Goal: Communication & Community: Answer question/provide support

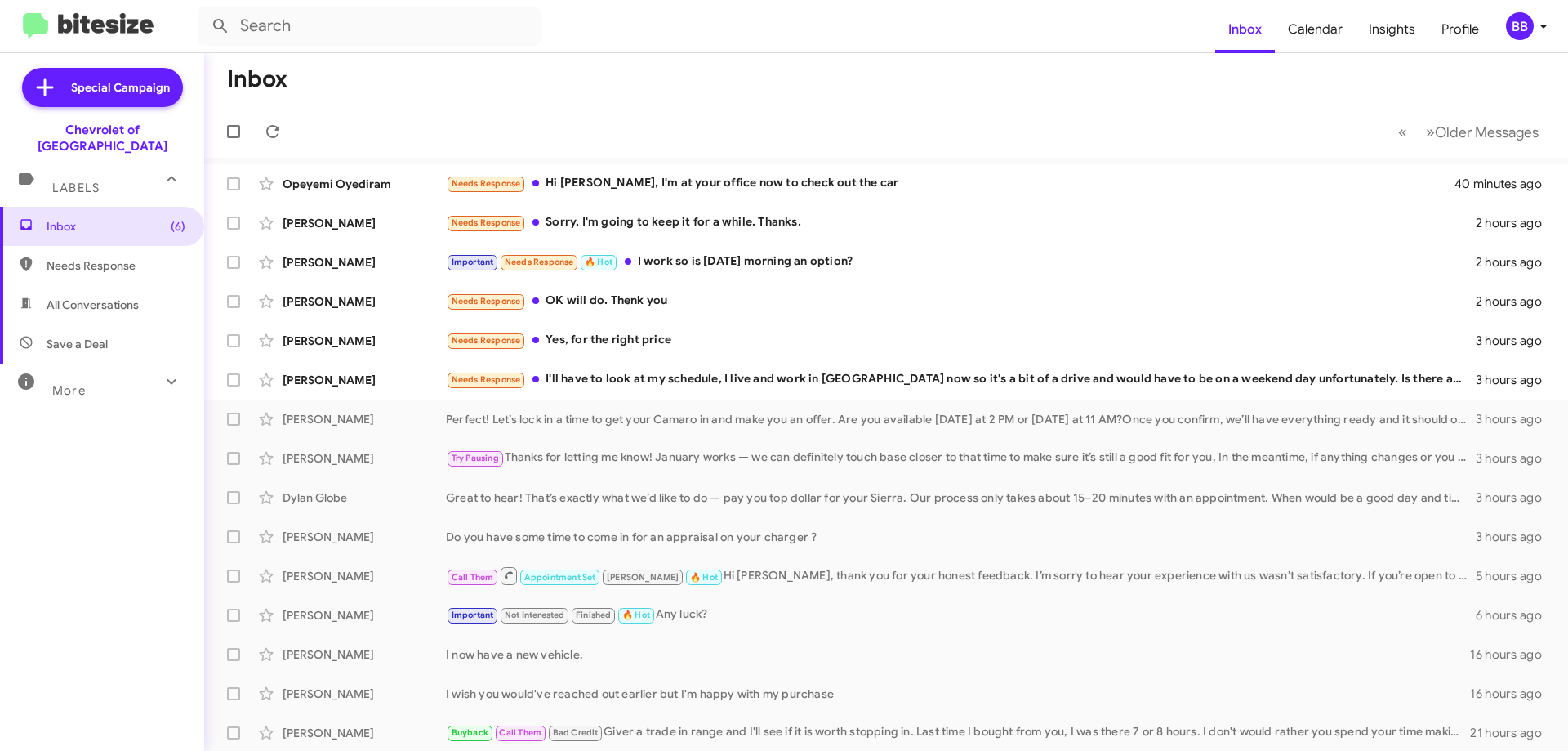
click at [88, 369] on div "More" at bounding box center [86, 384] width 146 height 30
click at [119, 262] on span "Needs Response" at bounding box center [102, 265] width 205 height 40
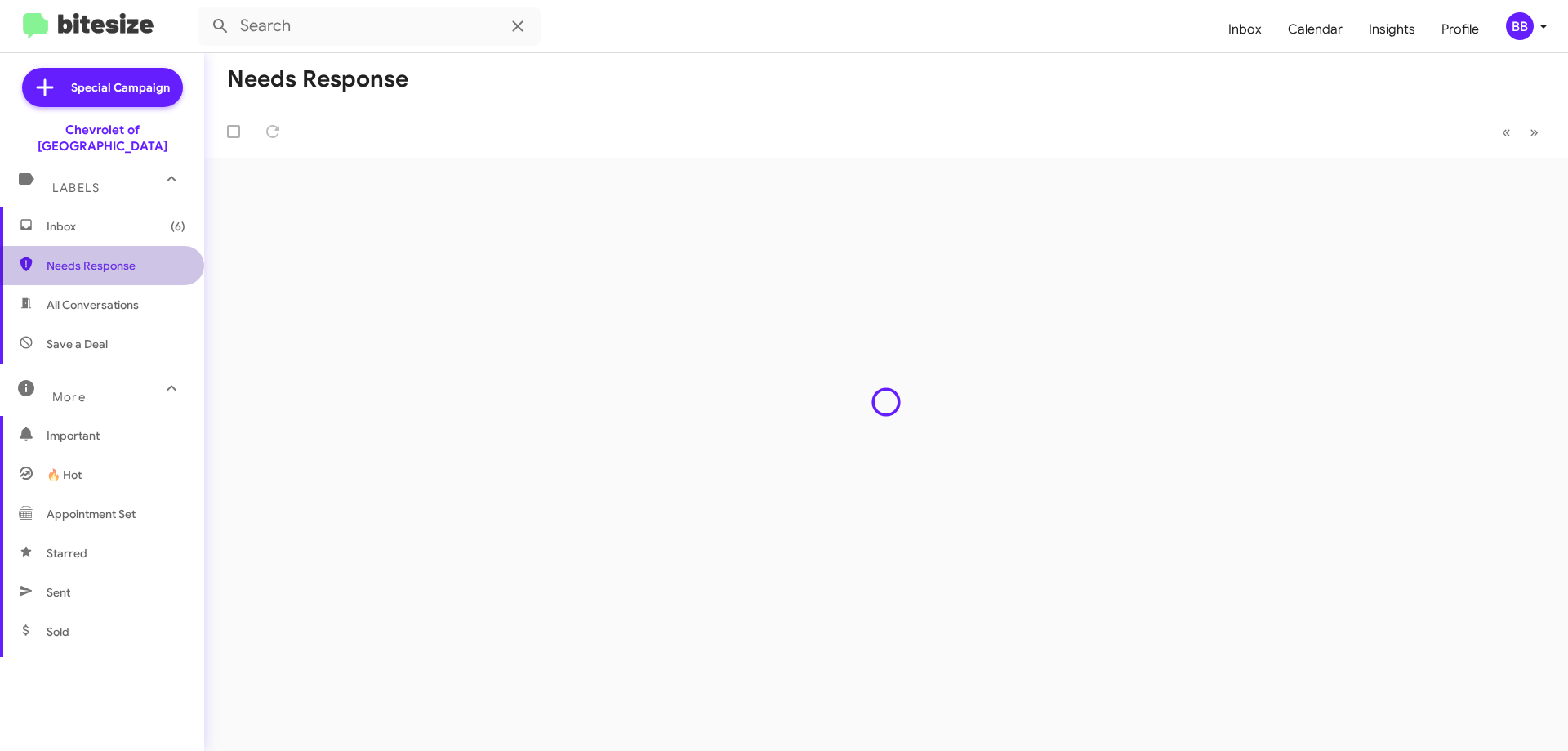
type input "in:needs-response"
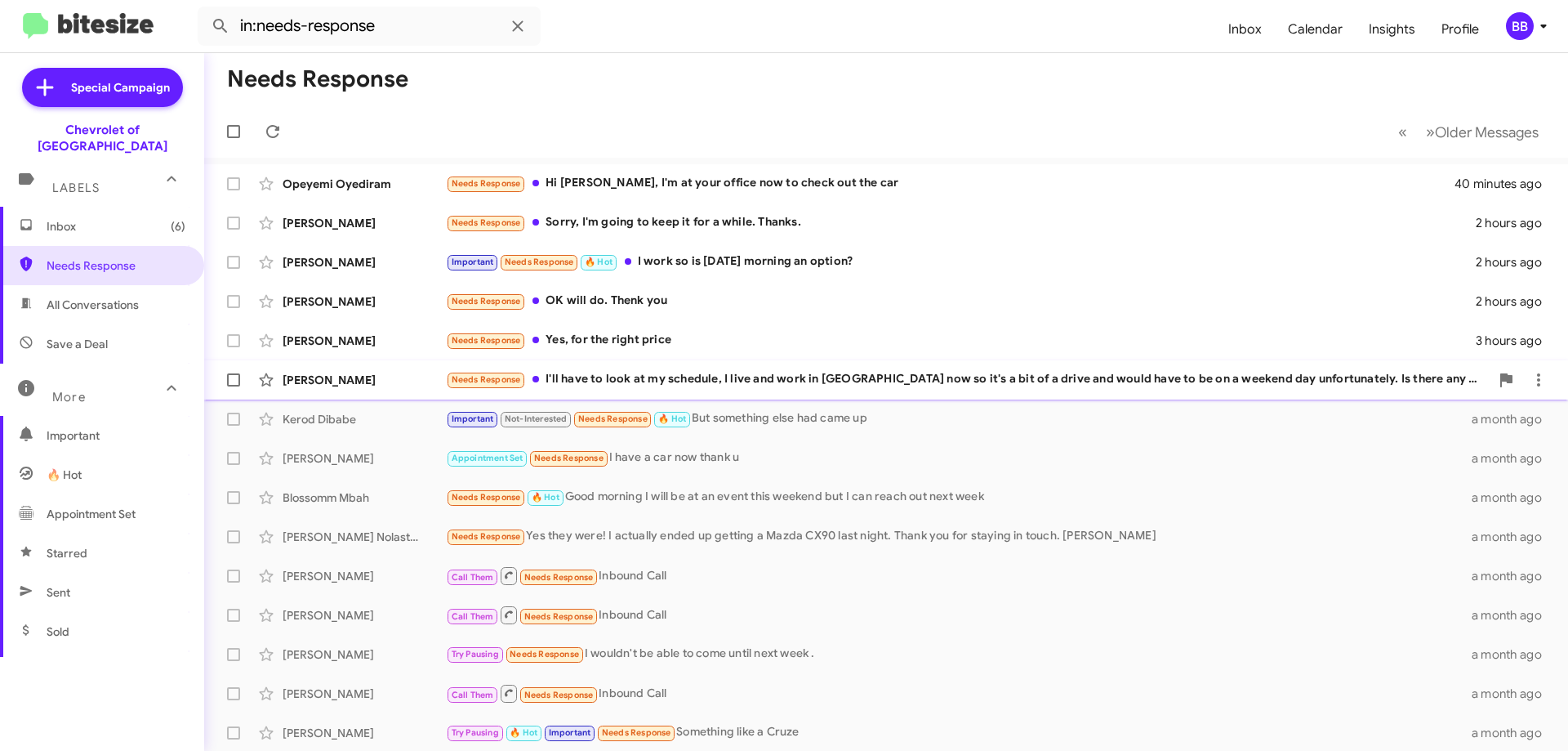
click at [863, 375] on div "Needs Response I'll have to look at my schedule, I live and work in [GEOGRAPHIC…" at bounding box center [967, 379] width 1044 height 18
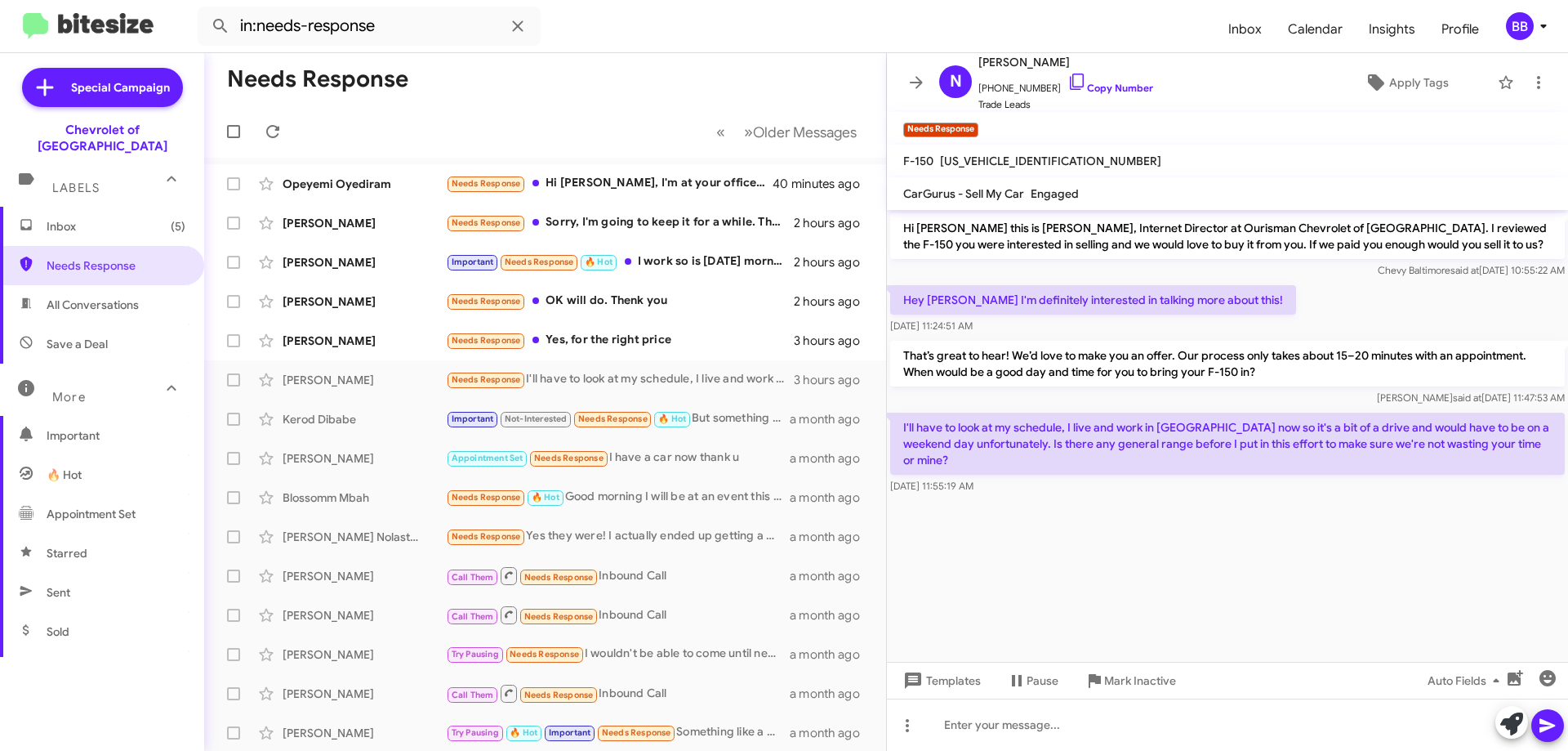
click at [1016, 160] on span "[US_VEHICLE_IDENTIFICATION_NUMBER]" at bounding box center [1051, 161] width 221 height 15
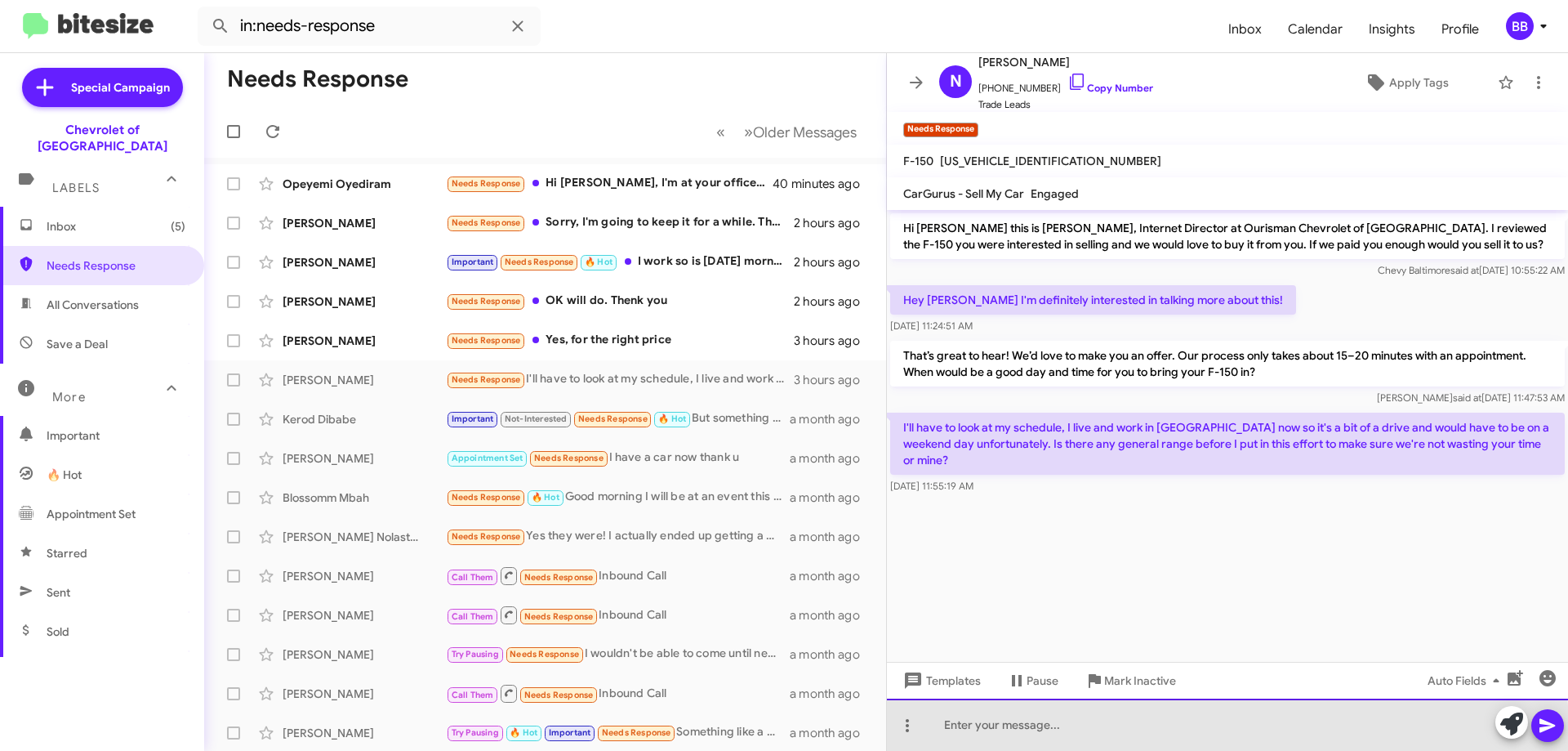
click at [1038, 733] on div at bounding box center [1227, 725] width 681 height 53
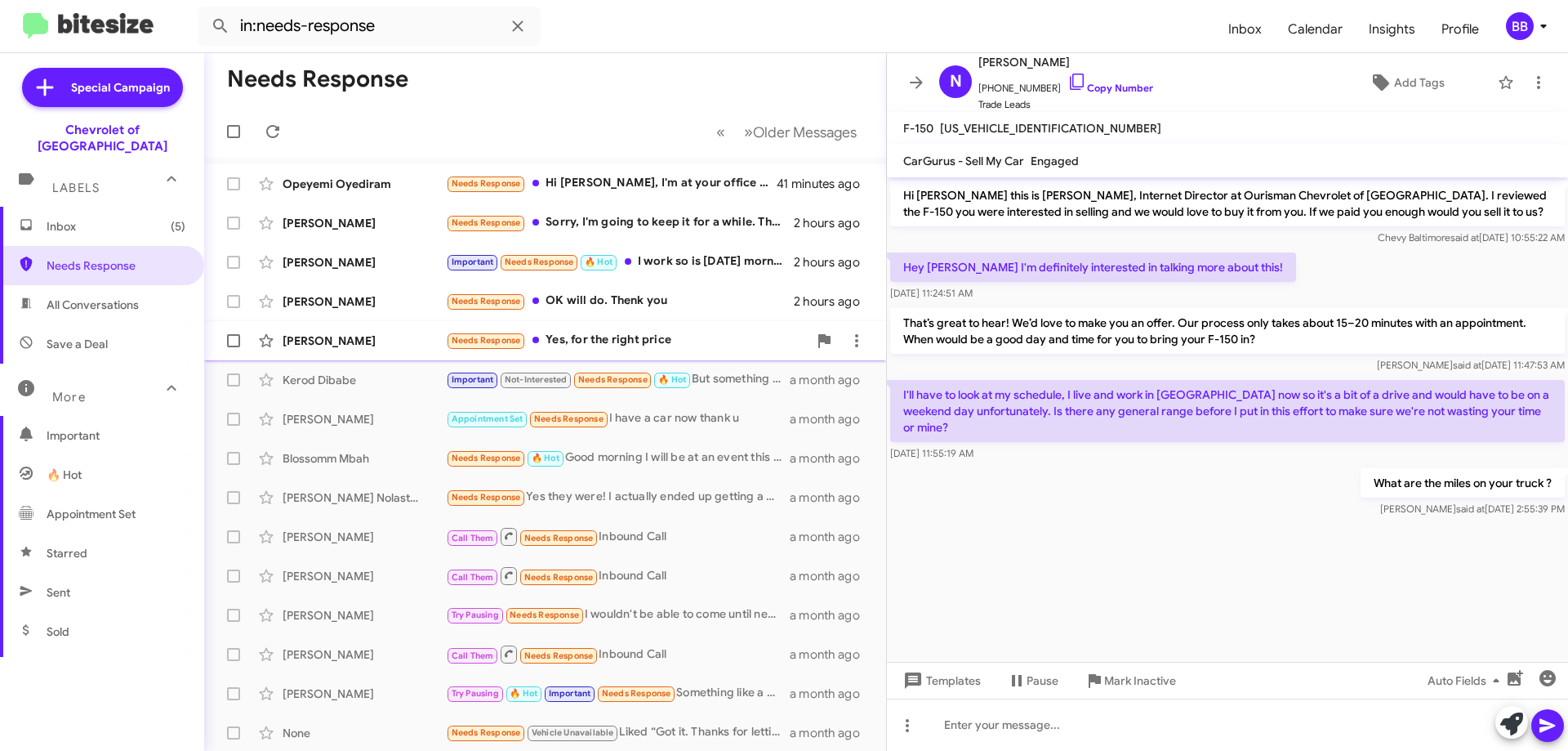
click at [661, 346] on div "Needs Response Yes, for the right price" at bounding box center [627, 340] width 362 height 18
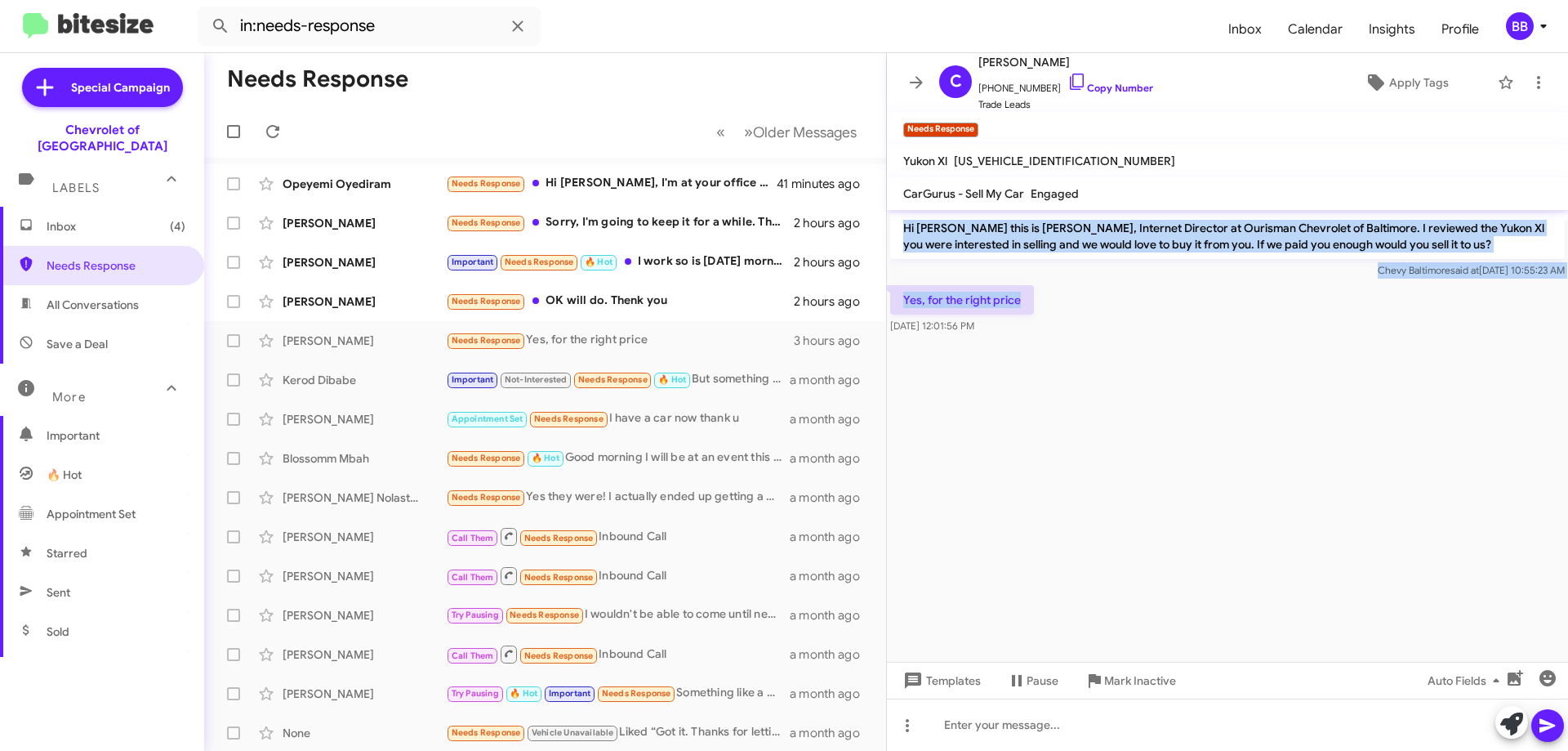
drag, startPoint x: 903, startPoint y: 228, endPoint x: 1025, endPoint y: 303, distance: 143.2
click at [1025, 303] on div "Hi [PERSON_NAME] this is [PERSON_NAME], Internet Director at Ourisman Chevrolet…" at bounding box center [1227, 273] width 681 height 127
copy div "Hi [PERSON_NAME] this is [PERSON_NAME], Internet Director at Ourisman Chevrolet…"
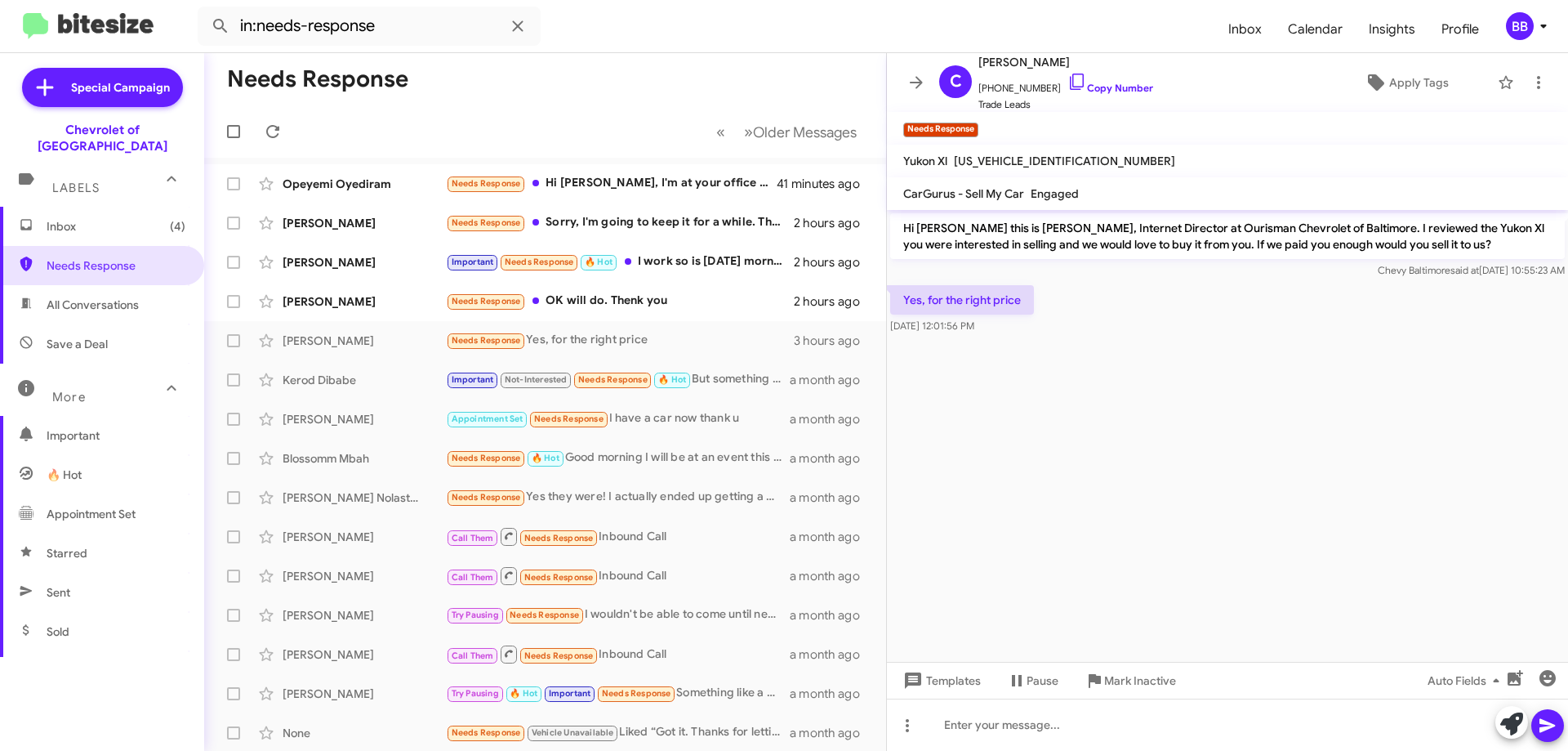
click at [1054, 411] on cdk-virtual-scroll-viewport "Hi [PERSON_NAME] this is [PERSON_NAME], Internet Director at Ourisman Chevrolet…" at bounding box center [1227, 436] width 681 height 451
click at [716, 295] on div "Needs Response OK will do. Thenk you" at bounding box center [627, 300] width 362 height 18
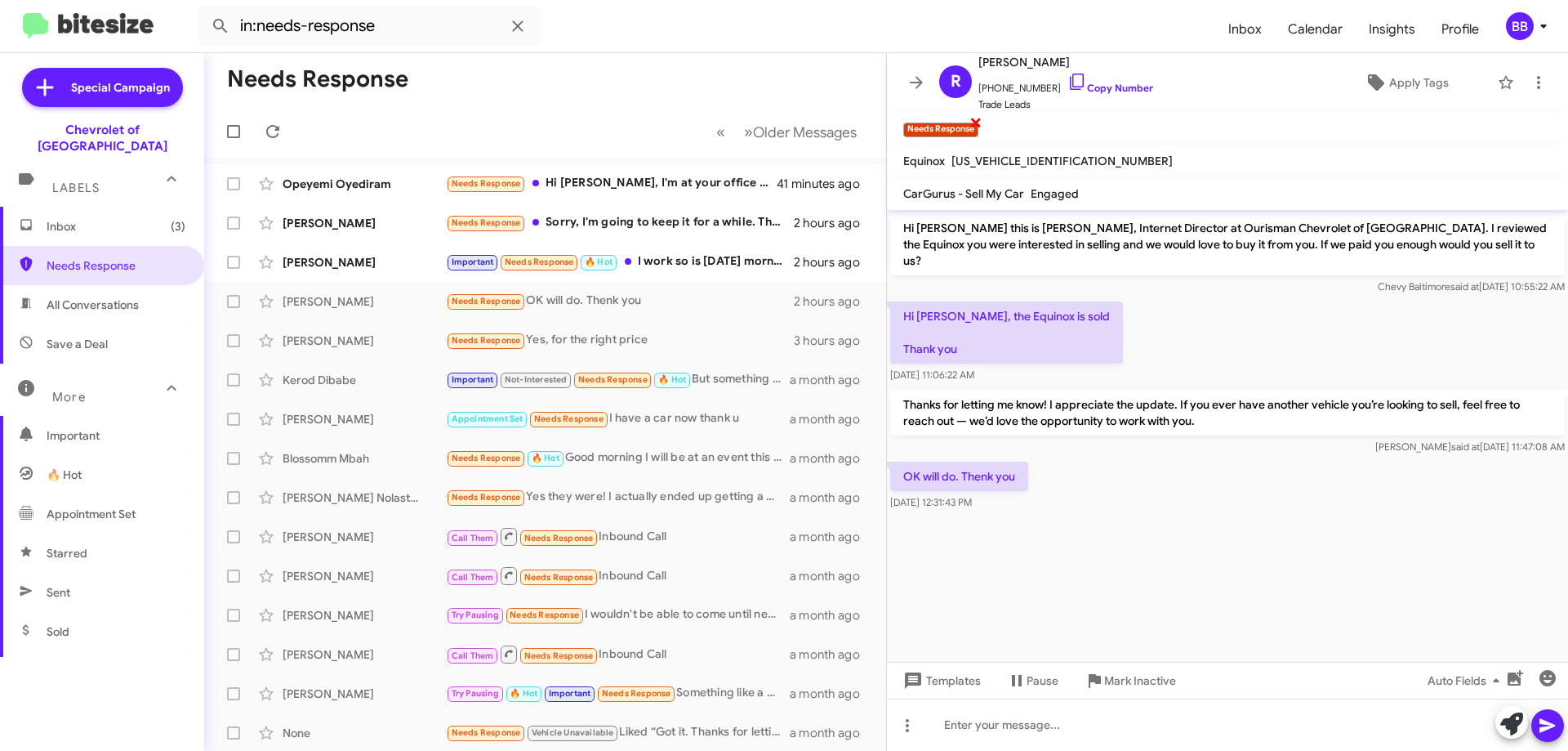
click at [977, 123] on span "×" at bounding box center [975, 121] width 13 height 19
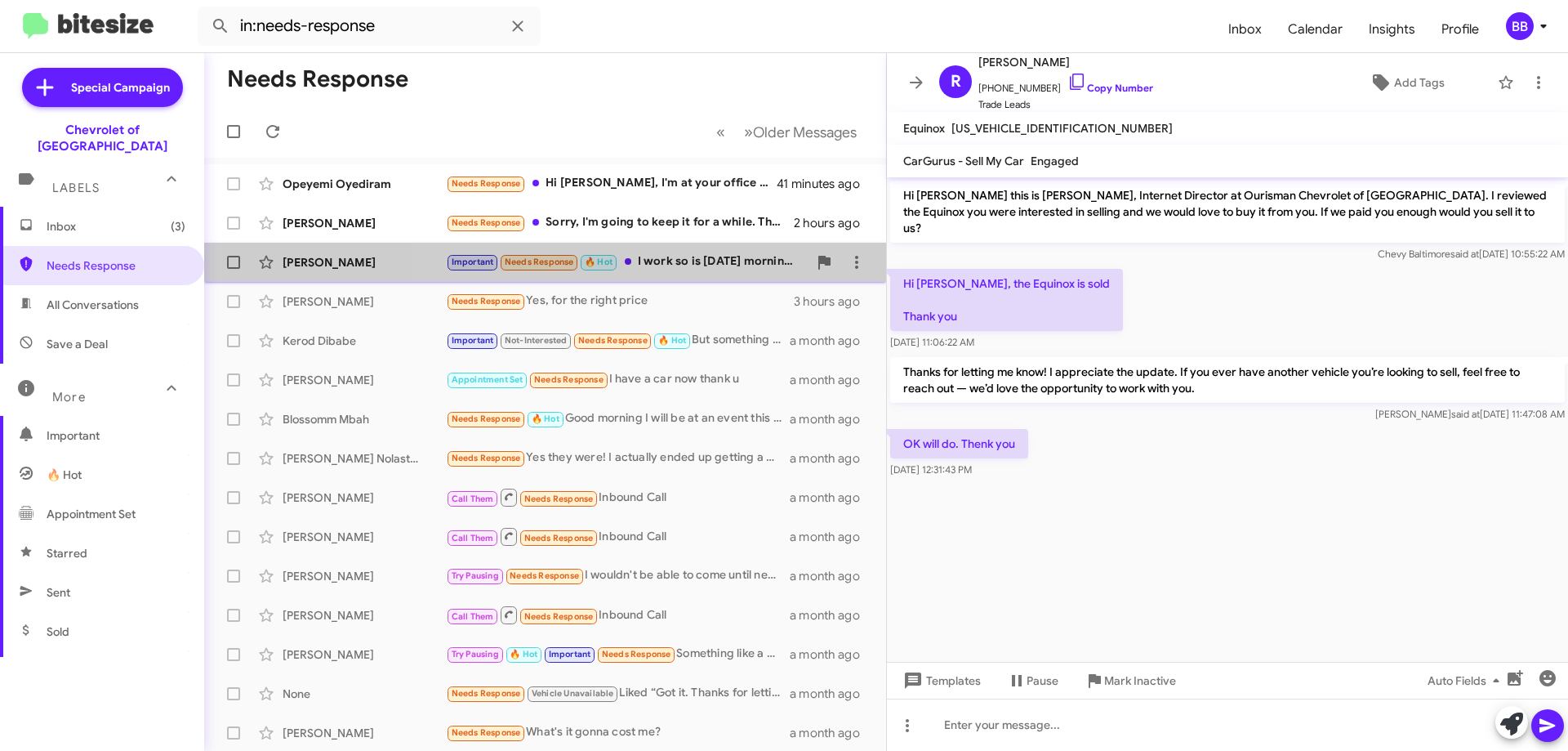
click at [694, 262] on div "Important Needs Response 🔥 Hot I work so is [DATE] morning an option?" at bounding box center [627, 261] width 362 height 18
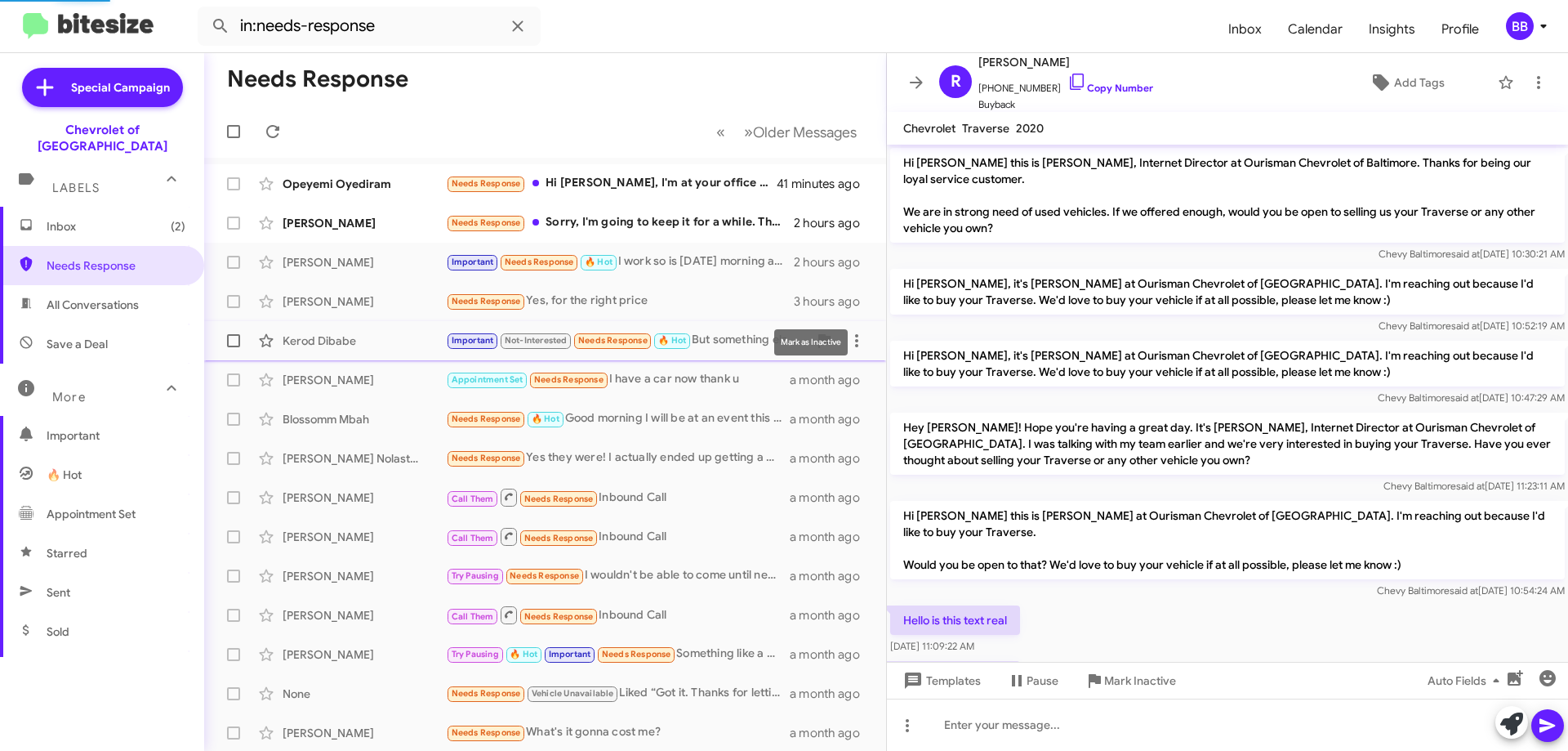
scroll to position [633, 0]
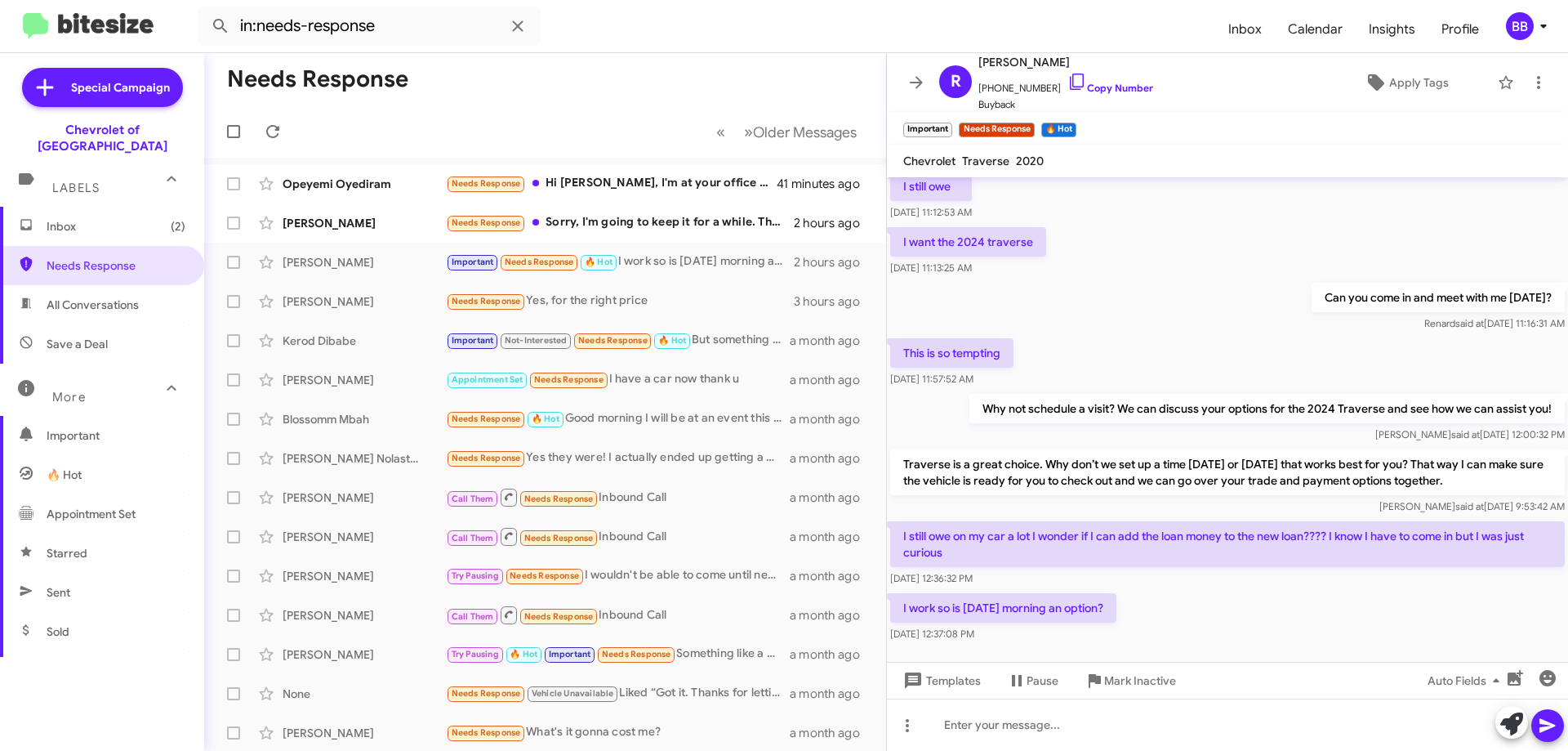
drag, startPoint x: 907, startPoint y: 445, endPoint x: 1175, endPoint y: 621, distance: 320.6
click at [1175, 621] on div "Hi [PERSON_NAME] this is [PERSON_NAME], Internet Director at Ourisman Chevrolet…" at bounding box center [1227, 95] width 681 height 1101
copy div "raverse is a great choice. Why don’t we set up a time [DATE] or [DATE] that wor…"
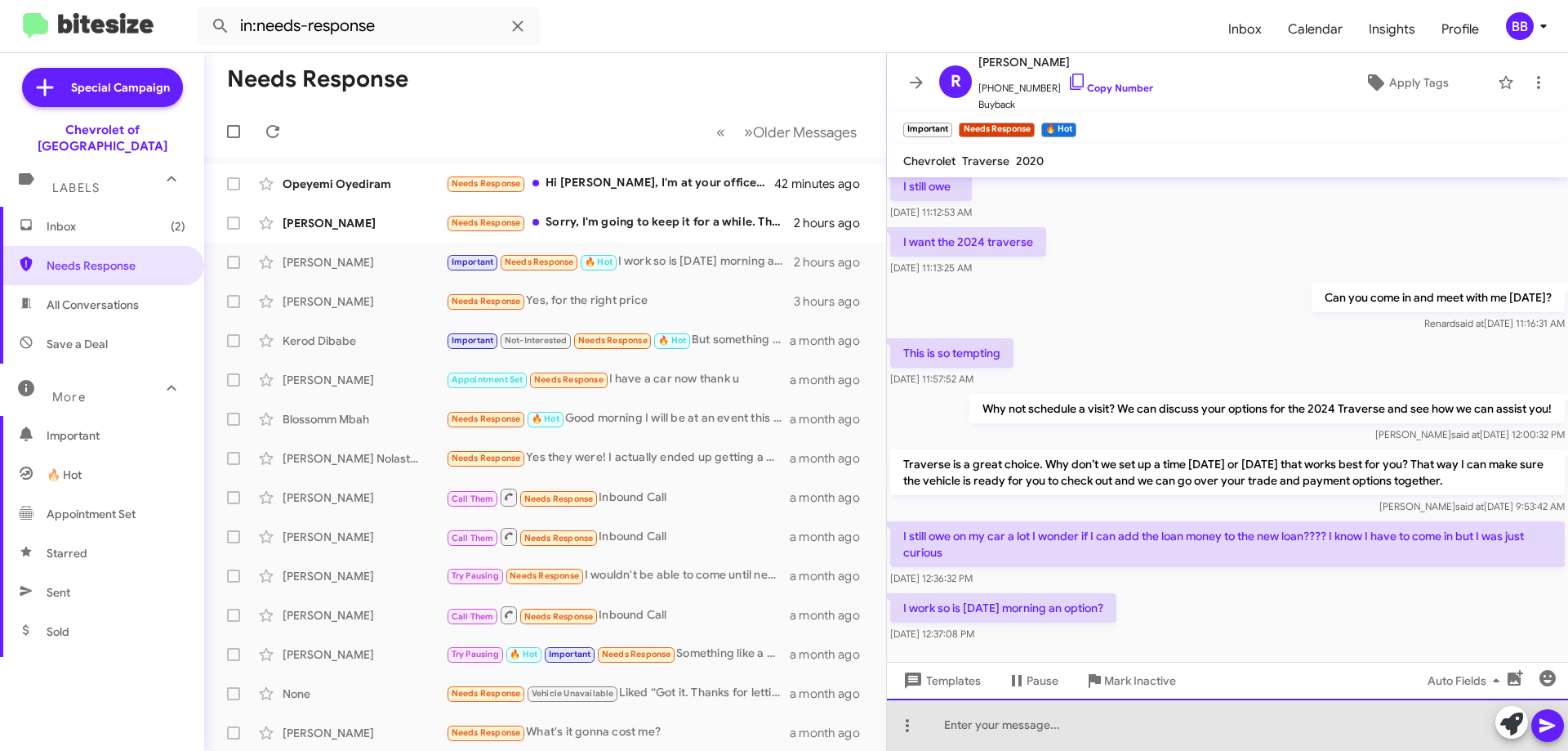
click at [1068, 715] on div at bounding box center [1227, 725] width 681 height 53
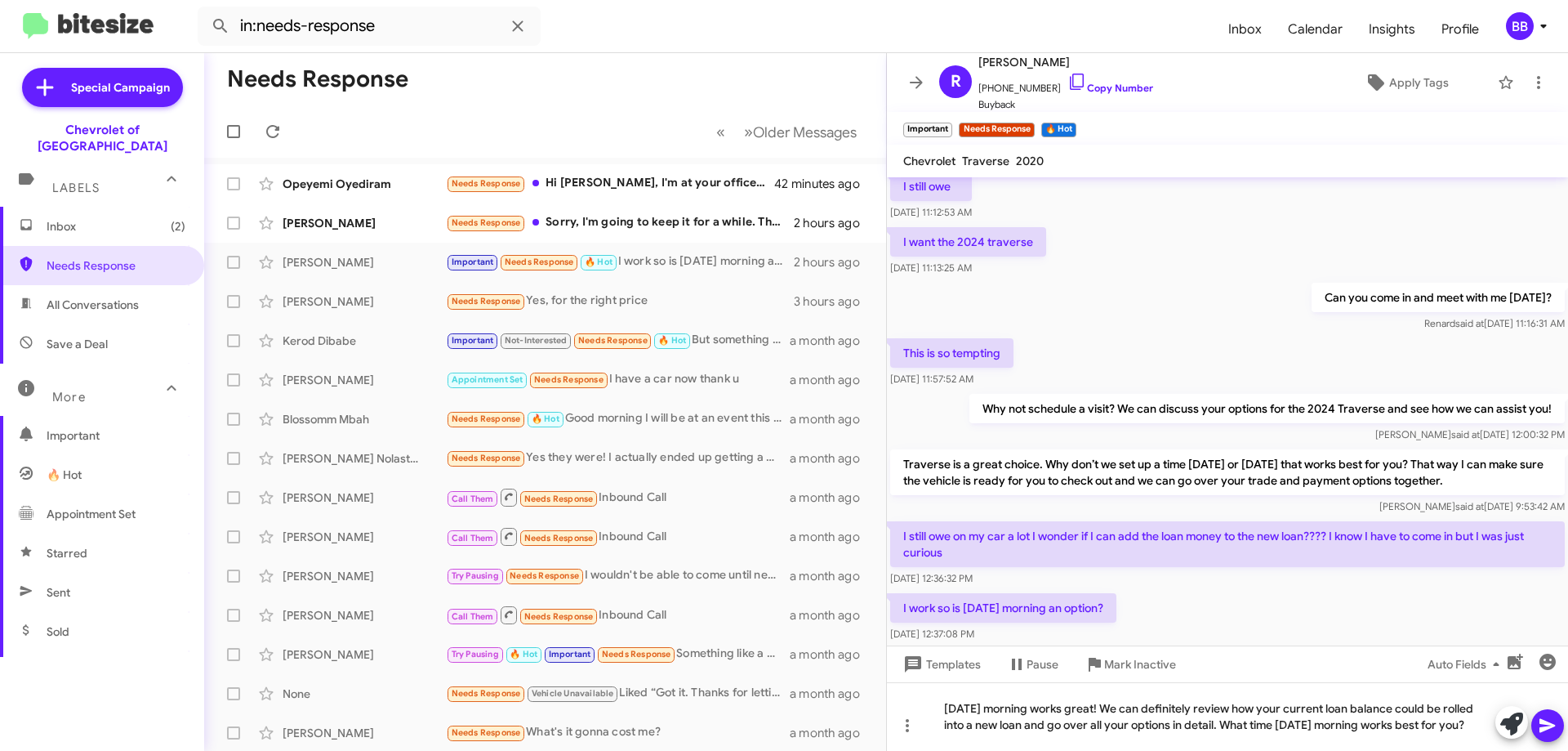
click at [1545, 729] on icon at bounding box center [1547, 726] width 16 height 14
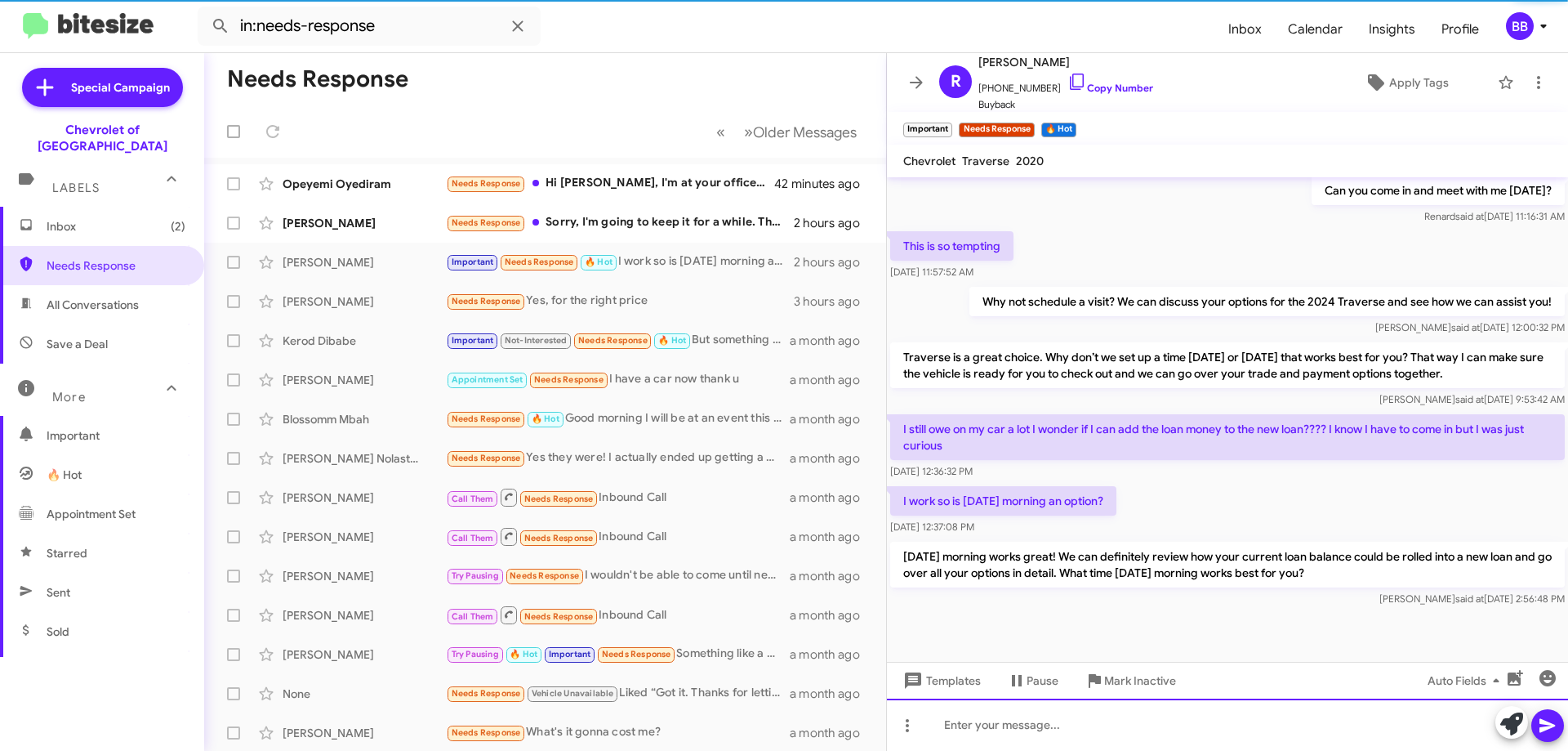
scroll to position [742, 0]
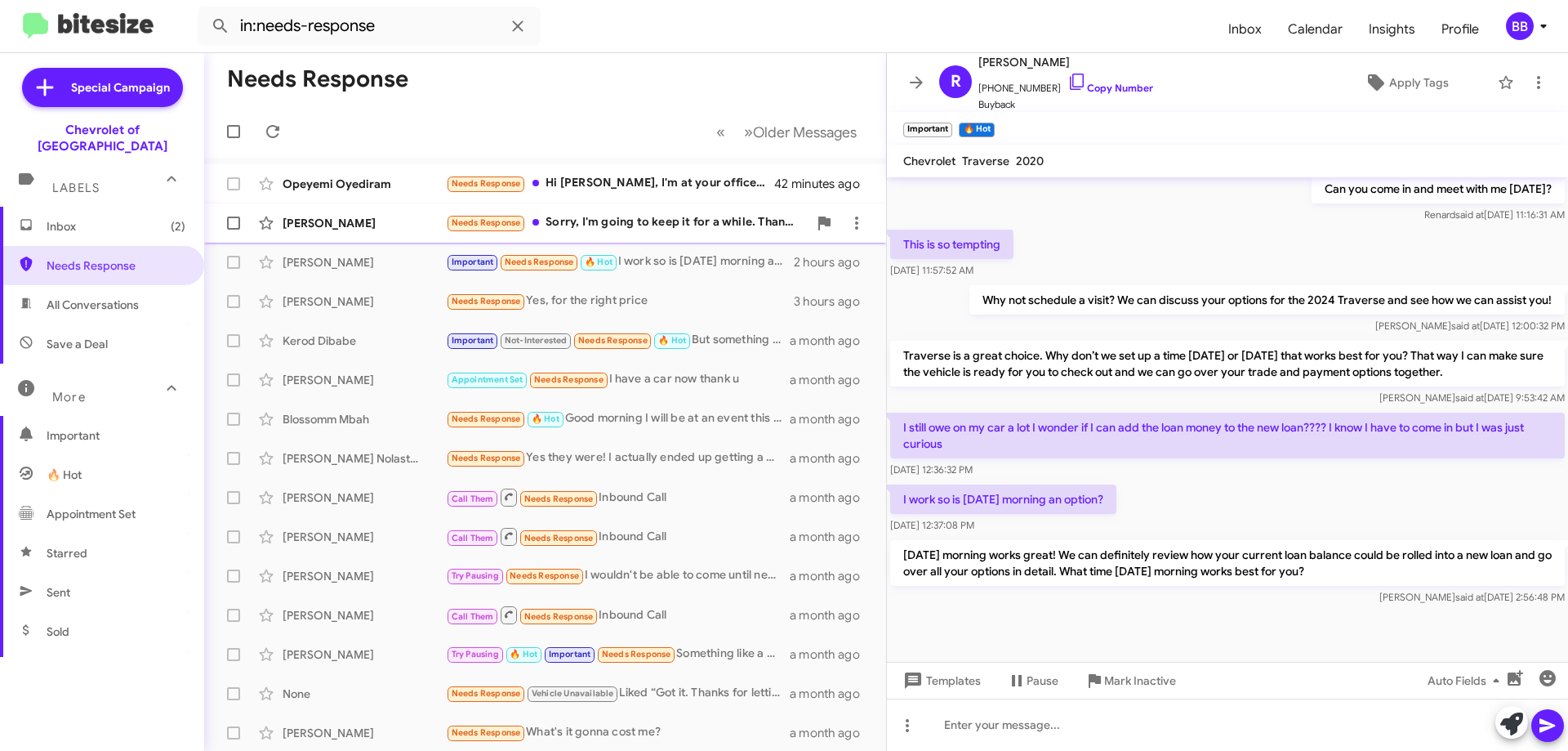
click at [700, 222] on div "Needs Response Sorry, I'm going to keep it for a while. Thanks." at bounding box center [627, 222] width 362 height 18
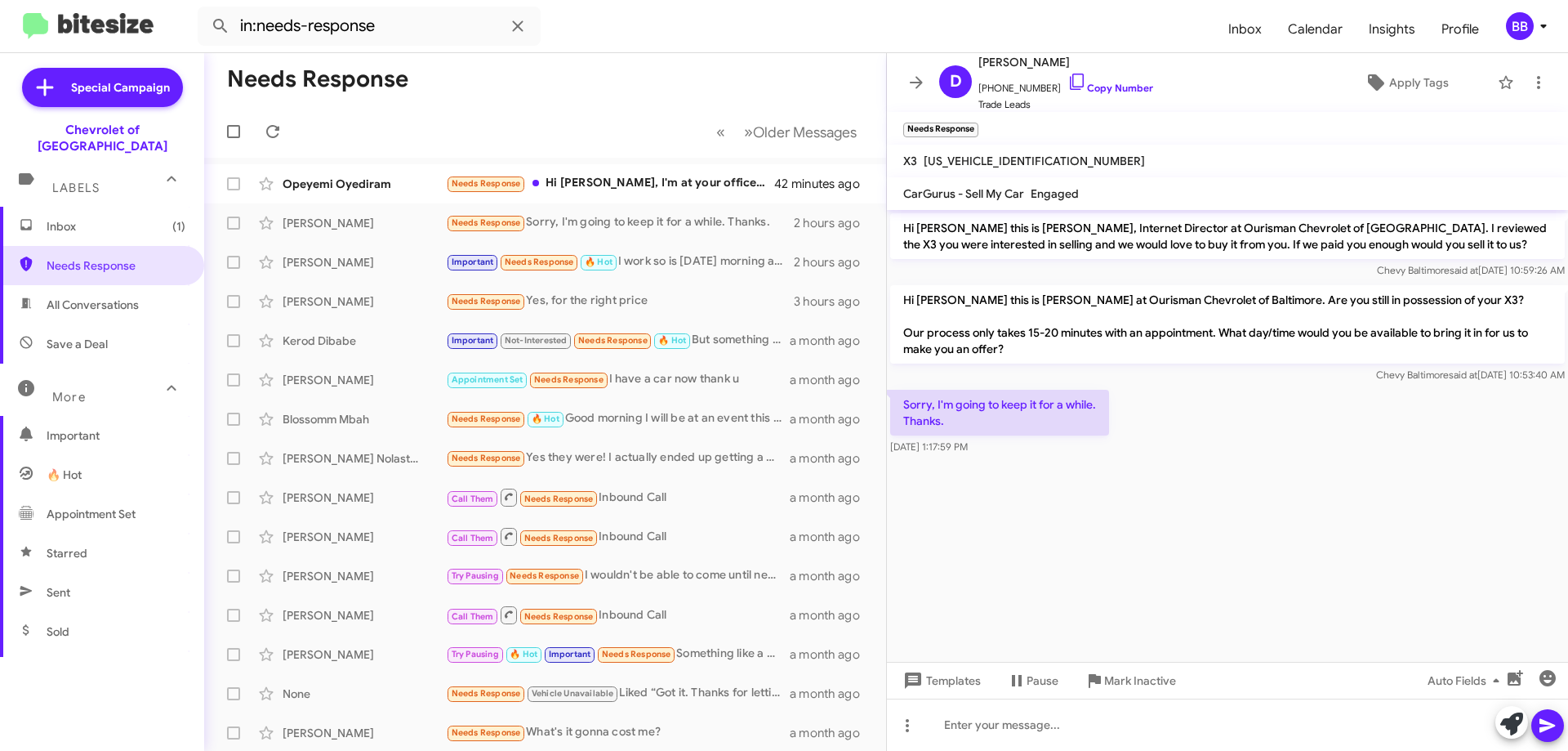
click at [1074, 421] on p "Sorry, I'm going to keep it for a while. Thanks." at bounding box center [999, 413] width 219 height 46
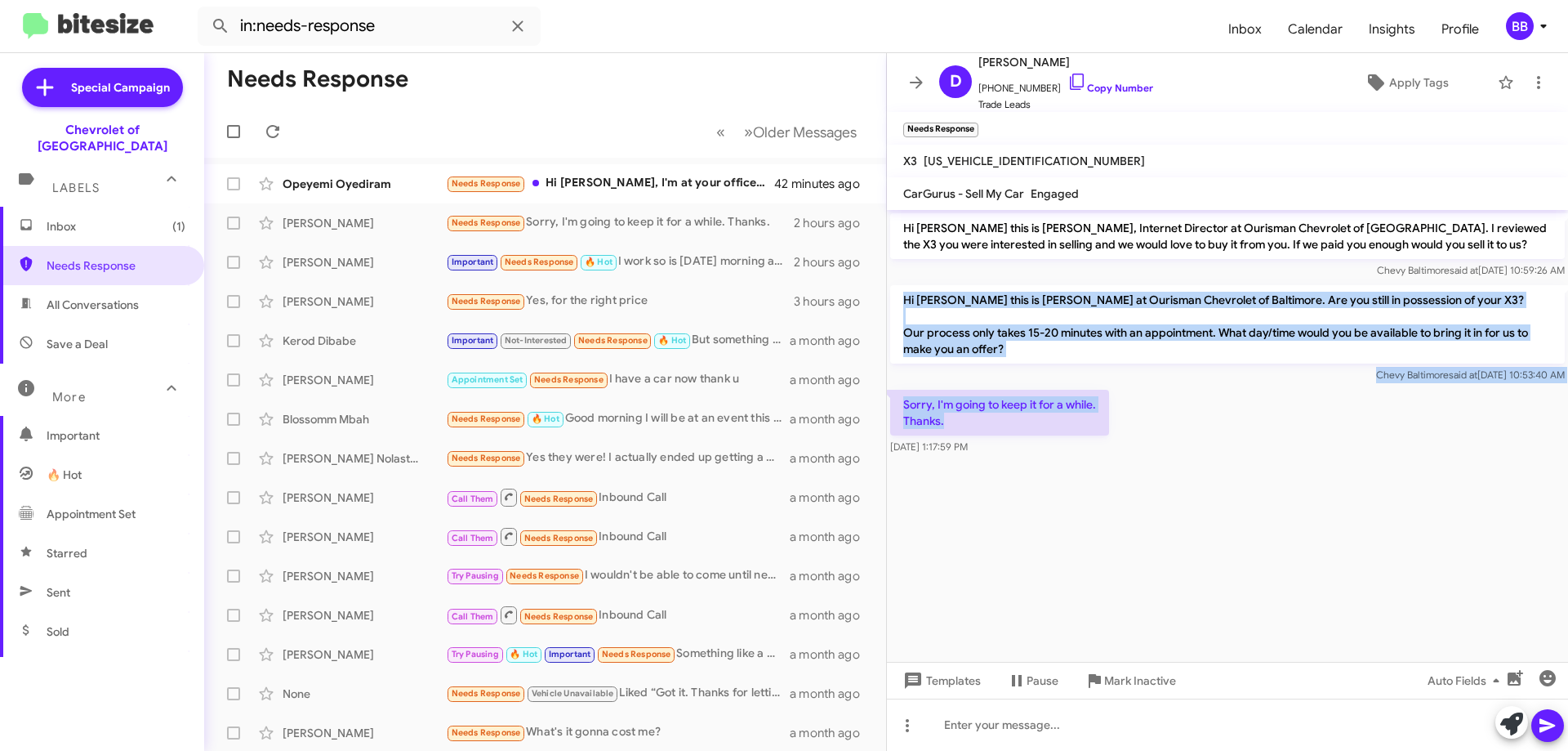
drag, startPoint x: 953, startPoint y: 421, endPoint x: 905, endPoint y: 296, distance: 133.9
click at [905, 296] on div "Hi [PERSON_NAME] this is [PERSON_NAME], Internet Director at Ourisman Chevrolet…" at bounding box center [1227, 334] width 681 height 249
copy div "Hi [PERSON_NAME] this is [PERSON_NAME] at Ourisman Chevrolet of Baltimore. Are …"
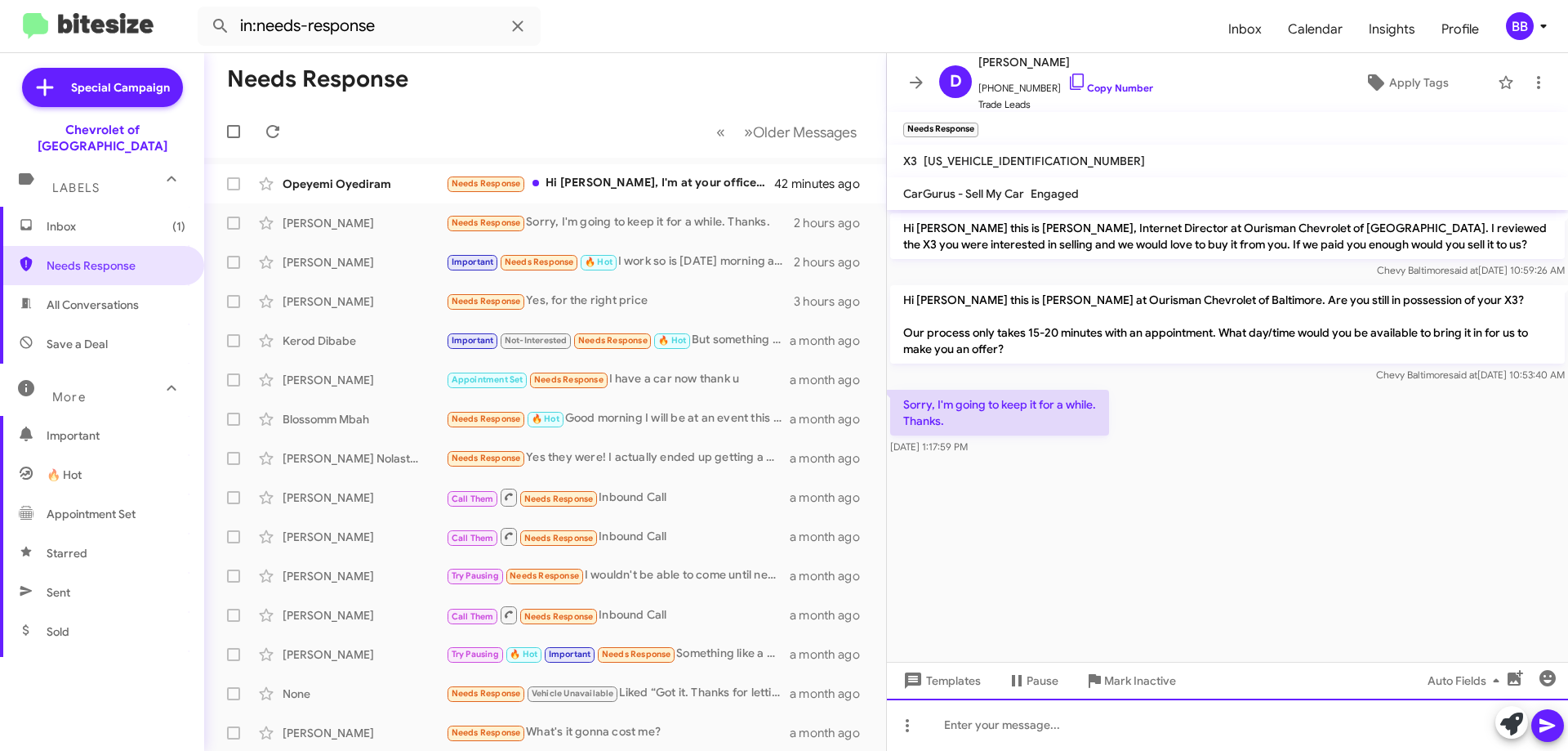
click at [1035, 720] on div at bounding box center [1227, 725] width 681 height 53
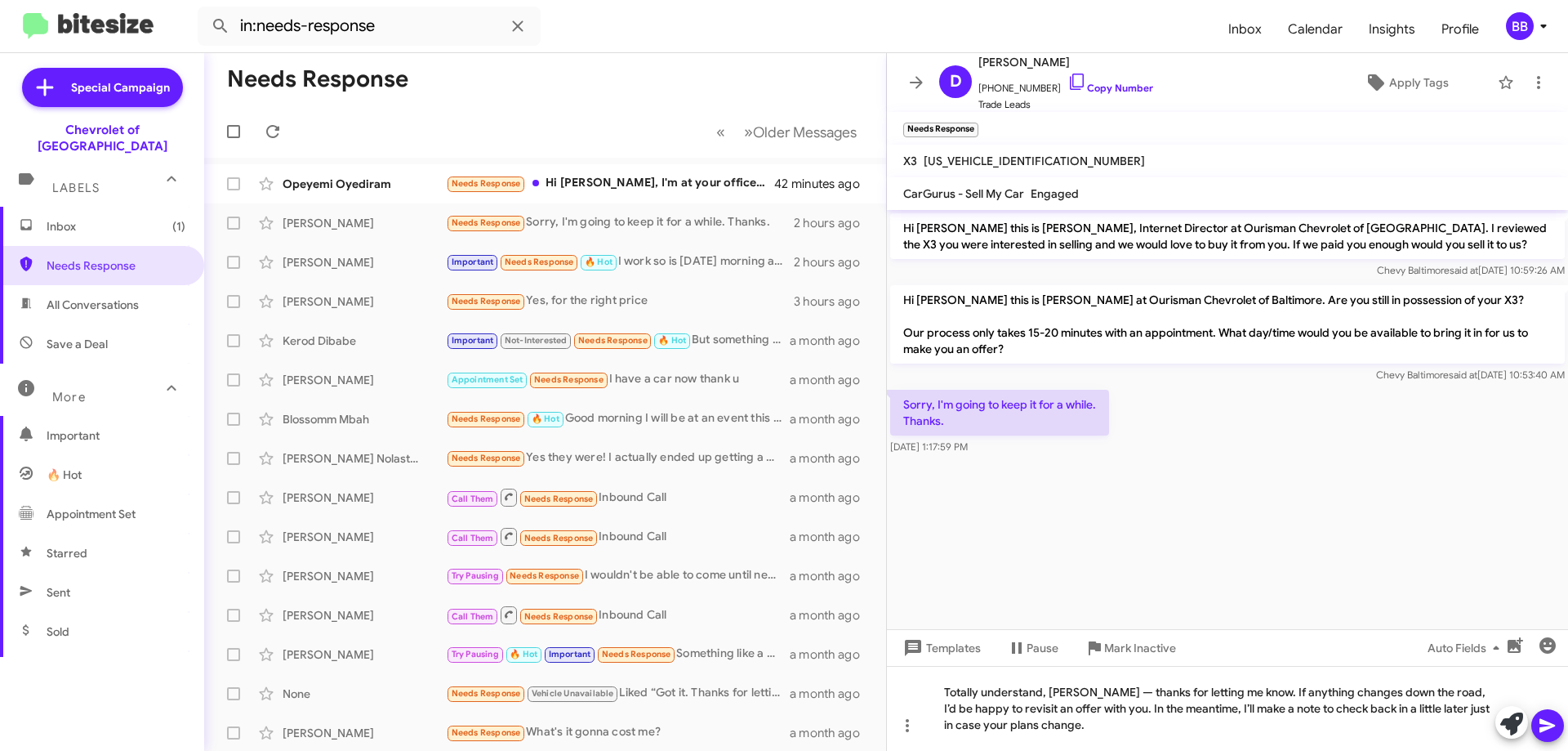
click at [1543, 727] on icon at bounding box center [1547, 726] width 16 height 14
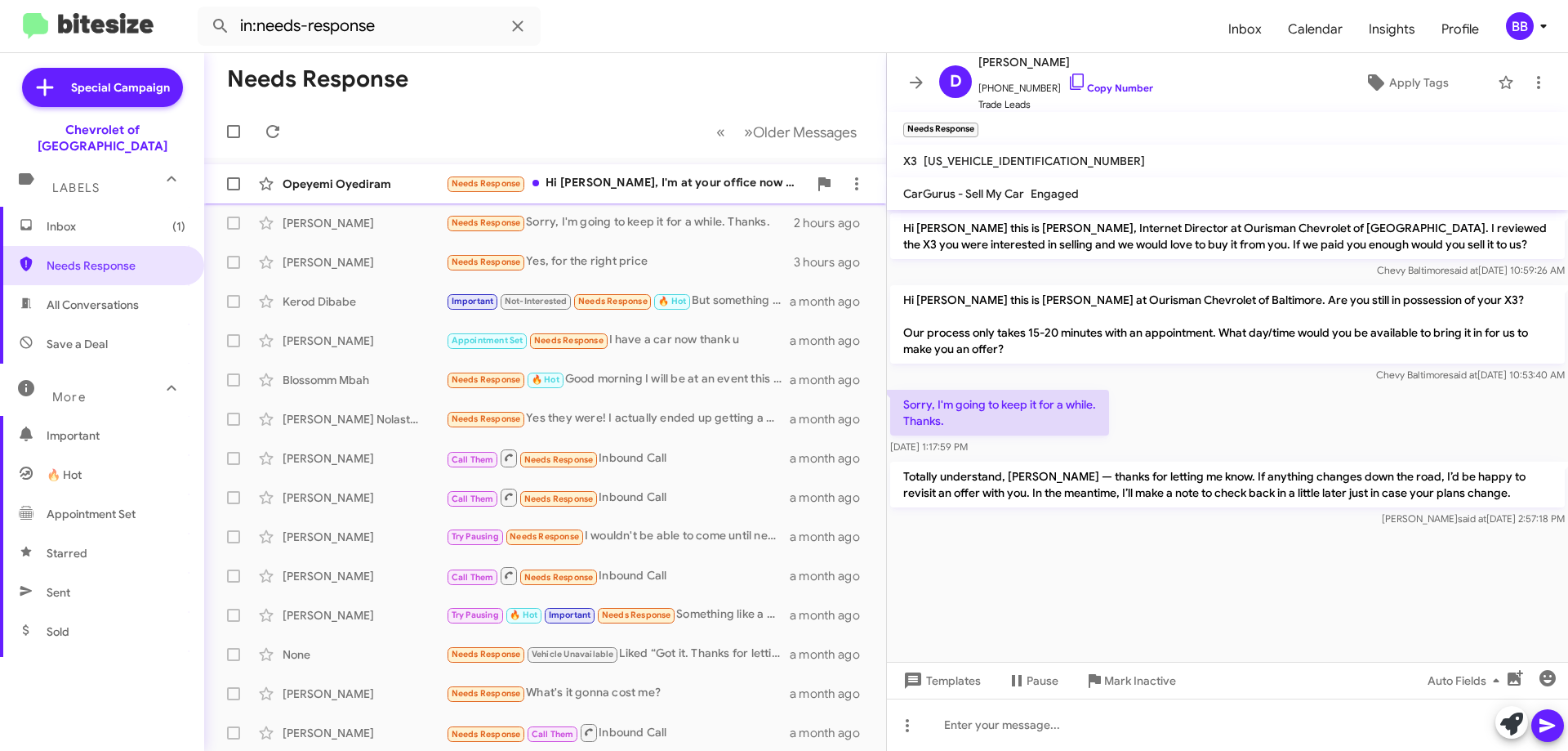
click at [606, 182] on div "Needs Response Hi [PERSON_NAME], I'm at your office now to check out the car" at bounding box center [627, 183] width 362 height 18
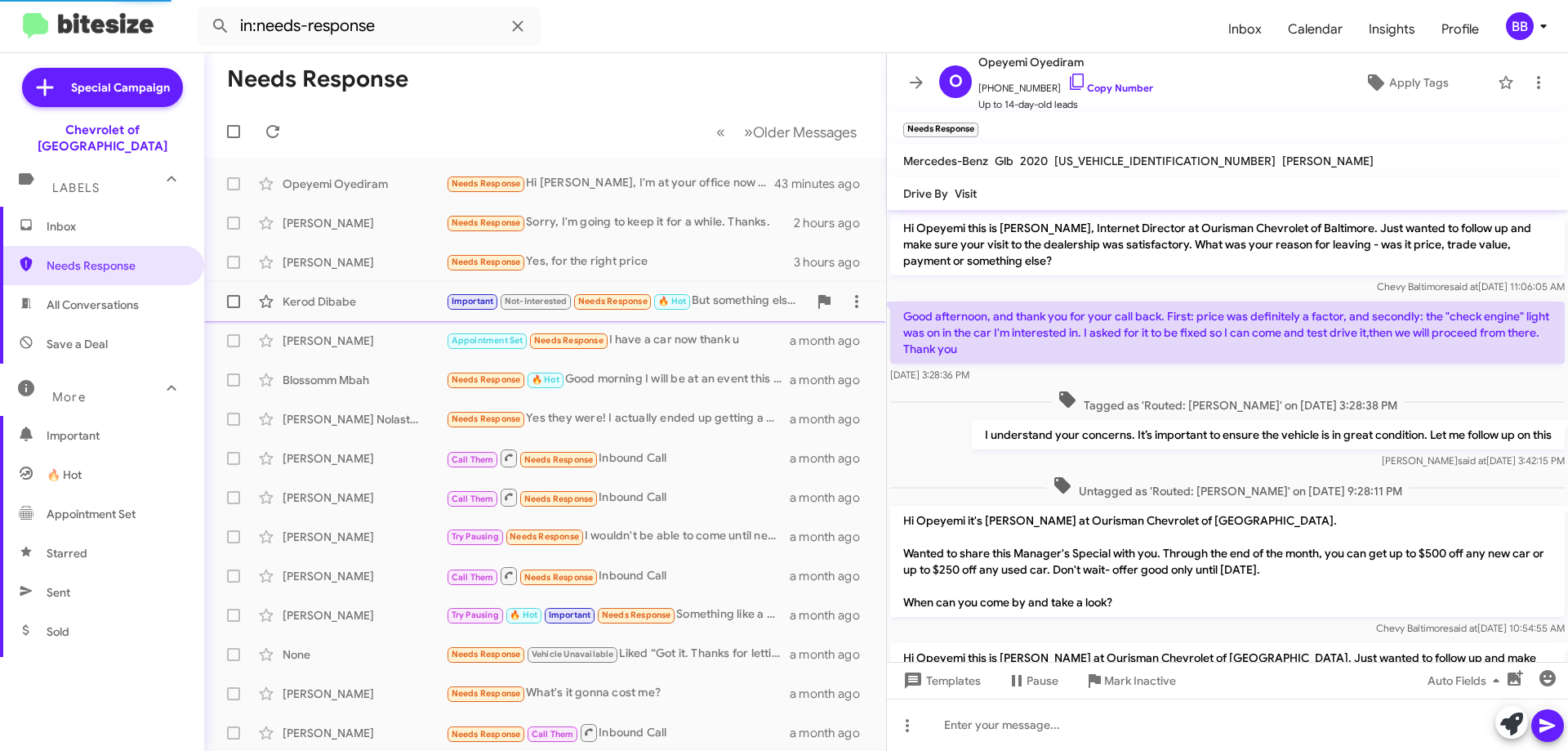
scroll to position [214, 0]
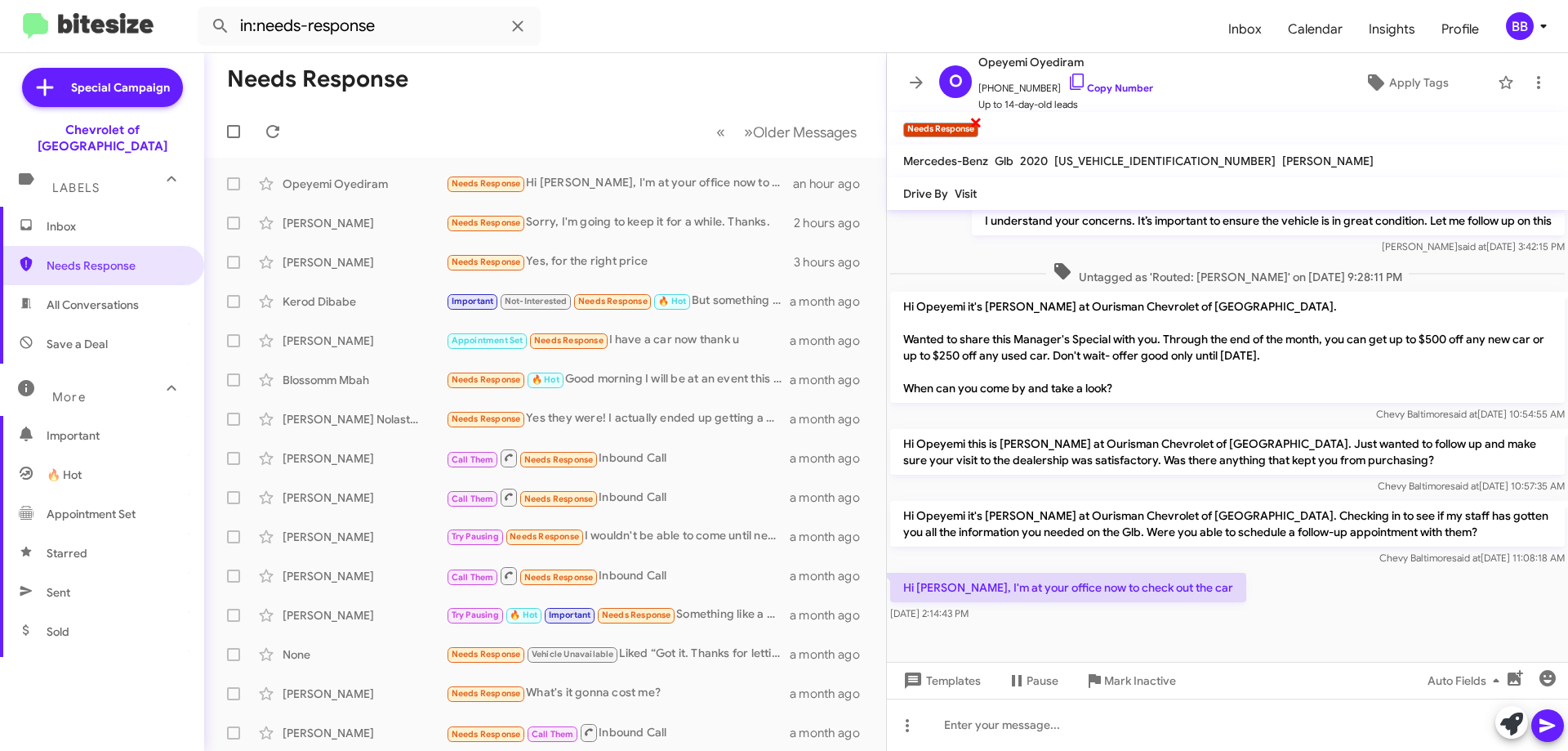
click at [977, 123] on span "×" at bounding box center [975, 121] width 13 height 19
click at [103, 218] on span "Inbox" at bounding box center [116, 226] width 139 height 17
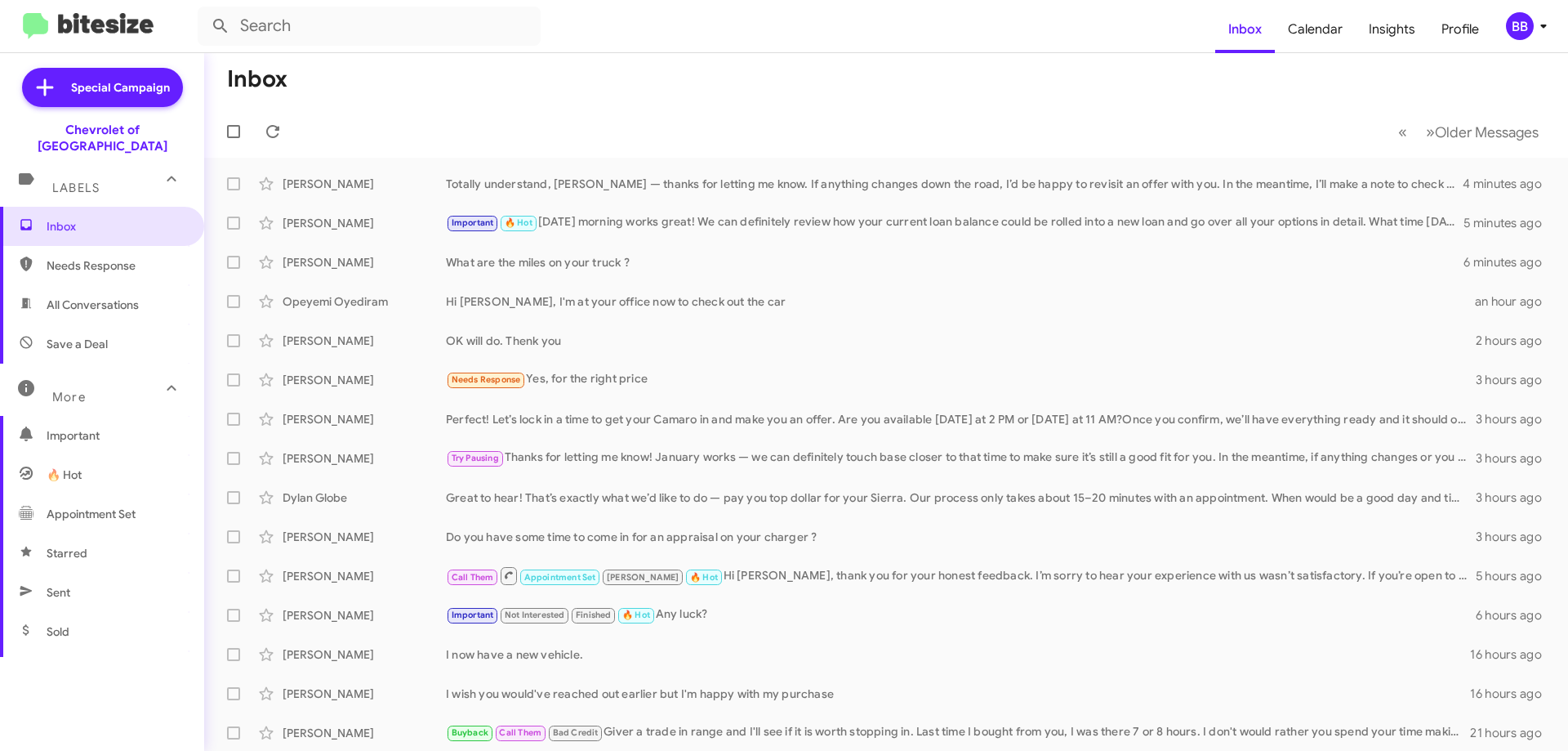
click at [124, 257] on span "Needs Response" at bounding box center [116, 265] width 139 height 17
type input "in:needs-response"
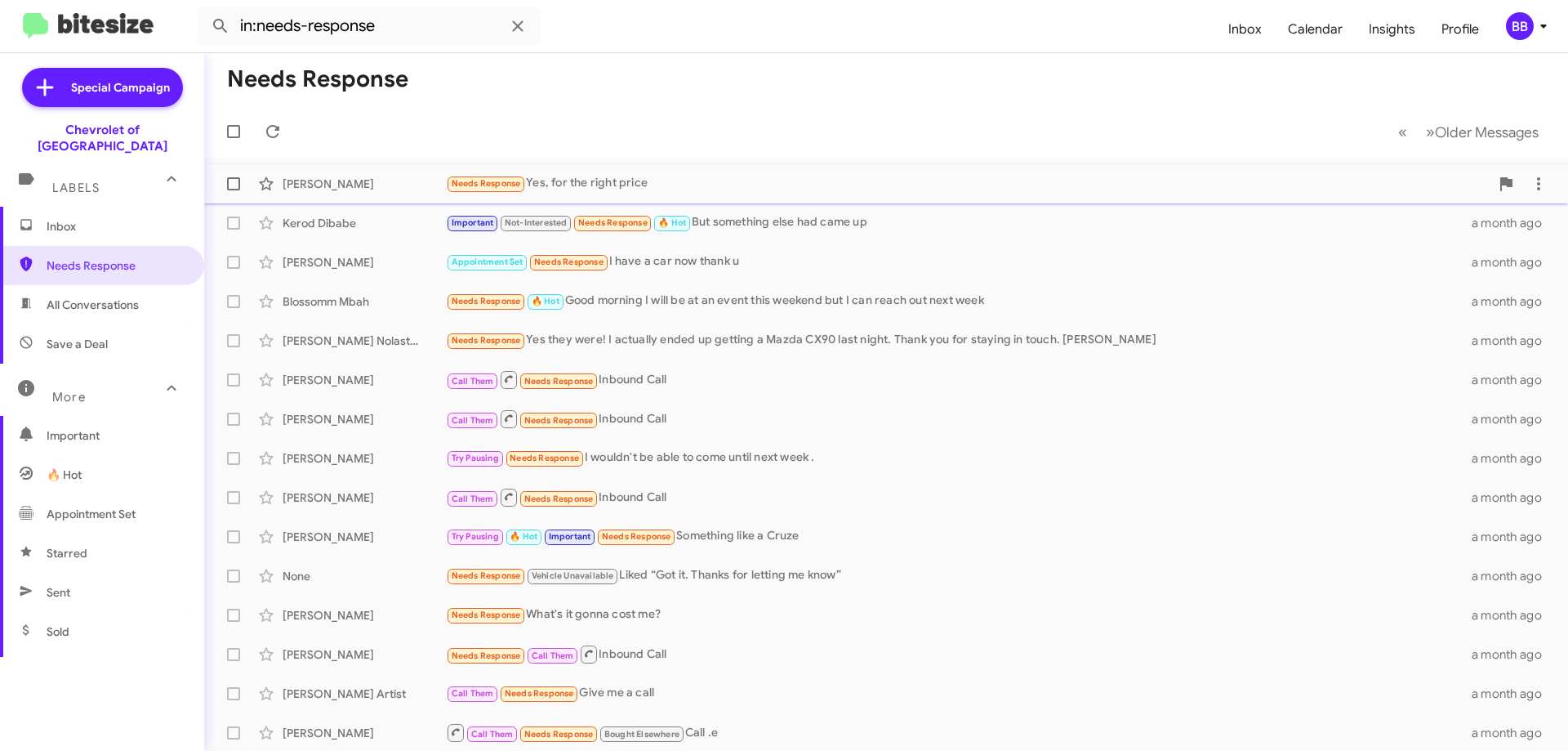
click at [705, 184] on div "Needs Response Yes, for the right price" at bounding box center [967, 183] width 1044 height 18
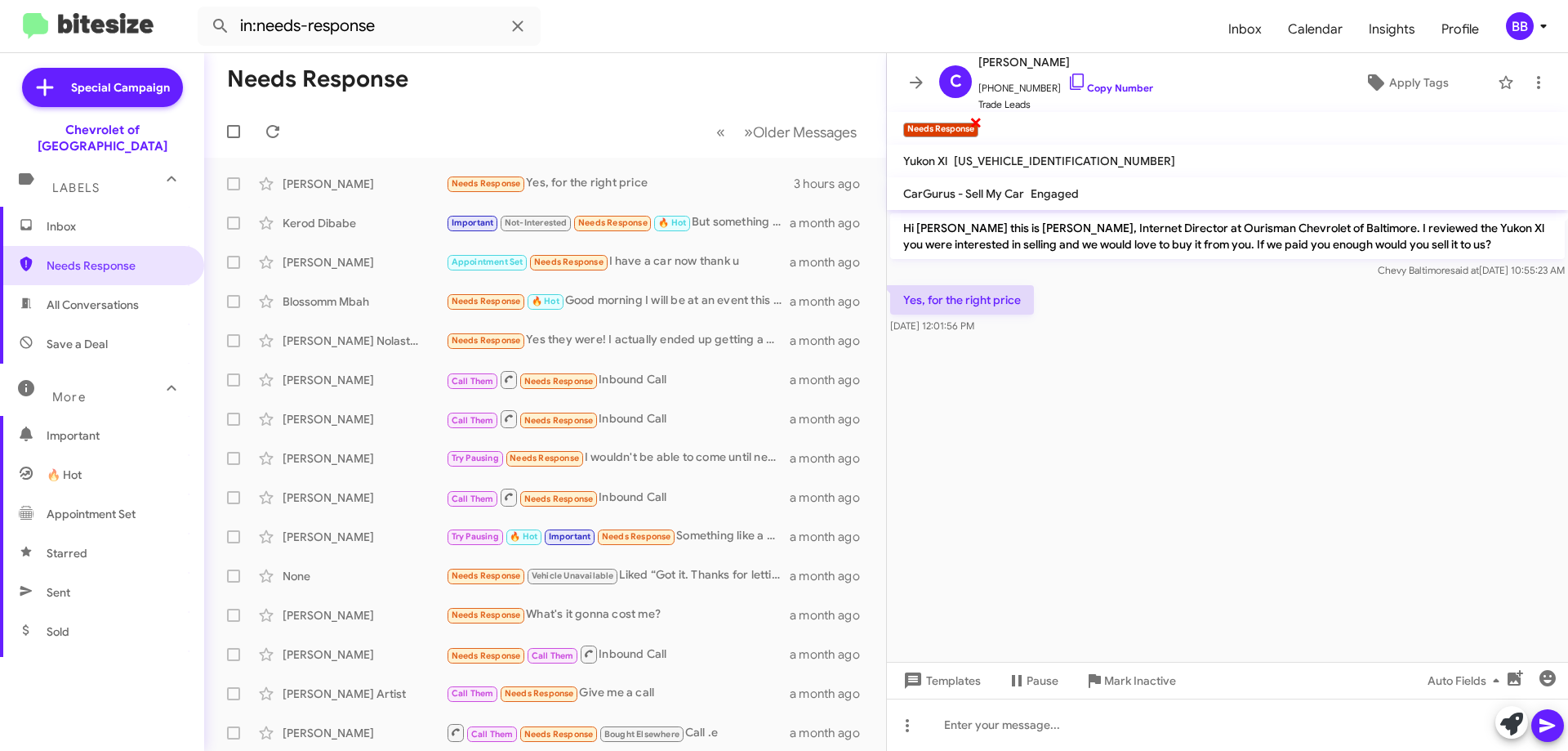
click at [978, 123] on span "×" at bounding box center [975, 121] width 13 height 19
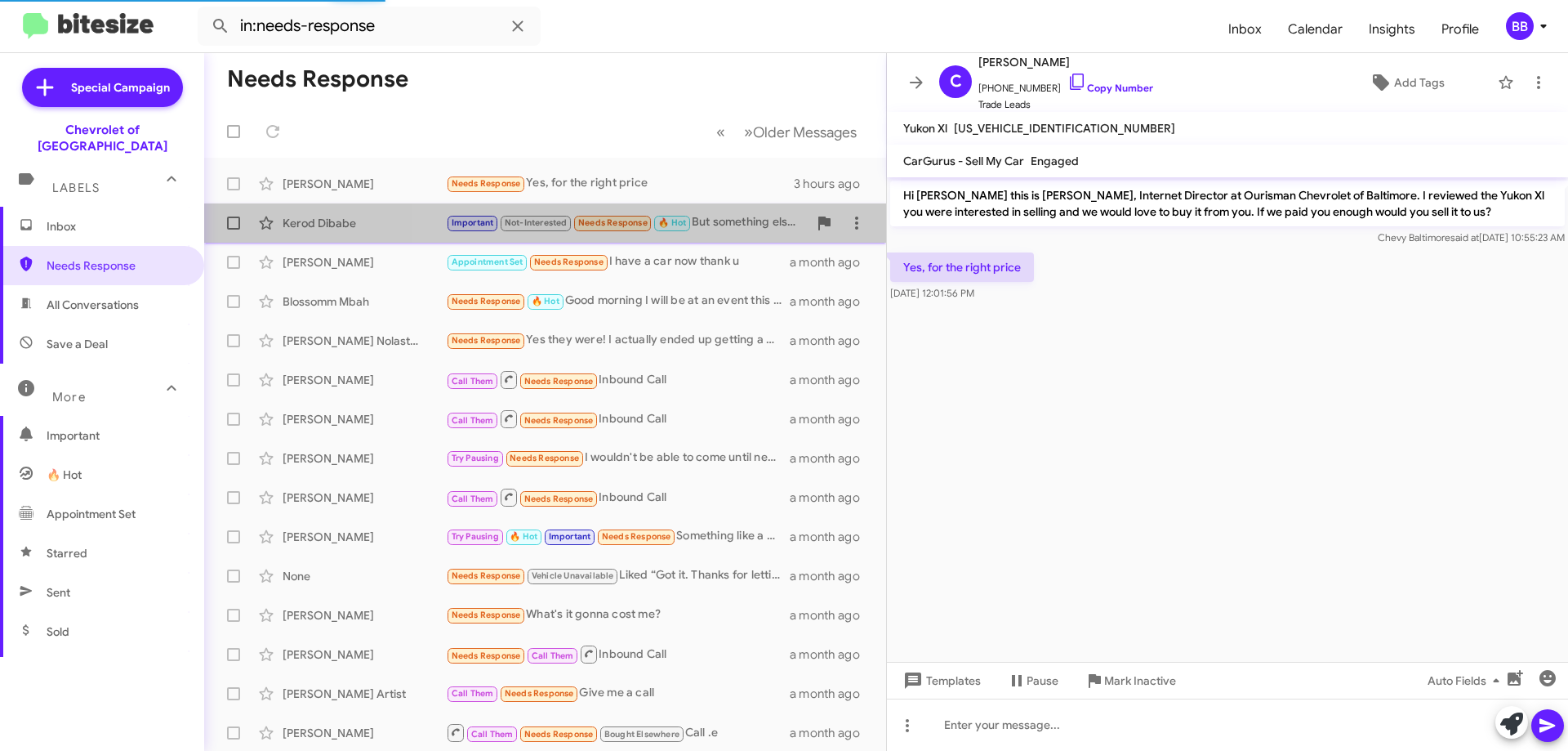
click at [728, 220] on div "Important Not-Interested Needs Response 🔥 Hot But something else had came up" at bounding box center [627, 222] width 362 height 18
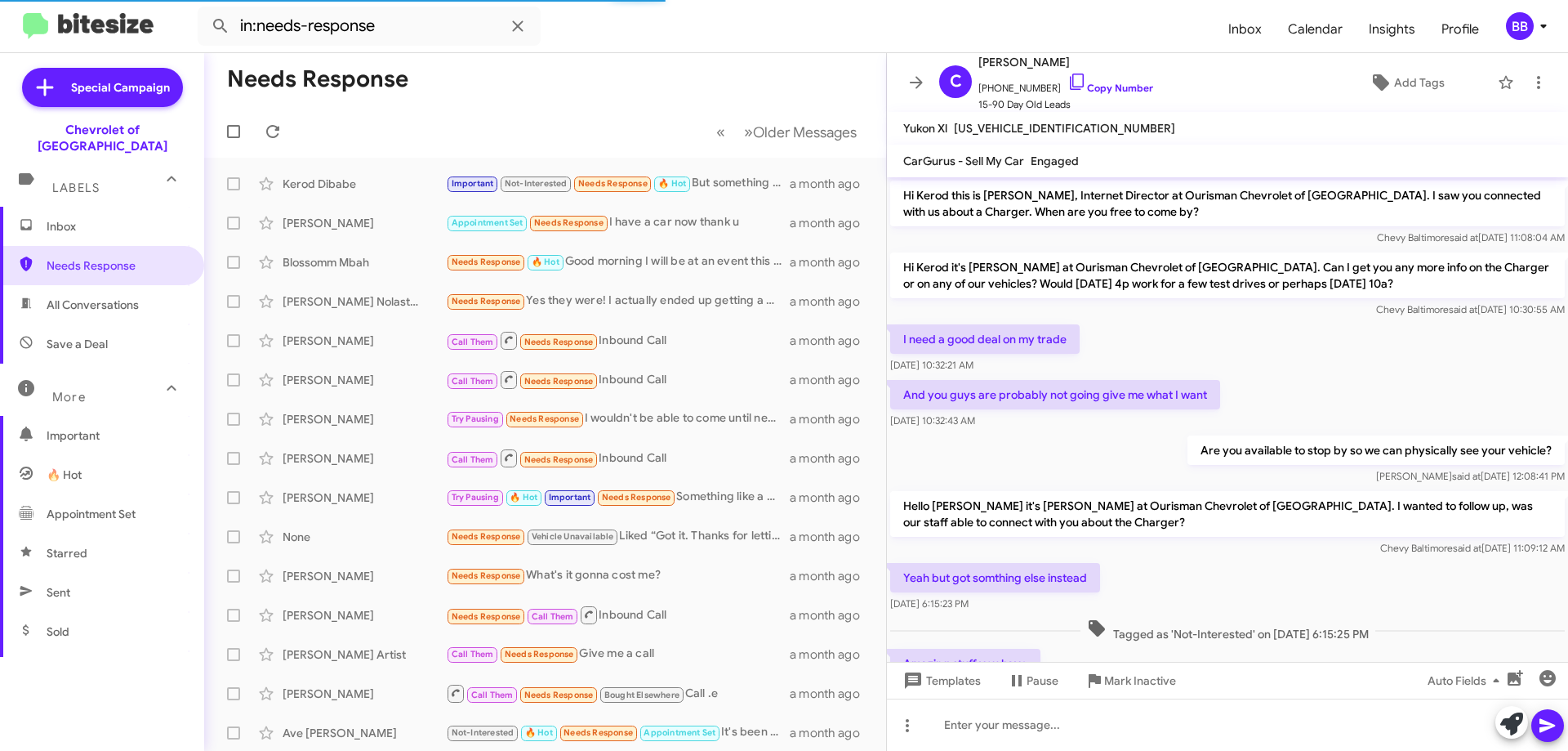
scroll to position [255, 0]
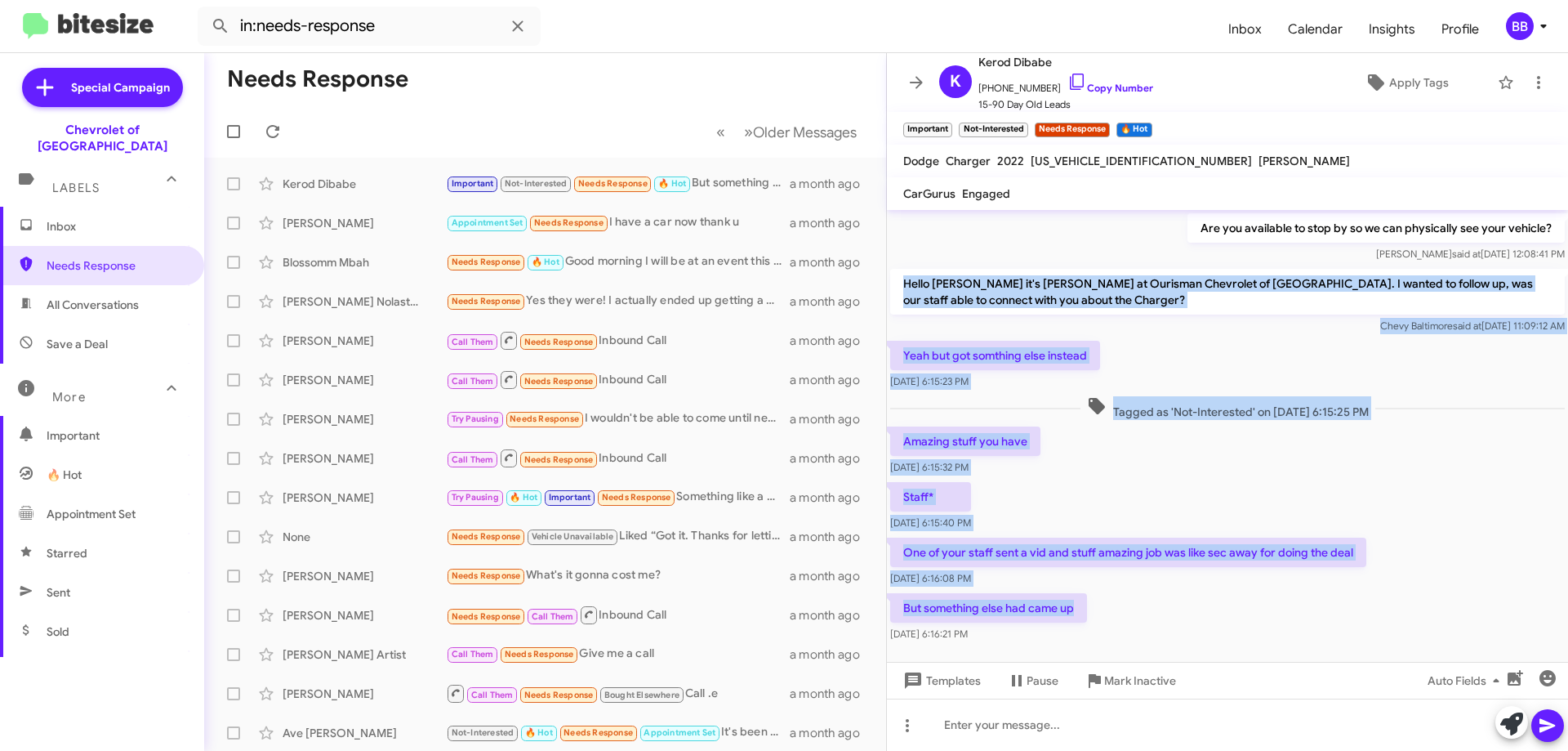
drag, startPoint x: 950, startPoint y: 292, endPoint x: 1111, endPoint y: 609, distance: 355.5
click at [1111, 609] on div "Hi Kerod this is [PERSON_NAME], Internet Director at Ourisman Chevrolet of [GEO…" at bounding box center [1227, 300] width 681 height 690
copy div "Hello [PERSON_NAME] it's [PERSON_NAME] at Ourisman Chevrolet of [GEOGRAPHIC_DAT…"
click at [1142, 518] on div "Staff* [DATE] 6:15:40 PM" at bounding box center [1227, 506] width 681 height 55
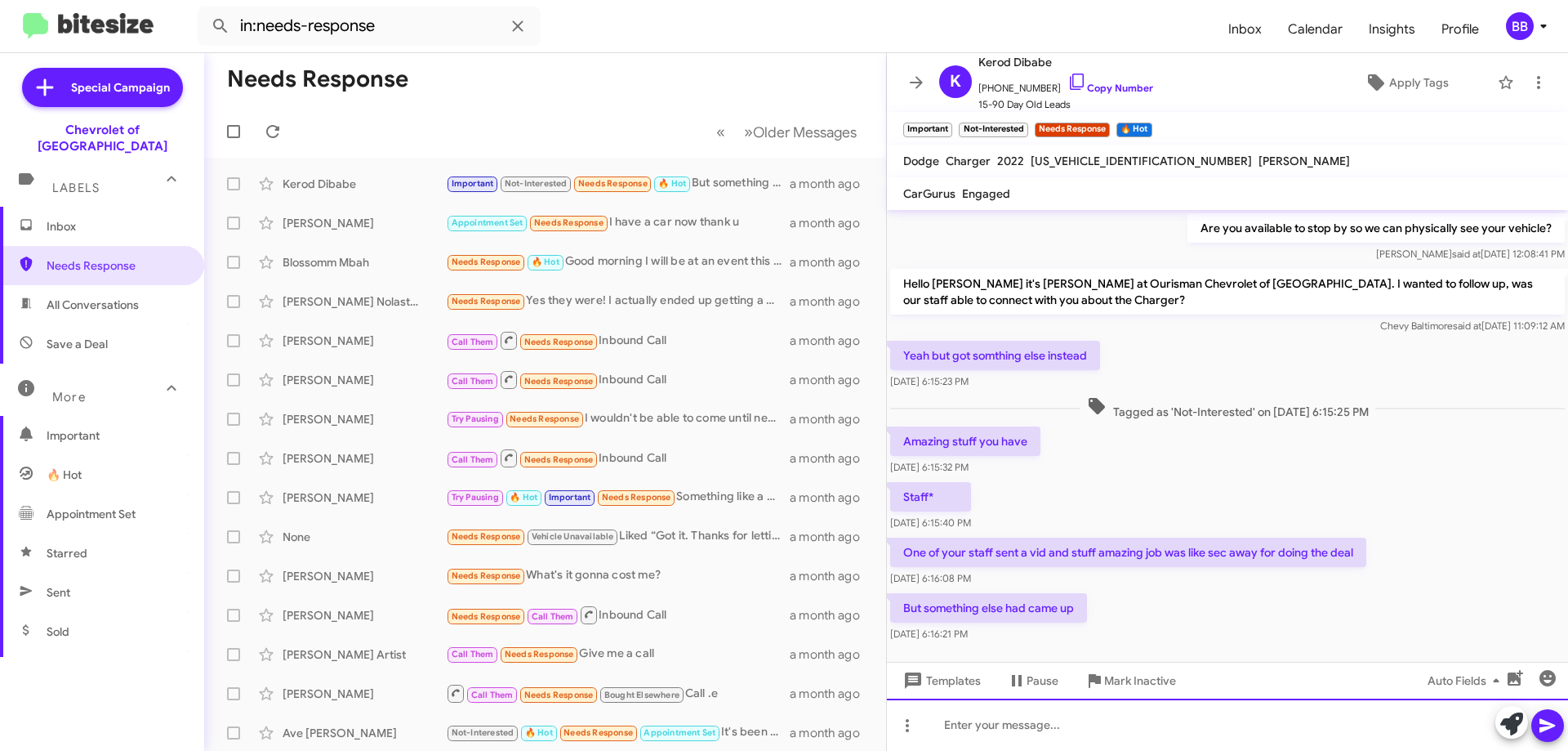
click at [1047, 719] on div at bounding box center [1227, 725] width 681 height 53
paste div
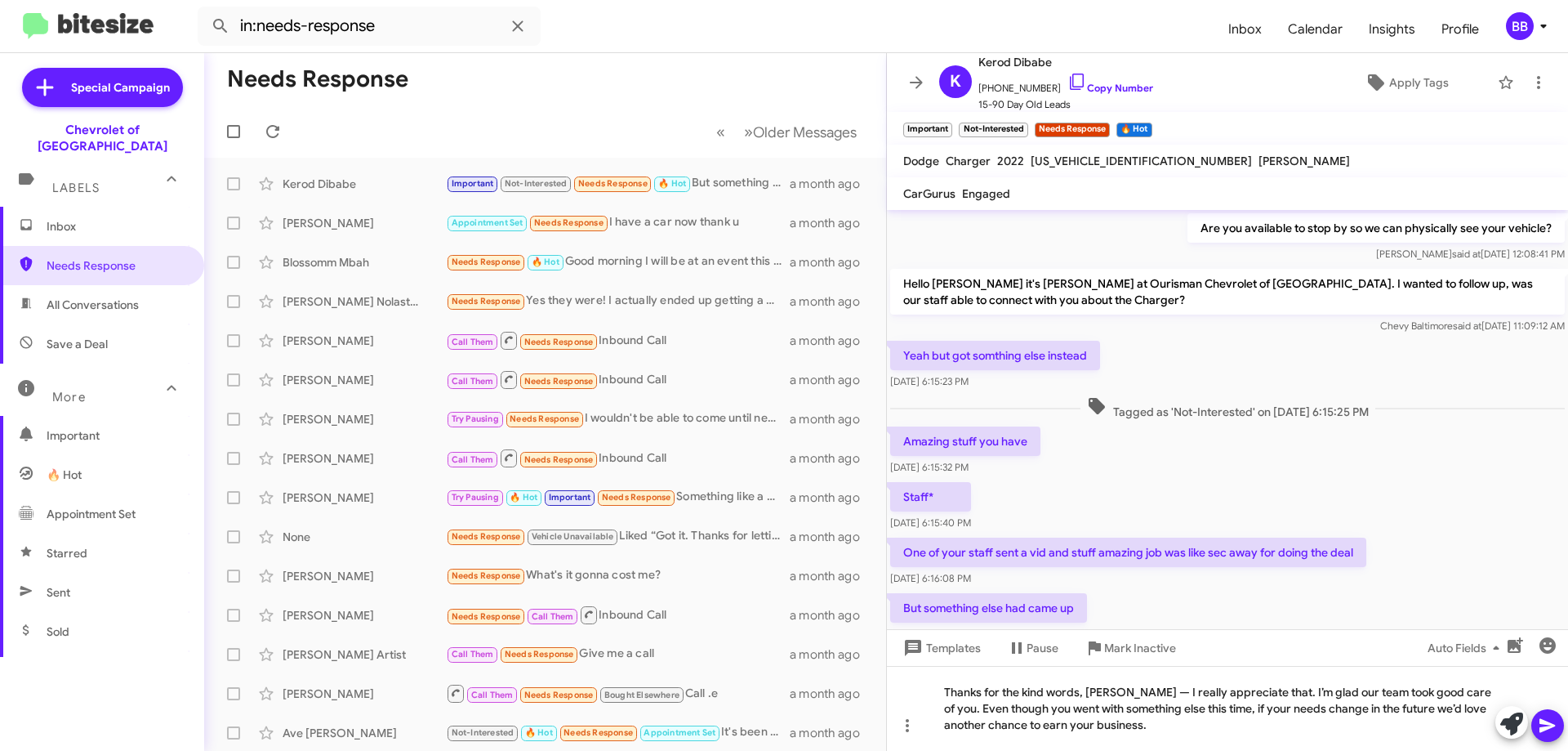
click at [1555, 730] on icon at bounding box center [1548, 726] width 19 height 19
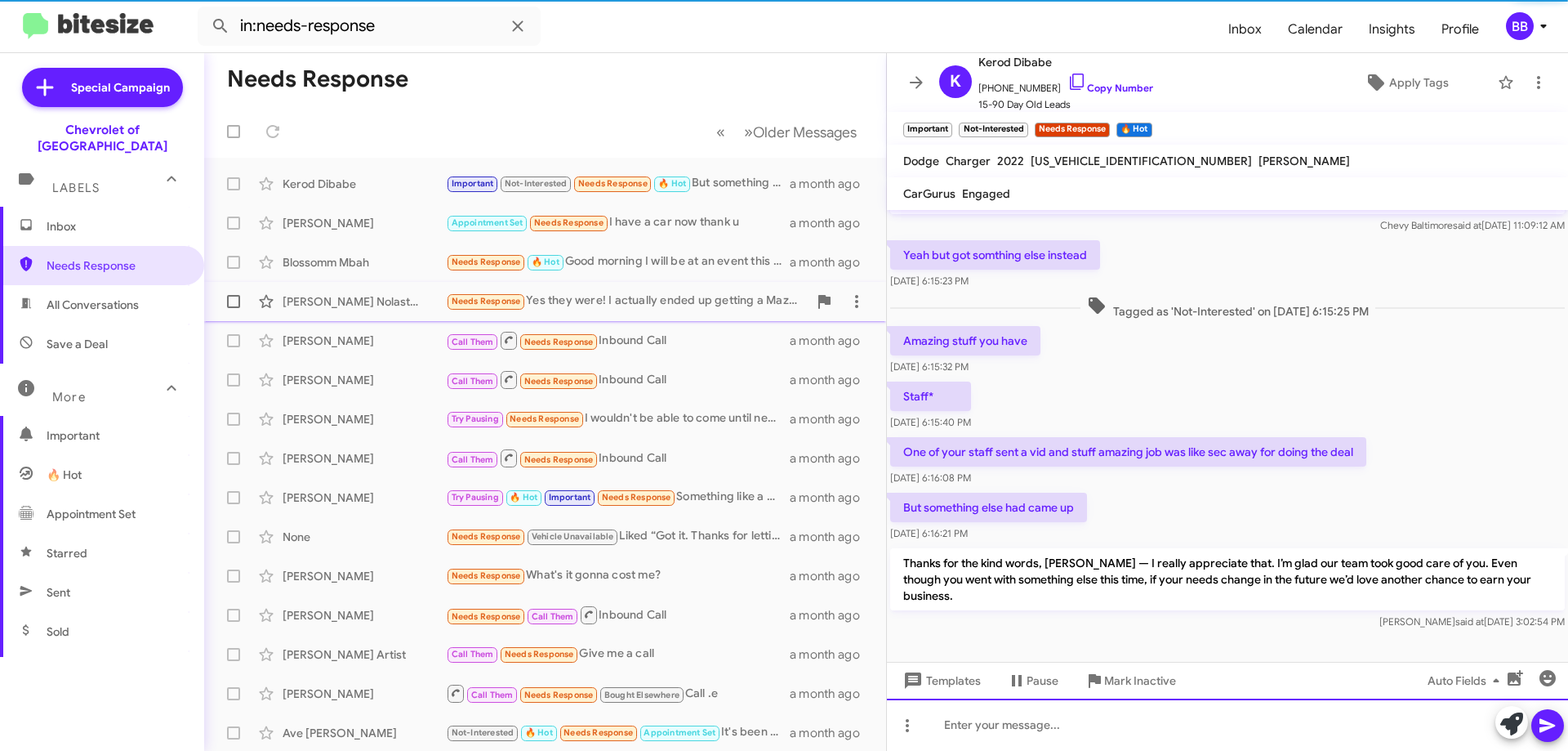
scroll to position [364, 0]
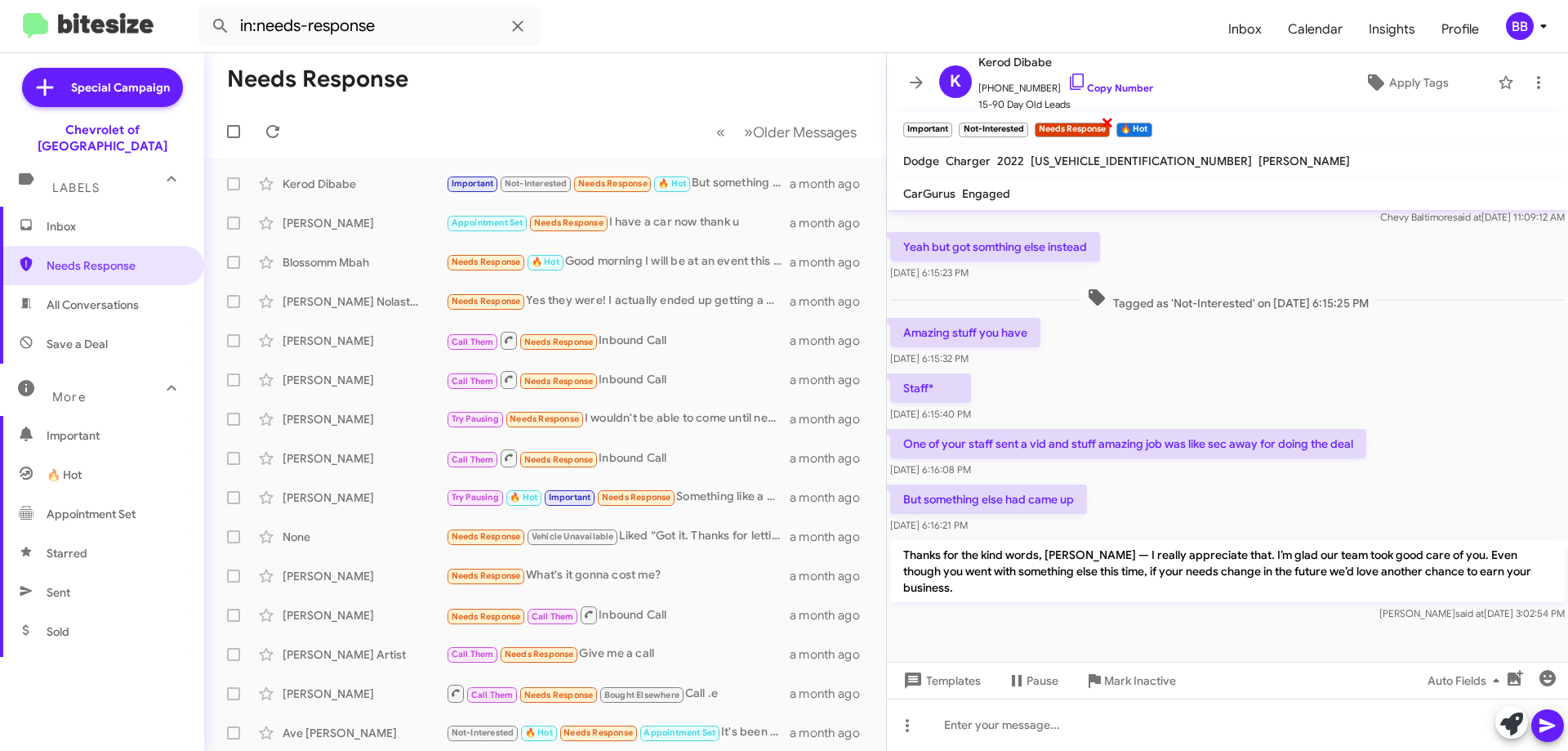
click at [1107, 122] on span "×" at bounding box center [1107, 121] width 13 height 19
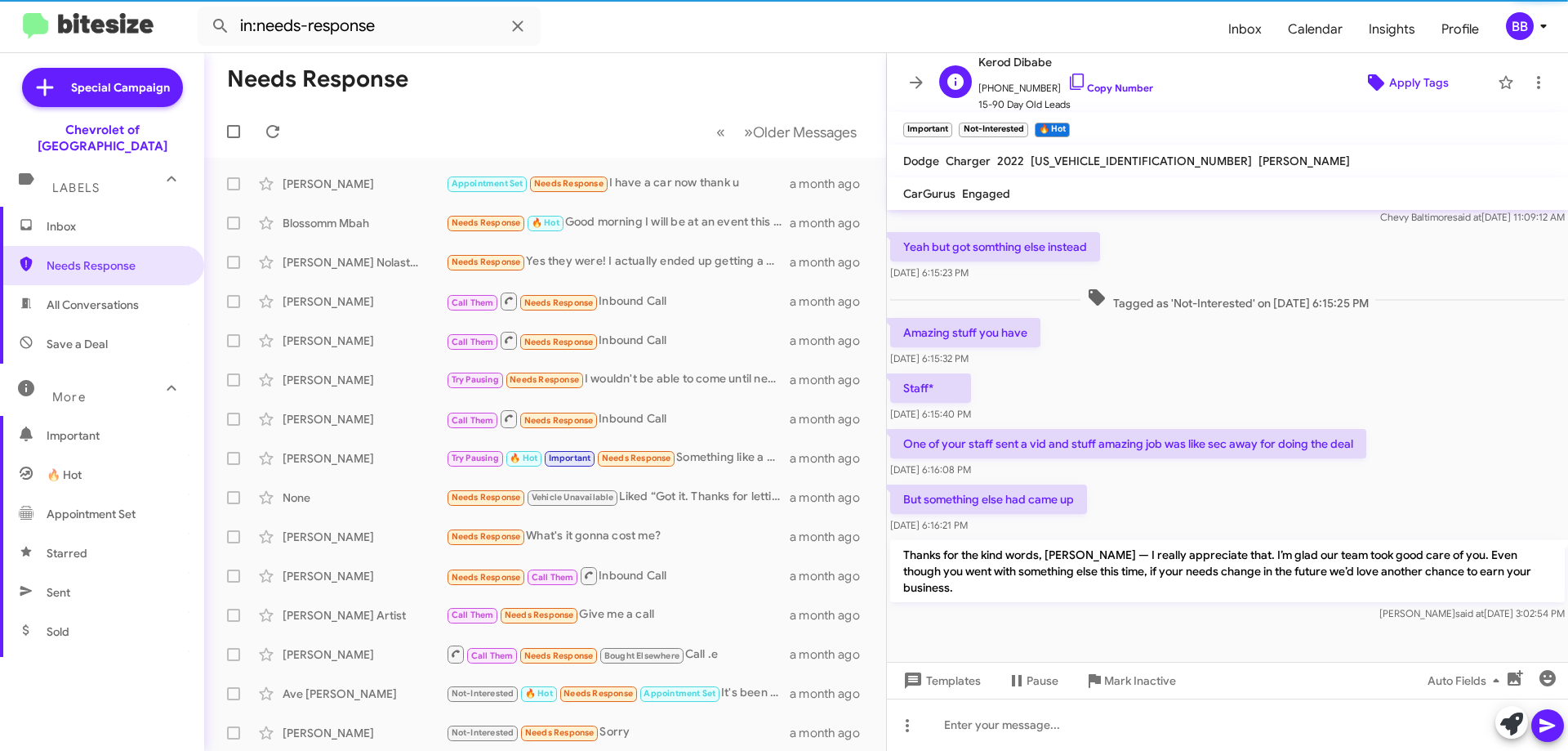
click at [1409, 76] on span "Apply Tags" at bounding box center [1419, 82] width 60 height 29
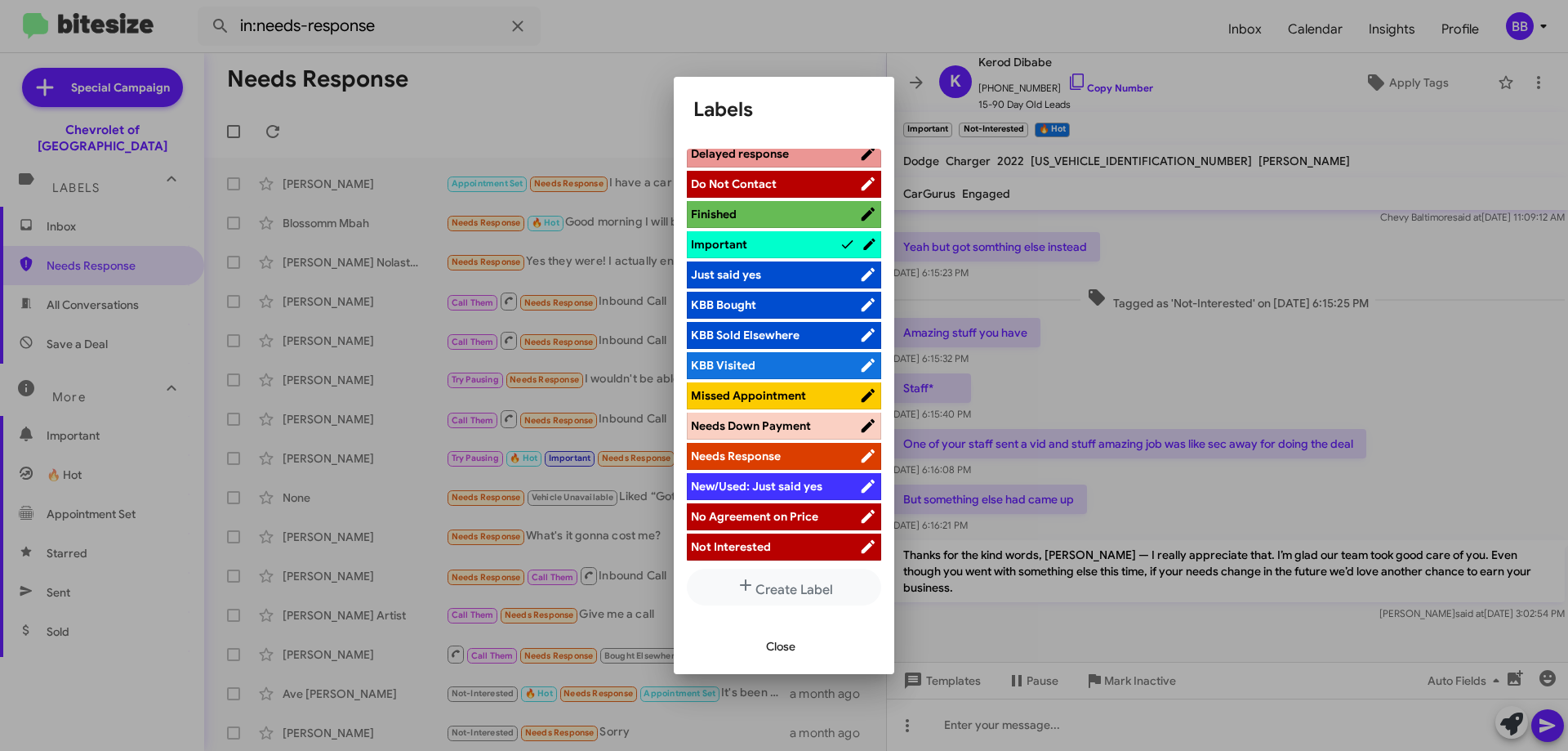
scroll to position [654, 0]
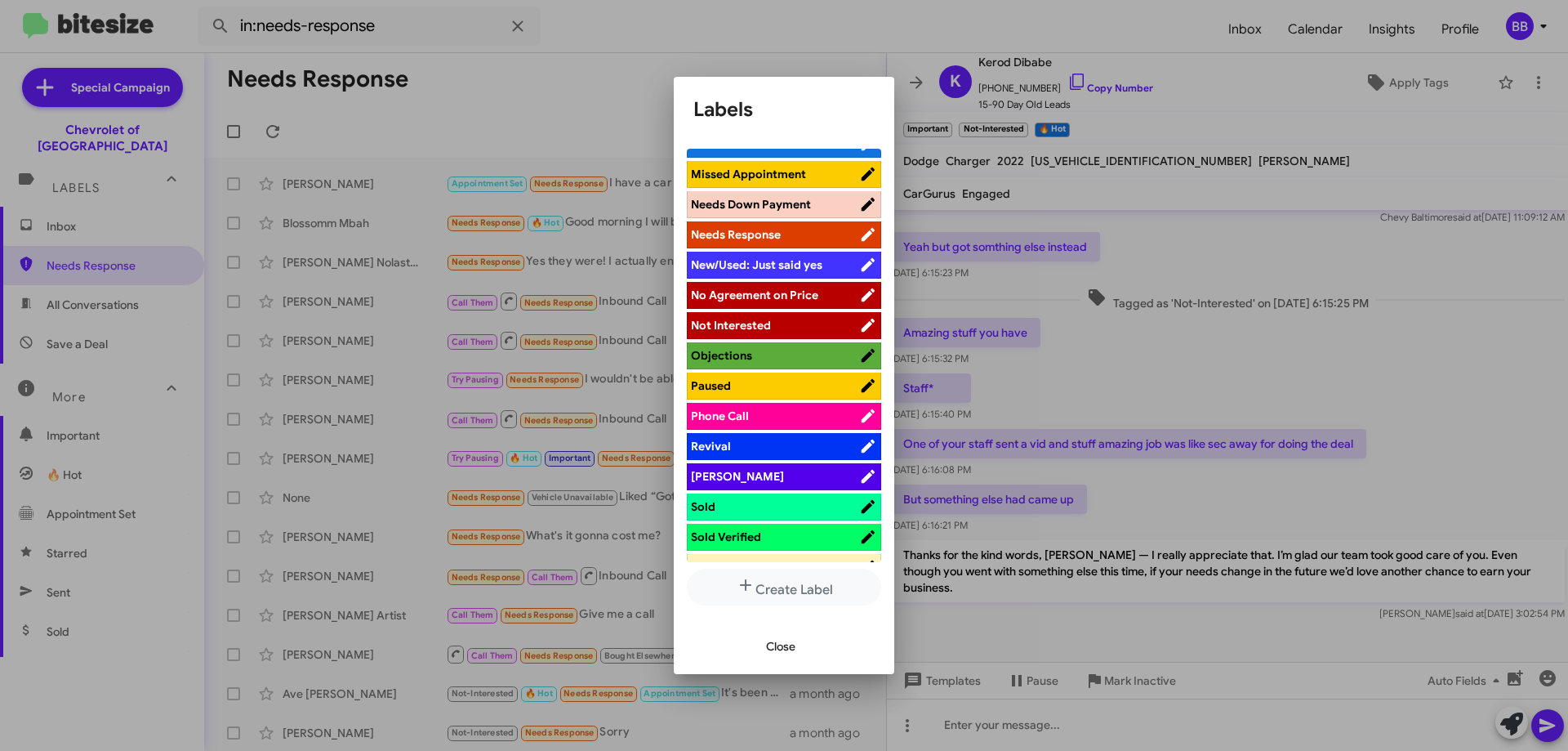
click at [791, 389] on span "Paused" at bounding box center [775, 386] width 169 height 17
click at [781, 641] on span "Close" at bounding box center [780, 646] width 29 height 29
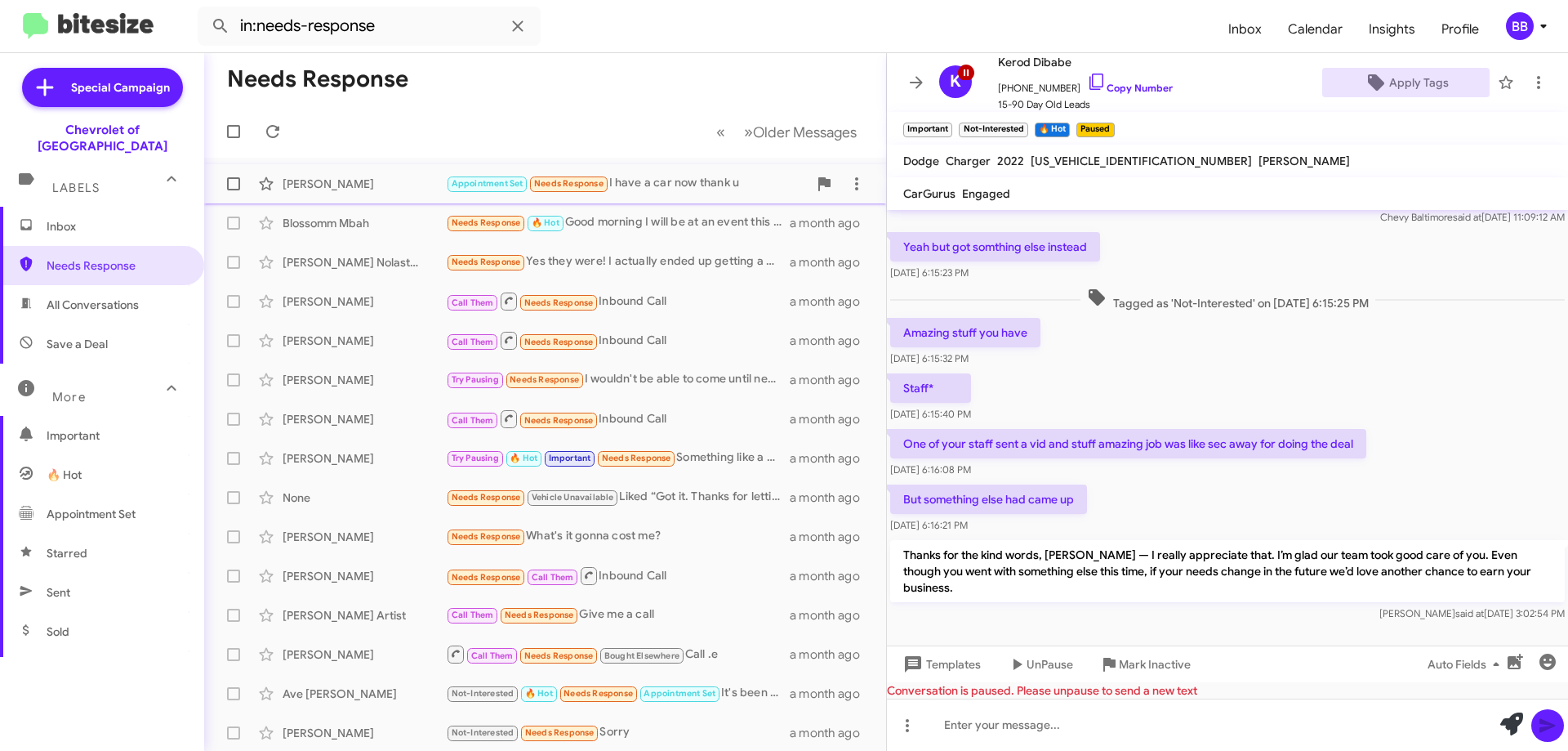
click at [690, 183] on div "Appointment Set Needs Response I have a car now thank u" at bounding box center [627, 183] width 362 height 18
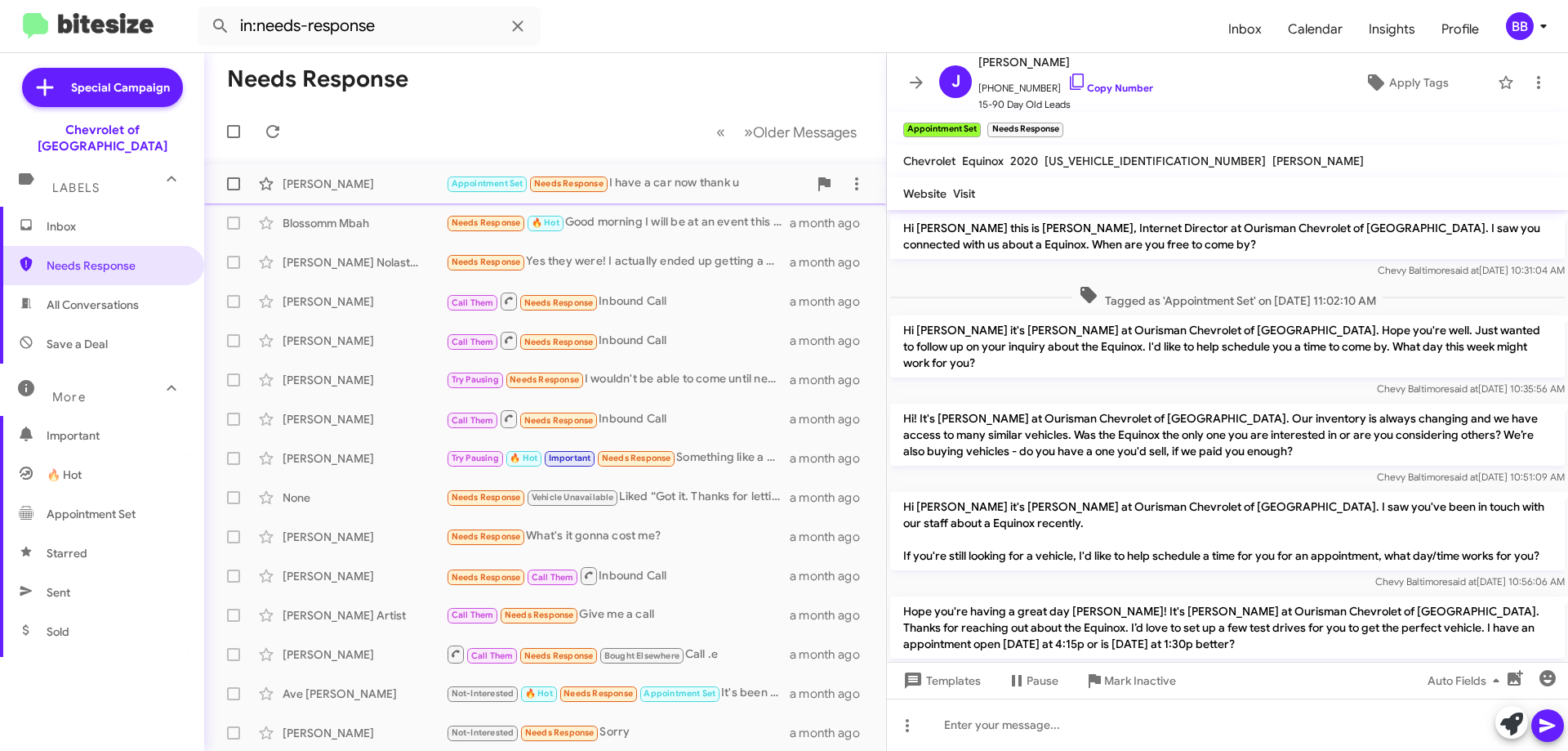
click at [687, 178] on div "Appointment Set Needs Response I have a car now thank u" at bounding box center [627, 183] width 362 height 18
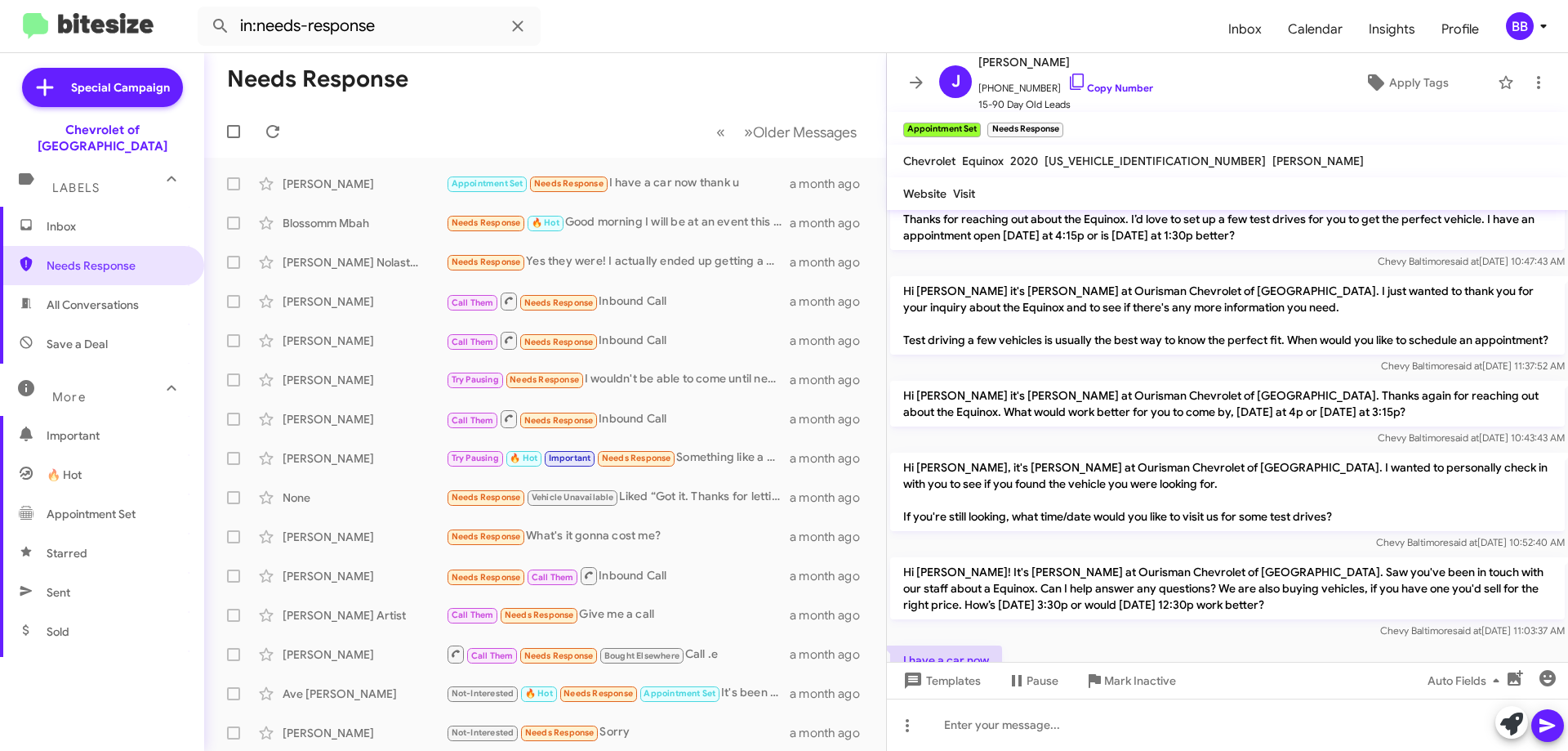
scroll to position [701, 0]
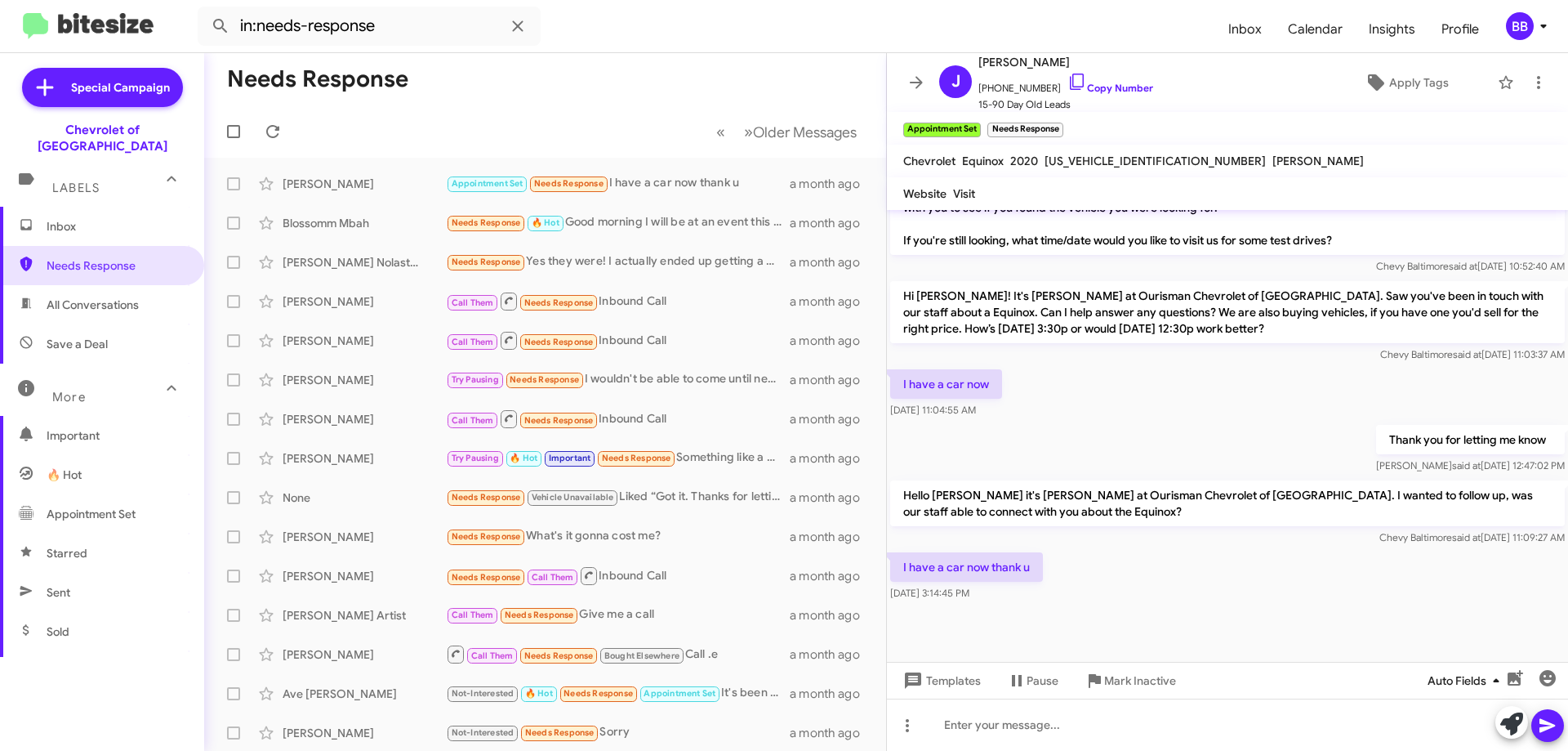
click at [1484, 680] on span "Auto Fields" at bounding box center [1466, 680] width 78 height 29
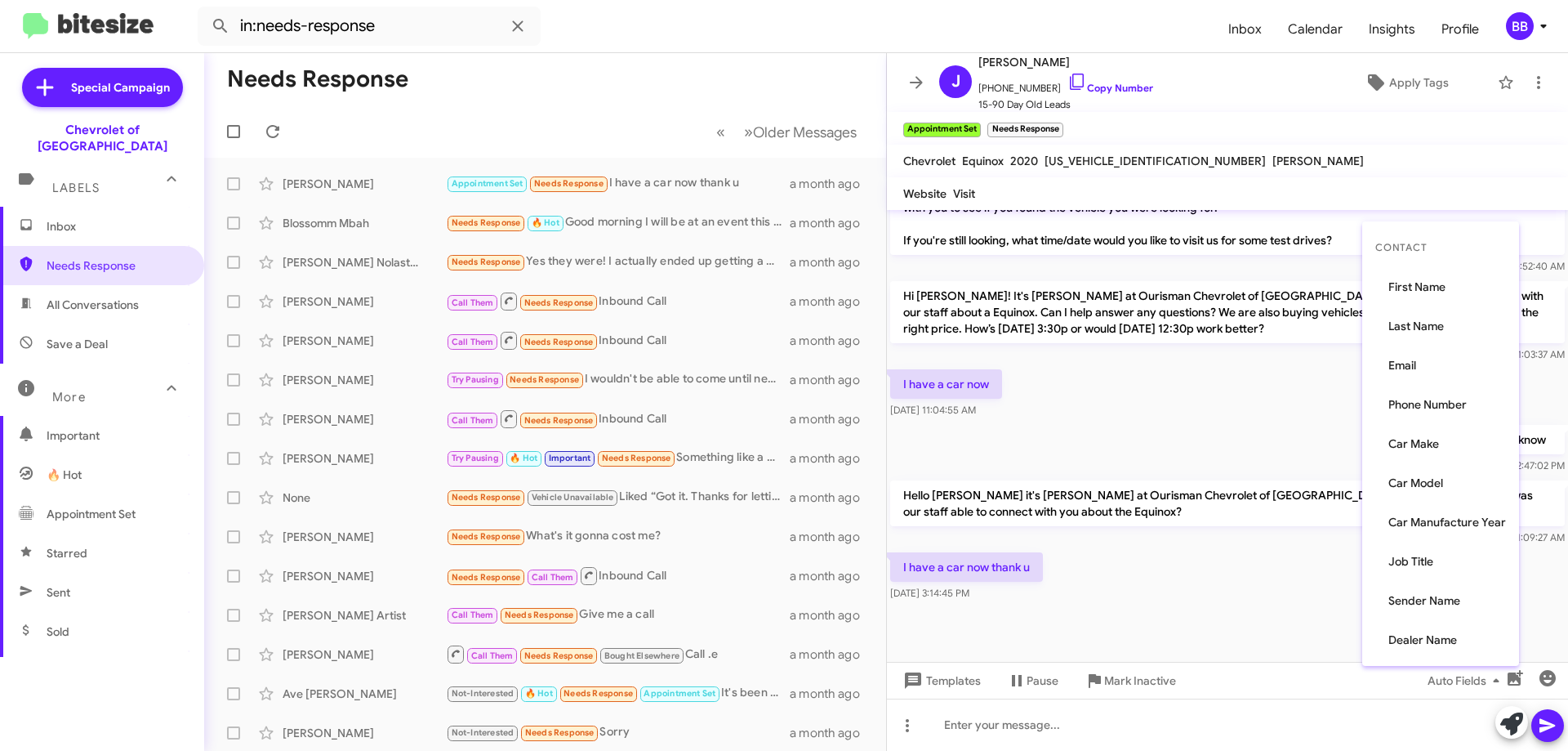
click at [1258, 598] on div at bounding box center [784, 375] width 1568 height 751
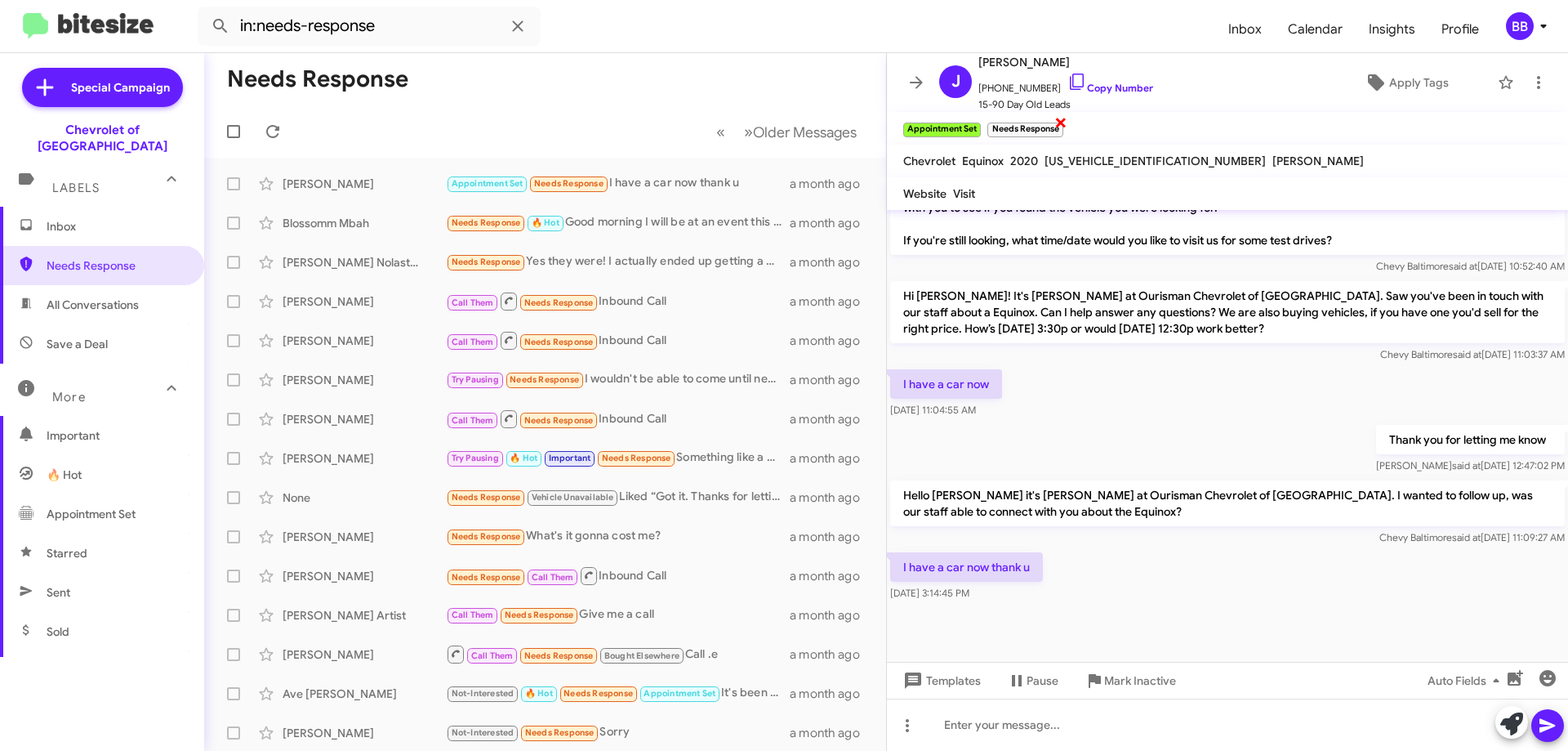
click at [1061, 123] on span "×" at bounding box center [1061, 121] width 13 height 19
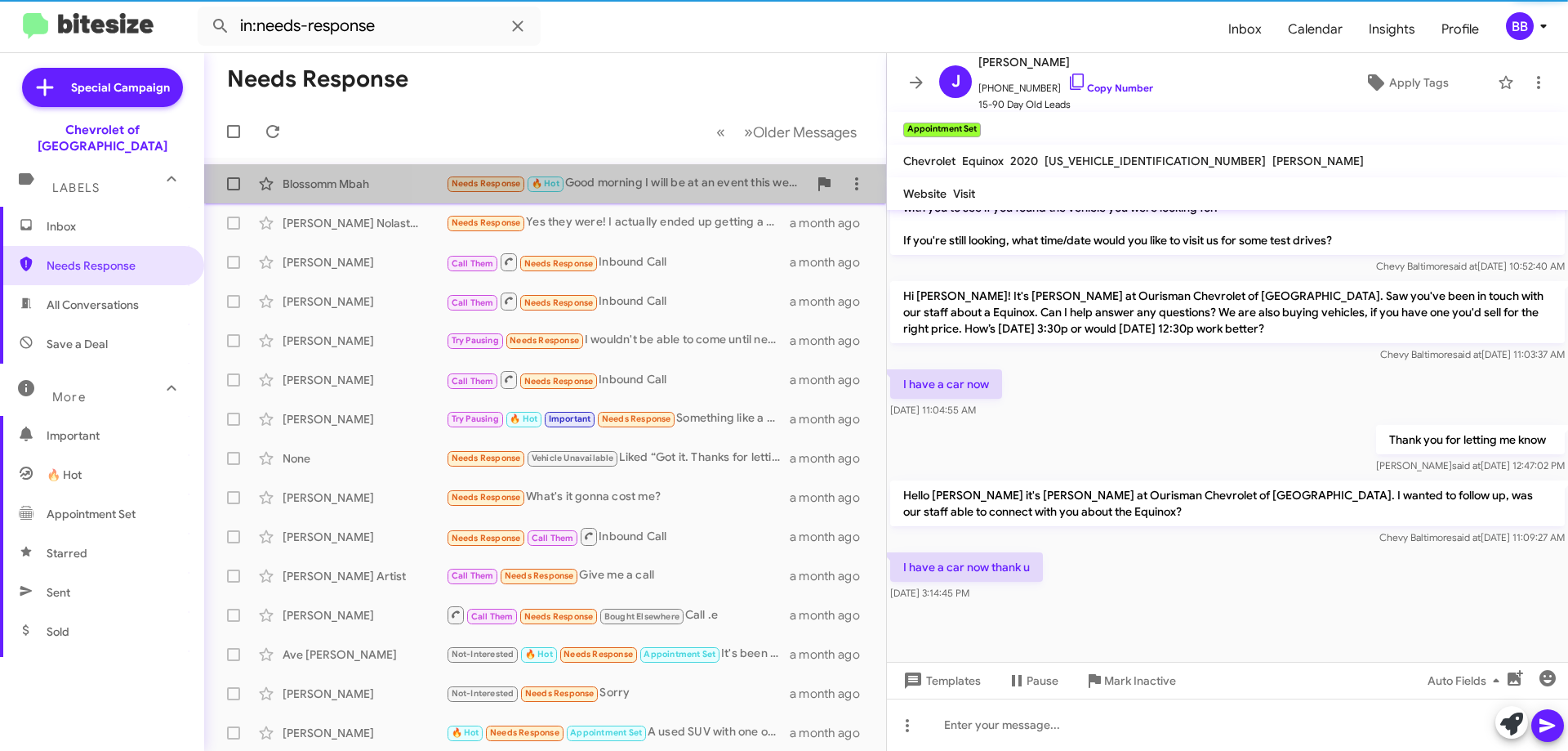
click at [684, 185] on div "Needs Response 🔥 Hot Good morning I will be at an event this weekend but I can …" at bounding box center [627, 183] width 362 height 18
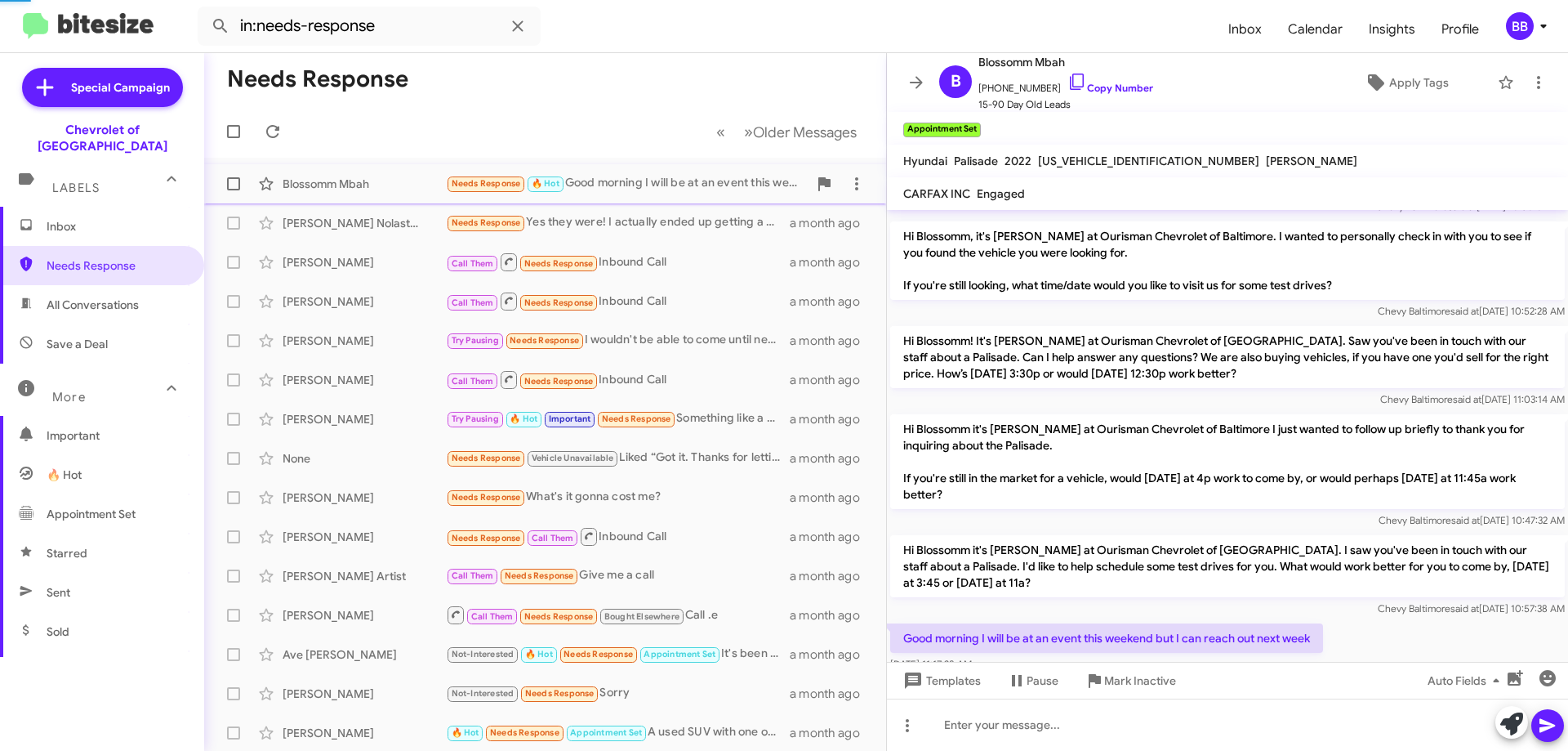
scroll to position [792, 0]
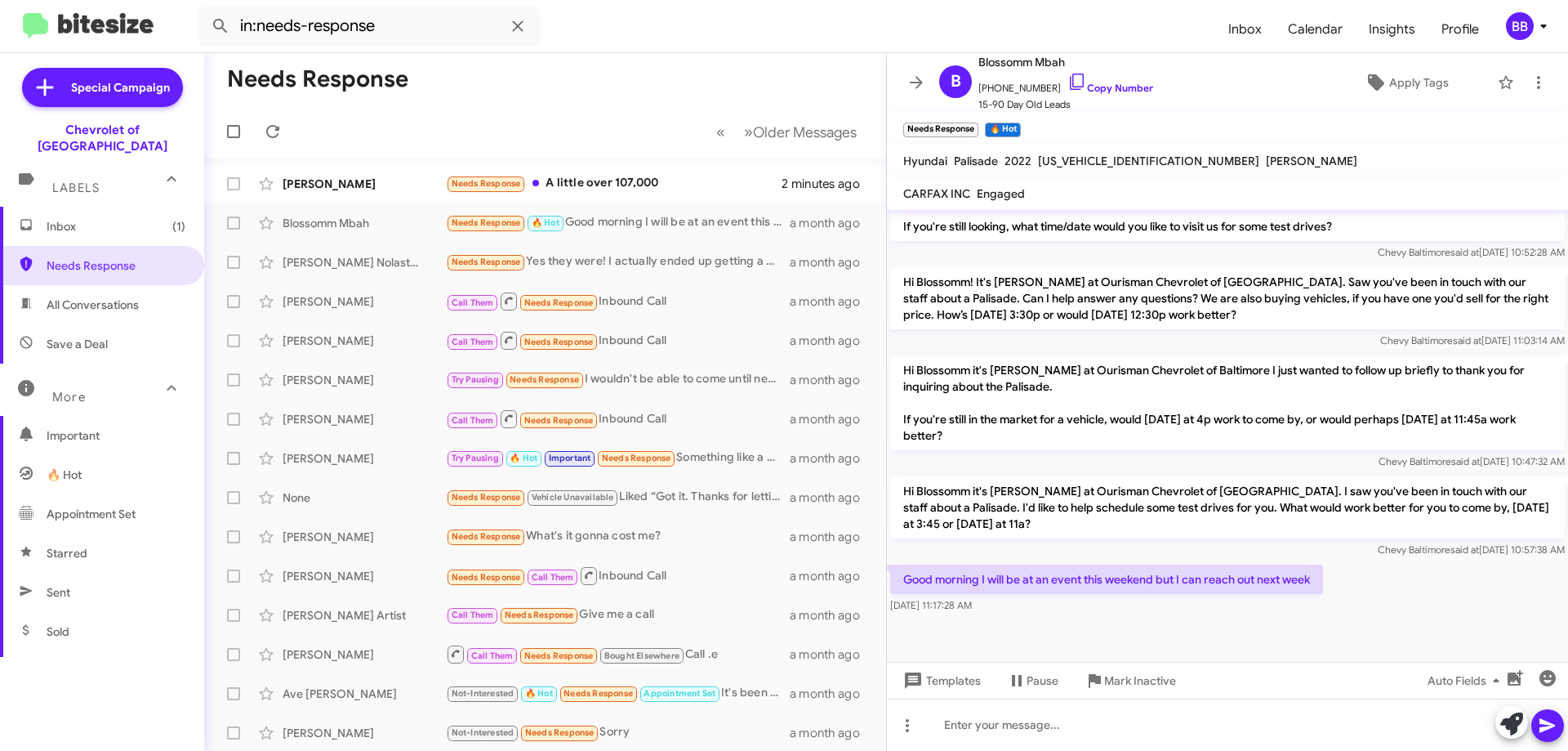
click at [122, 297] on span "All Conversations" at bounding box center [92, 305] width 92 height 17
type input "in:all-conversations"
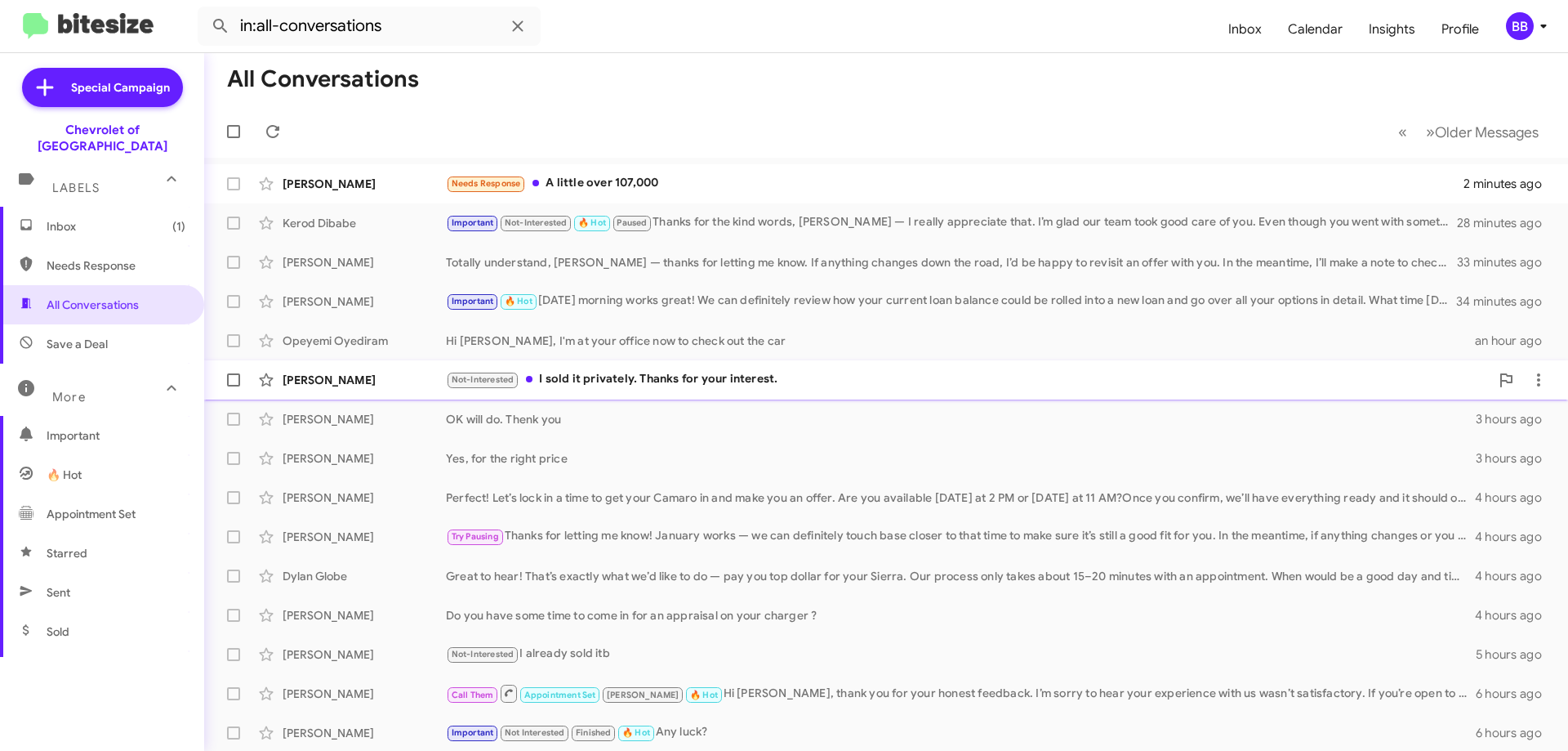
click at [742, 390] on div "[PERSON_NAME] Not-Interested I sold it privately. Thanks for your interest. 2 h…" at bounding box center [886, 379] width 1338 height 32
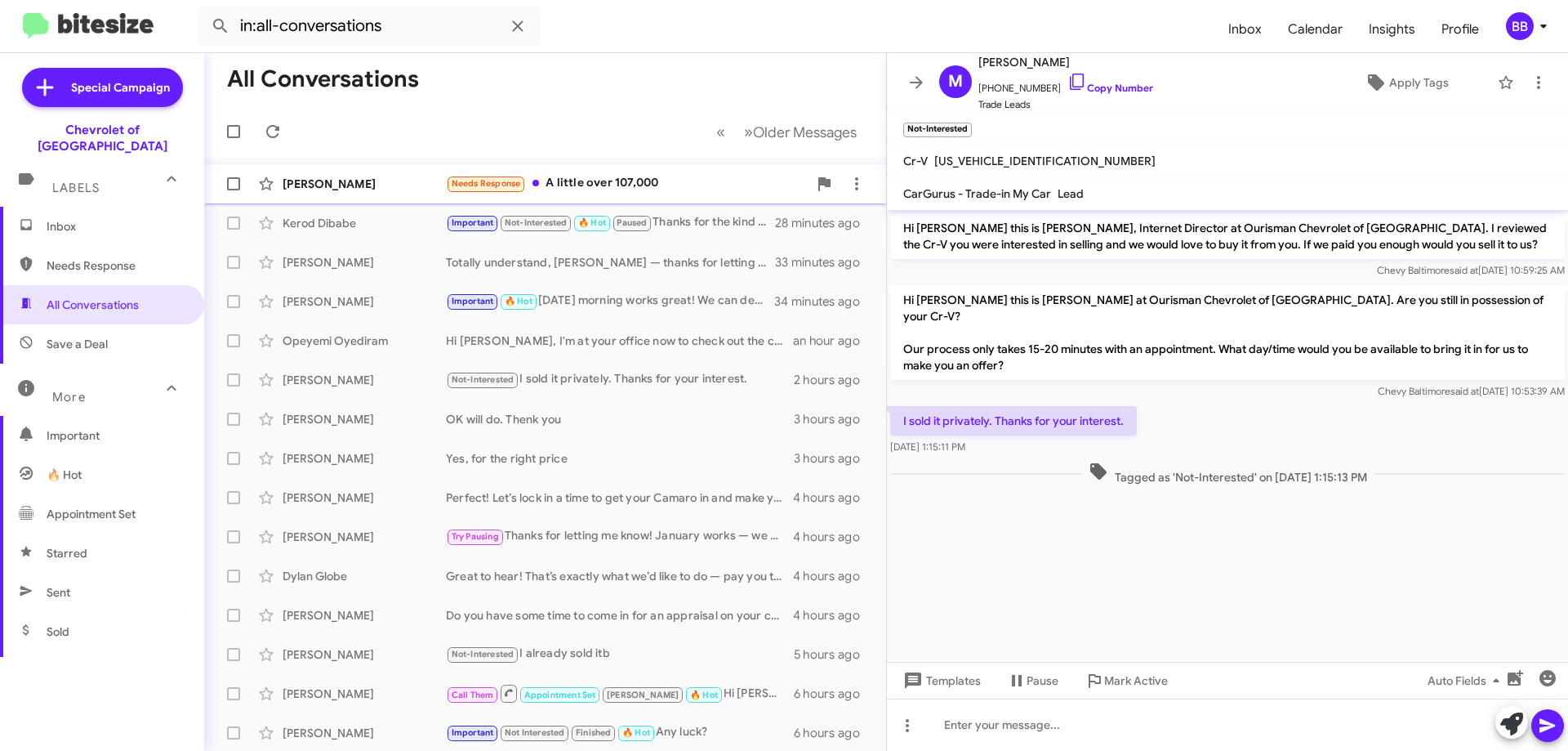
click at [668, 177] on div "Needs Response A little over 107,000" at bounding box center [627, 183] width 362 height 18
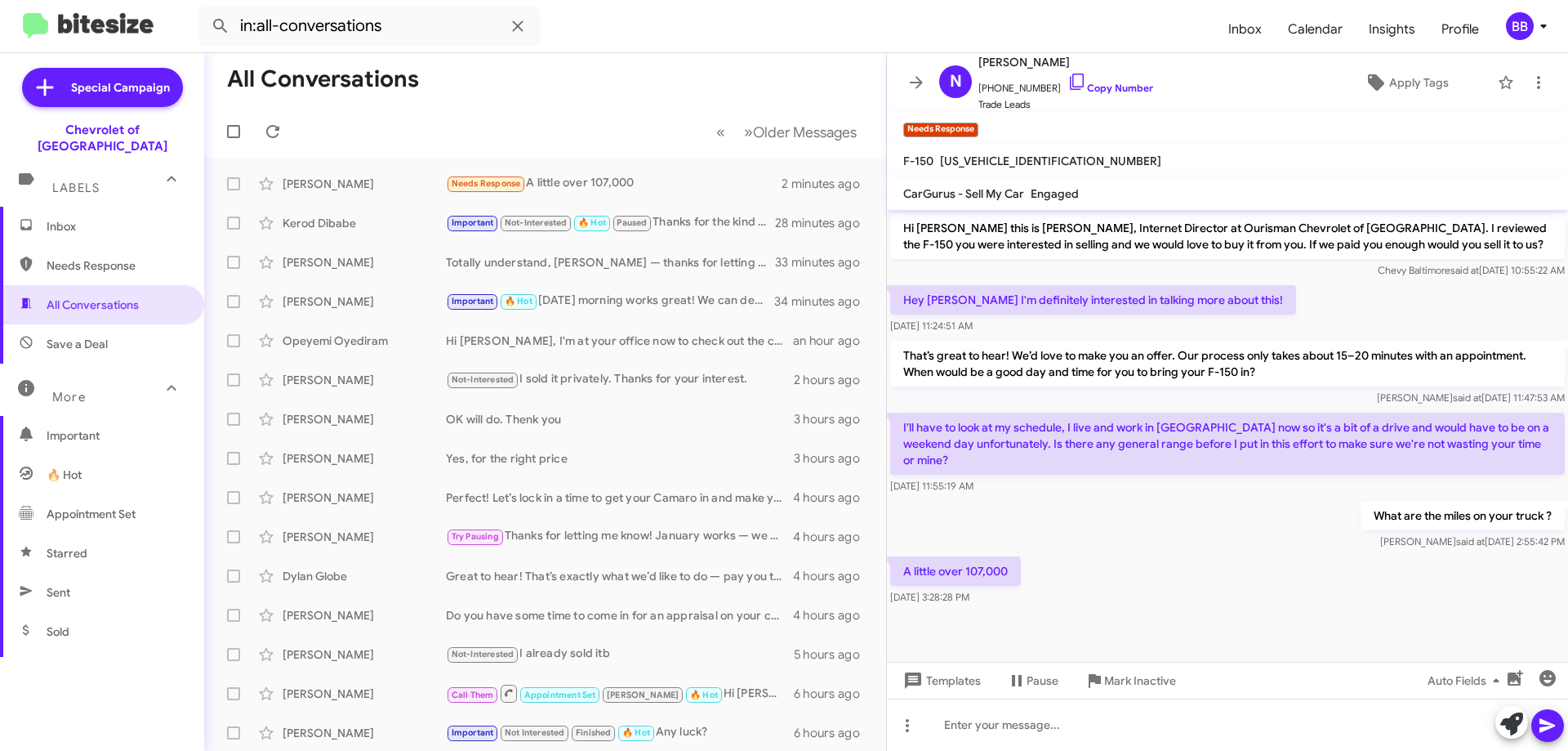
click at [1003, 162] on span "[US_VEHICLE_IDENTIFICATION_NUMBER]" at bounding box center [1051, 161] width 221 height 15
copy span "[US_VEHICLE_IDENTIFICATION_NUMBER]"
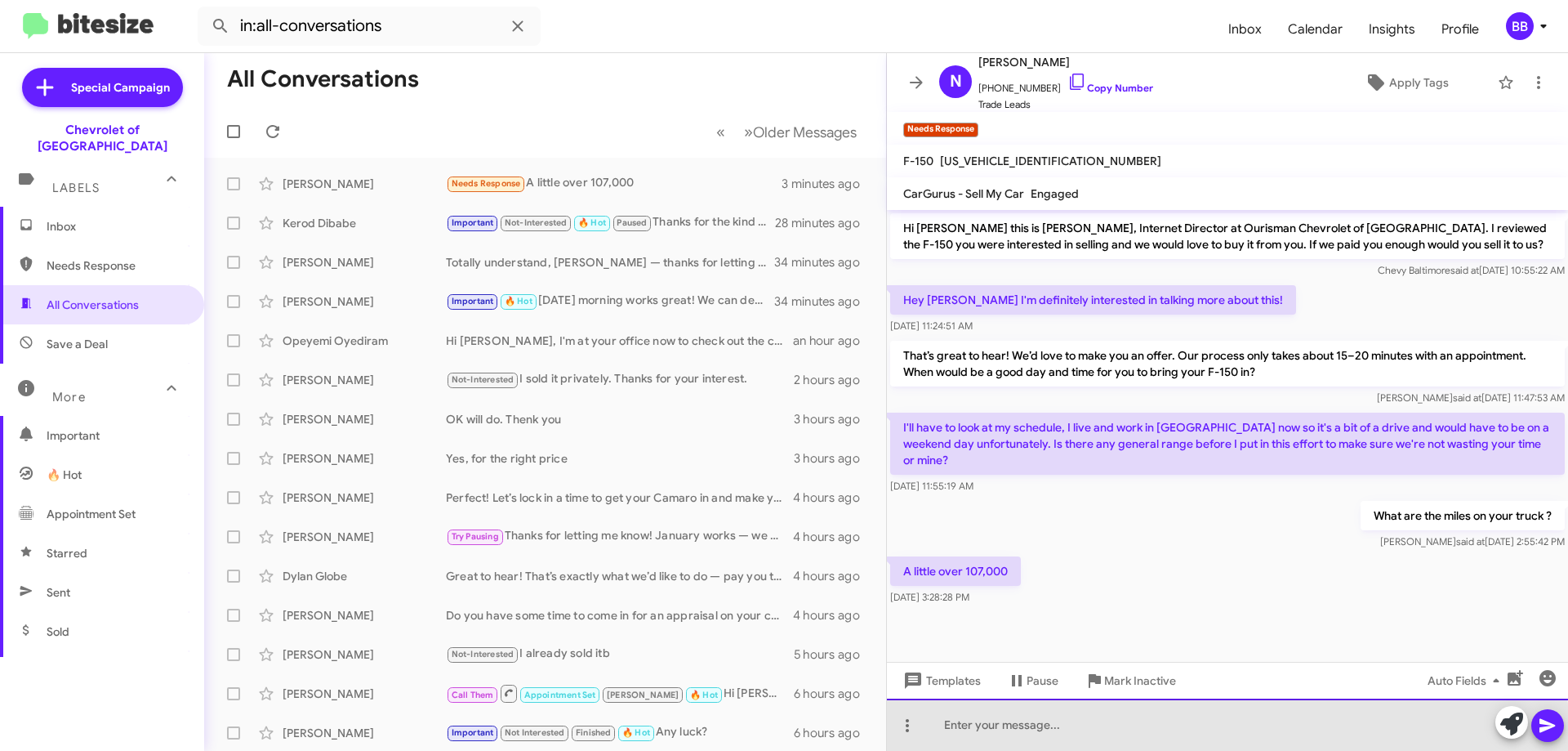
click at [1011, 744] on div at bounding box center [1227, 725] width 681 height 53
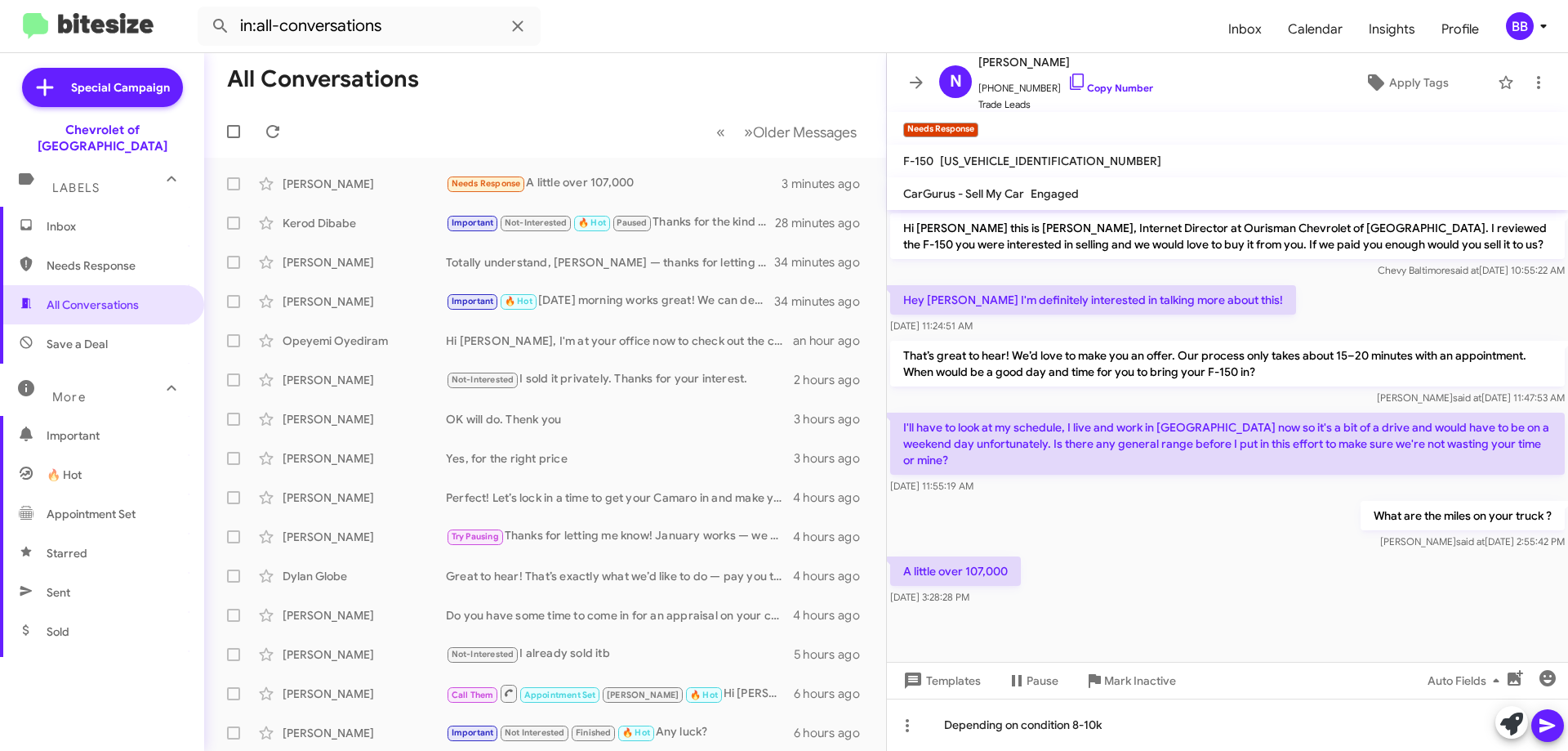
click at [1559, 732] on button at bounding box center [1547, 725] width 32 height 32
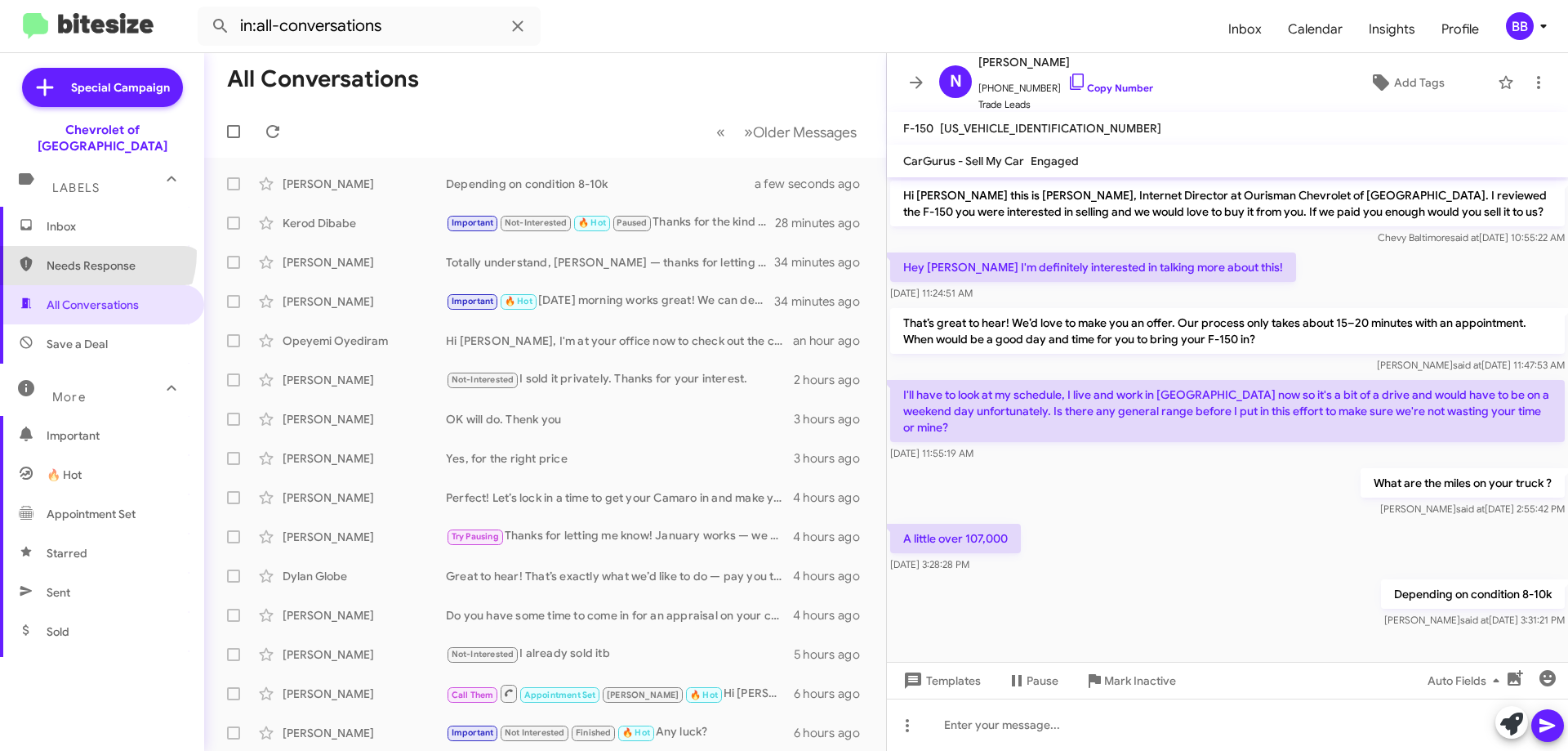
click at [96, 246] on span "Needs Response" at bounding box center [102, 265] width 205 height 40
type input "in:needs-response"
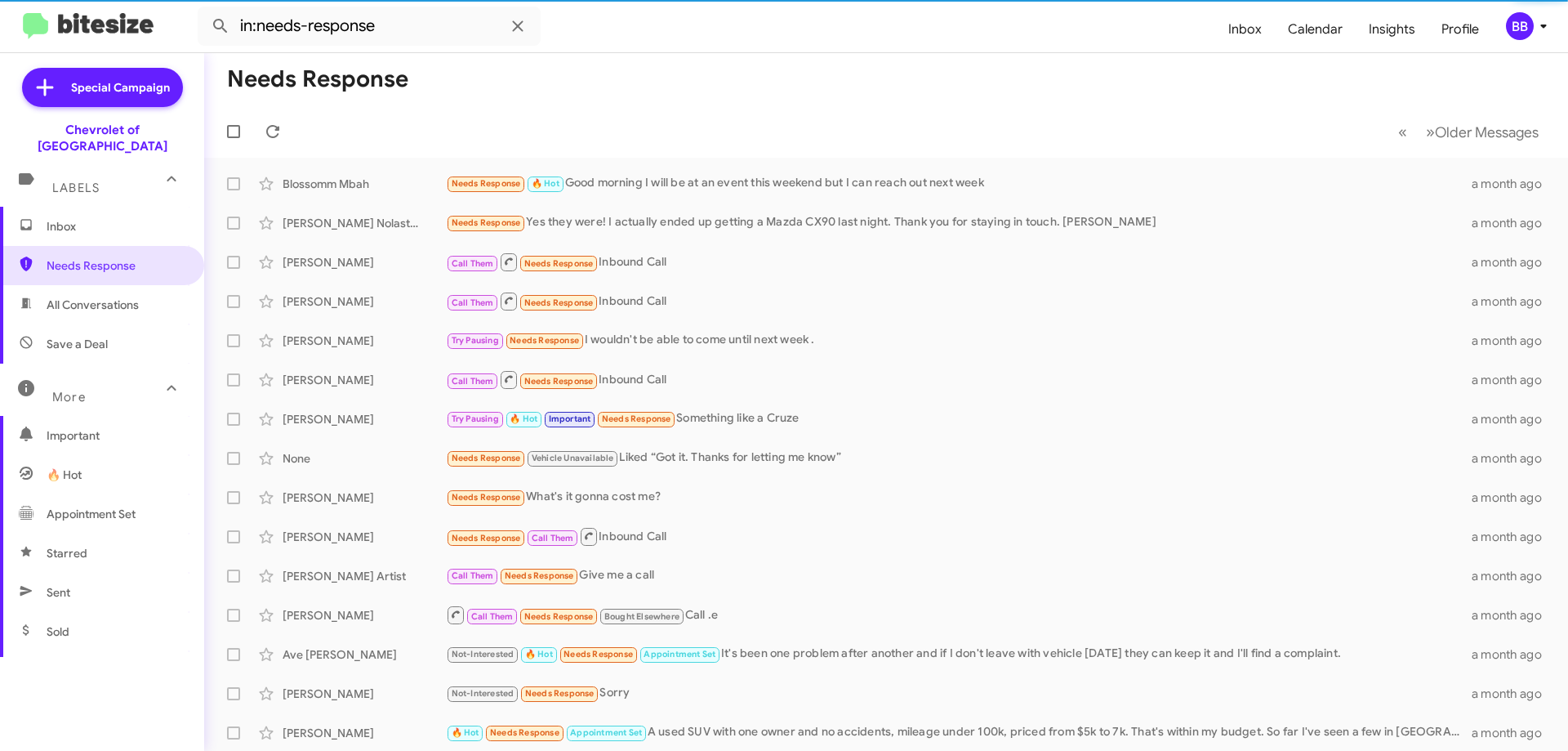
click at [90, 218] on span "Inbox" at bounding box center [116, 226] width 139 height 17
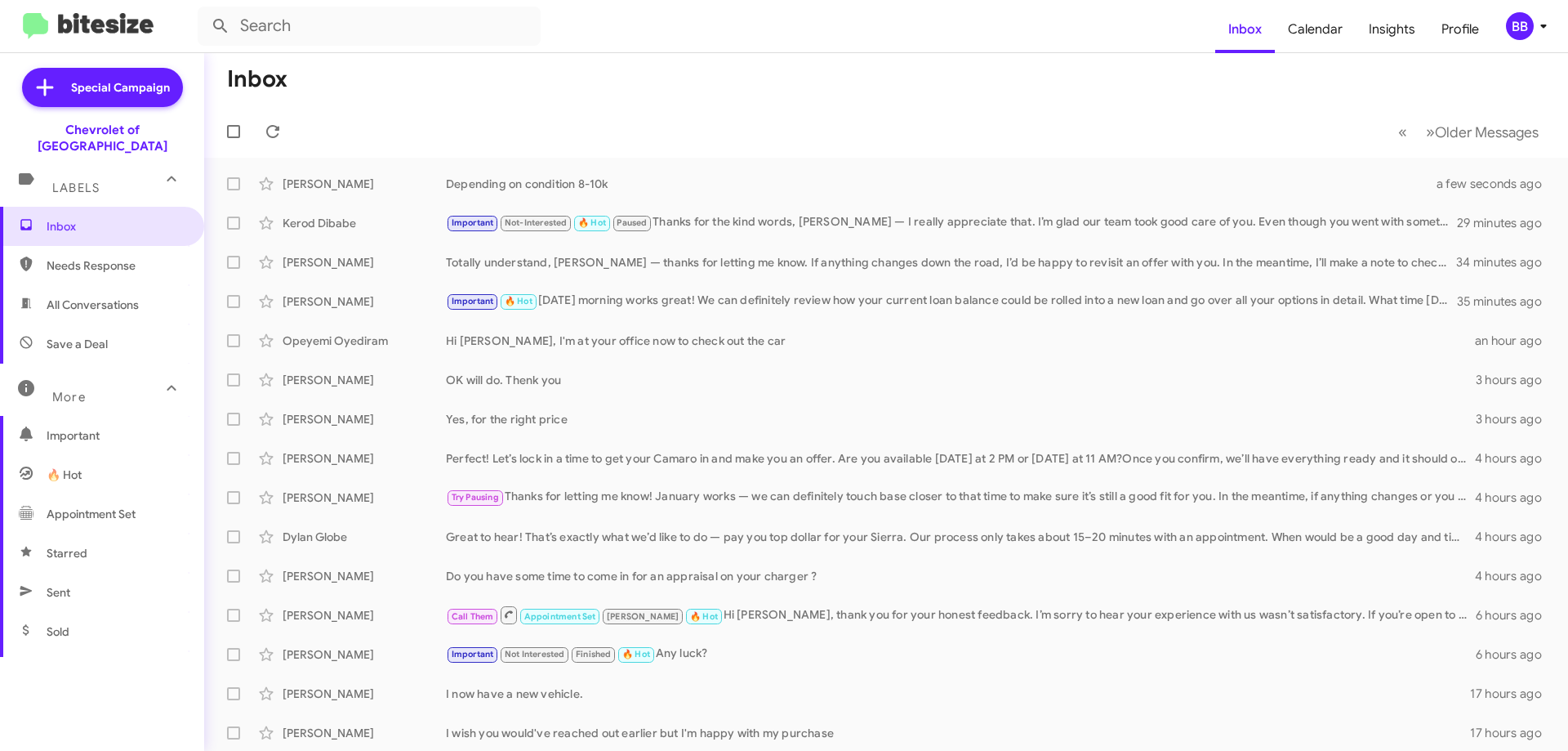
click at [105, 172] on div "Labels" at bounding box center [86, 181] width 146 height 30
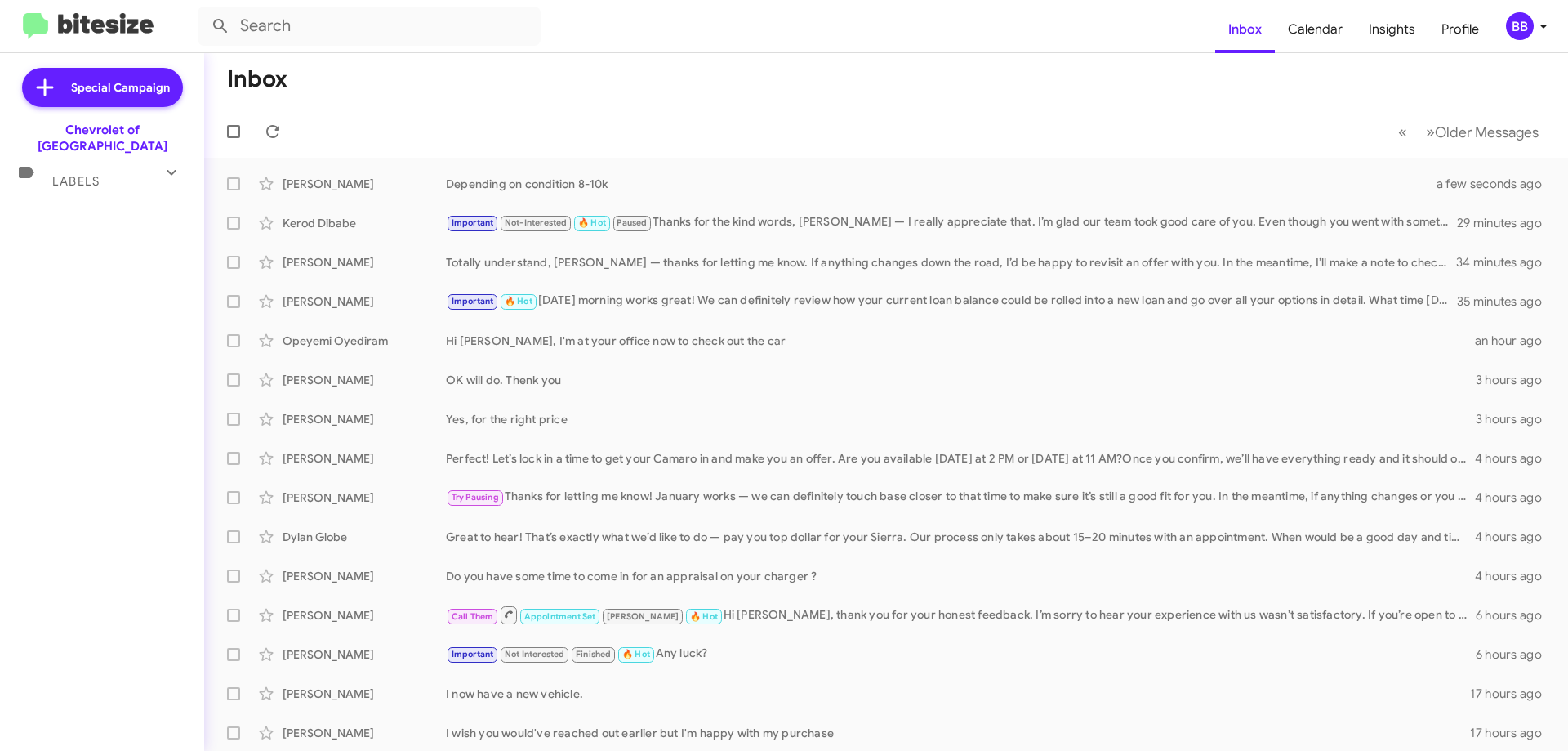
click at [109, 170] on div "Labels" at bounding box center [86, 174] width 146 height 30
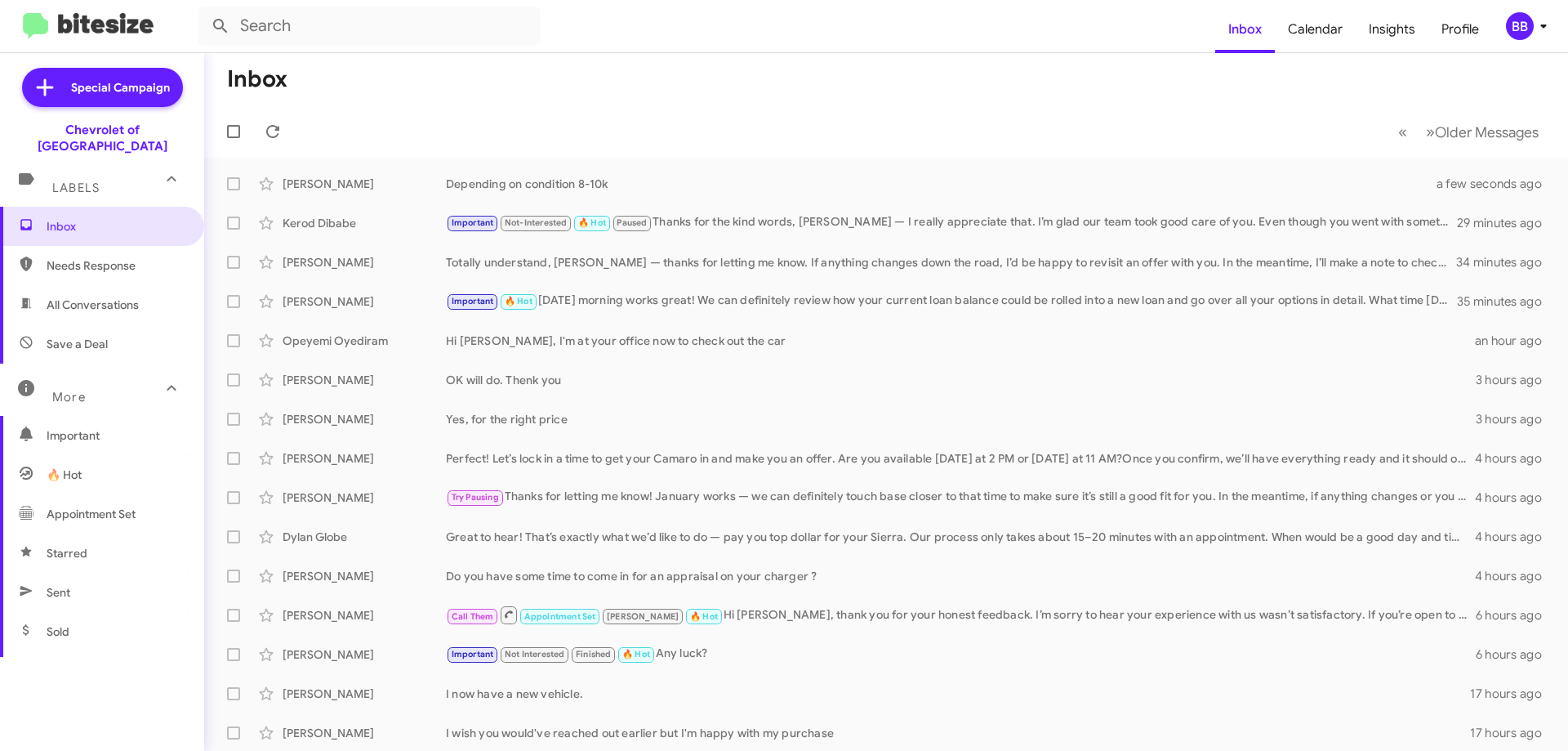
click at [109, 257] on span "Needs Response" at bounding box center [116, 265] width 139 height 17
type input "in:needs-response"
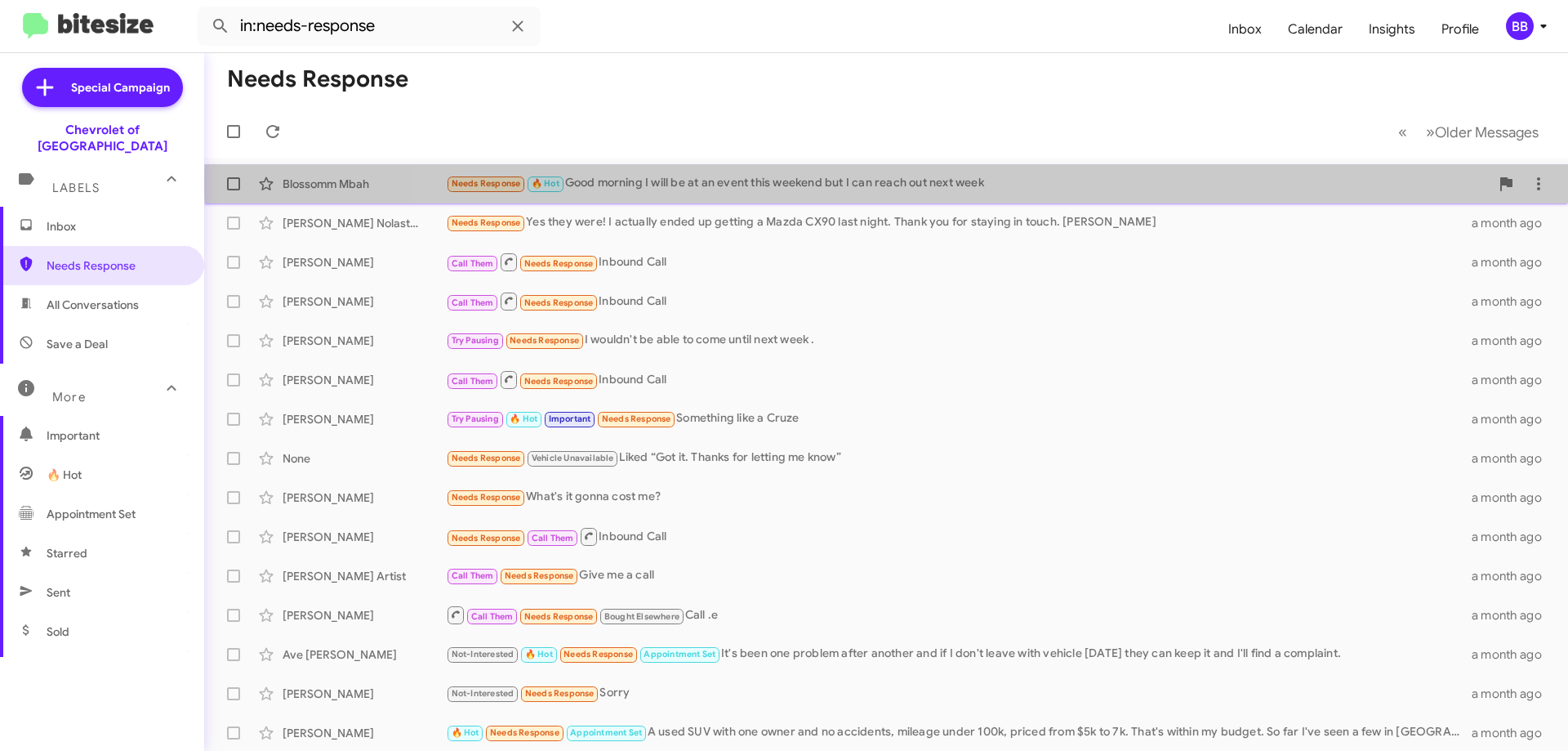
click at [989, 185] on div "Needs Response 🔥 Hot Good morning I will be at an event this weekend but I can …" at bounding box center [967, 183] width 1044 height 18
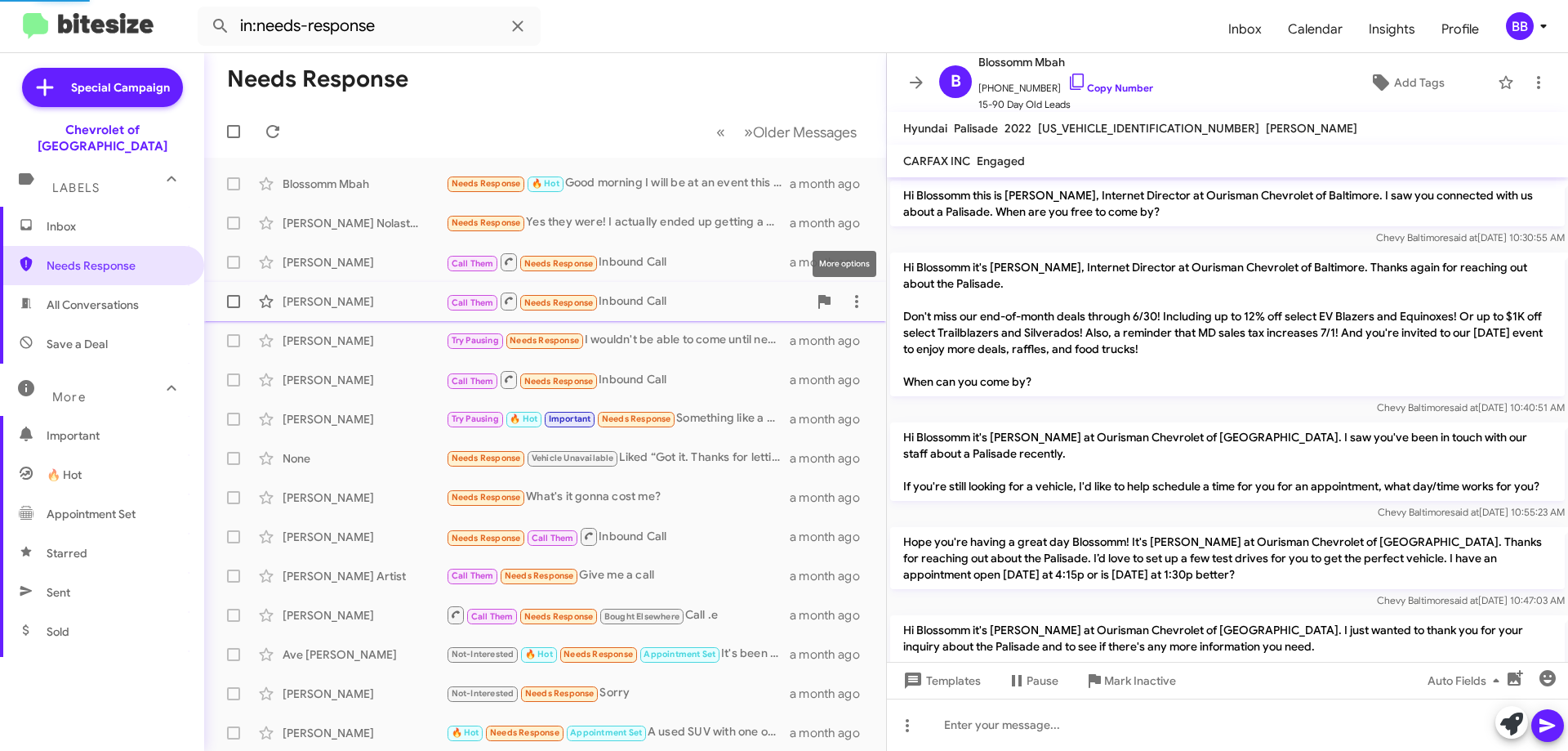
scroll to position [760, 0]
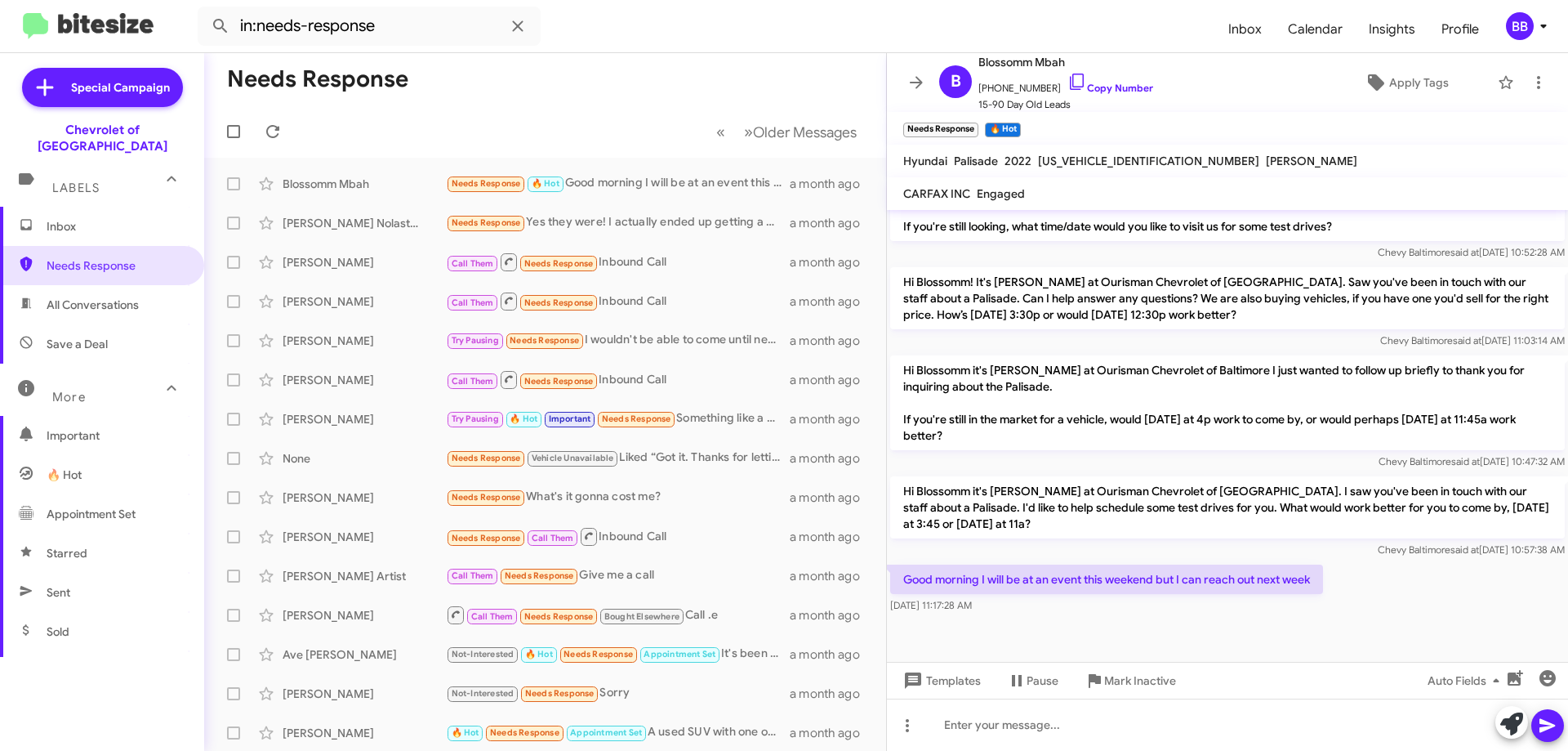
drag, startPoint x: 902, startPoint y: 517, endPoint x: 1327, endPoint y: 614, distance: 435.9
click at [1327, 614] on div "Hi Blossomm this is [PERSON_NAME], Internet Director at Ourisman Chevrolet of B…" at bounding box center [1227, 33] width 681 height 1166
copy div "Hi Blossomm it's [PERSON_NAME] at Ourisman Chevrolet of [GEOGRAPHIC_DATA]. I sa…"
click at [1398, 80] on span "Apply Tags" at bounding box center [1419, 82] width 60 height 29
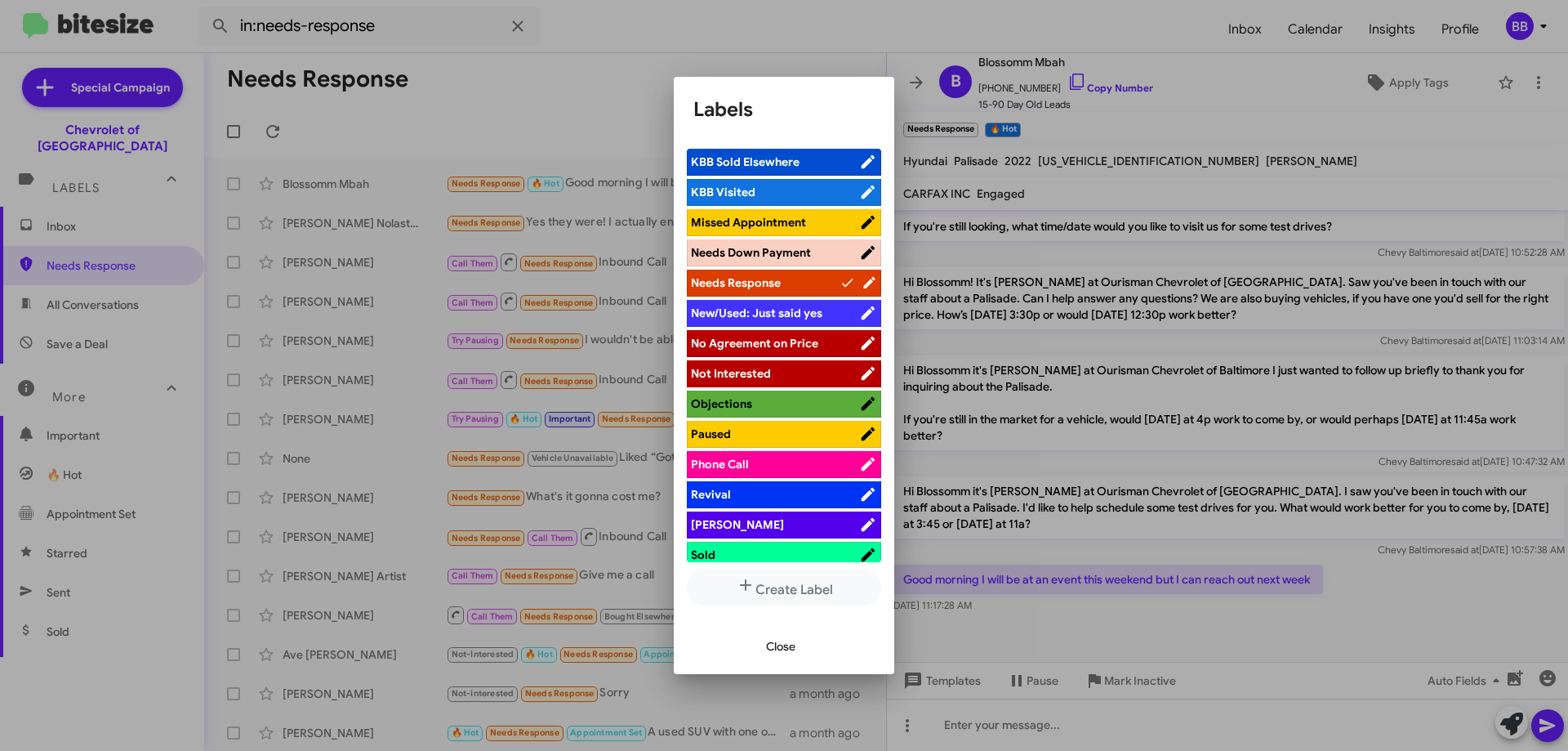
scroll to position [817, 0]
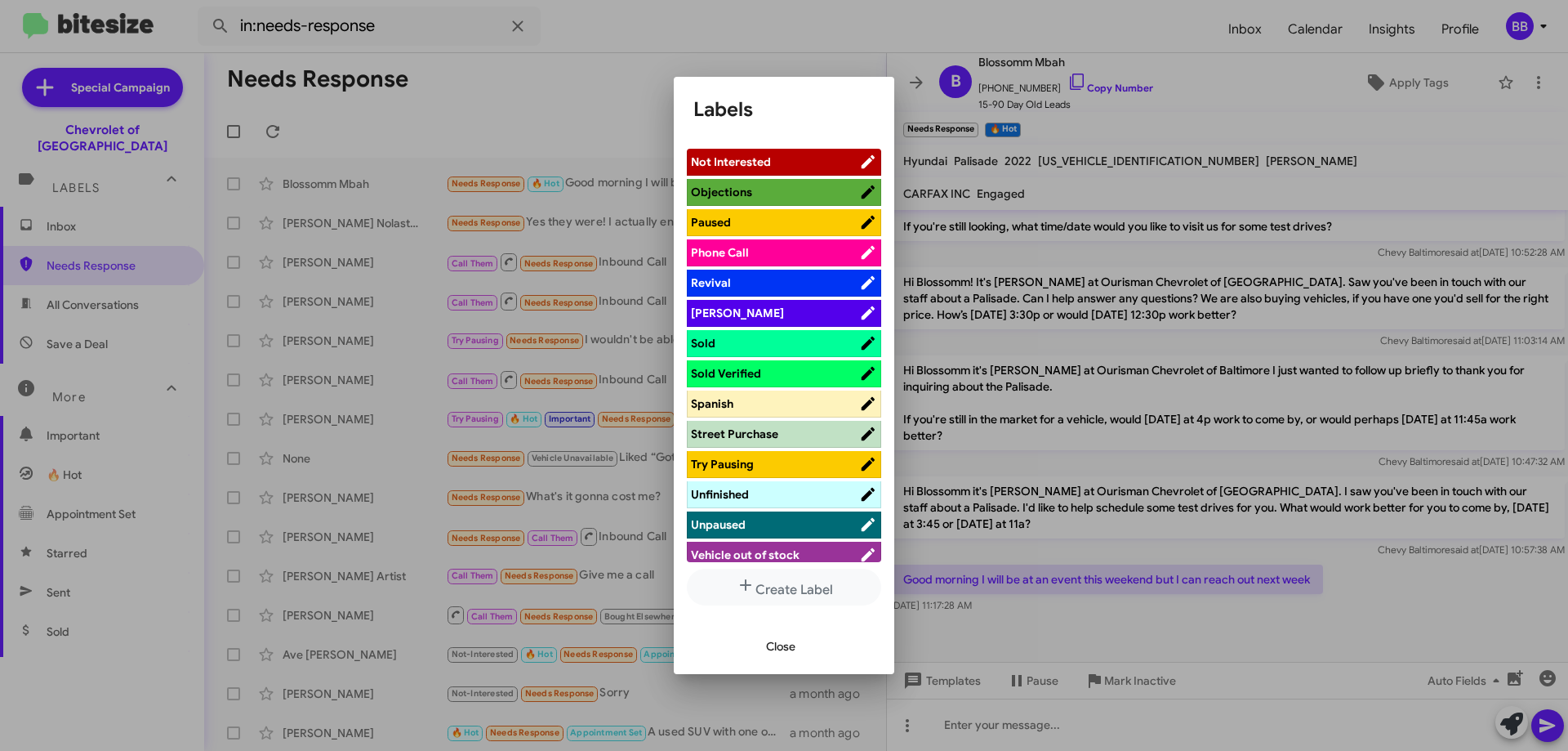
click at [773, 217] on span "Paused" at bounding box center [775, 222] width 169 height 17
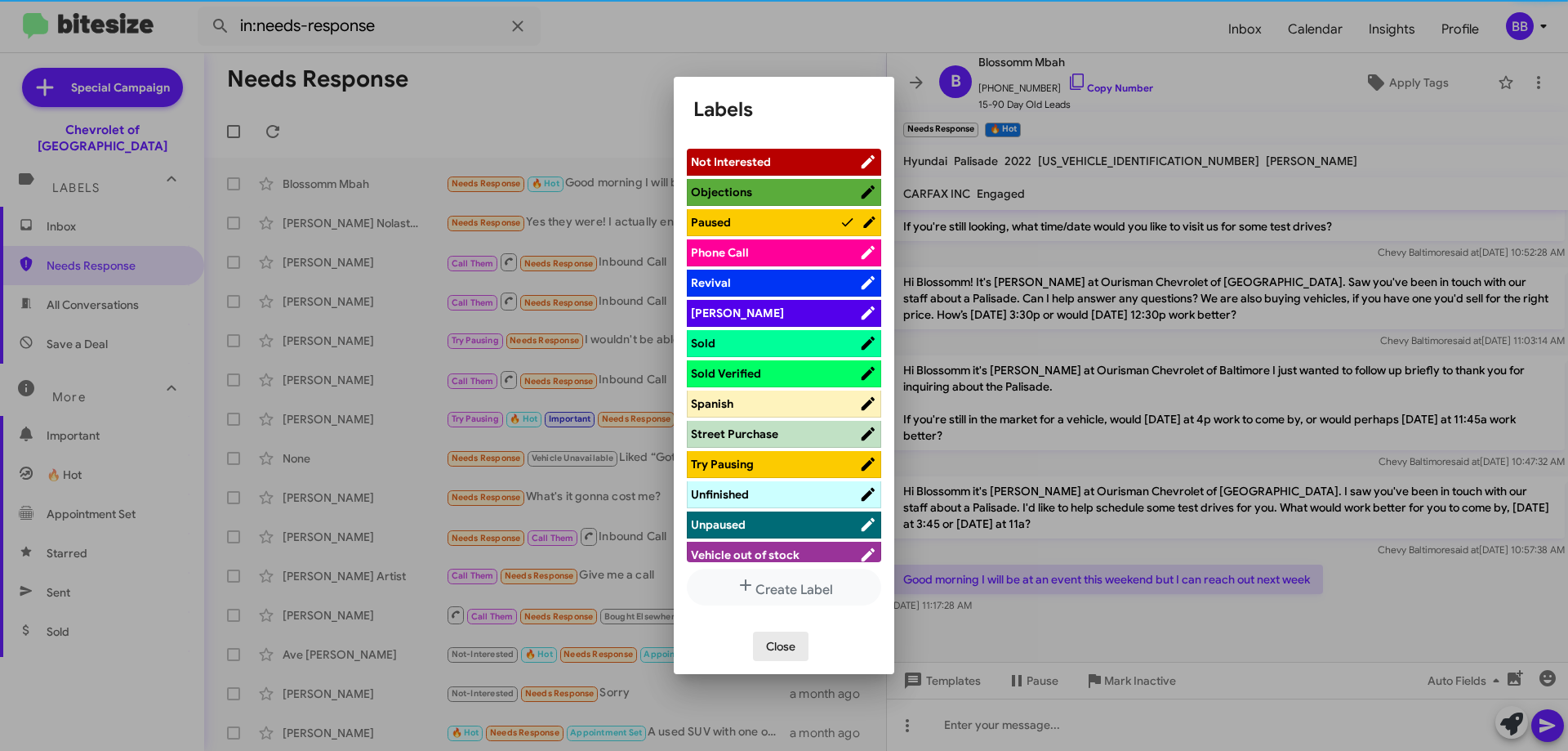
click at [782, 647] on span "Close" at bounding box center [780, 646] width 29 height 29
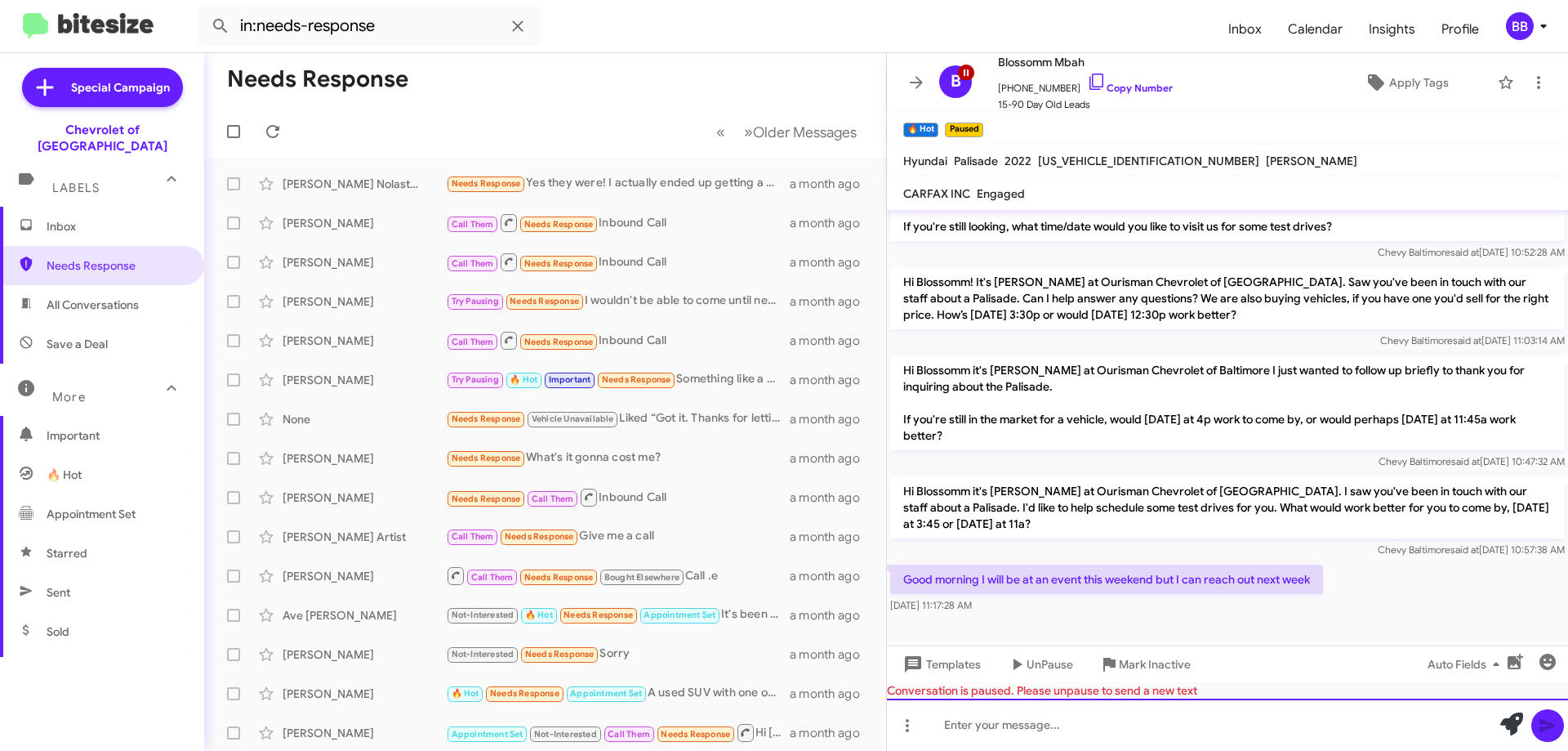
click at [1047, 729] on div at bounding box center [1227, 725] width 681 height 53
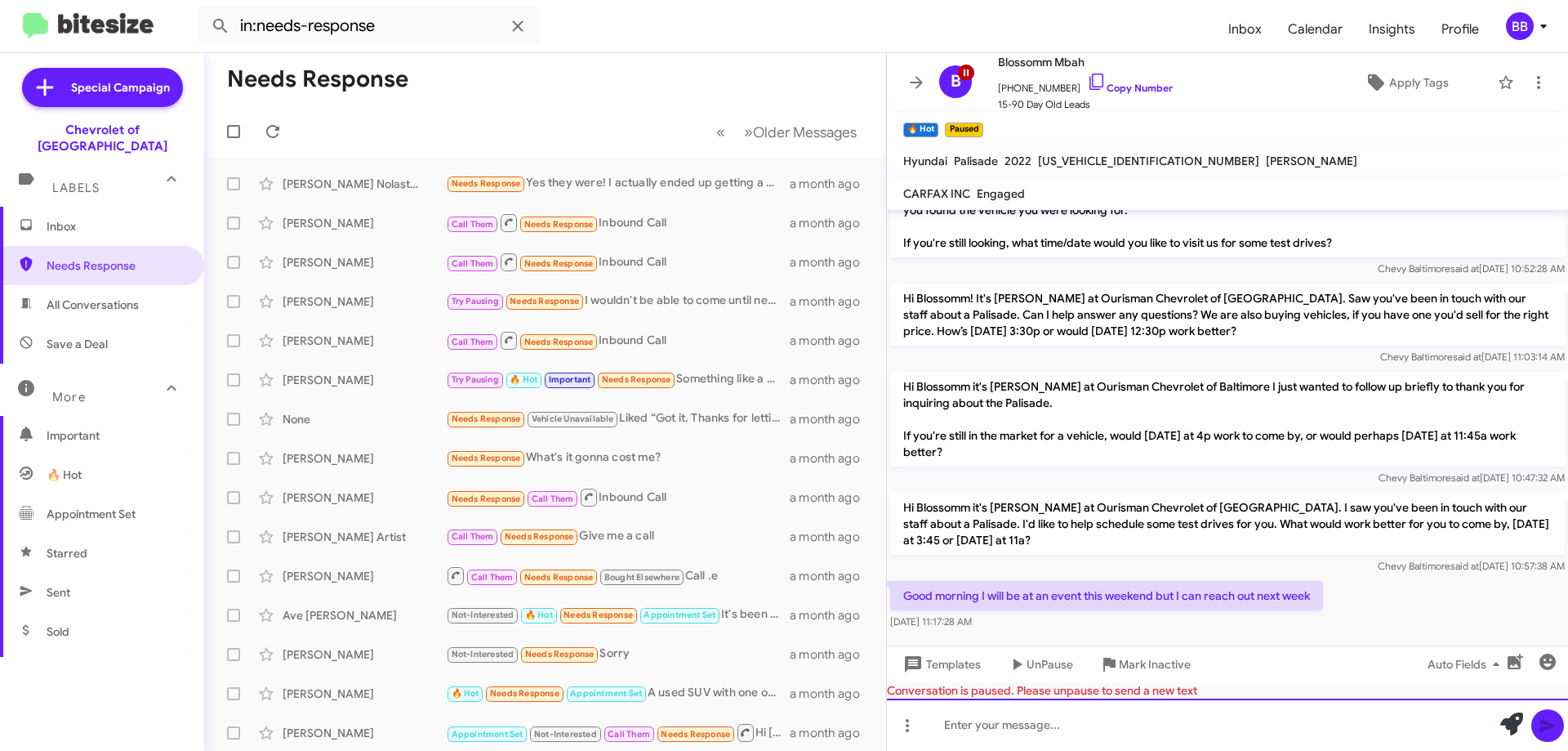
scroll to position [809, 0]
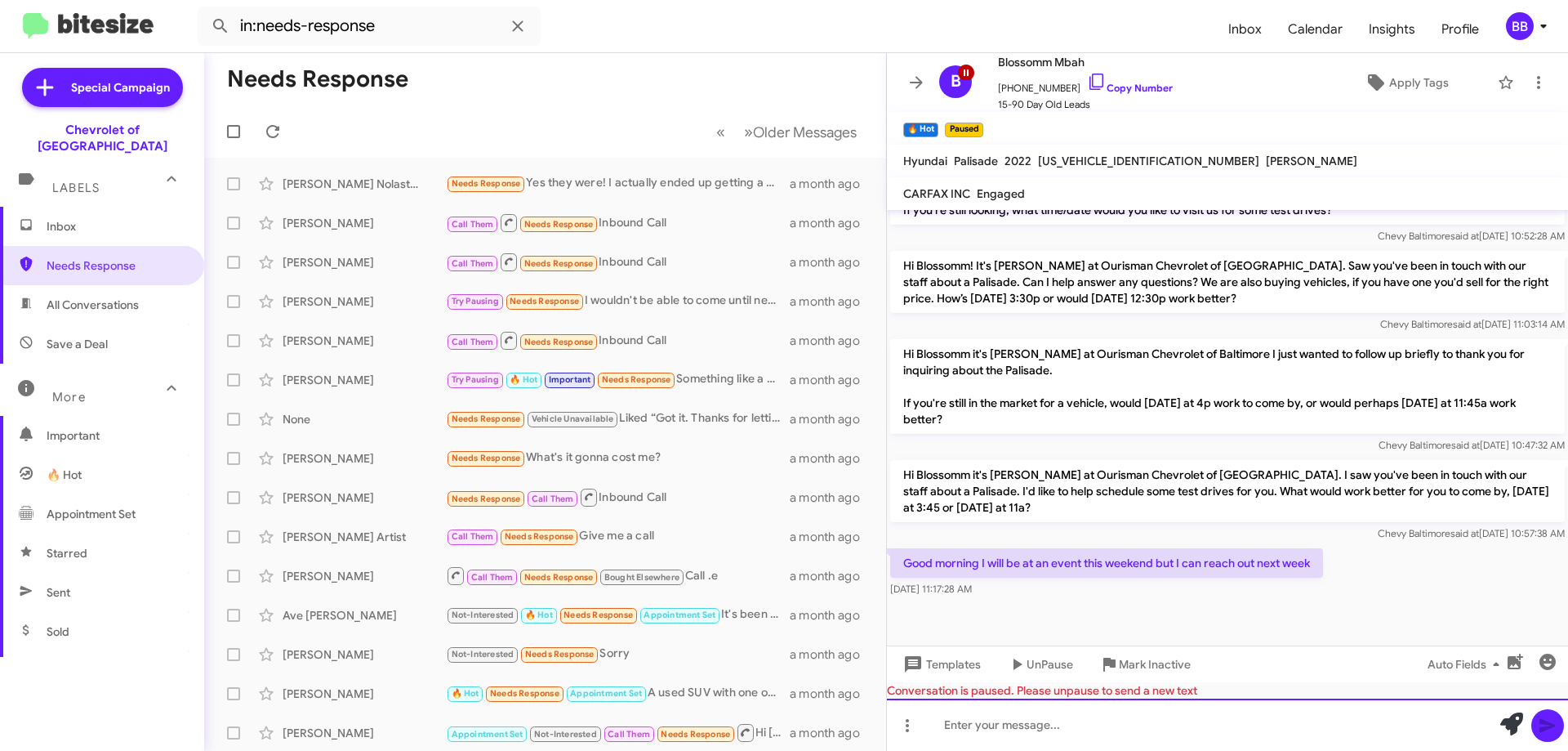
paste div
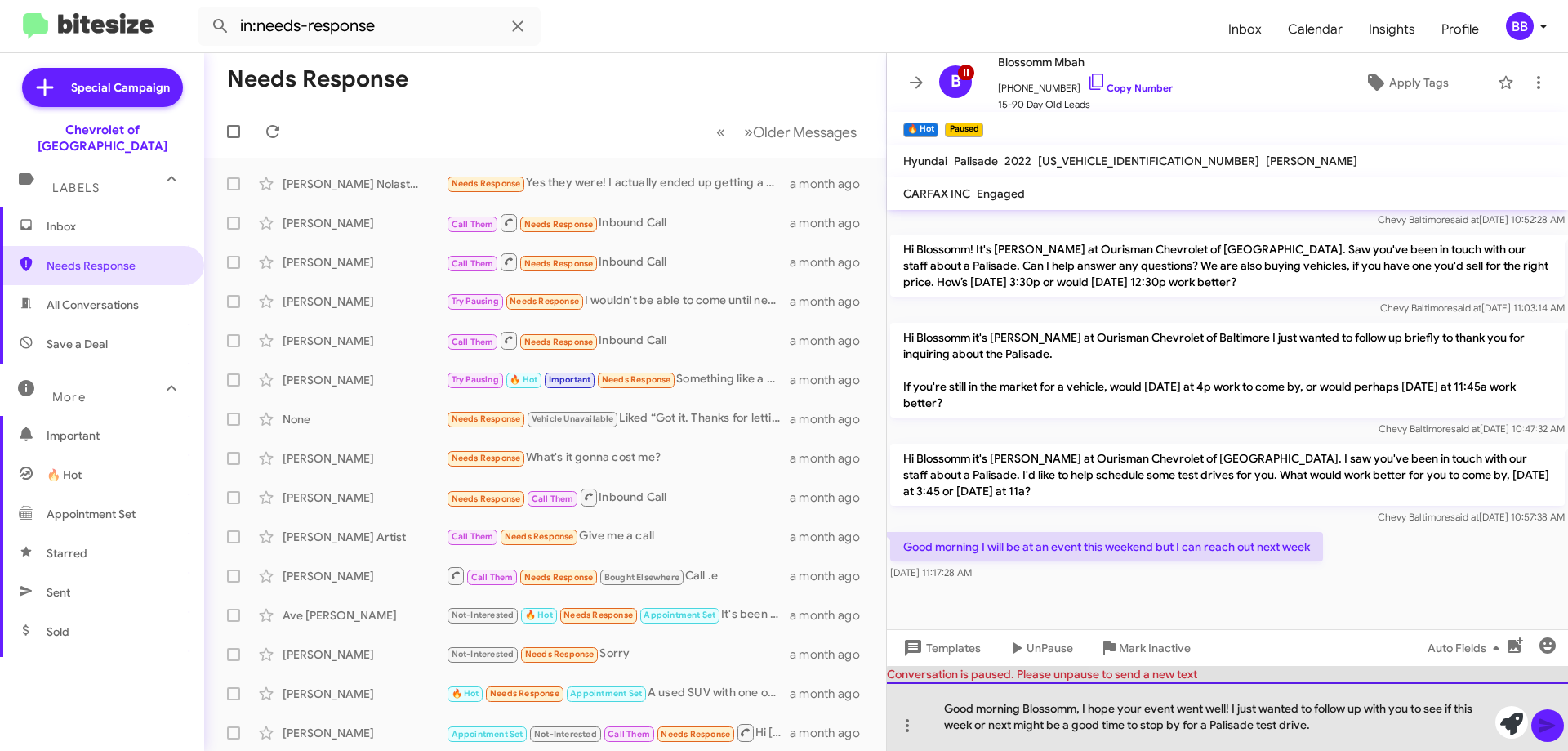
click at [1340, 740] on div "Good morning Blossomm, I hope your event went well! I just wanted to follow up …" at bounding box center [1227, 717] width 681 height 69
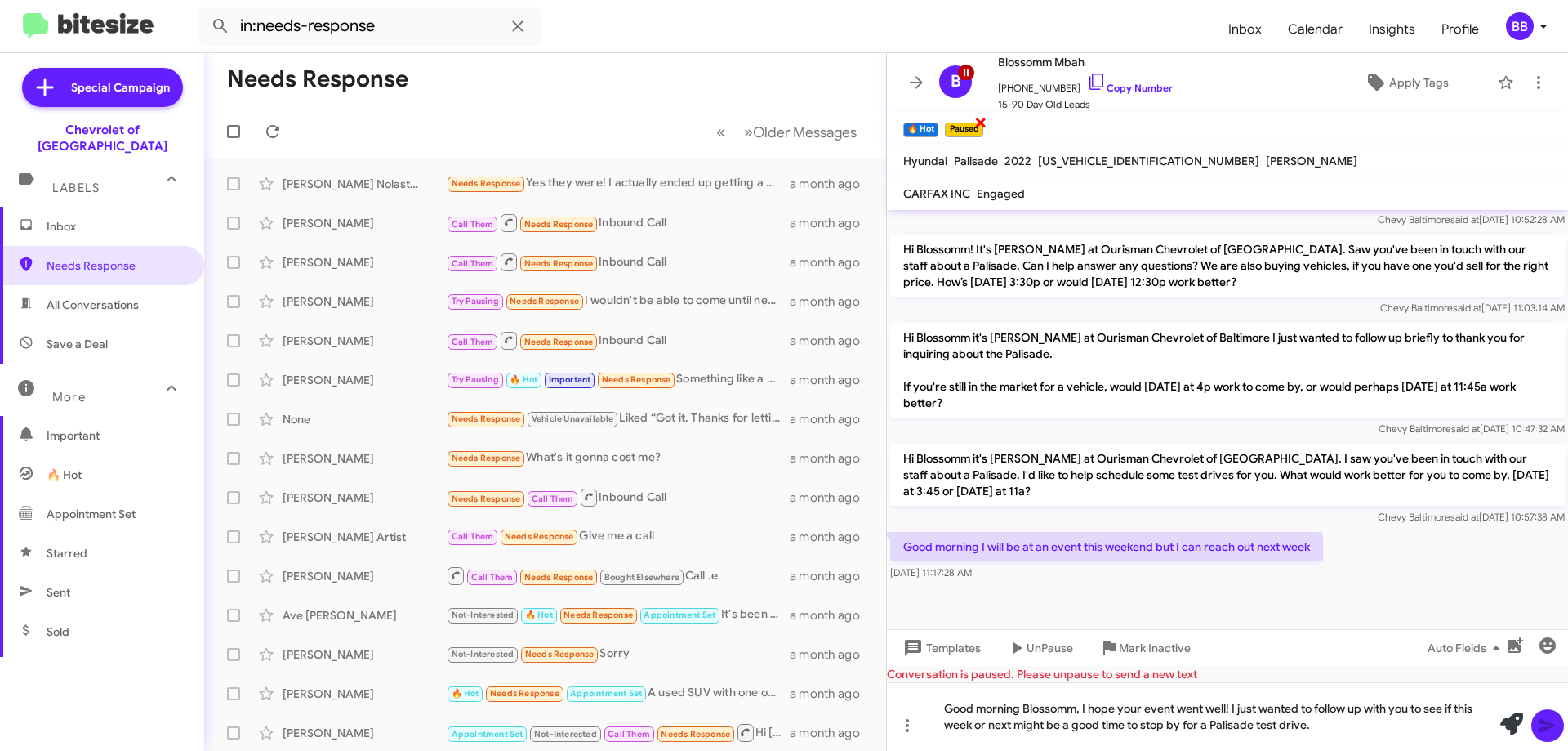
click at [978, 120] on span "×" at bounding box center [981, 121] width 13 height 19
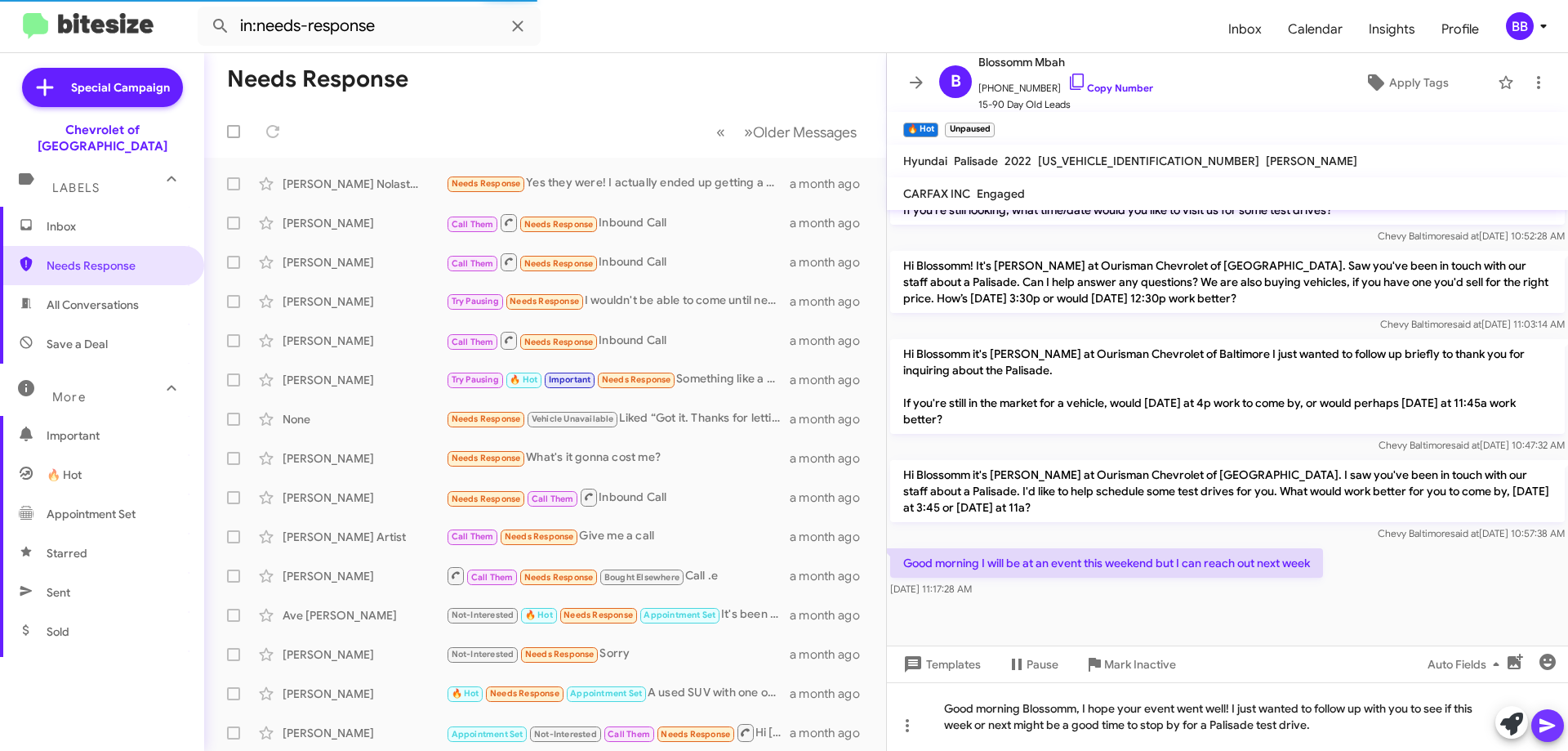
click at [1550, 724] on icon at bounding box center [1547, 726] width 16 height 14
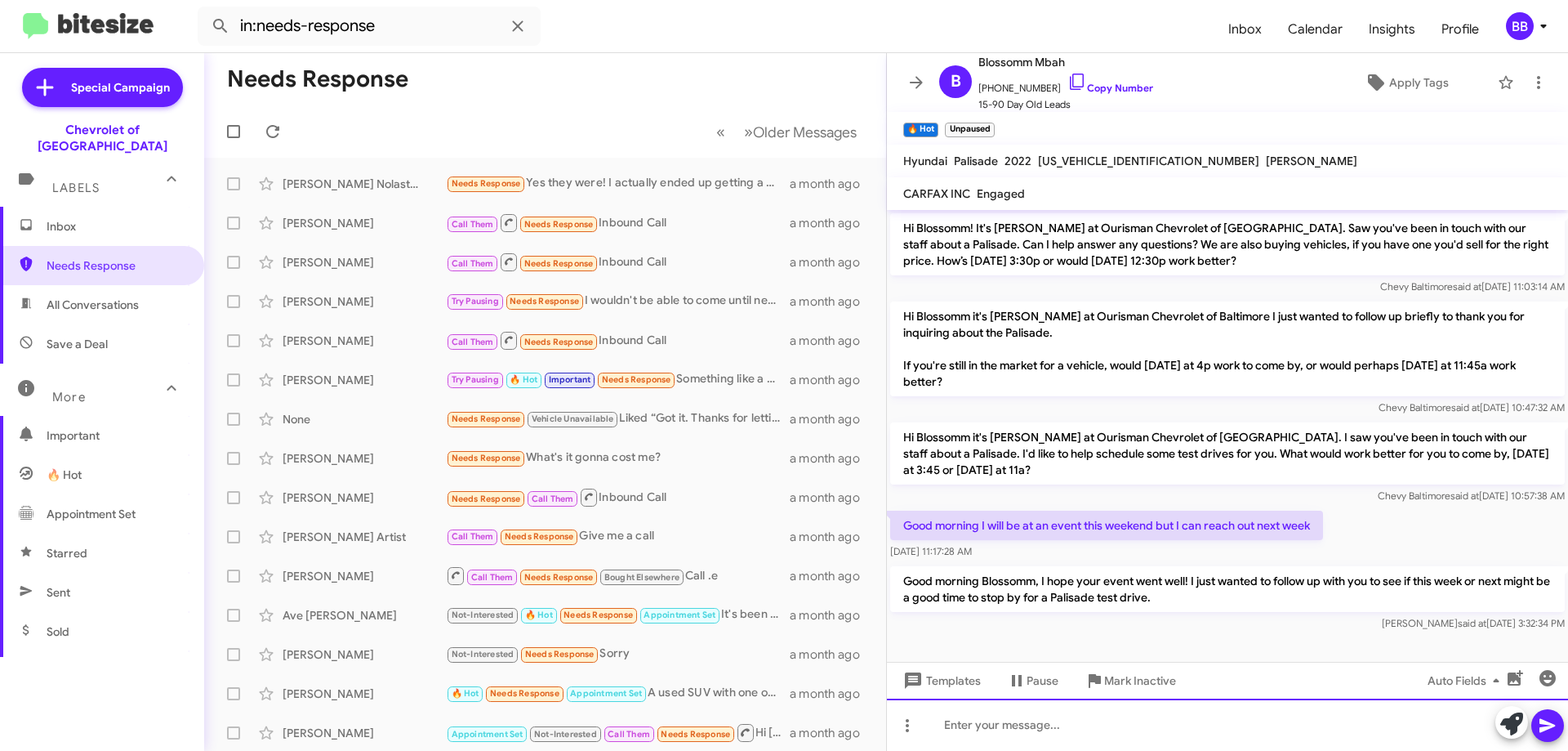
scroll to position [869, 0]
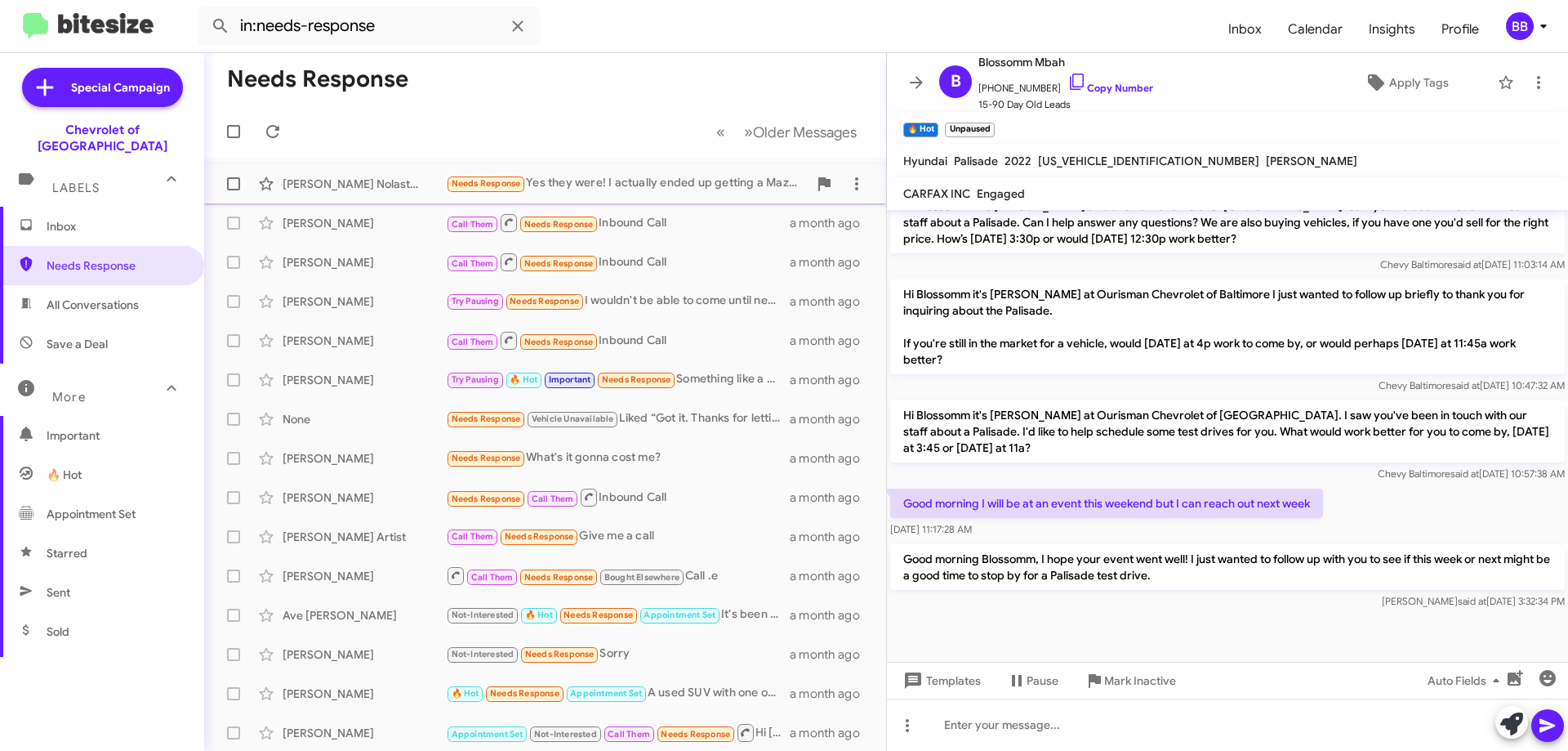
click at [584, 176] on div "Needs Response Yes they were! I actually ended up getting a Mazda CX90 last nig…" at bounding box center [627, 183] width 362 height 18
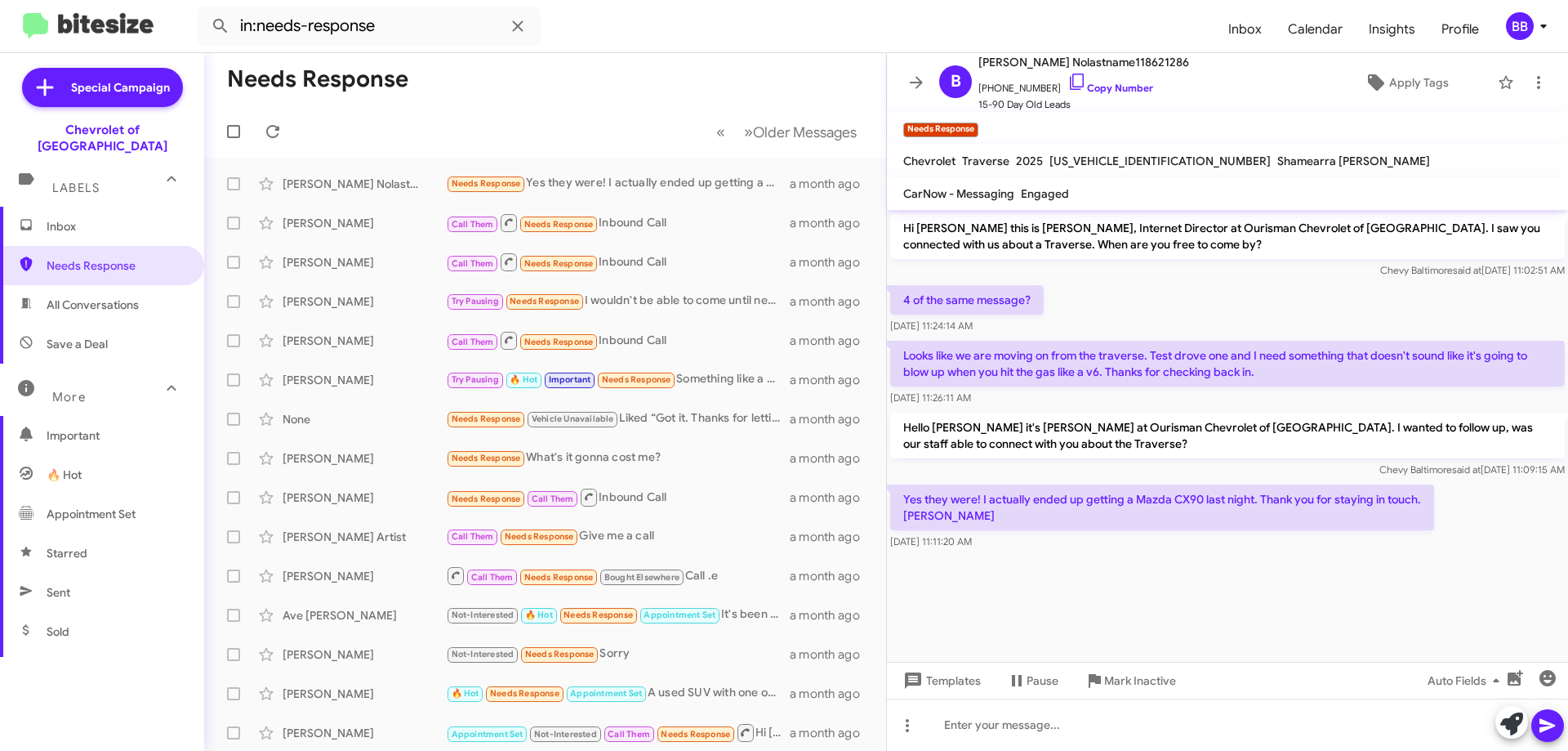
drag, startPoint x: 918, startPoint y: 516, endPoint x: 896, endPoint y: 427, distance: 91.7
click at [896, 427] on div "Hi [PERSON_NAME] this is [PERSON_NAME], Internet Director at Ourisman Chevrolet…" at bounding box center [1227, 381] width 681 height 343
copy div "Hello [PERSON_NAME] it's [PERSON_NAME] at Ourisman Chevrolet of [GEOGRAPHIC_DAT…"
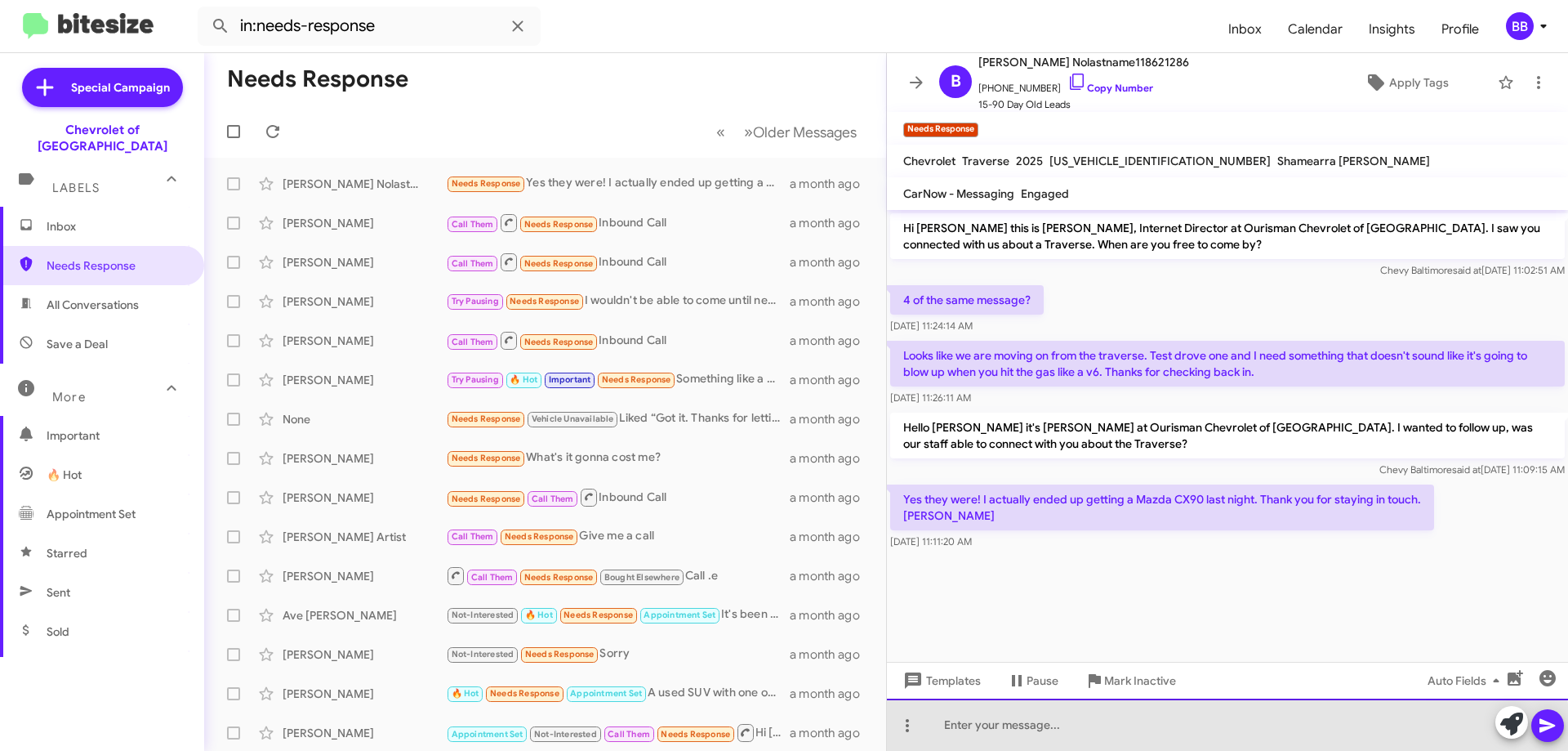
click at [1081, 732] on div at bounding box center [1227, 725] width 681 height 53
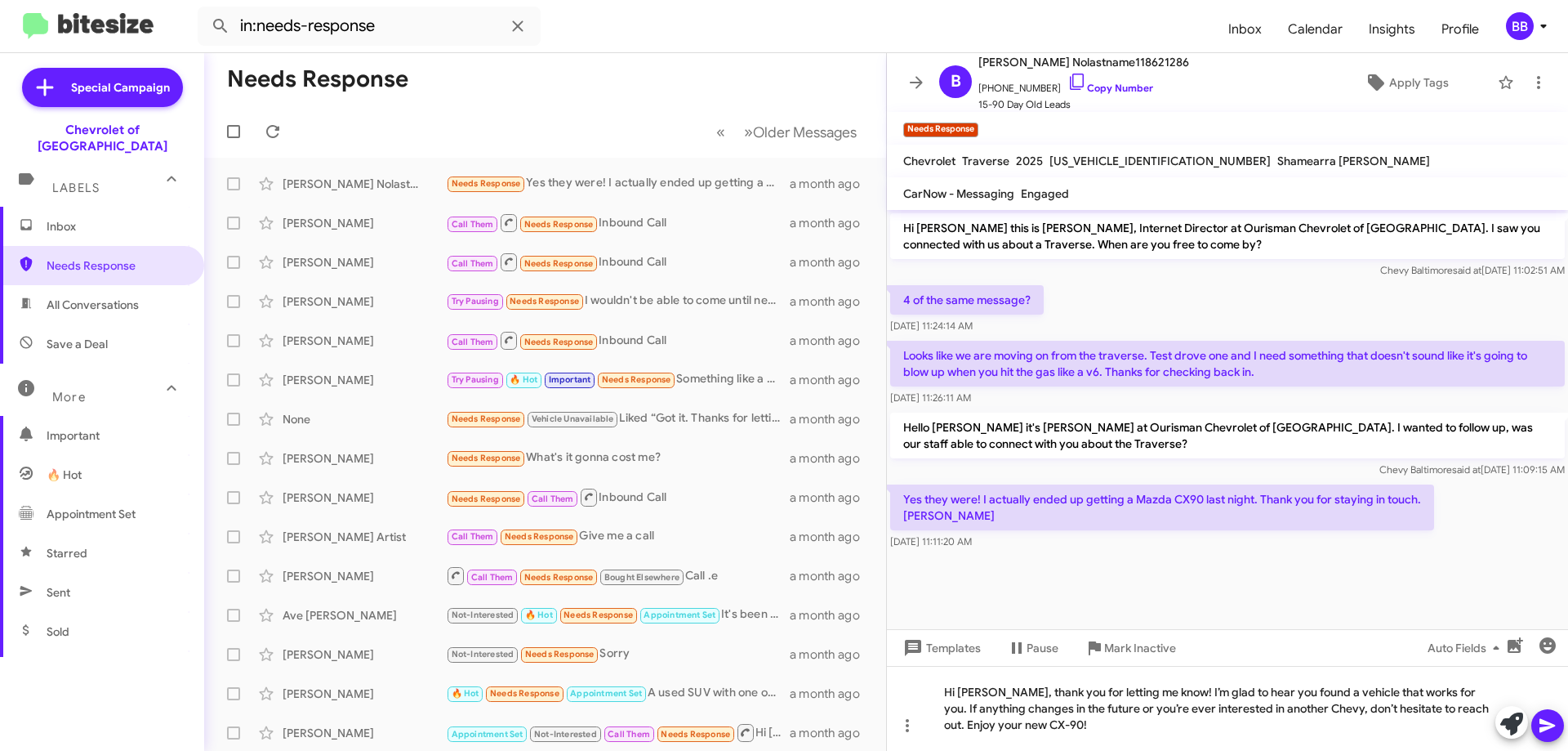
click at [1547, 733] on icon at bounding box center [1548, 726] width 19 height 19
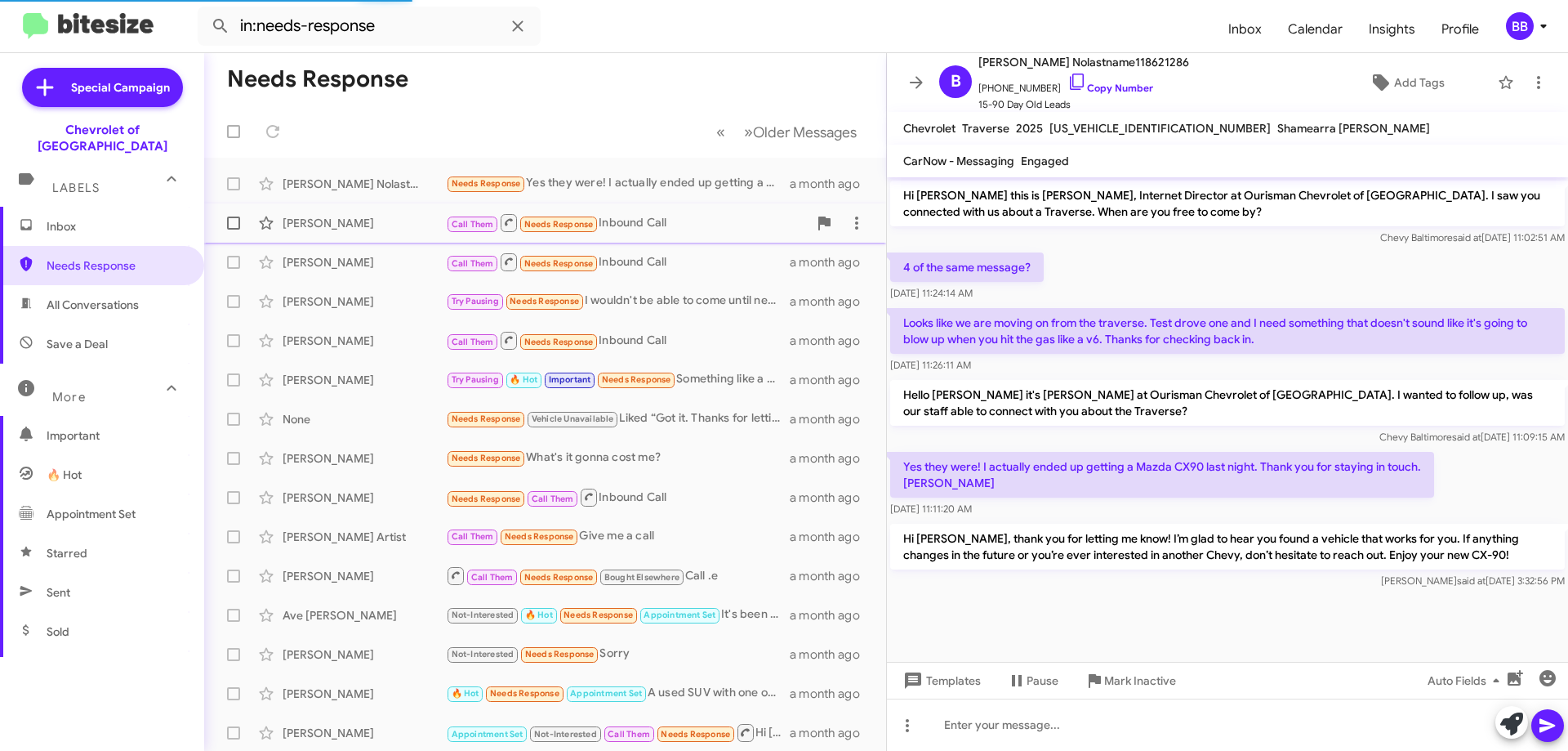
click at [664, 213] on div "Call Them Needs Response Inbound Call" at bounding box center [627, 222] width 362 height 20
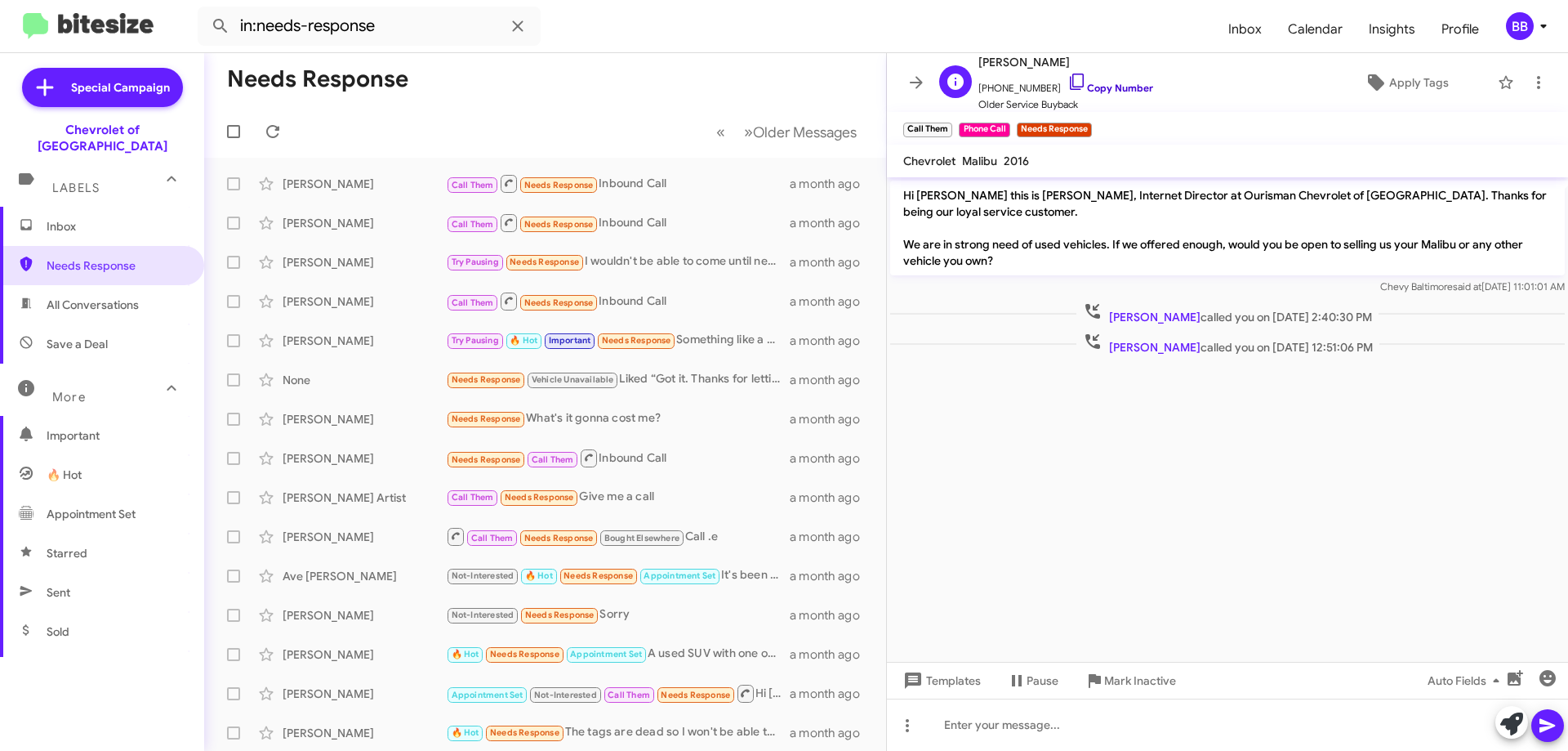
click at [1100, 90] on link "Copy Number" at bounding box center [1111, 88] width 86 height 12
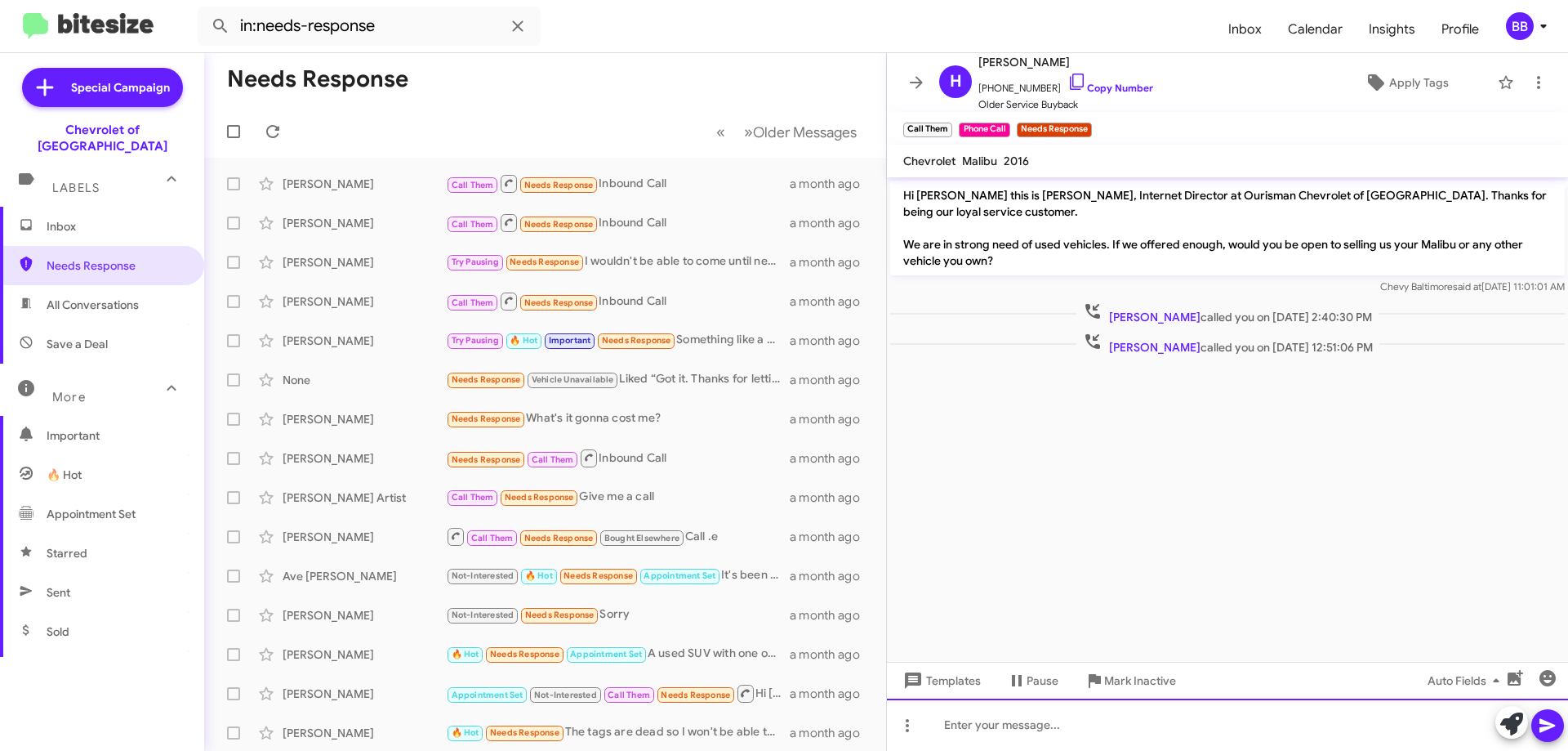
click at [1027, 729] on div at bounding box center [1227, 725] width 681 height 53
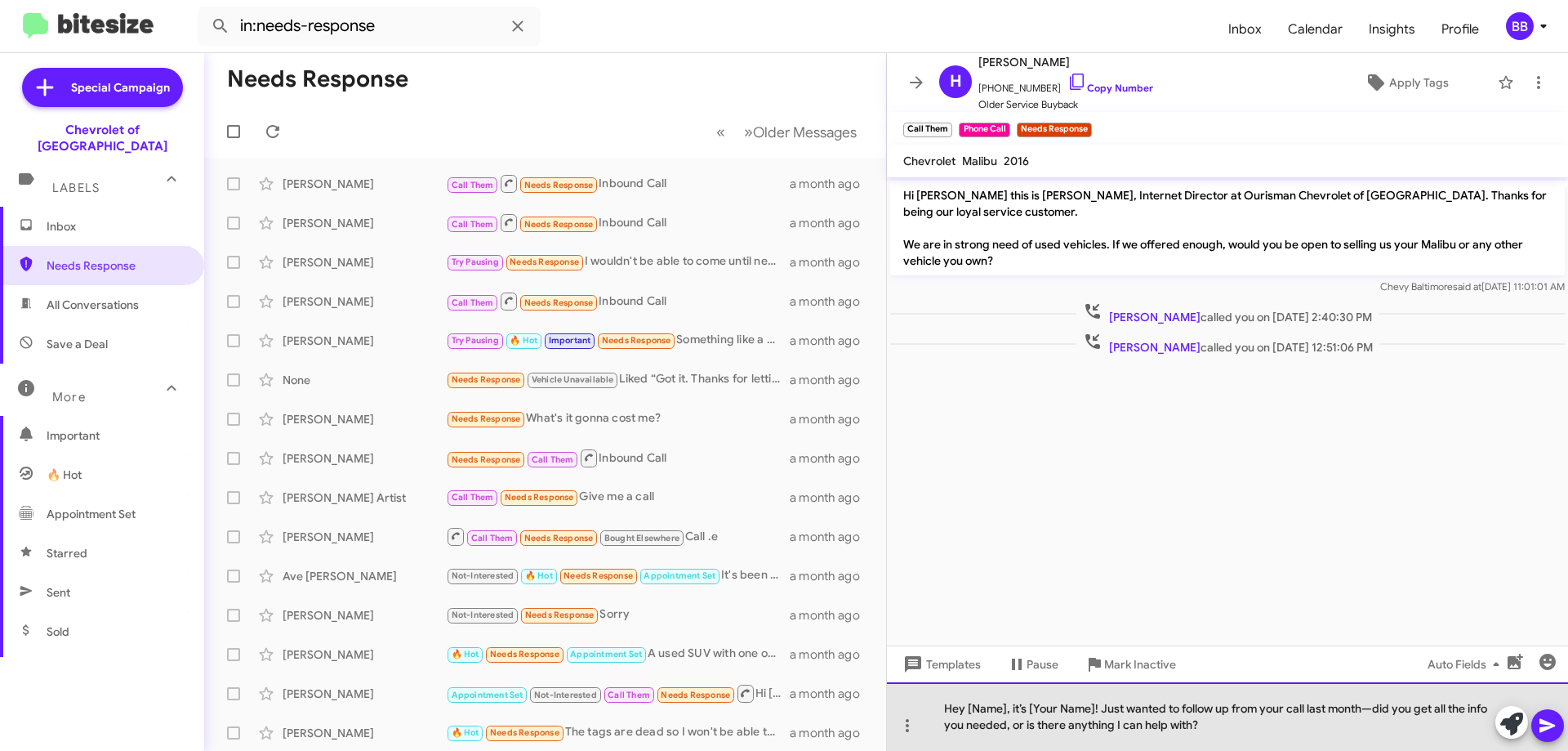
drag, startPoint x: 1003, startPoint y: 709, endPoint x: 976, endPoint y: 711, distance: 27.1
click at [976, 711] on div "Hey [Name], it’s [Your Name]! Just wanted to follow up from your call last mont…" at bounding box center [1227, 717] width 681 height 69
drag, startPoint x: 1006, startPoint y: 709, endPoint x: 967, endPoint y: 710, distance: 39.0
click at [967, 710] on div "Hey [Name], it’s [Your Name]! Just wanted to follow up from your call last mont…" at bounding box center [1227, 717] width 681 height 69
drag, startPoint x: 1091, startPoint y: 706, endPoint x: 1028, endPoint y: 708, distance: 63.0
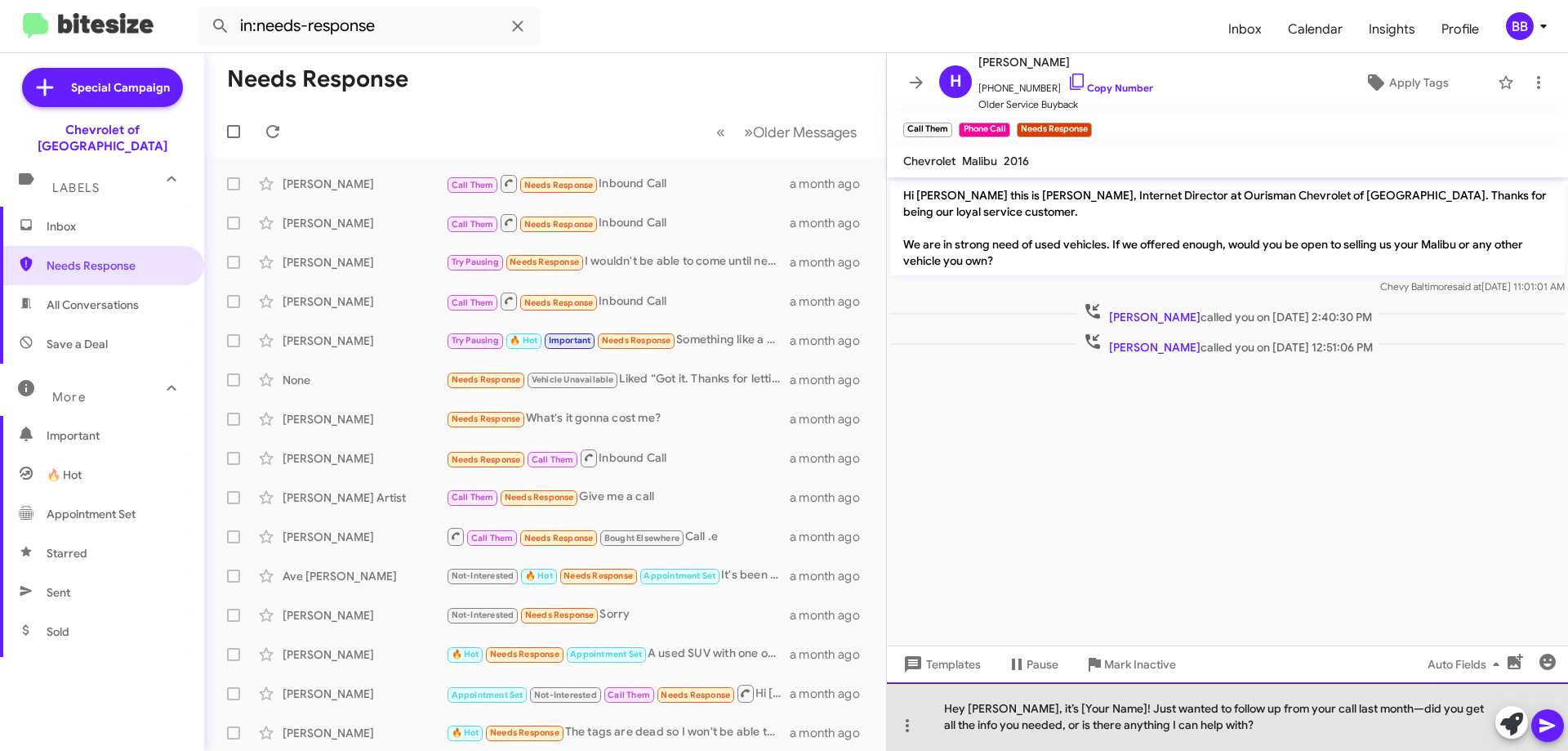
click at [1028, 708] on div "Hey [PERSON_NAME], it’s [Your Name]! Just wanted to follow up from your call la…" at bounding box center [1227, 717] width 681 height 69
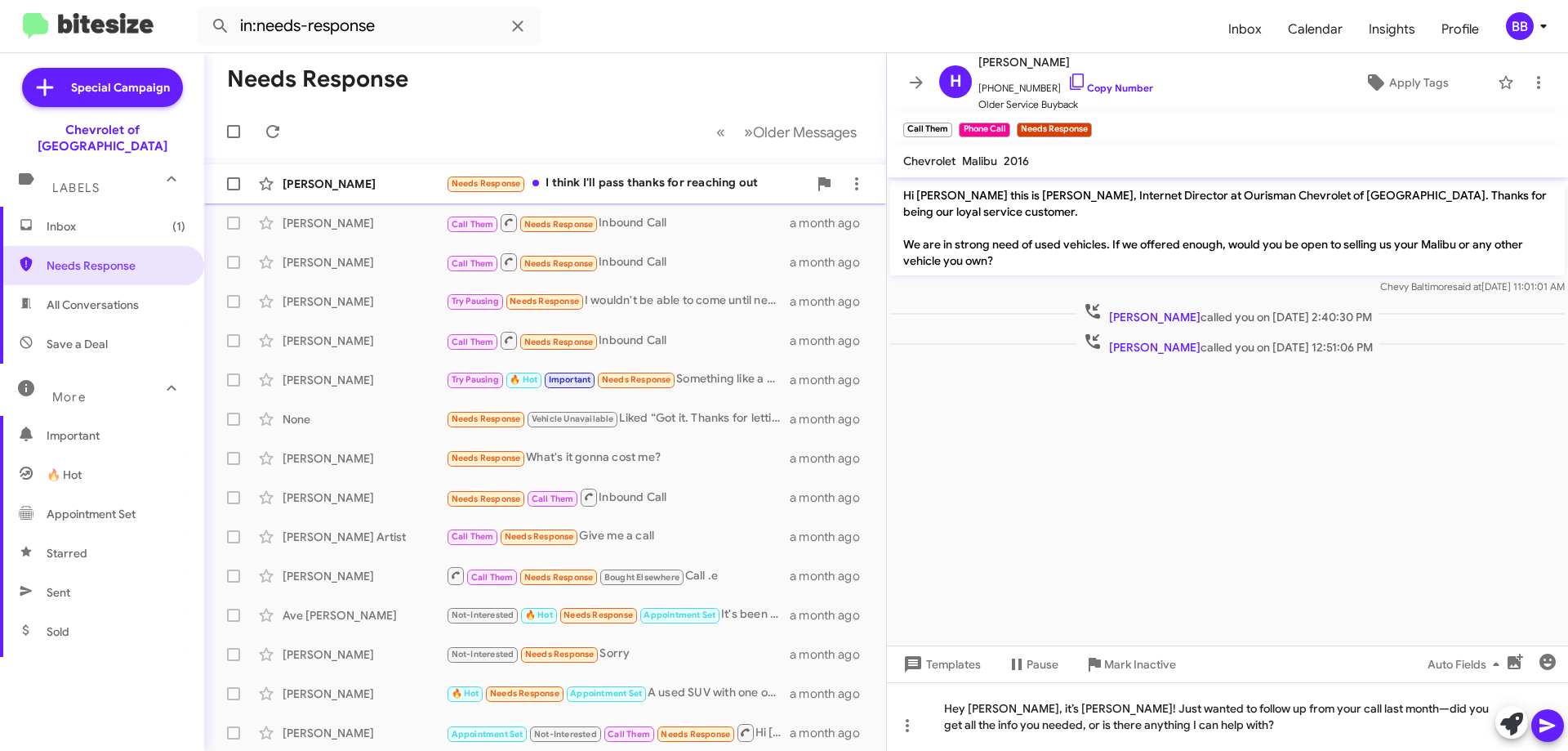
click at [656, 186] on div "Needs Response I think I'll pass thanks for reaching out" at bounding box center [627, 183] width 362 height 18
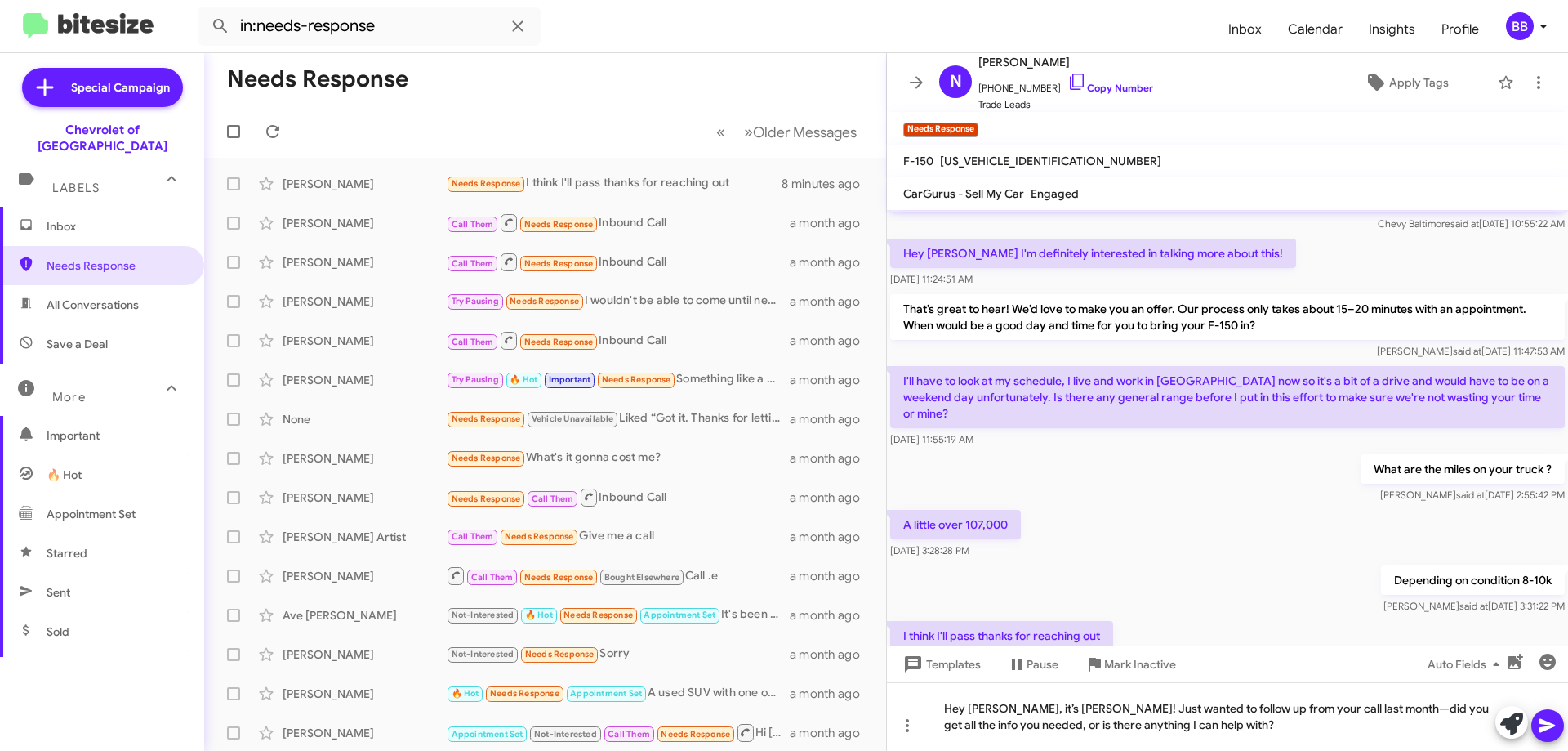
scroll to position [90, 0]
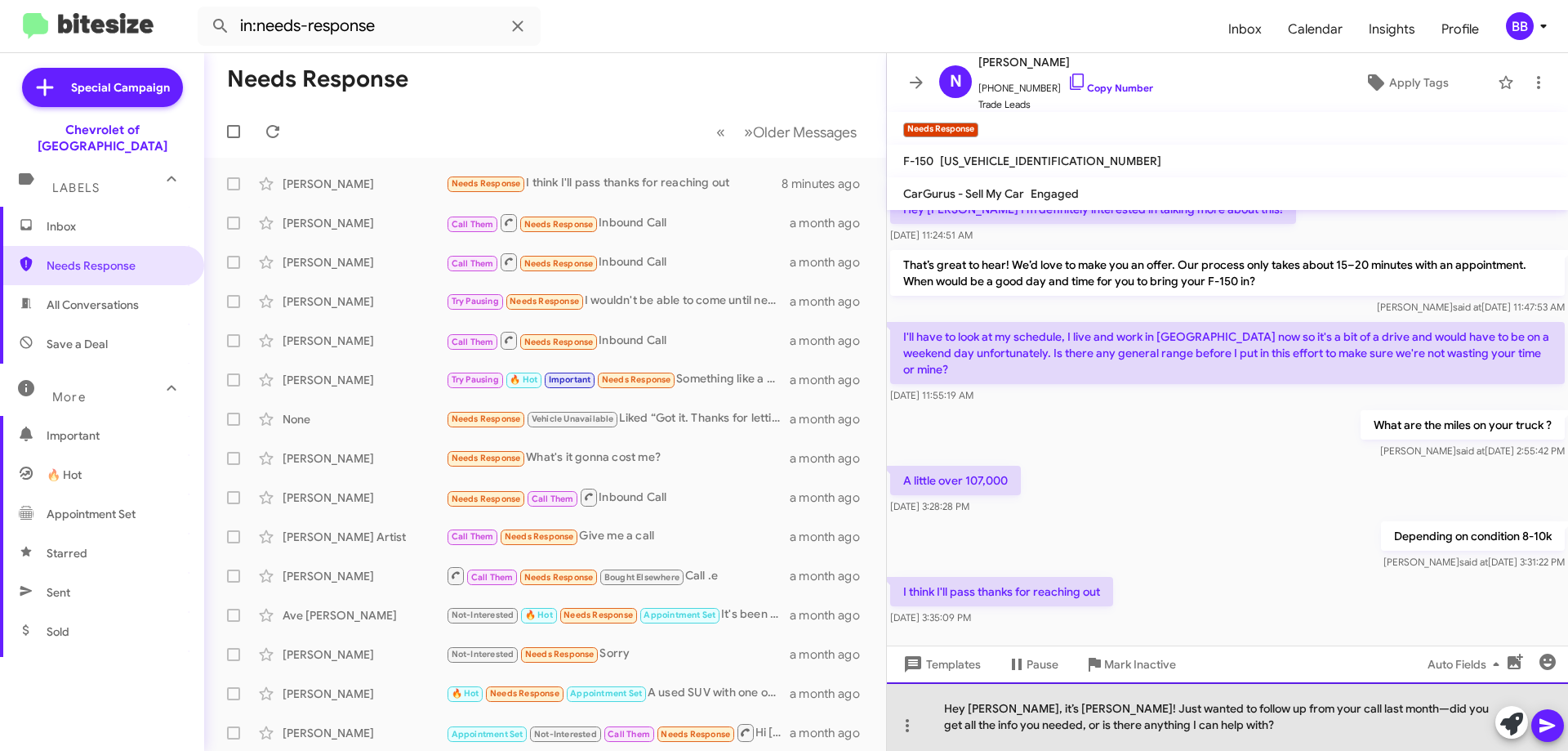
drag, startPoint x: 1234, startPoint y: 732, endPoint x: 941, endPoint y: 700, distance: 294.7
click at [941, 700] on div "Hey [PERSON_NAME], it’s [PERSON_NAME]! Just wanted to follow up from your call …" at bounding box center [1227, 717] width 681 height 69
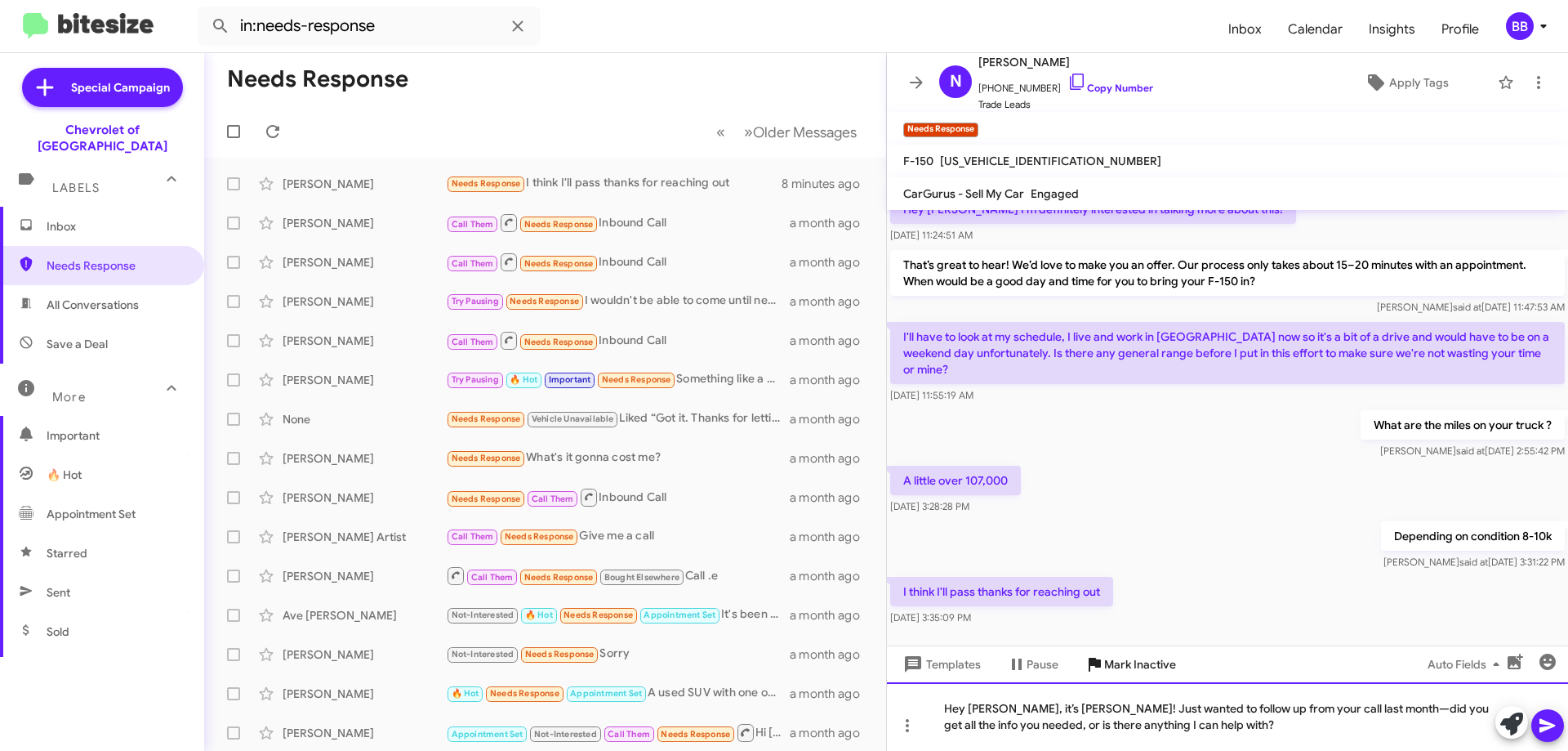
copy div "Hey [PERSON_NAME], it’s [PERSON_NAME]! Just wanted to follow up from your call …"
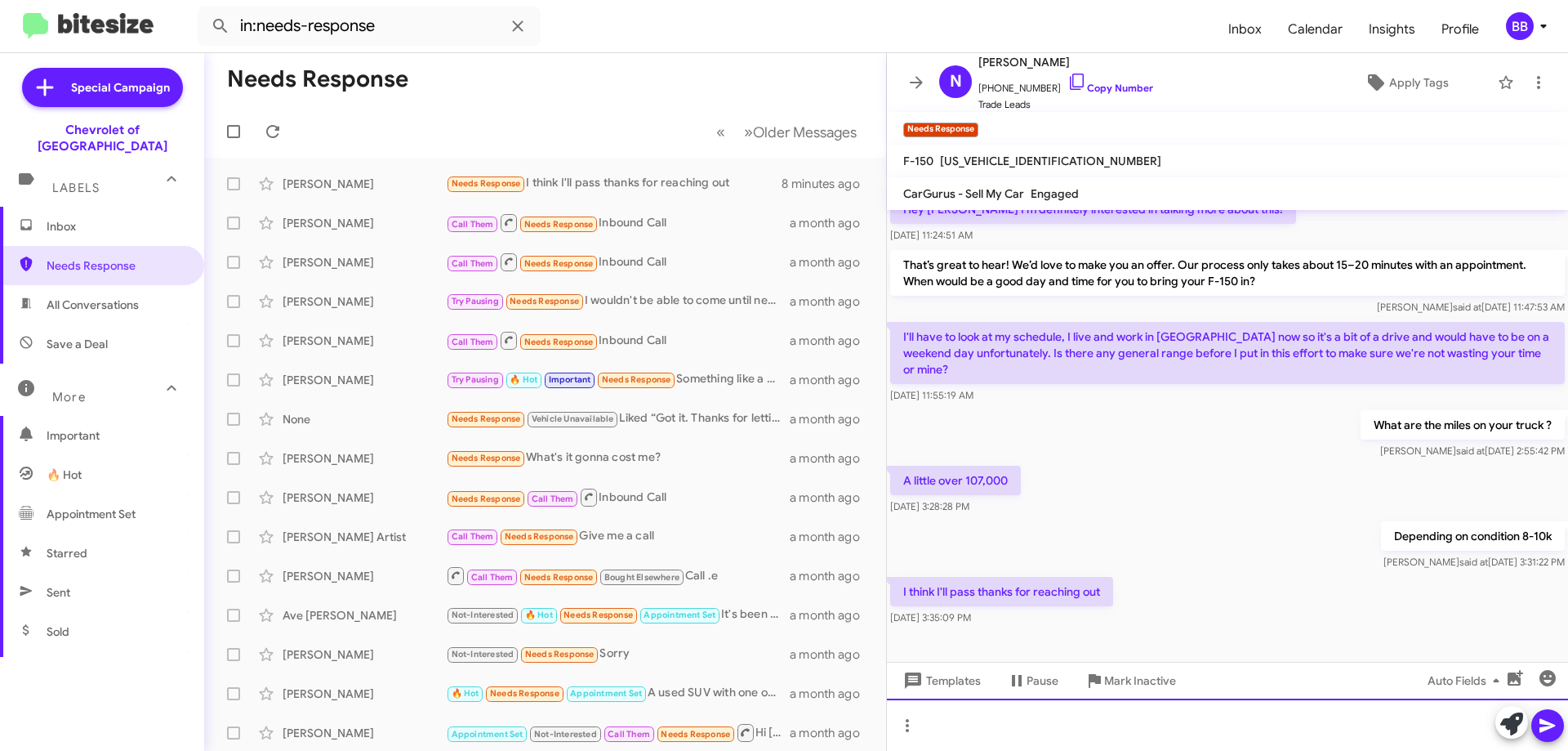
scroll to position [75, 0]
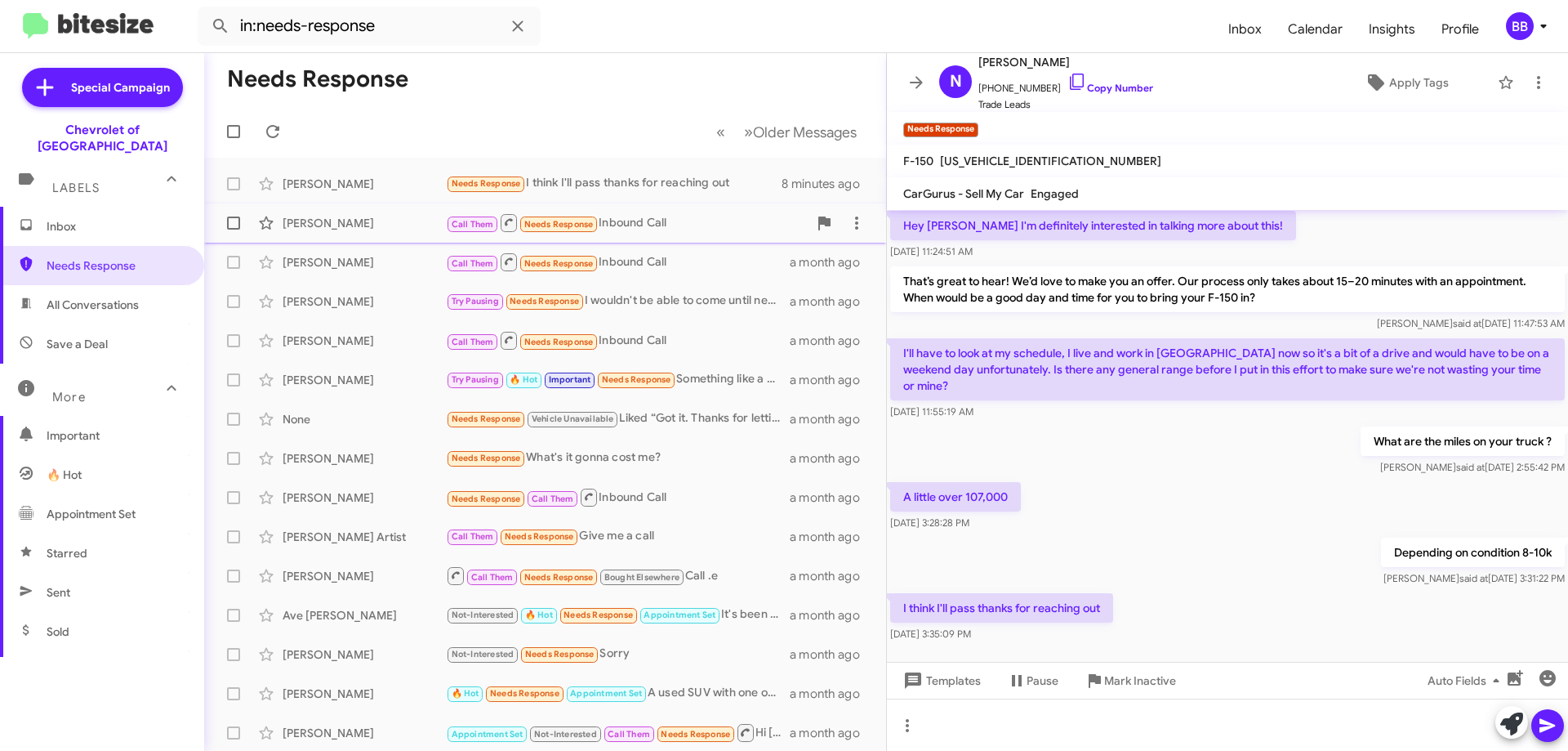
click at [618, 231] on div "Call Them Needs Response Inbound Call" at bounding box center [627, 222] width 362 height 20
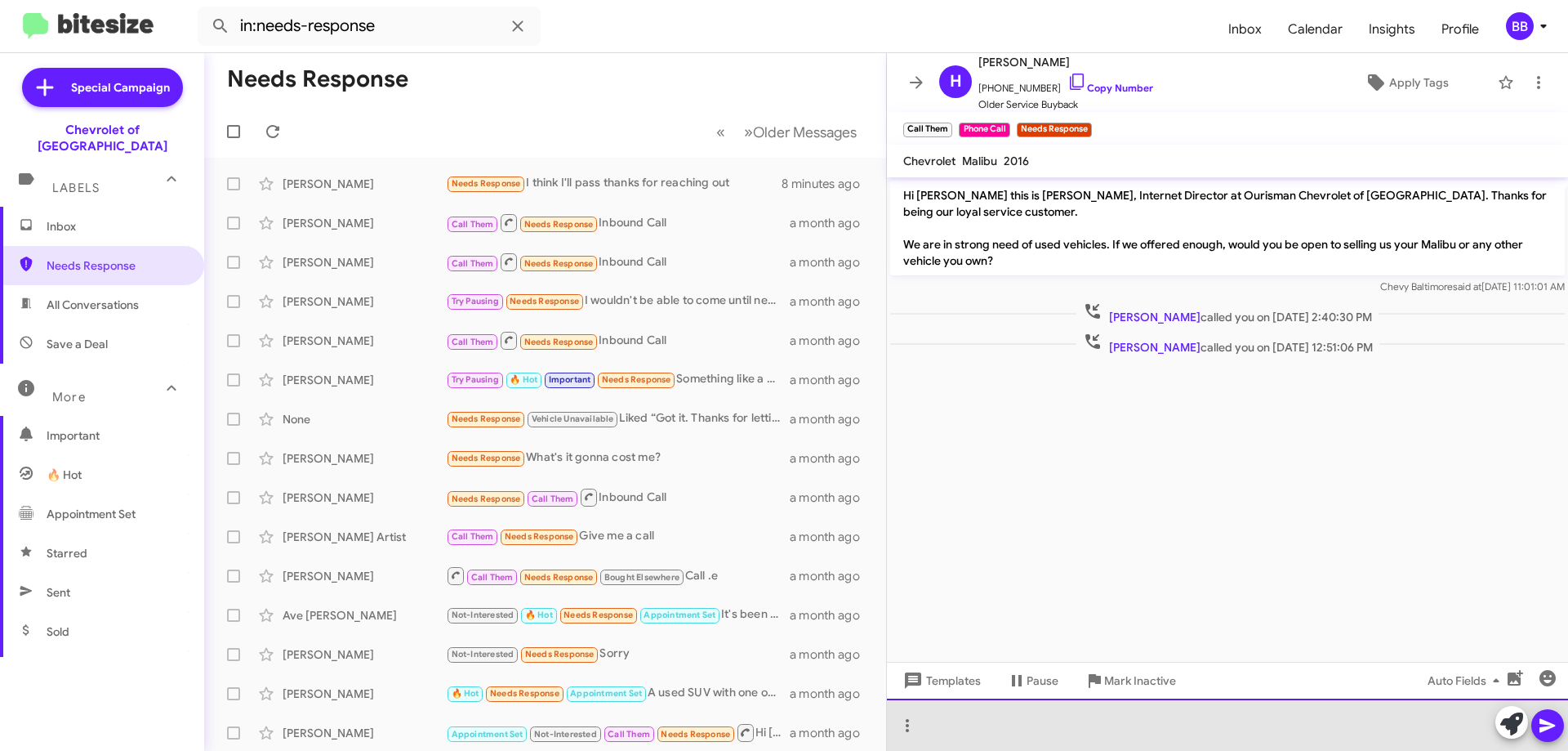
click at [1080, 739] on div at bounding box center [1227, 725] width 681 height 53
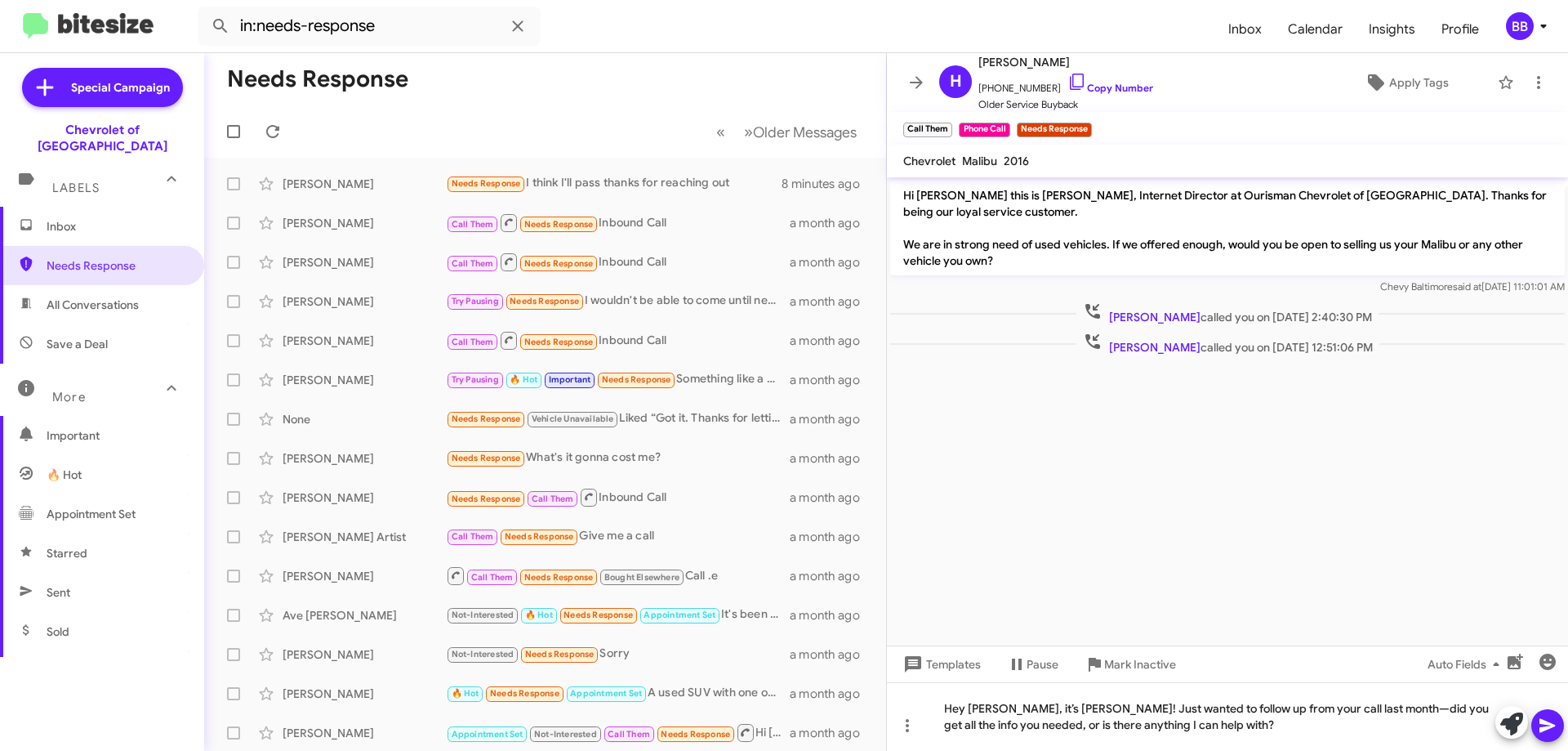
click at [1543, 733] on icon at bounding box center [1548, 726] width 19 height 19
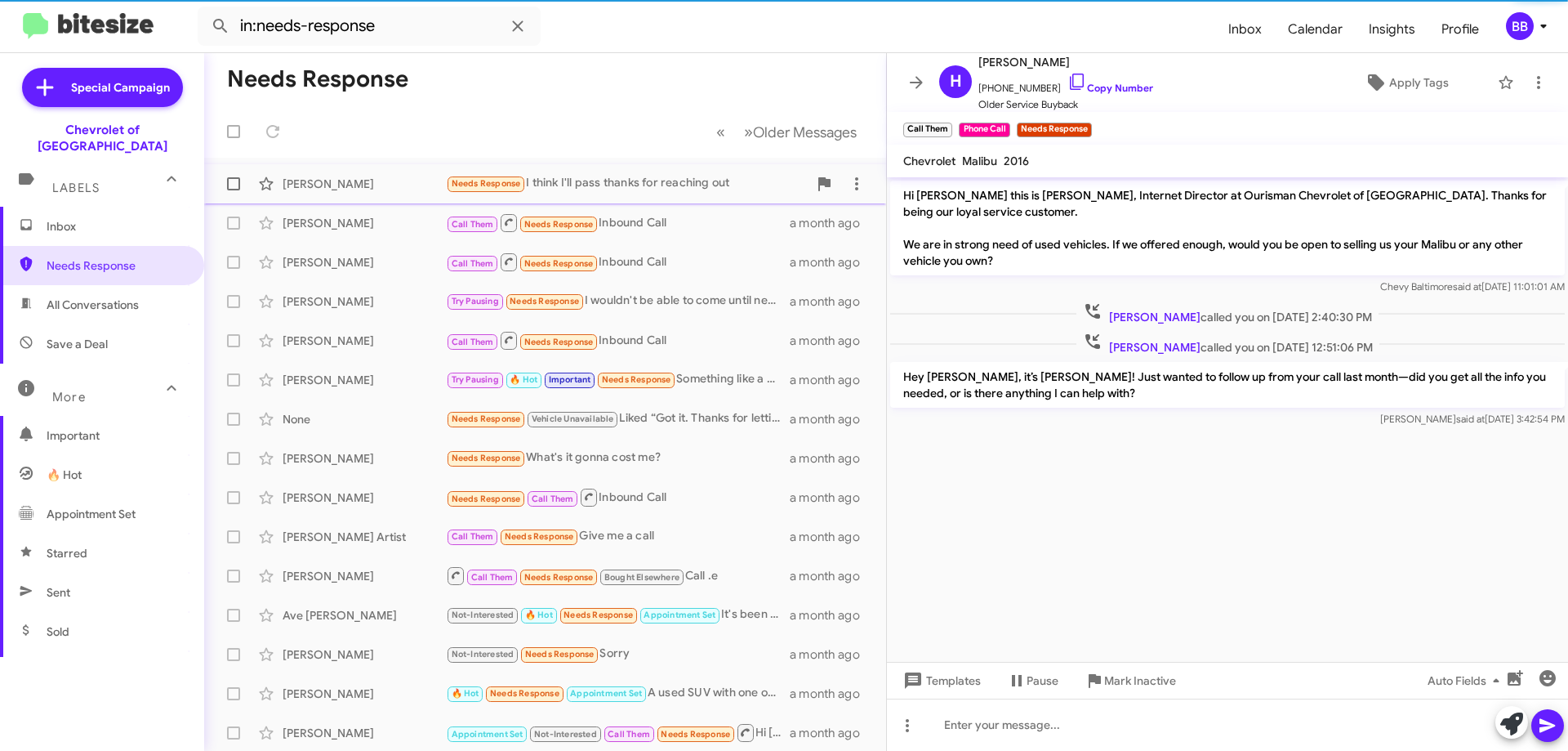
click at [636, 180] on div "Needs Response I think I'll pass thanks for reaching out" at bounding box center [627, 183] width 362 height 18
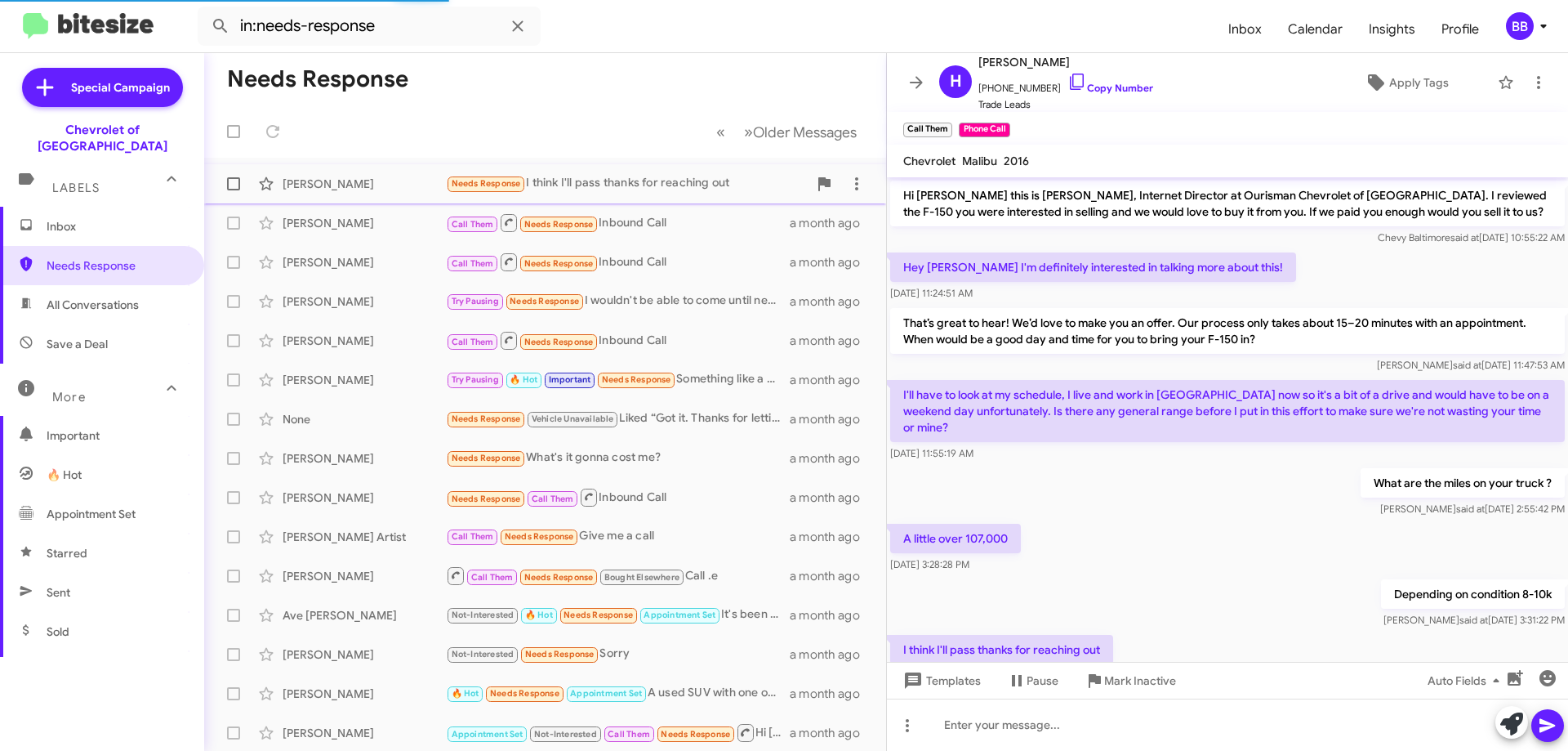
scroll to position [41, 0]
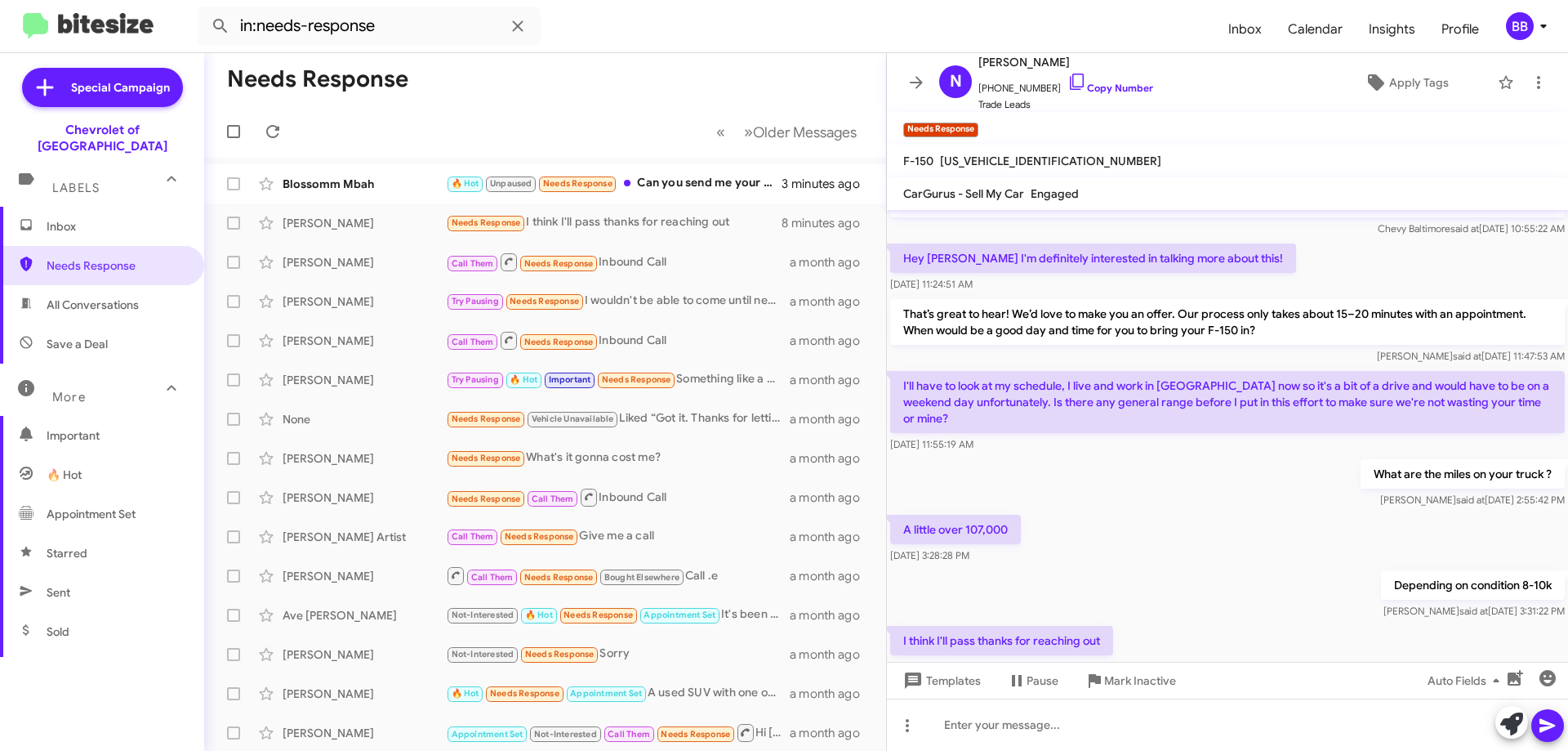
drag, startPoint x: 899, startPoint y: 386, endPoint x: 1349, endPoint y: 633, distance: 513.3
click at [1349, 633] on div "Hi [PERSON_NAME] this is [PERSON_NAME], Internet Director at Ourisman Chevrolet…" at bounding box center [1227, 423] width 681 height 509
copy div "I'll have to look at my schedule, I live and work in [GEOGRAPHIC_DATA] now so i…"
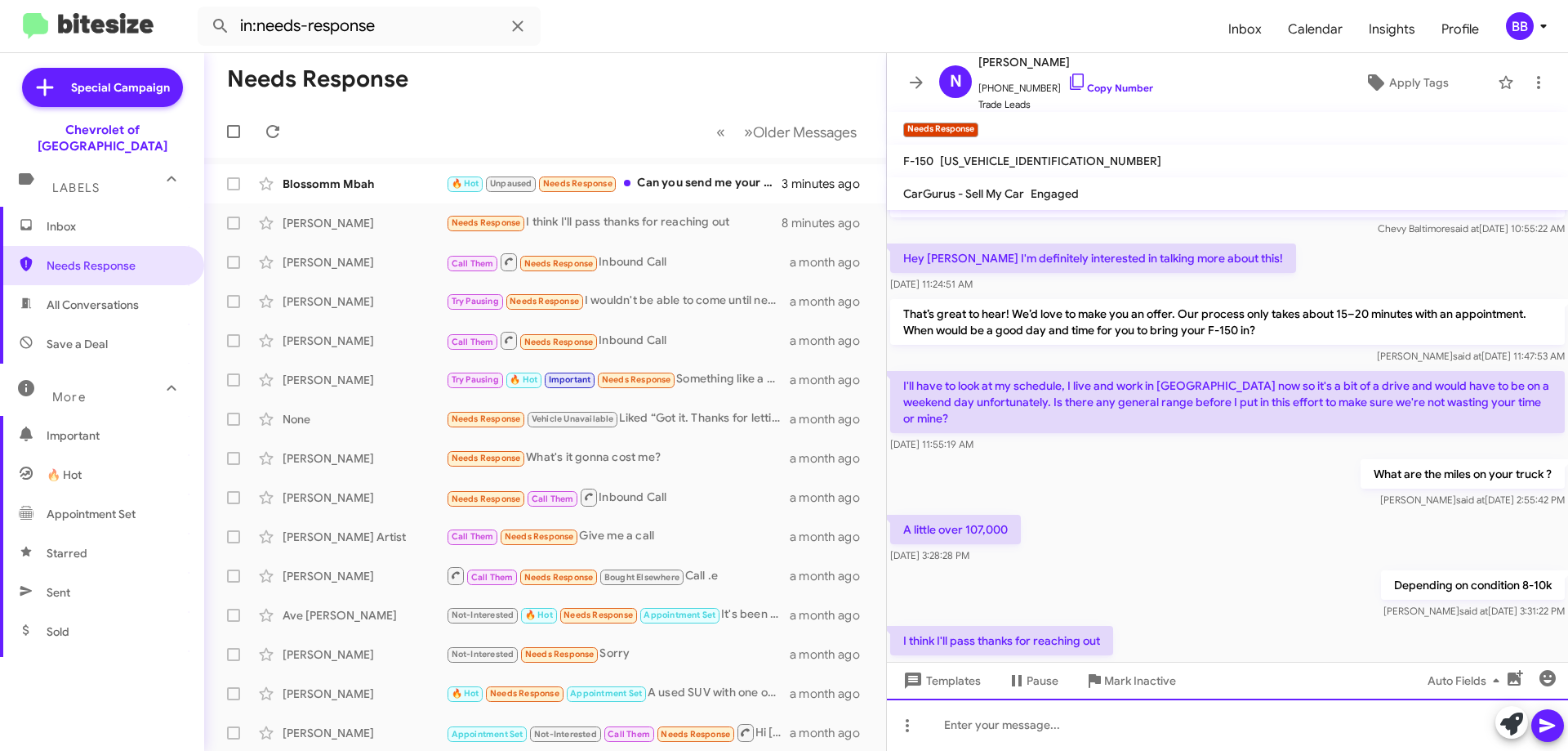
click at [1101, 730] on div at bounding box center [1227, 725] width 681 height 53
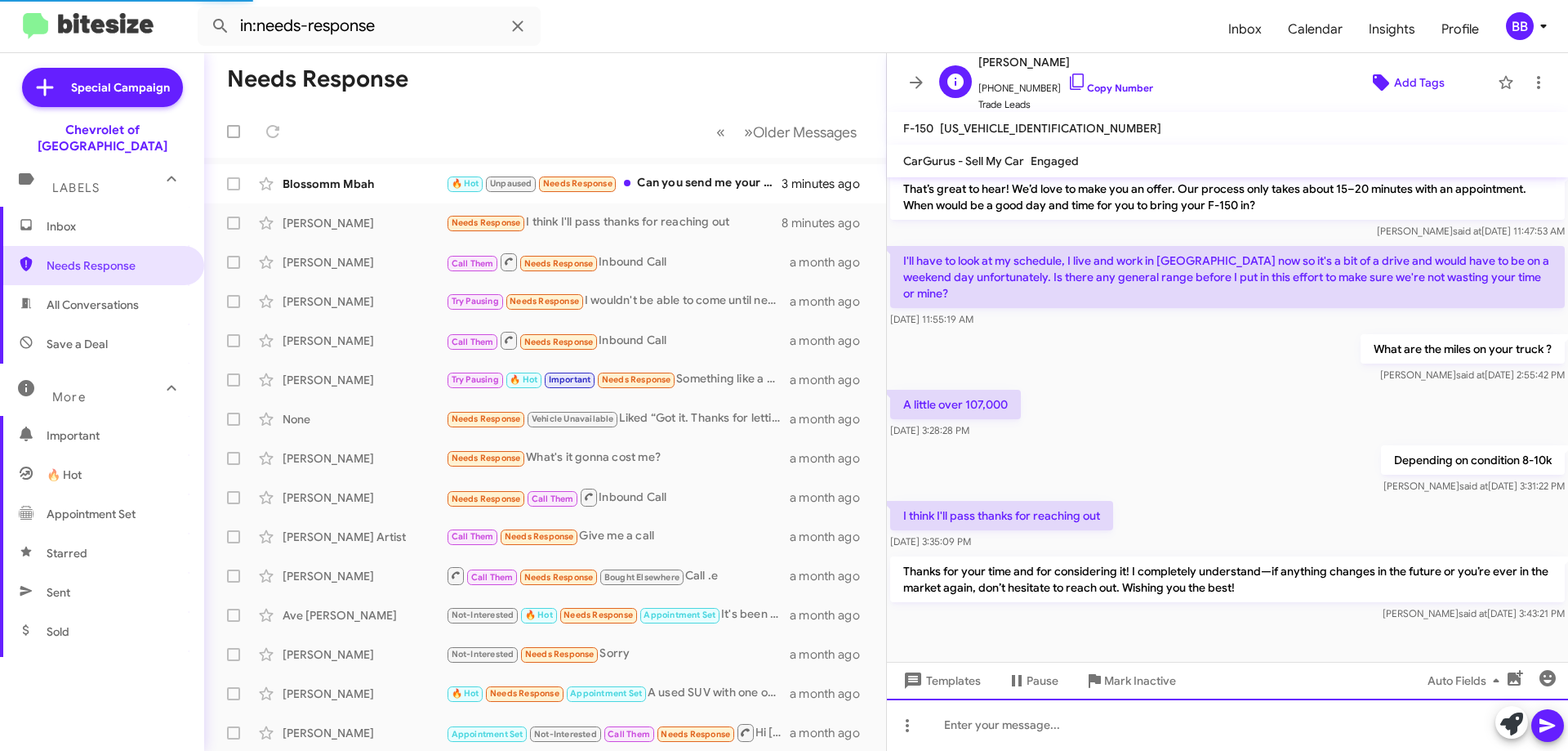
scroll to position [118, 0]
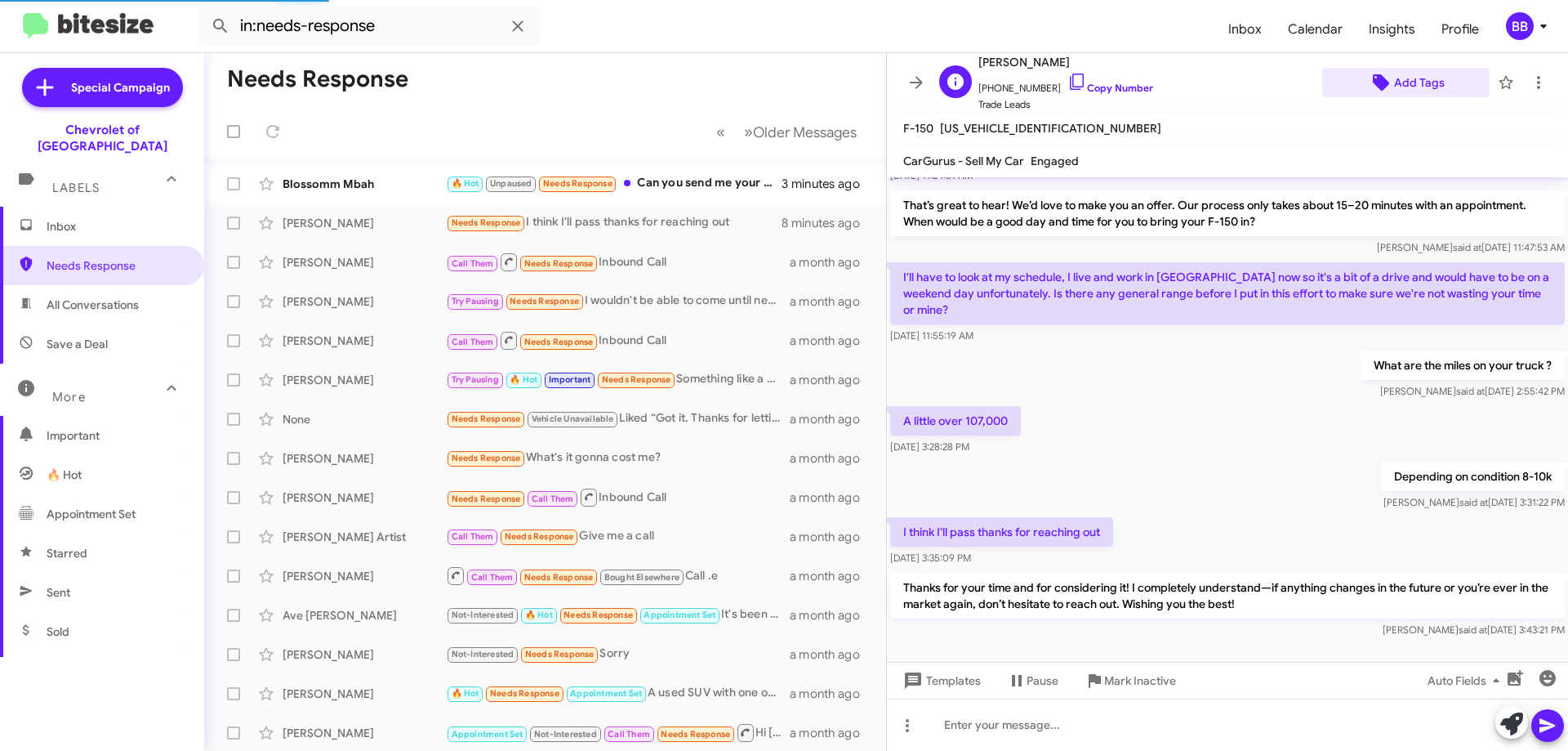
click at [1406, 76] on span "Add Tags" at bounding box center [1420, 82] width 51 height 29
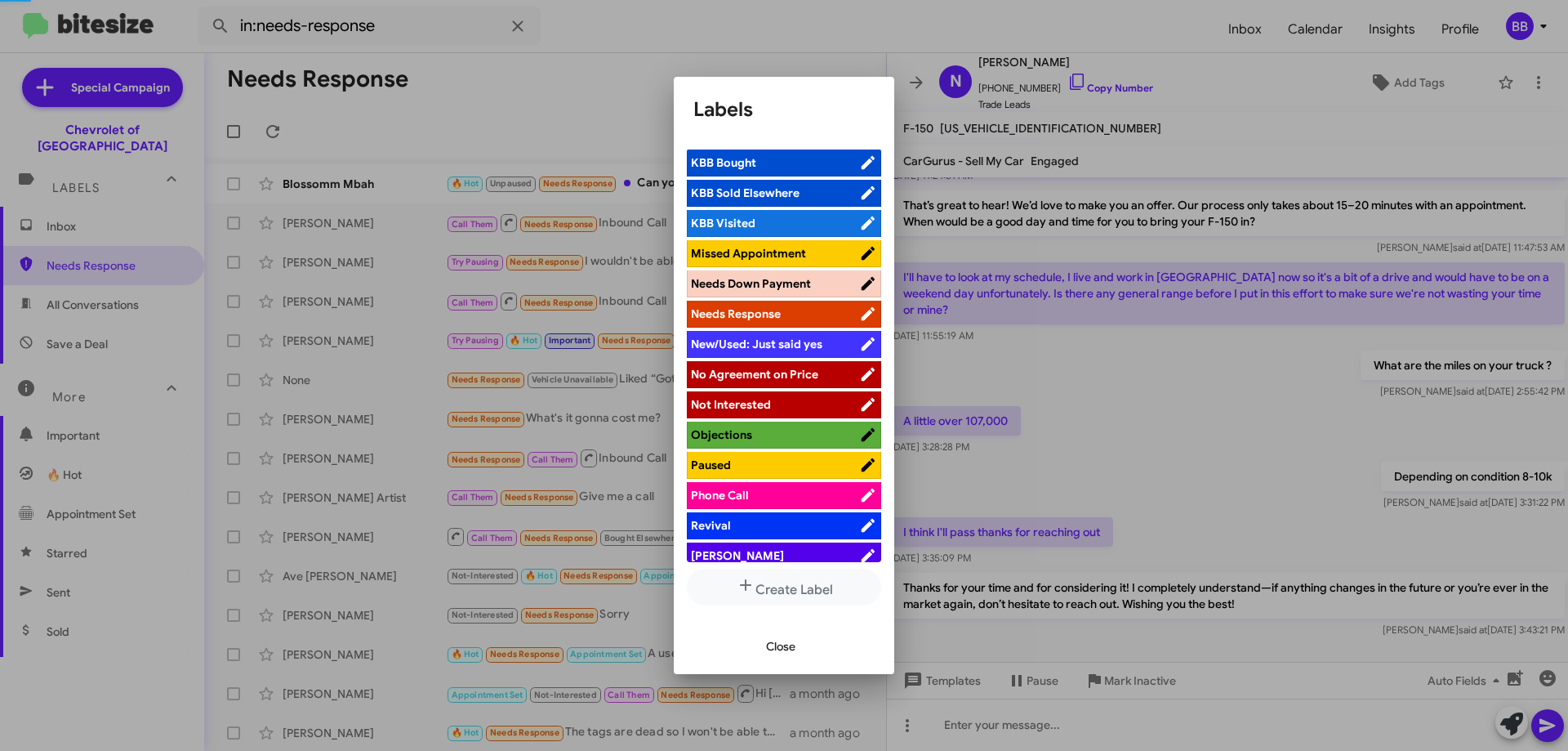
scroll to position [735, 0]
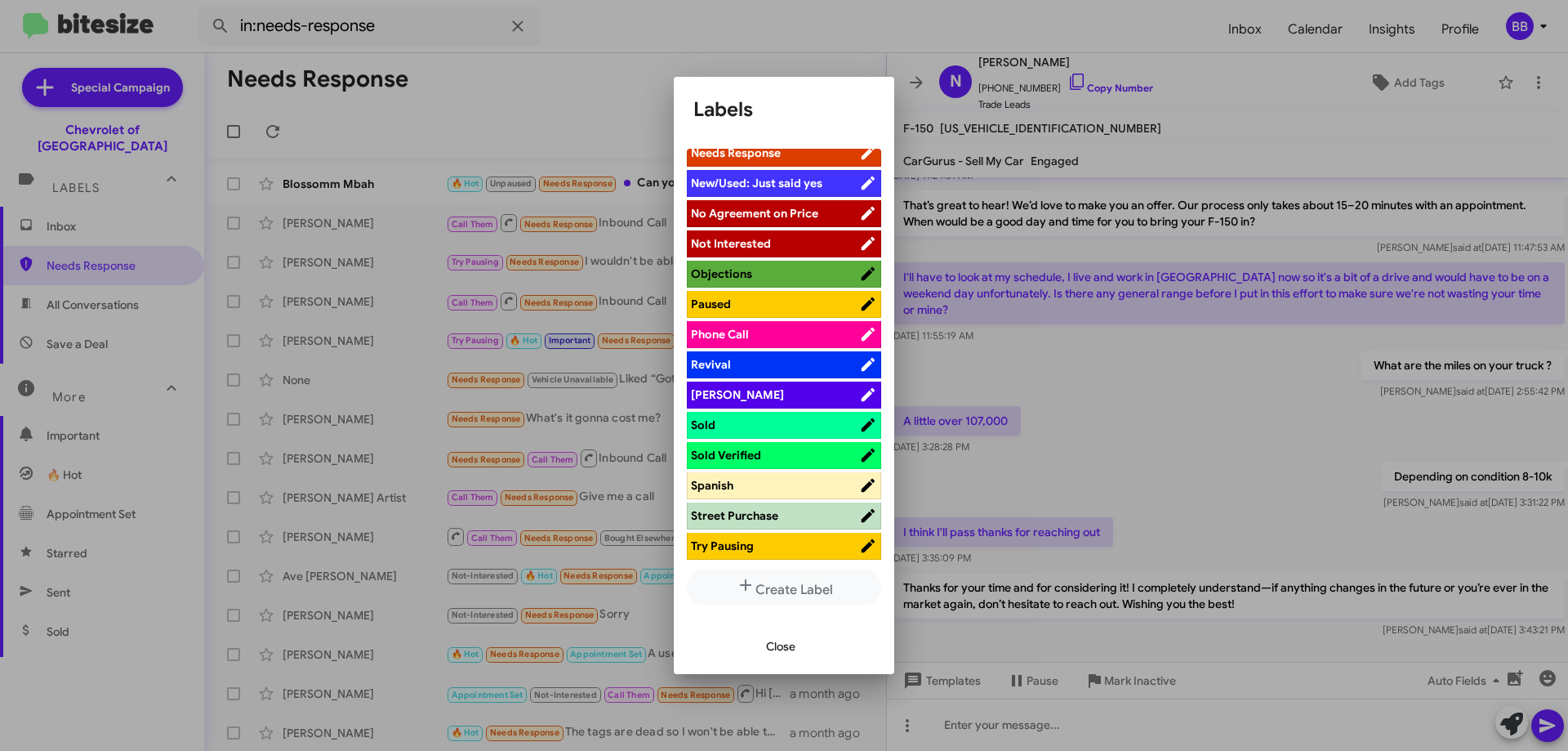
click at [784, 303] on span "Paused" at bounding box center [775, 304] width 169 height 17
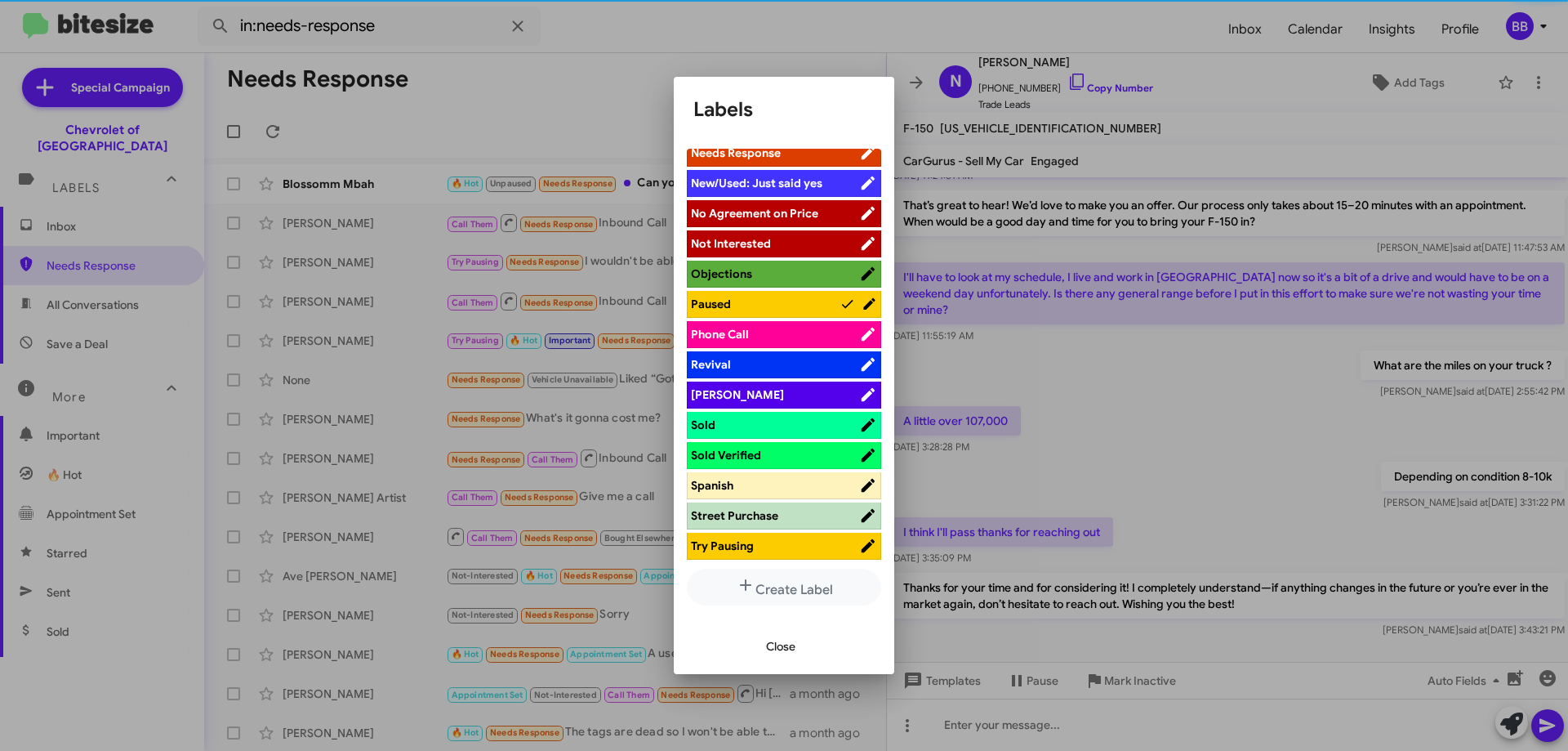
click at [788, 648] on span "Close" at bounding box center [780, 646] width 29 height 29
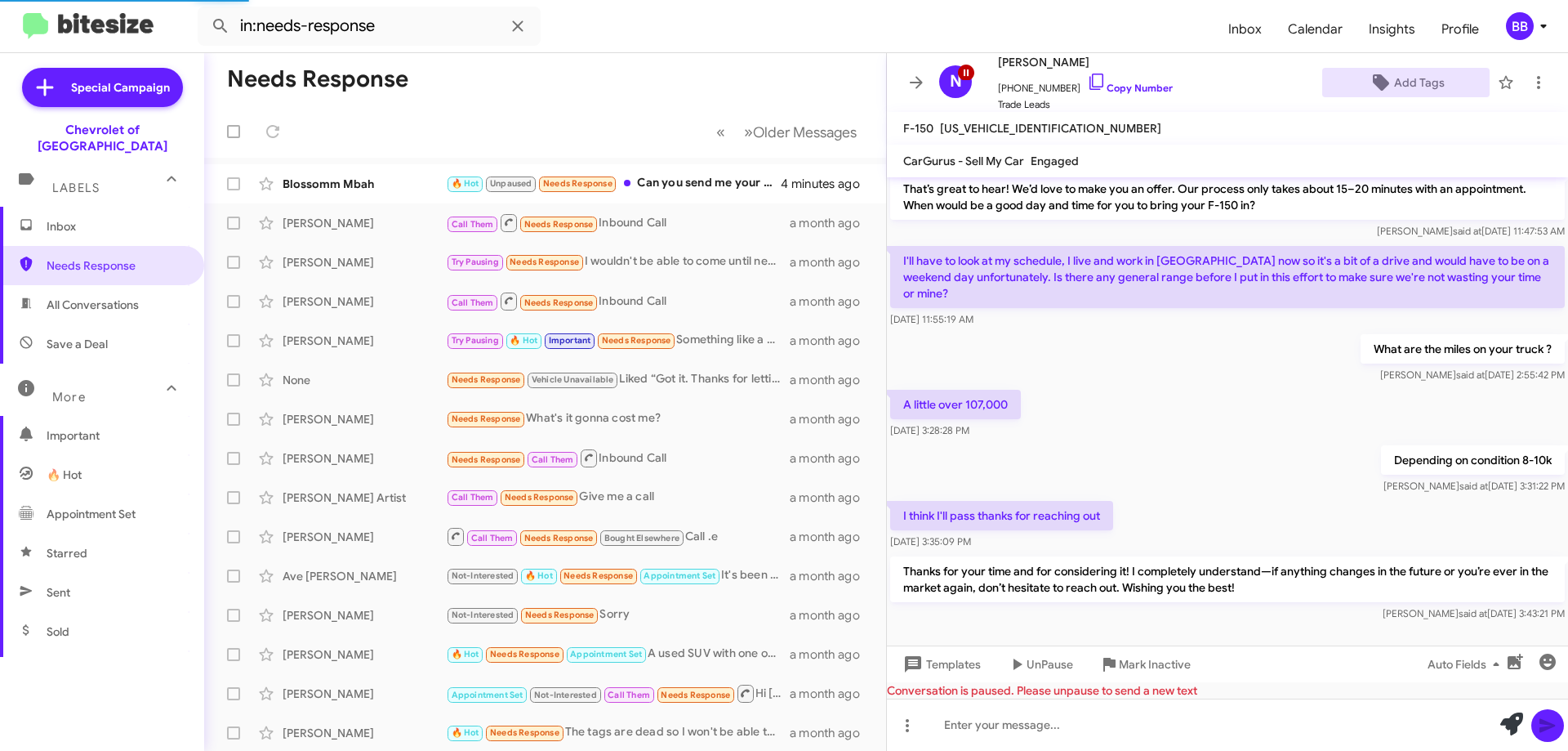
scroll to position [150, 0]
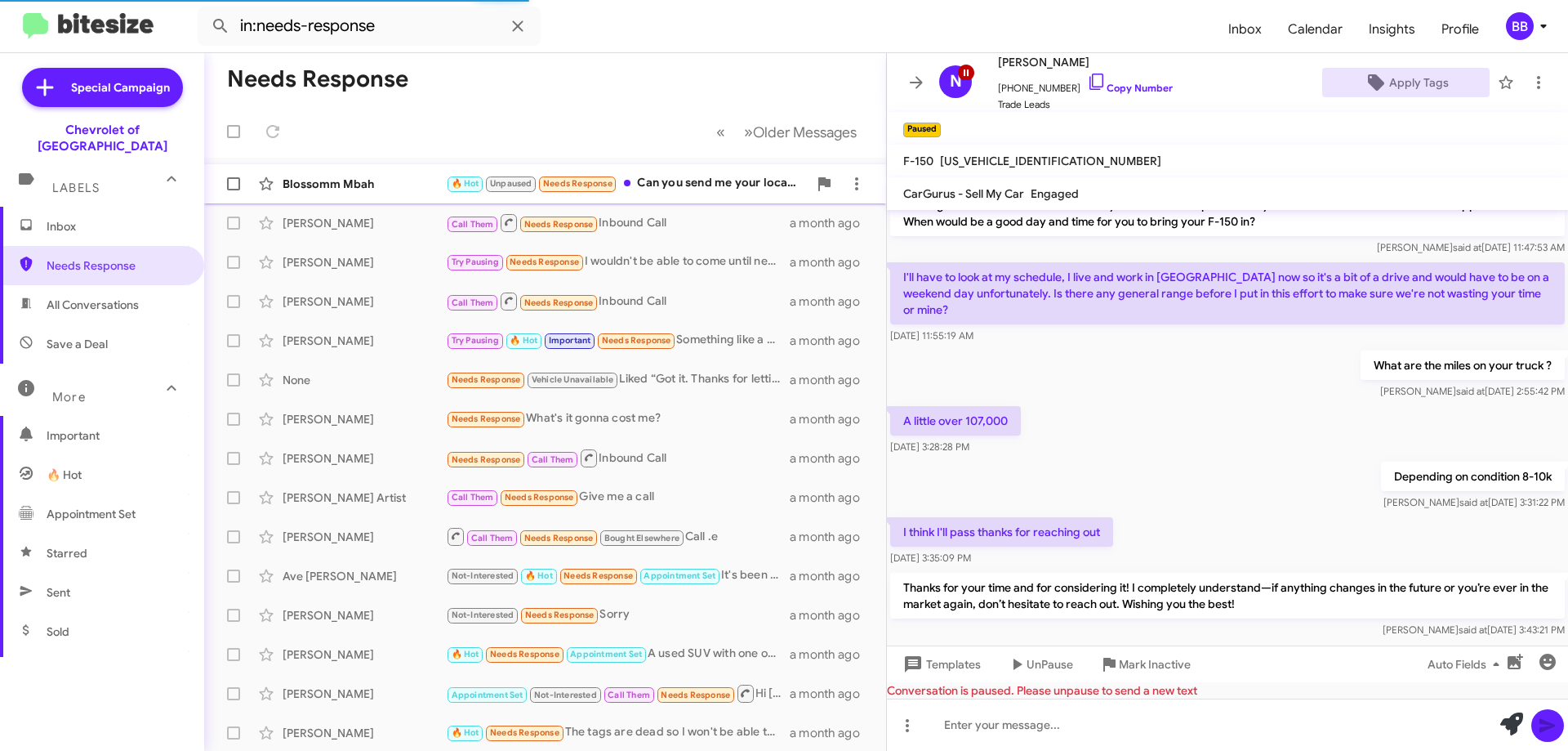
click at [691, 190] on div "🔥 Hot Unpaused Needs Response Can you send me your location again sorry. Busy w…" at bounding box center [627, 183] width 362 height 18
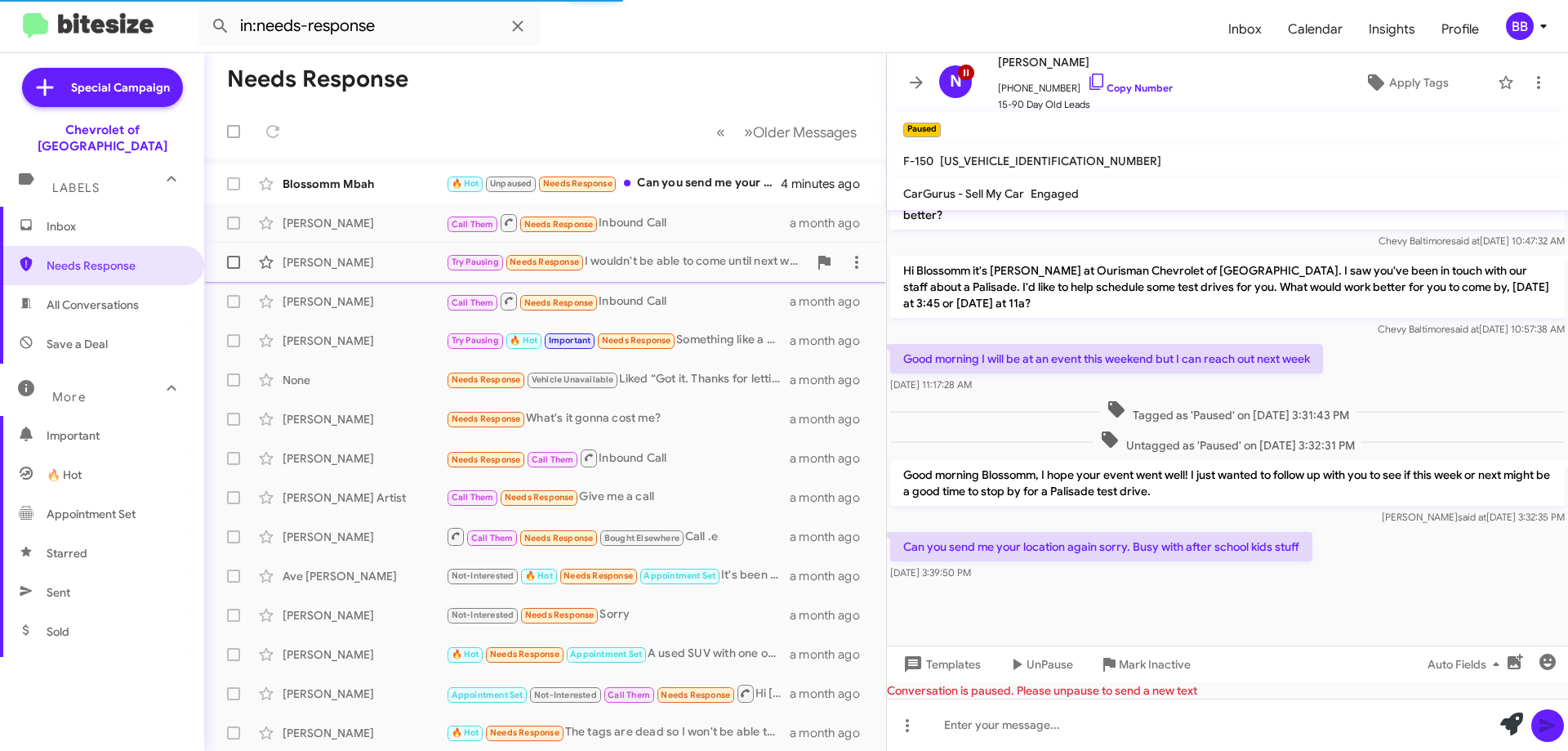
scroll to position [997, 0]
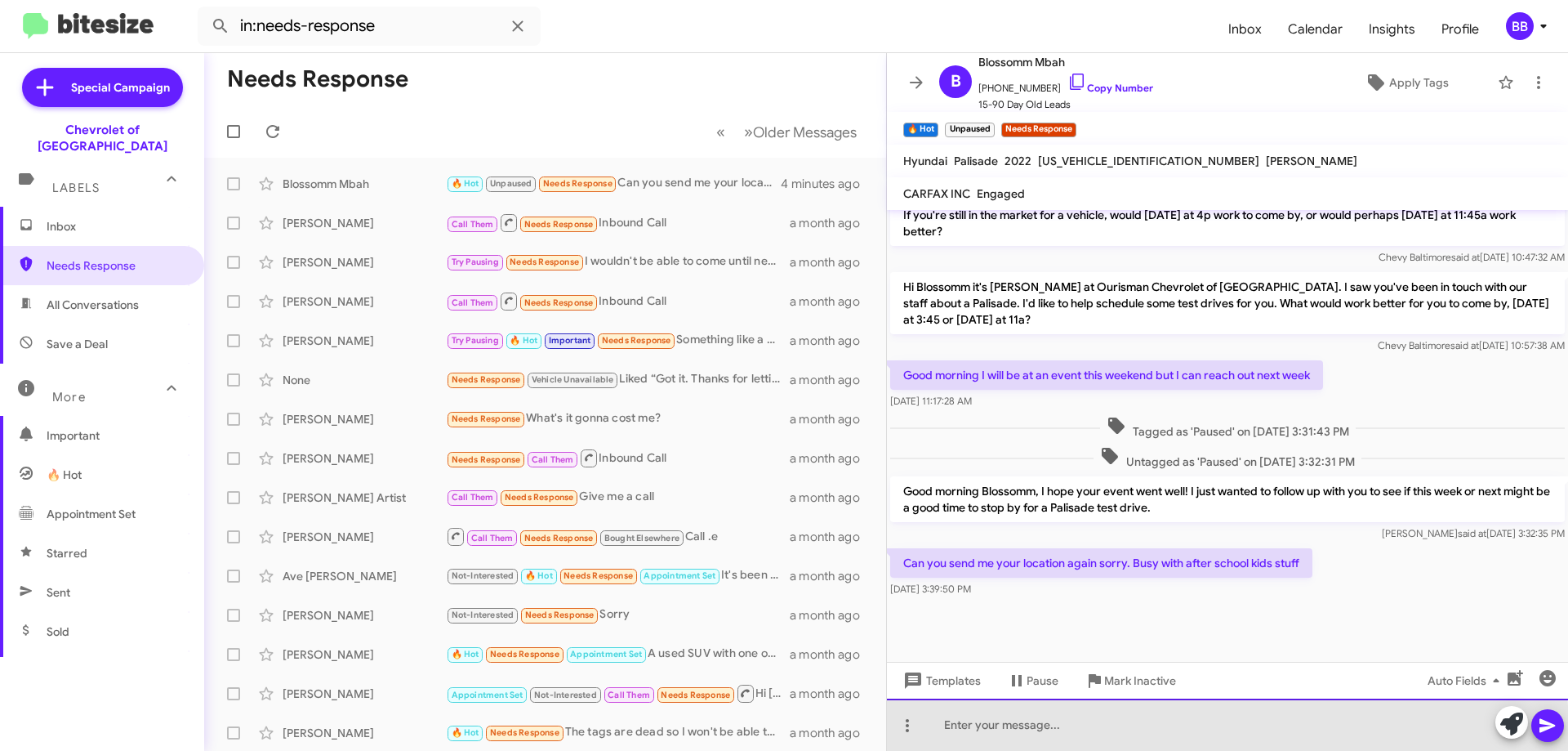
click at [1043, 733] on div at bounding box center [1227, 725] width 681 height 53
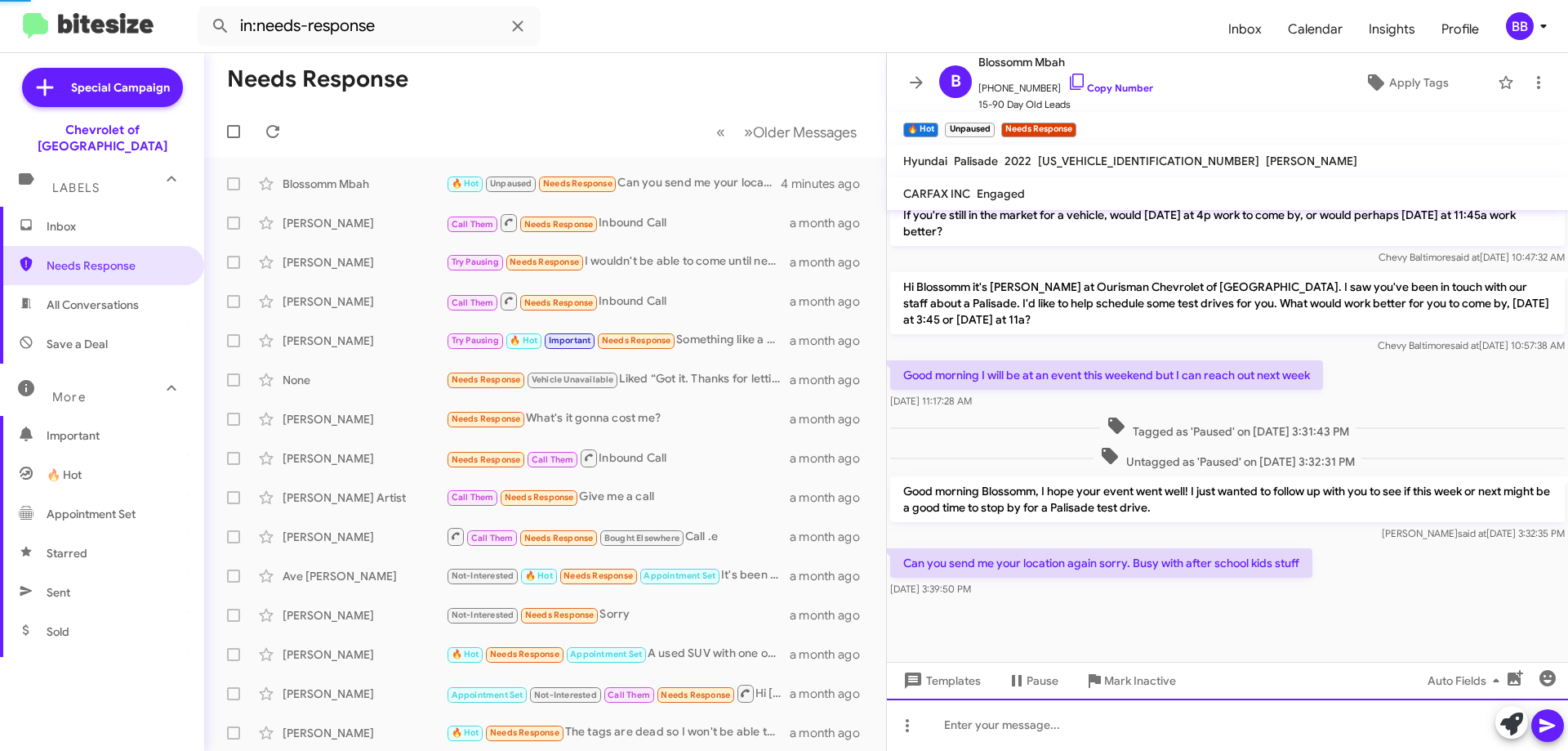
scroll to position [0, 0]
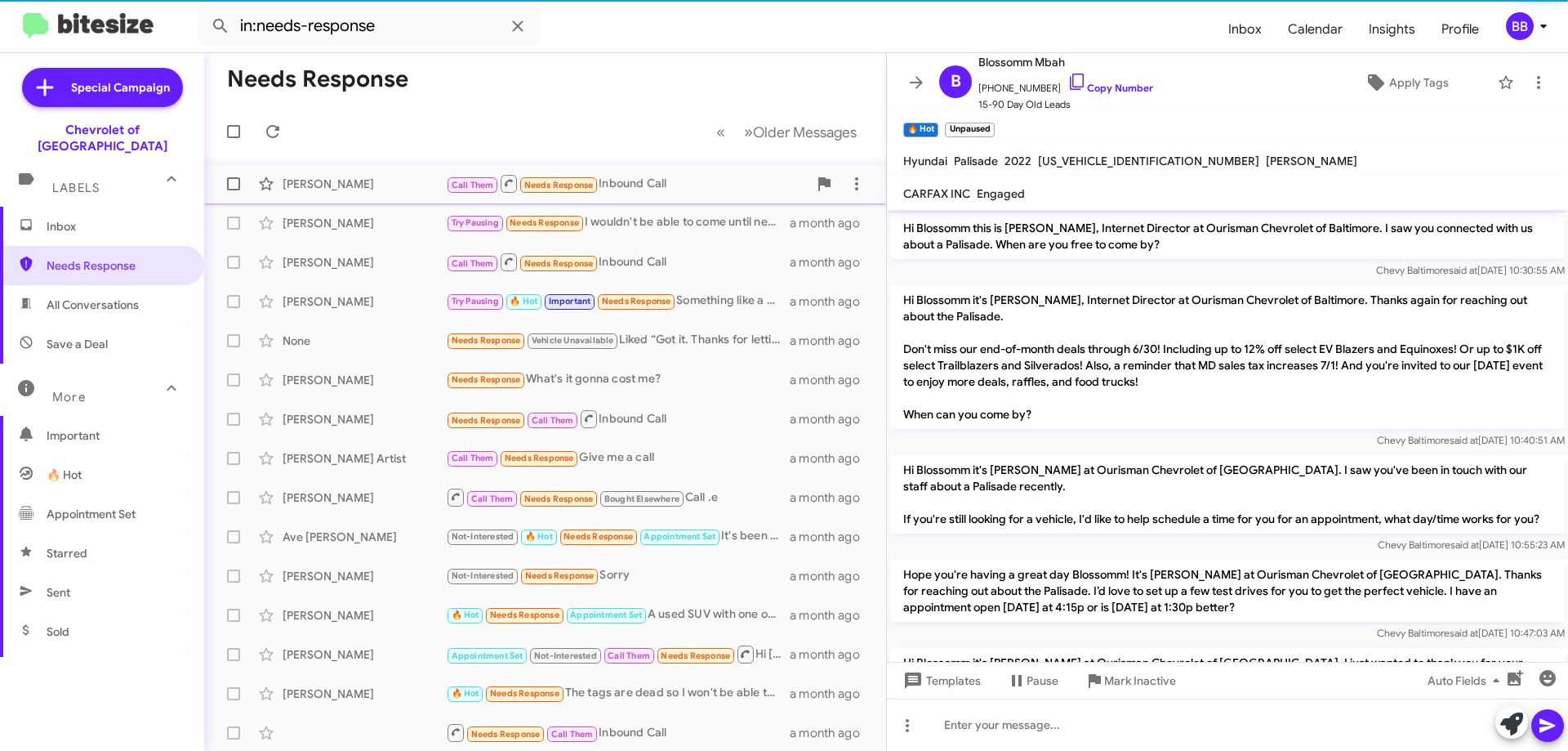
click at [693, 180] on div "Call Them Needs Response Inbound Call" at bounding box center [627, 183] width 362 height 20
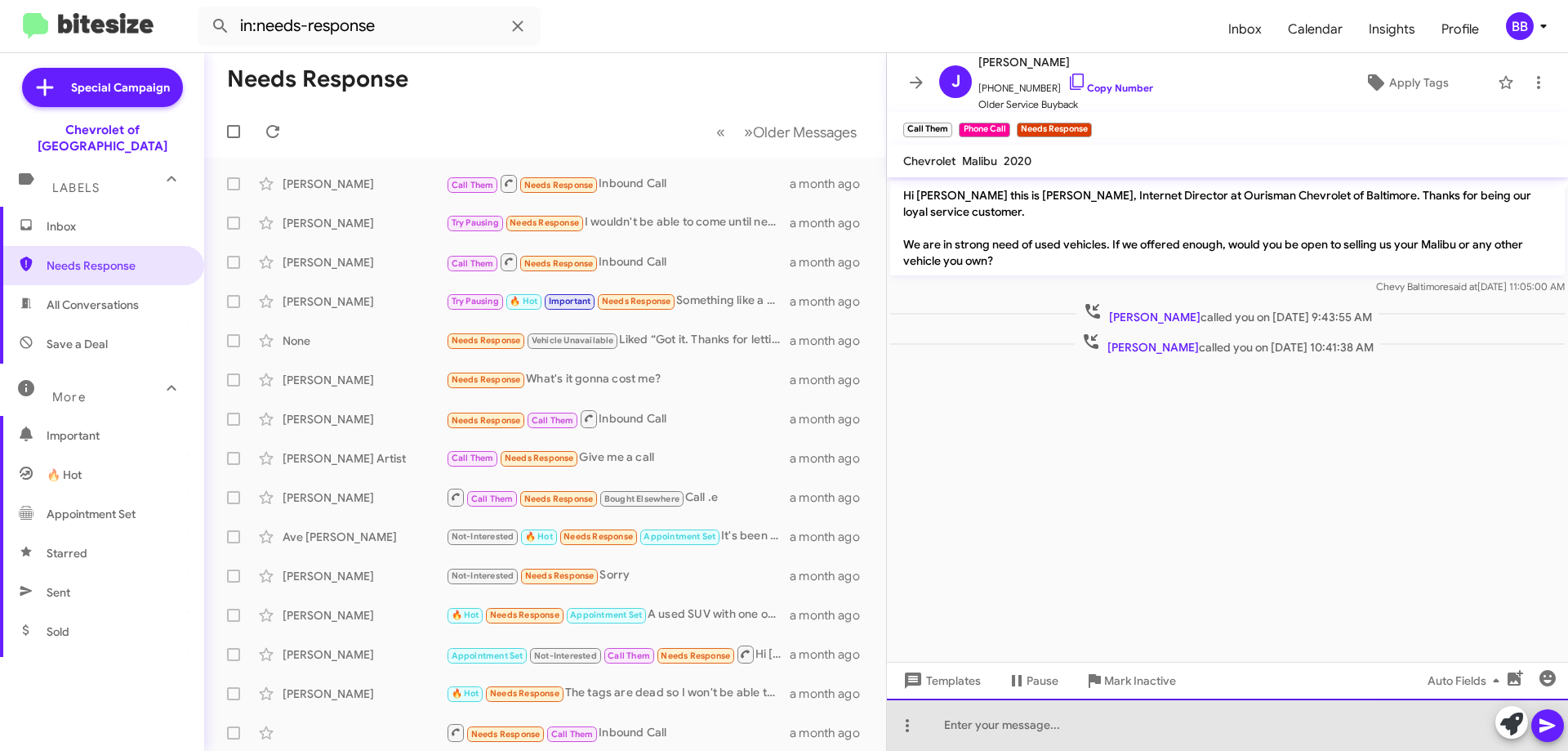
click at [1056, 724] on div at bounding box center [1227, 725] width 681 height 53
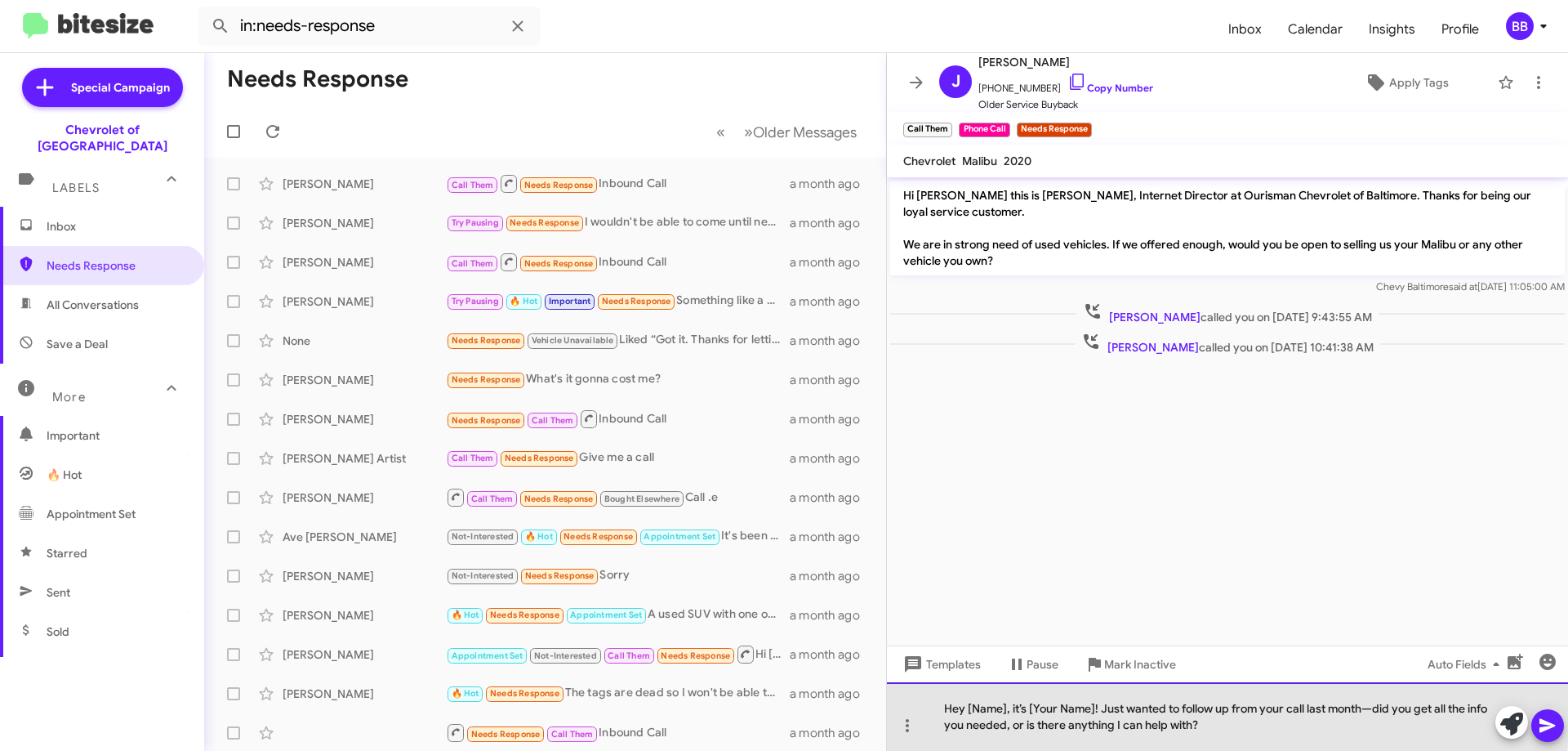
drag, startPoint x: 1005, startPoint y: 714, endPoint x: 968, endPoint y: 714, distance: 37.0
click at [968, 714] on div "Hey [Name], it’s [Your Name]! Just wanted to follow up from your call last mont…" at bounding box center [1227, 717] width 681 height 69
drag, startPoint x: 1094, startPoint y: 713, endPoint x: 1030, endPoint y: 714, distance: 64.0
click at [1030, 714] on div "Hey [PERSON_NAME], it’s [Your Name]! Just wanted to follow up from your call la…" at bounding box center [1227, 717] width 681 height 69
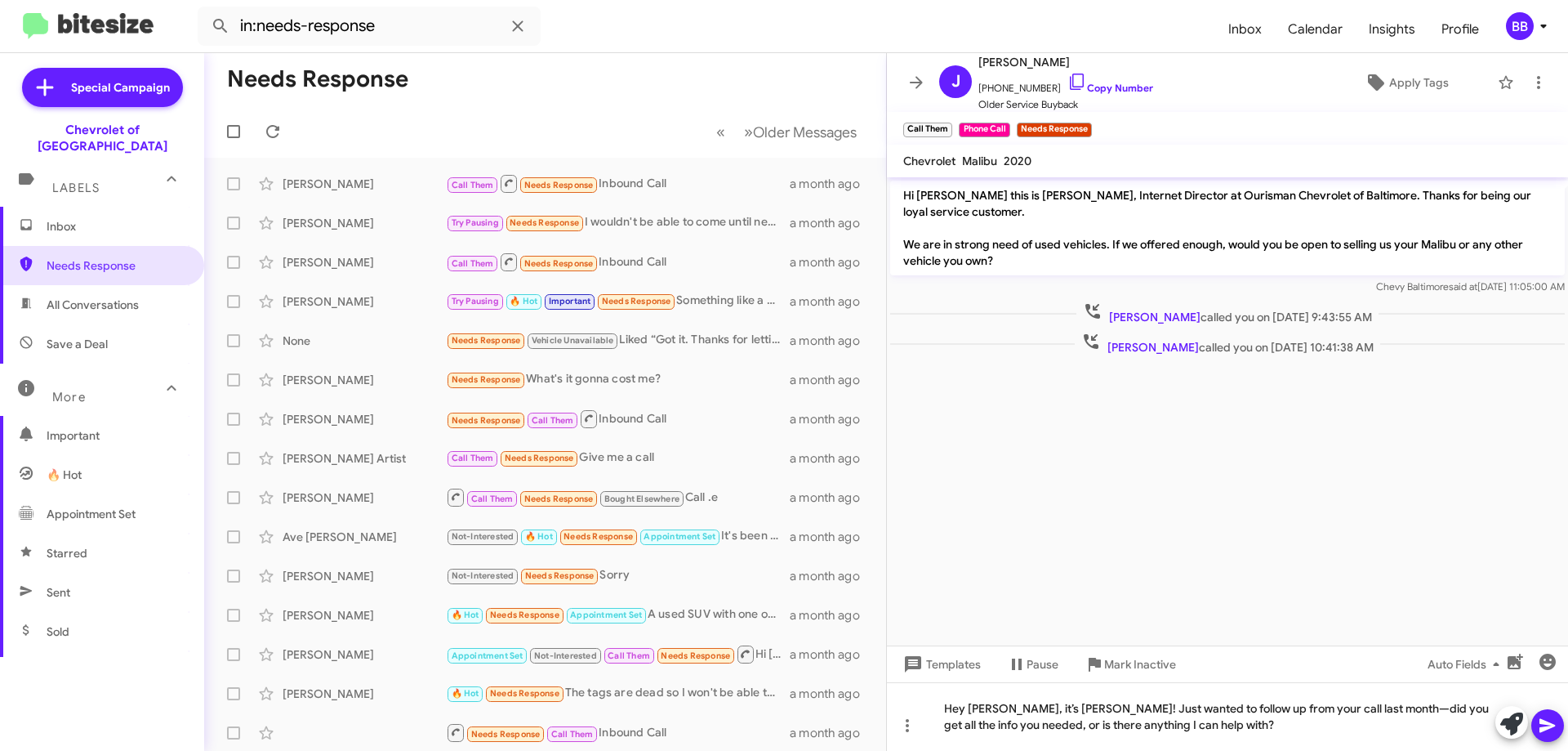
click at [1141, 726] on mat-tooltip-component "Mark Inactive" at bounding box center [1128, 704] width 87 height 49
click at [1200, 720] on div "Hey [PERSON_NAME], it’s [PERSON_NAME]! Just wanted to follow up from your call …" at bounding box center [1227, 717] width 681 height 69
click at [1560, 726] on button at bounding box center [1547, 725] width 32 height 32
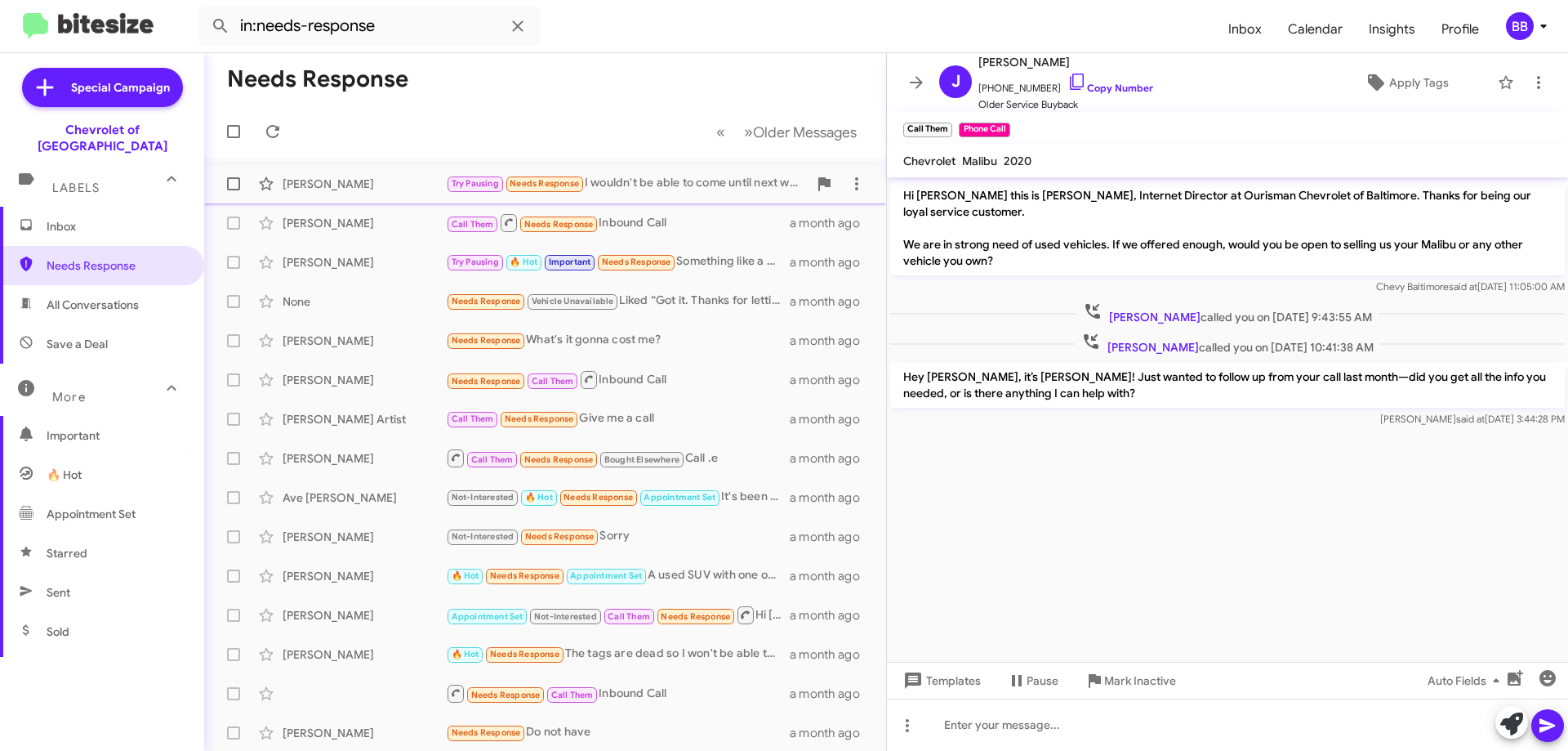
click at [704, 189] on div "Try Pausing Needs Response I wouldn't be able to come until next week ." at bounding box center [627, 183] width 362 height 18
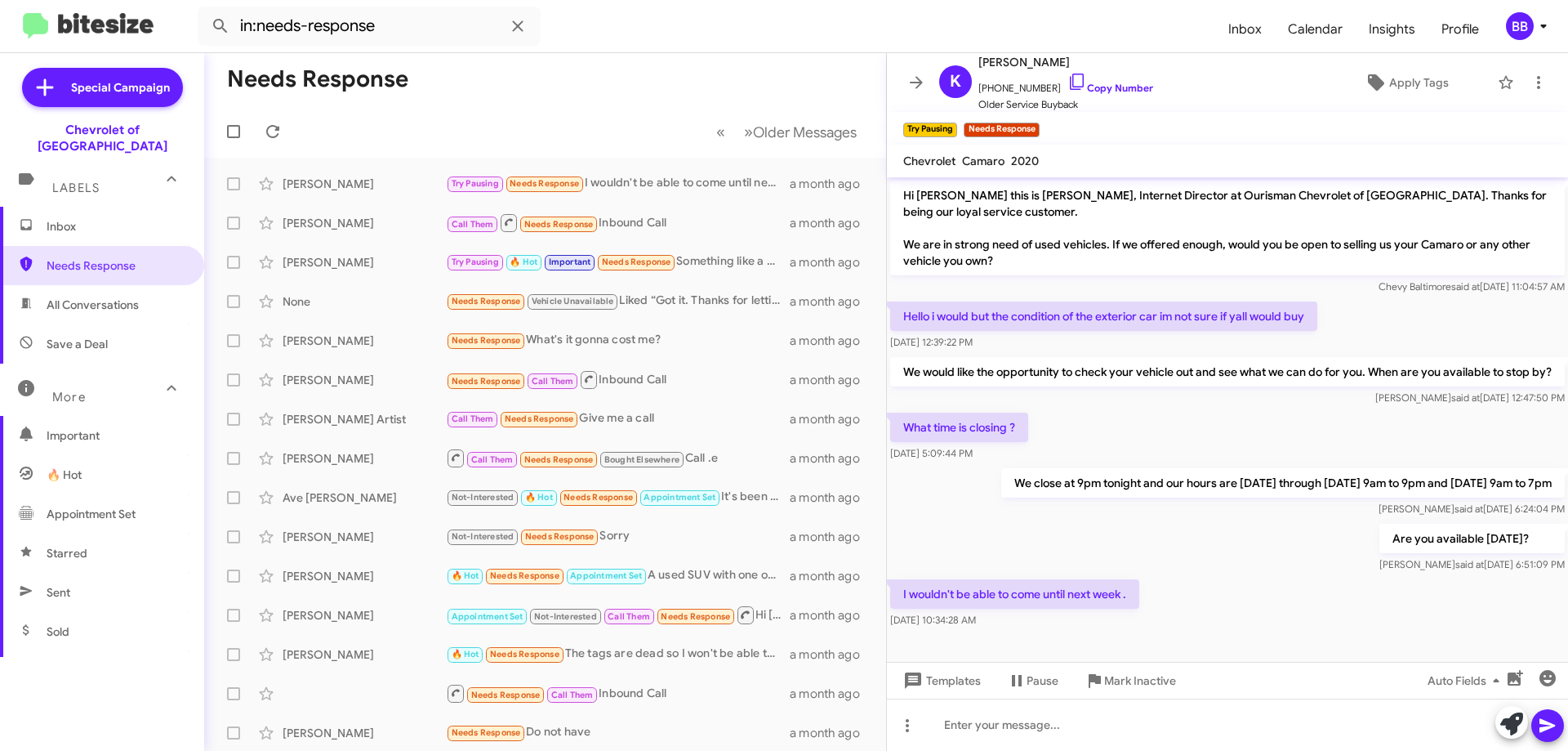
drag, startPoint x: 905, startPoint y: 354, endPoint x: 1506, endPoint y: 624, distance: 658.9
click at [1506, 624] on div "Hi [PERSON_NAME] this is [PERSON_NAME], Internet Director at Ourisman Chevrolet…" at bounding box center [1227, 404] width 681 height 454
copy div "We would like the opportunity to check your vehicle out and see what we can do …"
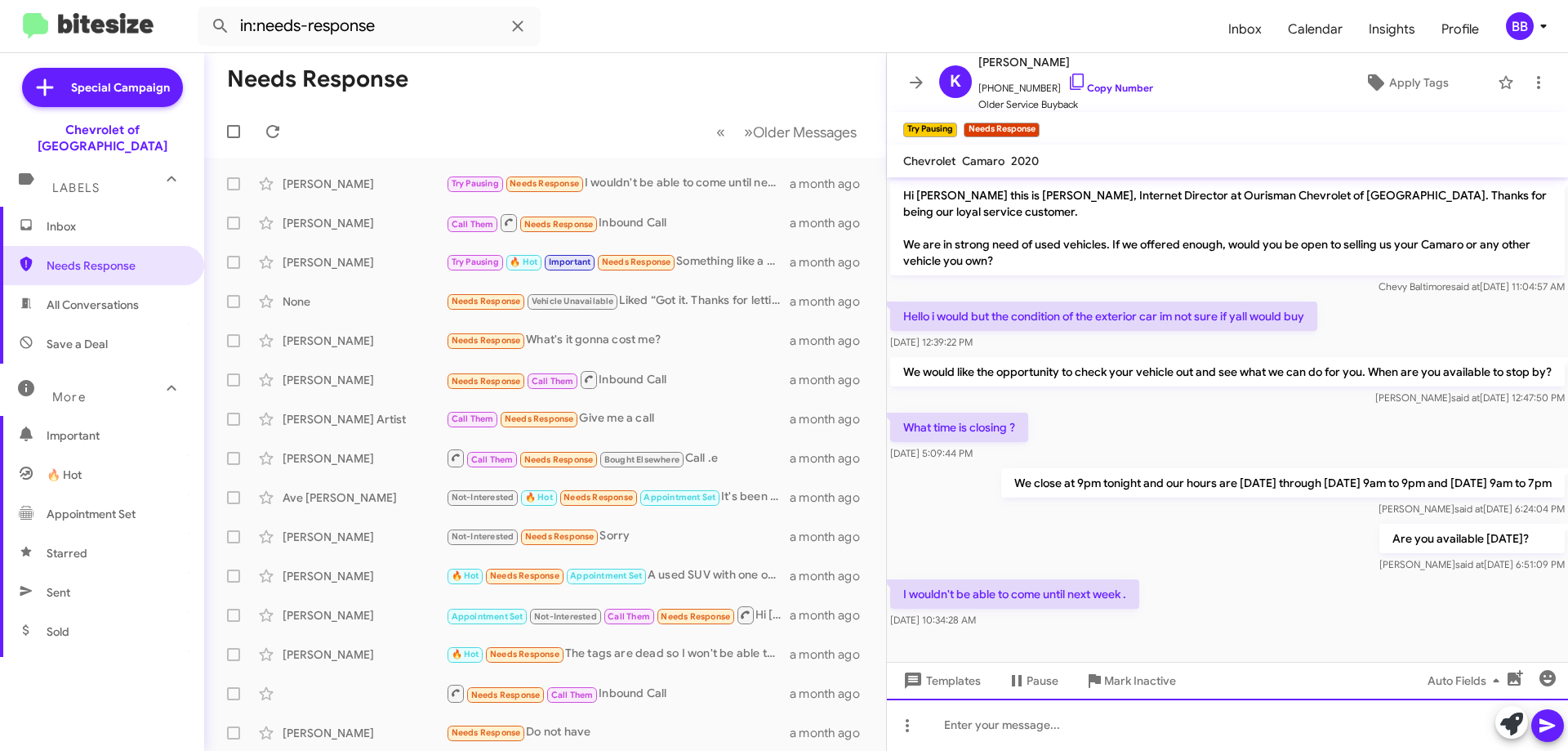
click at [1167, 728] on div at bounding box center [1227, 725] width 681 height 53
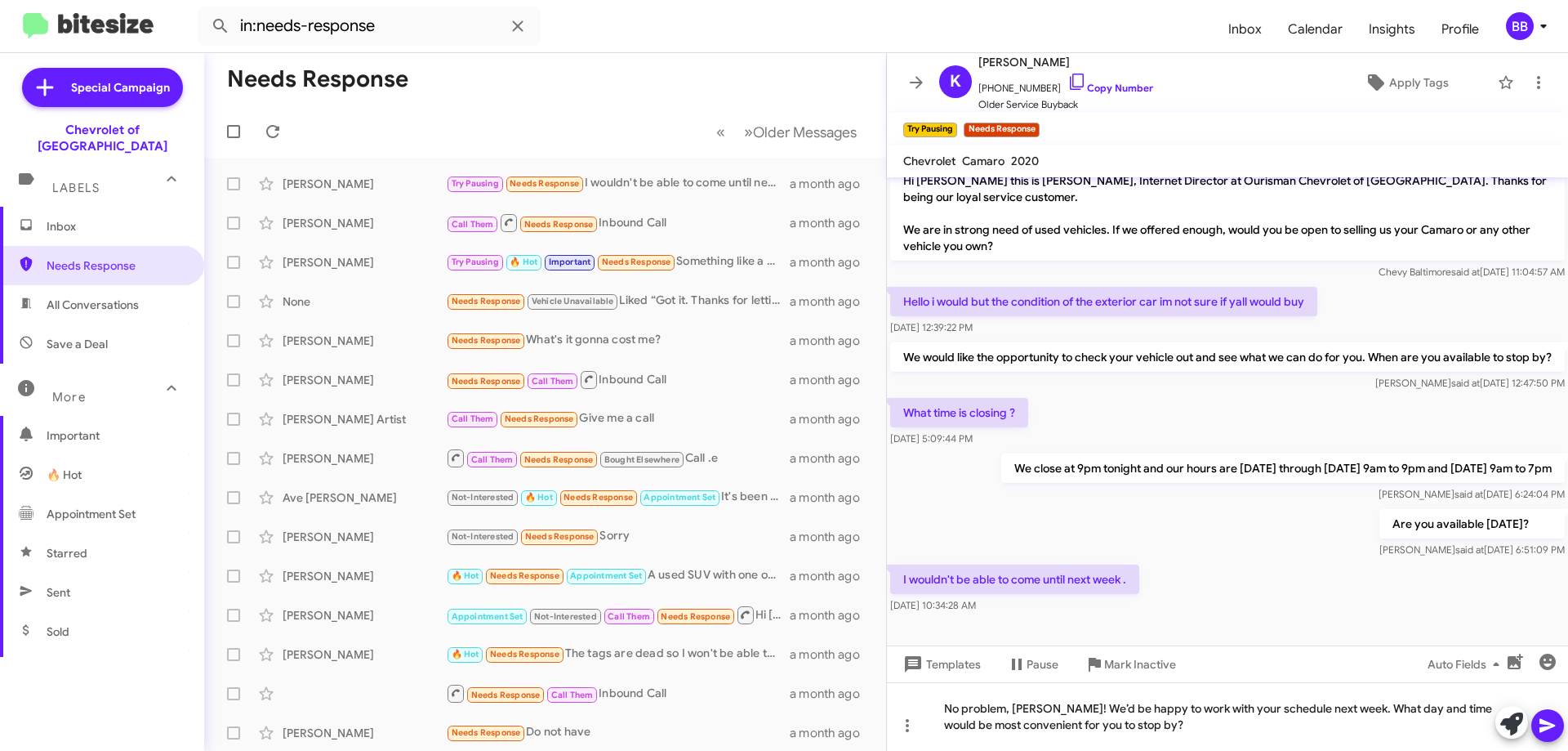
click at [1558, 725] on button at bounding box center [1547, 725] width 32 height 32
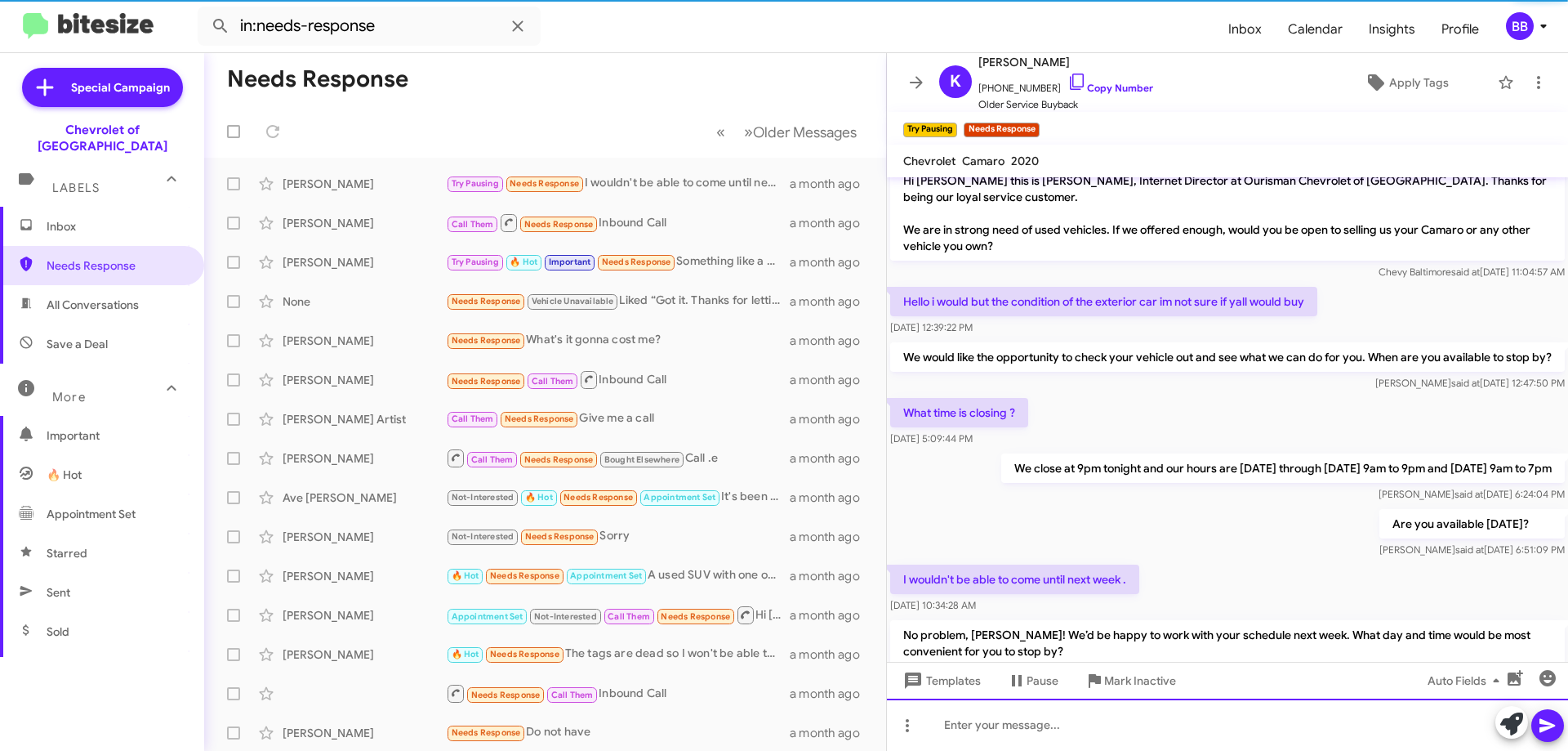
scroll to position [90, 0]
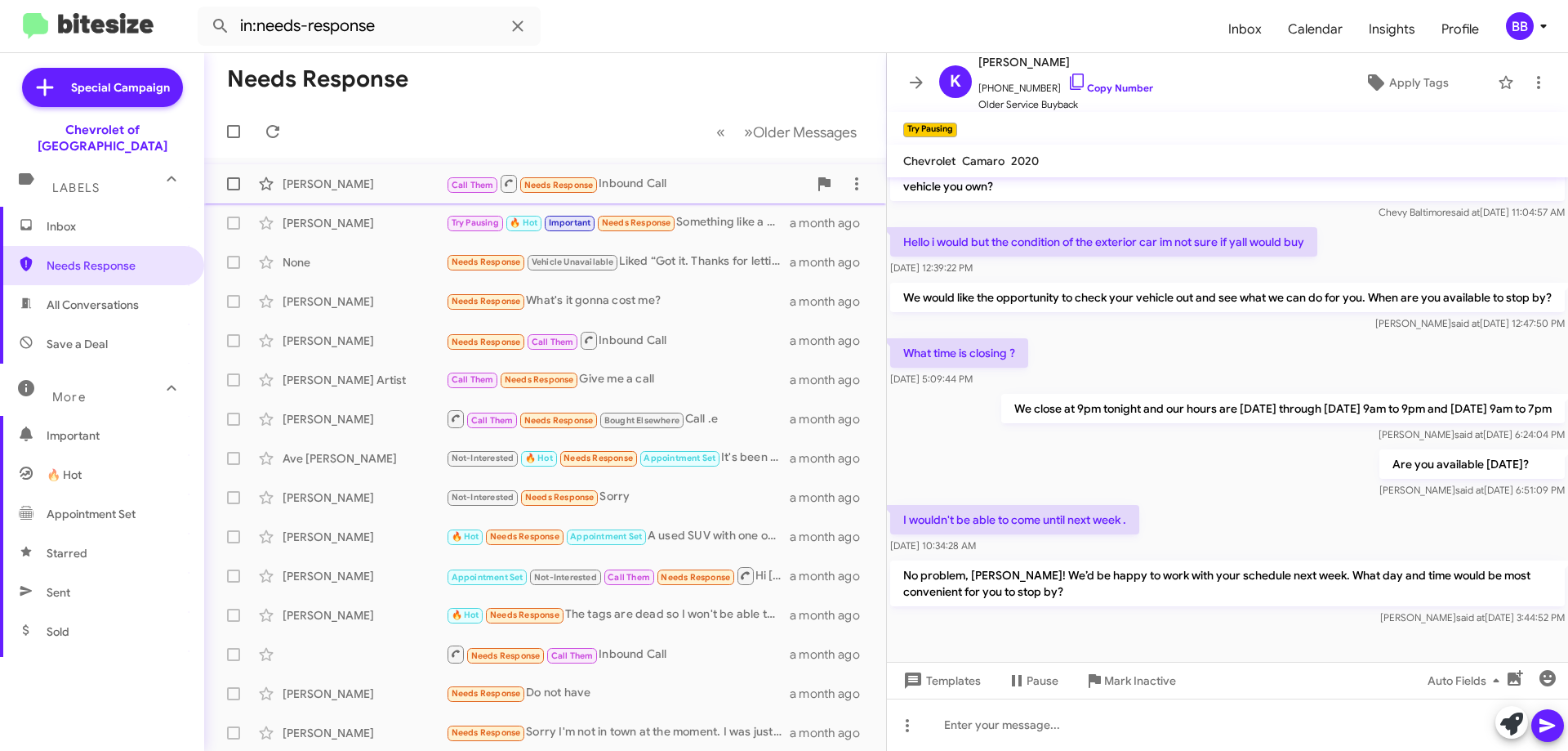
click at [686, 173] on div "Call Them Needs Response Inbound Call" at bounding box center [627, 183] width 362 height 20
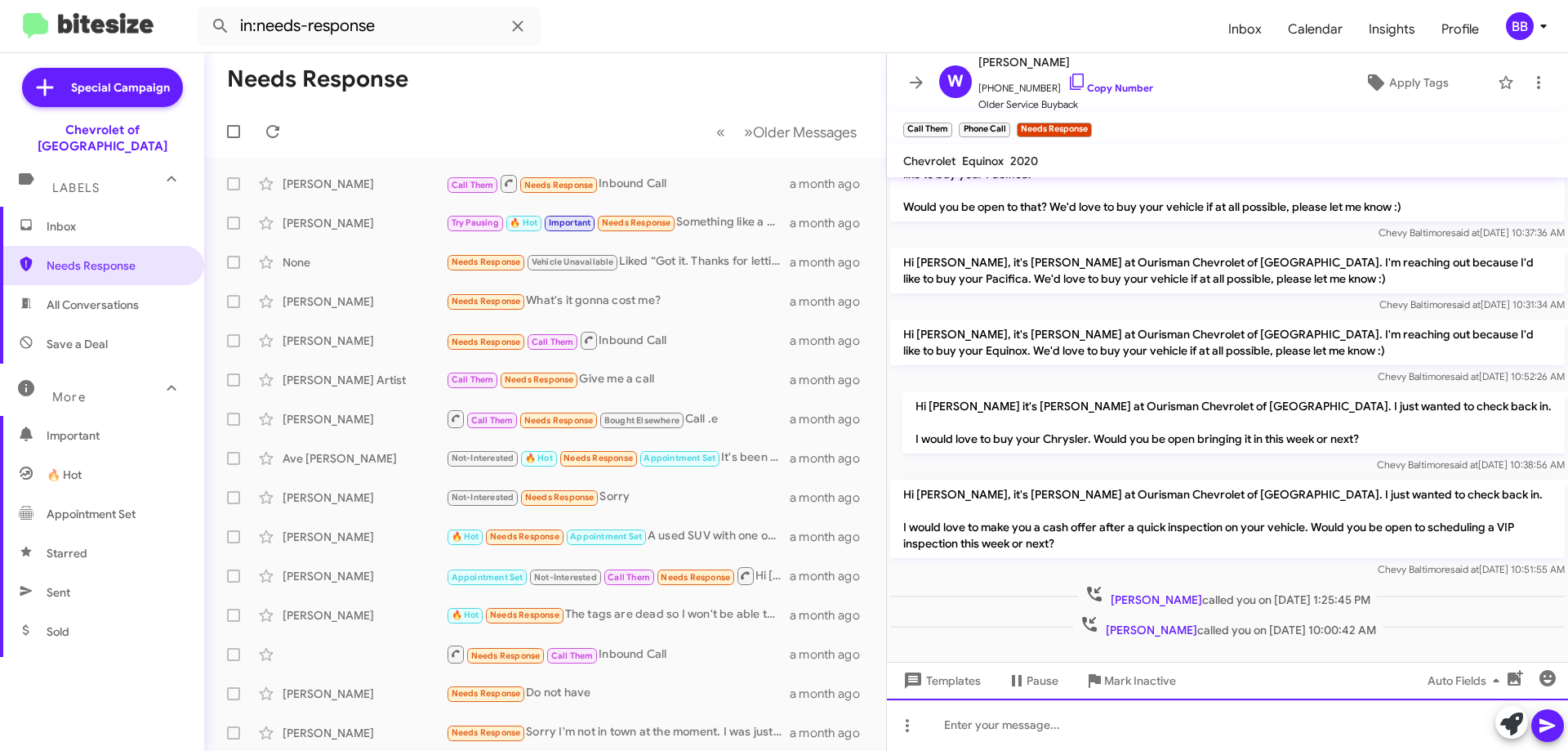
click at [1050, 720] on div at bounding box center [1227, 725] width 681 height 53
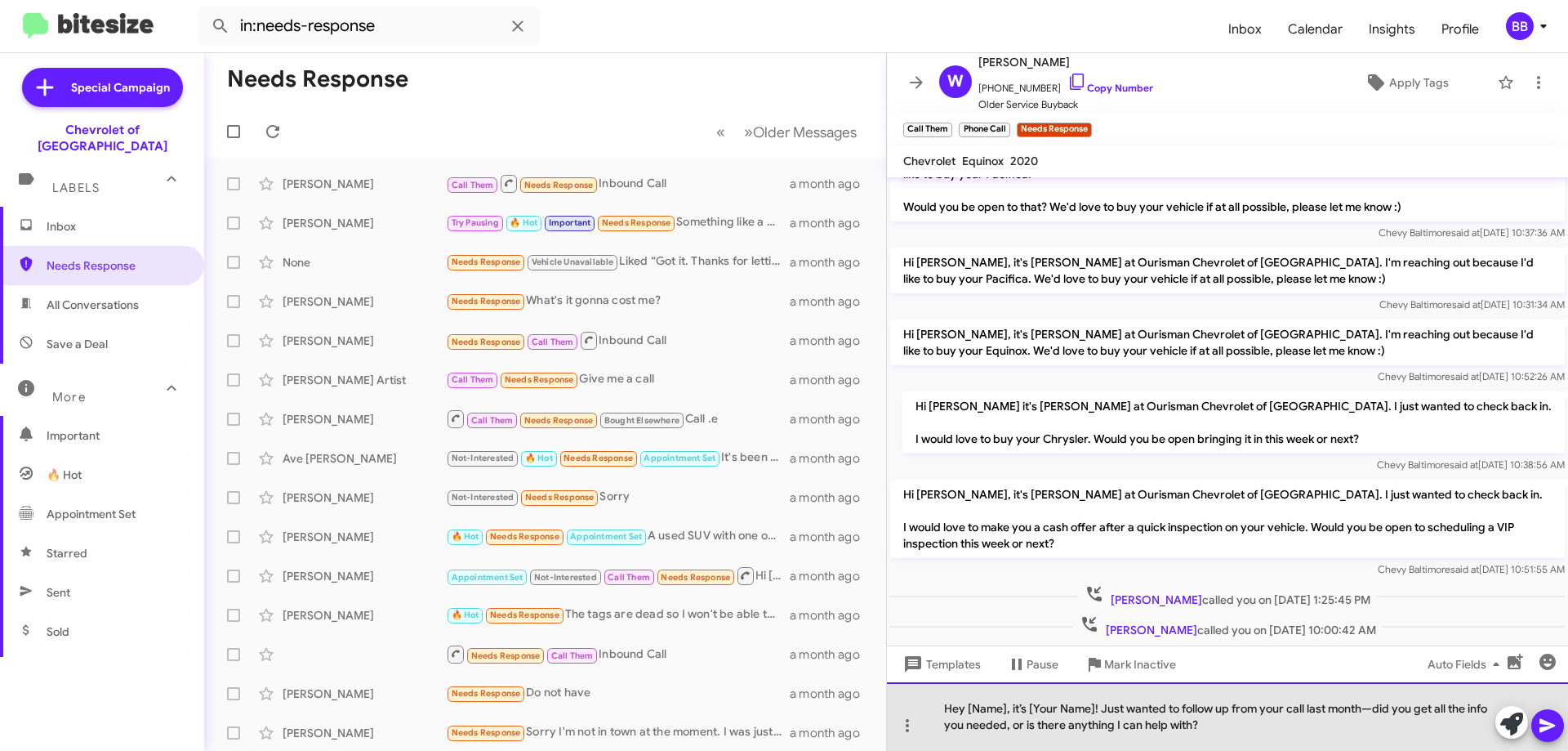
drag, startPoint x: 1005, startPoint y: 709, endPoint x: 967, endPoint y: 709, distance: 38.0
click at [967, 709] on div "Hey [Name], it’s [Your Name]! Just wanted to follow up from your call last mont…" at bounding box center [1227, 717] width 681 height 69
drag, startPoint x: 1083, startPoint y: 710, endPoint x: 1020, endPoint y: 711, distance: 63.0
click at [1020, 711] on div "Hey [PERSON_NAME], it’s [Your Name]! Just wanted to follow up from your call la…" at bounding box center [1227, 717] width 681 height 69
click at [1246, 734] on div "Hey [PERSON_NAME], it’s [PERSON_NAME]! Just wanted to follow up from your call …" at bounding box center [1227, 717] width 681 height 69
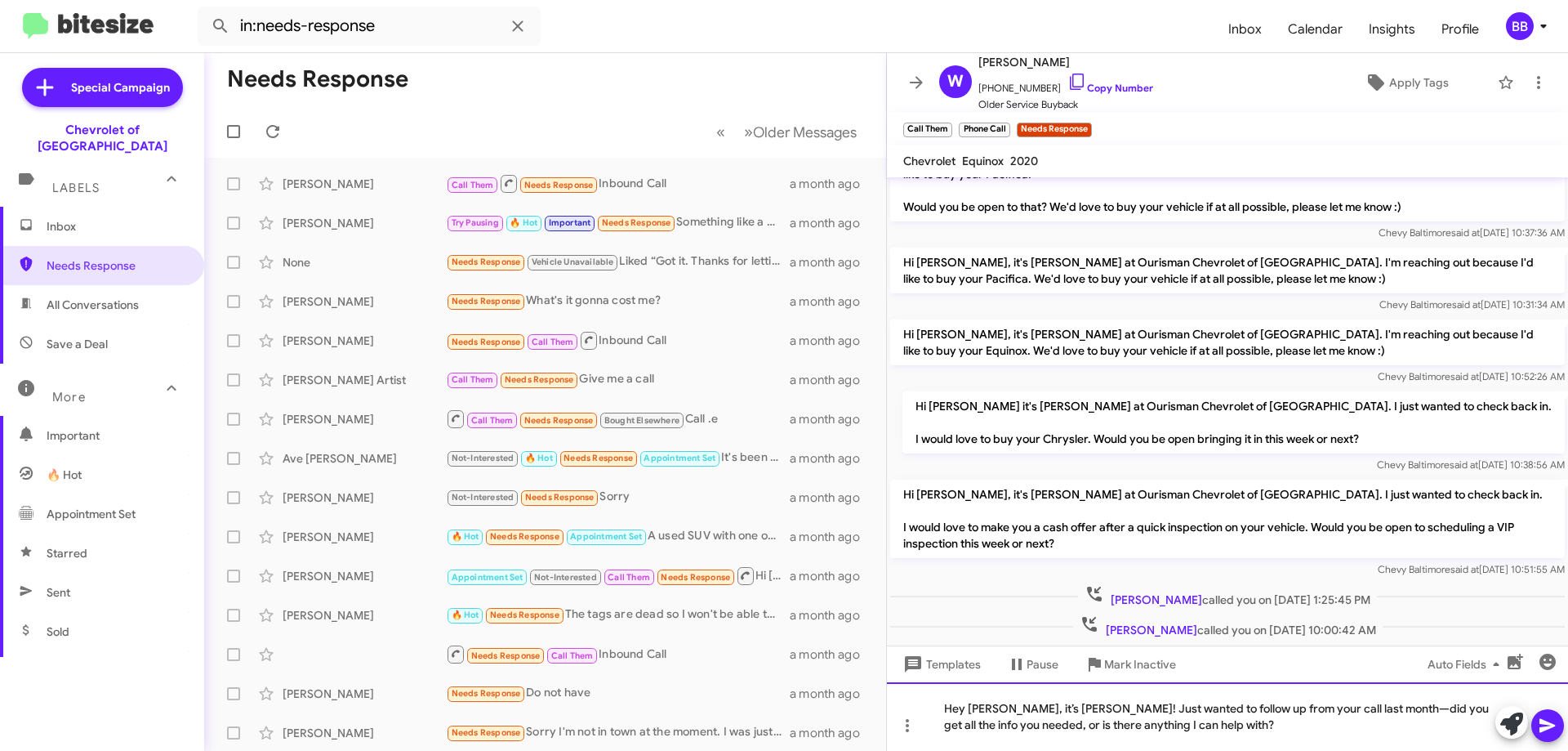
click at [1234, 717] on div "Hey [PERSON_NAME], it’s [PERSON_NAME]! Just wanted to follow up from your call …" at bounding box center [1227, 717] width 681 height 69
click at [1547, 721] on icon at bounding box center [1547, 726] width 16 height 14
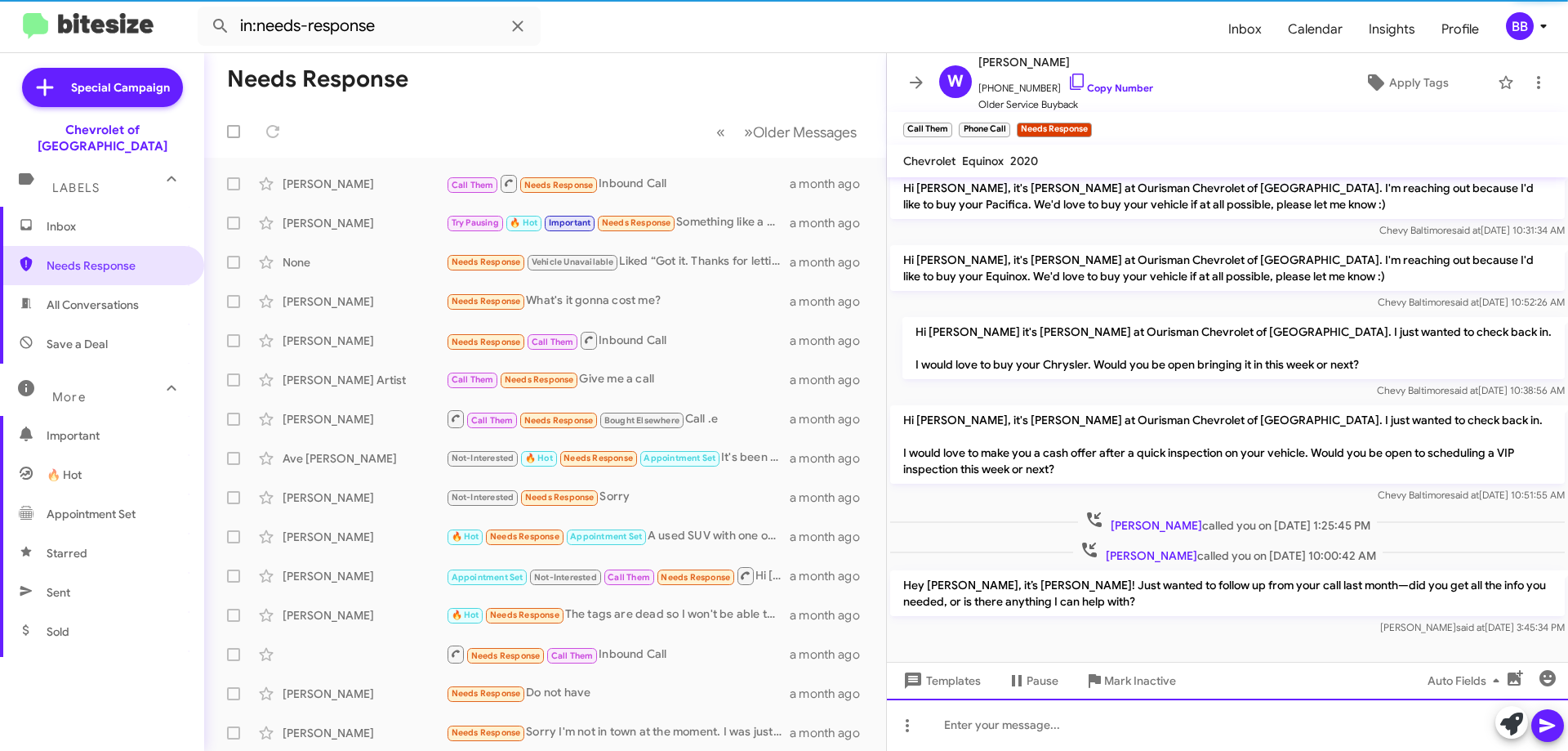
scroll to position [307, 0]
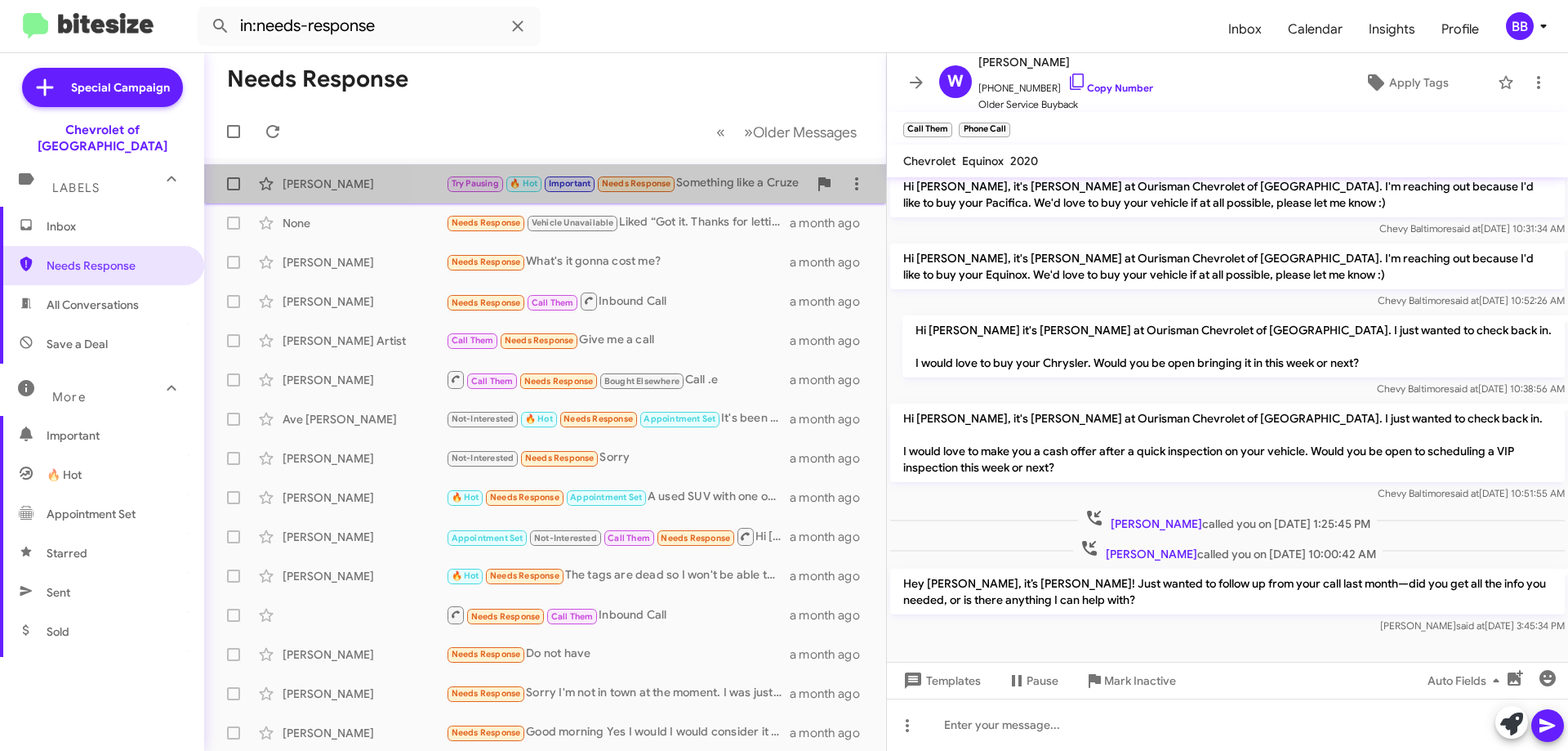
click at [710, 187] on div "Try Pausing 🔥 Hot Important Needs Response Something like a Cruze" at bounding box center [627, 183] width 362 height 18
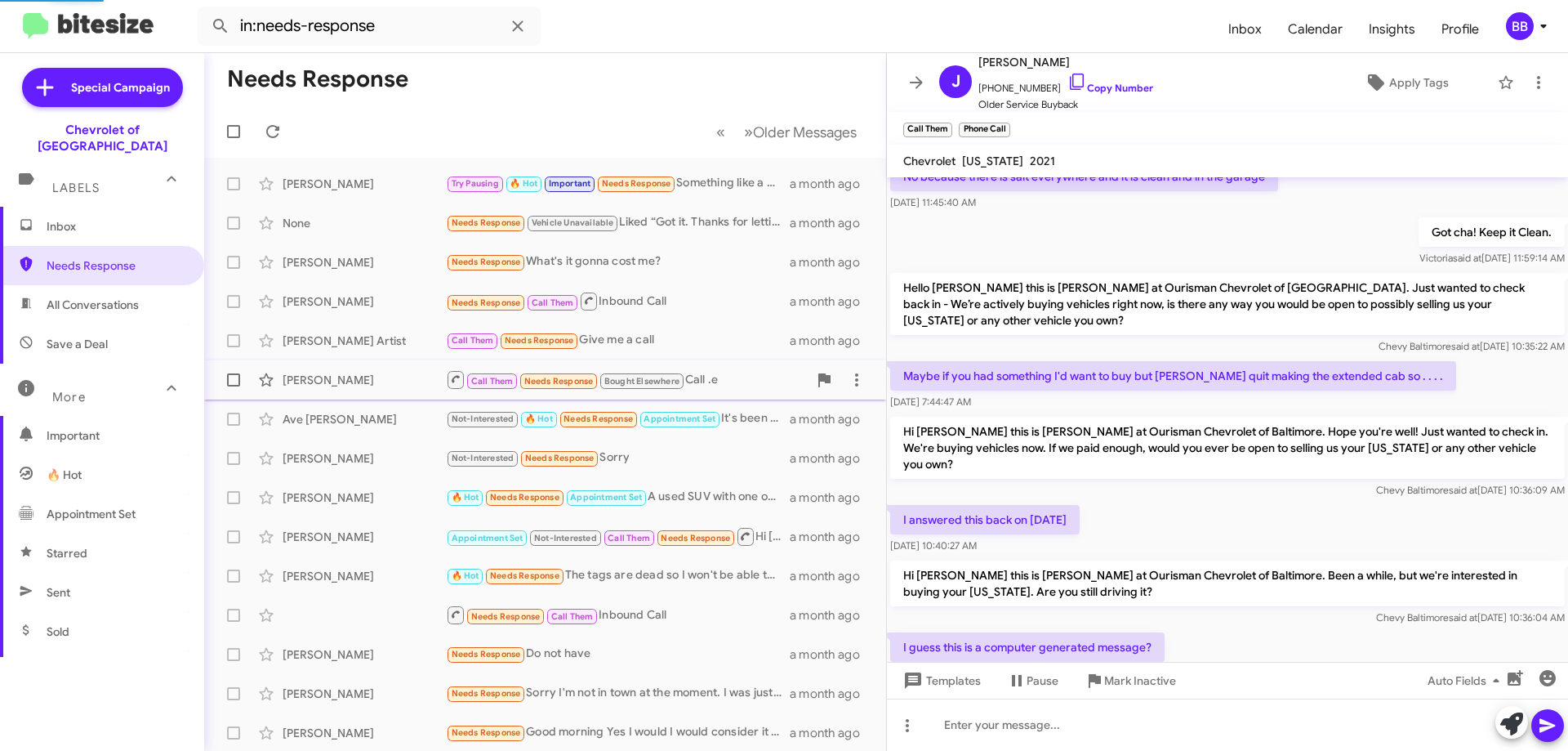
scroll to position [736, 0]
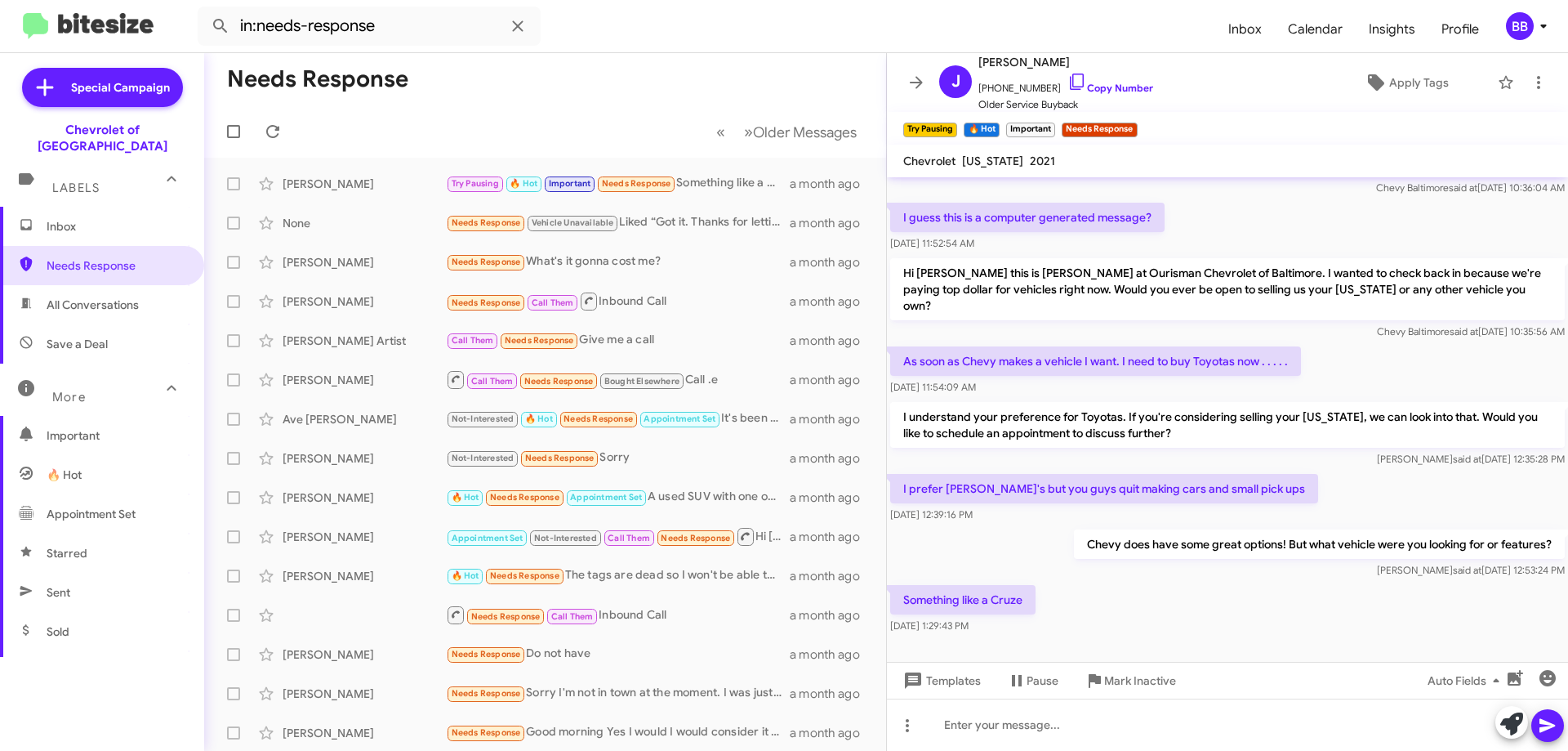
drag, startPoint x: 899, startPoint y: 366, endPoint x: 1289, endPoint y: 565, distance: 437.8
click at [1289, 565] on div "Hi [PERSON_NAME] this is [PERSON_NAME], Manager at Ourisman Chevrolet of [GEOGR…" at bounding box center [1227, 40] width 681 height 1196
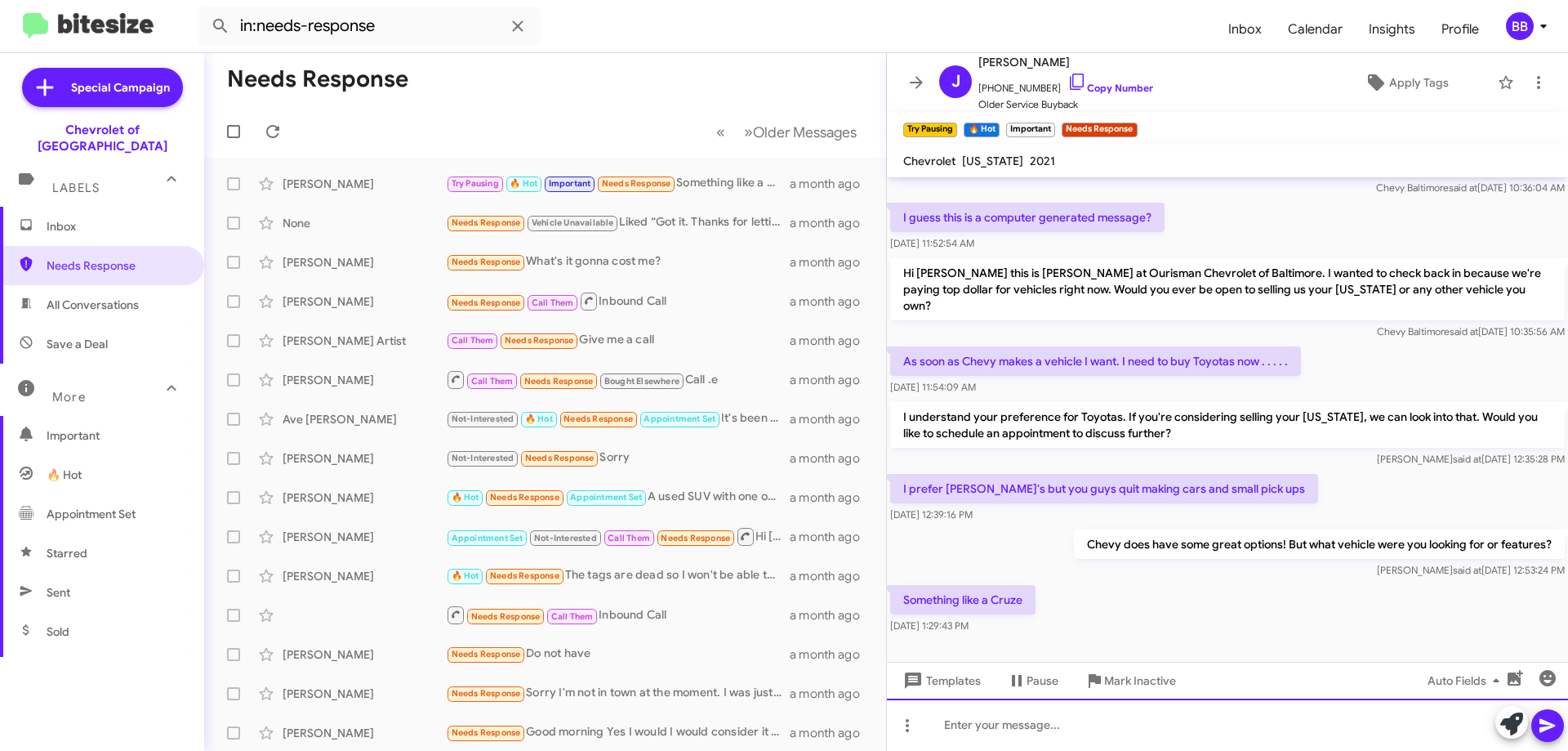
click at [1082, 728] on div at bounding box center [1227, 725] width 681 height 53
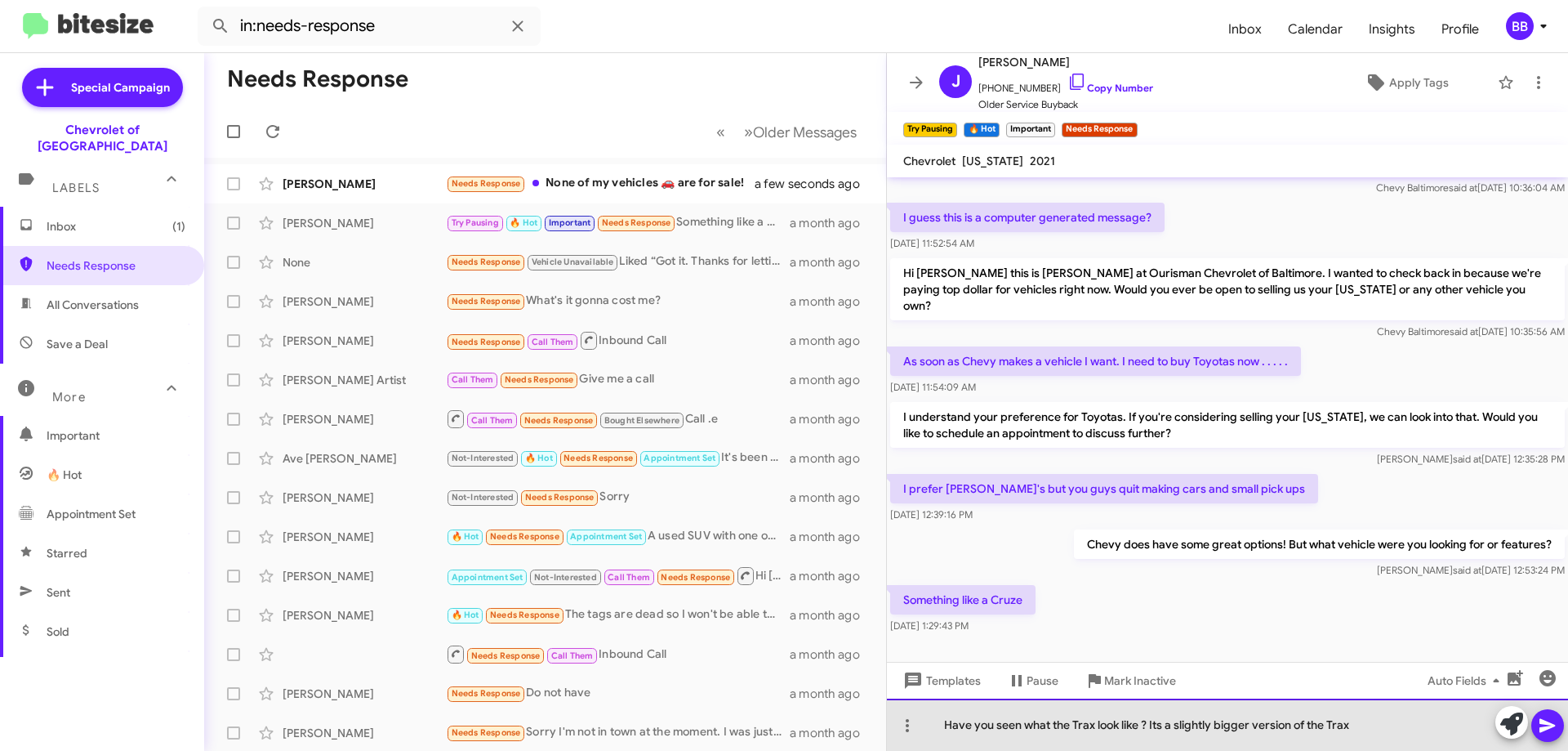
click at [1160, 726] on div "Have you seen what the Trax look like ? Its a slightly bigger version of the Tr…" at bounding box center [1227, 725] width 681 height 53
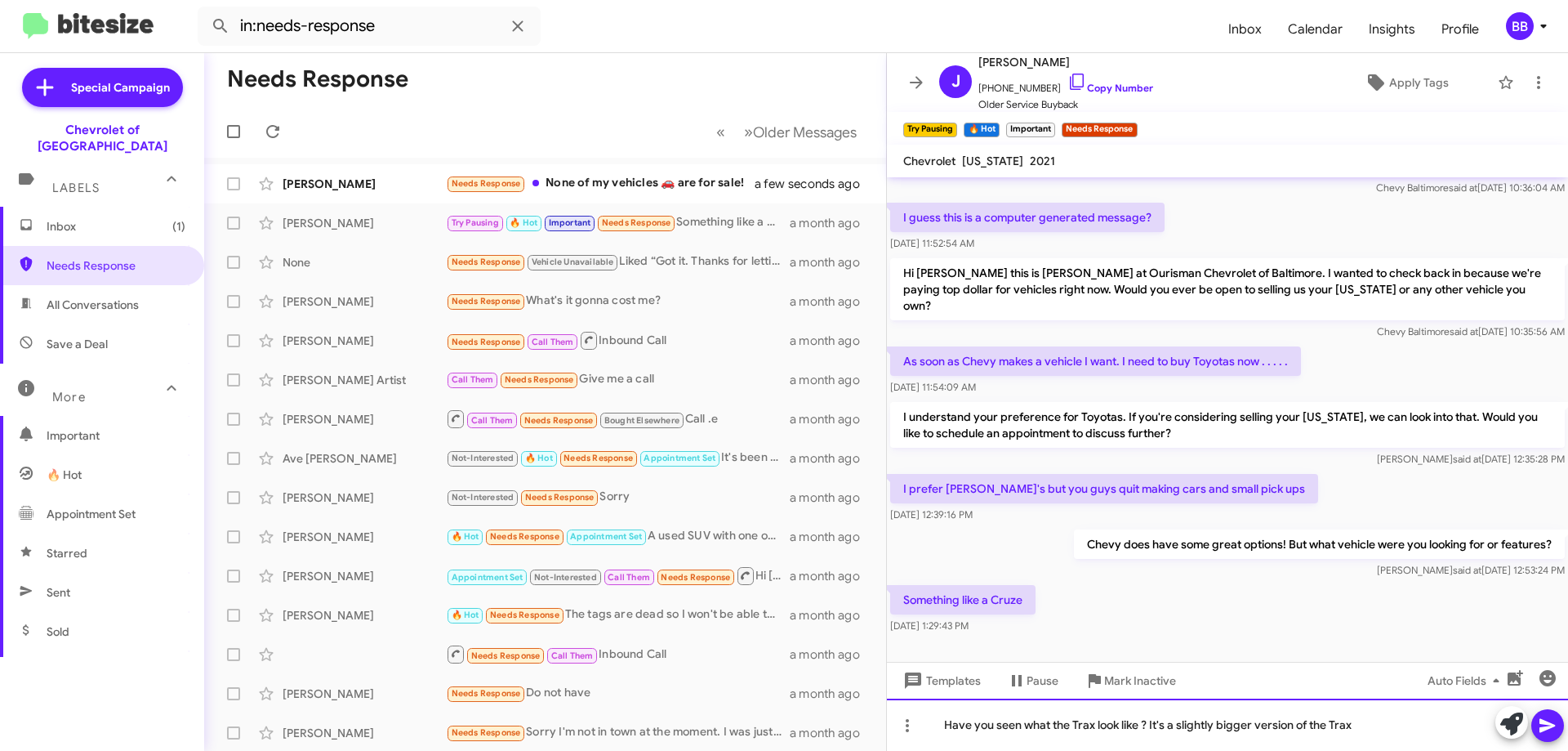
click at [1369, 726] on div "Have you seen what the Trax look like ? It's a slightly bigger version of the T…" at bounding box center [1227, 725] width 681 height 53
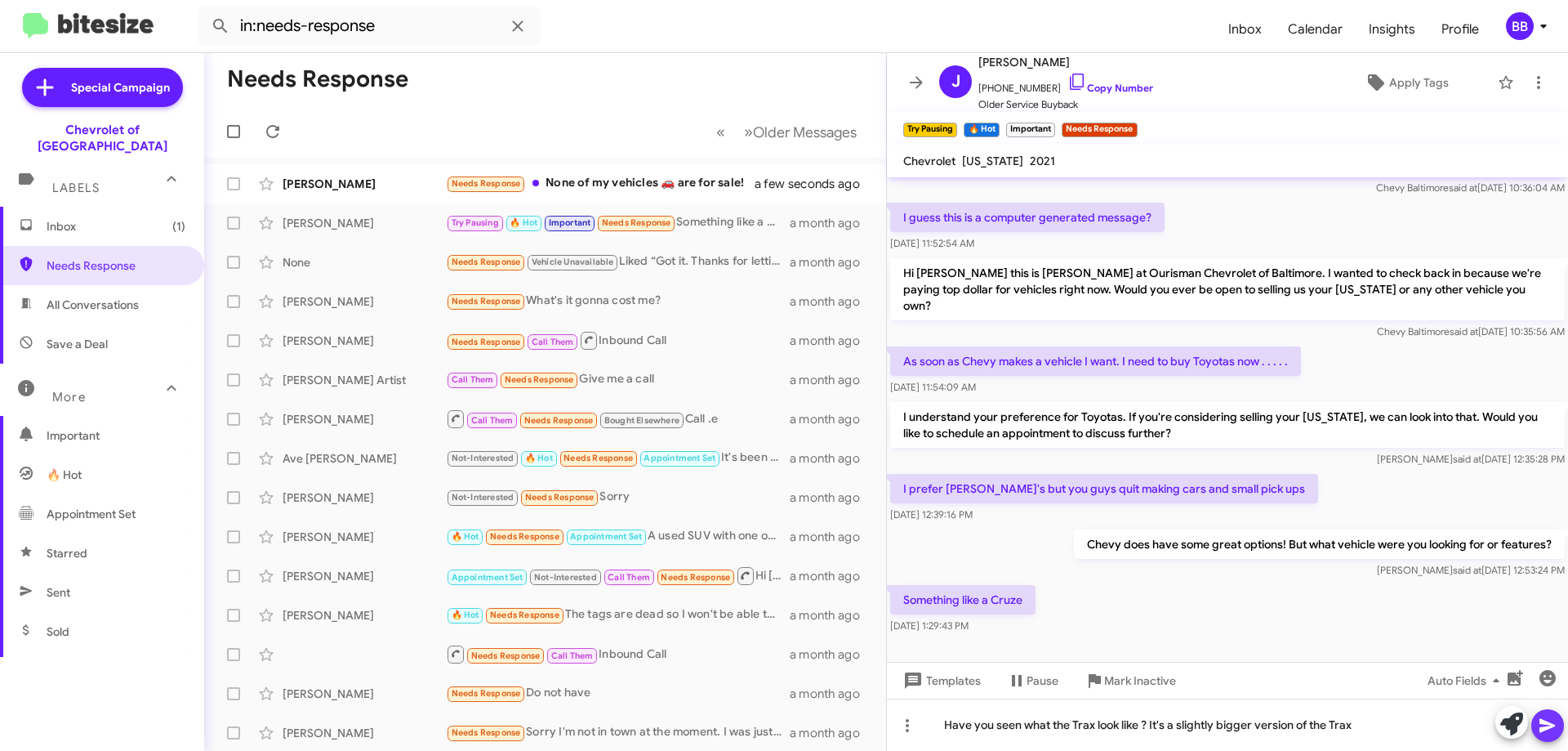
click at [1540, 731] on icon at bounding box center [1547, 726] width 16 height 14
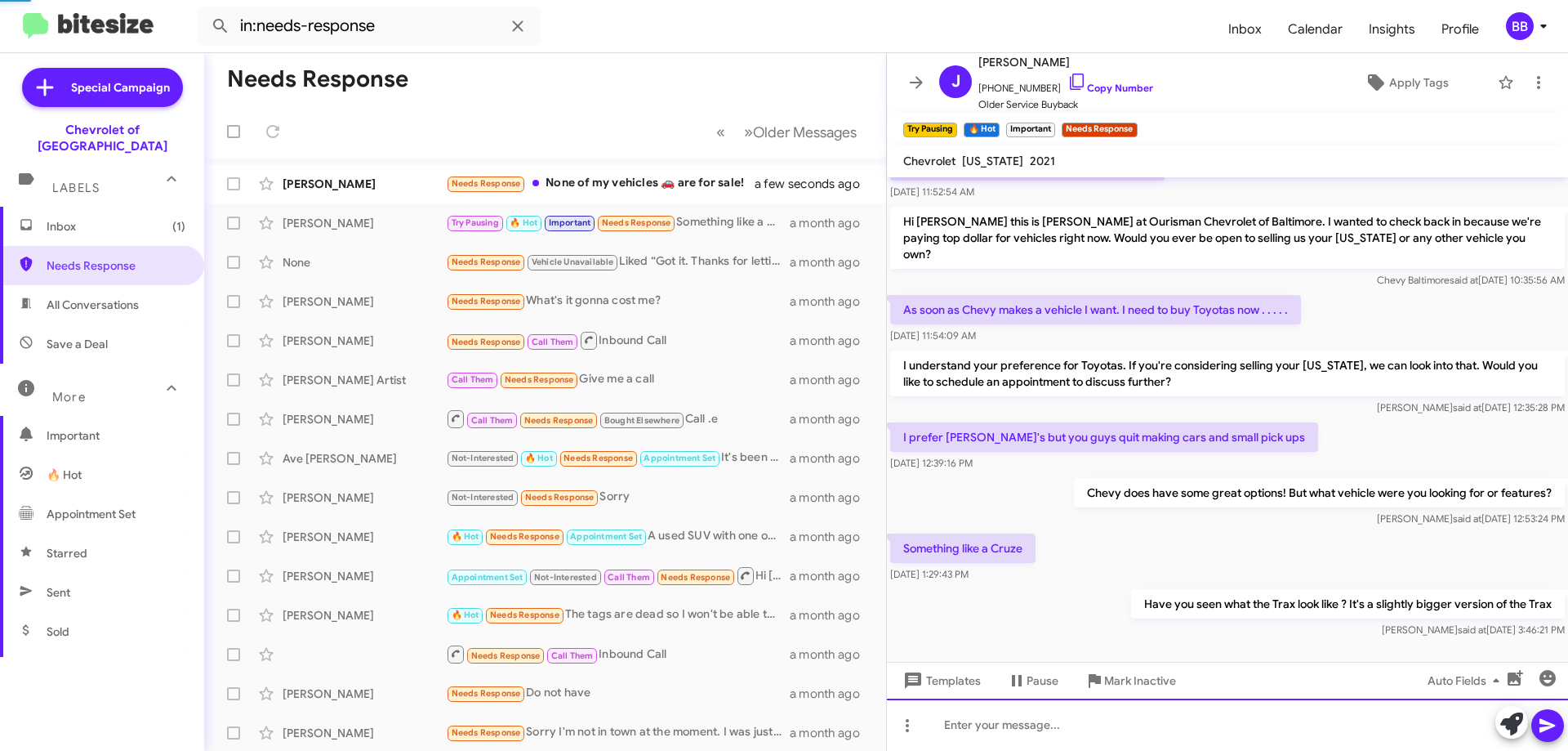
scroll to position [796, 0]
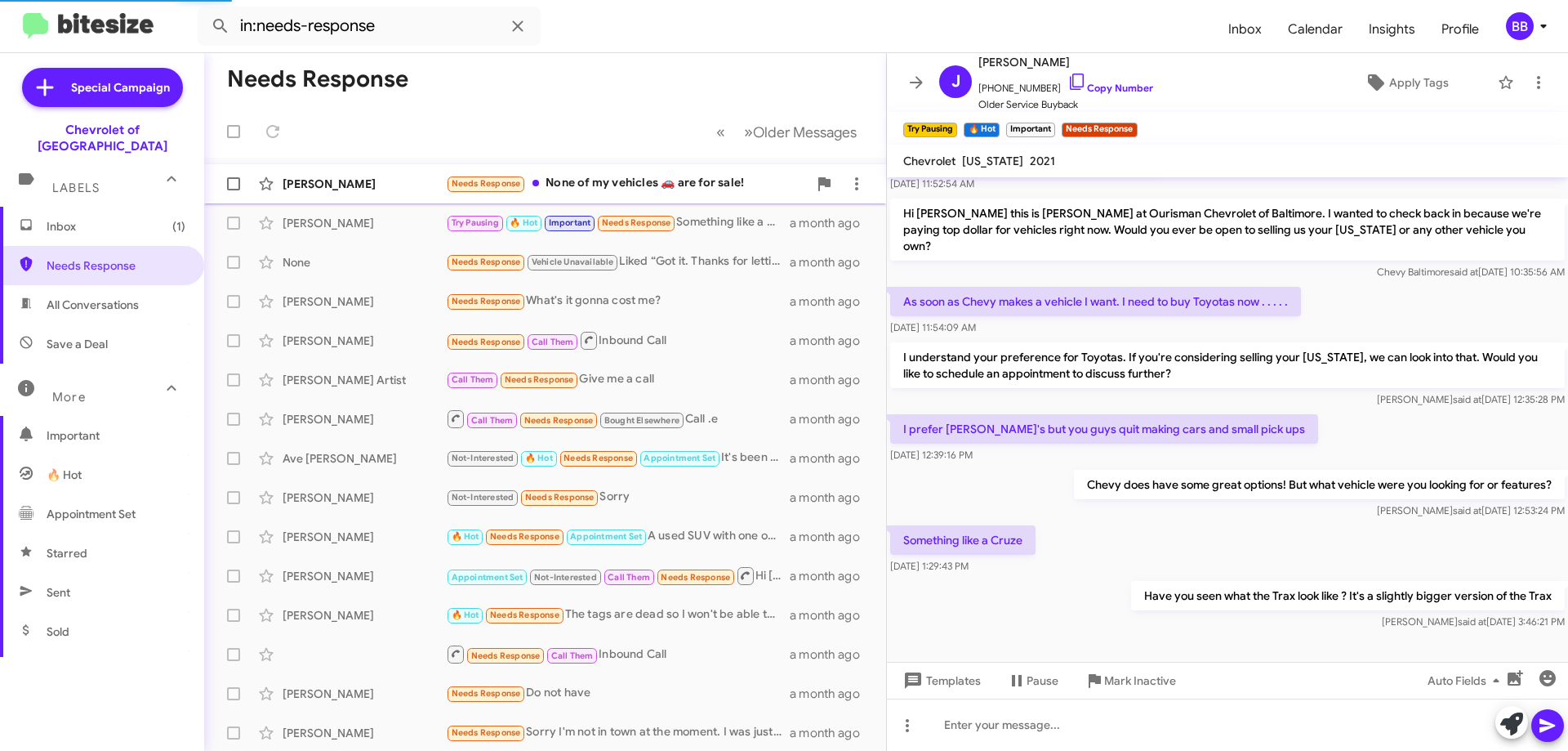
click at [646, 189] on div "Needs Response None of my vehicles 🚗 are for sale!" at bounding box center [627, 183] width 362 height 18
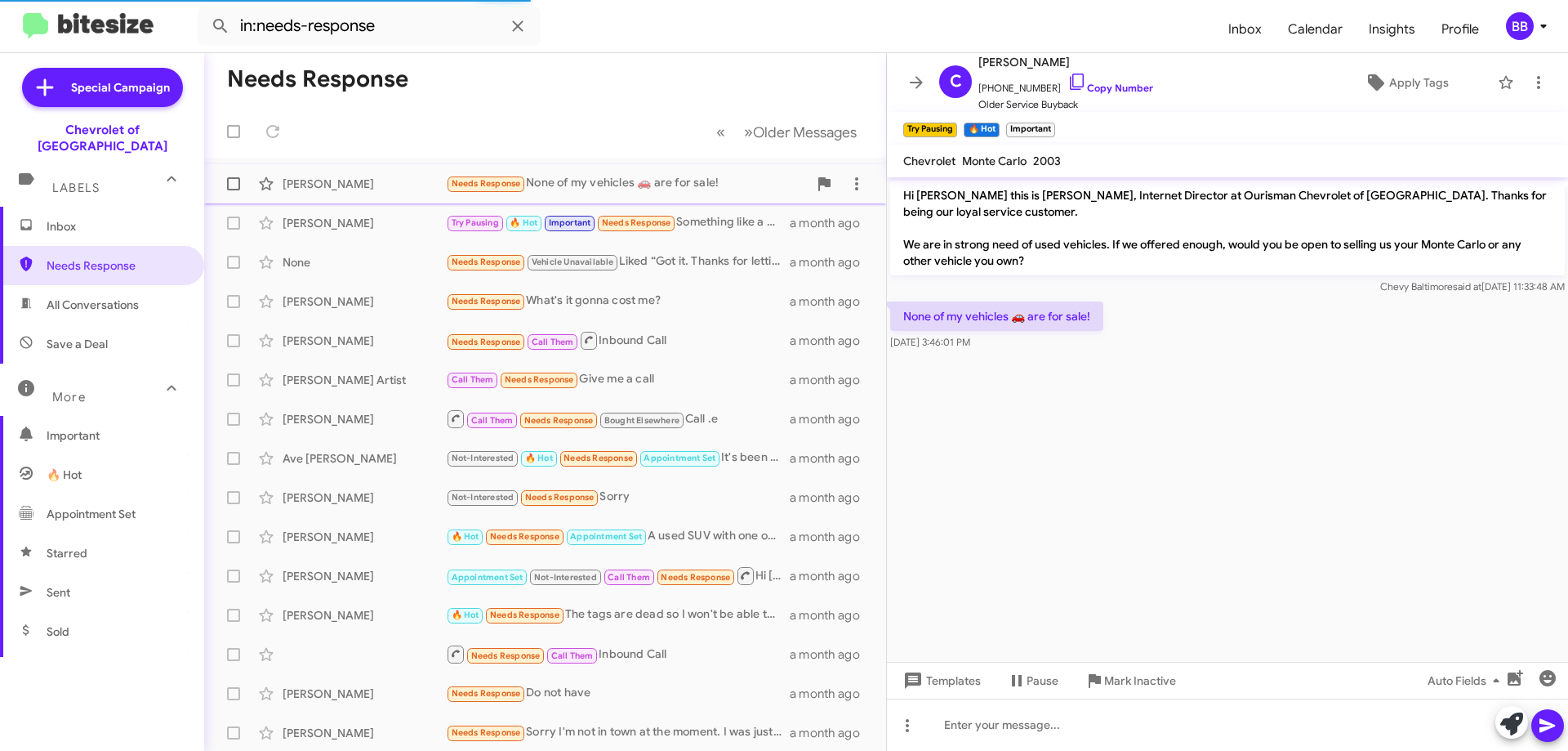
click at [670, 183] on div "Needs Response None of my vehicles 🚗 are for sale!" at bounding box center [627, 183] width 362 height 18
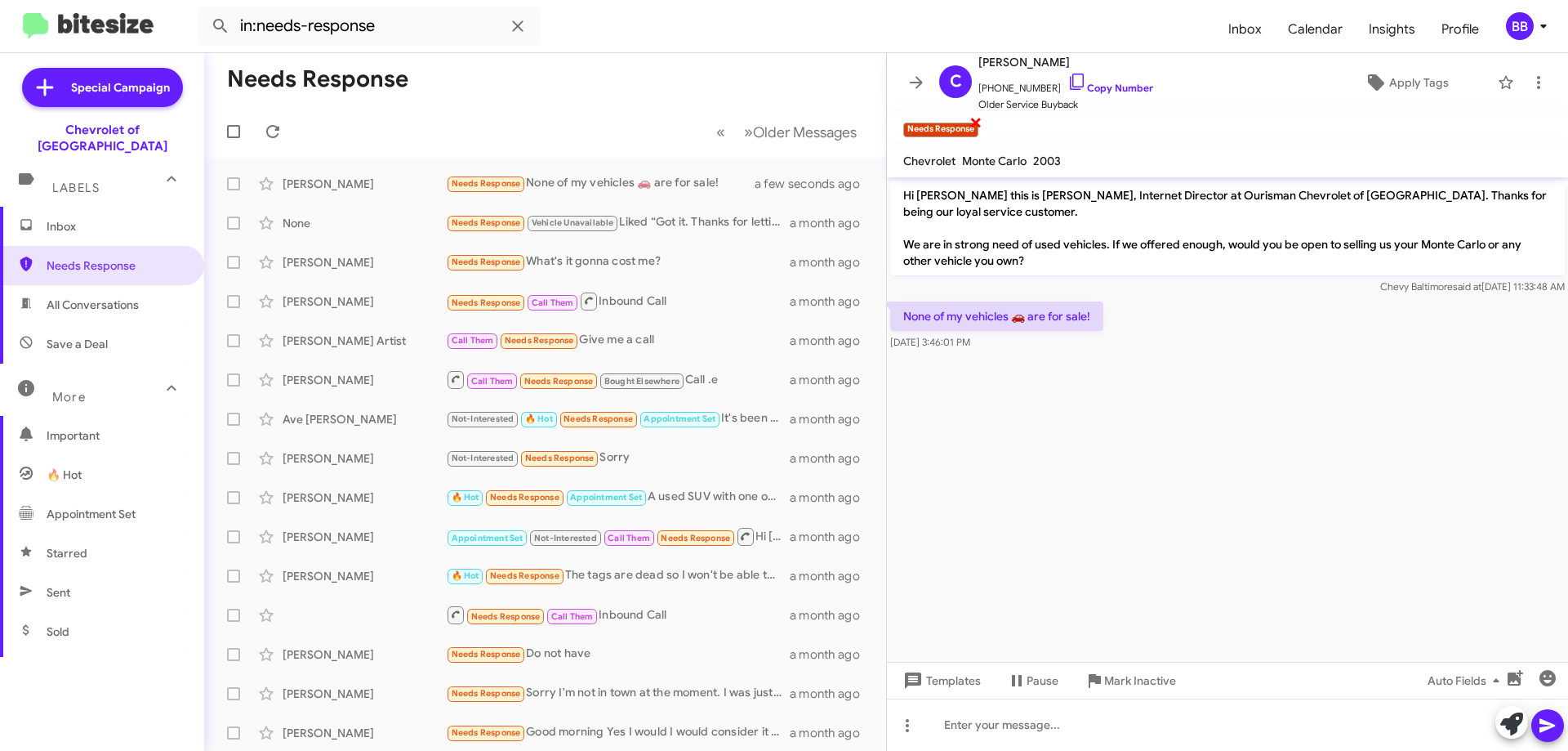
click at [975, 123] on span "×" at bounding box center [975, 121] width 13 height 19
click at [1389, 88] on span "Apply Tags" at bounding box center [1419, 82] width 60 height 29
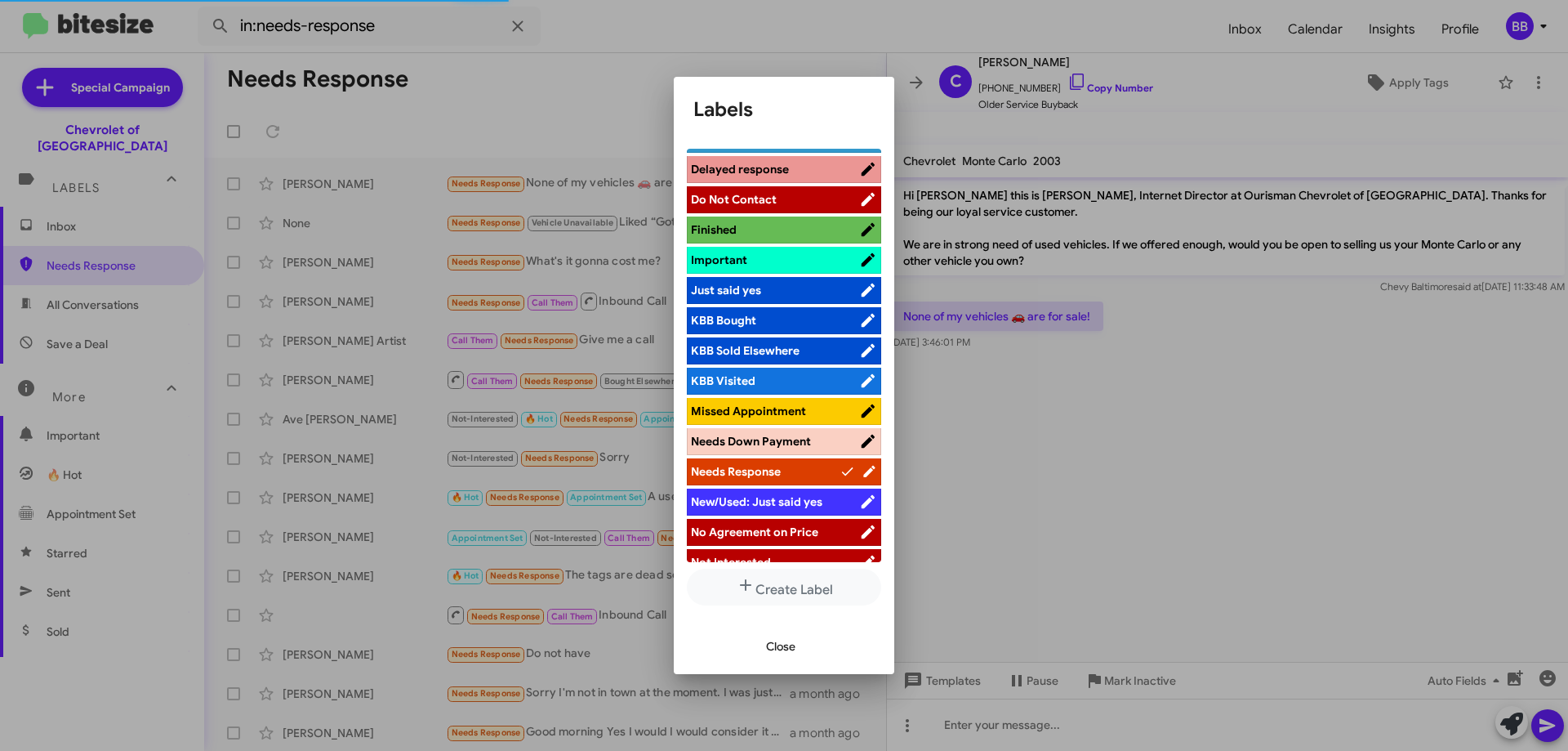
scroll to position [490, 0]
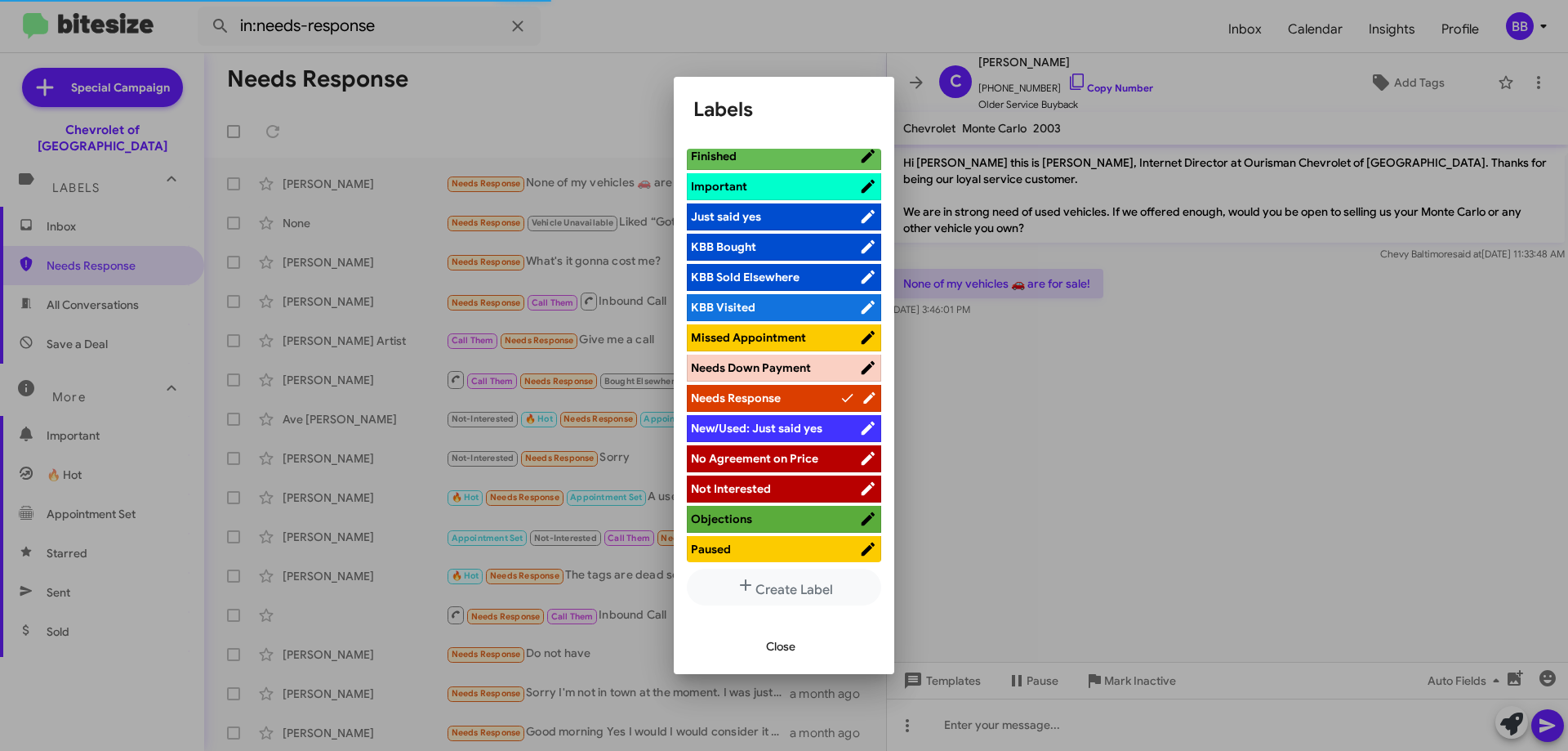
click at [767, 555] on span "Paused" at bounding box center [775, 549] width 169 height 17
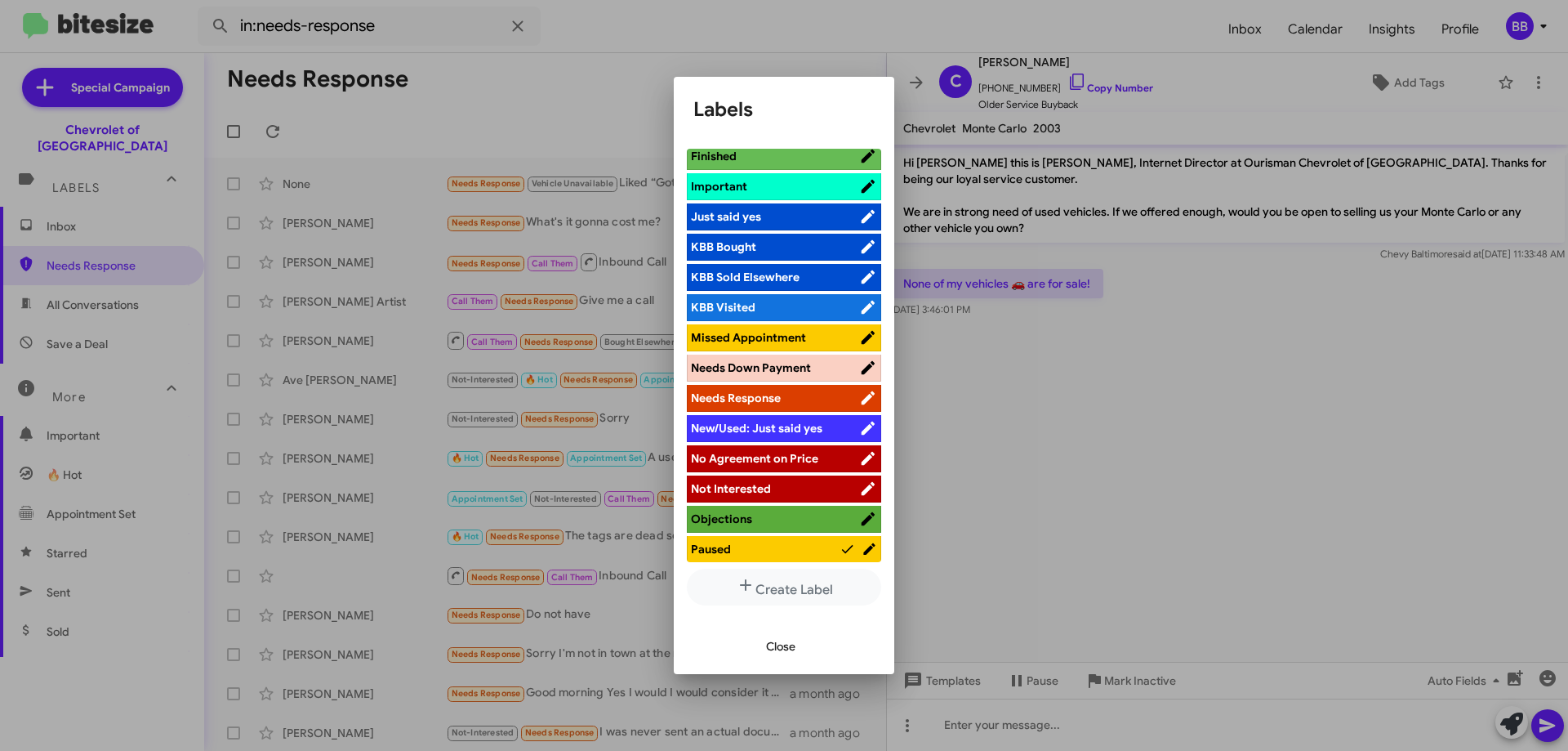
click at [783, 490] on span "Not Interested" at bounding box center [775, 488] width 169 height 17
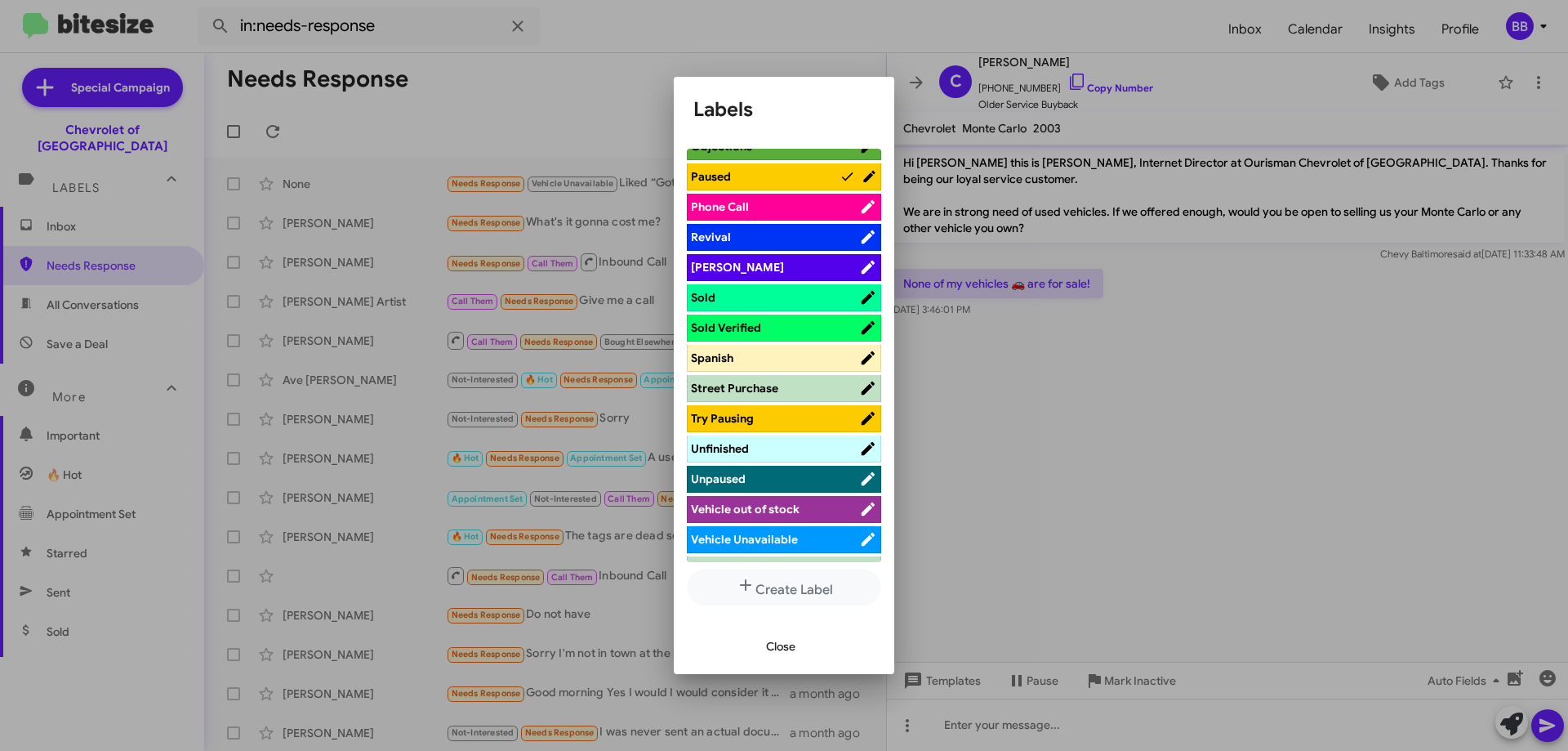
scroll to position [887, 0]
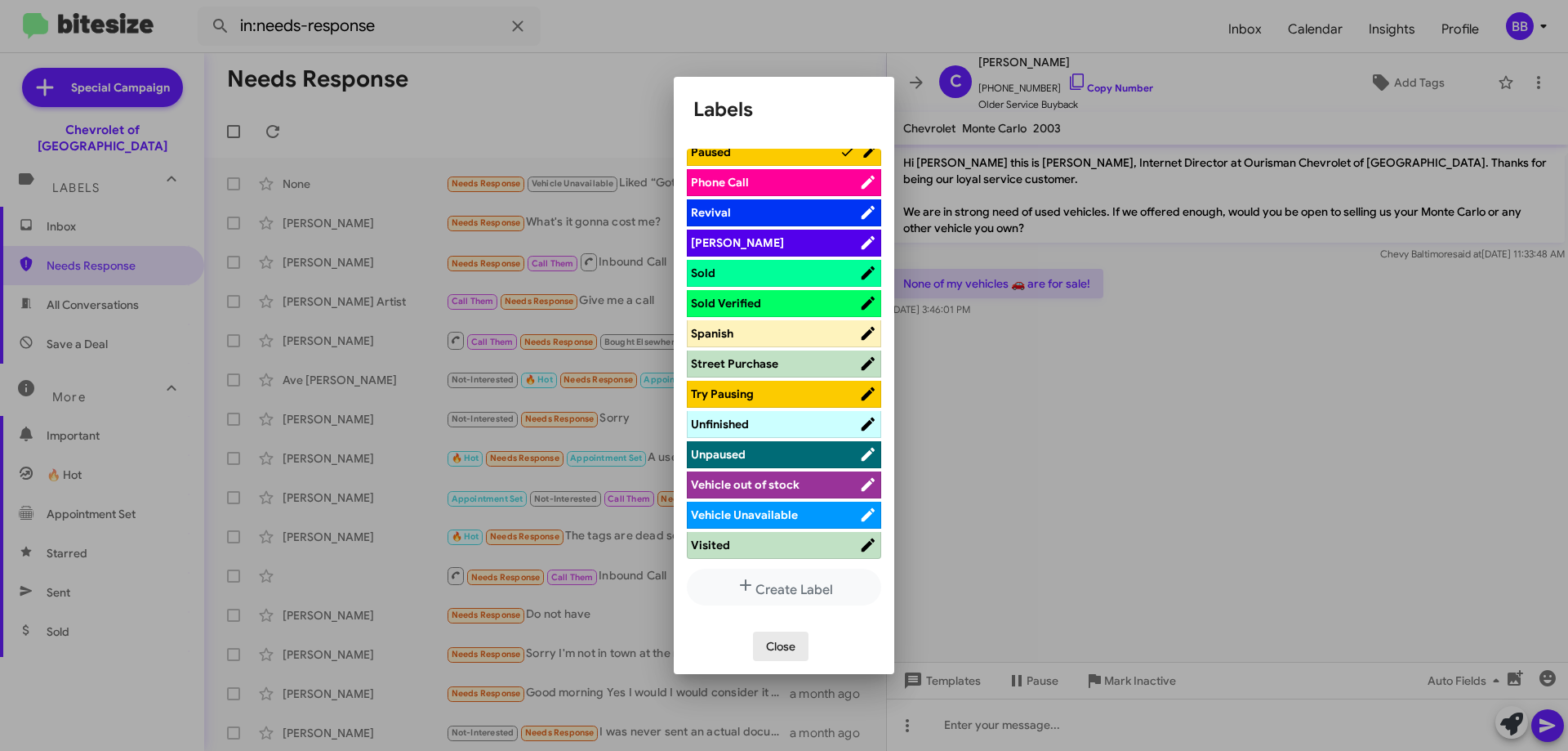
click at [777, 650] on span "Close" at bounding box center [780, 646] width 29 height 29
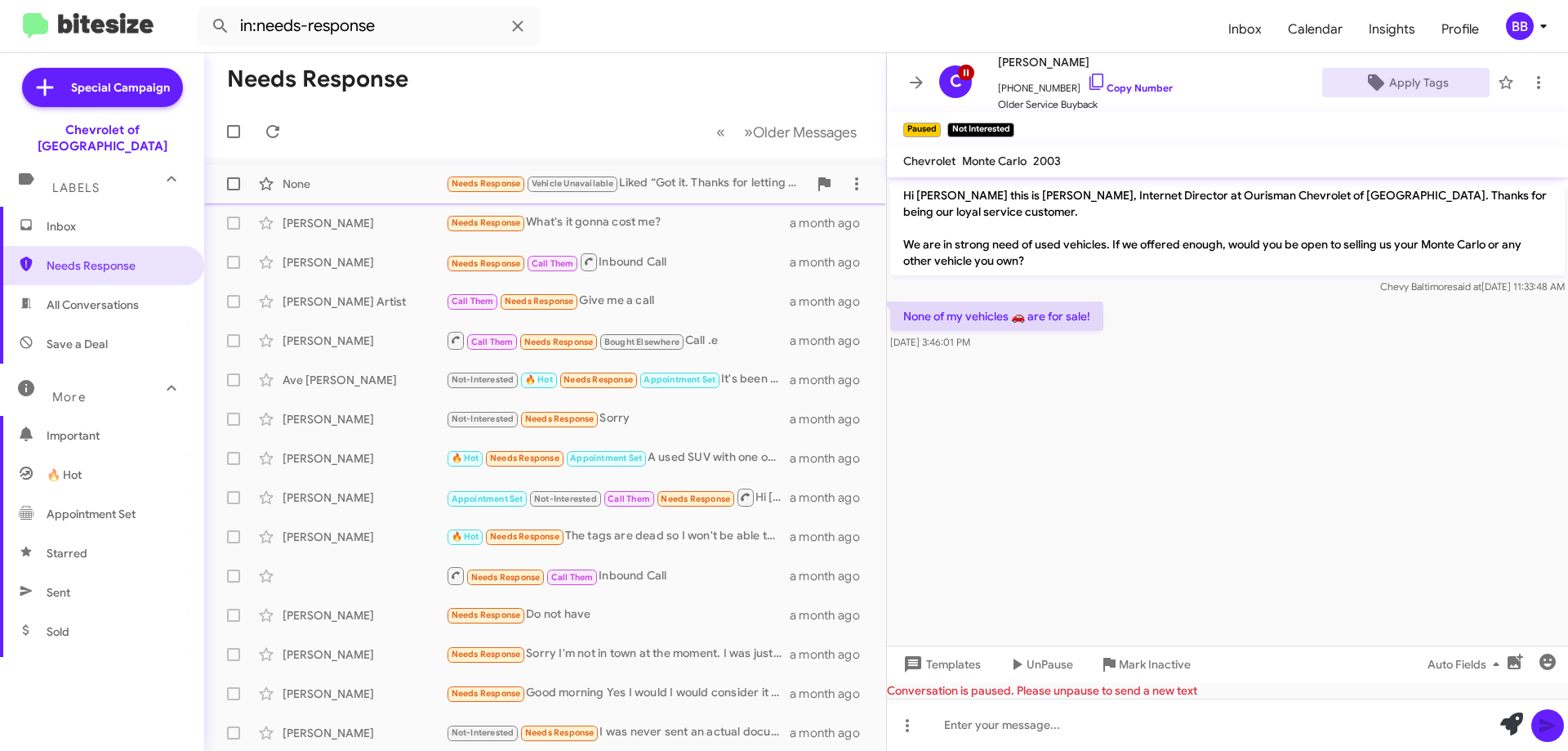
click at [676, 189] on div "Needs Response Vehicle Unavailable Liked “Got it. Thanks for letting me know”" at bounding box center [627, 183] width 362 height 18
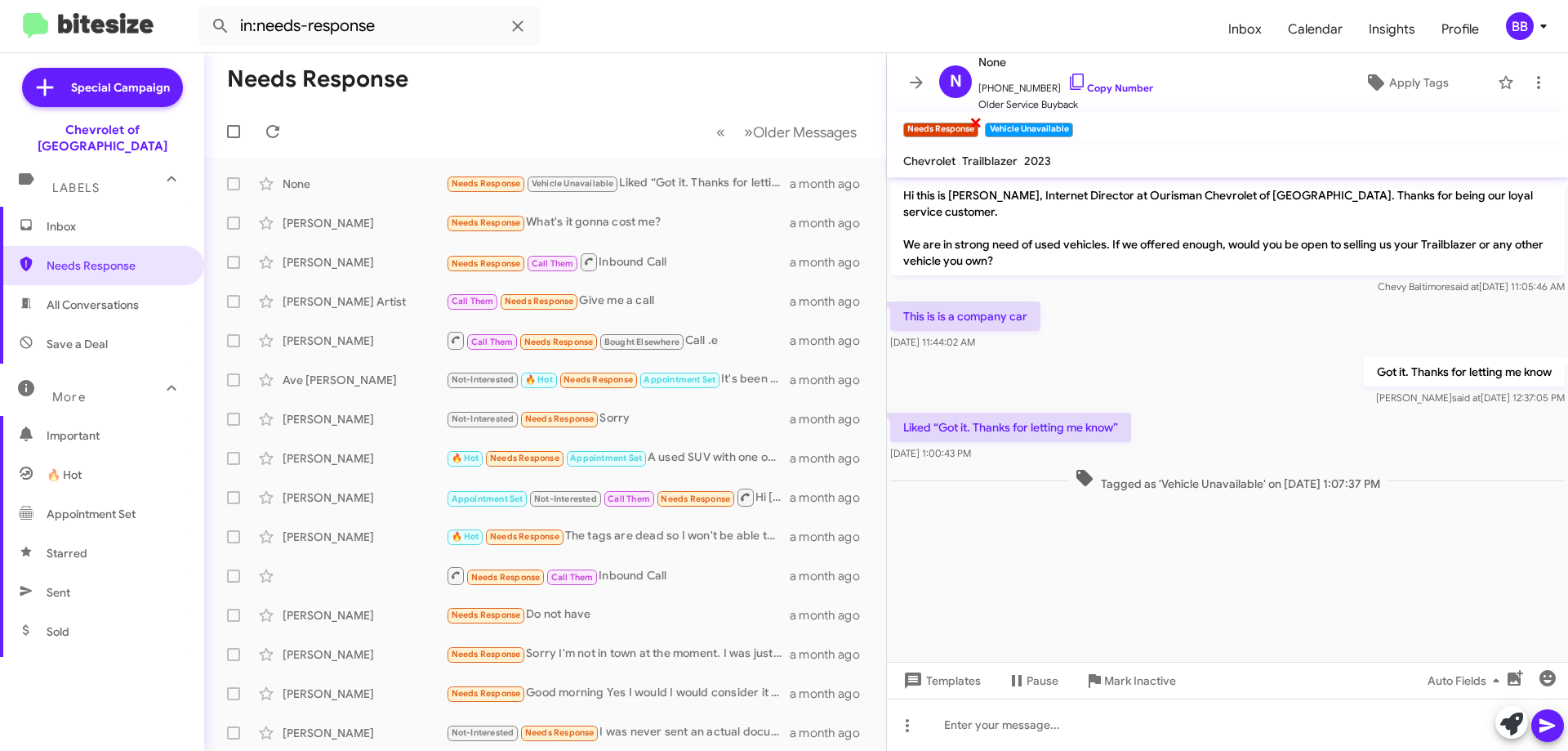
click at [977, 120] on span "×" at bounding box center [975, 121] width 13 height 19
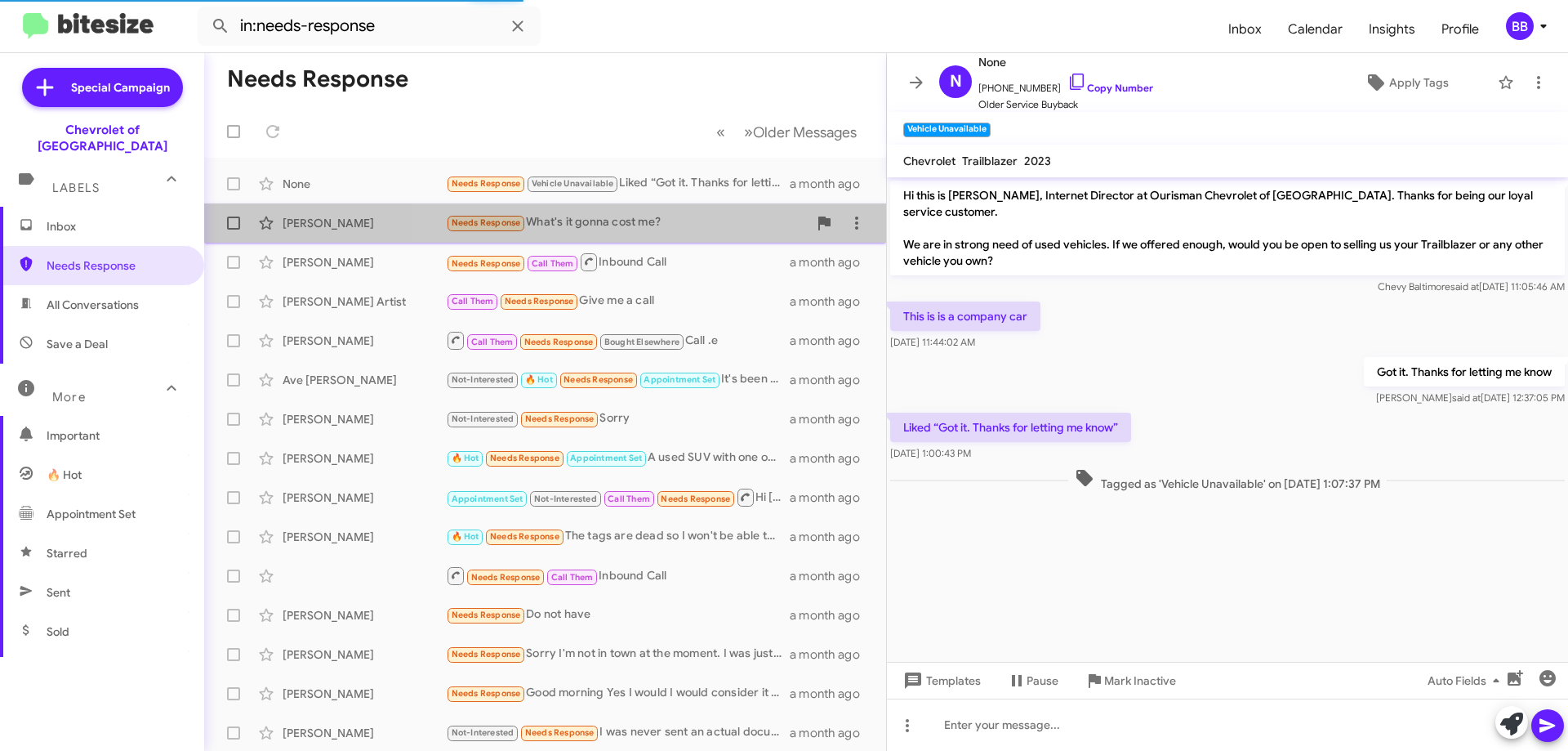
click at [680, 220] on div "Needs Response What's it gonna cost me?" at bounding box center [627, 222] width 362 height 18
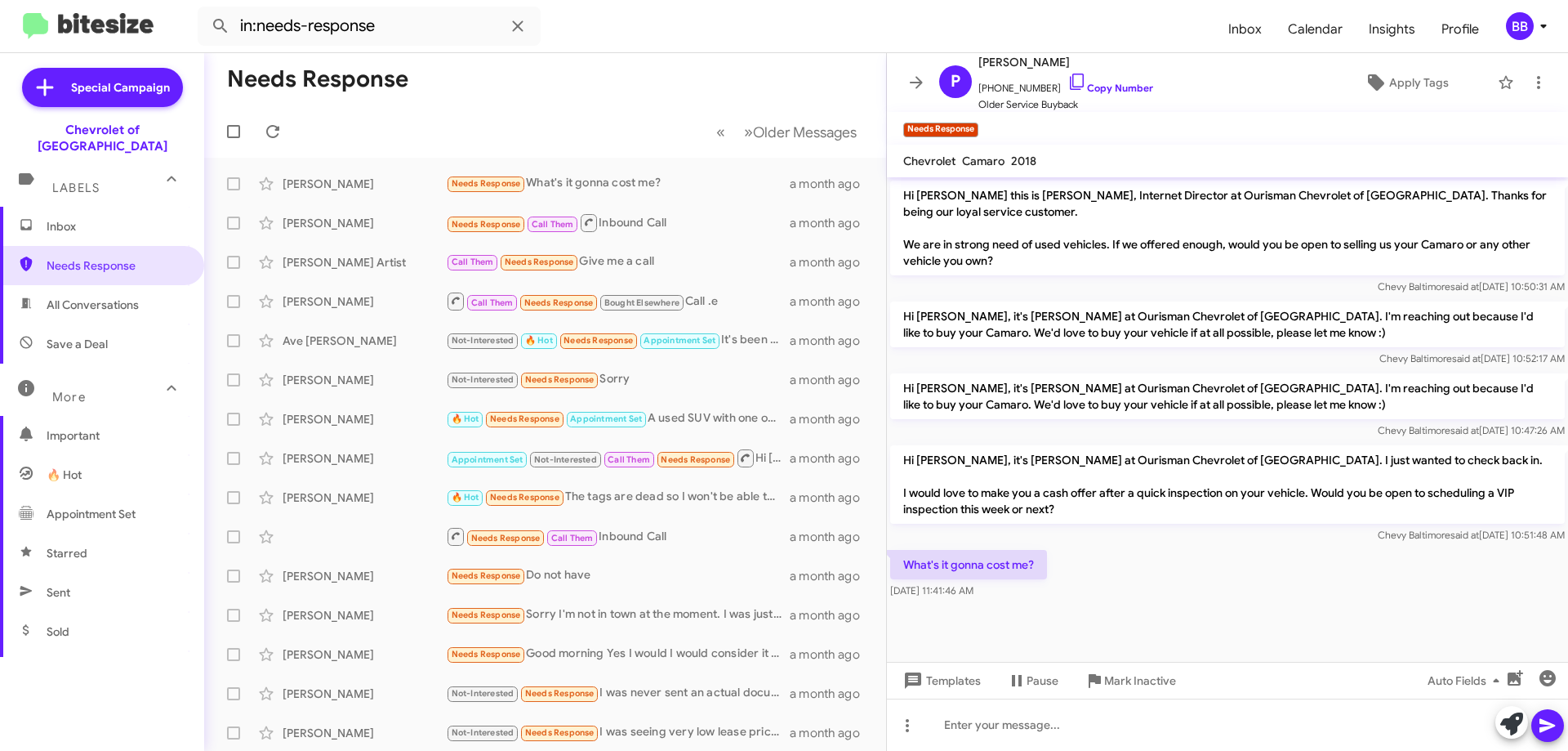
drag, startPoint x: 903, startPoint y: 461, endPoint x: 1084, endPoint y: 554, distance: 203.5
click at [1084, 554] on div "Hi [PERSON_NAME] this is [PERSON_NAME], Internet Director at Ourisman Chevrolet…" at bounding box center [1227, 390] width 681 height 425
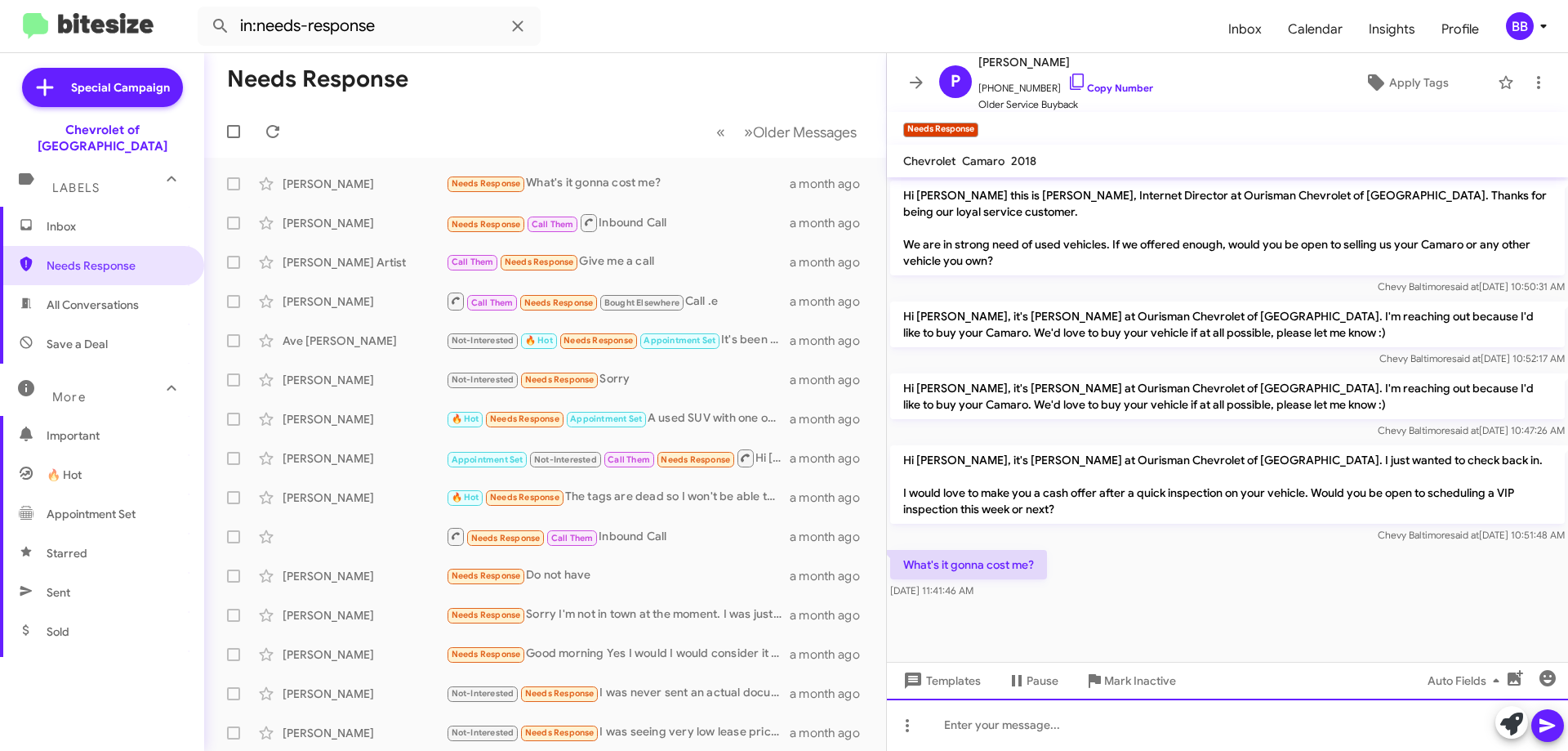
click at [1109, 719] on div at bounding box center [1227, 725] width 681 height 53
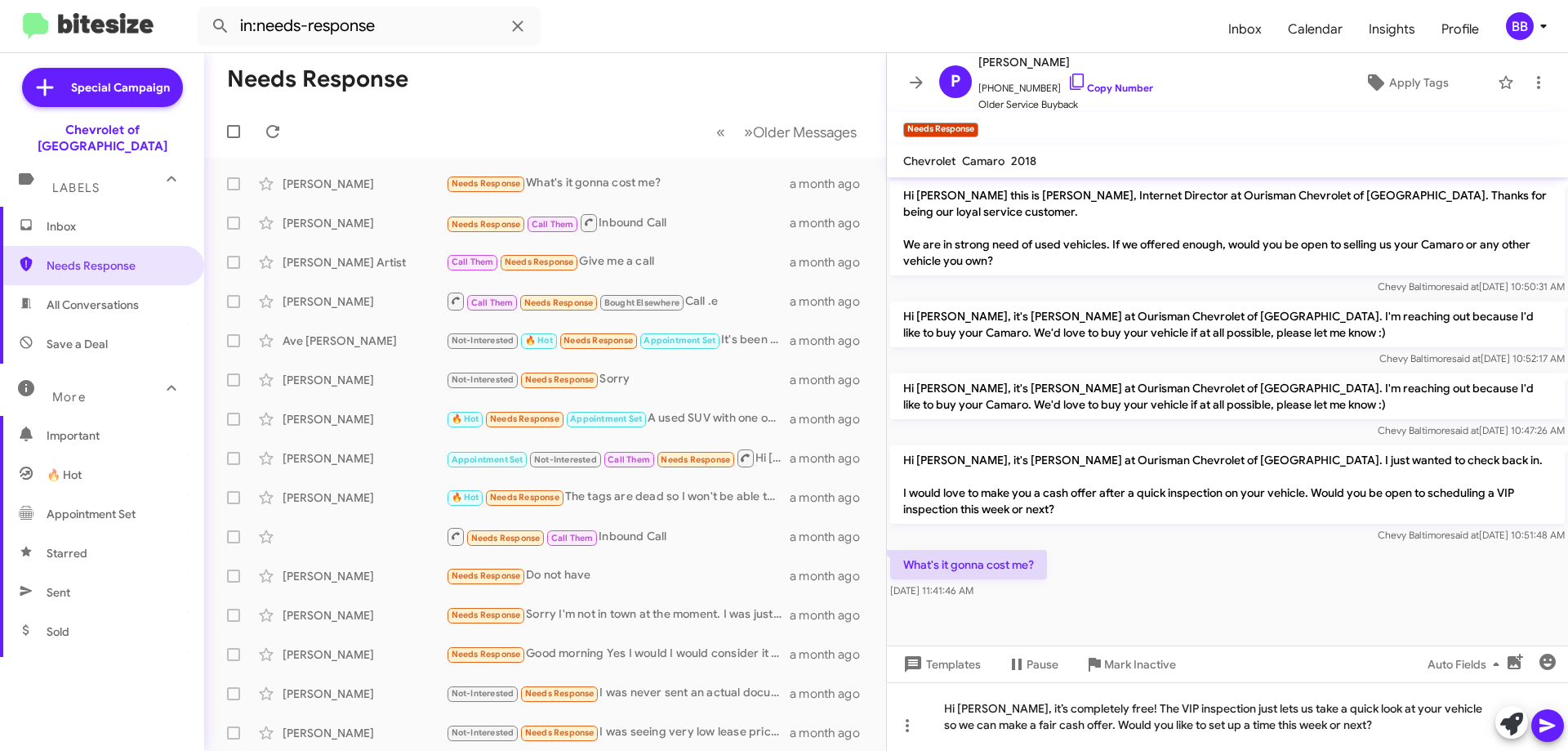
click at [1551, 725] on icon at bounding box center [1547, 726] width 16 height 14
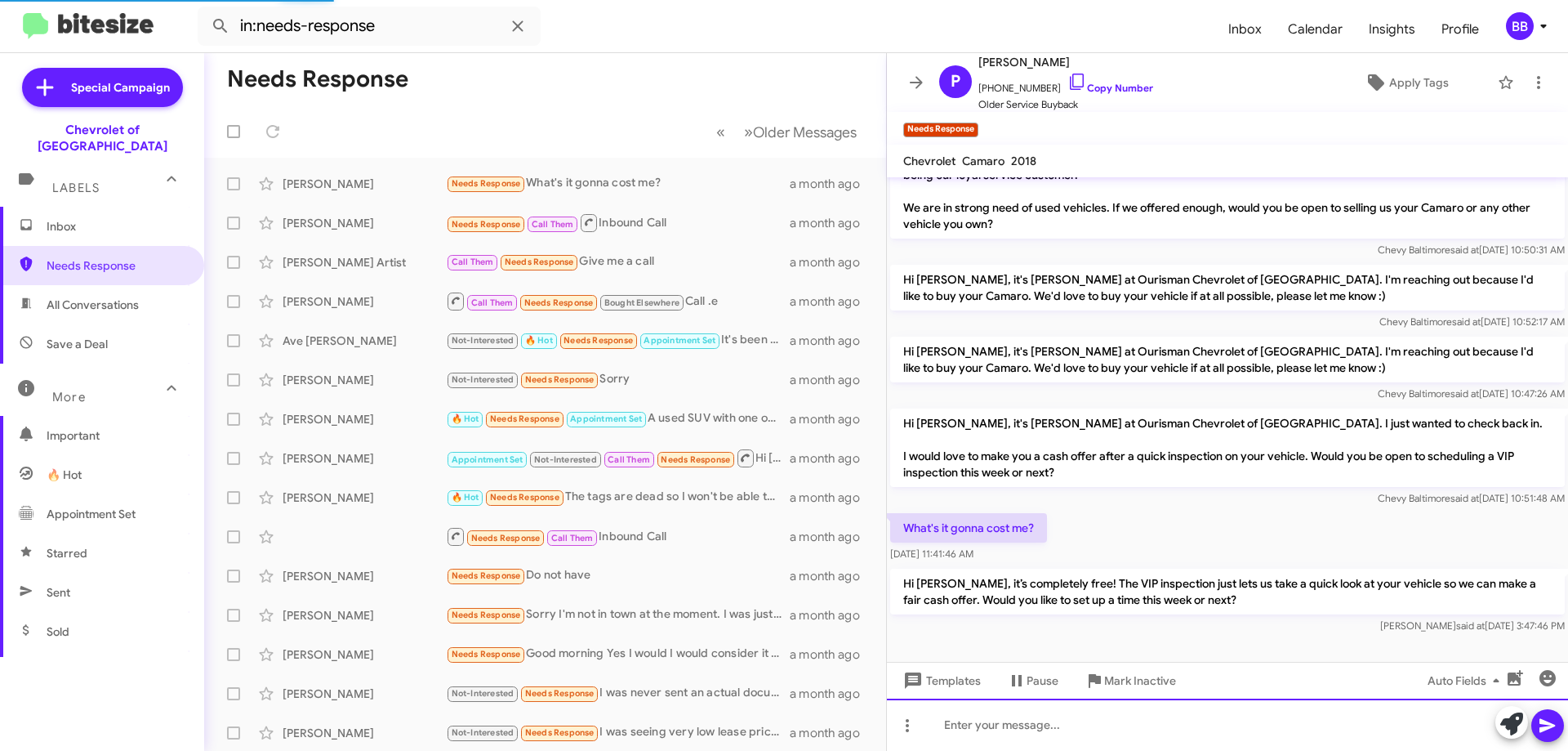
scroll to position [4, 0]
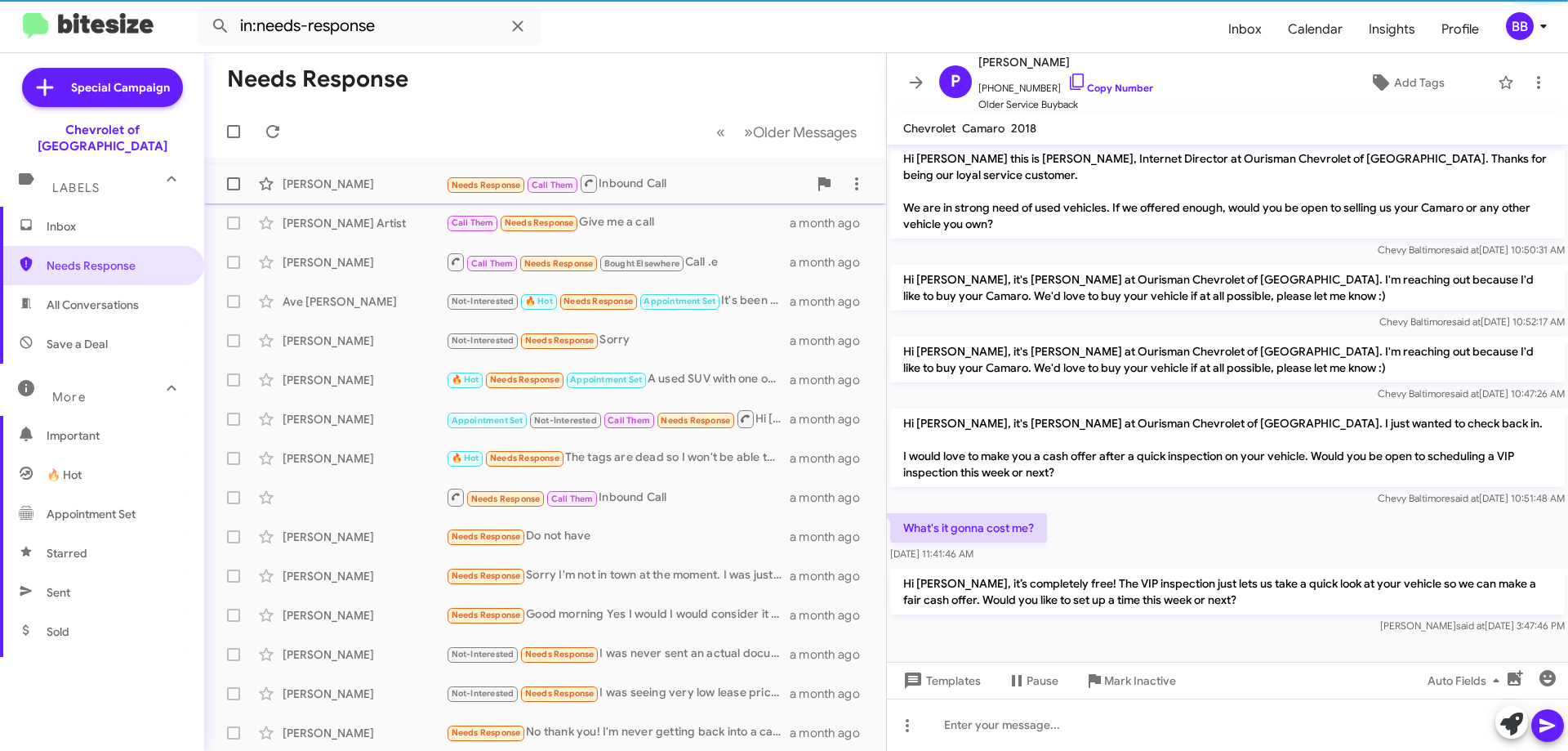
click at [697, 184] on div "Needs Response Call Them Inbound Call" at bounding box center [627, 183] width 362 height 20
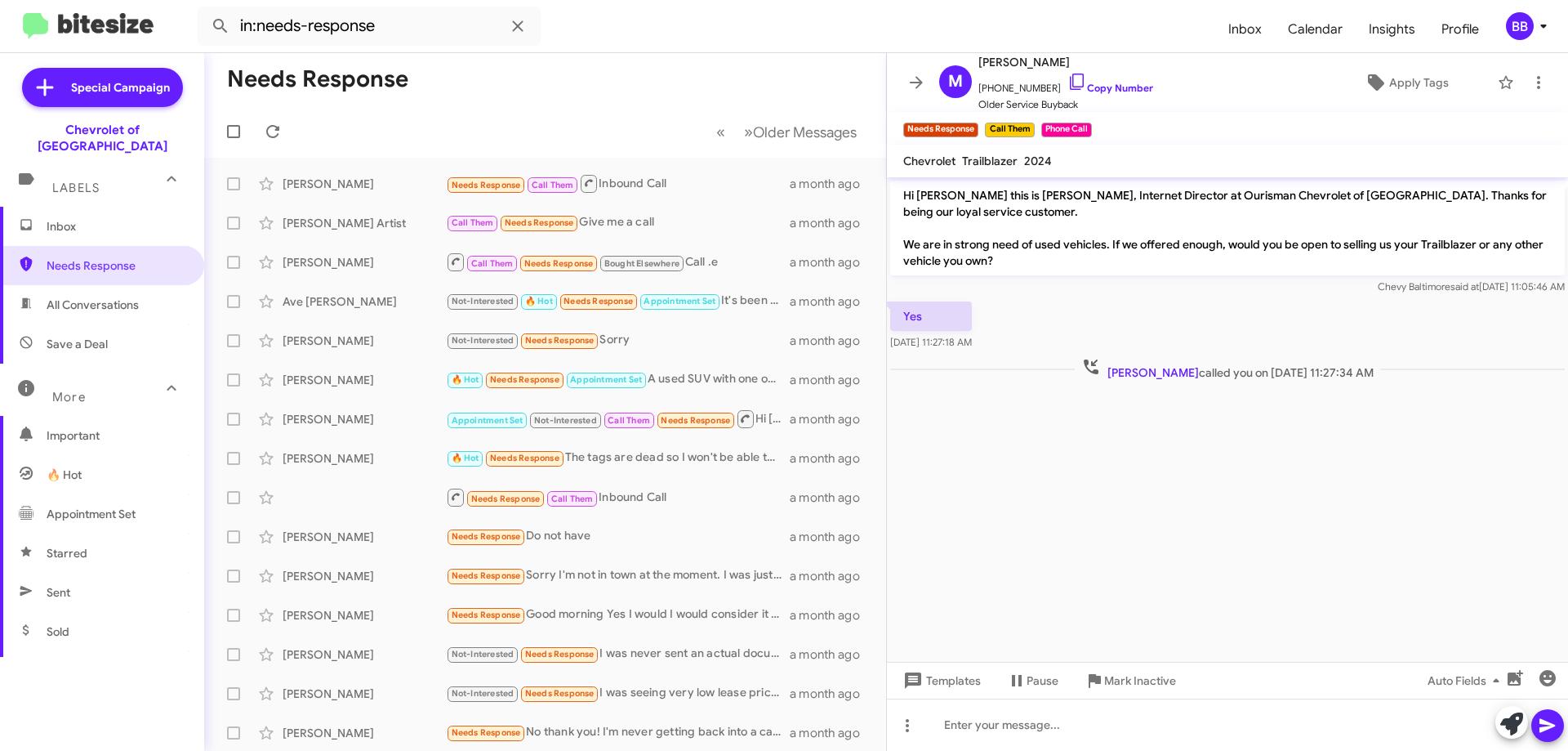
click at [907, 196] on p "Hi [PERSON_NAME] this is [PERSON_NAME], Internet Director at Ourisman Chevrolet…" at bounding box center [1227, 228] width 674 height 95
drag, startPoint x: 898, startPoint y: 196, endPoint x: 1014, endPoint y: 320, distance: 169.8
click at [1014, 320] on div "Hi [PERSON_NAME] this is [PERSON_NAME], Internet Director at Ourisman Chevrolet…" at bounding box center [1227, 280] width 681 height 206
click at [1123, 293] on div "Chevy Baltimore said at [DATE] 11:05:46 AM" at bounding box center [1227, 286] width 674 height 17
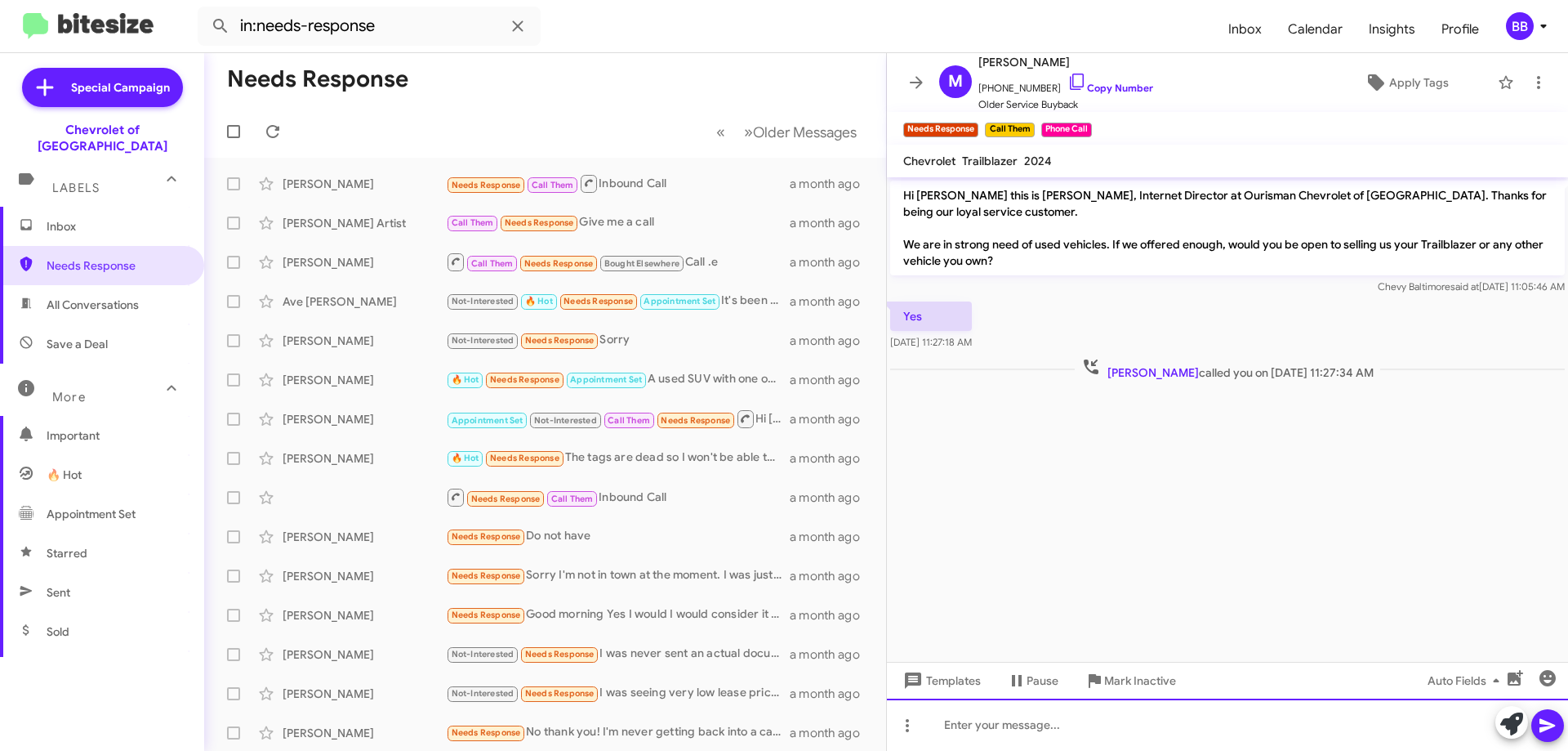
click at [1025, 729] on div at bounding box center [1227, 725] width 681 height 53
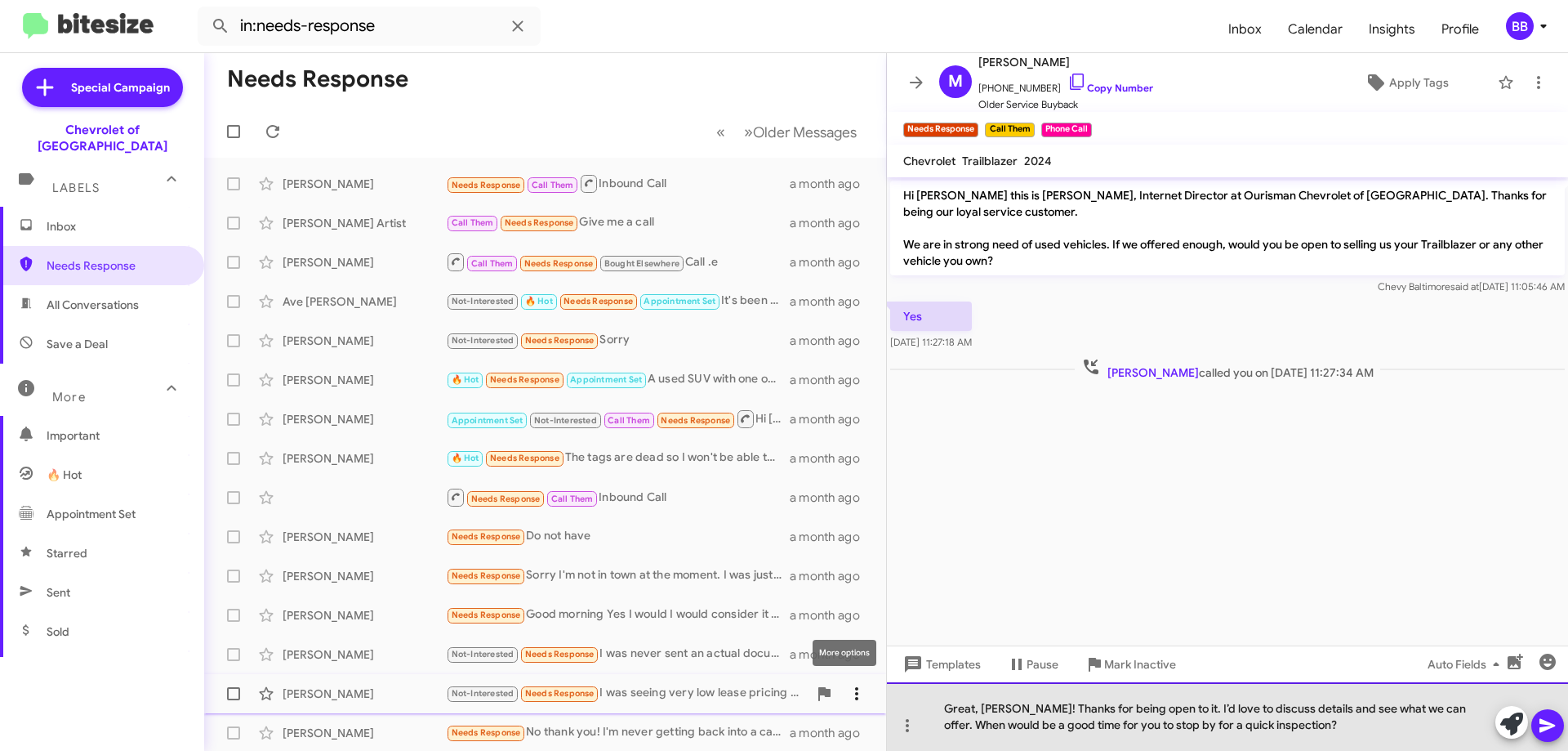
drag, startPoint x: 1281, startPoint y: 726, endPoint x: 848, endPoint y: 685, distance: 434.9
click at [848, 683] on div "Needs Response « Previous » Next Older Messages [PERSON_NAME] Needs Response Ca…" at bounding box center [886, 401] width 1363 height 697
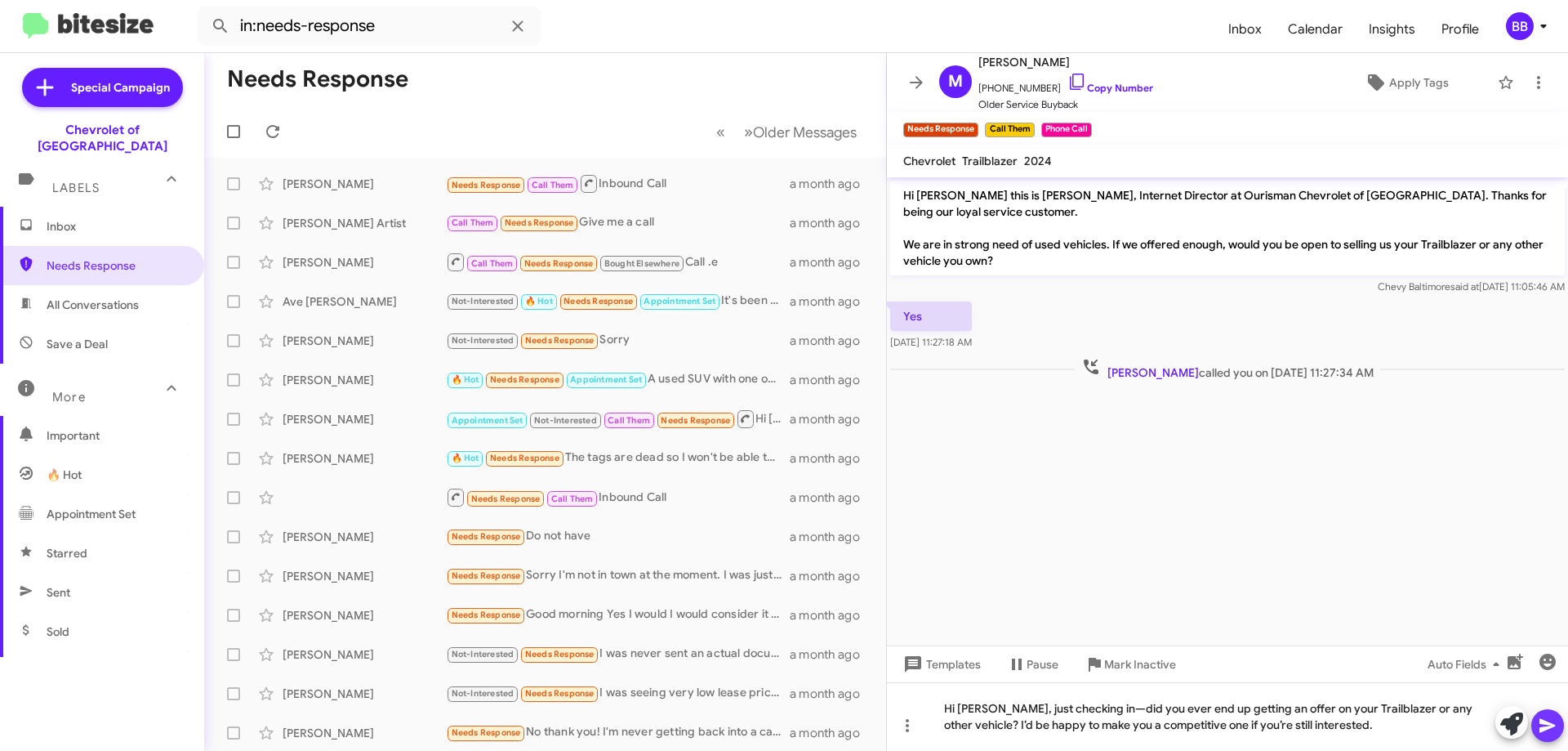
click at [1548, 729] on icon at bounding box center [1547, 726] width 16 height 14
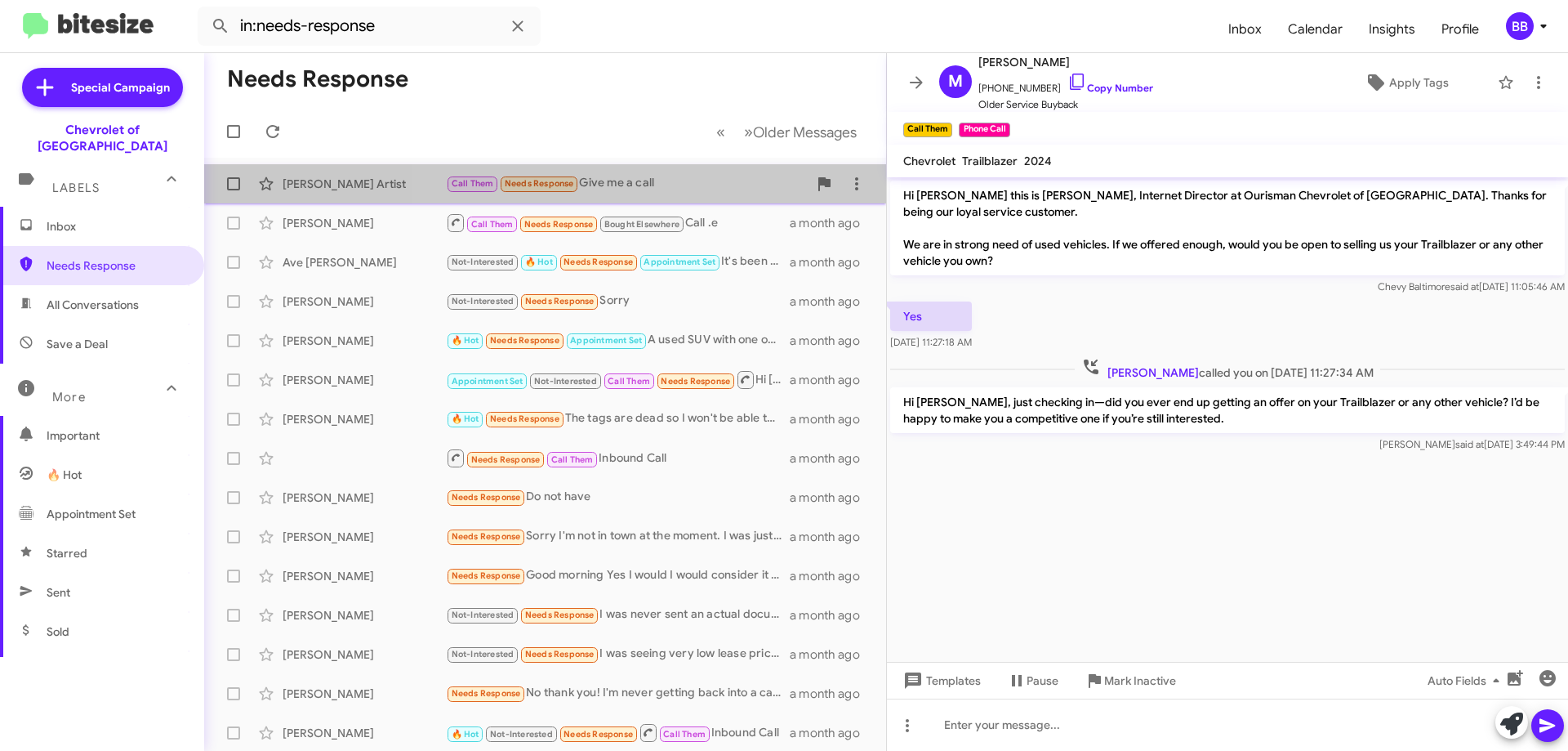
click at [689, 182] on div "Call Them Needs Response Give me a call" at bounding box center [627, 183] width 362 height 18
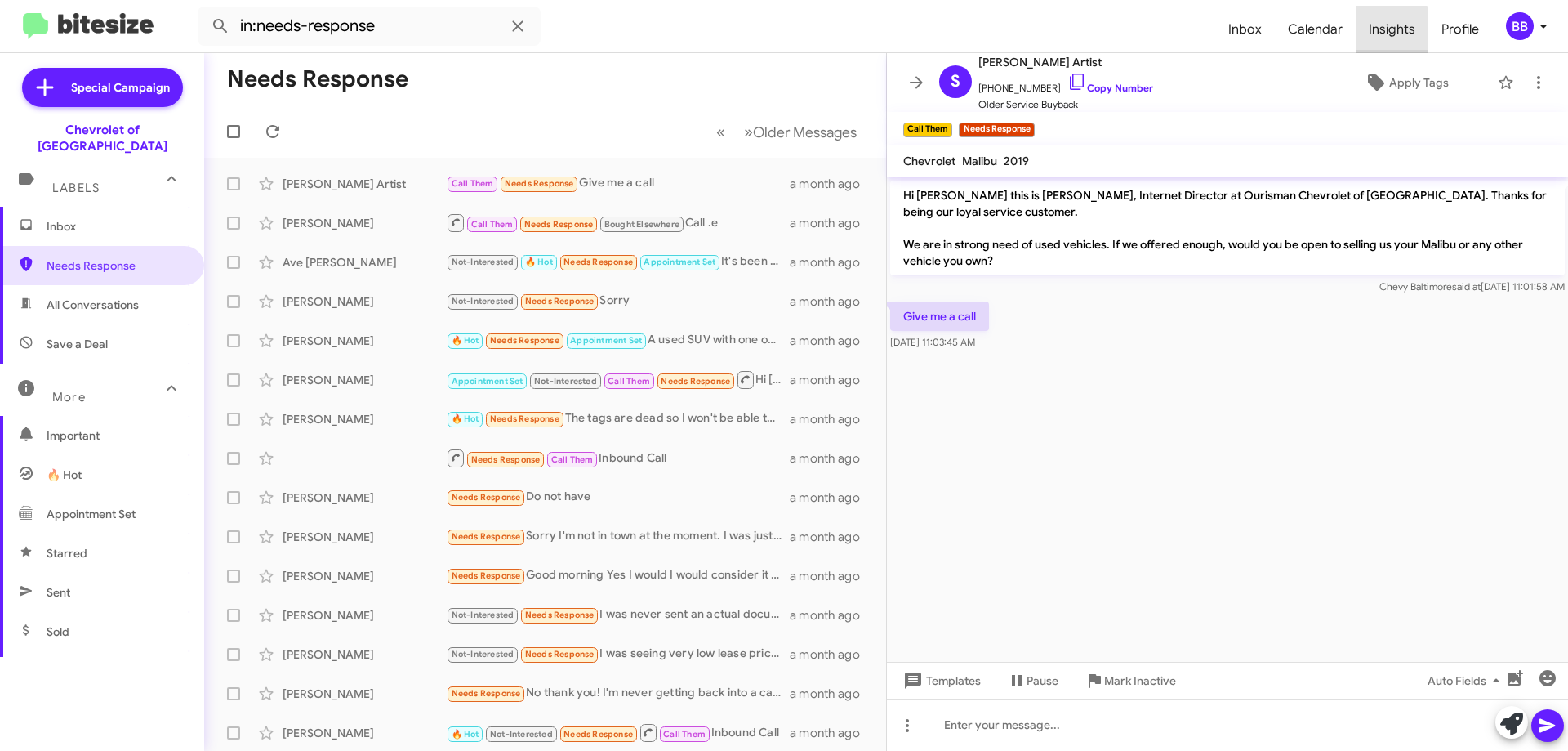
click at [1388, 35] on span "Insights" at bounding box center [1392, 30] width 73 height 47
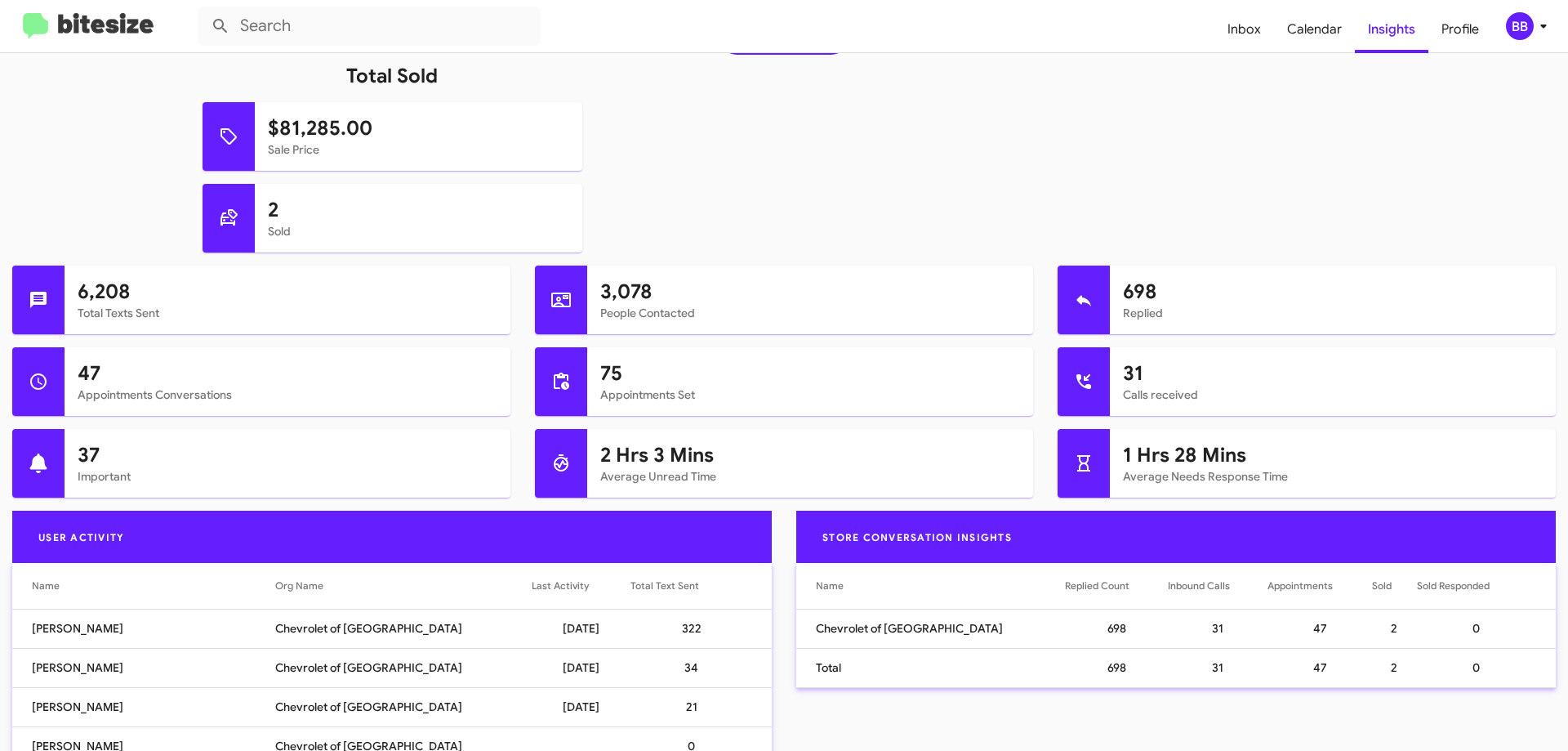
scroll to position [490, 0]
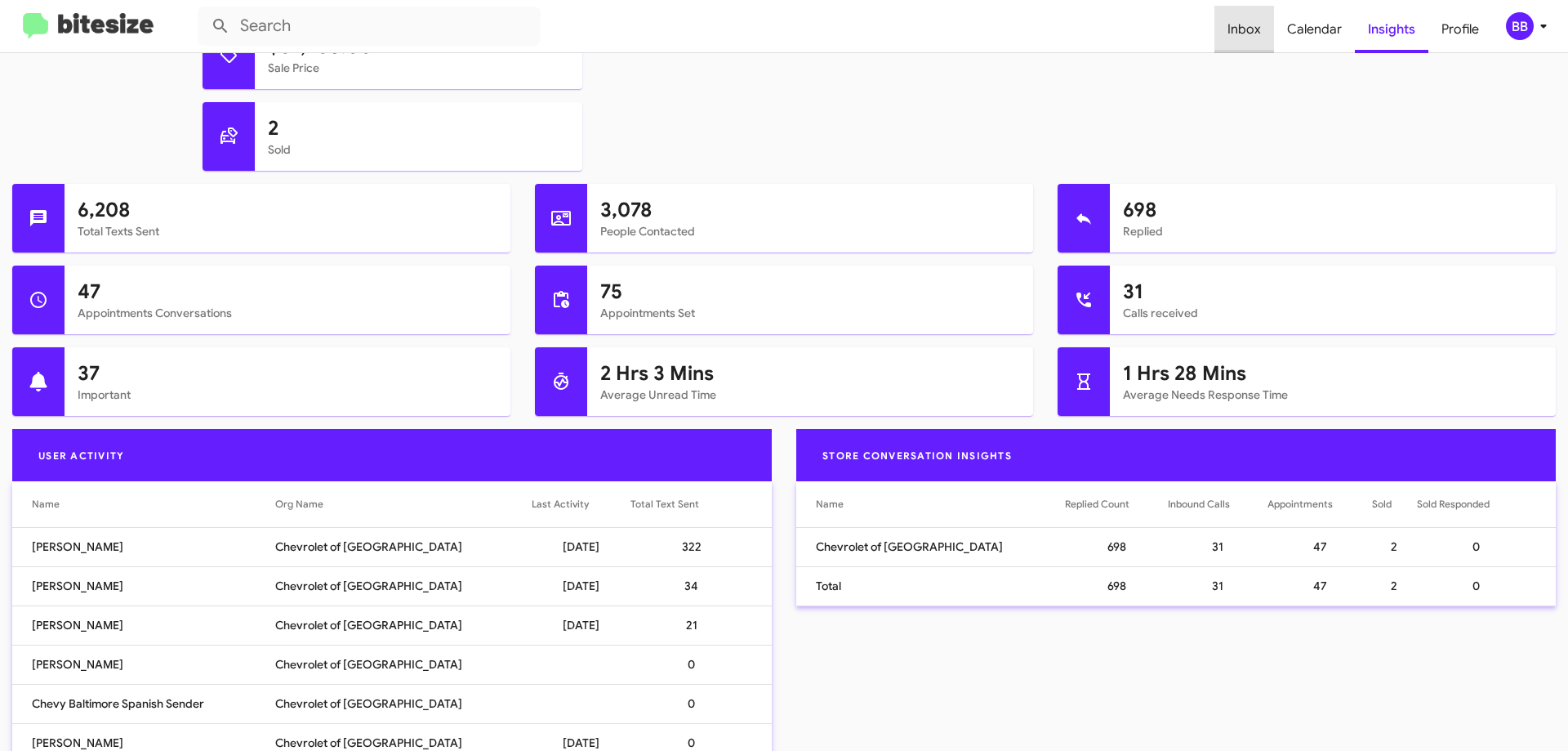
click at [1256, 30] on span "Inbox" at bounding box center [1244, 30] width 60 height 47
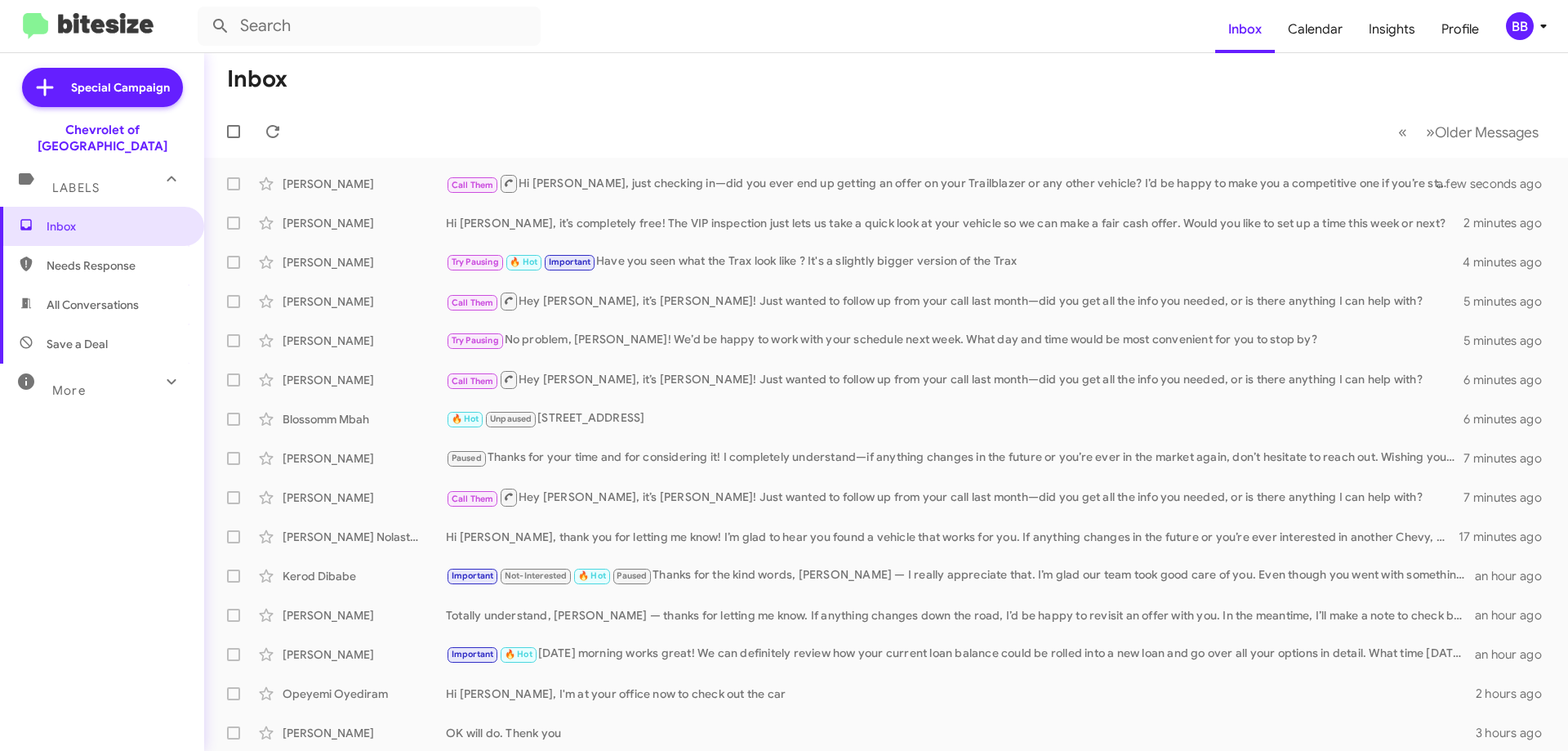
click at [104, 257] on span "Needs Response" at bounding box center [116, 265] width 139 height 17
type input "in:needs-response"
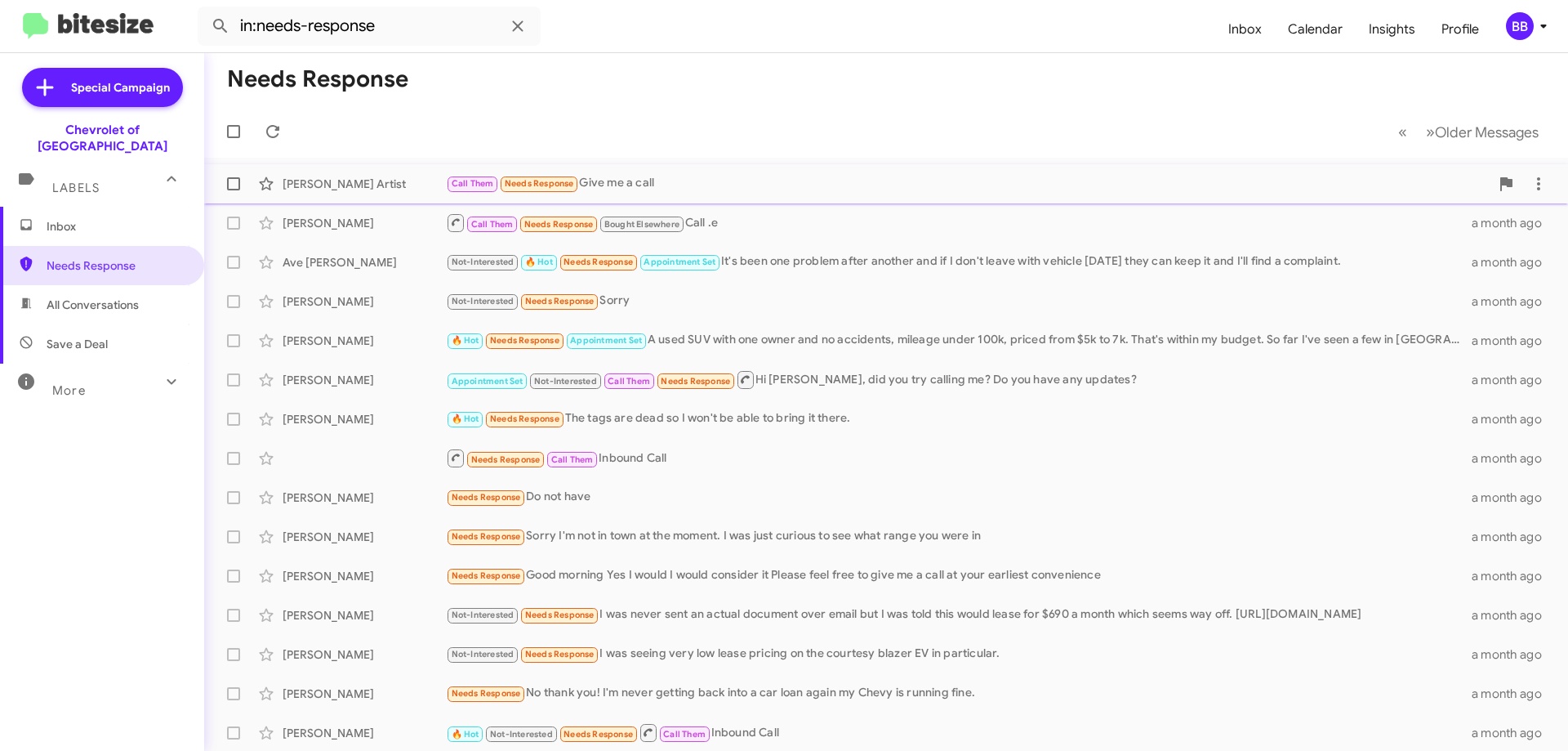
click at [797, 175] on div "Call Them Needs Response Give me a call" at bounding box center [967, 183] width 1044 height 18
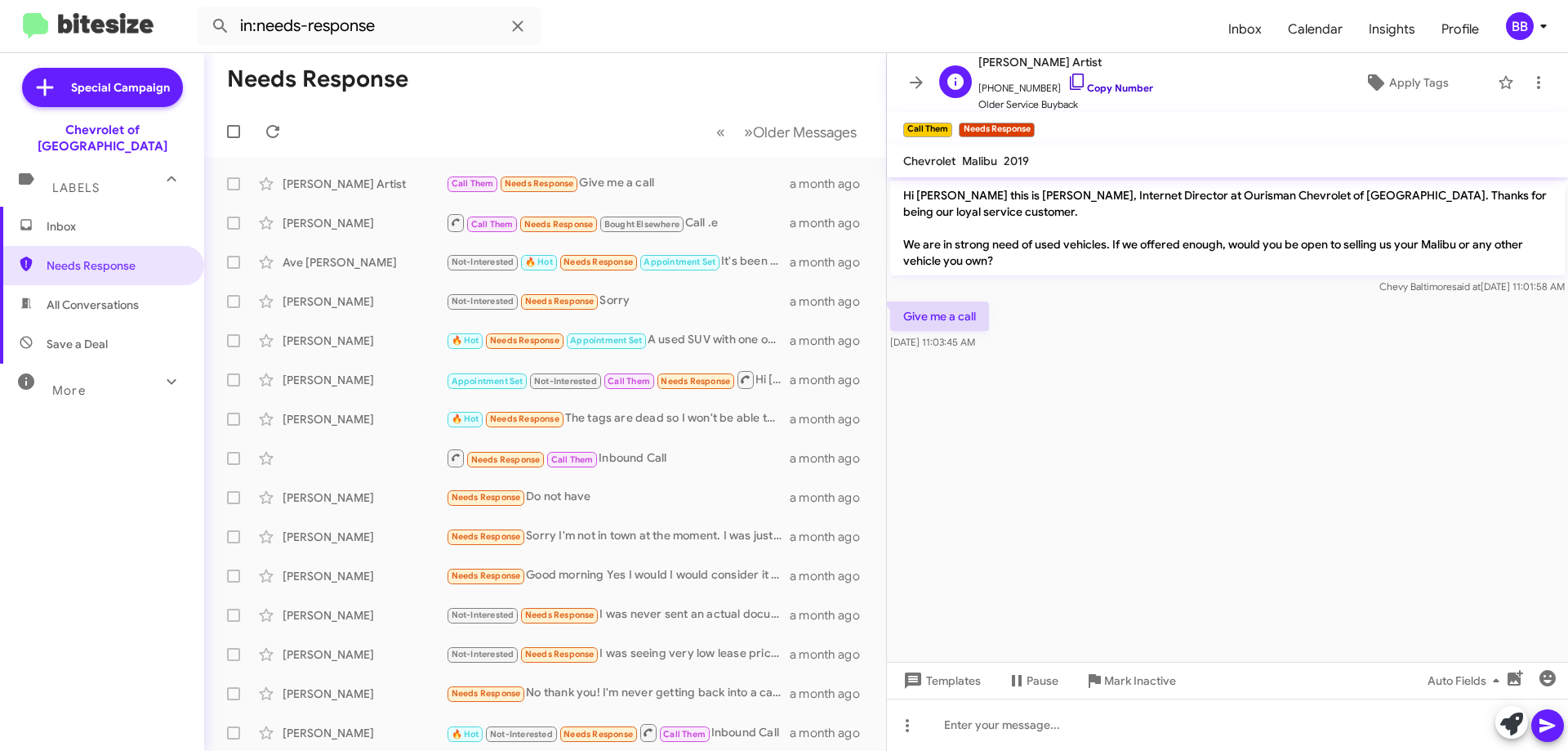
click at [1108, 85] on link "Copy Number" at bounding box center [1111, 88] width 86 height 12
drag, startPoint x: 996, startPoint y: 317, endPoint x: 900, endPoint y: 189, distance: 160.0
click at [900, 189] on div "Hi [PERSON_NAME] this is [PERSON_NAME], Internet Director at Ourisman Chevrolet…" at bounding box center [1227, 265] width 681 height 177
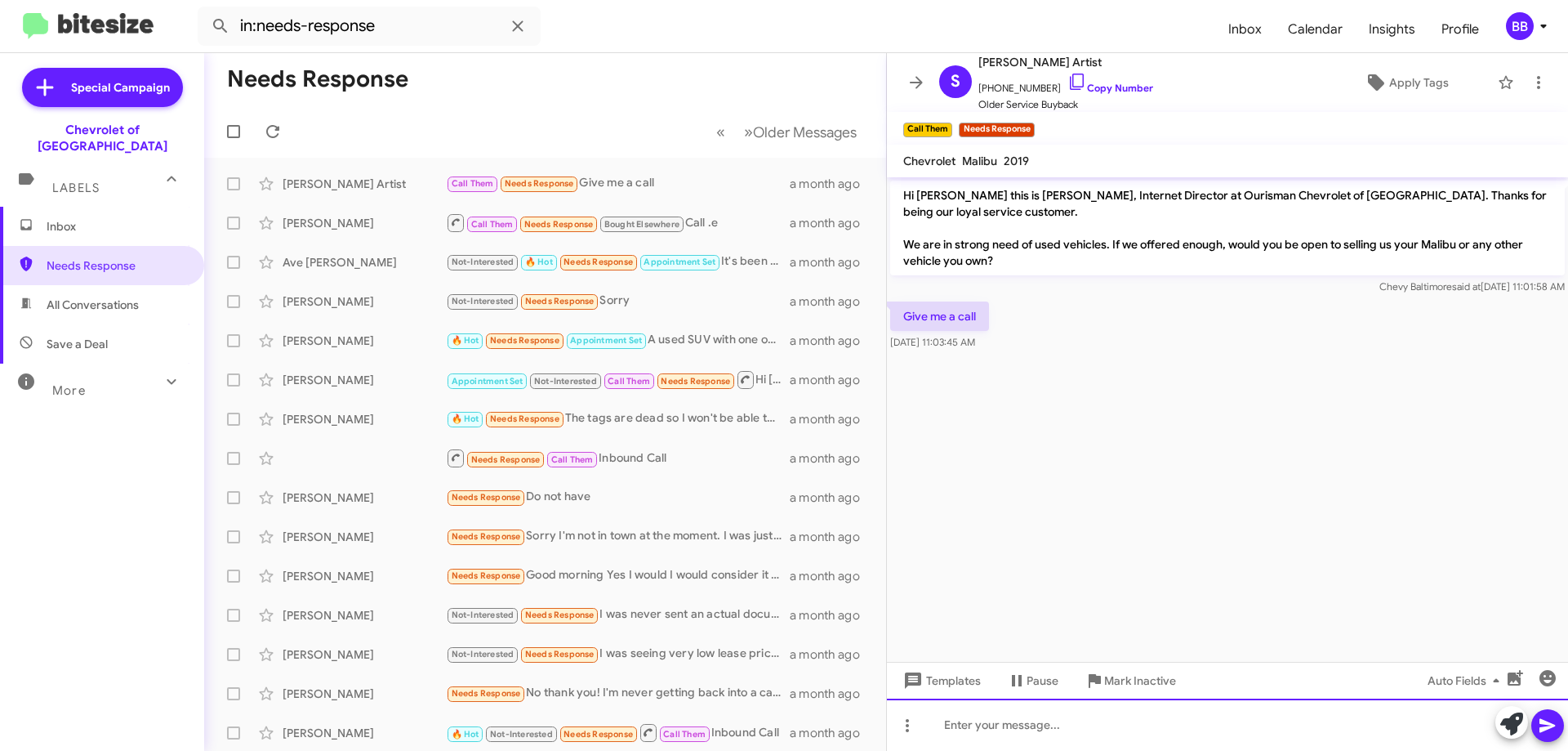
click at [1085, 728] on div at bounding box center [1227, 725] width 681 height 53
paste div
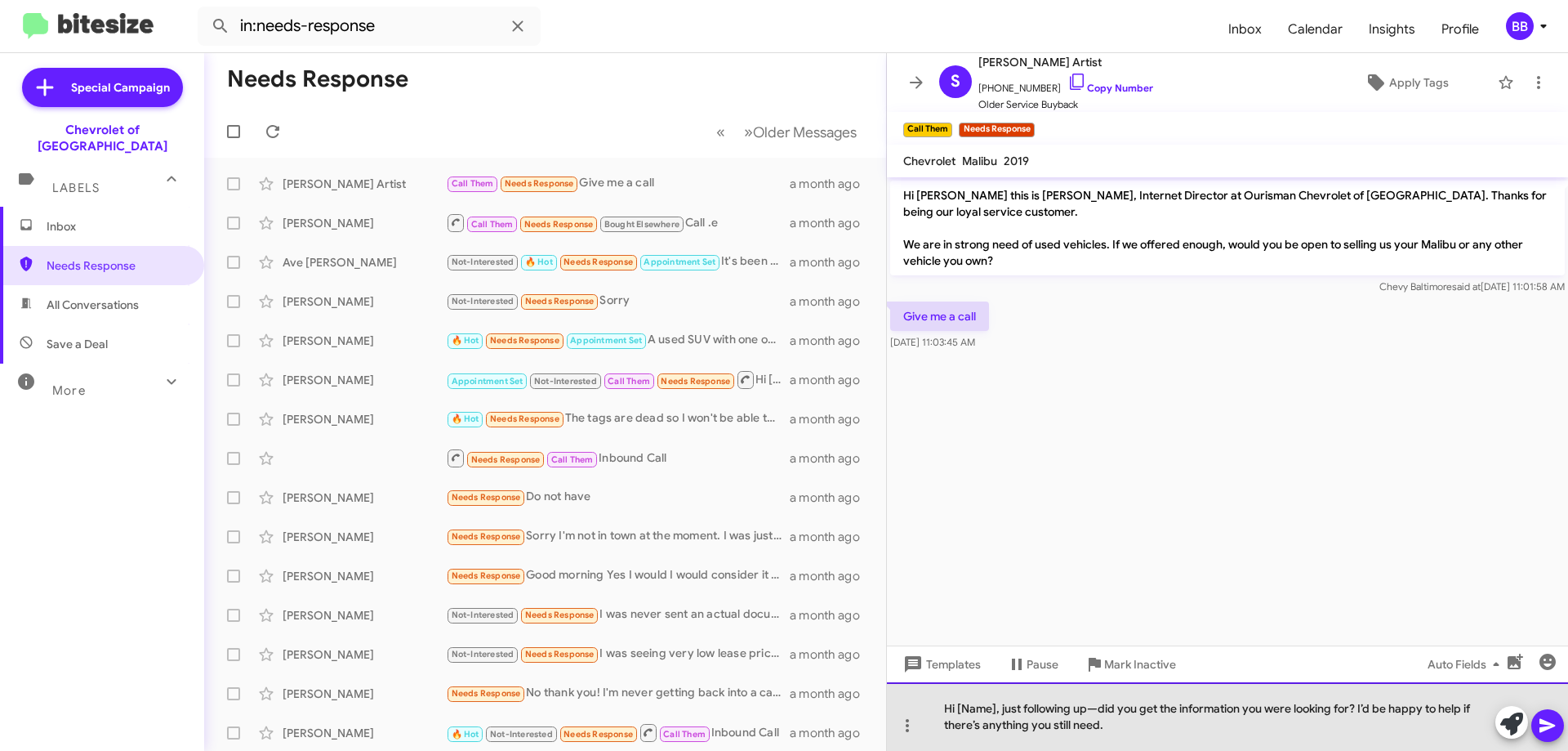
drag, startPoint x: 996, startPoint y: 710, endPoint x: 957, endPoint y: 711, distance: 39.0
click at [957, 711] on div "Hi [Name], just following up—did you get the information you were looking for? …" at bounding box center [1227, 717] width 681 height 69
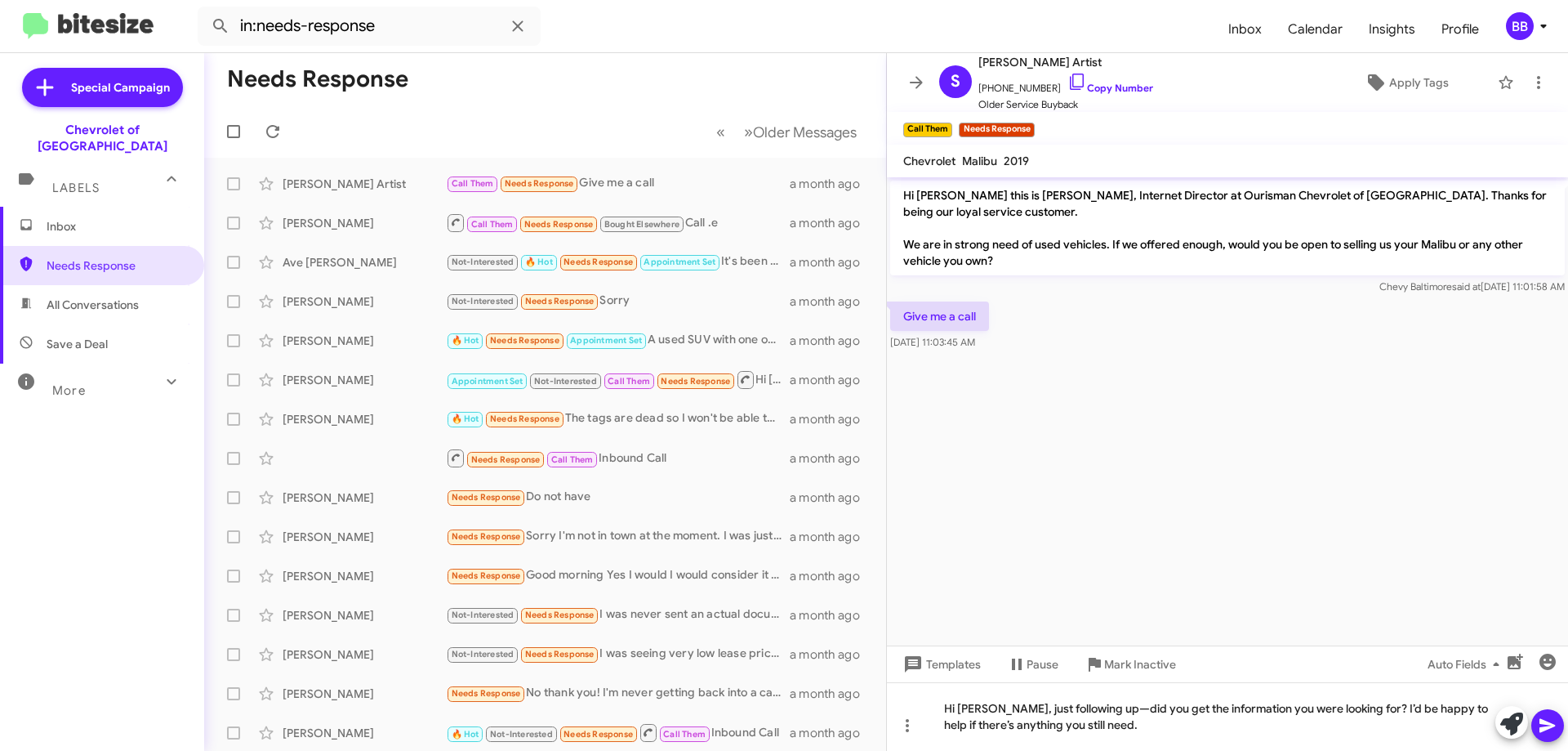
click at [1554, 723] on icon at bounding box center [1548, 726] width 19 height 19
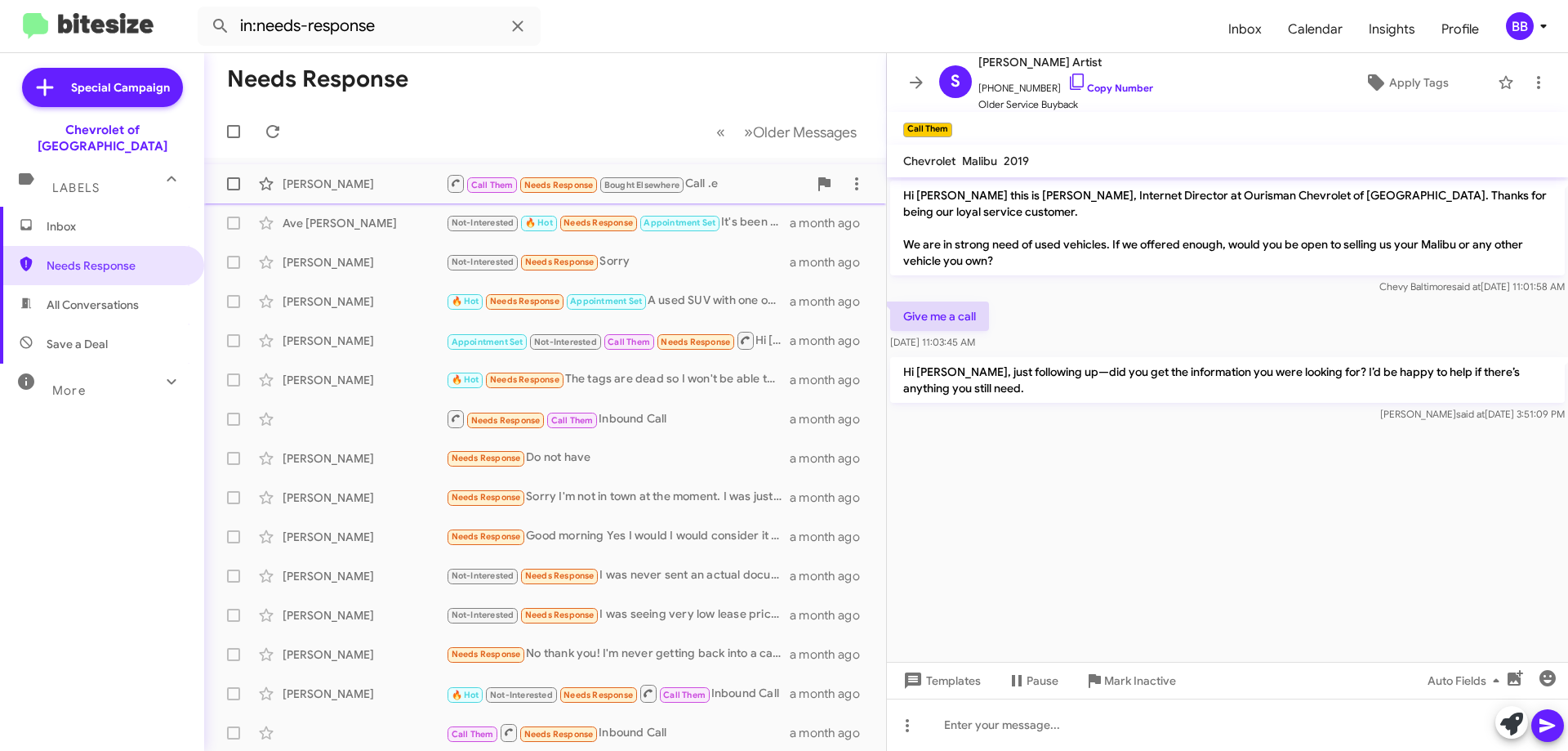
click at [719, 178] on div "Call Them Needs Response Bought Elsewhere Call .e" at bounding box center [627, 183] width 362 height 20
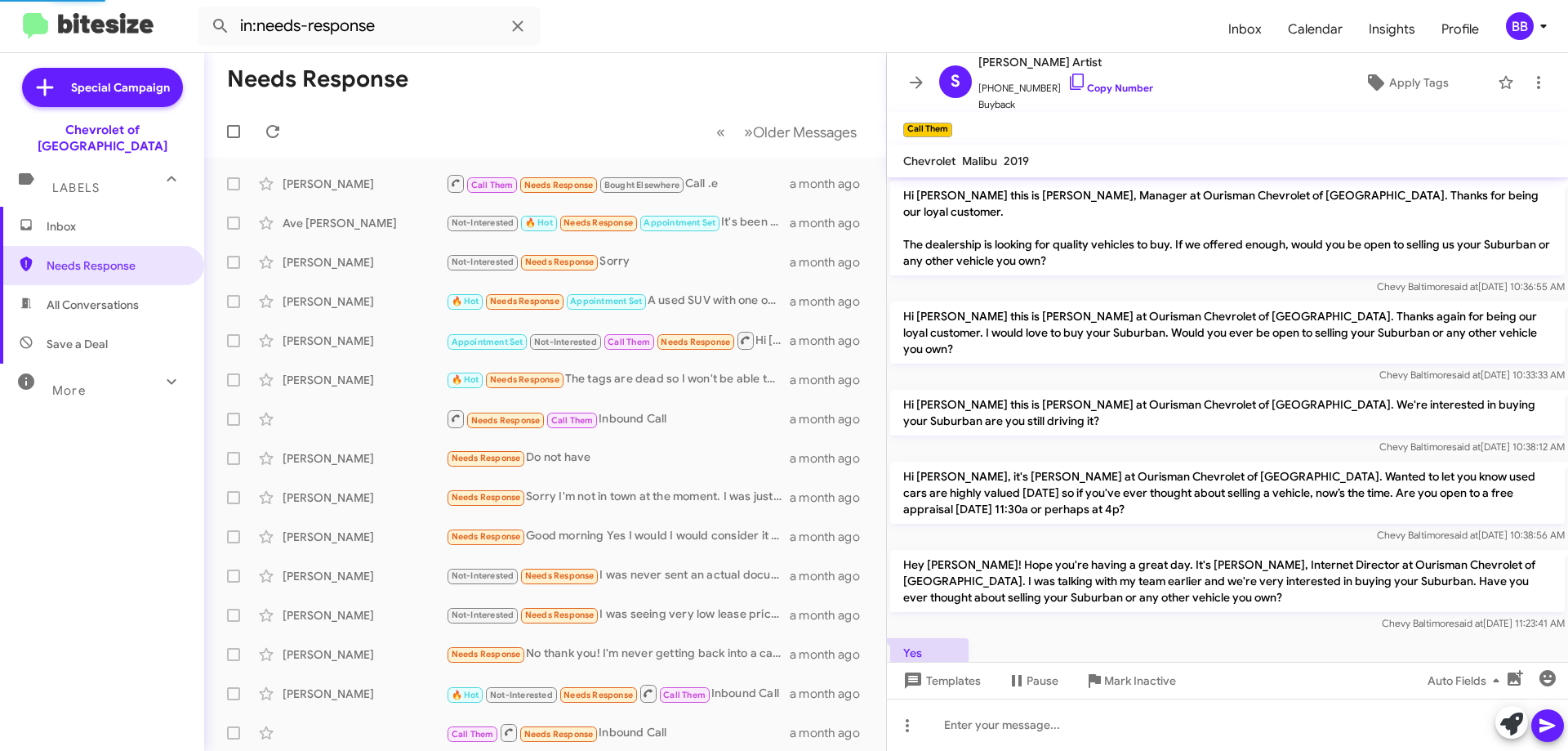
scroll to position [208, 0]
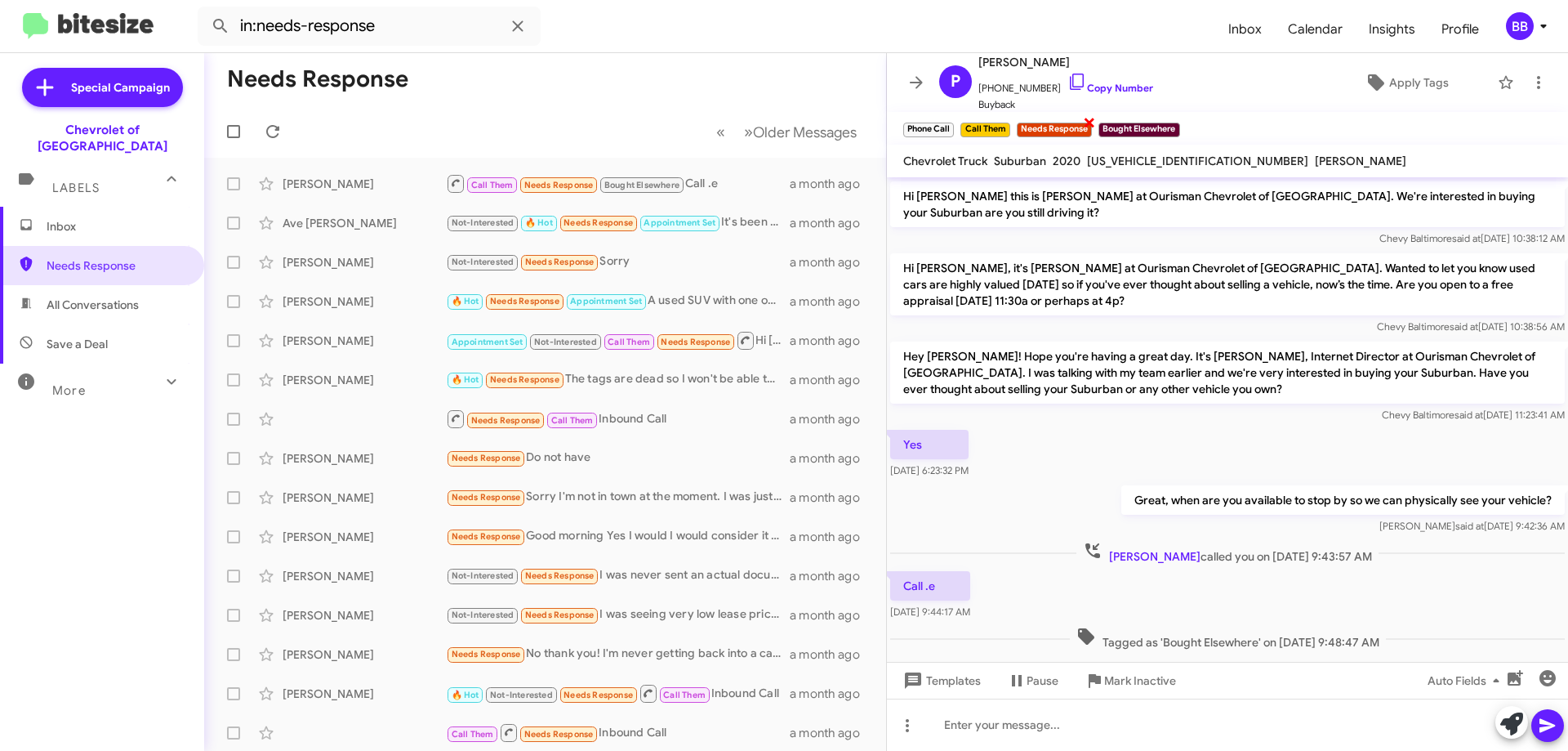
click at [1090, 120] on span "×" at bounding box center [1089, 121] width 13 height 19
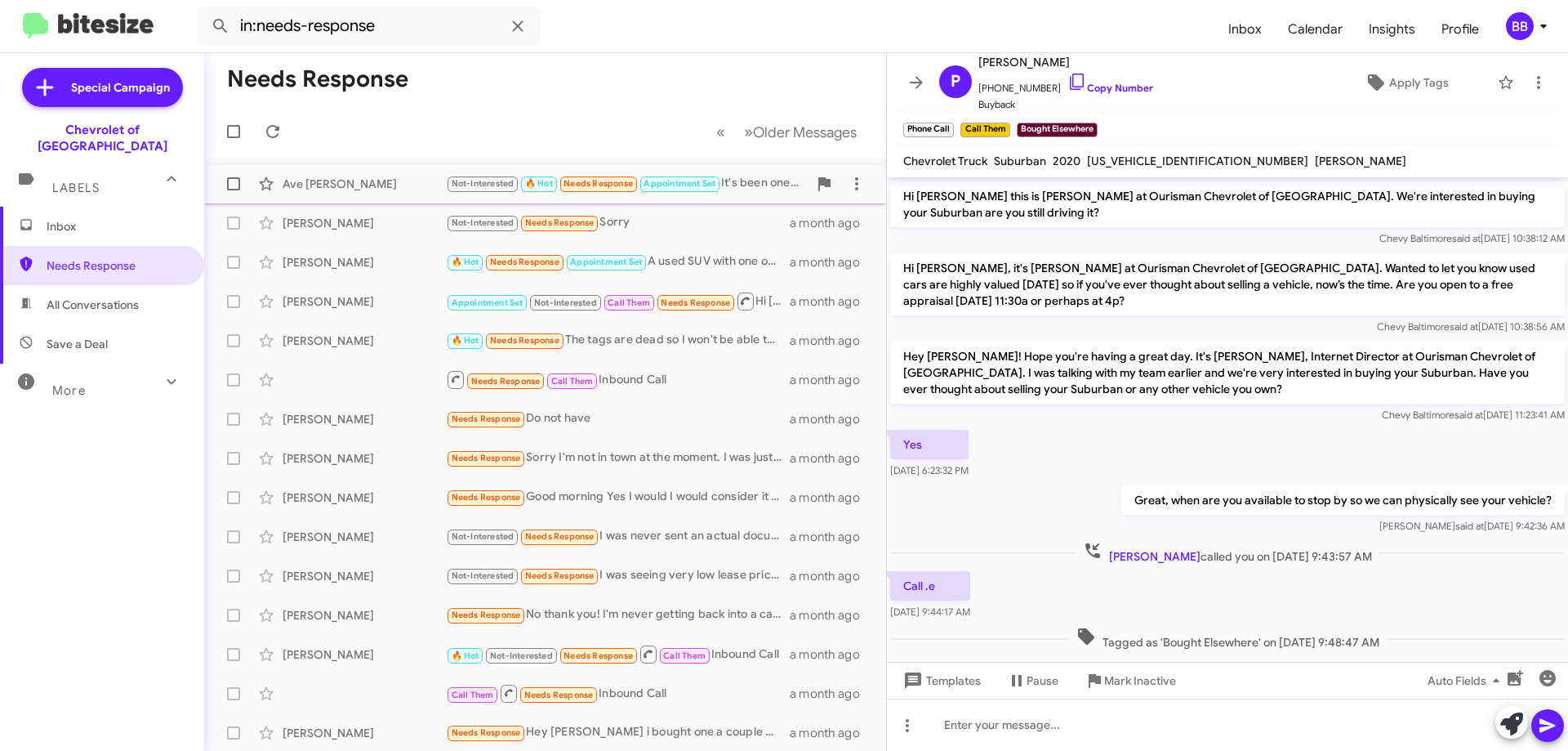
click at [753, 196] on div "Ave [PERSON_NAME] Not-Interested 🔥 Hot Needs Response Appointment Set It's been…" at bounding box center [544, 184] width 656 height 32
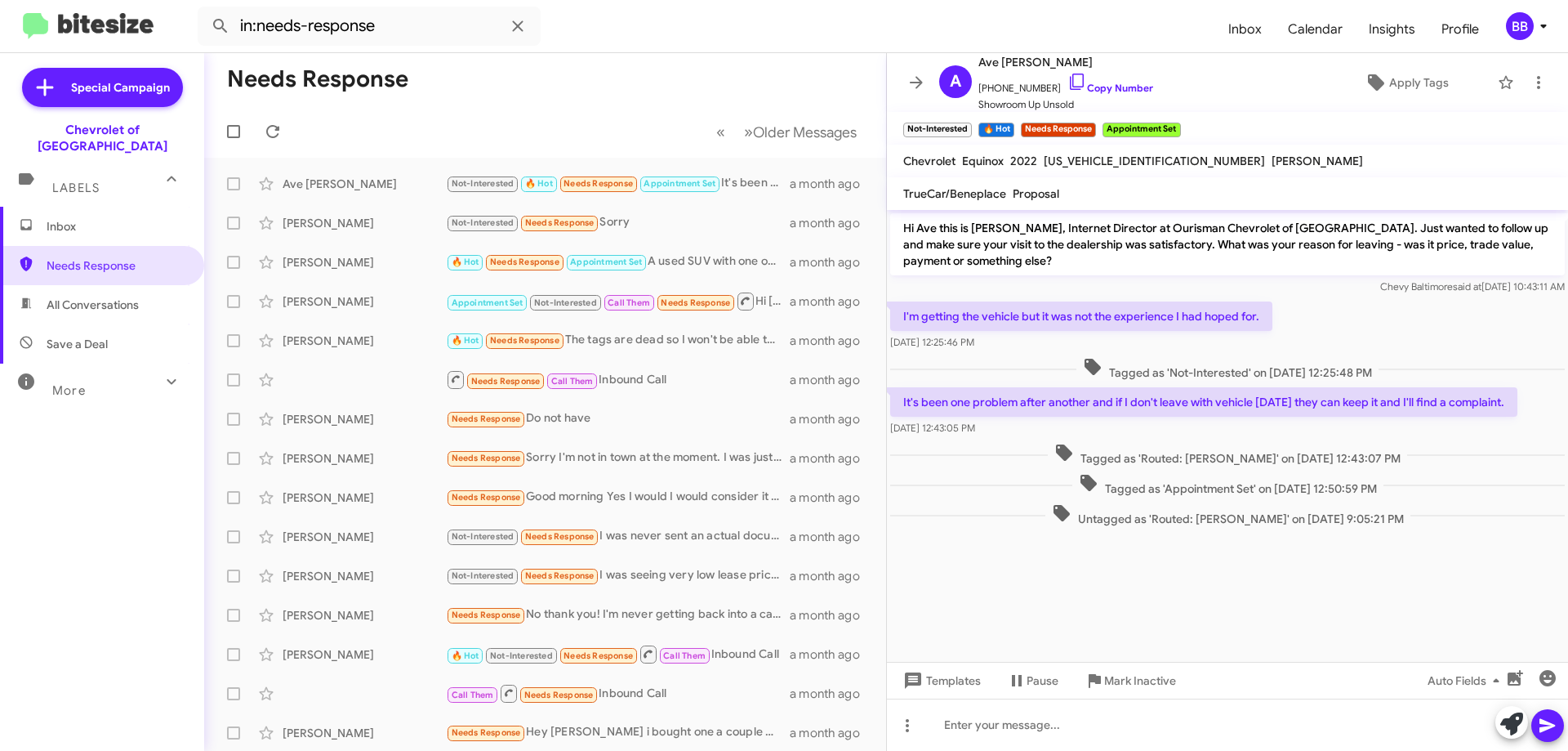
drag, startPoint x: 897, startPoint y: 405, endPoint x: 1510, endPoint y: 394, distance: 613.1
click at [1510, 394] on p "It's been one problem after another and if I don't leave with vehicle [DATE] th…" at bounding box center [1204, 401] width 627 height 29
click at [1499, 397] on p "It's been one problem after another and if I don't leave with vehicle [DATE] th…" at bounding box center [1204, 401] width 627 height 29
click at [734, 180] on div "Not-Interested 🔥 Hot Needs Response Appointment Set It's been one problem after…" at bounding box center [627, 183] width 362 height 18
click at [694, 183] on span "Appointment Set" at bounding box center [680, 184] width 72 height 11
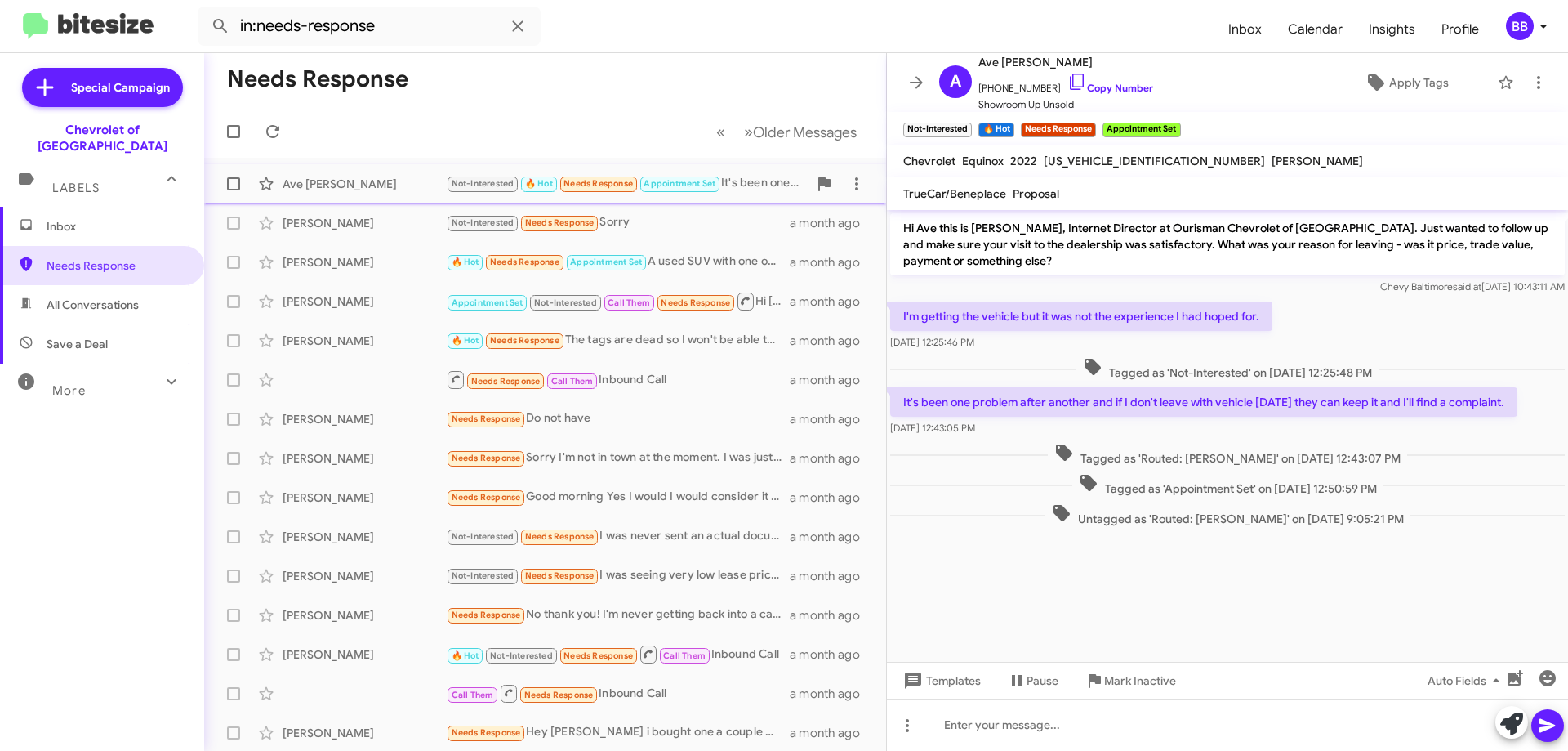
click at [738, 184] on div "Not-Interested 🔥 Hot Needs Response Appointment Set It's been one problem after…" at bounding box center [627, 183] width 362 height 18
click at [1091, 123] on span "×" at bounding box center [1093, 121] width 13 height 19
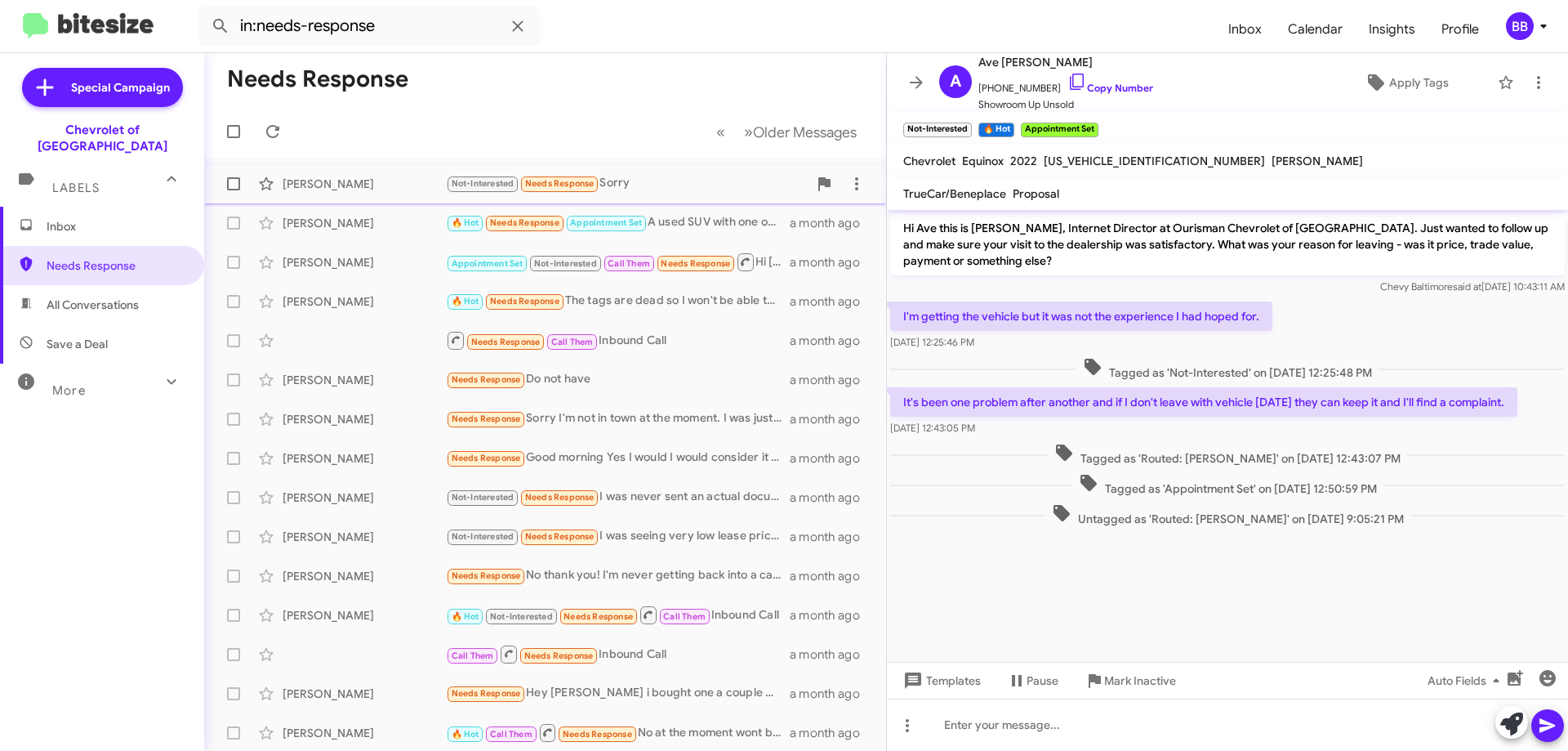
click at [729, 177] on div "Not-Interested Needs Response Sorry" at bounding box center [627, 183] width 362 height 18
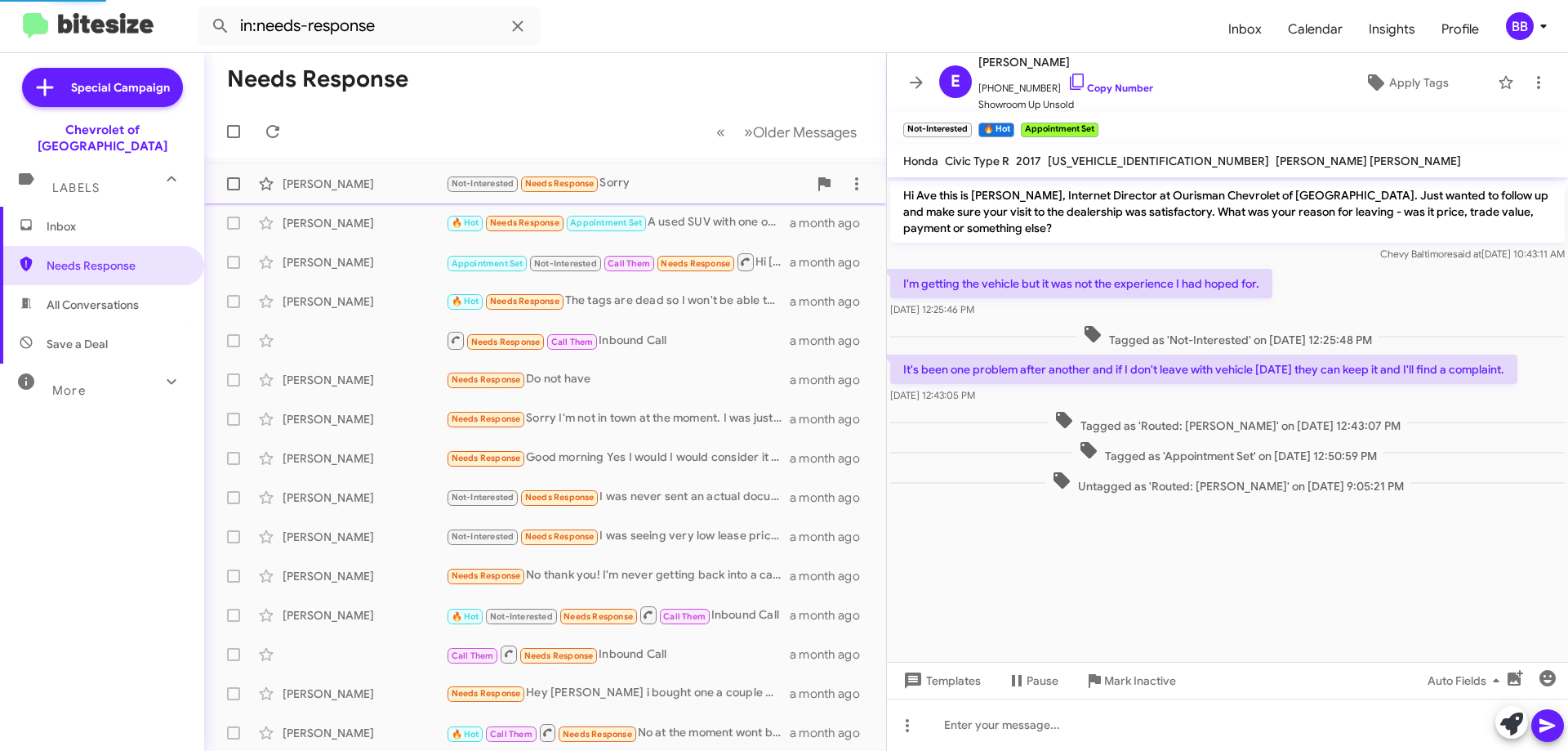
scroll to position [32, 0]
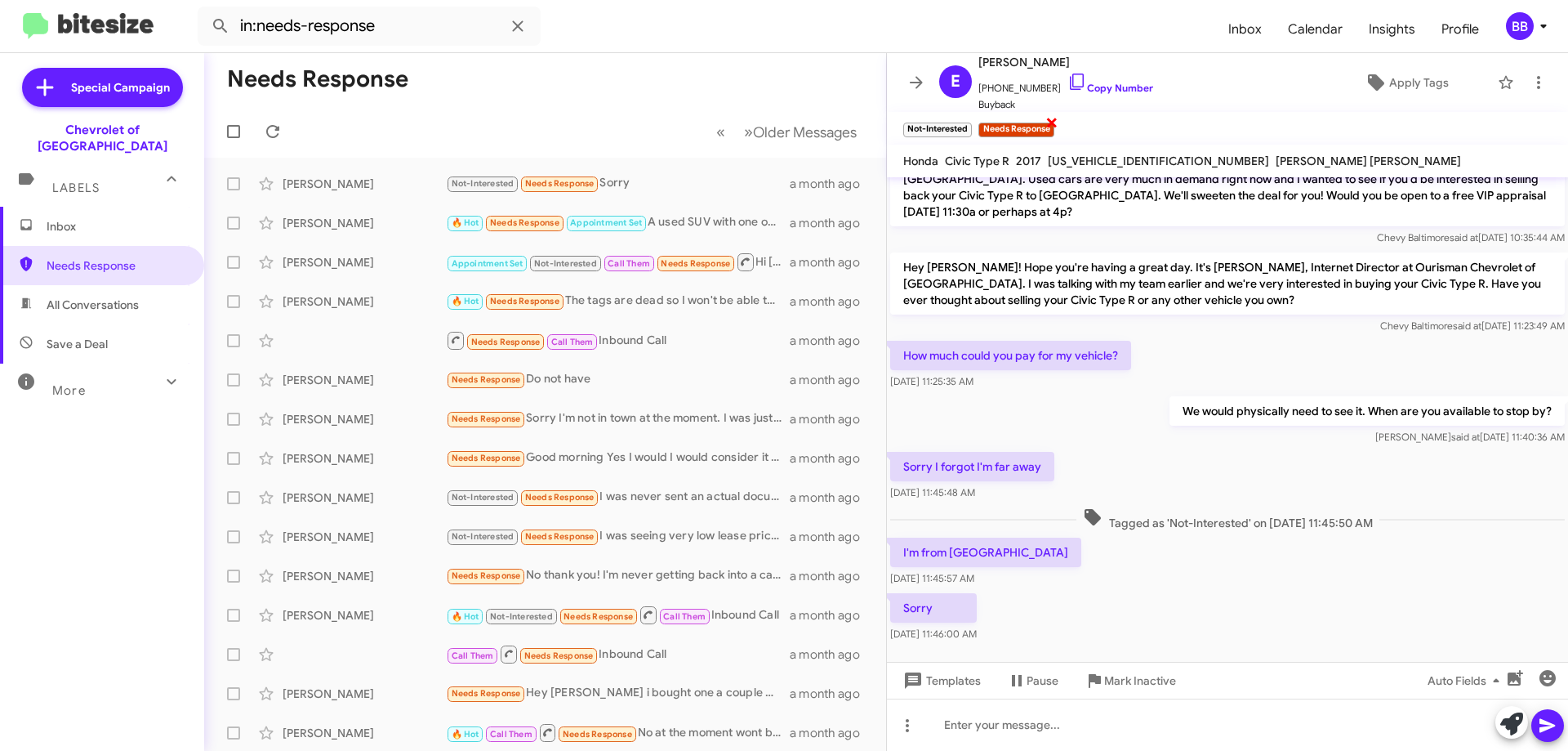
click at [1051, 121] on span "×" at bounding box center [1052, 121] width 13 height 19
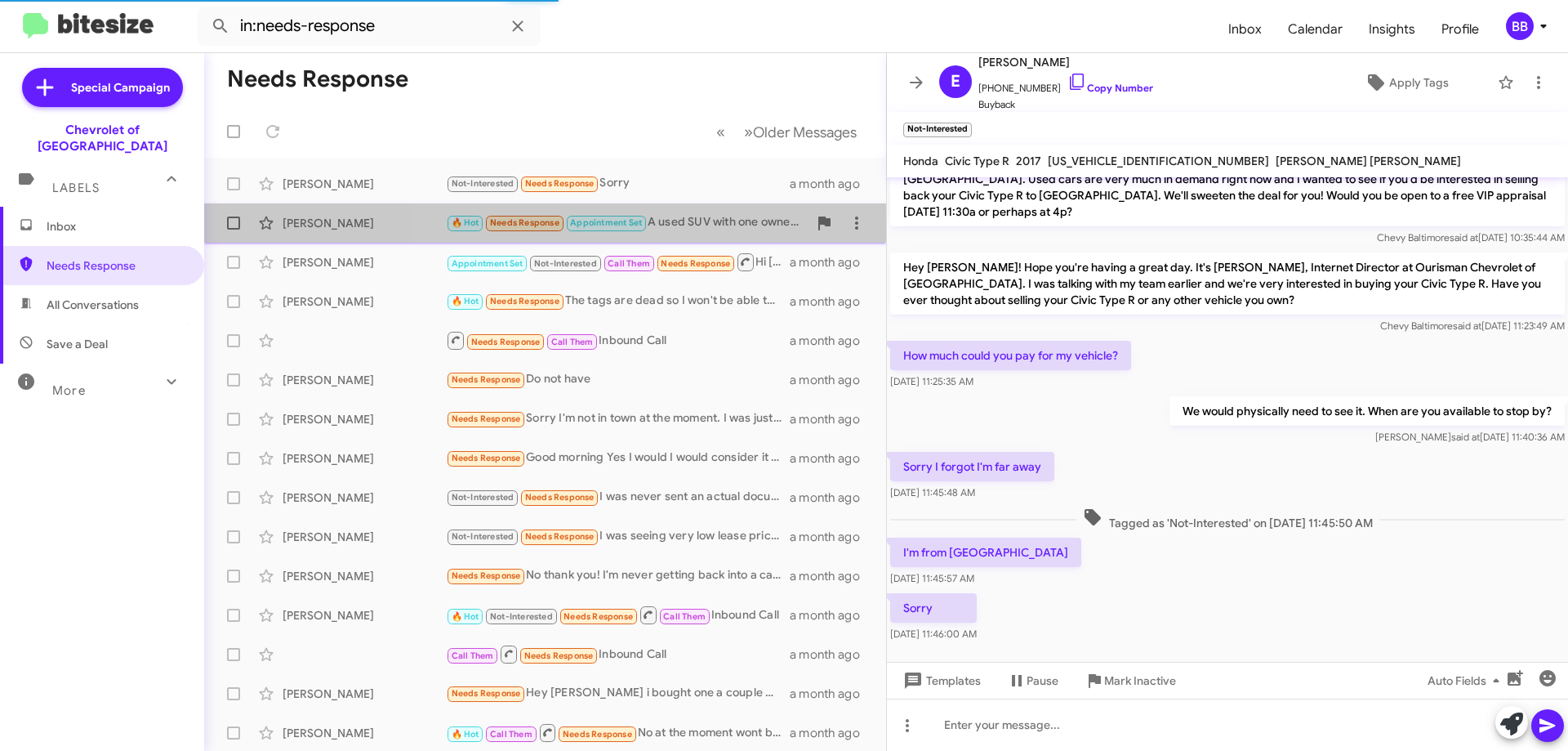
click at [701, 221] on div "🔥 Hot Needs Response Appointment Set A used SUV with one owner and no accidents…" at bounding box center [627, 222] width 362 height 18
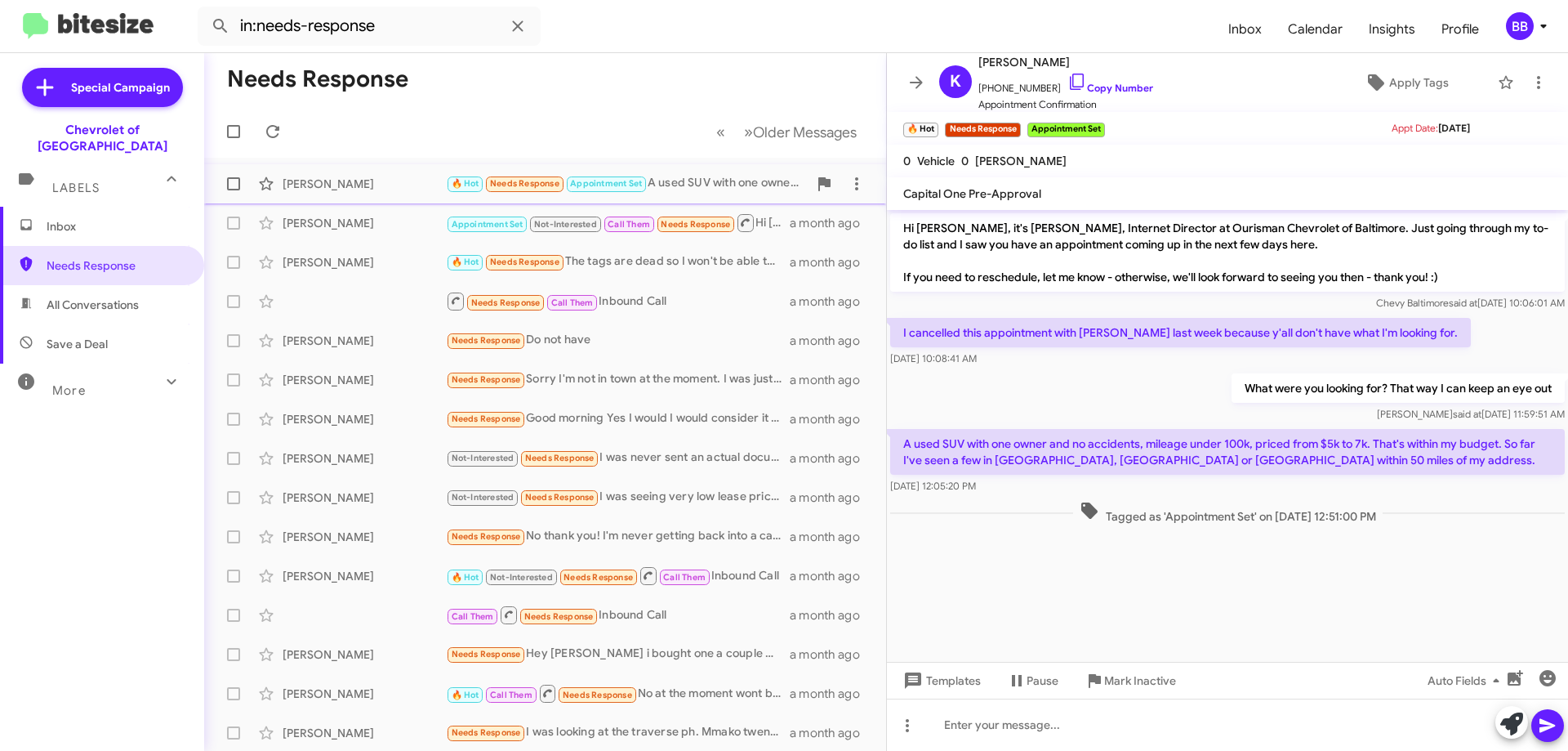
click at [698, 176] on div "🔥 Hot Needs Response Appointment Set A used SUV with one owner and no accidents…" at bounding box center [627, 183] width 362 height 18
drag, startPoint x: 903, startPoint y: 334, endPoint x: 1446, endPoint y: 469, distance: 559.5
click at [1446, 469] on div "Hi [PERSON_NAME], it's [PERSON_NAME], Internet Director at Ourisman Chevrolet o…" at bounding box center [1227, 369] width 681 height 318
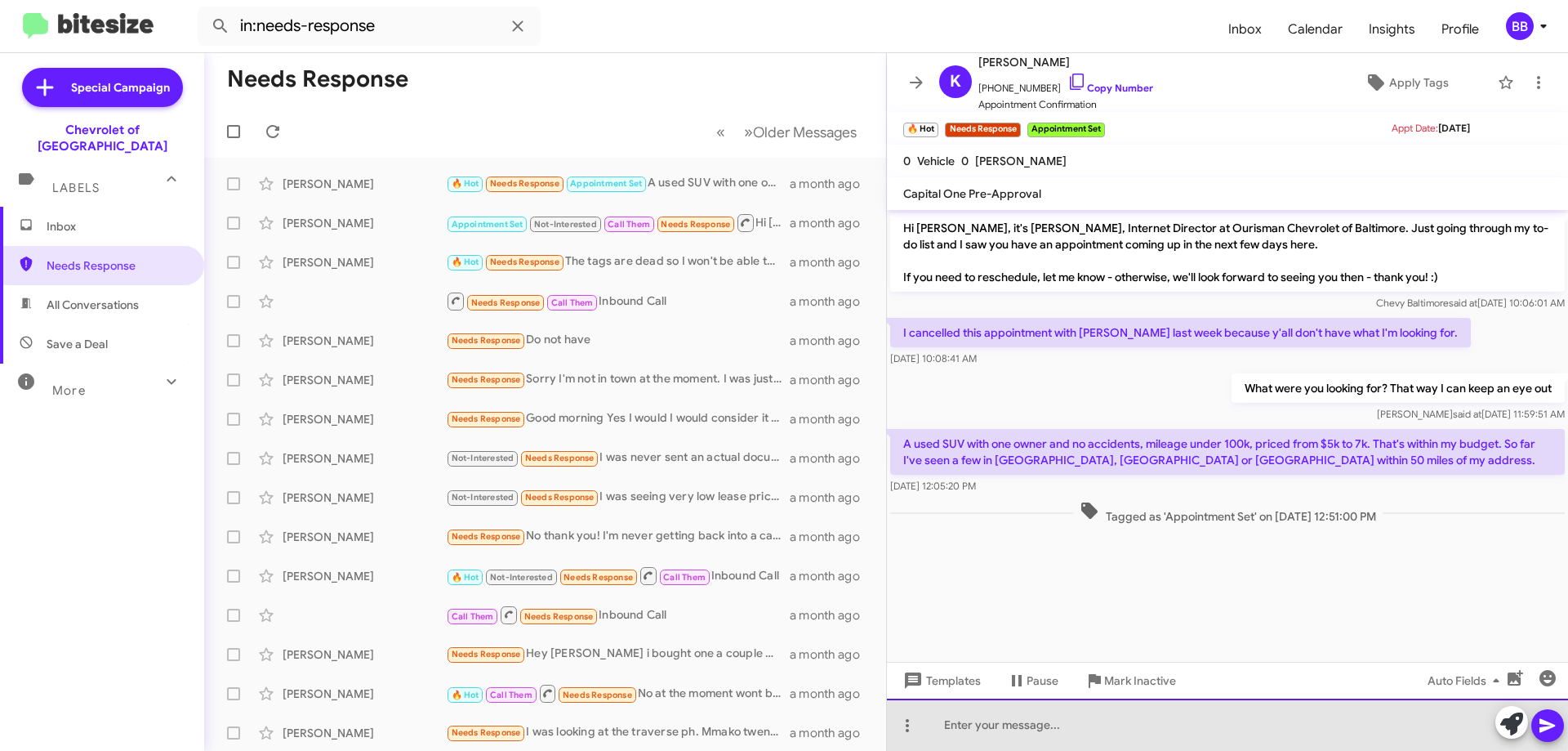
click at [1094, 710] on div at bounding box center [1227, 725] width 681 height 53
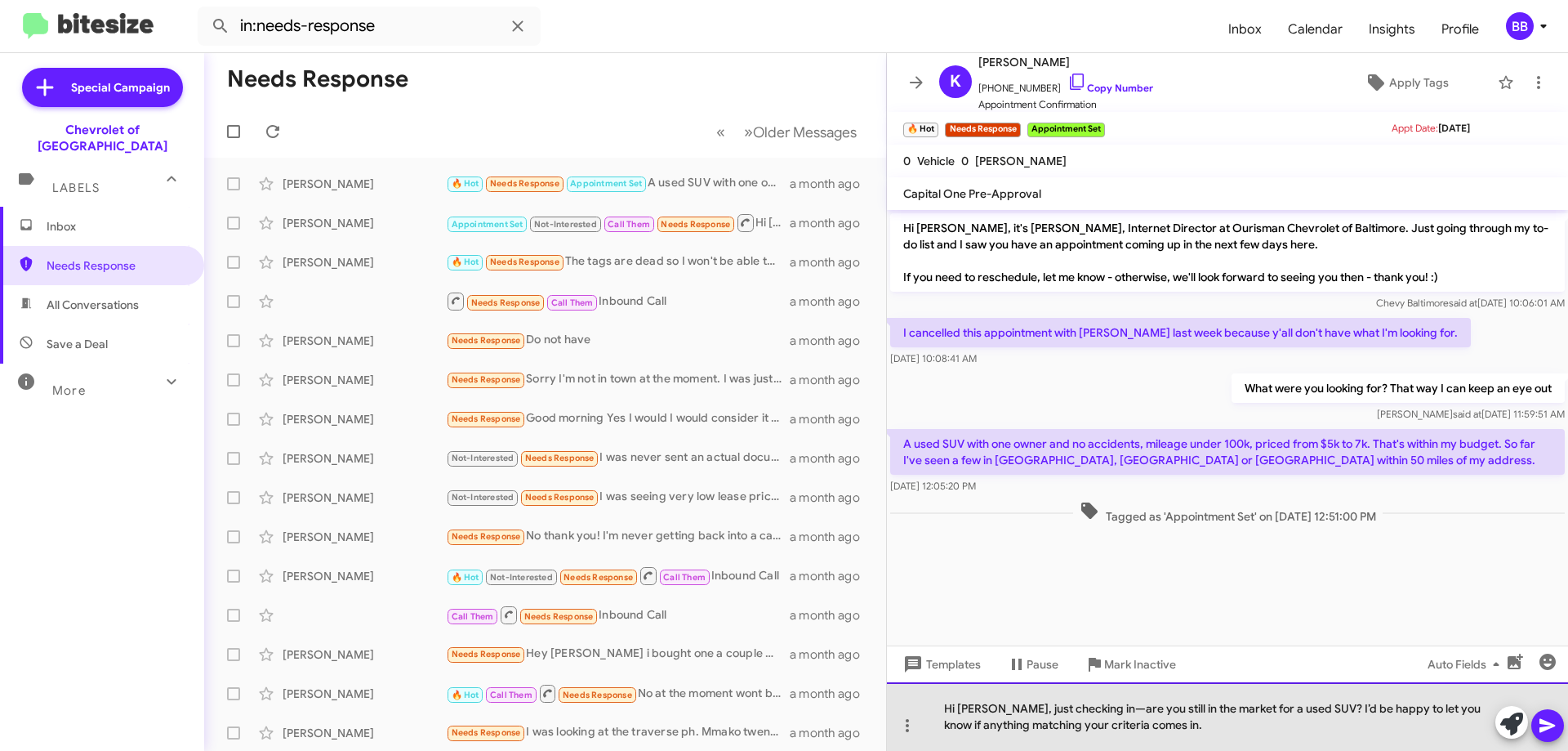
drag, startPoint x: 989, startPoint y: 709, endPoint x: 958, endPoint y: 711, distance: 31.1
click at [958, 711] on div "Hi [PERSON_NAME], just checking in—are you still in the market for a used SUV? …" at bounding box center [1227, 717] width 681 height 69
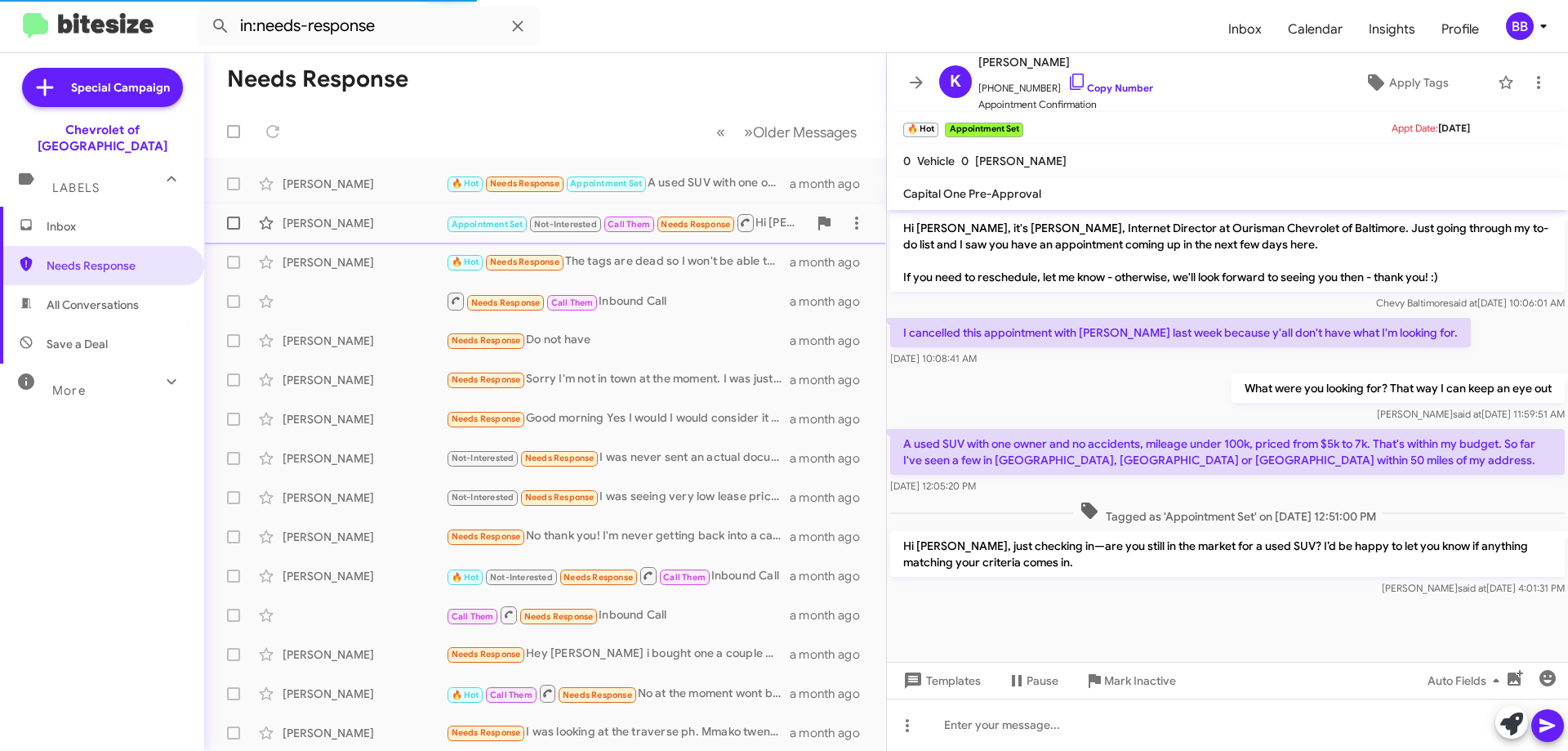
click at [677, 225] on span "Needs Response" at bounding box center [695, 224] width 69 height 11
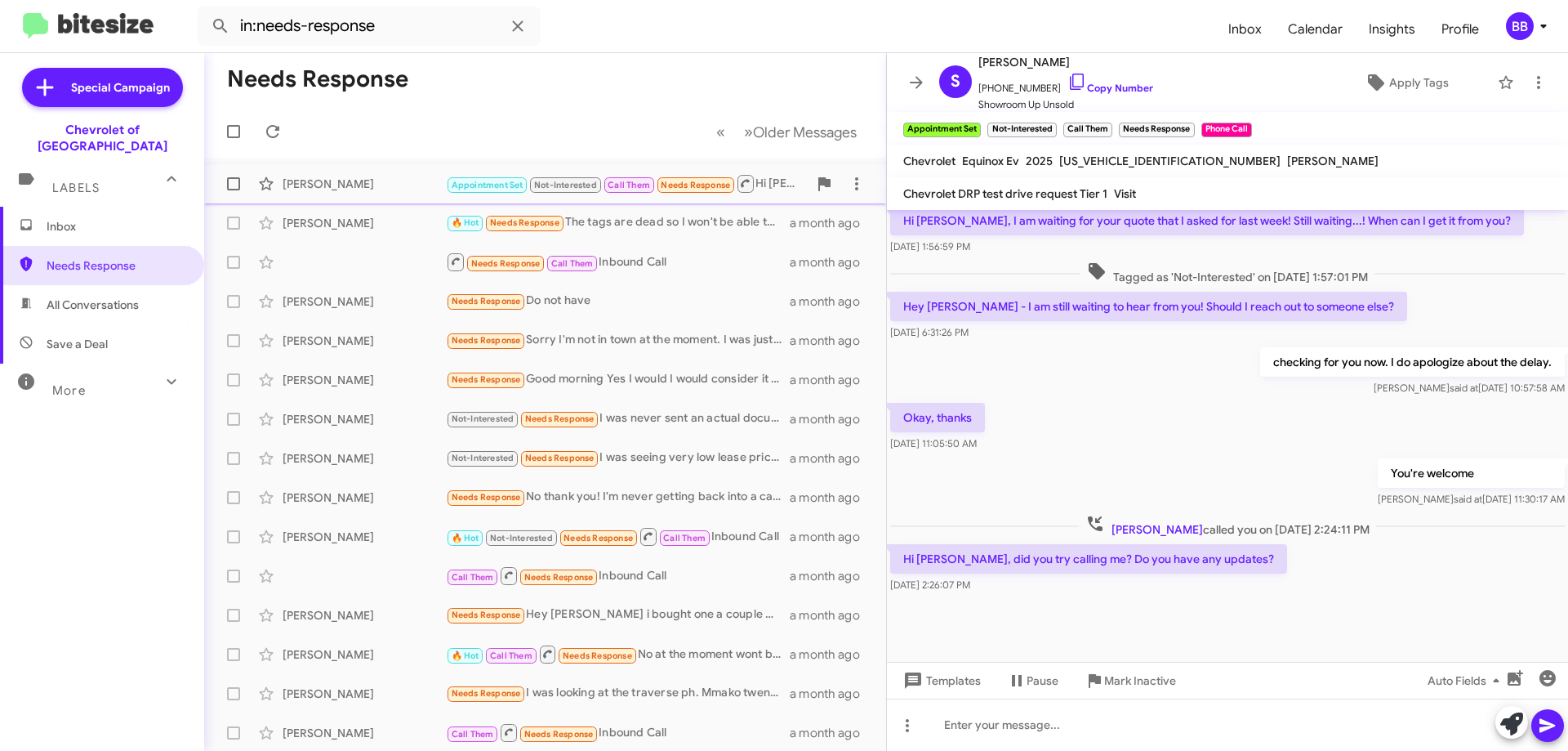
scroll to position [408, 0]
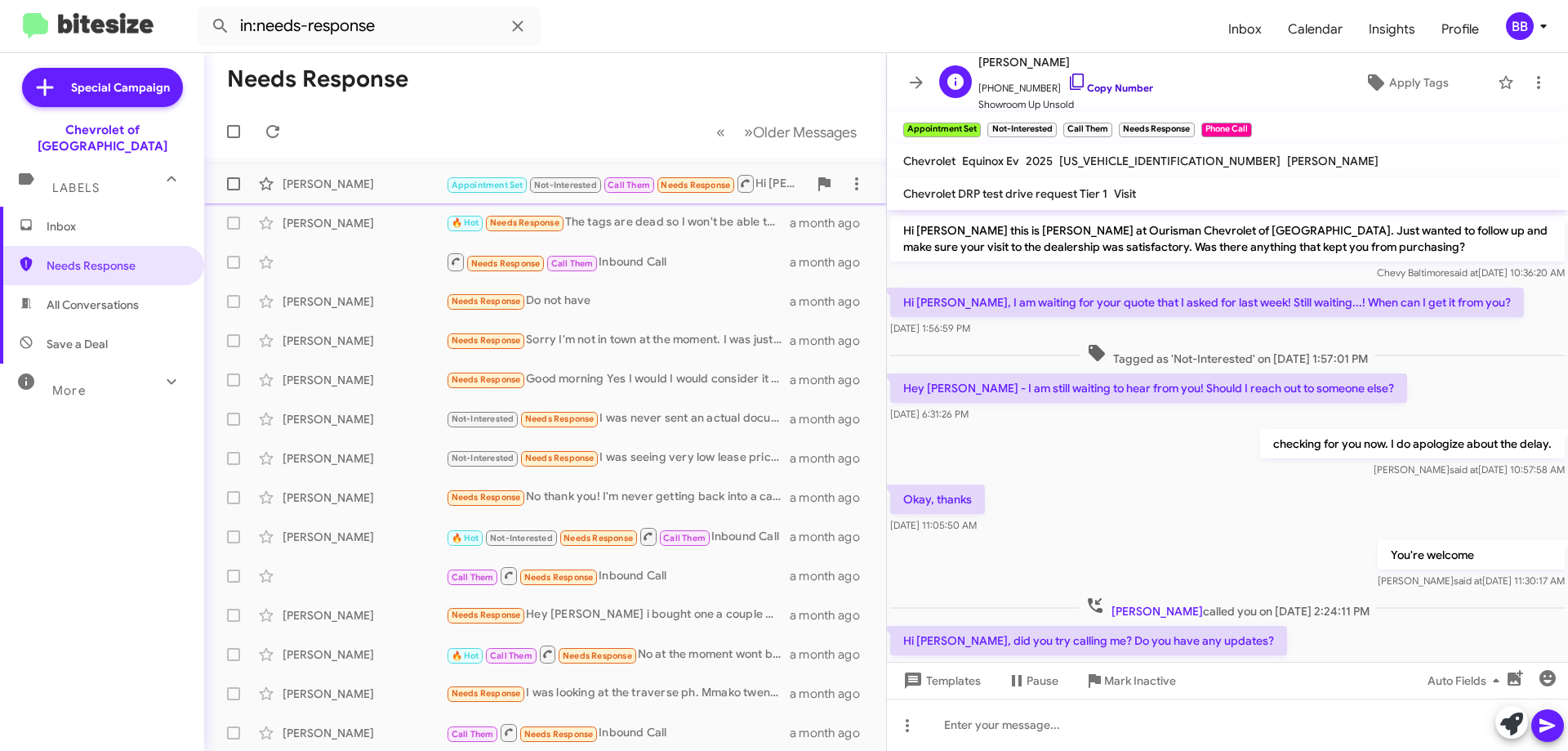
click at [1118, 93] on link "Copy Number" at bounding box center [1111, 88] width 86 height 12
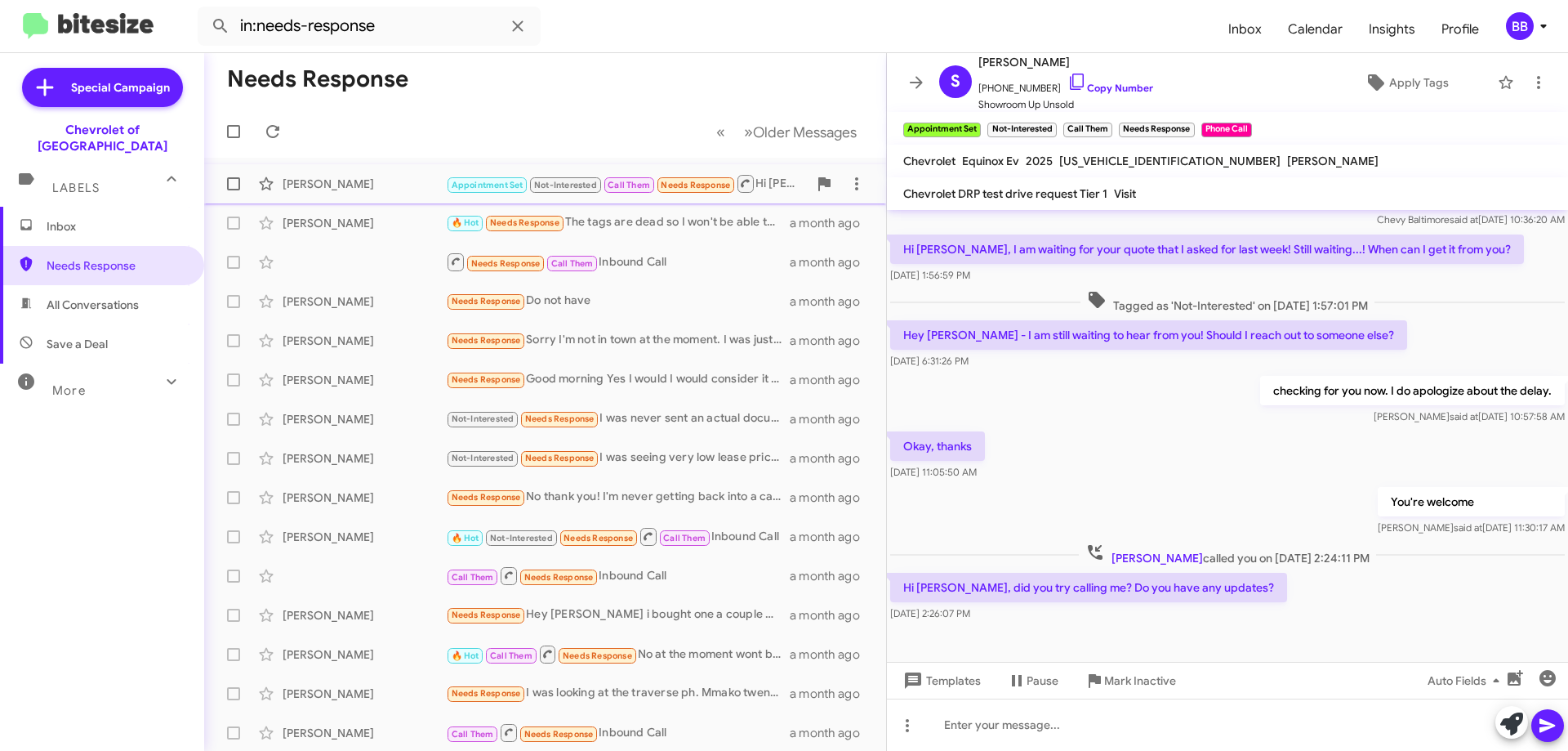
scroll to position [490, 0]
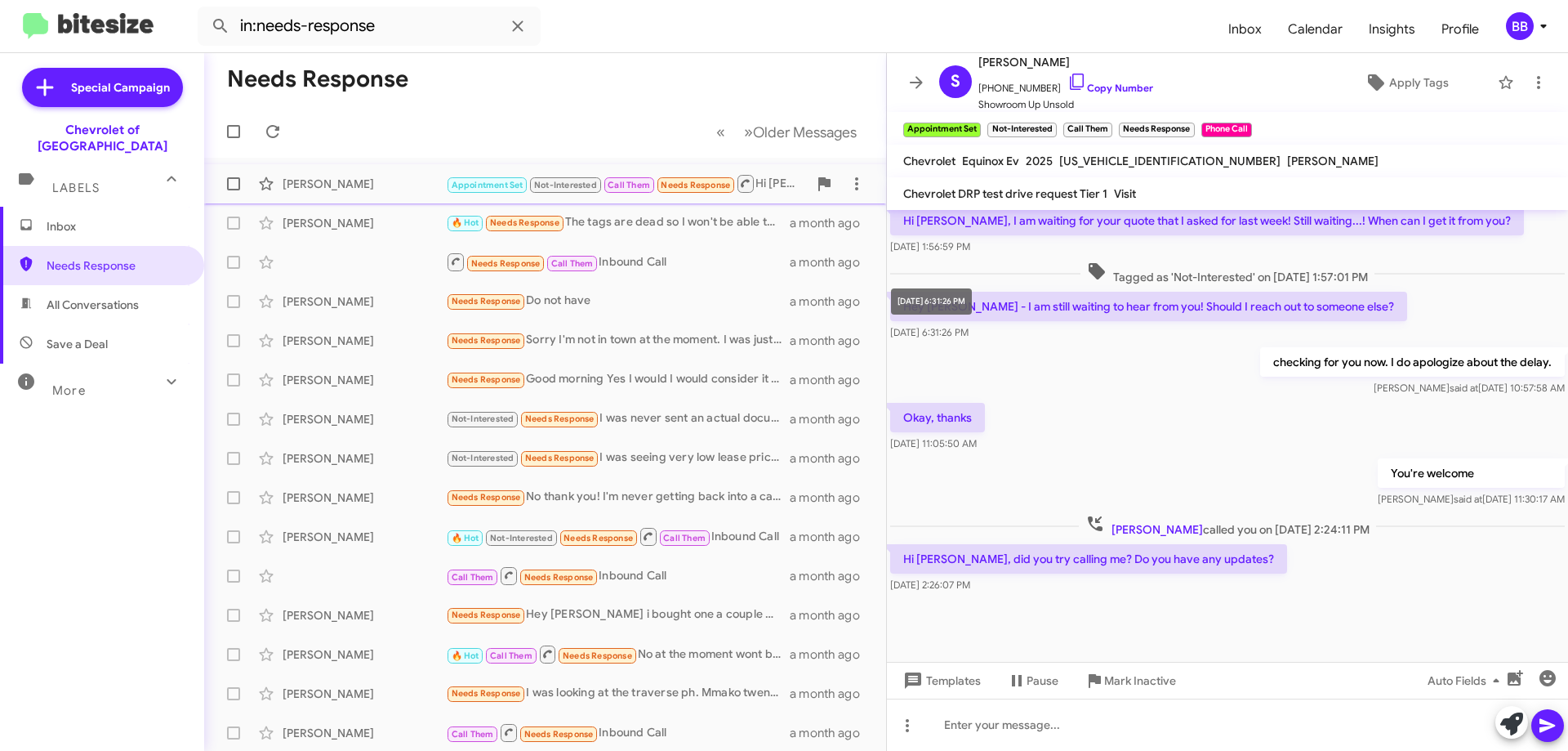
drag, startPoint x: 1205, startPoint y: 564, endPoint x: 910, endPoint y: 310, distance: 389.3
click at [910, 310] on body "in:needs-response Inbox Calendar Insights Profile BB Special Campaign Chevrolet…" at bounding box center [784, 375] width 1568 height 751
click at [945, 348] on div "checking for you now. I do apologize about the delay. [PERSON_NAME] said at [DA…" at bounding box center [1227, 372] width 681 height 55
drag, startPoint x: 898, startPoint y: 303, endPoint x: 914, endPoint y: 309, distance: 17.1
click at [914, 309] on div "[DATE] 6:31:26 PM" at bounding box center [931, 301] width 81 height 26
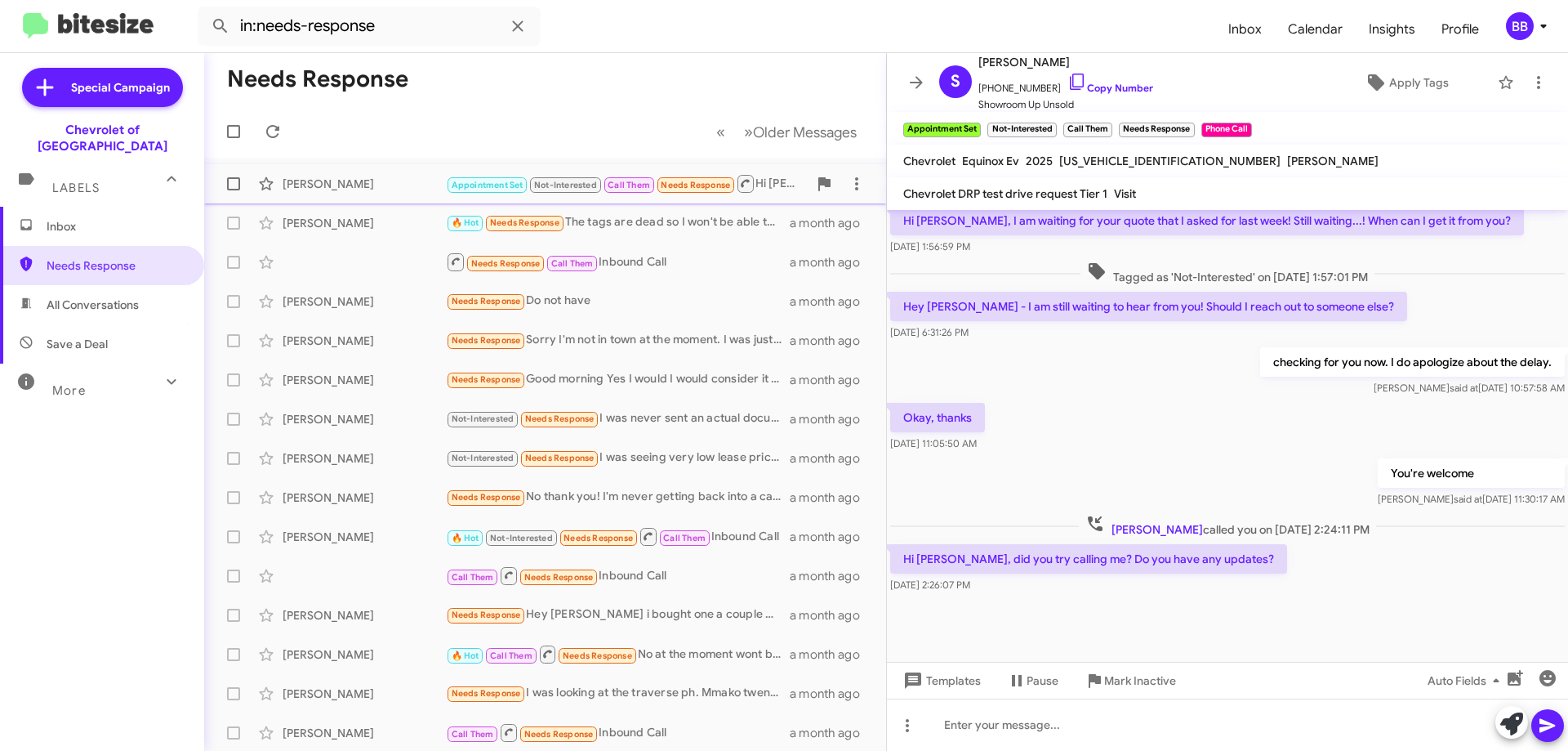
click at [1053, 335] on div "[DATE] 6:31:26 PM" at bounding box center [1148, 332] width 517 height 17
drag, startPoint x: 903, startPoint y: 303, endPoint x: 1445, endPoint y: 598, distance: 617.1
click at [1445, 598] on cdk-virtual-scroll-viewport "Hi [PERSON_NAME] this is [PERSON_NAME], Internet Director at Ourisman Chevrolet…" at bounding box center [1227, 436] width 681 height 451
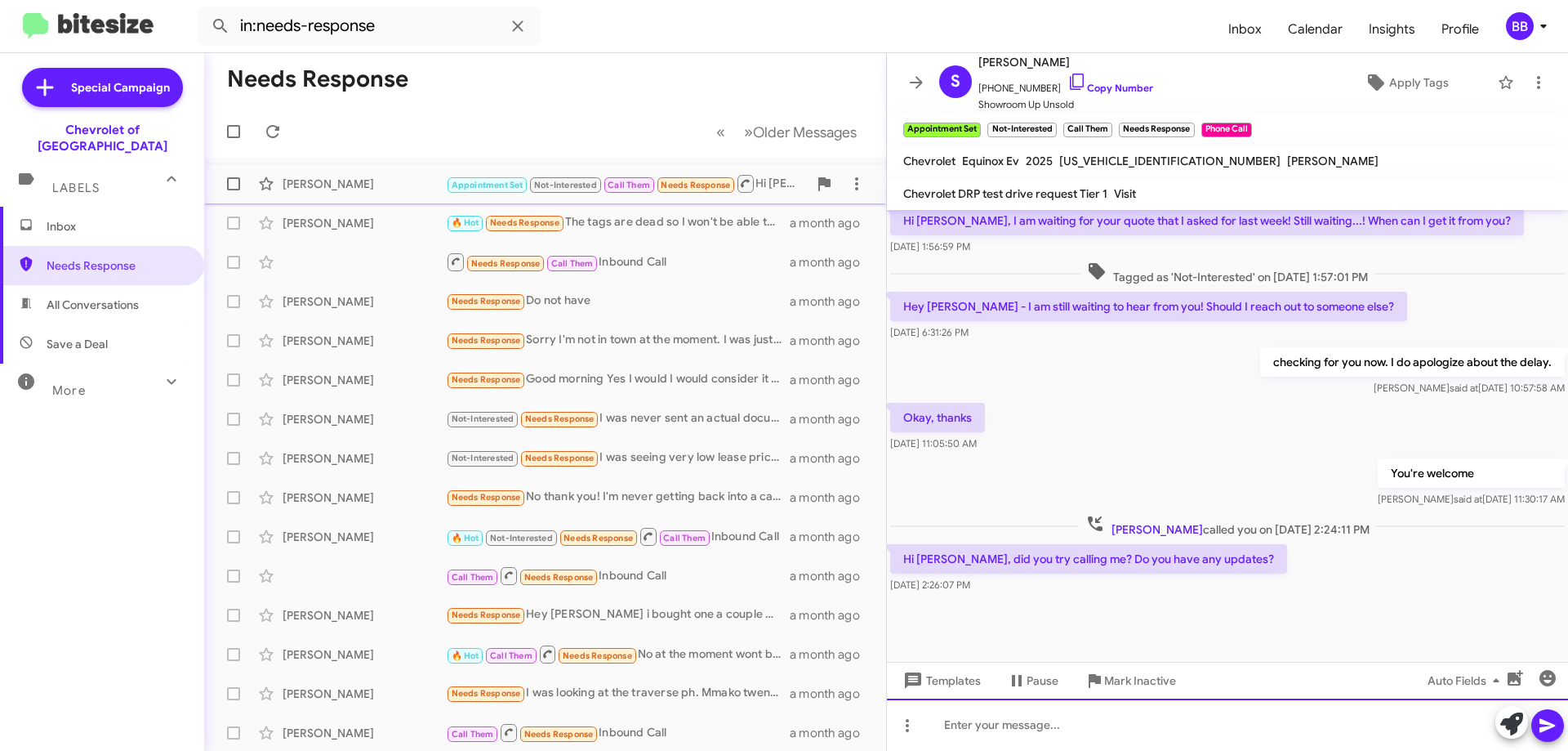
click at [989, 728] on div at bounding box center [1227, 725] width 681 height 53
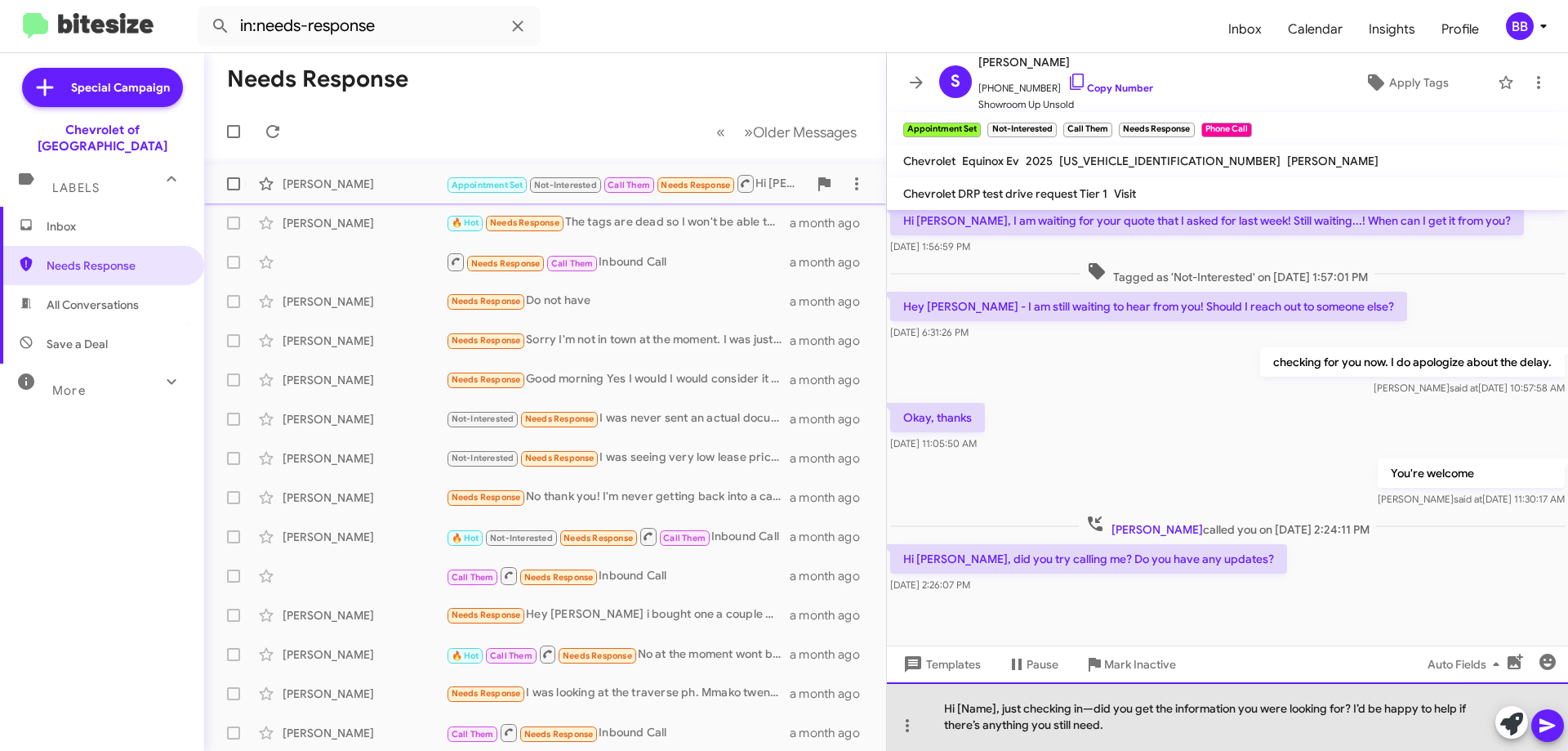
drag, startPoint x: 995, startPoint y: 704, endPoint x: 956, endPoint y: 709, distance: 39.3
click at [956, 709] on div "Hi [Name], just checking in—did you get the information you were looking for? I…" at bounding box center [1227, 717] width 681 height 69
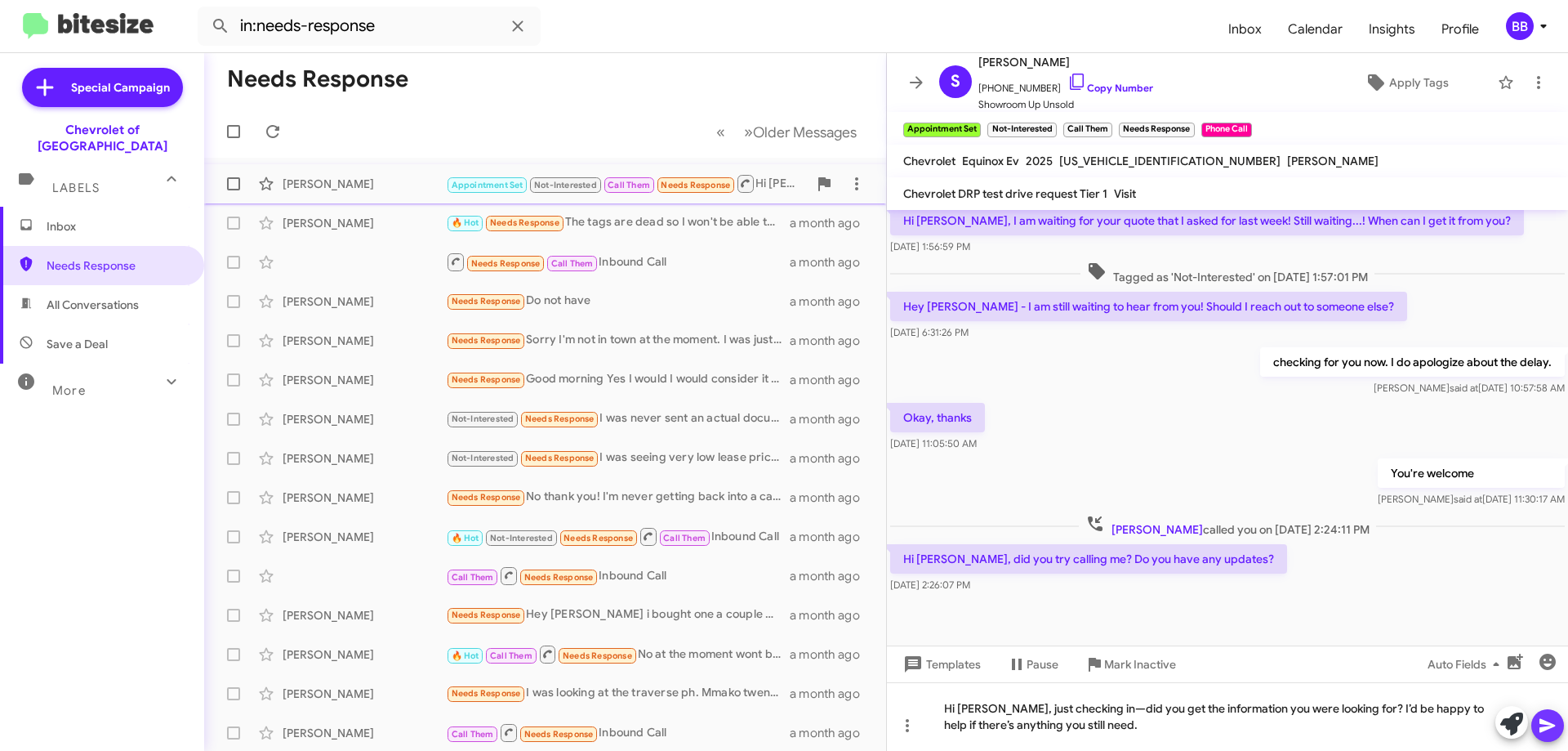
click at [1545, 721] on icon at bounding box center [1547, 726] width 16 height 14
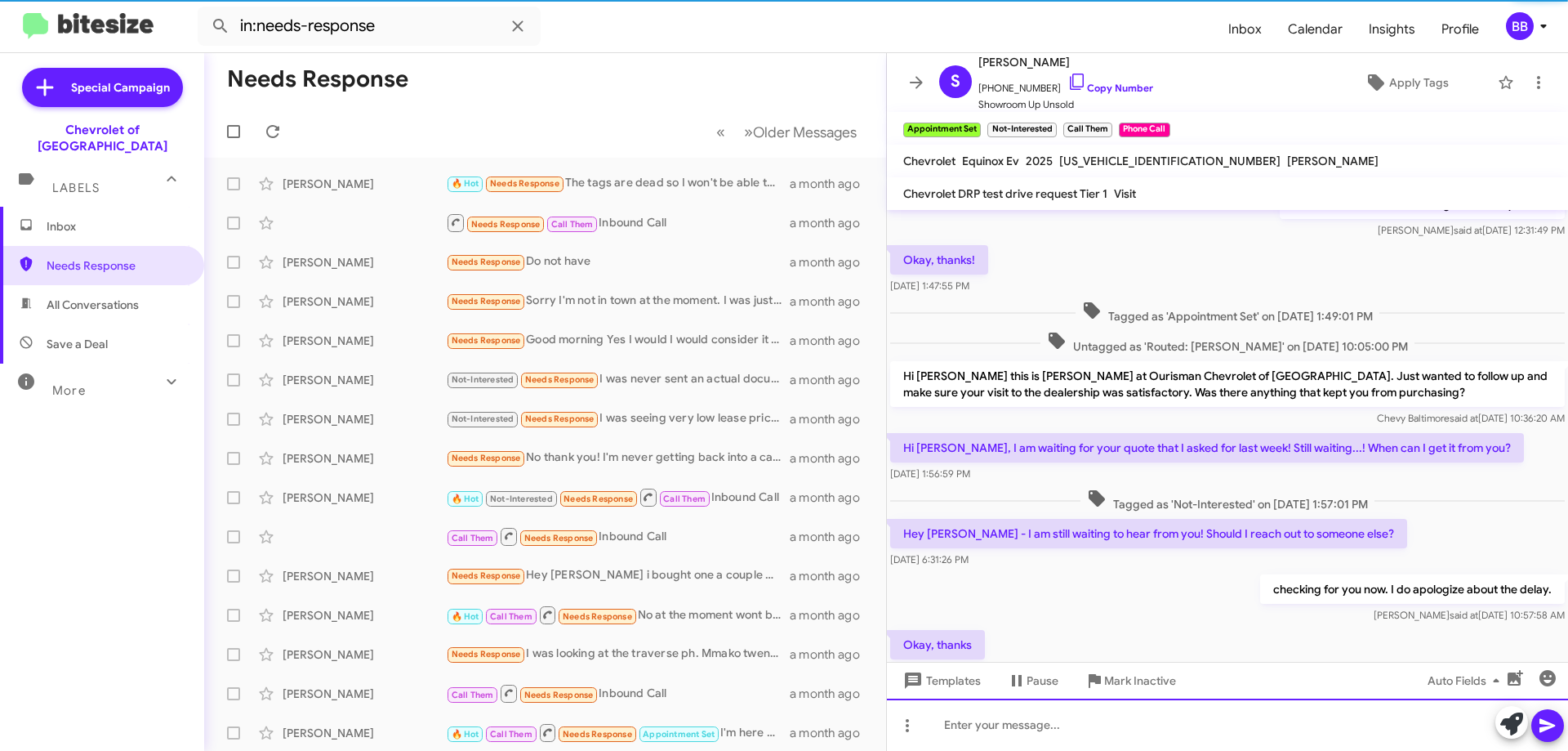
scroll to position [327, 0]
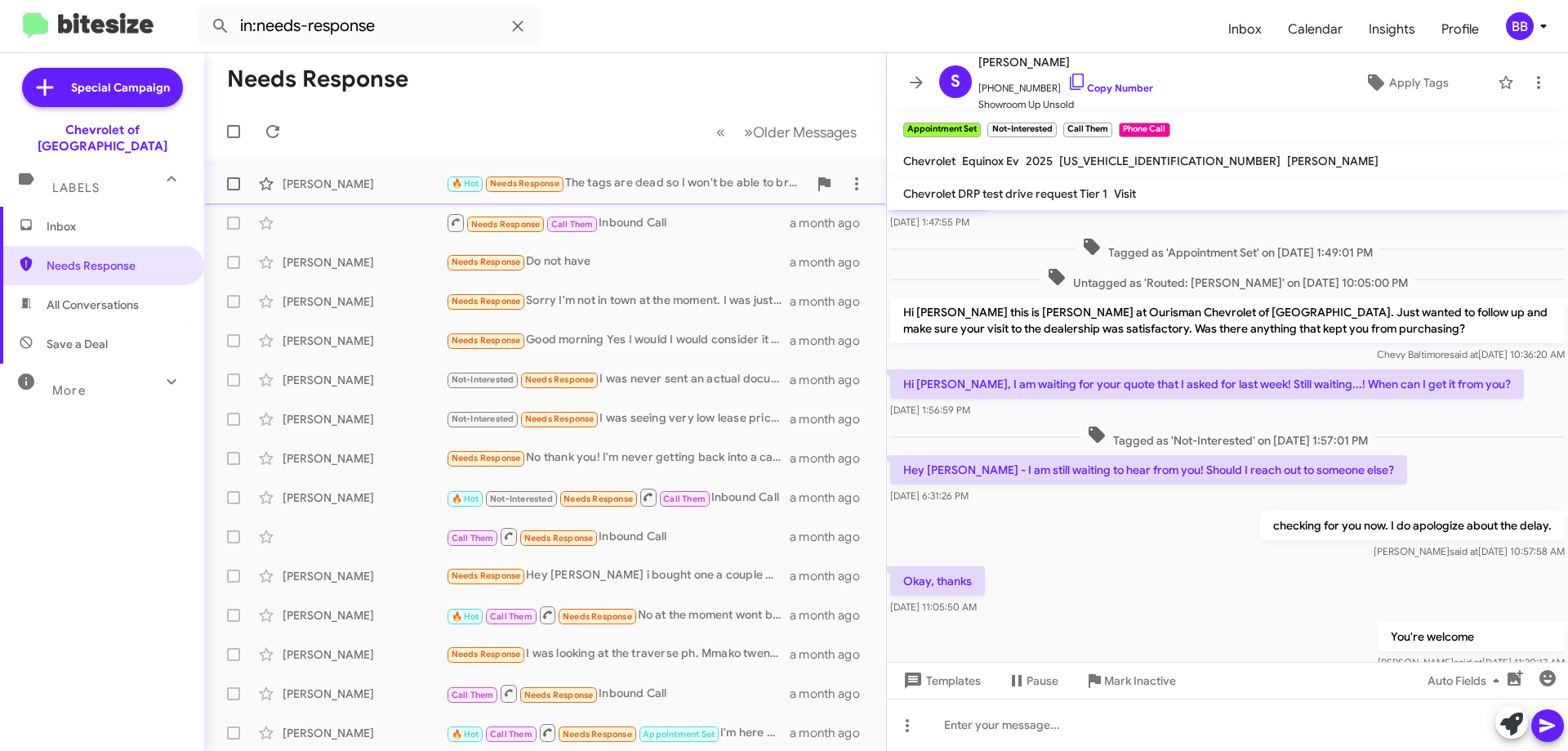
click at [721, 199] on div "[PERSON_NAME] 🔥 Hot Needs Response The tags are dead so I won't be able to brin…" at bounding box center [544, 184] width 656 height 32
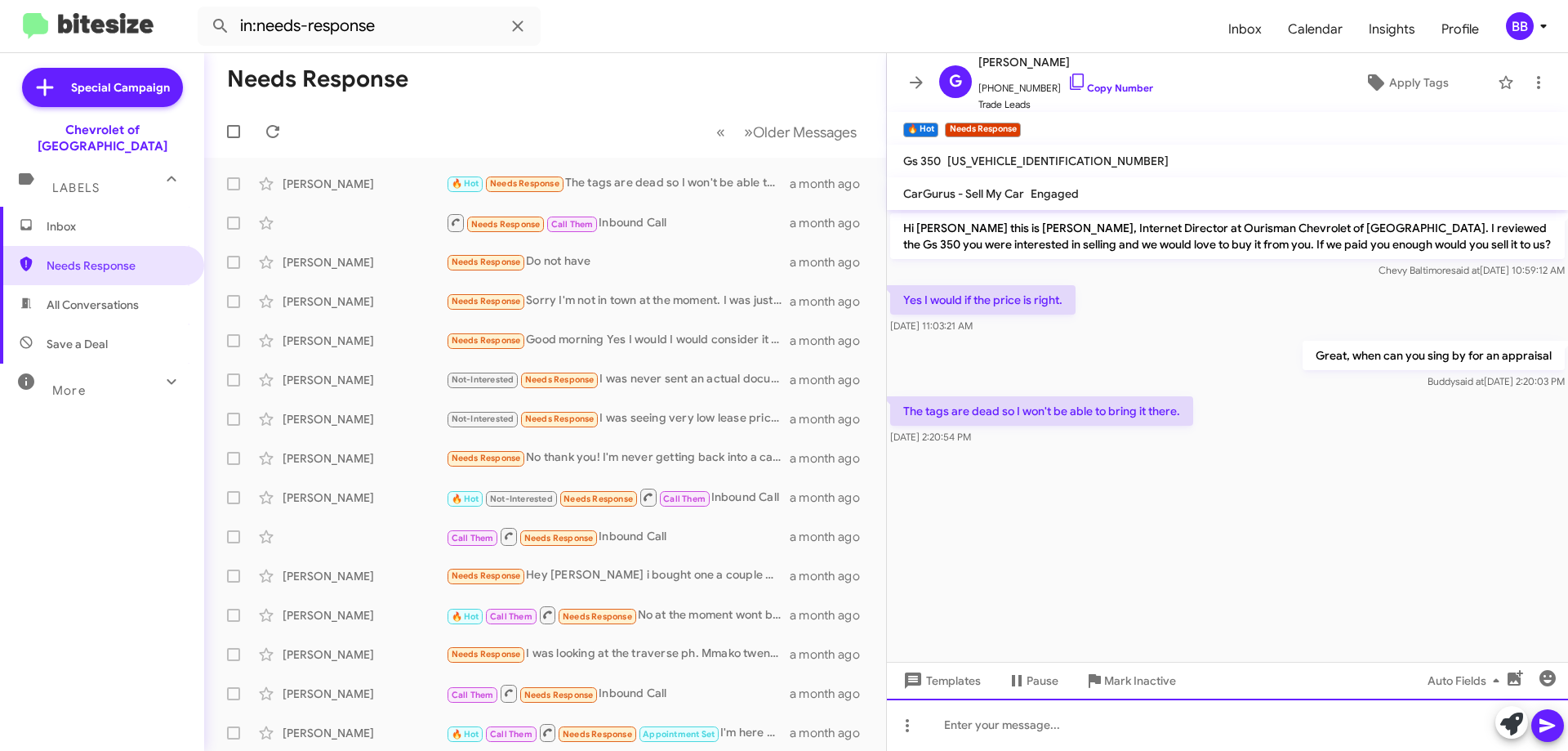
click at [1092, 719] on div at bounding box center [1227, 725] width 681 height 53
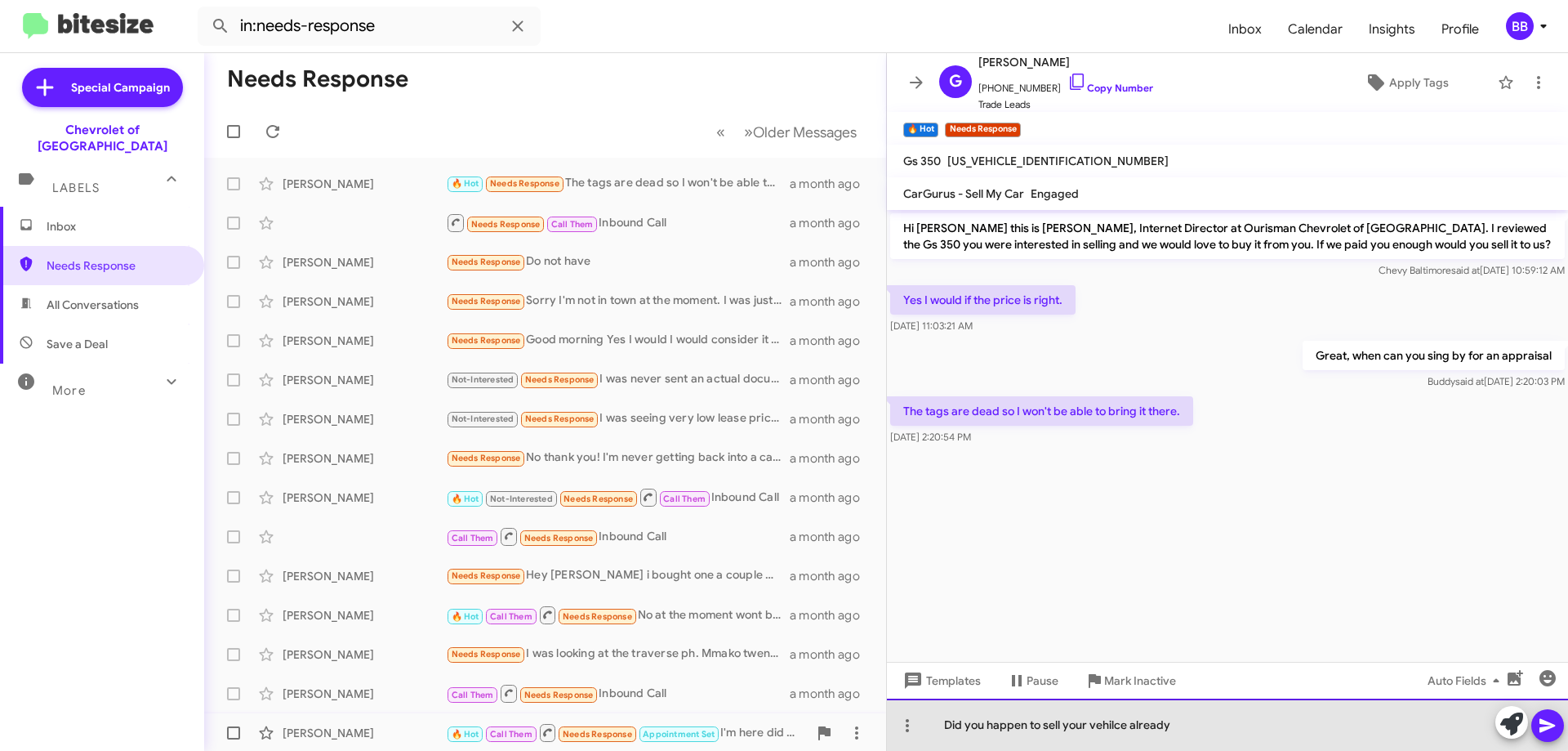
drag, startPoint x: 715, startPoint y: 729, endPoint x: 648, endPoint y: 729, distance: 67.0
click at [648, 729] on div "Needs Response « Previous » Next Older Messages [PERSON_NAME] 🔥 Hot Needs Respo…" at bounding box center [886, 401] width 1363 height 697
click at [1176, 726] on div "Did you happen to sell your vehilce already" at bounding box center [1227, 725] width 681 height 53
click at [1176, 726] on div "Did you happen to sell your vehilce already" at bounding box center [1227, 725] width 681 height 53
click at [947, 725] on div at bounding box center [1227, 725] width 681 height 53
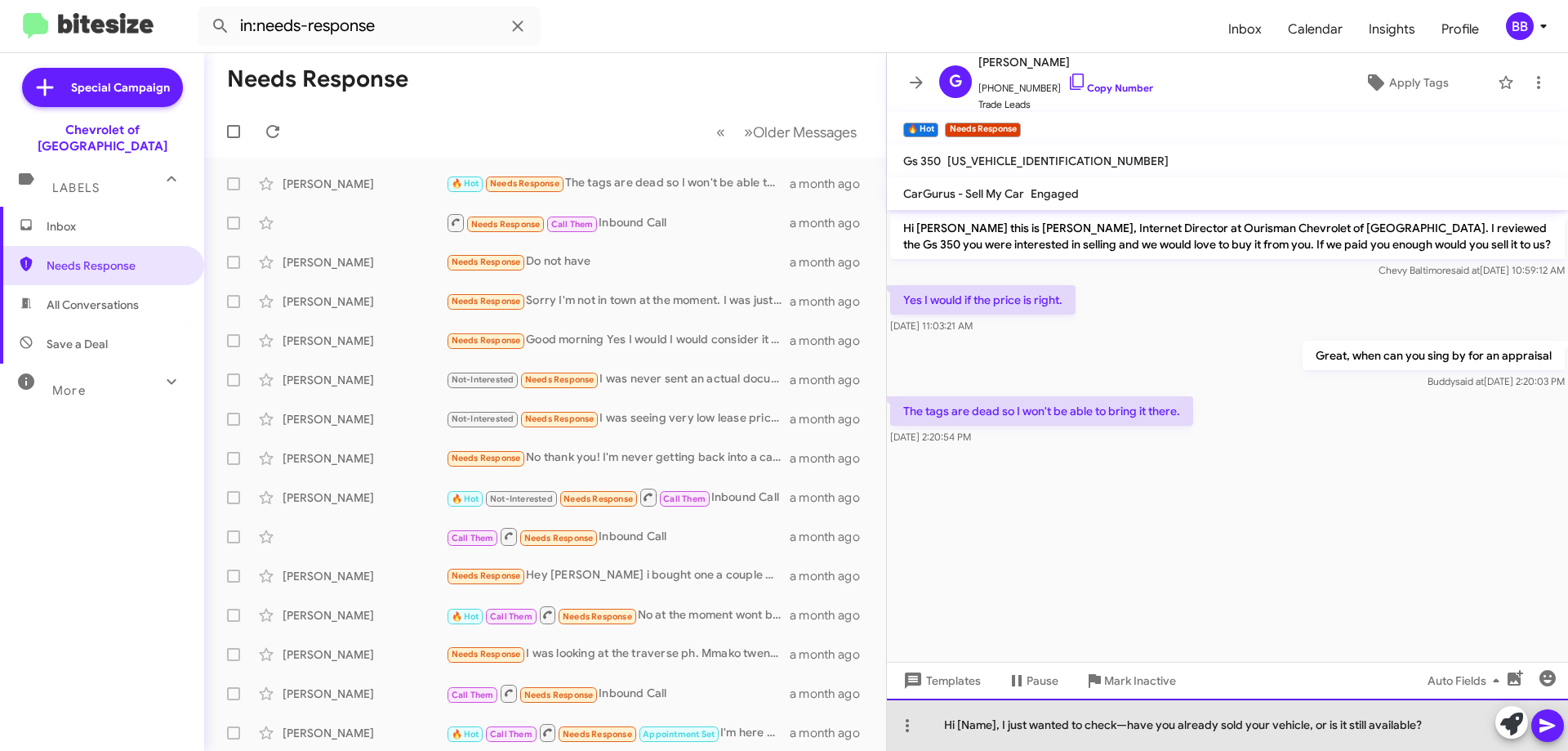
click at [992, 725] on div "Hi [Name], I just wanted to check—have you already sold your vehicle, or is it …" at bounding box center [1227, 725] width 681 height 53
drag, startPoint x: 996, startPoint y: 724, endPoint x: 957, endPoint y: 725, distance: 39.0
click at [957, 725] on div "Hi [Name], I just wanted to check—have you already sold your vehicle, or is it …" at bounding box center [1227, 725] width 681 height 53
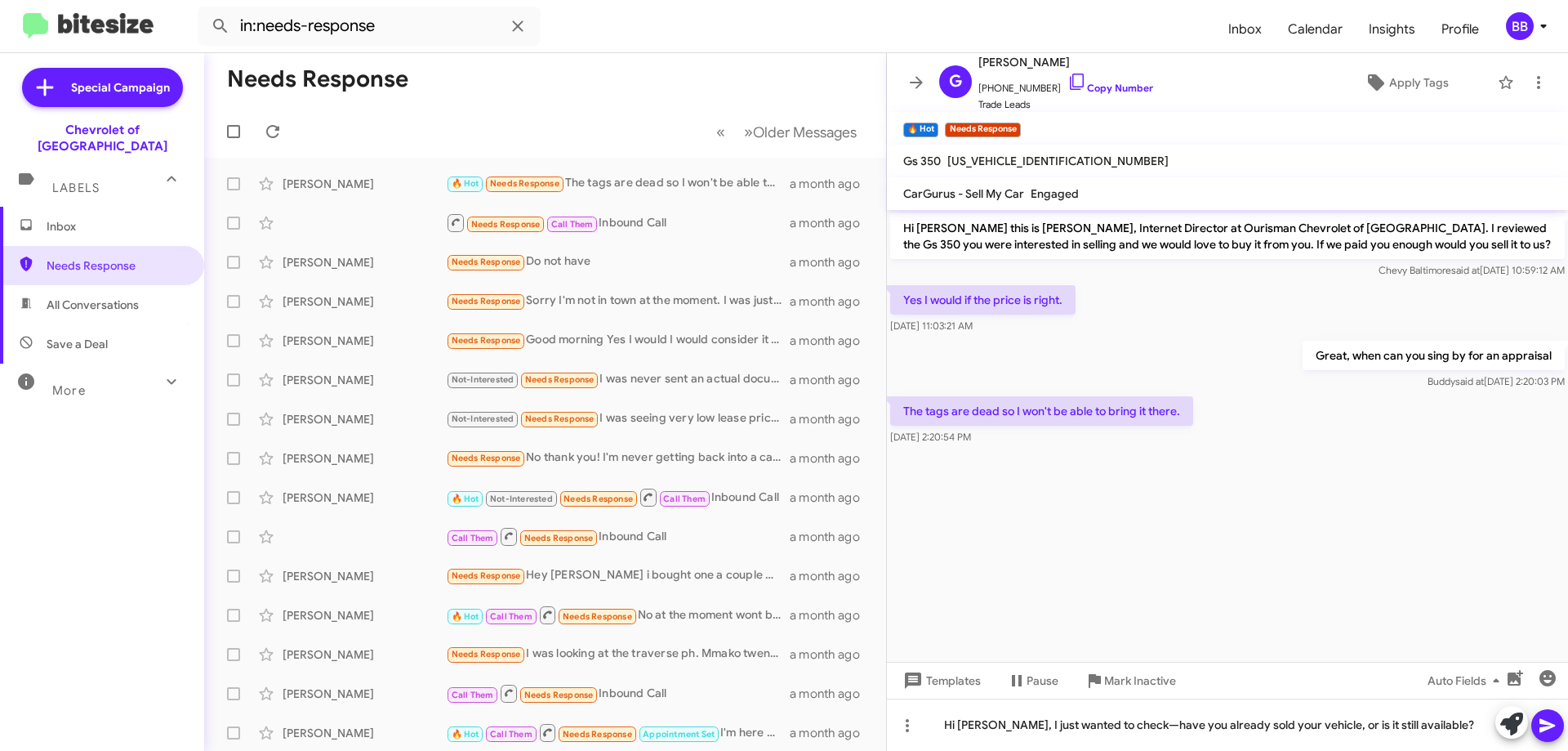
click at [1545, 723] on icon at bounding box center [1547, 726] width 16 height 14
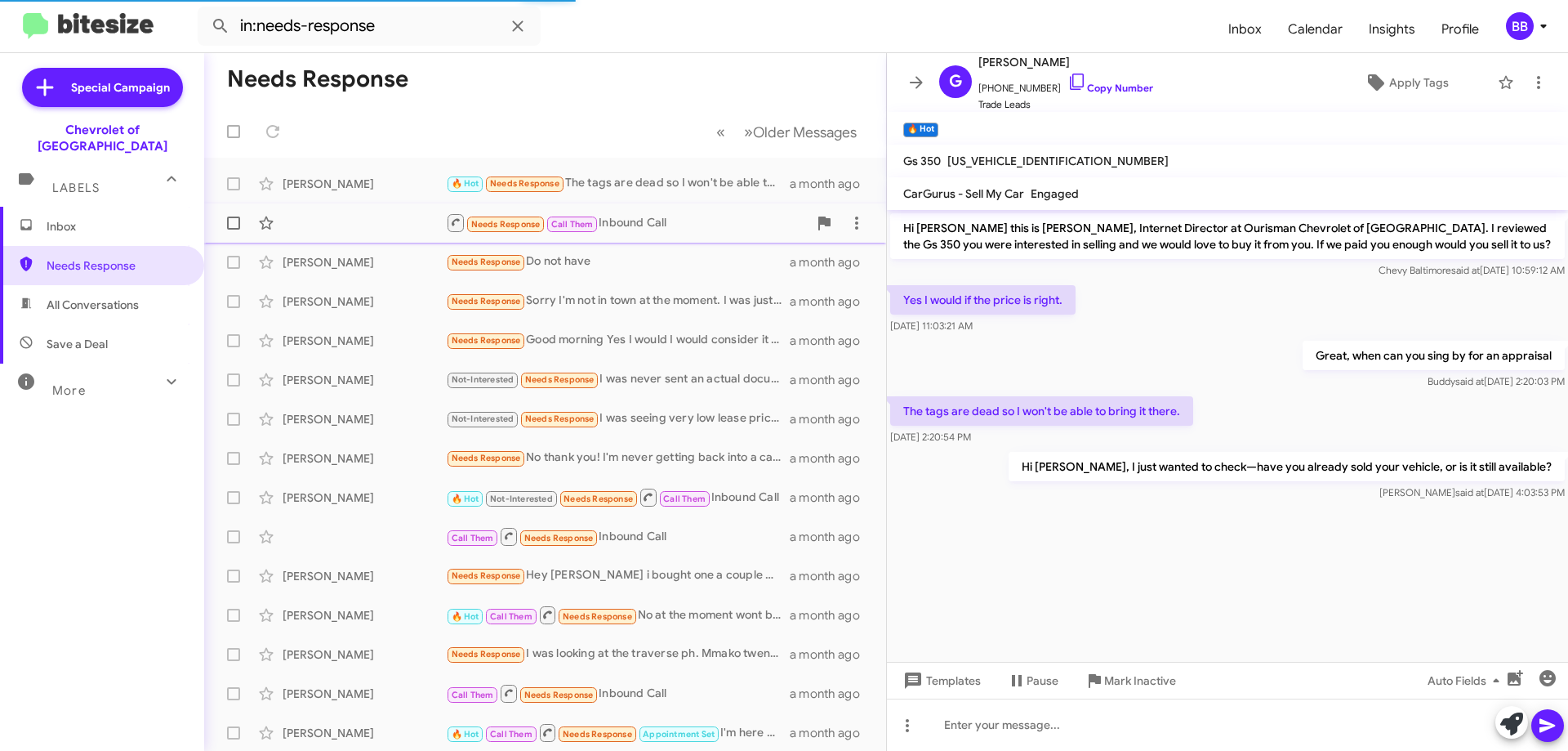
click at [663, 222] on div "Needs Response Call Them Inbound Call" at bounding box center [627, 222] width 362 height 20
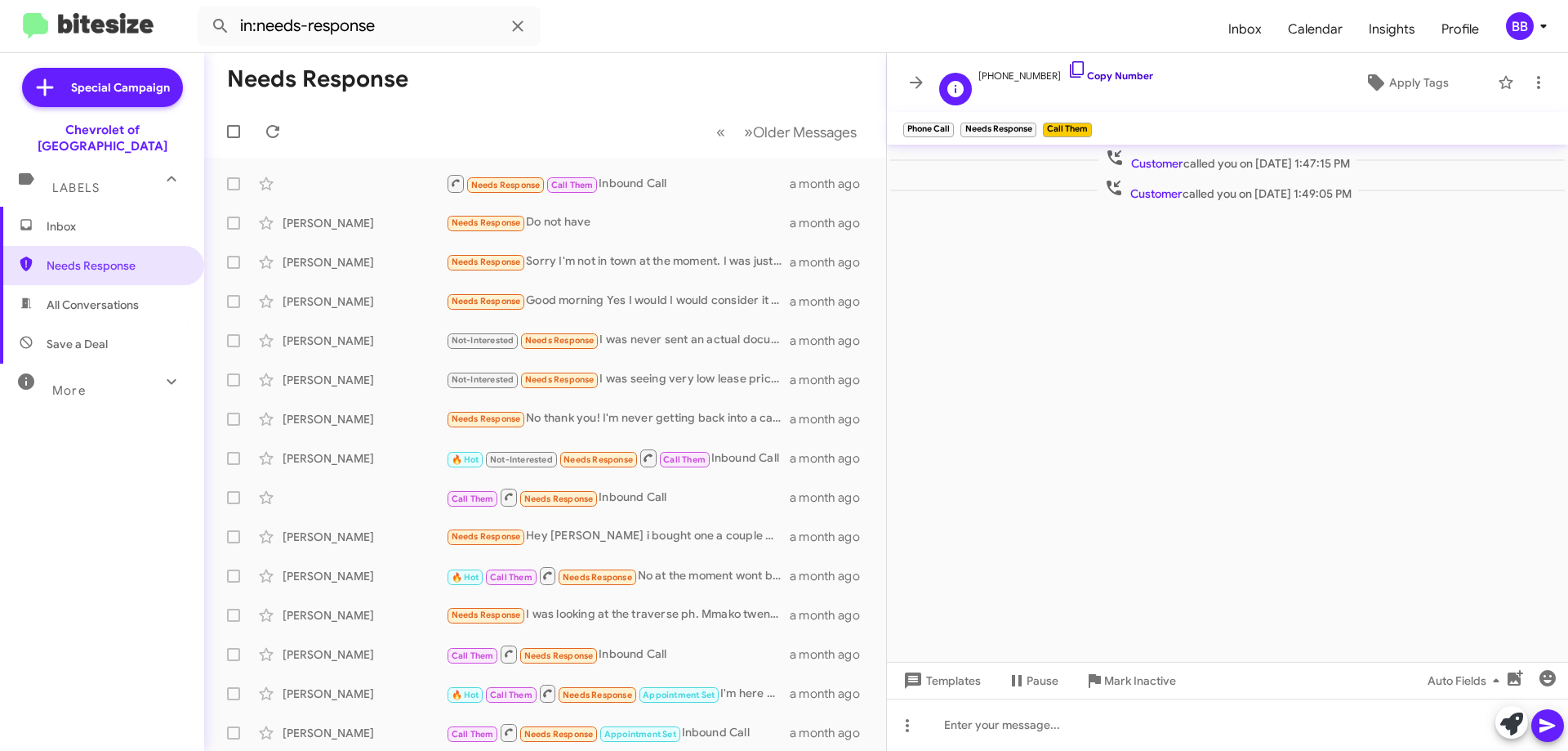
click at [1092, 79] on link "Copy Number" at bounding box center [1111, 76] width 86 height 12
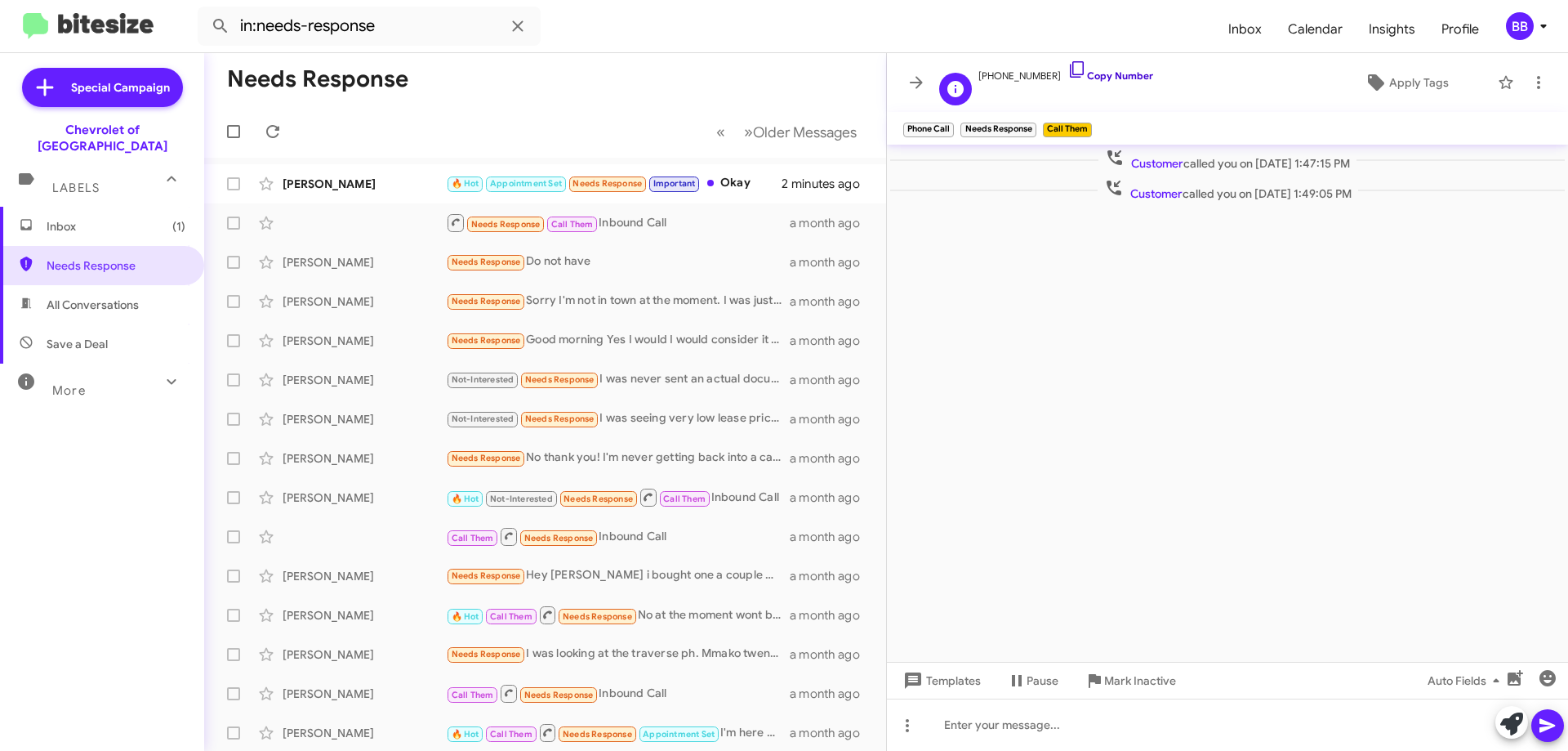
click at [1073, 70] on link "Copy Number" at bounding box center [1111, 76] width 86 height 12
click at [1069, 70] on link "Copy Number" at bounding box center [1111, 76] width 86 height 12
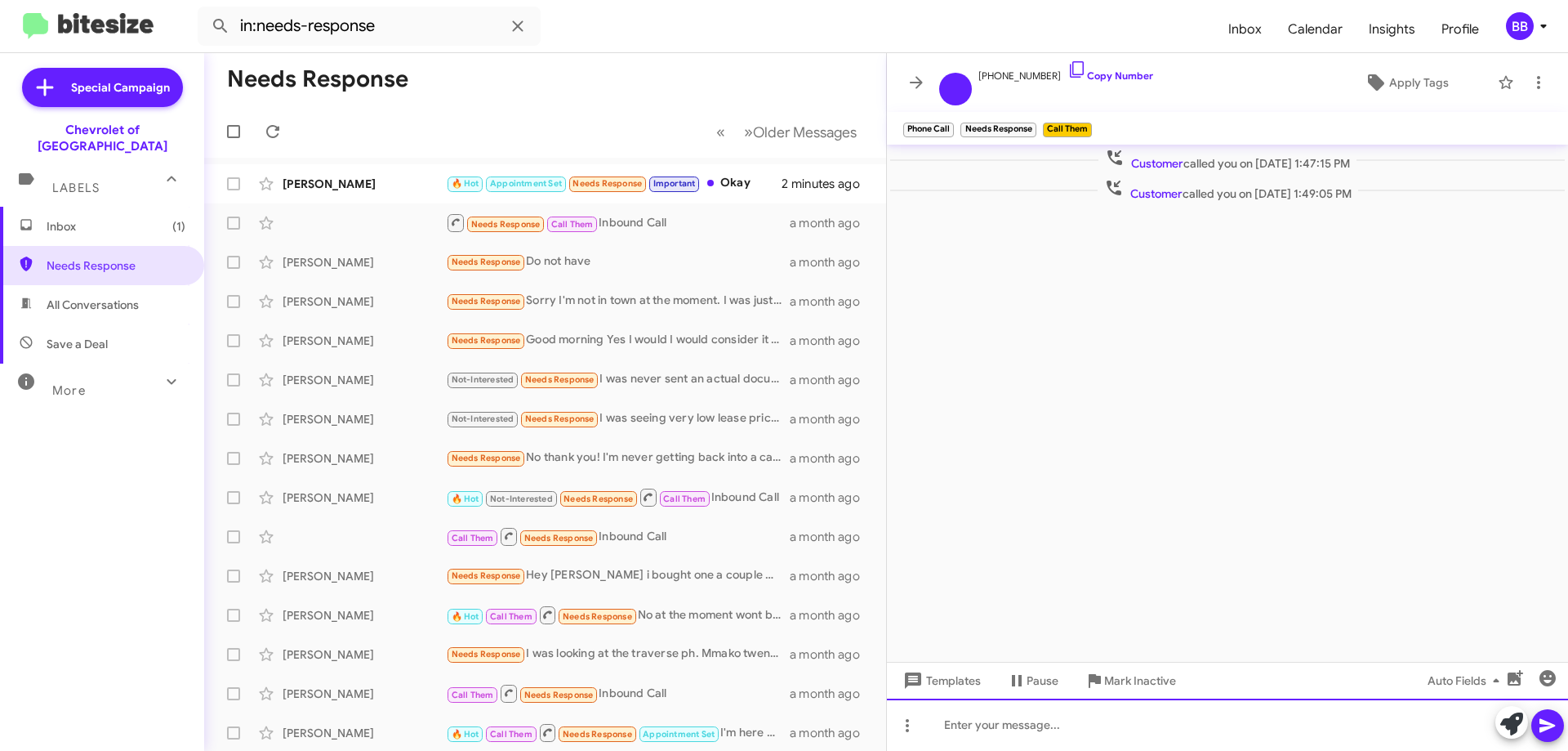
click at [1119, 735] on div at bounding box center [1227, 725] width 681 height 53
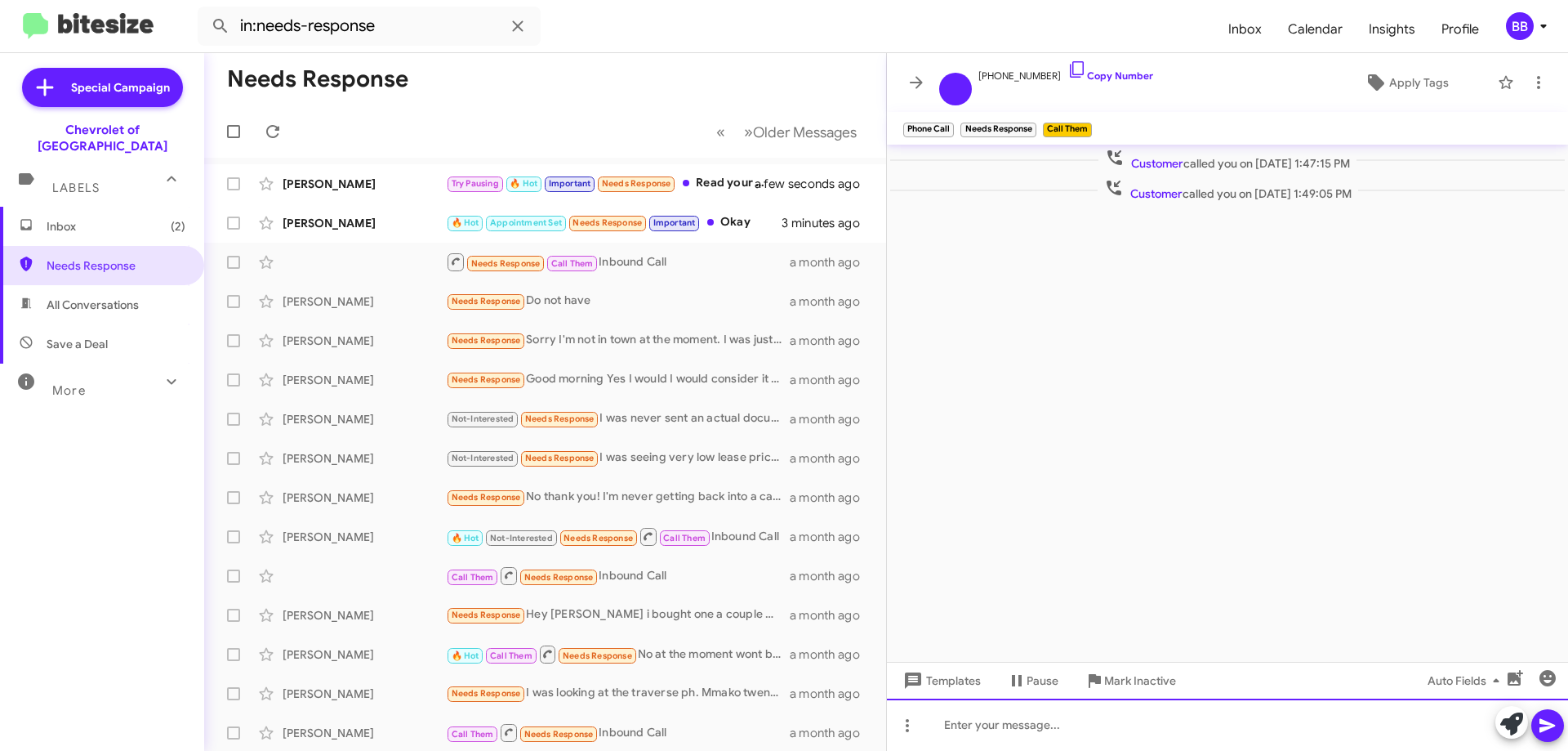
click at [1100, 741] on div at bounding box center [1227, 725] width 681 height 53
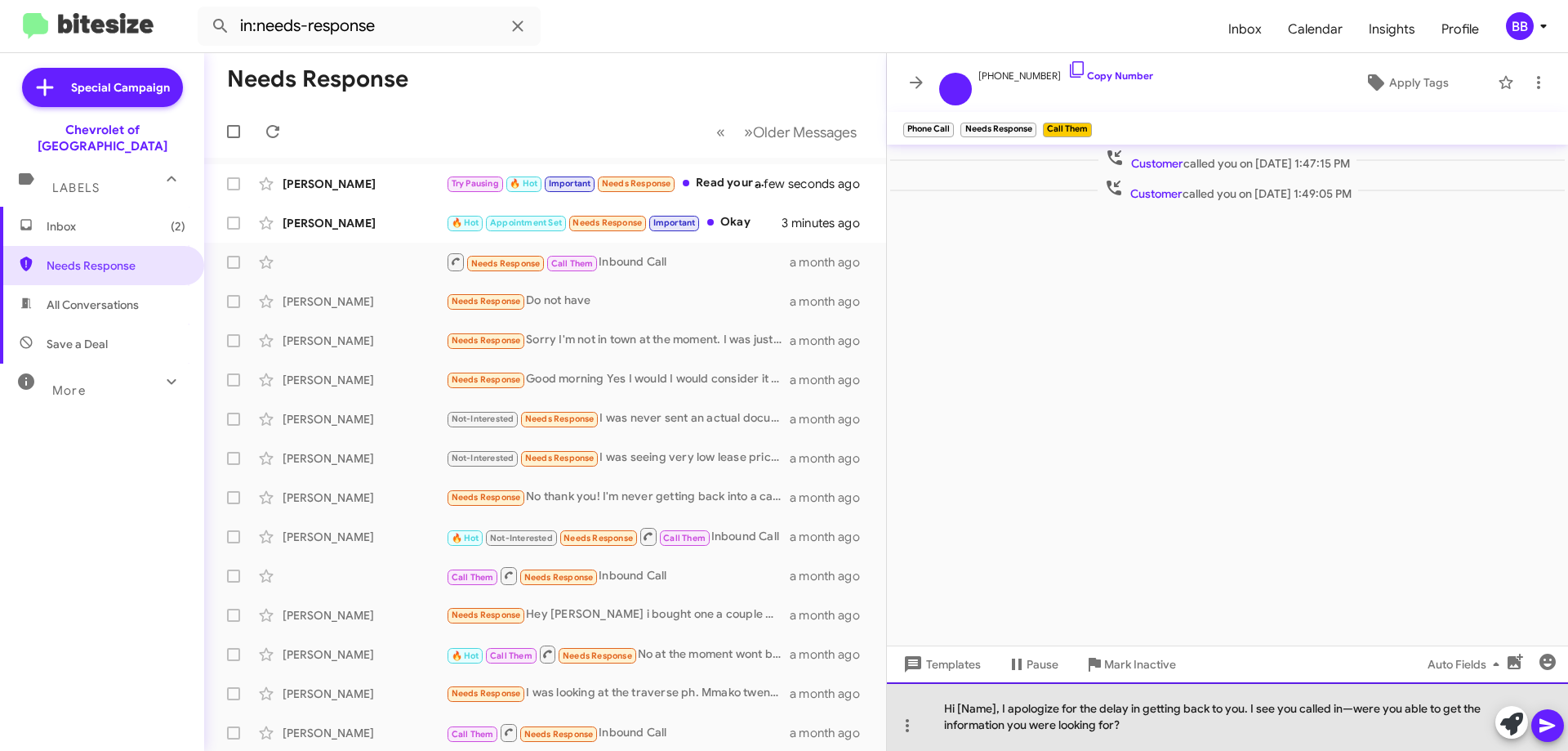
drag, startPoint x: 995, startPoint y: 708, endPoint x: 958, endPoint y: 705, distance: 37.1
click at [958, 705] on div "Hi [Name], I apologize for the delay in getting back to you. I see you called i…" at bounding box center [1227, 717] width 681 height 69
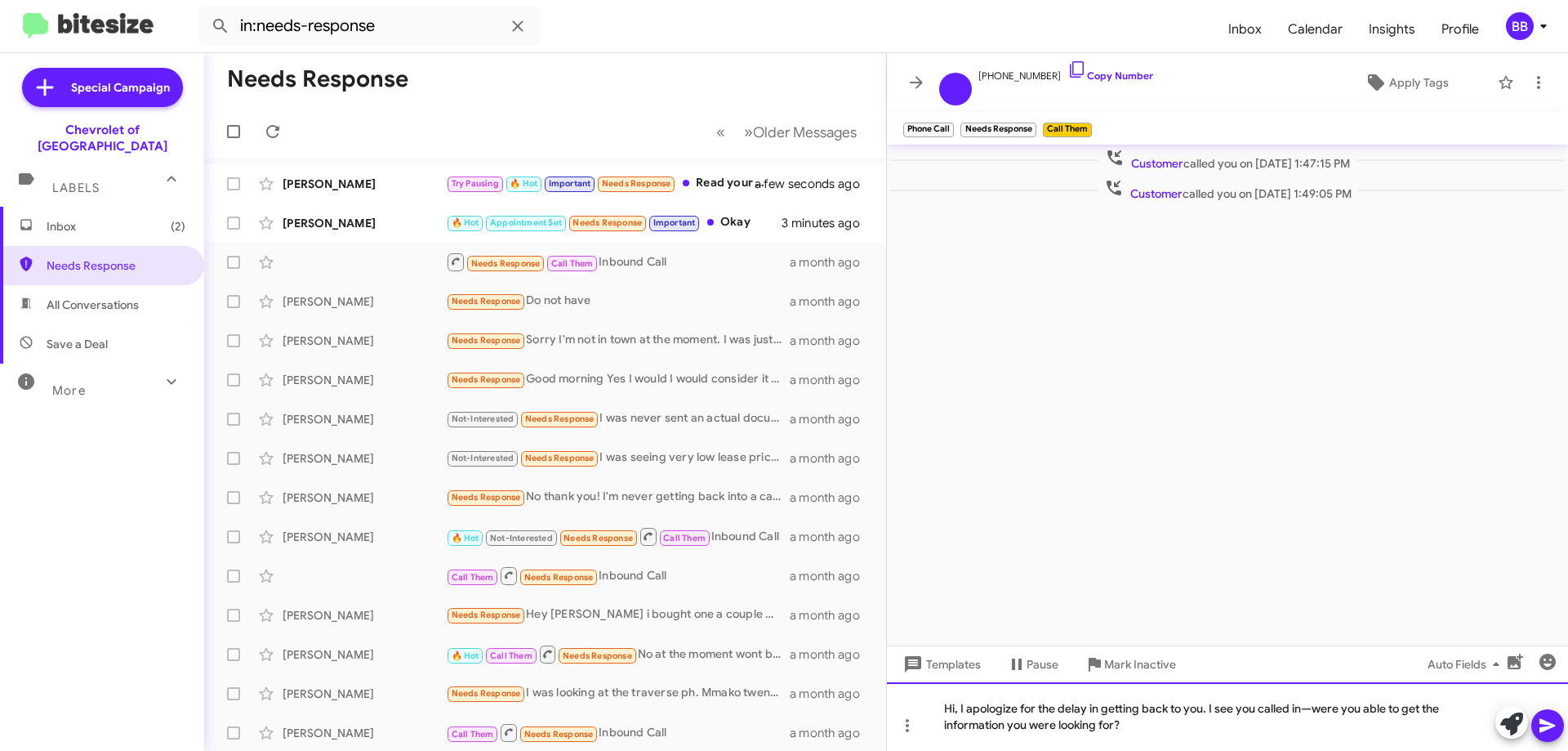
click at [1118, 722] on div "Hi, I apologize for the delay in getting back to you. I see you called in—were …" at bounding box center [1227, 717] width 681 height 69
click at [1550, 731] on icon at bounding box center [1548, 726] width 19 height 19
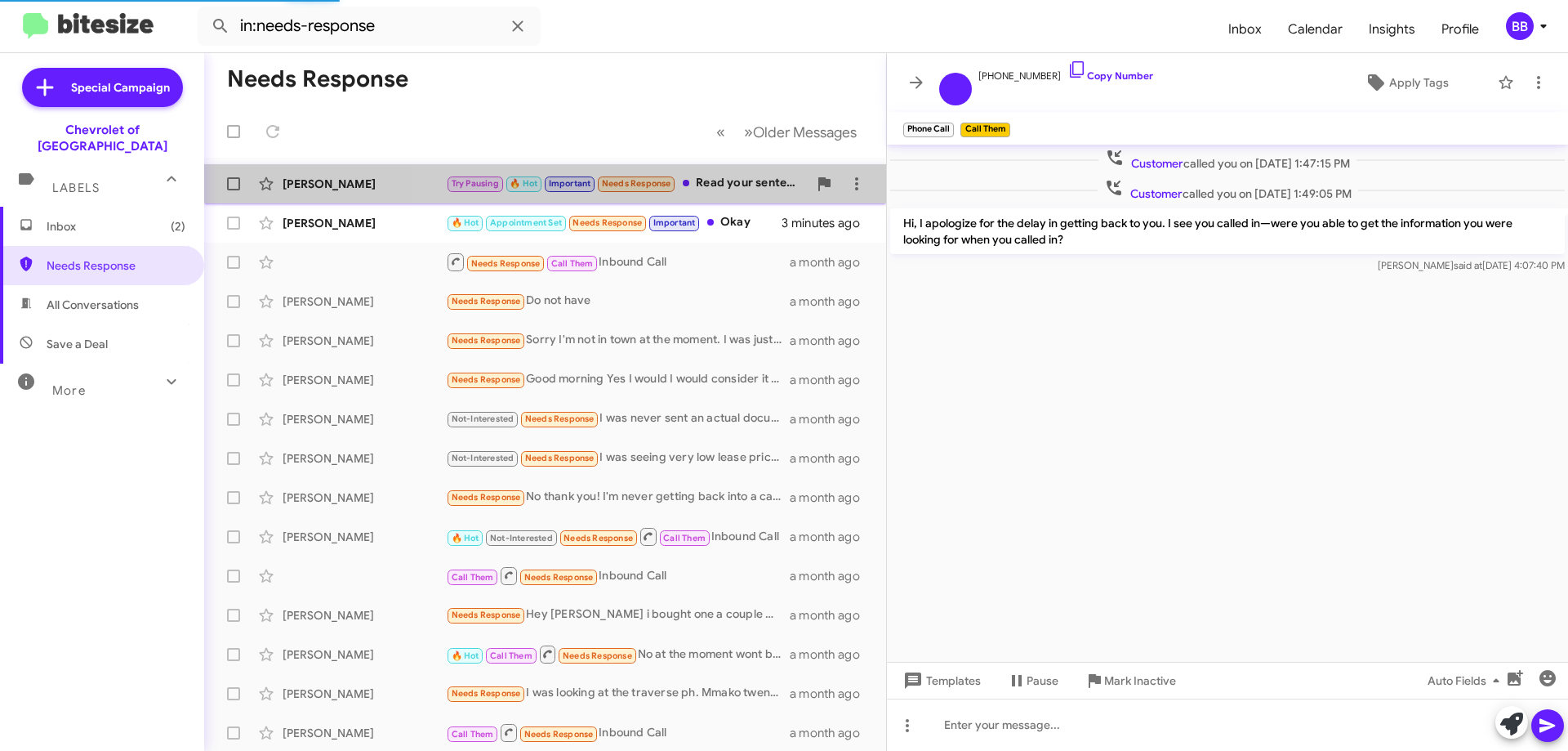
click at [734, 189] on div "Try Pausing 🔥 Hot Important Needs Response Read your sentence. It makes NO sens…" at bounding box center [627, 183] width 362 height 18
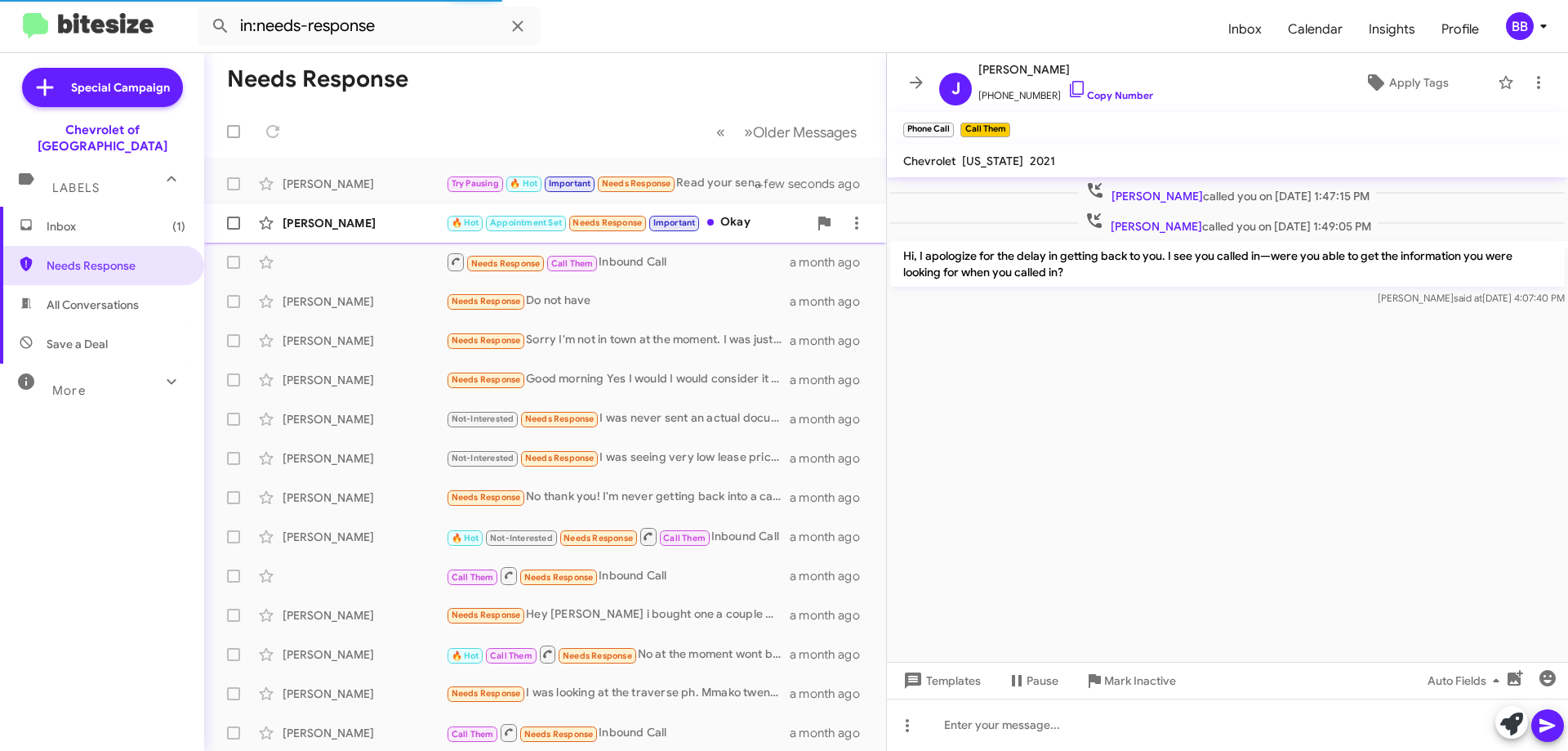
scroll to position [856, 0]
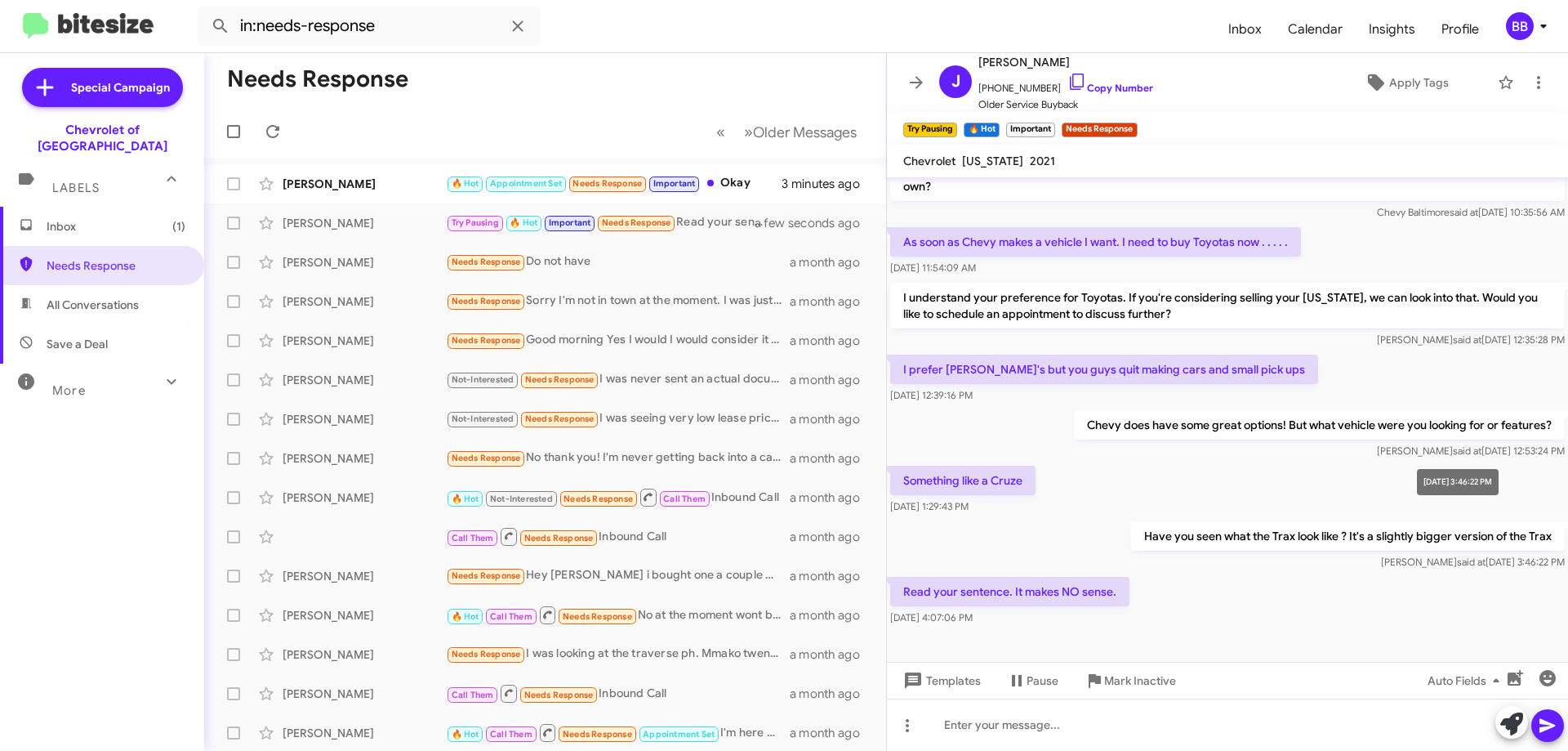
click at [1510, 487] on mat-tooltip-component "[DATE] 3:46:22 PM" at bounding box center [1457, 482] width 104 height 49
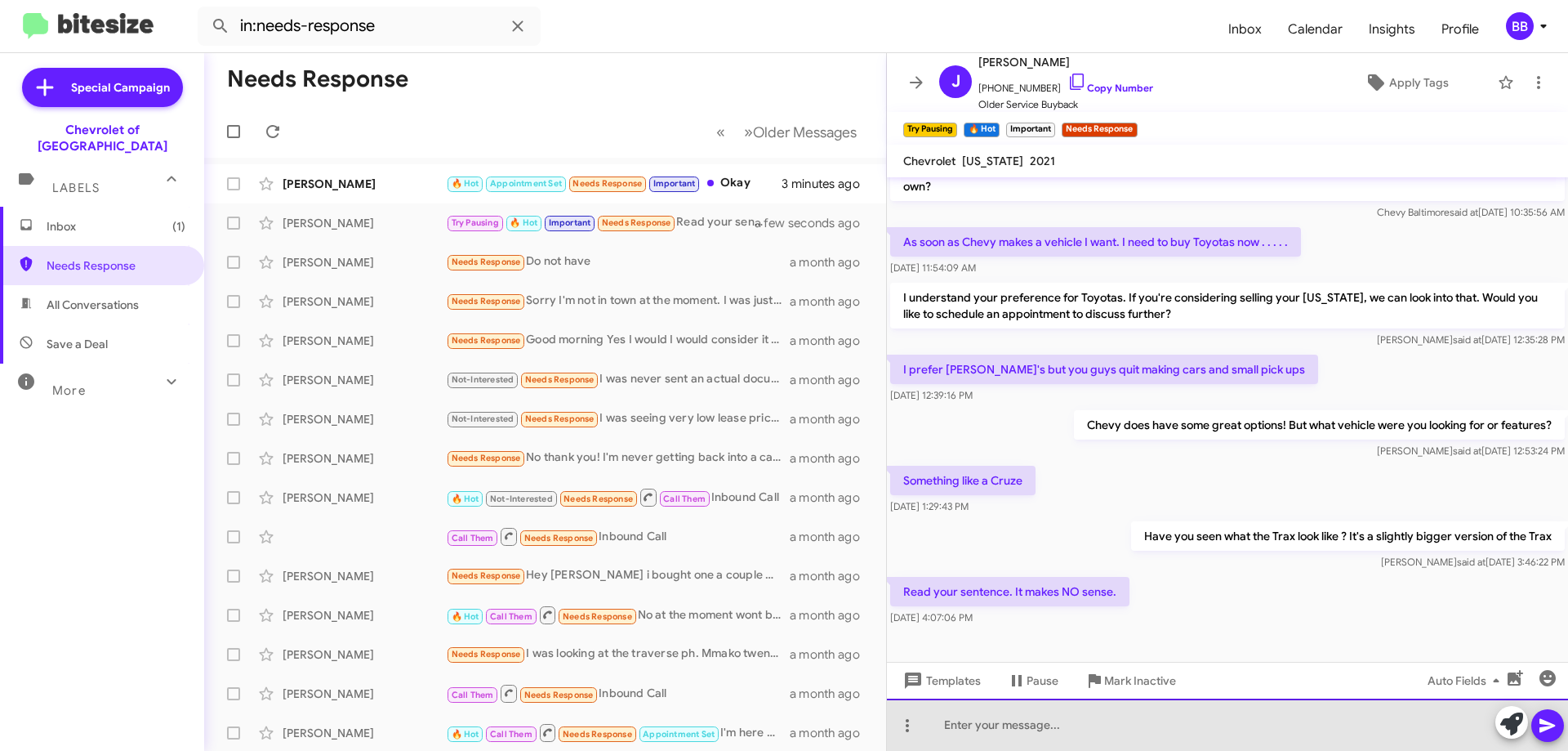
click at [1097, 728] on div at bounding box center [1227, 725] width 681 height 53
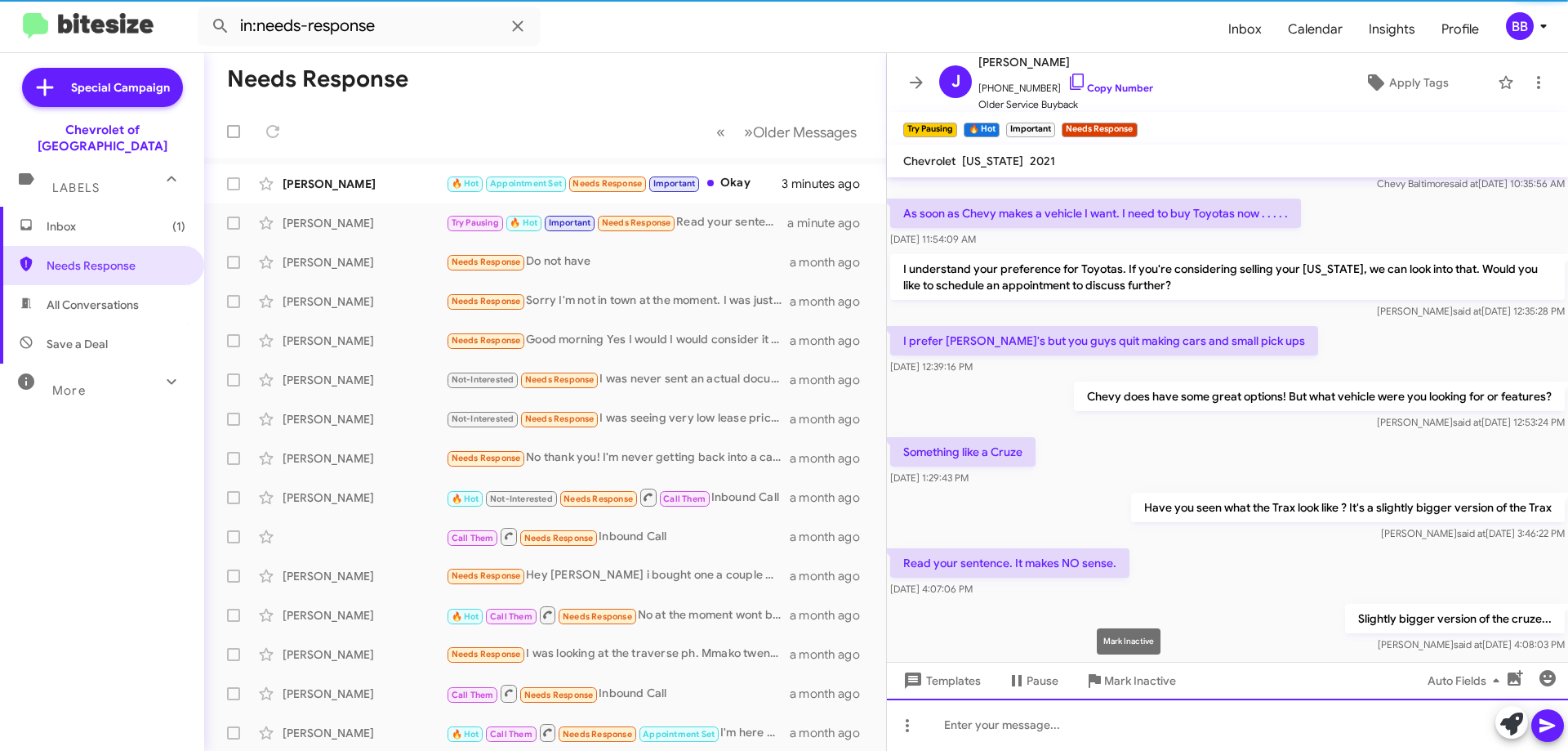
scroll to position [915, 0]
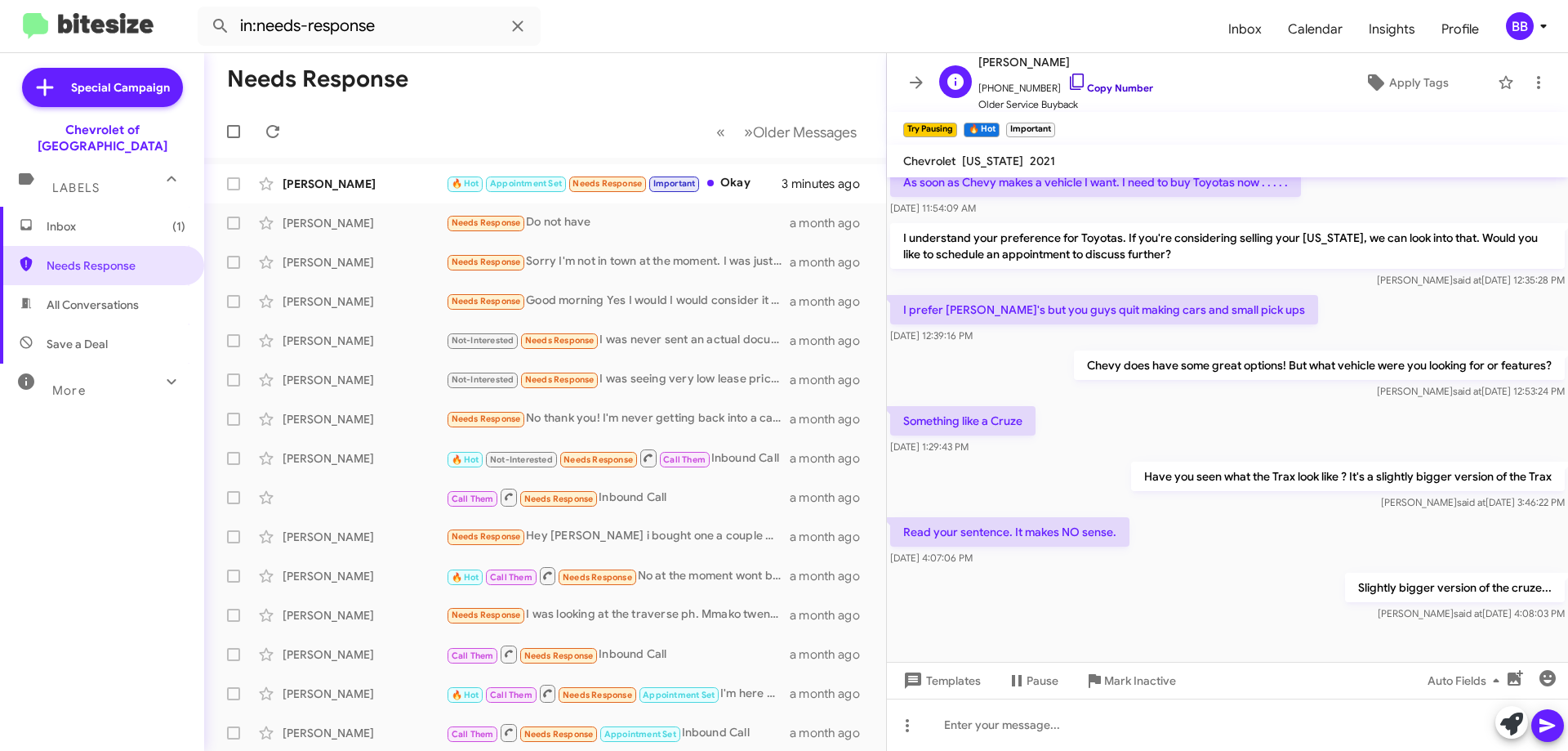
click at [1071, 89] on link "Copy Number" at bounding box center [1111, 88] width 86 height 12
click at [1534, 89] on icon at bounding box center [1538, 83] width 19 height 19
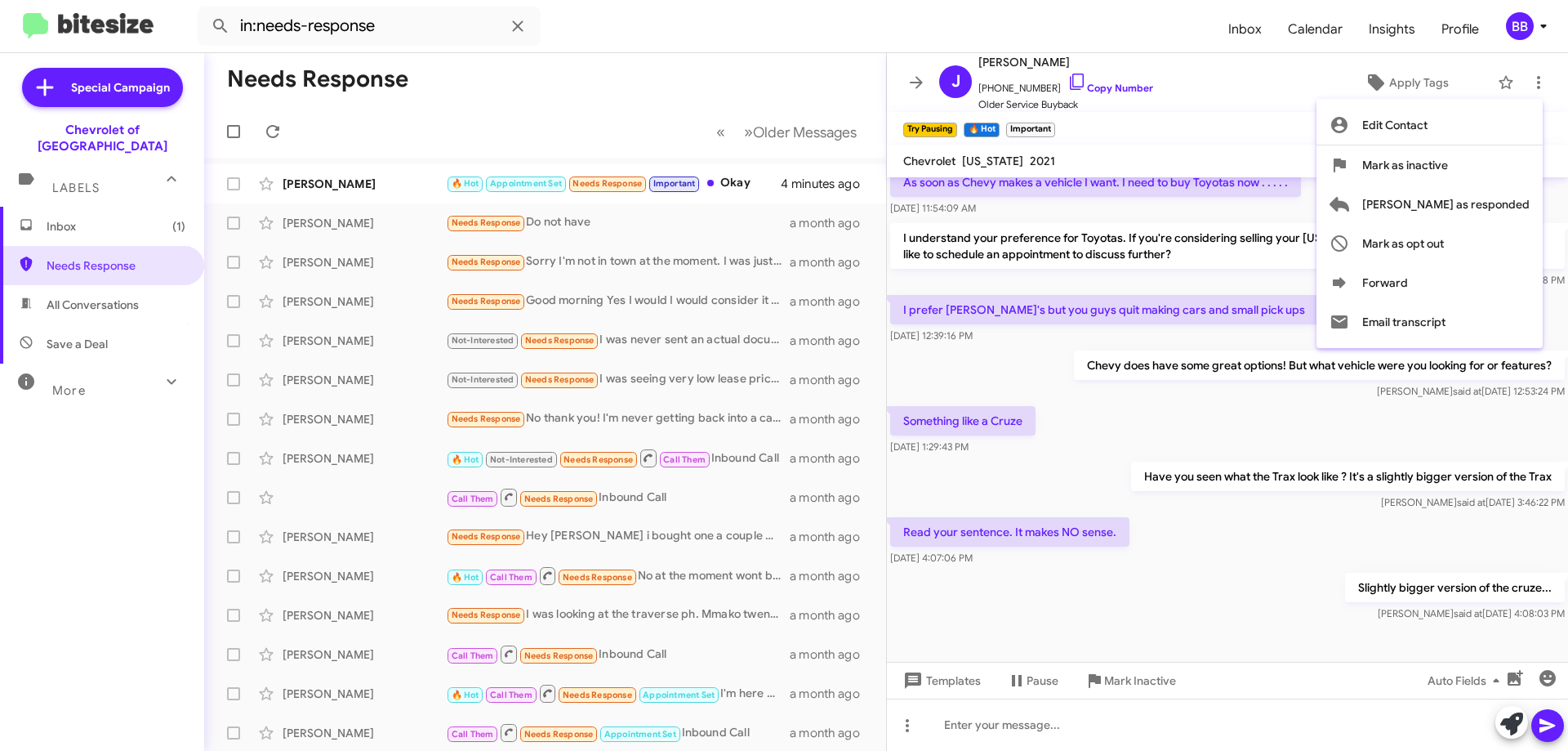
click at [1214, 121] on div at bounding box center [784, 375] width 1568 height 751
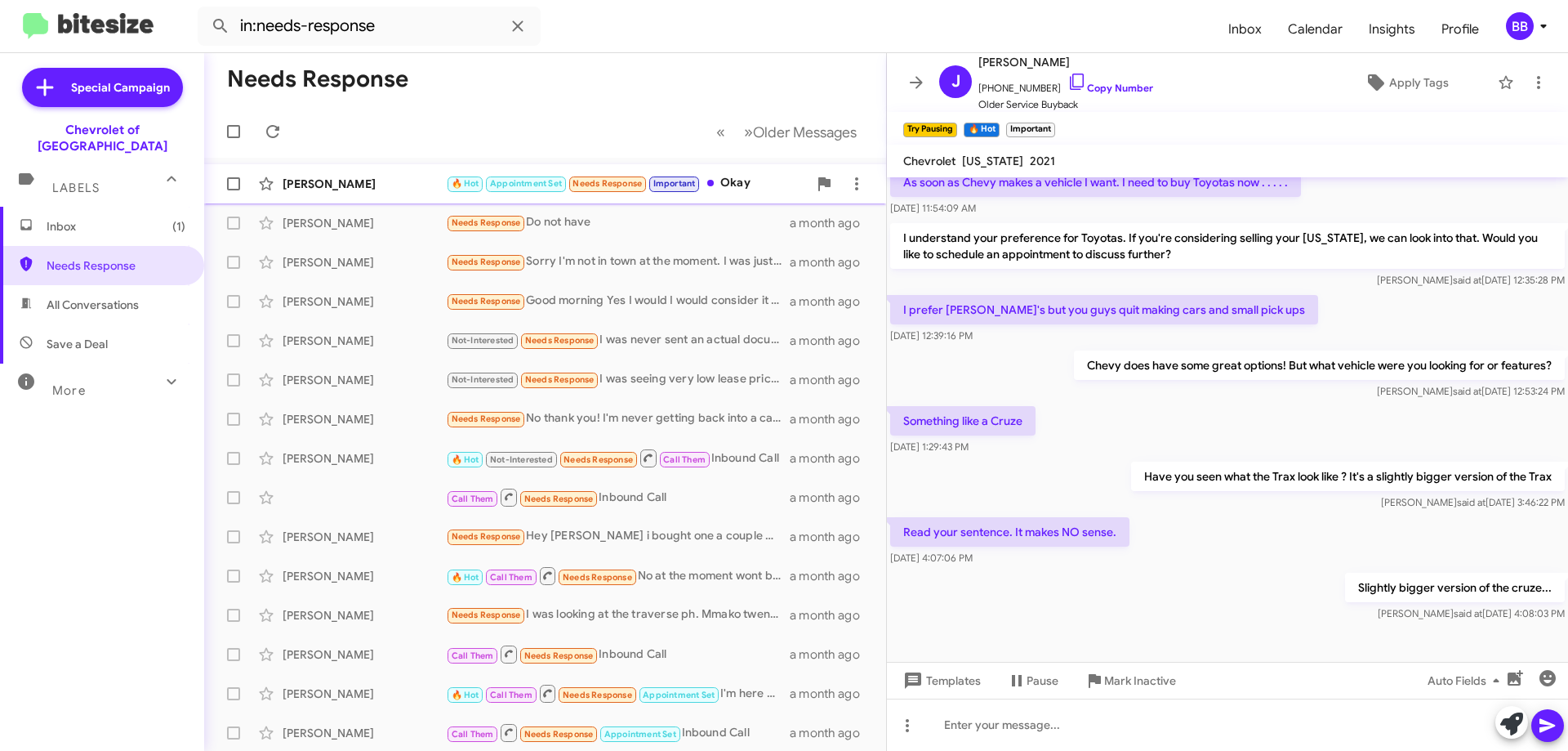
click at [737, 177] on div "🔥 Hot Appointment Set Needs Response Important Okay" at bounding box center [627, 183] width 362 height 18
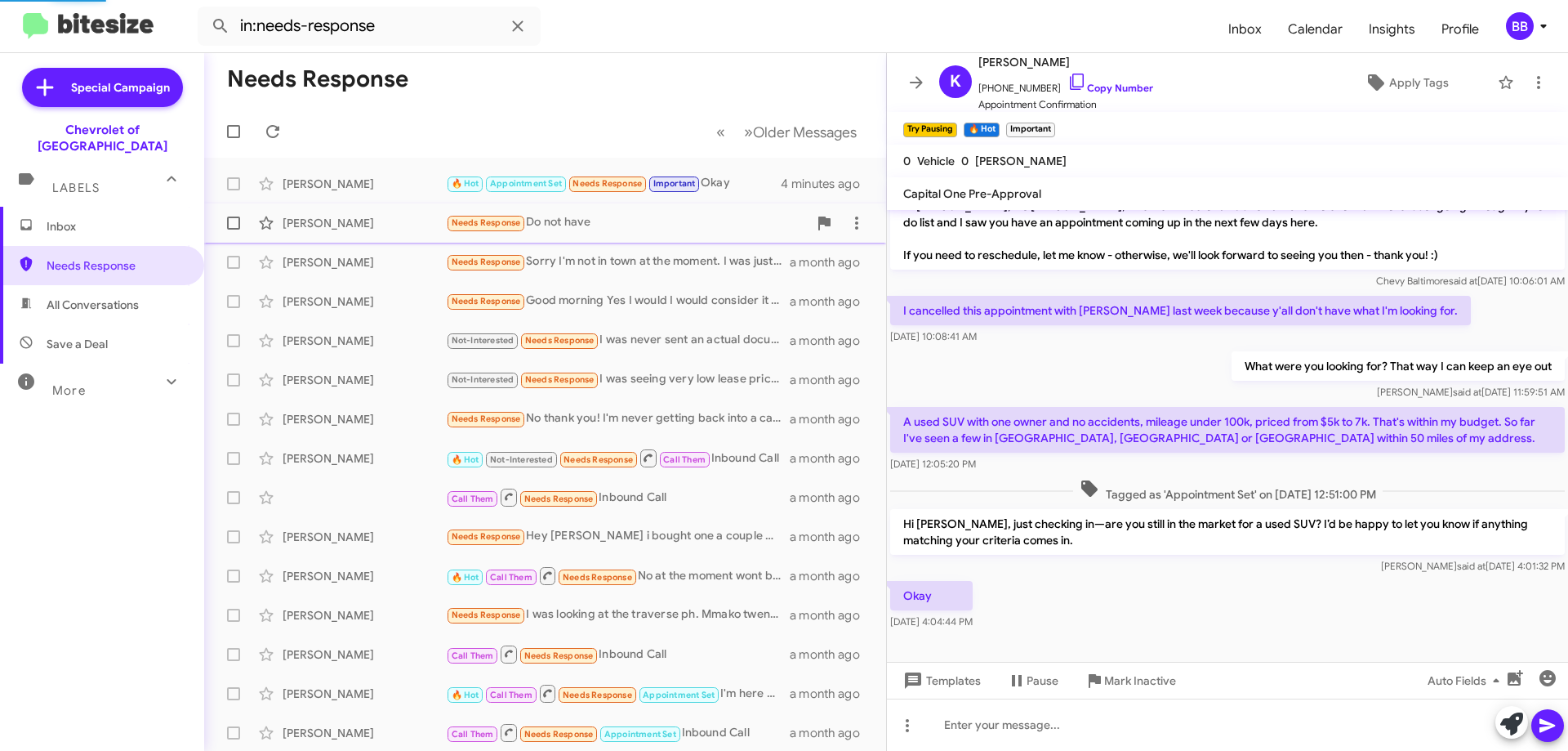
scroll to position [22, 0]
click at [662, 225] on div "Needs Response Do not have" at bounding box center [627, 222] width 362 height 18
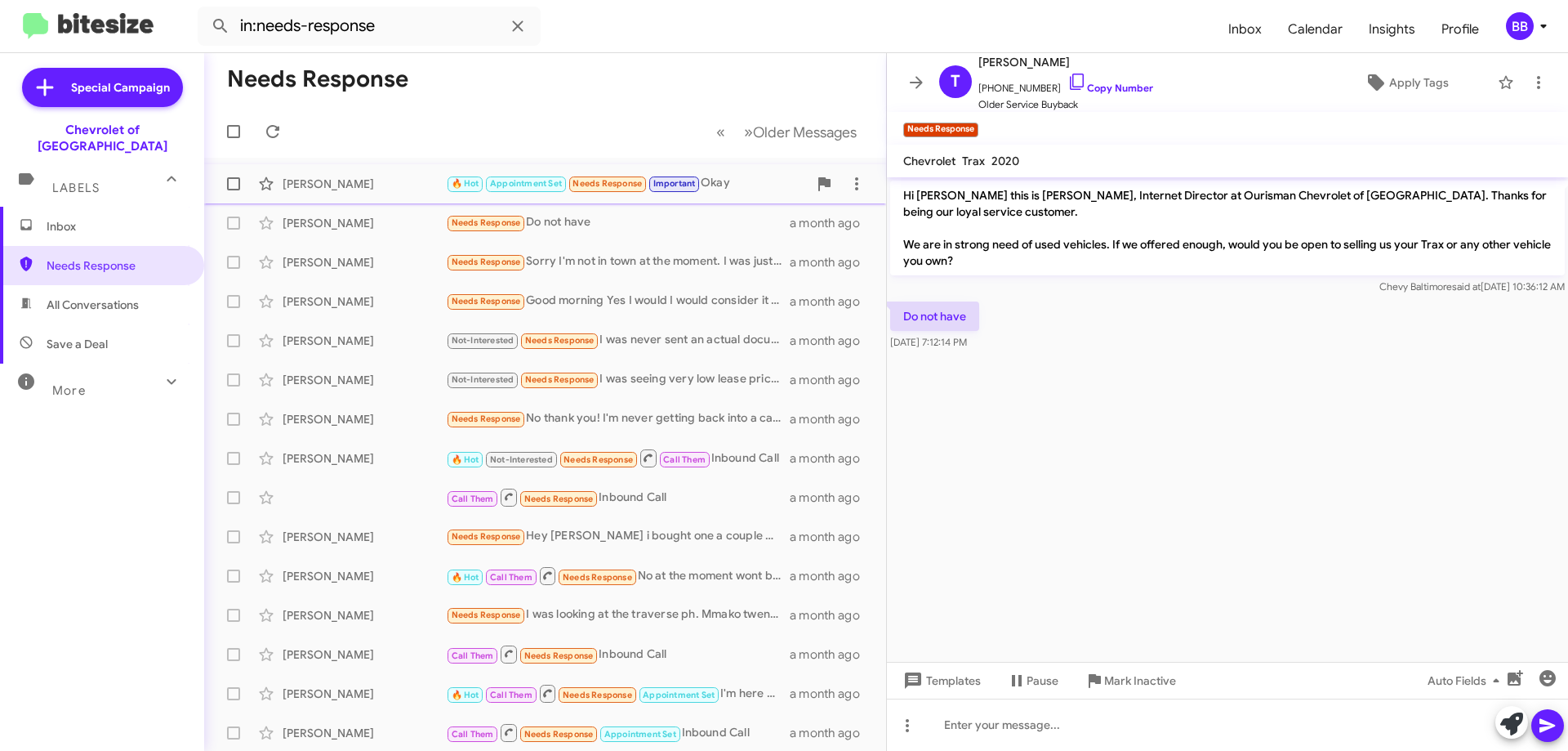
click at [743, 193] on div "🔥 Hot Appointment Set Needs Response Important Okay" at bounding box center [627, 183] width 362 height 18
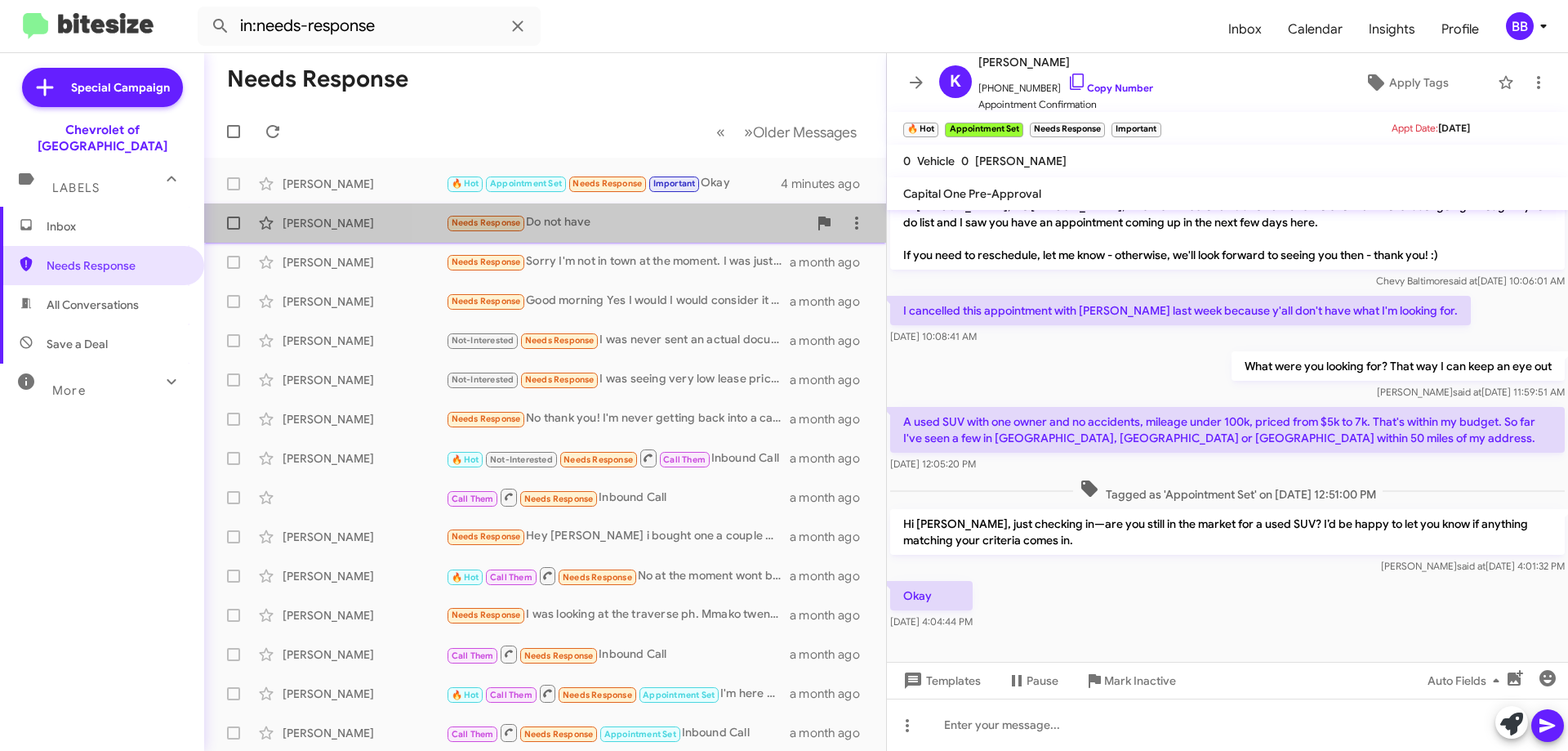
click at [720, 227] on div "Needs Response Do not have" at bounding box center [627, 222] width 362 height 18
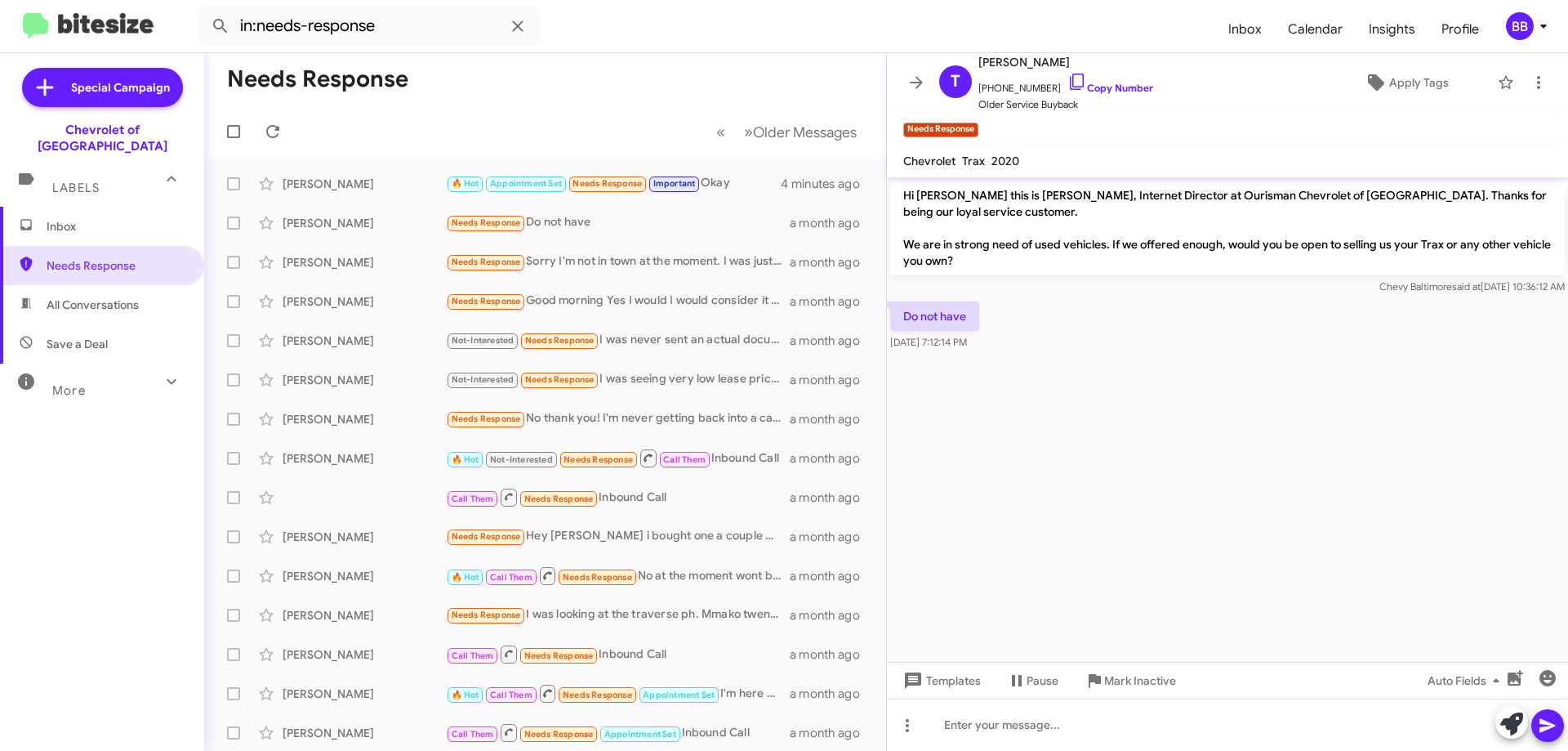
click at [1041, 335] on div "Do not have [DATE] 7:12:14 PM" at bounding box center [1227, 326] width 681 height 55
drag, startPoint x: 976, startPoint y: 316, endPoint x: 906, endPoint y: 193, distance: 141.5
click at [906, 193] on div "Hi [PERSON_NAME] this is [PERSON_NAME], Internet Director at Ourisman Chevrolet…" at bounding box center [1227, 265] width 681 height 177
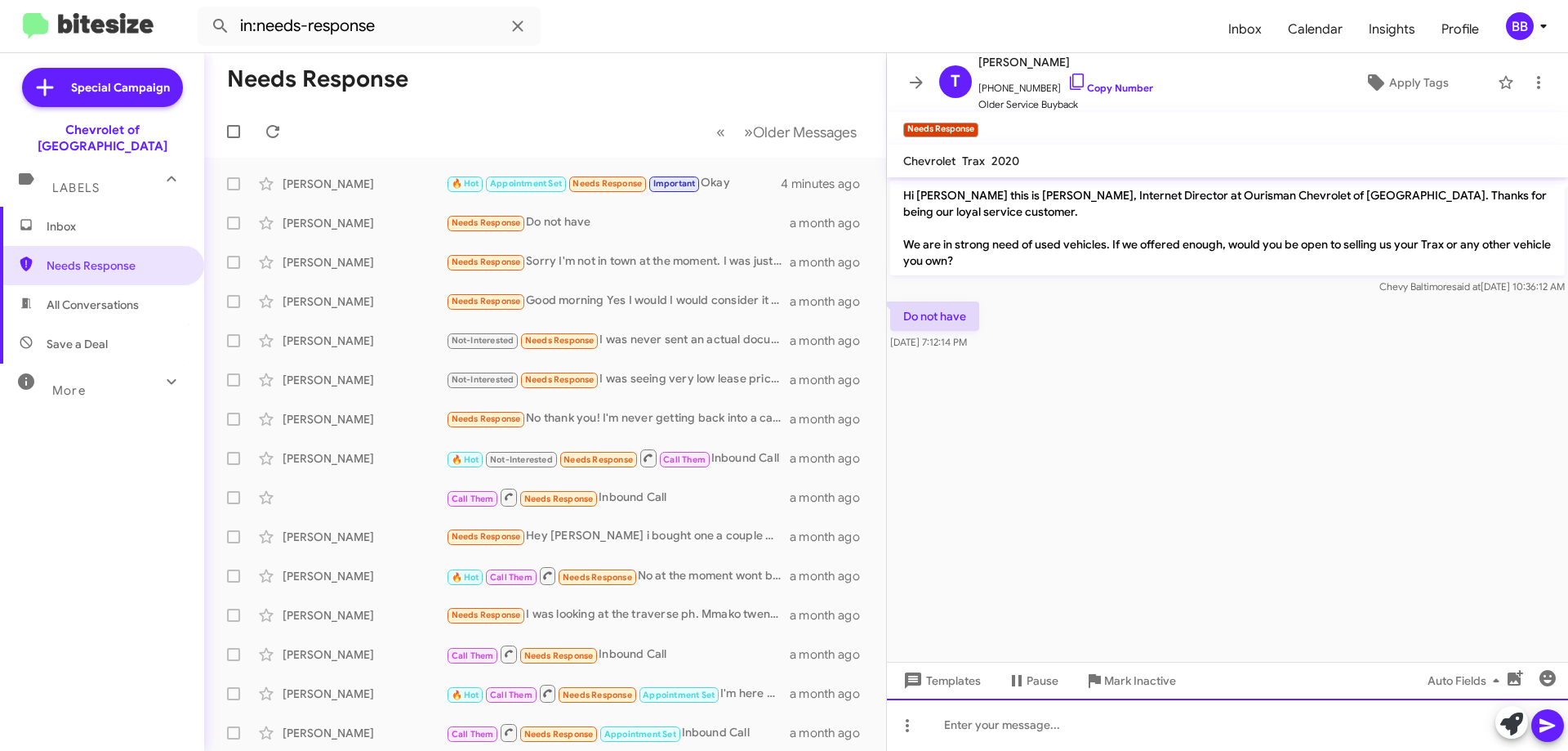
click at [1056, 746] on div at bounding box center [1227, 725] width 681 height 53
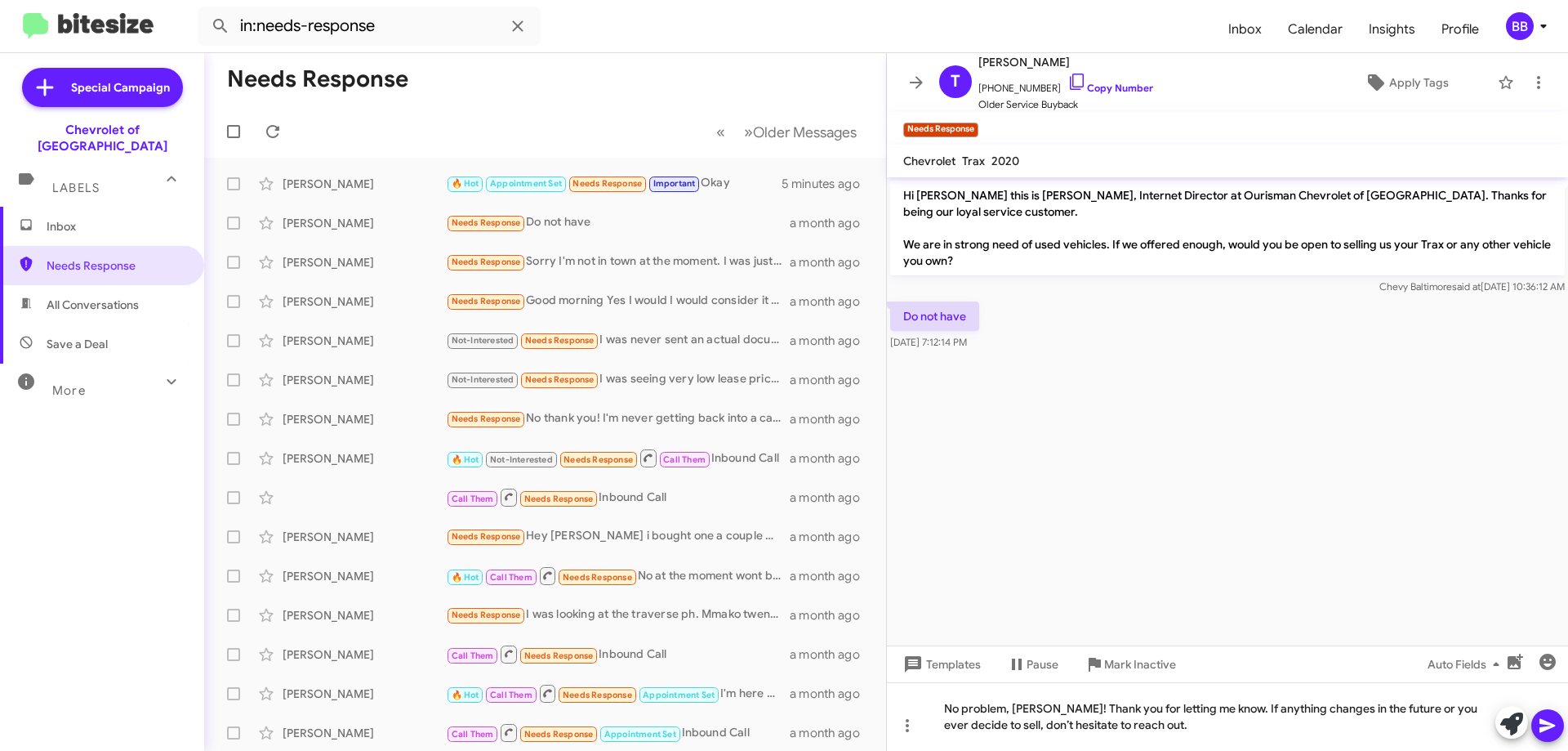
click at [1544, 731] on icon at bounding box center [1547, 726] width 16 height 14
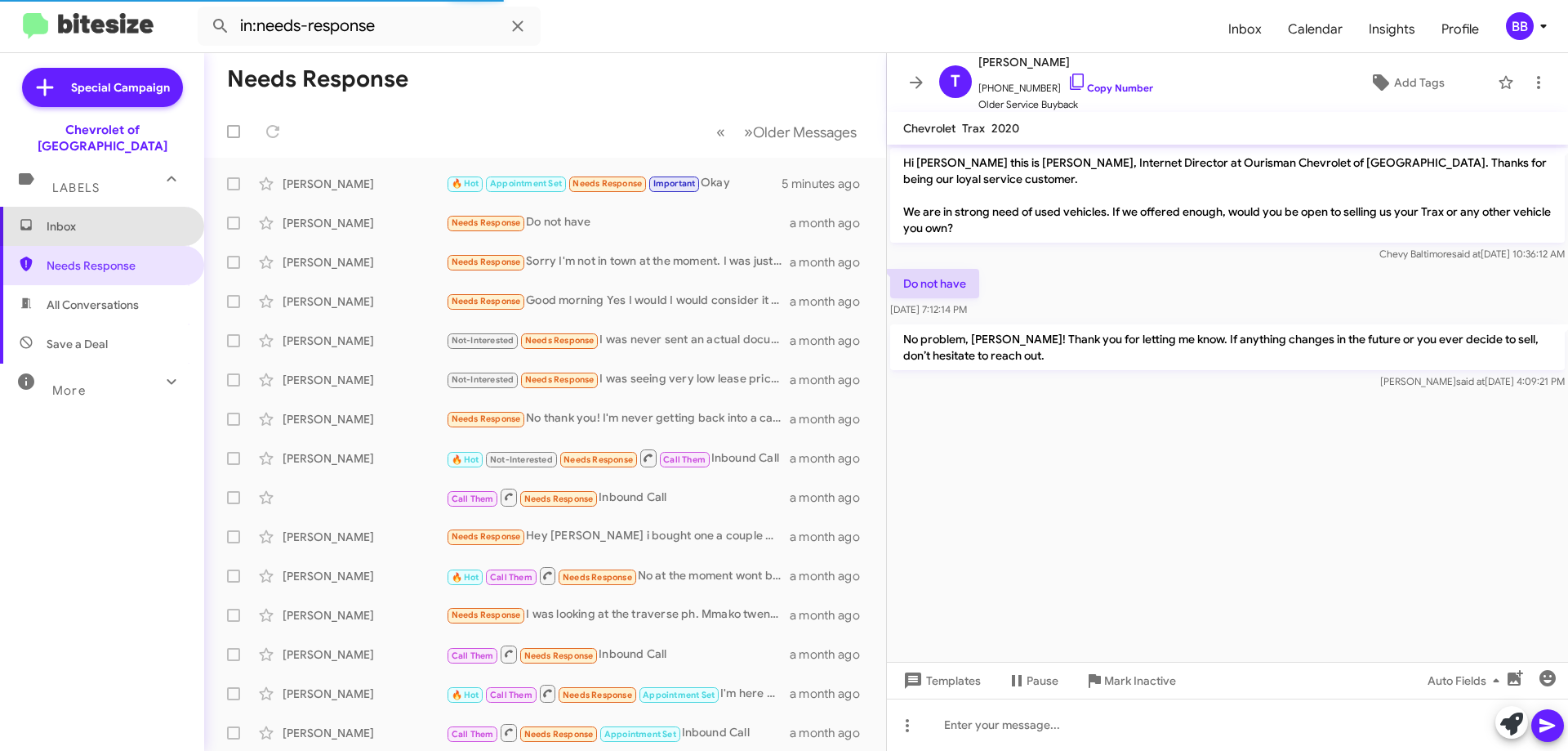
click at [104, 218] on span "Inbox" at bounding box center [102, 226] width 205 height 40
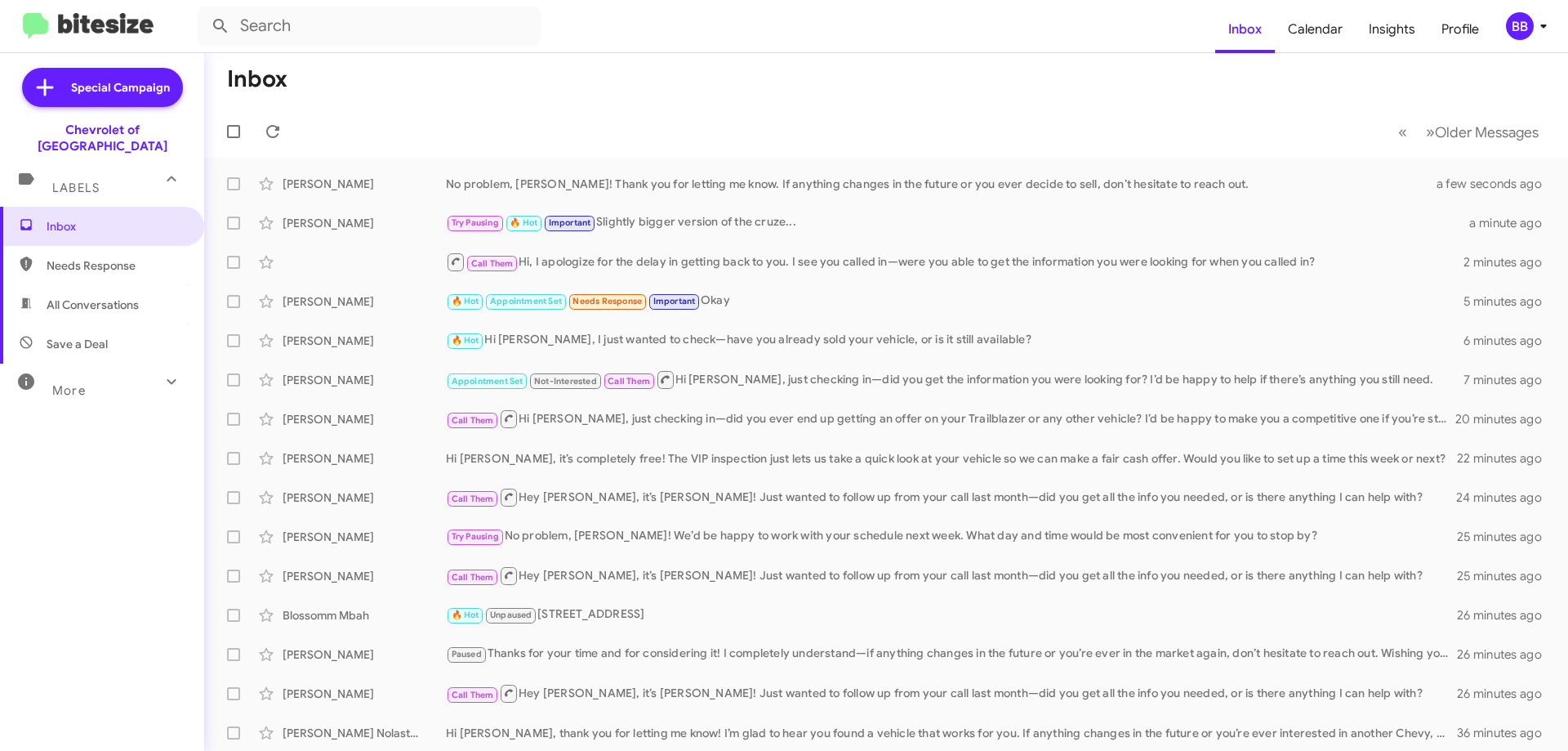
click at [119, 257] on span "Needs Response" at bounding box center [116, 265] width 139 height 17
type input "in:needs-response"
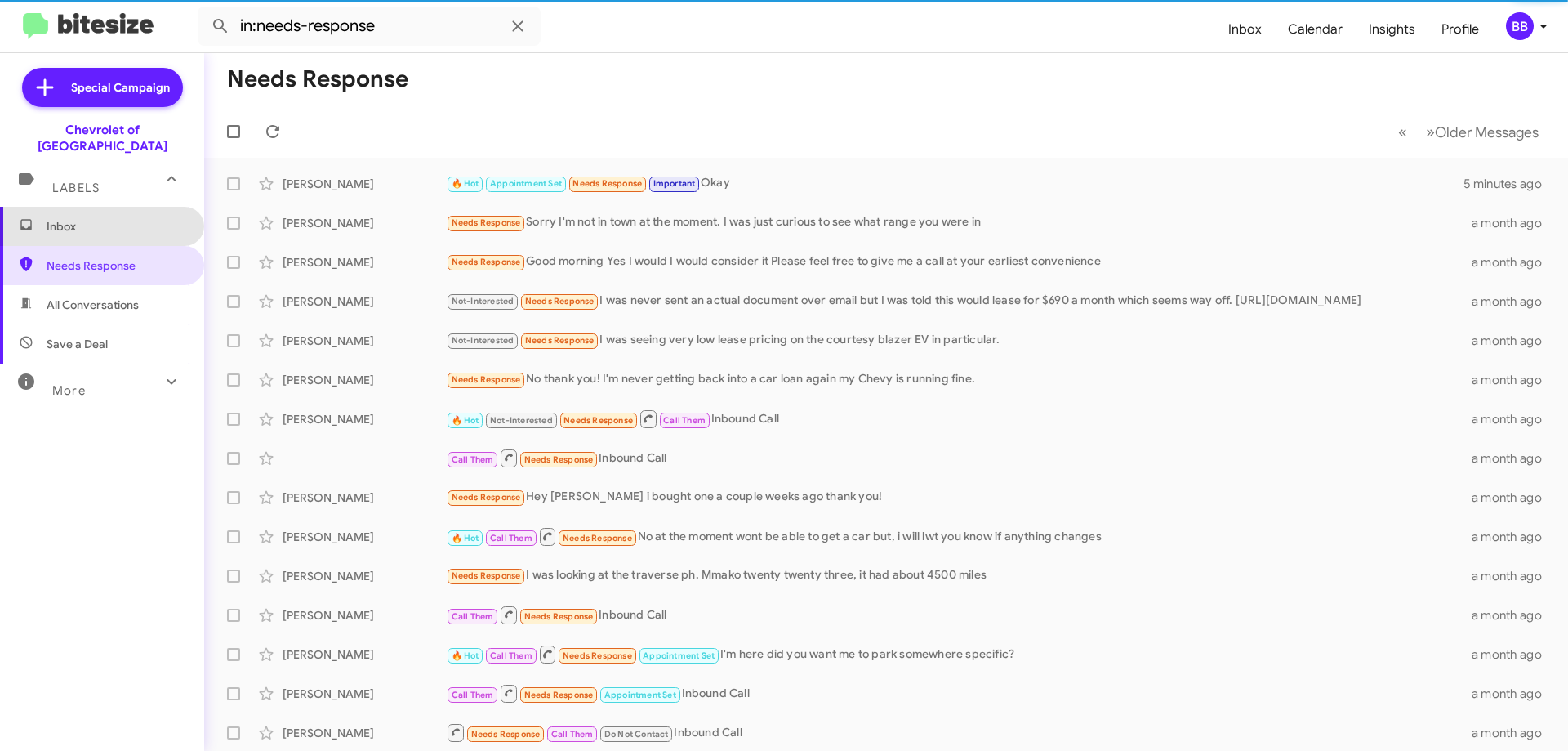
click at [135, 224] on span "Inbox" at bounding box center [102, 226] width 205 height 40
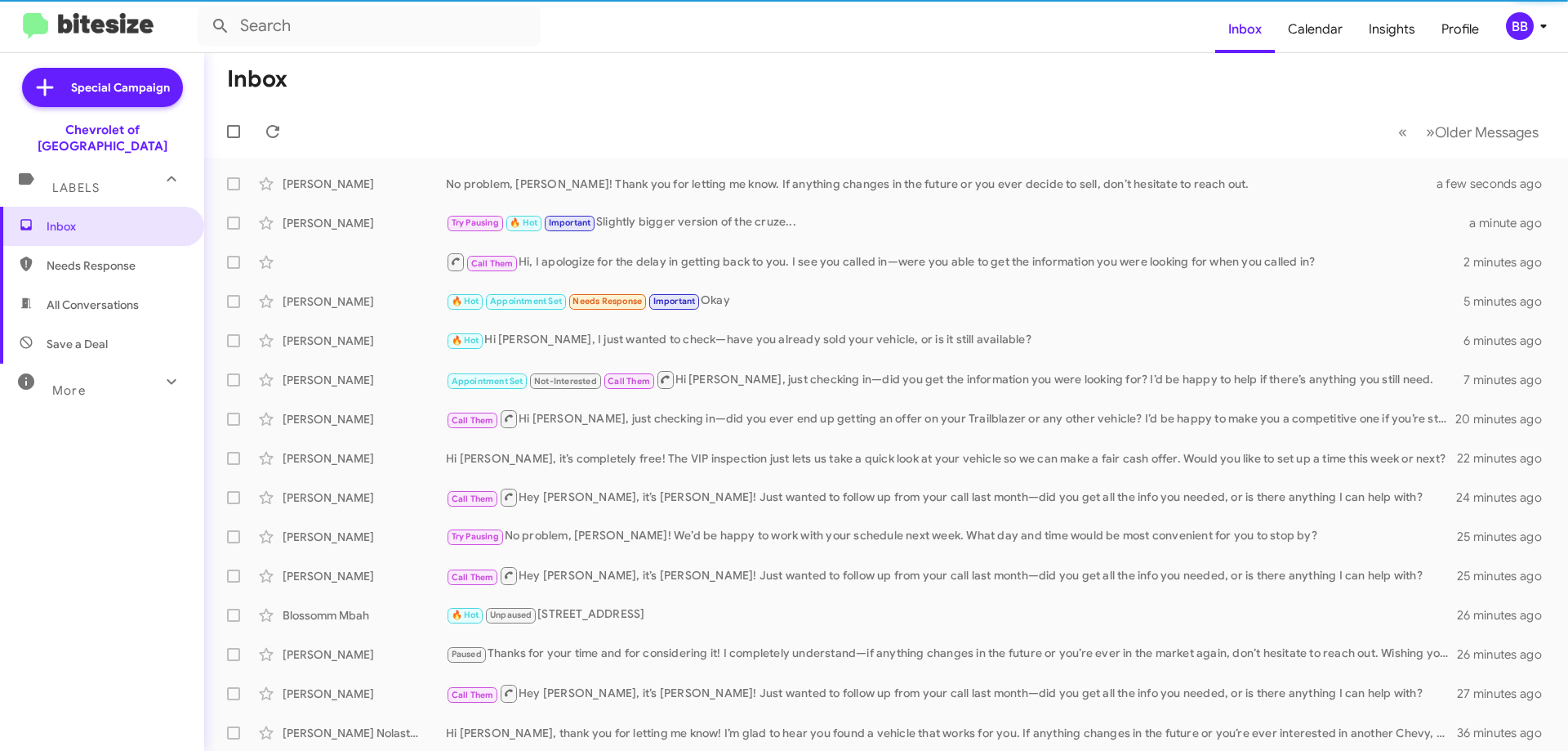
click at [129, 257] on span "Needs Response" at bounding box center [116, 265] width 139 height 17
type input "in:needs-response"
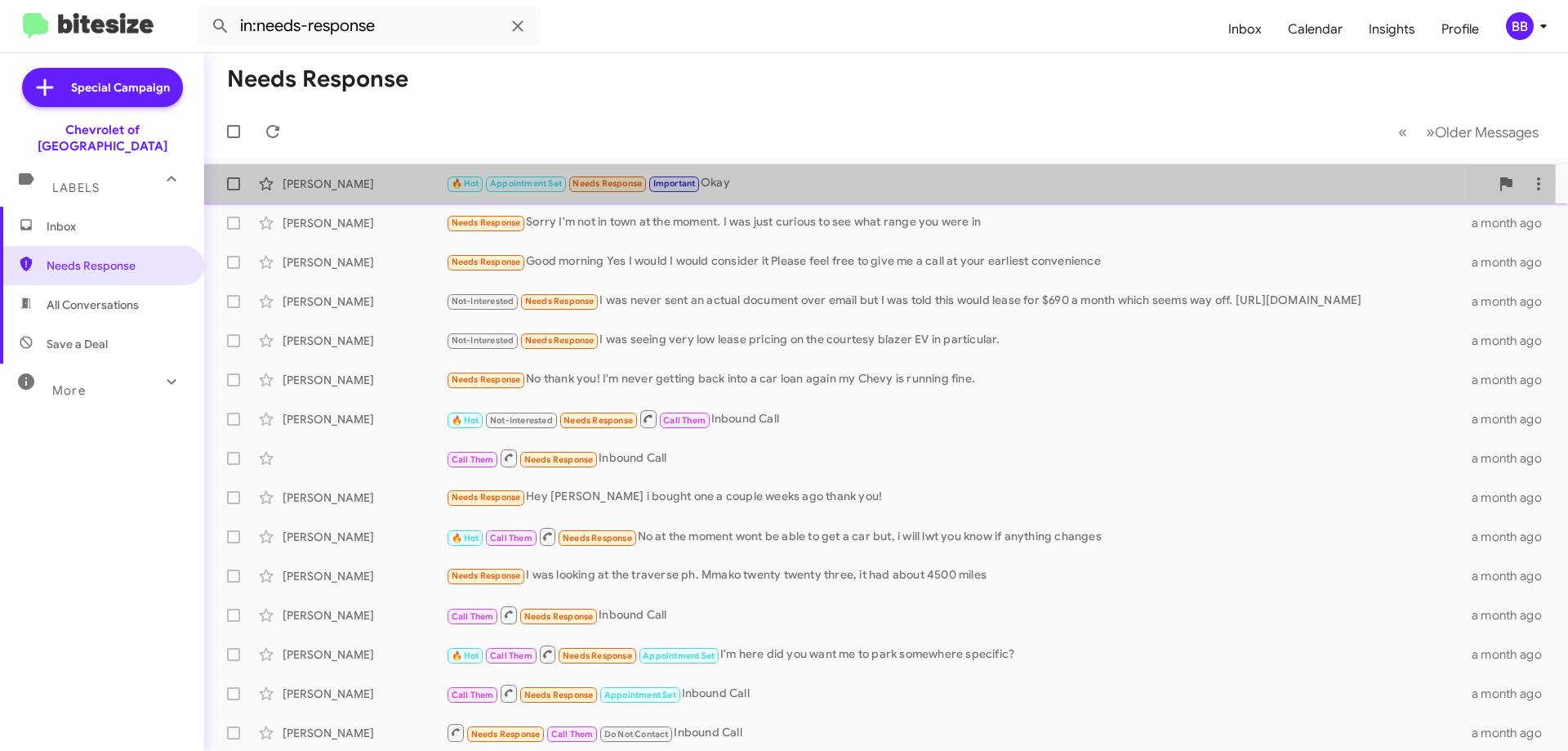
click at [785, 182] on div "🔥 Hot Appointment Set Needs Response Important Okay" at bounding box center [967, 183] width 1044 height 18
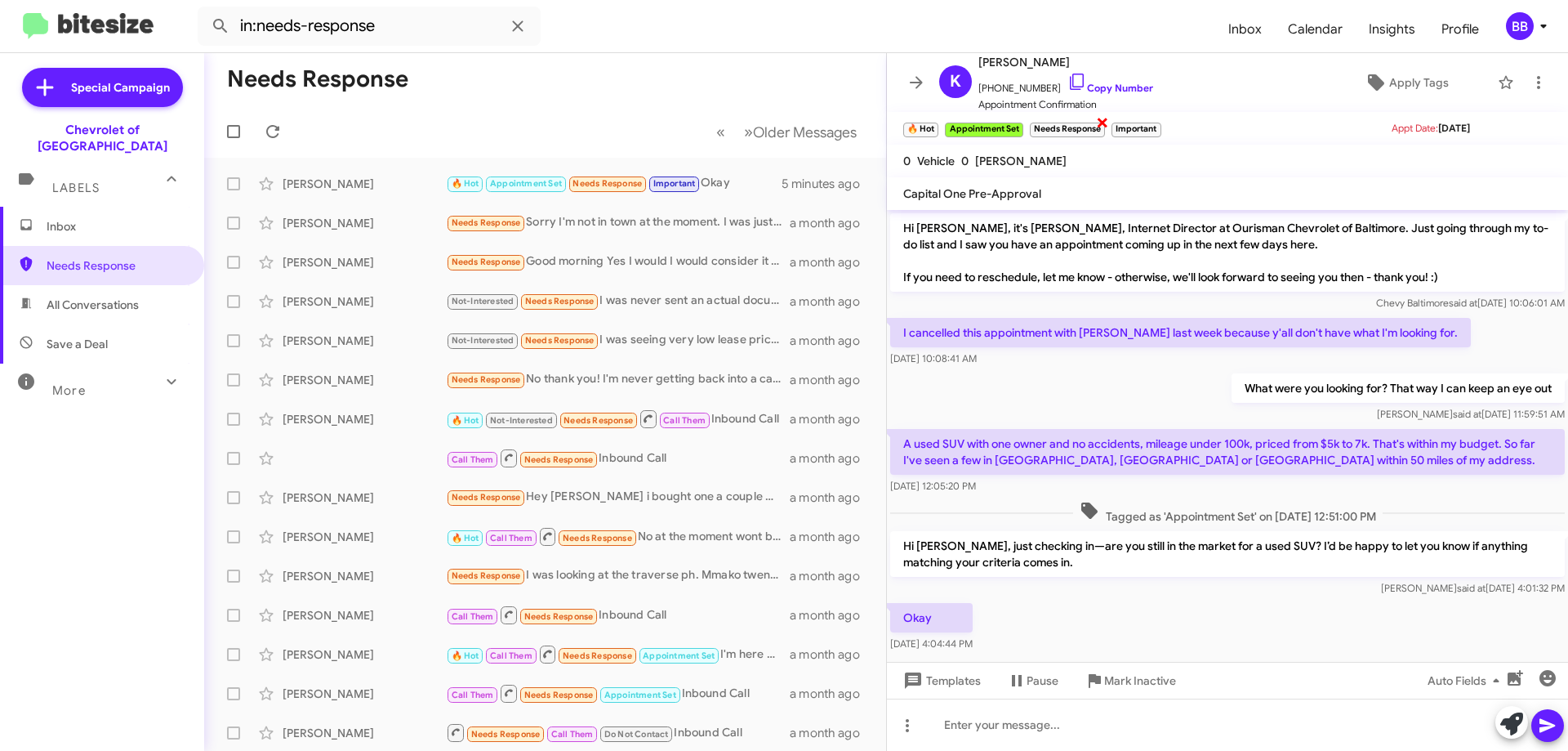
click at [1104, 122] on span "×" at bounding box center [1102, 121] width 13 height 19
click at [1395, 85] on span "Apply Tags" at bounding box center [1419, 82] width 60 height 29
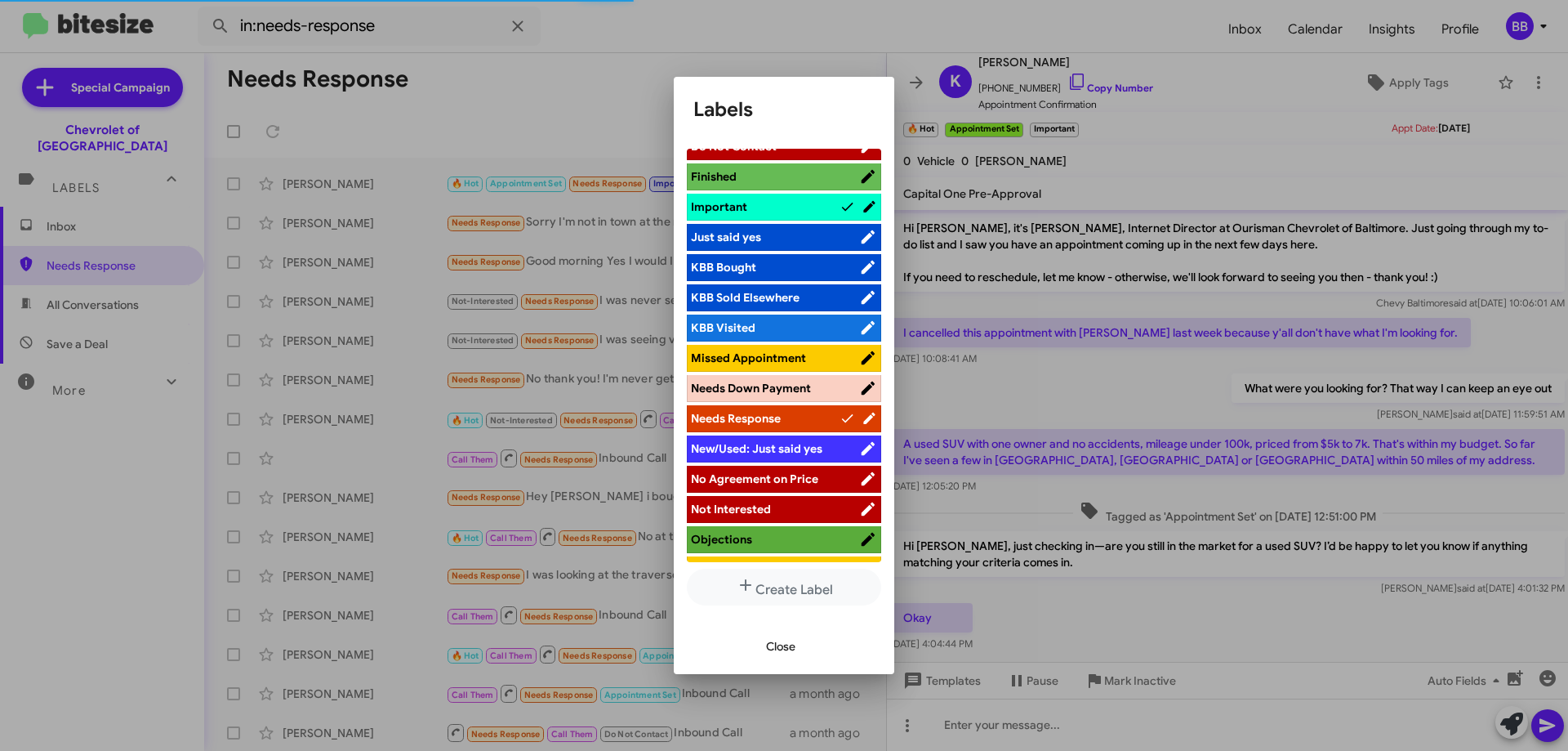
scroll to position [572, 0]
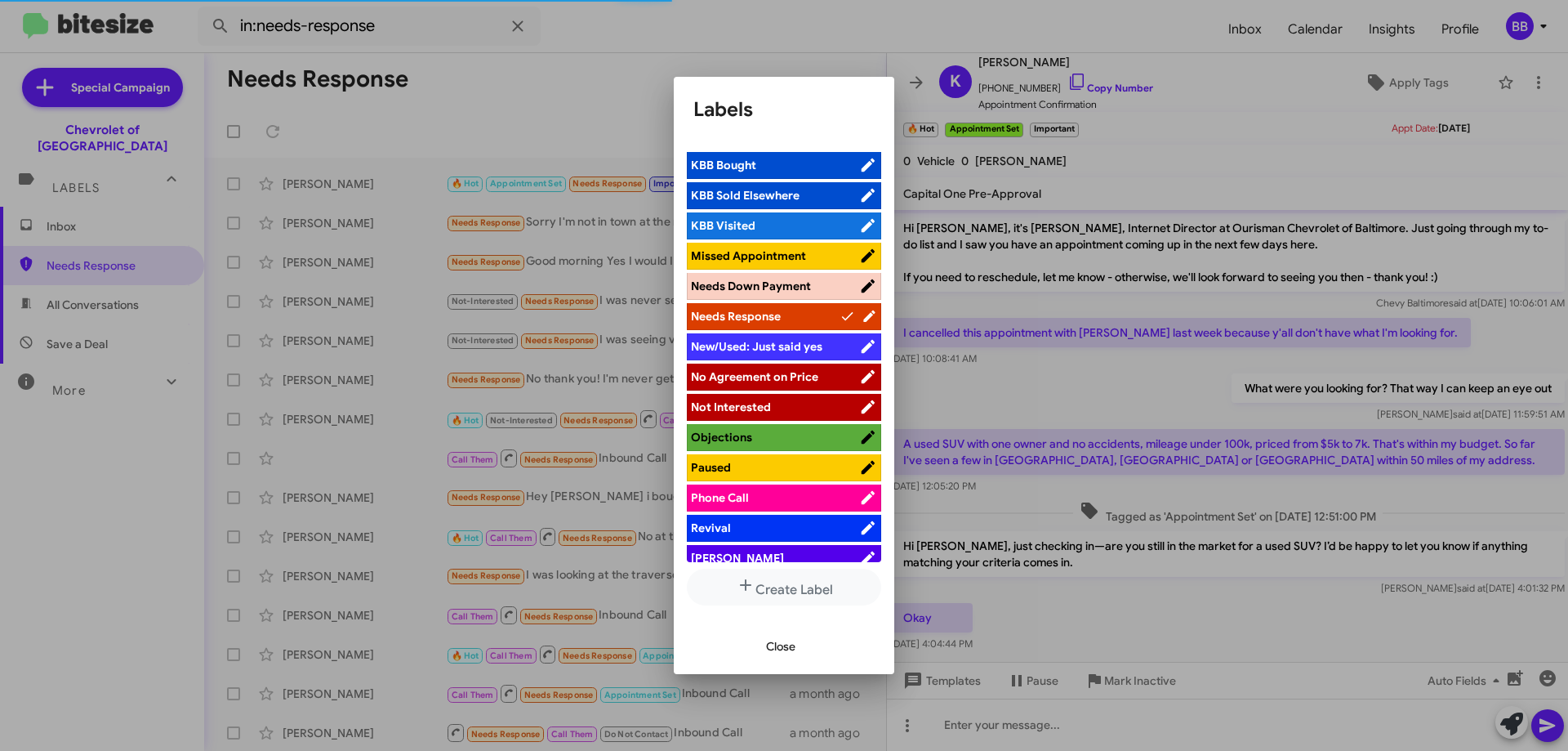
click at [780, 472] on span "Paused" at bounding box center [775, 467] width 169 height 17
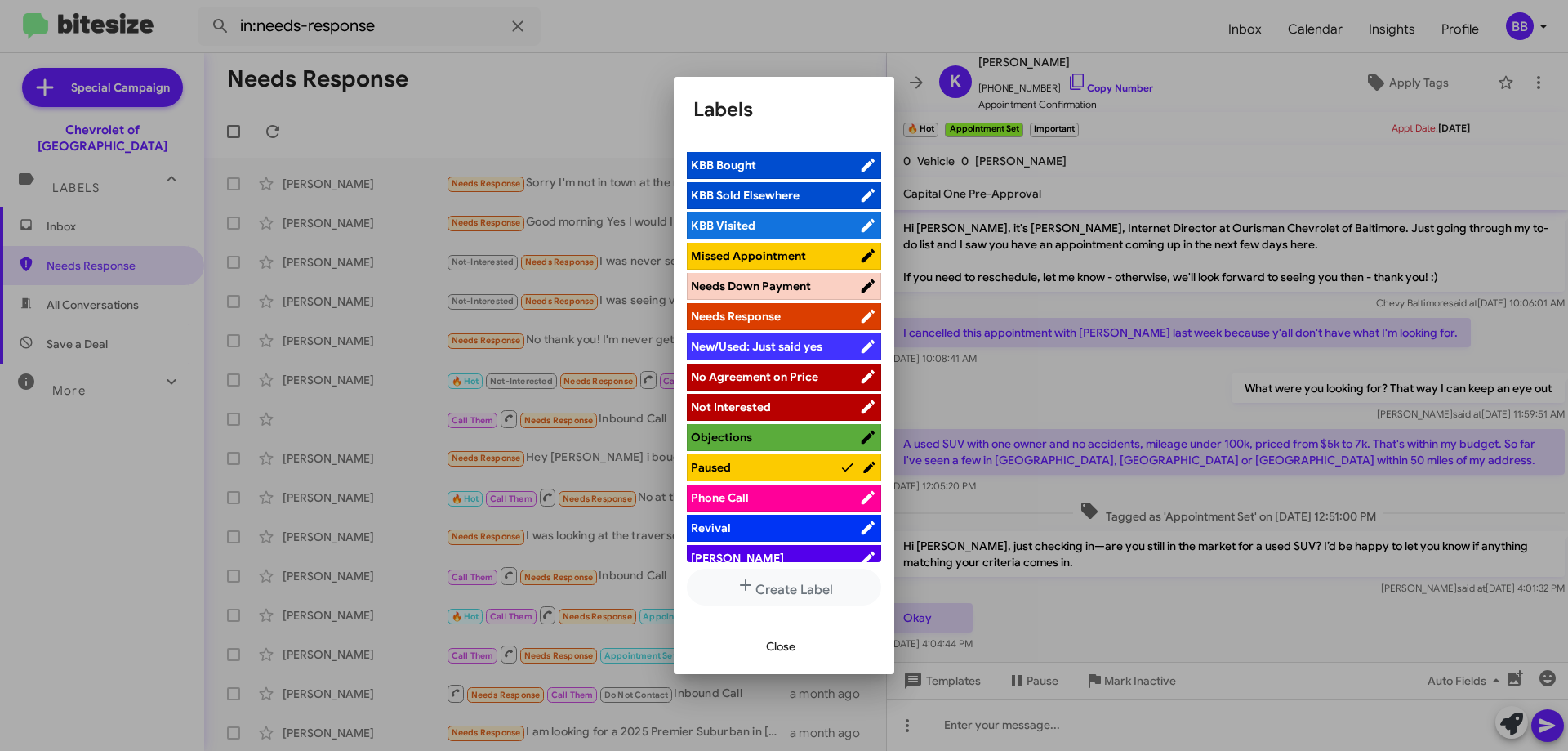
click at [788, 646] on span "Close" at bounding box center [780, 646] width 29 height 29
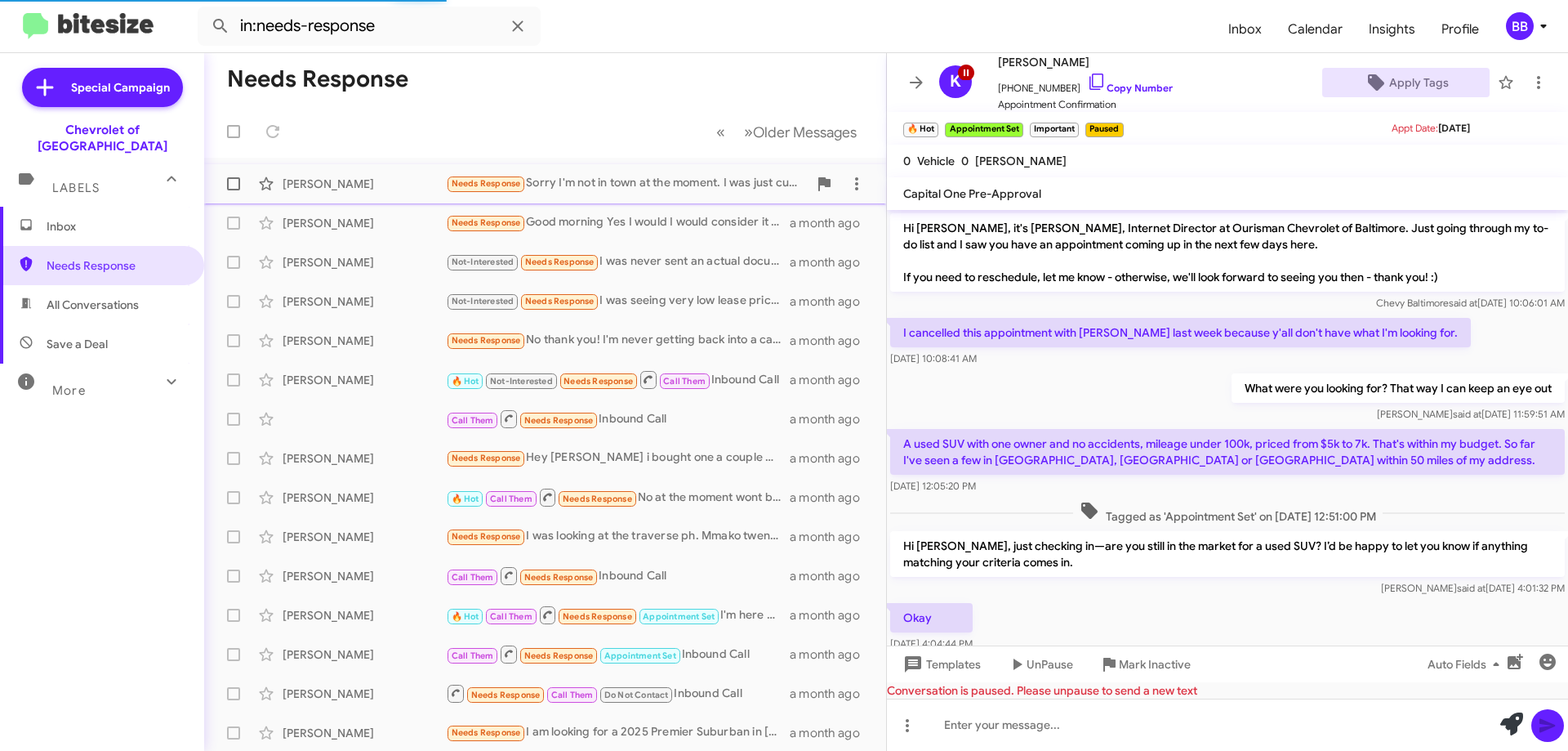
click at [613, 182] on div "Needs Response Sorry I'm not in town at the moment. I was just curious to see w…" at bounding box center [627, 183] width 362 height 18
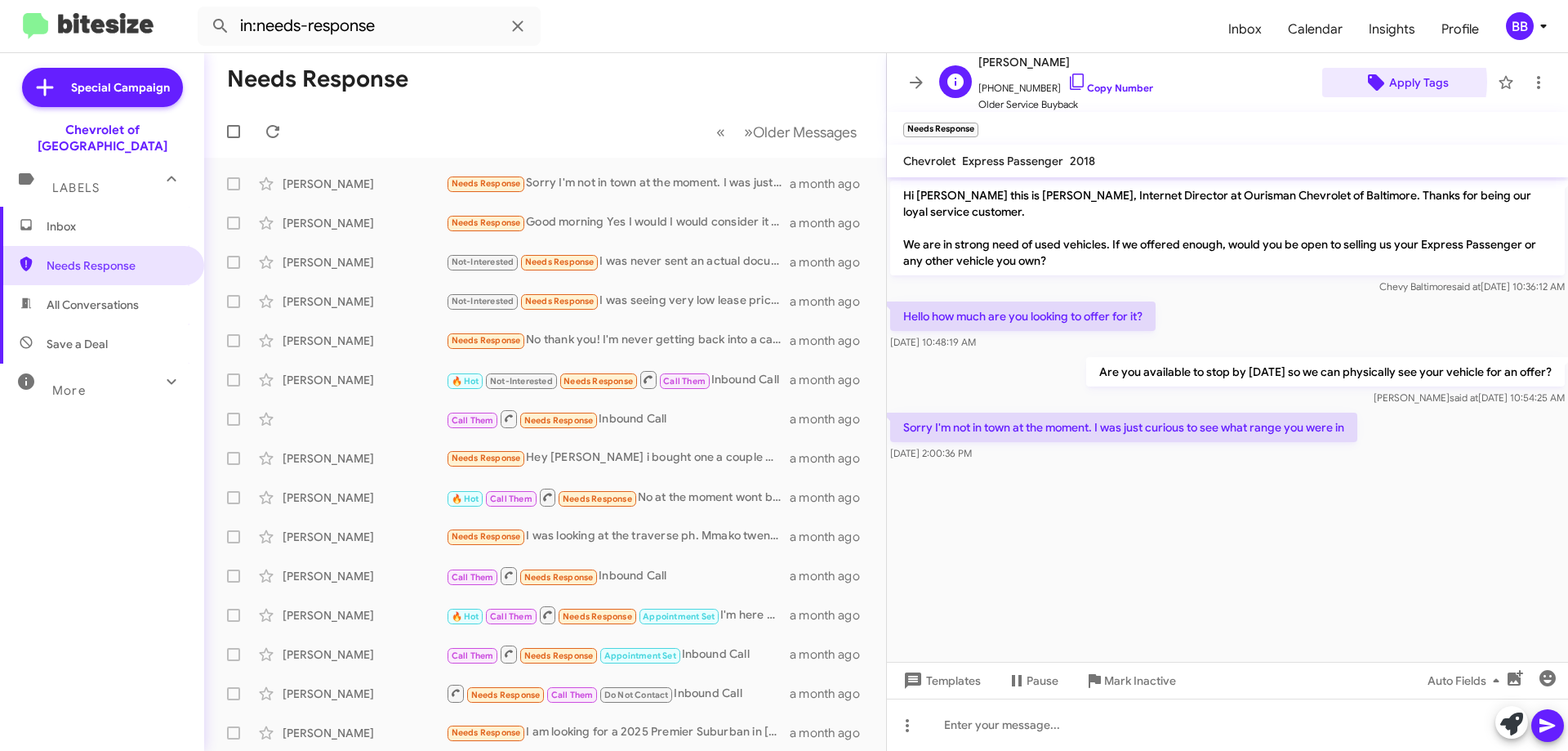
click at [1389, 82] on span "Apply Tags" at bounding box center [1419, 82] width 60 height 29
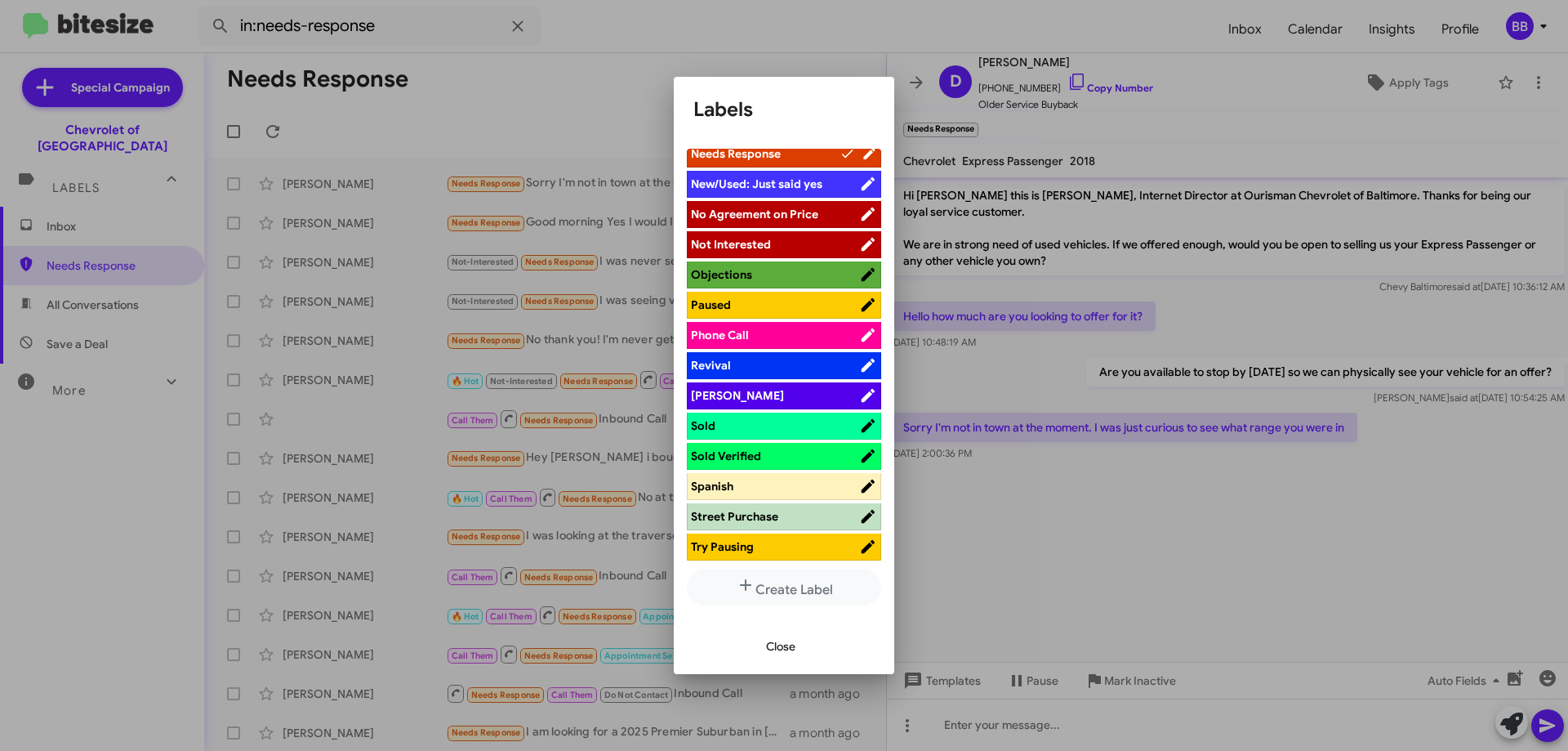
scroll to position [735, 0]
click at [780, 309] on span "Paused" at bounding box center [775, 304] width 169 height 17
click at [786, 650] on span "Close" at bounding box center [780, 646] width 29 height 29
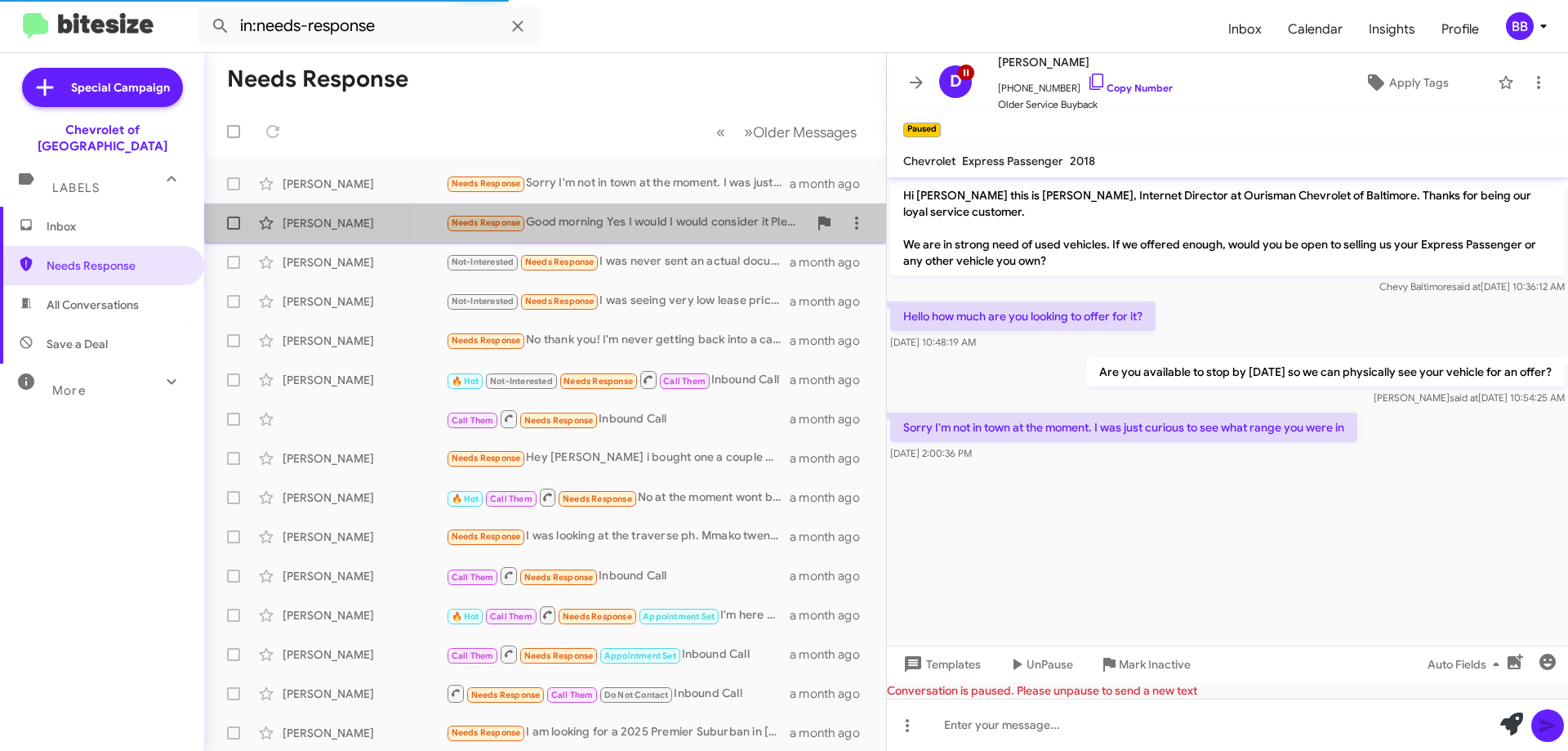
click at [646, 227] on div "Needs Response Good morning Yes I would I would consider it Please feel free to…" at bounding box center [627, 222] width 362 height 18
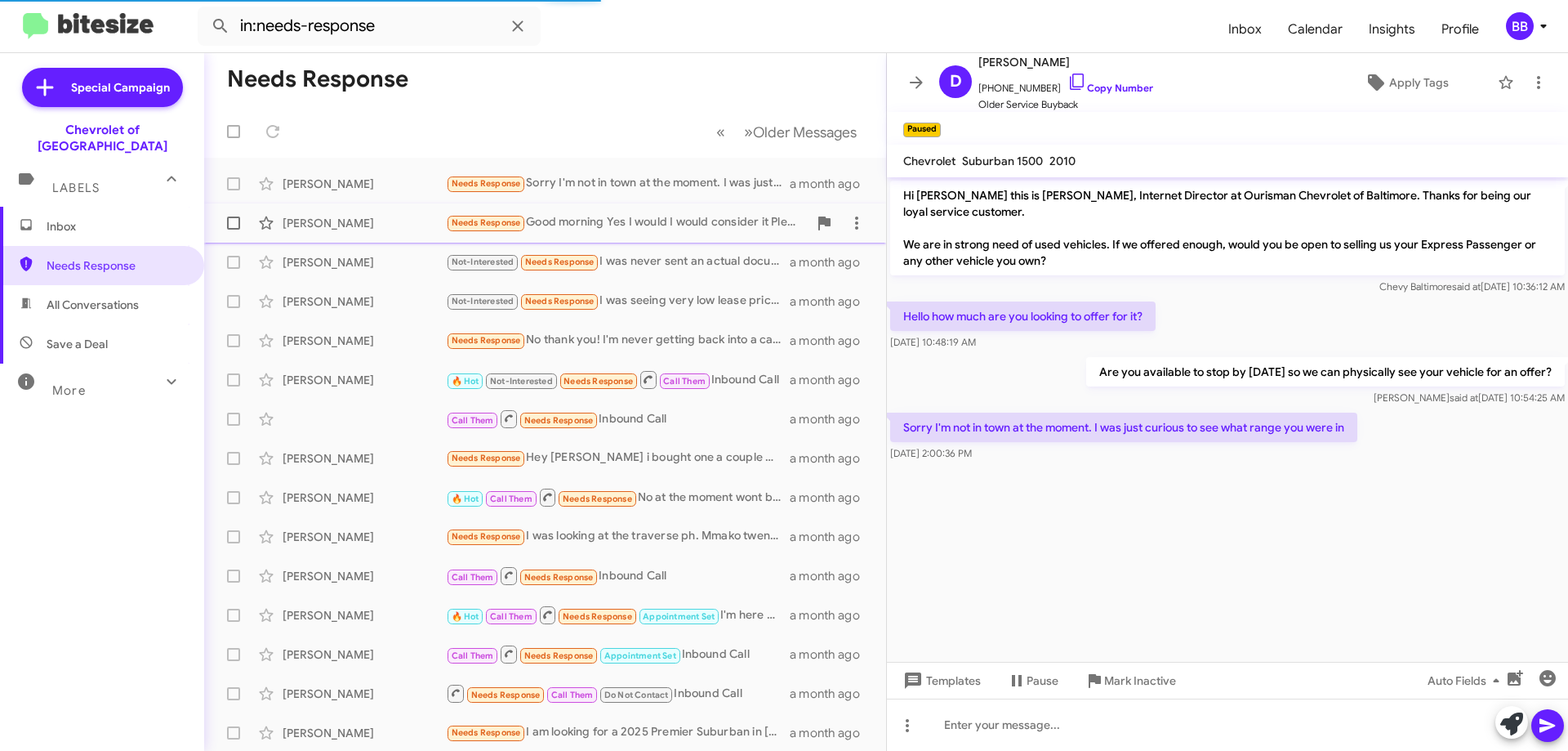
scroll to position [607, 0]
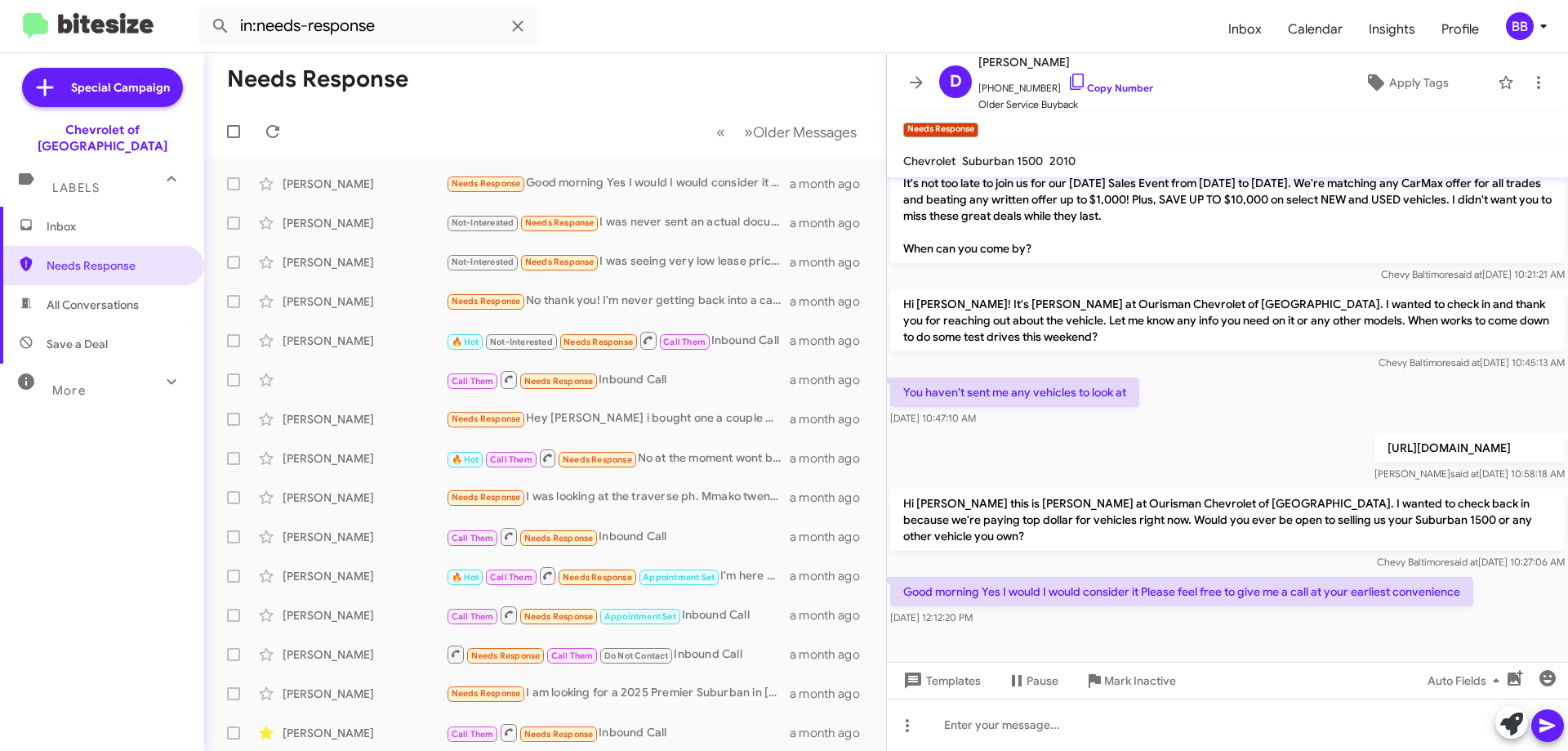
click at [120, 369] on div "More" at bounding box center [86, 384] width 146 height 30
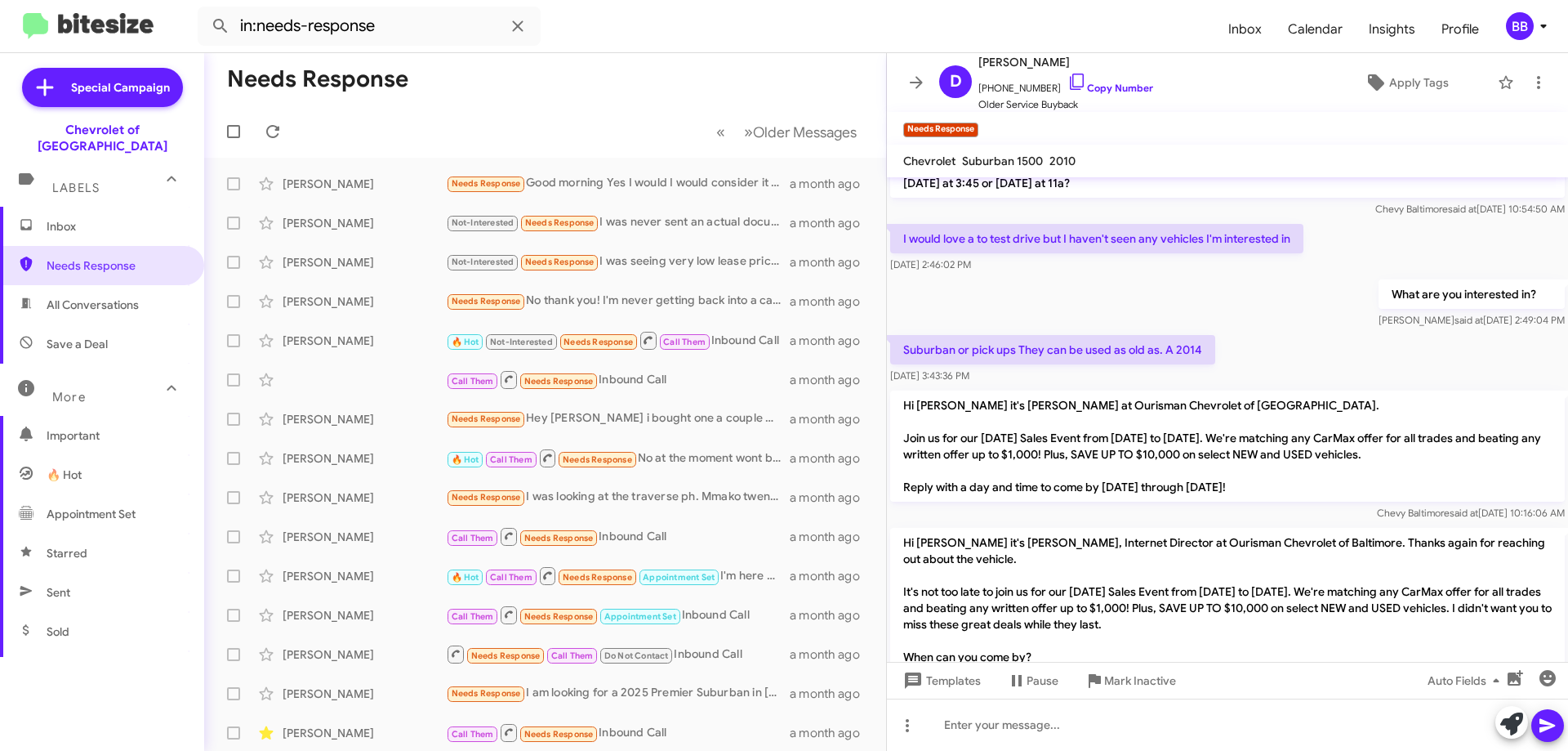
scroll to position [280, 0]
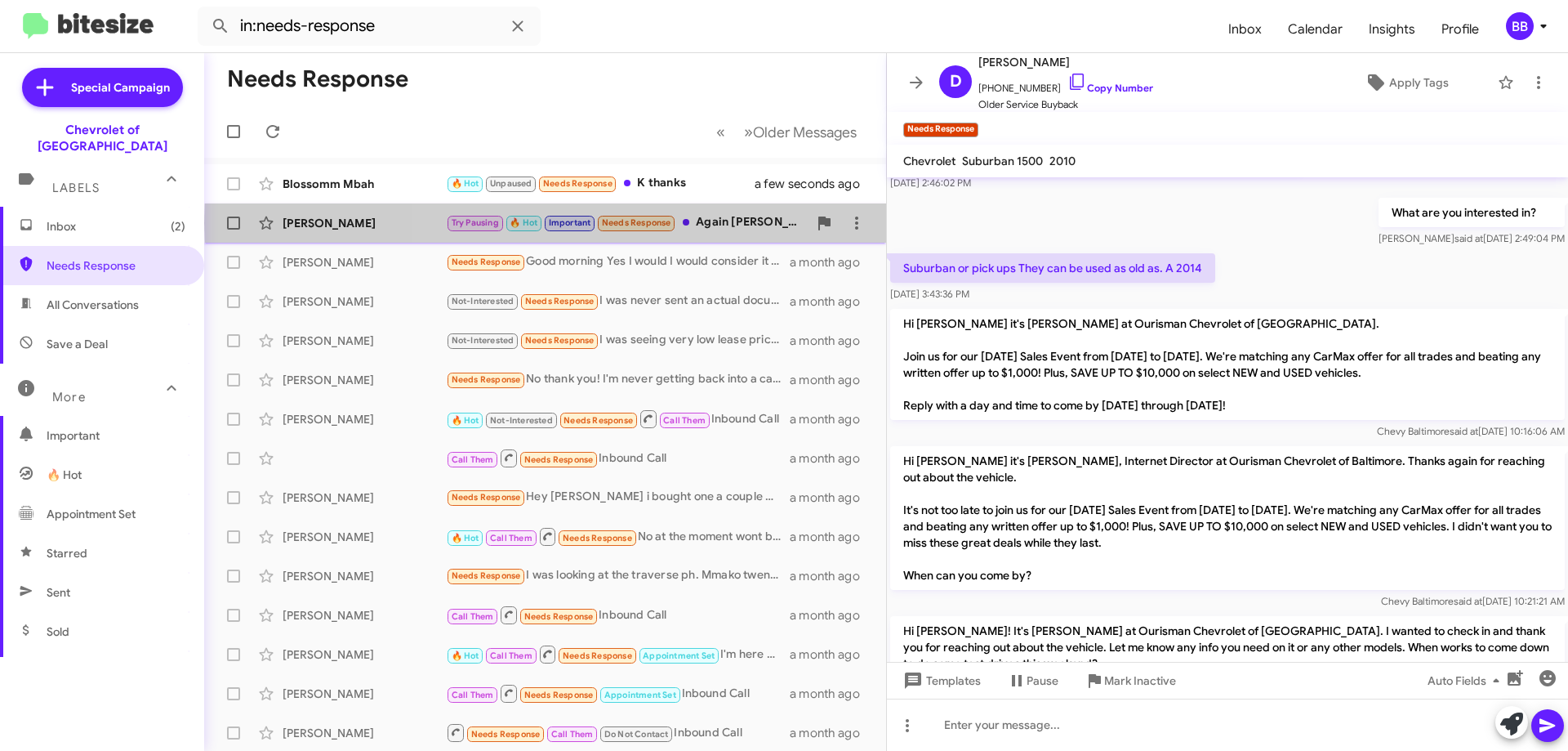
click at [731, 222] on div "Try Pausing 🔥 Hot Important Needs Response Again Chevy doesn't make anything an…" at bounding box center [627, 222] width 362 height 18
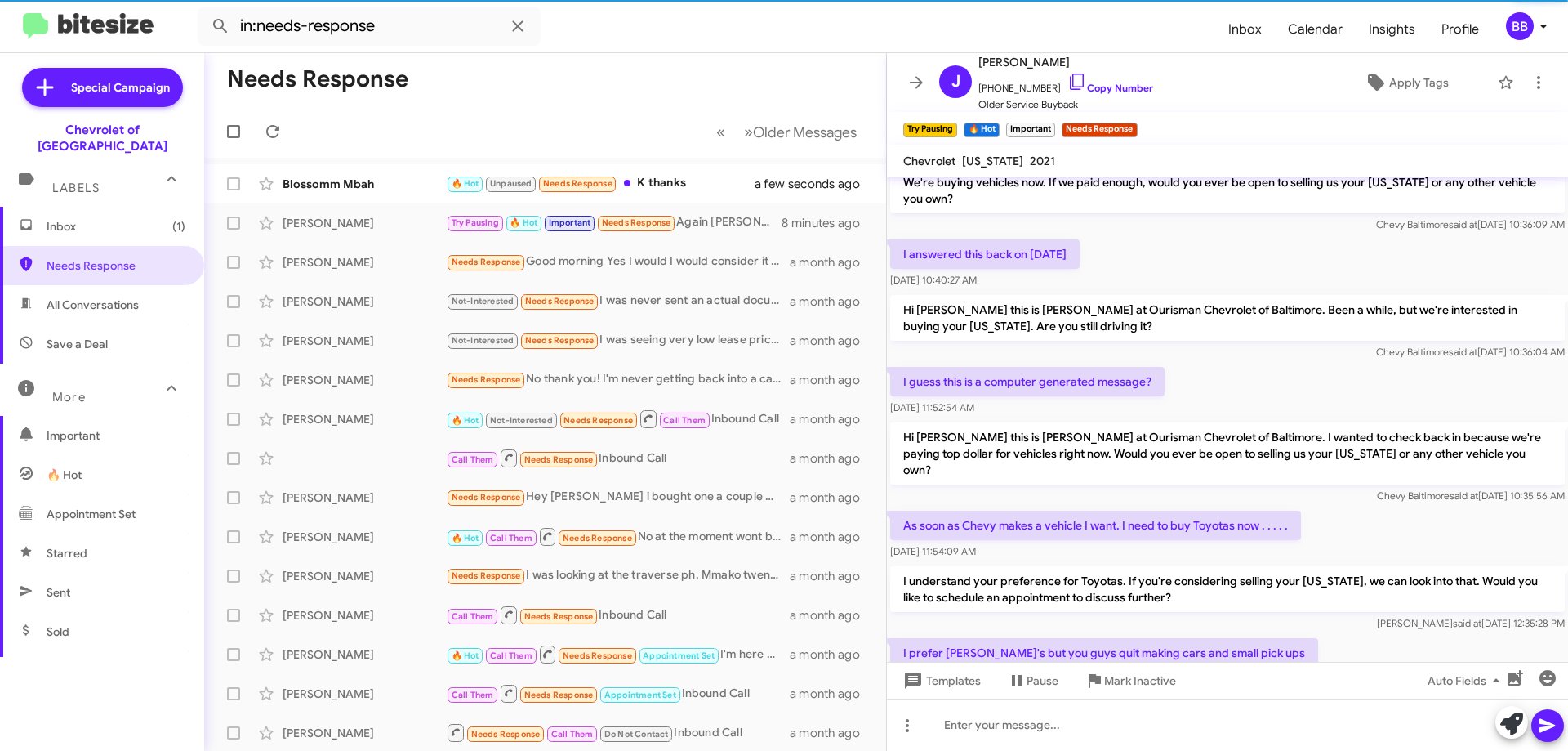
scroll to position [1051, 0]
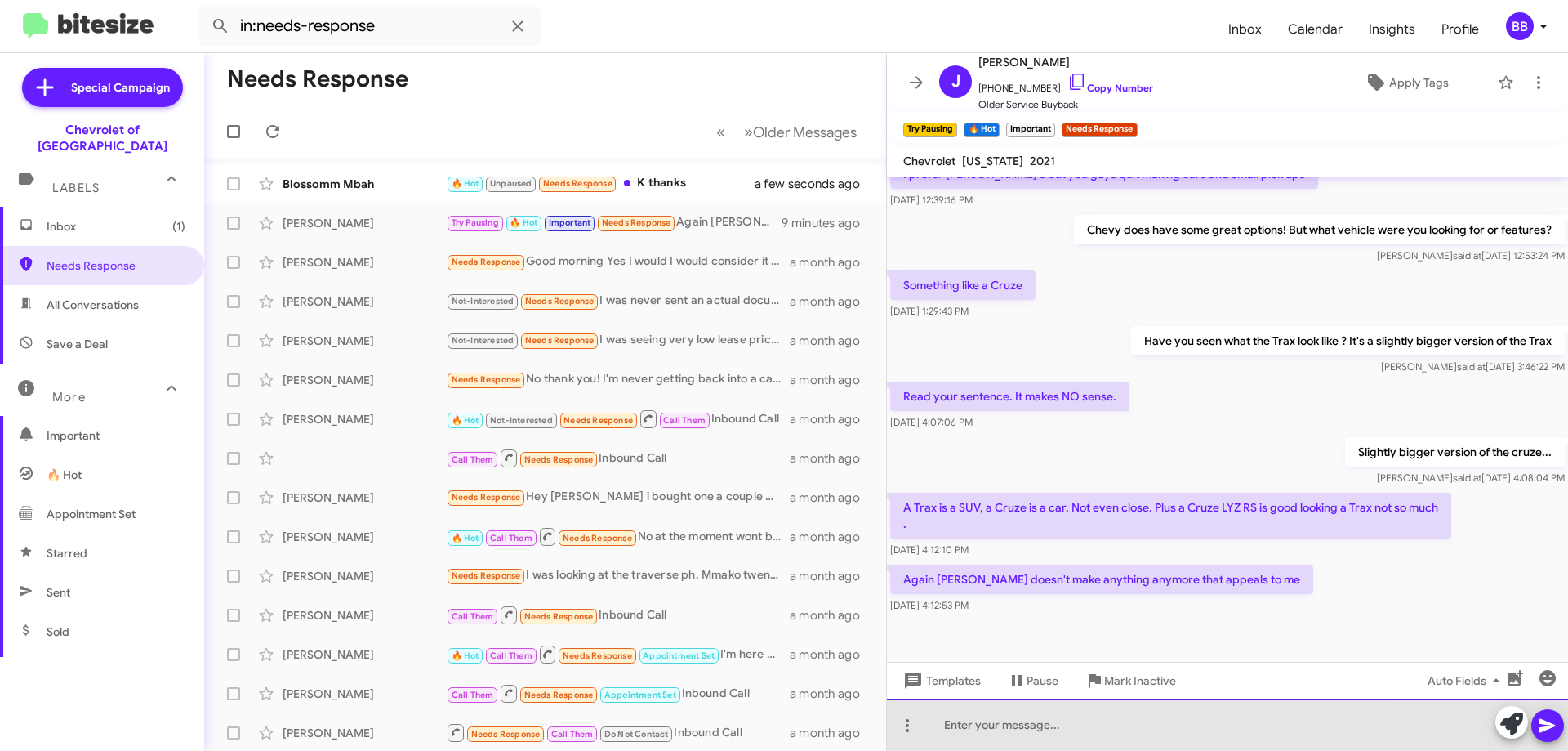
click at [1068, 733] on div at bounding box center [1227, 725] width 681 height 53
click at [1234, 724] on div "No problem ill [PERSON_NAME] you as not interested and we won';t reach out anym…" at bounding box center [1227, 725] width 681 height 53
click at [1231, 728] on div "No problem ill [PERSON_NAME] you as not interested and we won';t reach out anym…" at bounding box center [1227, 725] width 681 height 53
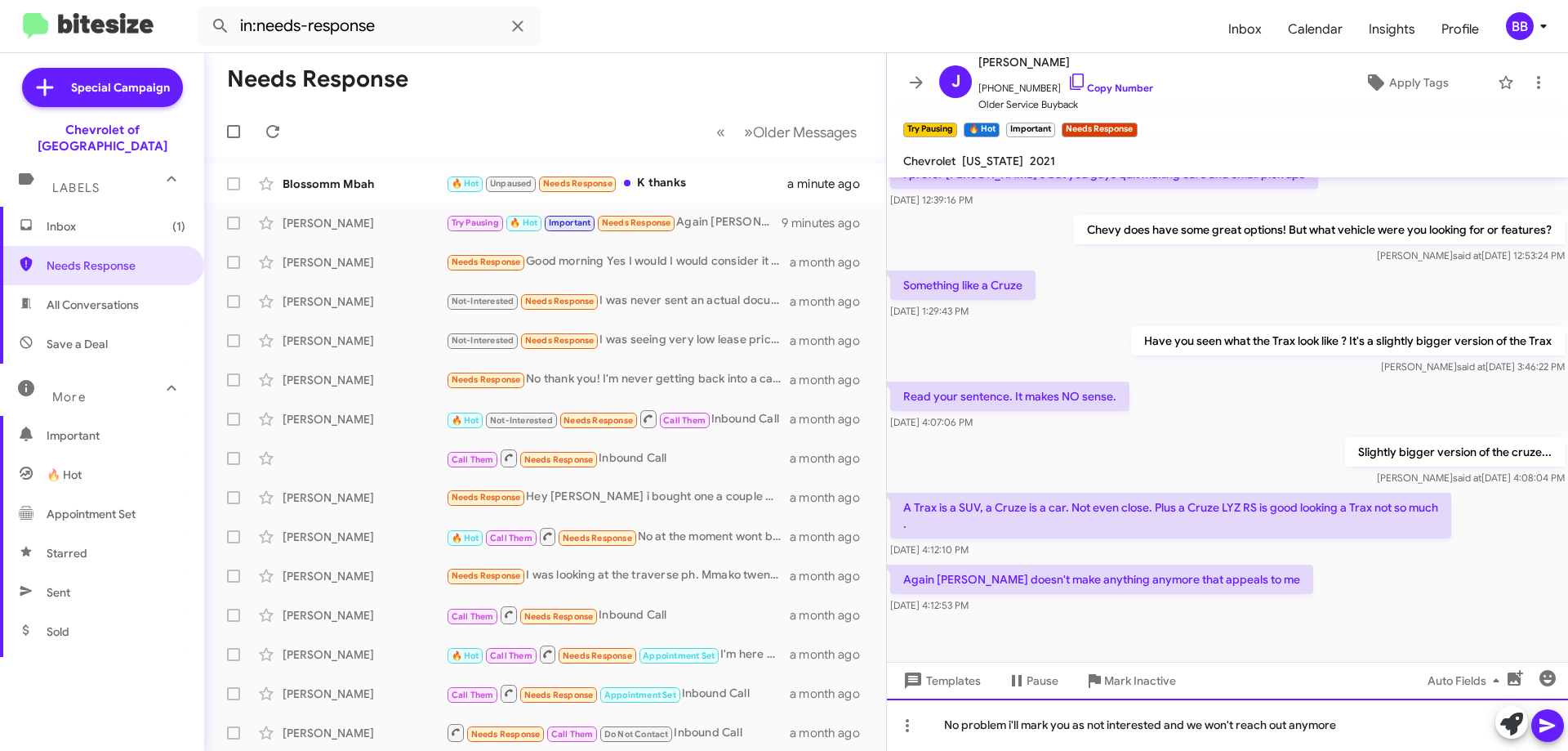
click at [1381, 728] on div "No problem i'll mark you as not interested and we won't reach out anymore" at bounding box center [1227, 725] width 681 height 53
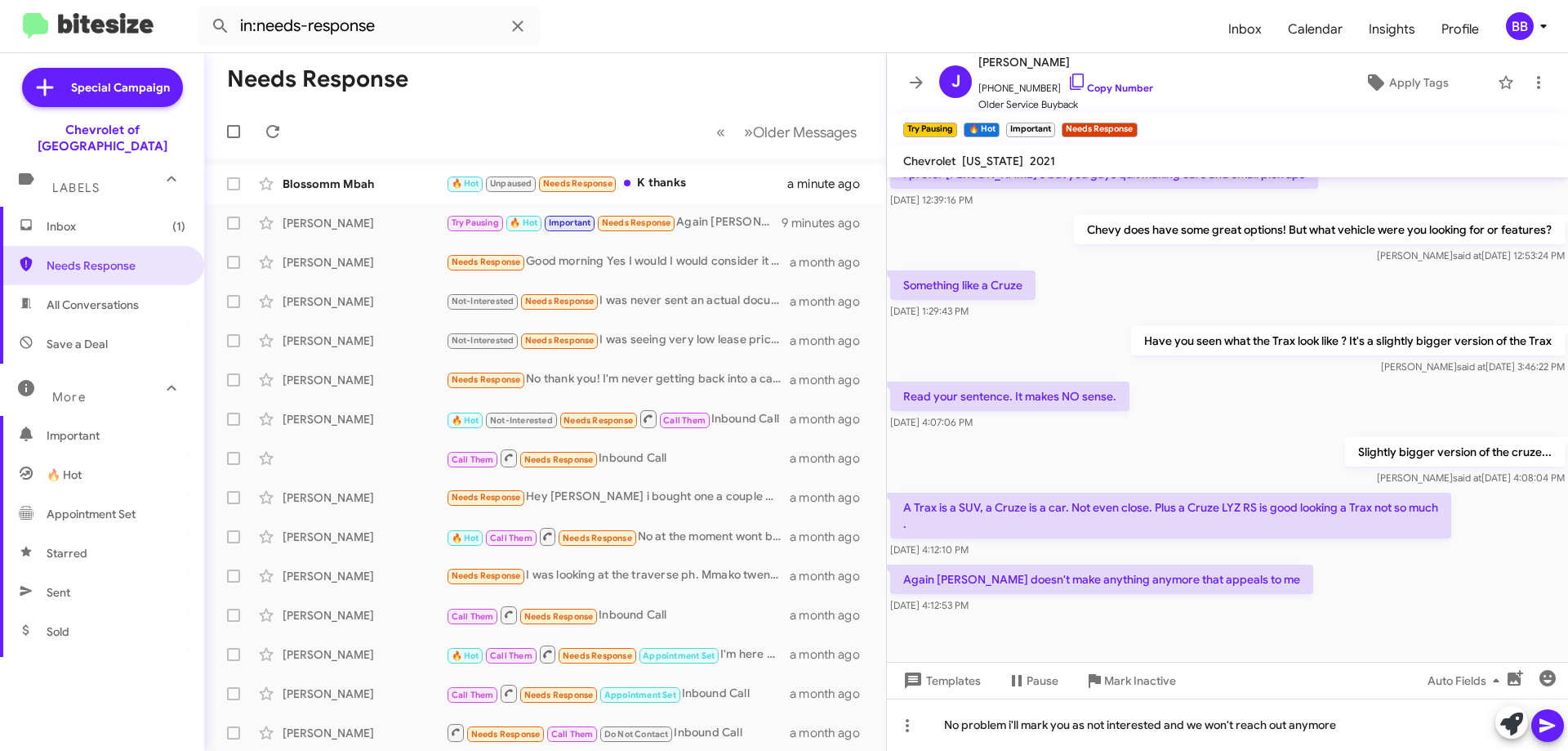
click at [1548, 724] on icon at bounding box center [1547, 726] width 16 height 14
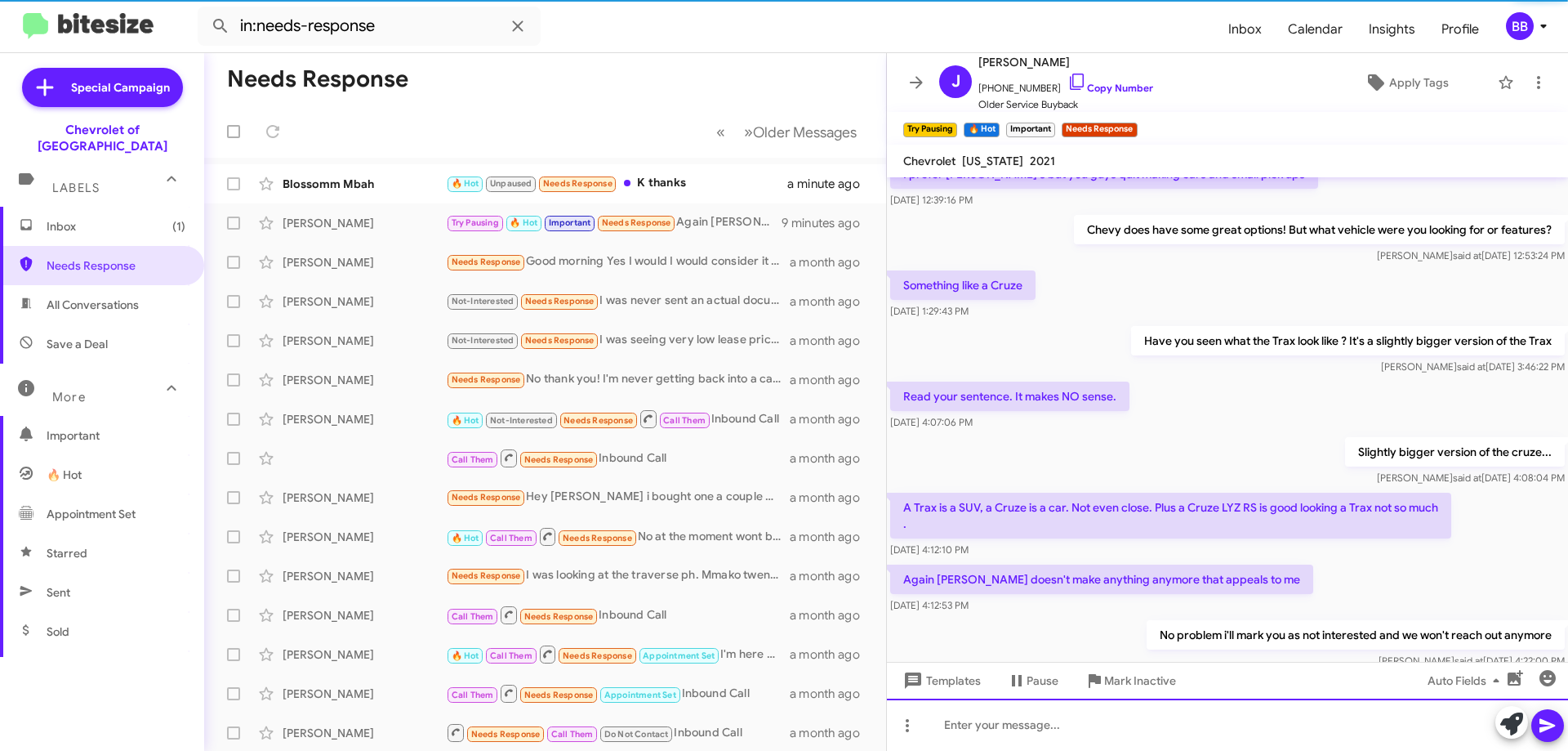
scroll to position [0, 0]
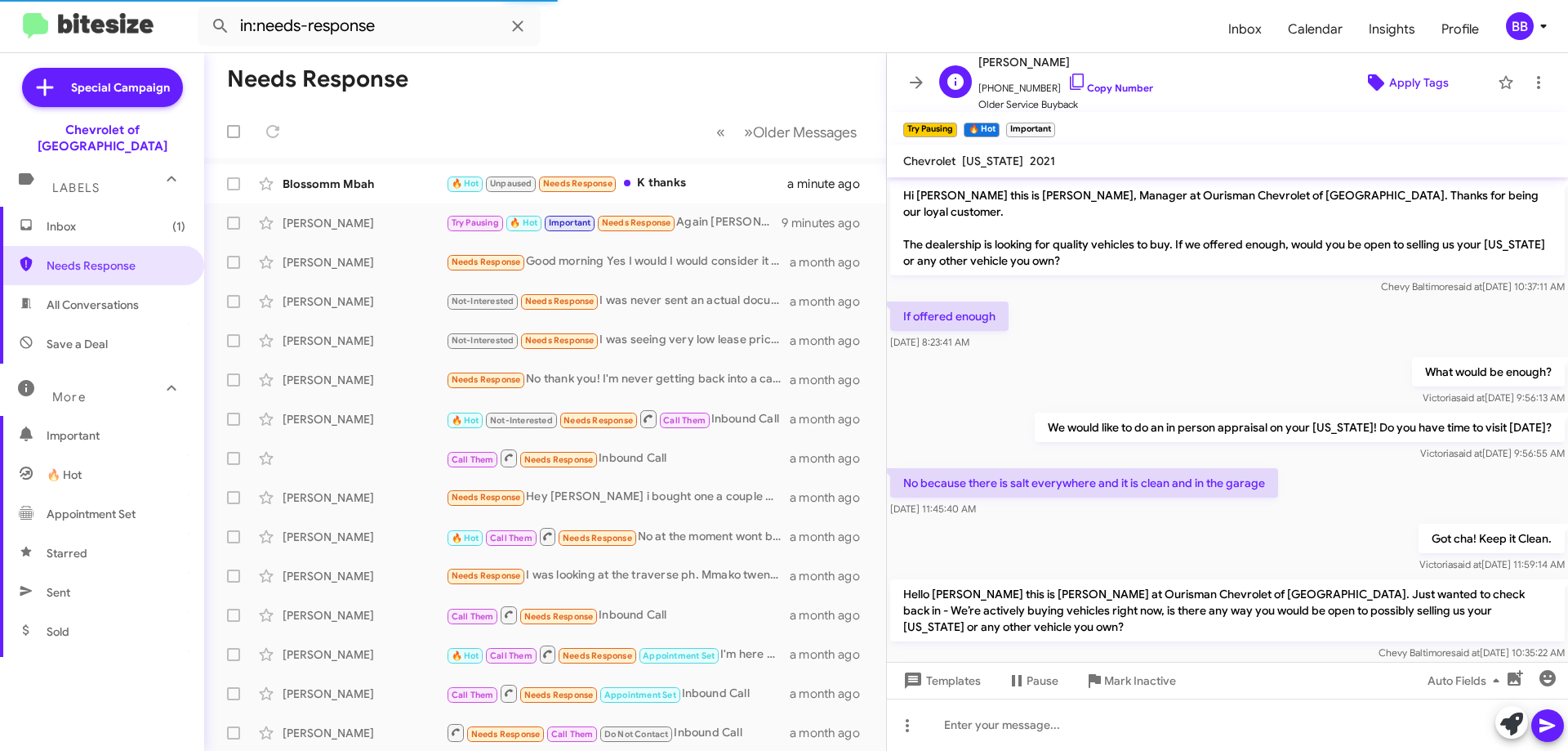
click at [1412, 88] on span "Apply Tags" at bounding box center [1419, 82] width 60 height 29
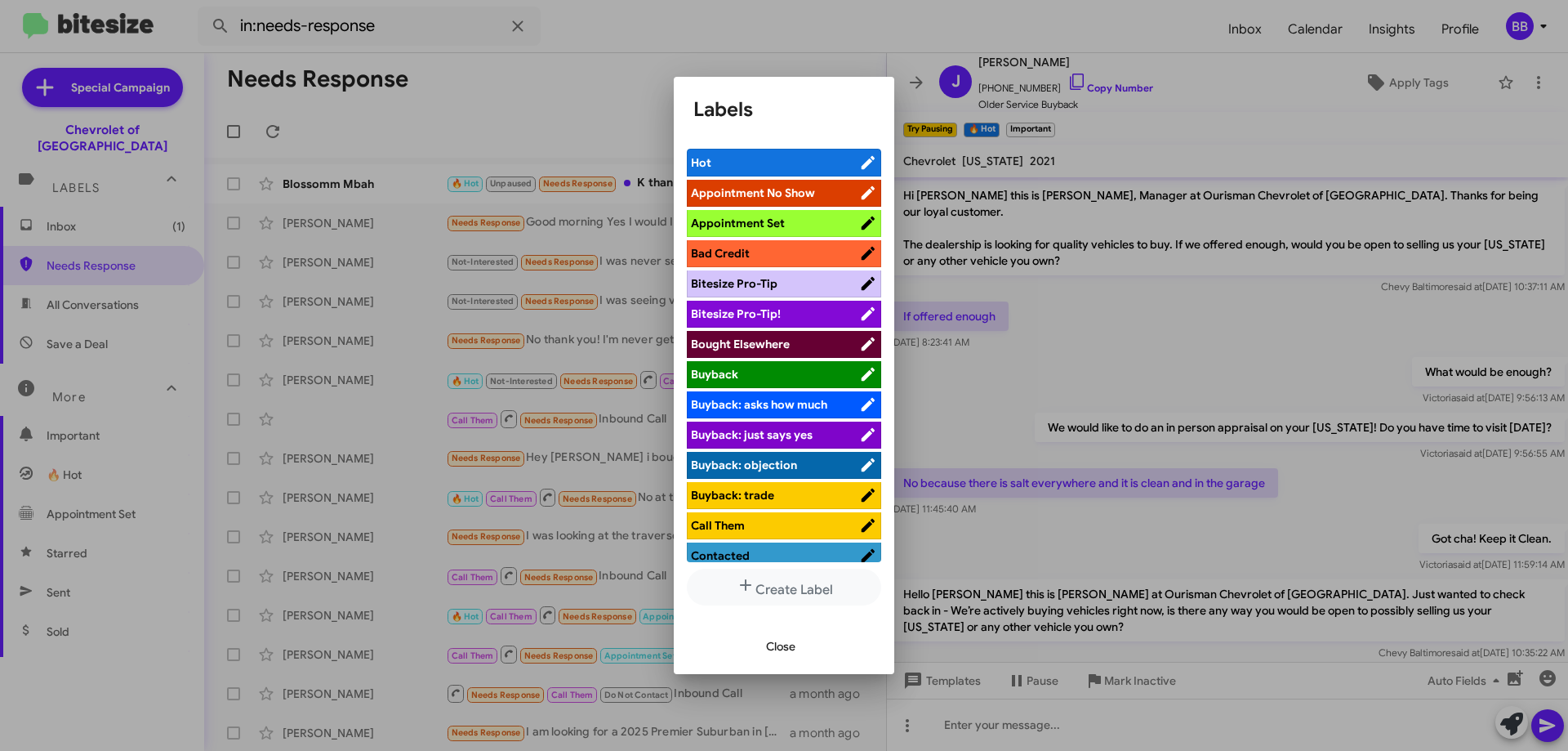
click at [809, 251] on span "Bad Credit" at bounding box center [775, 253] width 169 height 17
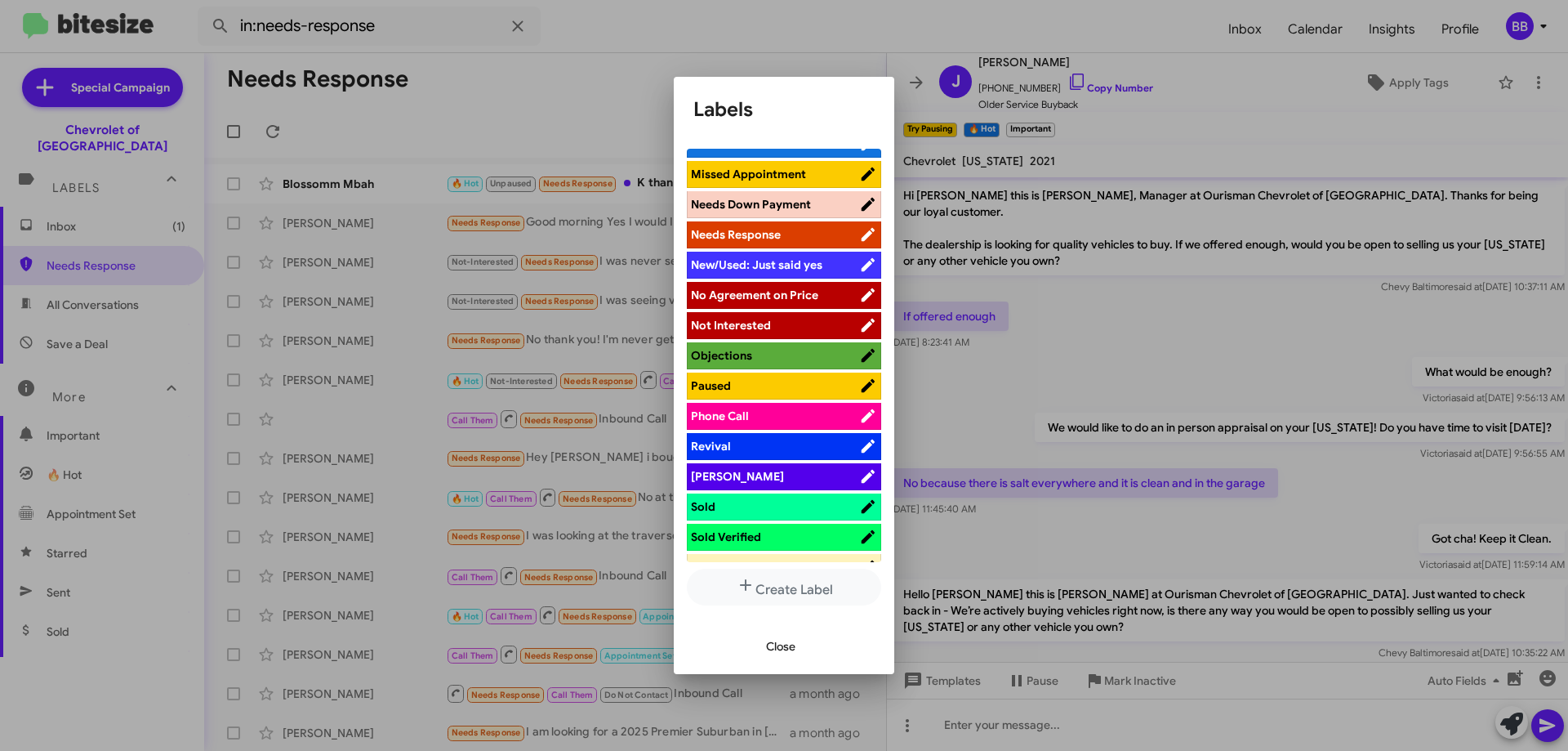
scroll to position [735, 0]
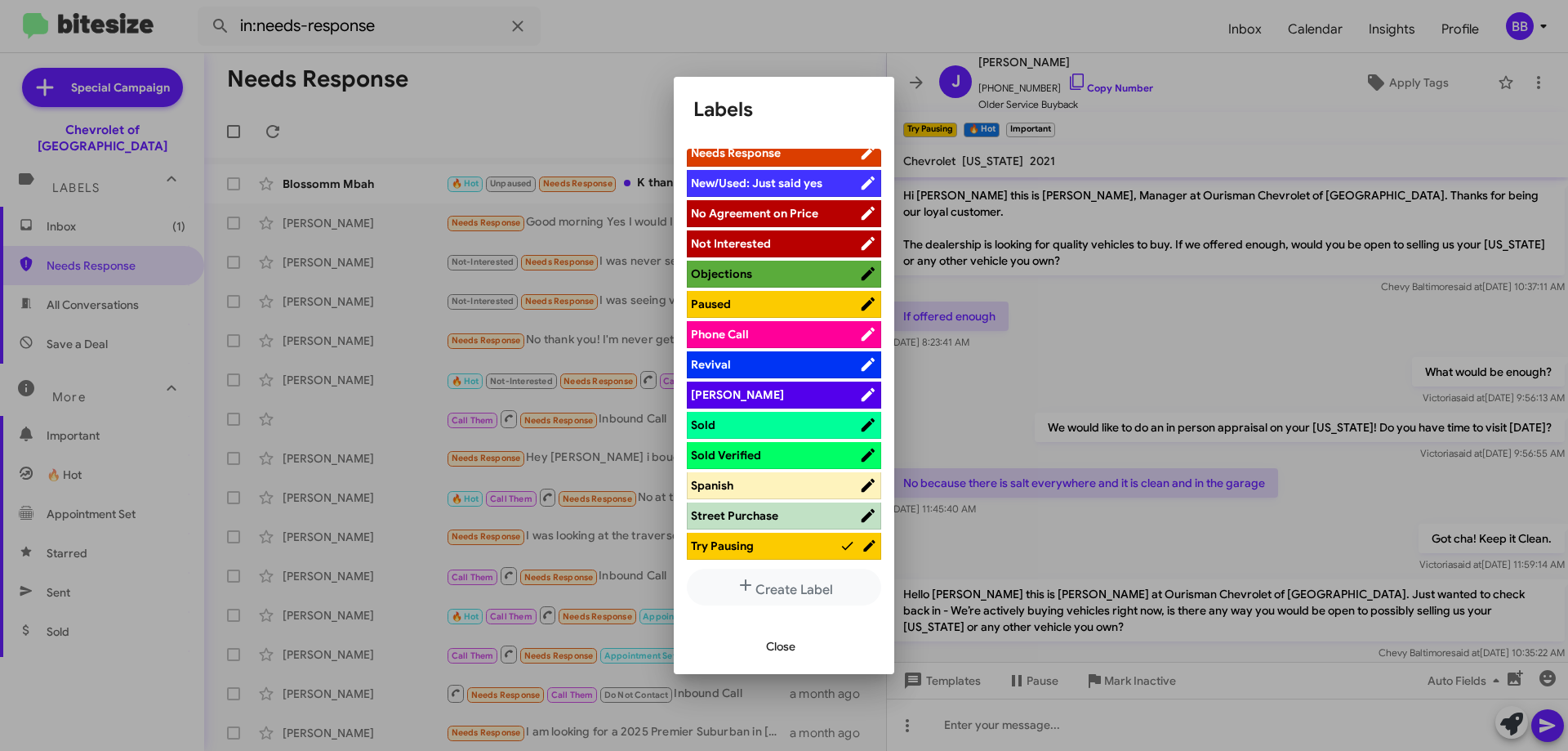
click at [788, 240] on span "Not Interested" at bounding box center [775, 243] width 169 height 17
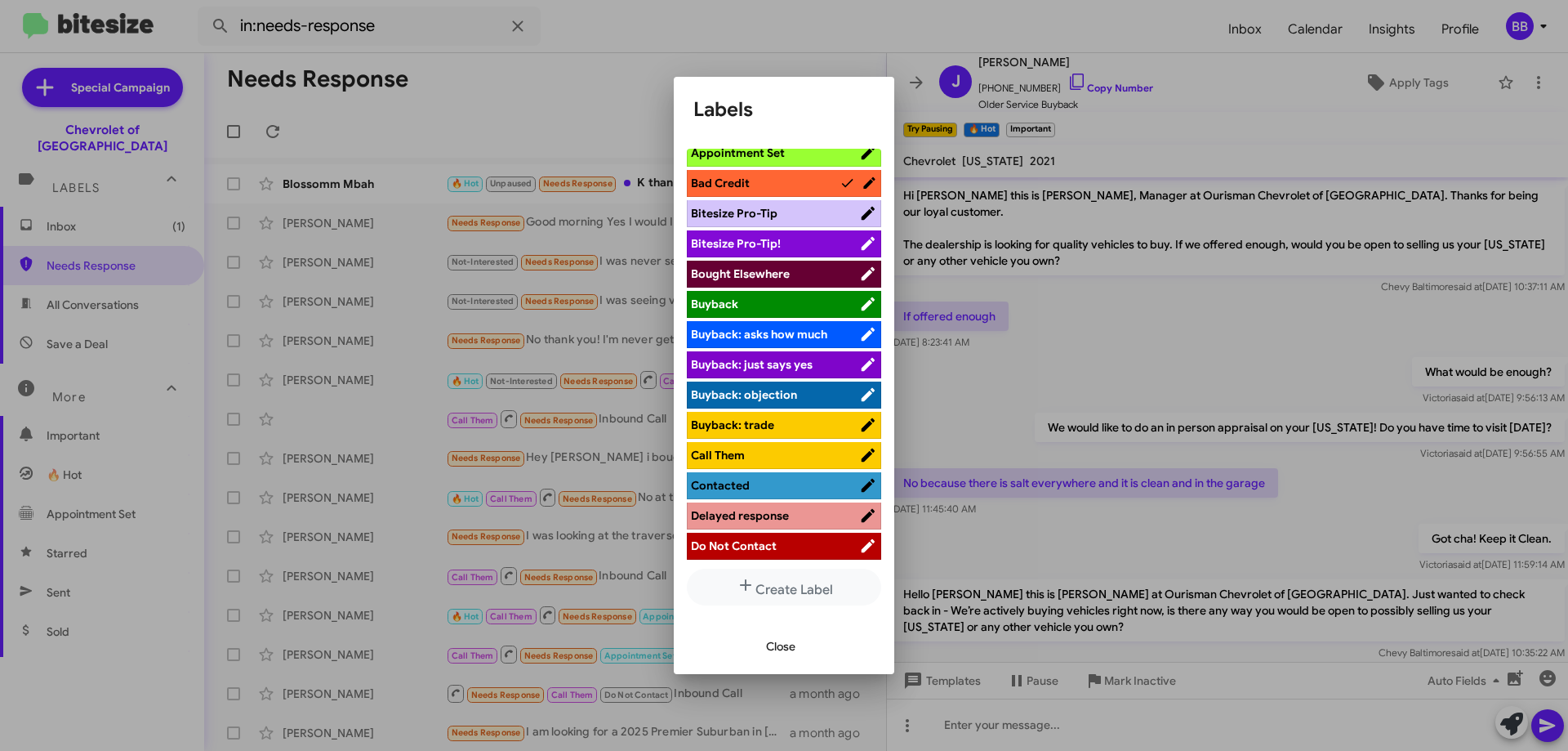
scroll to position [0, 0]
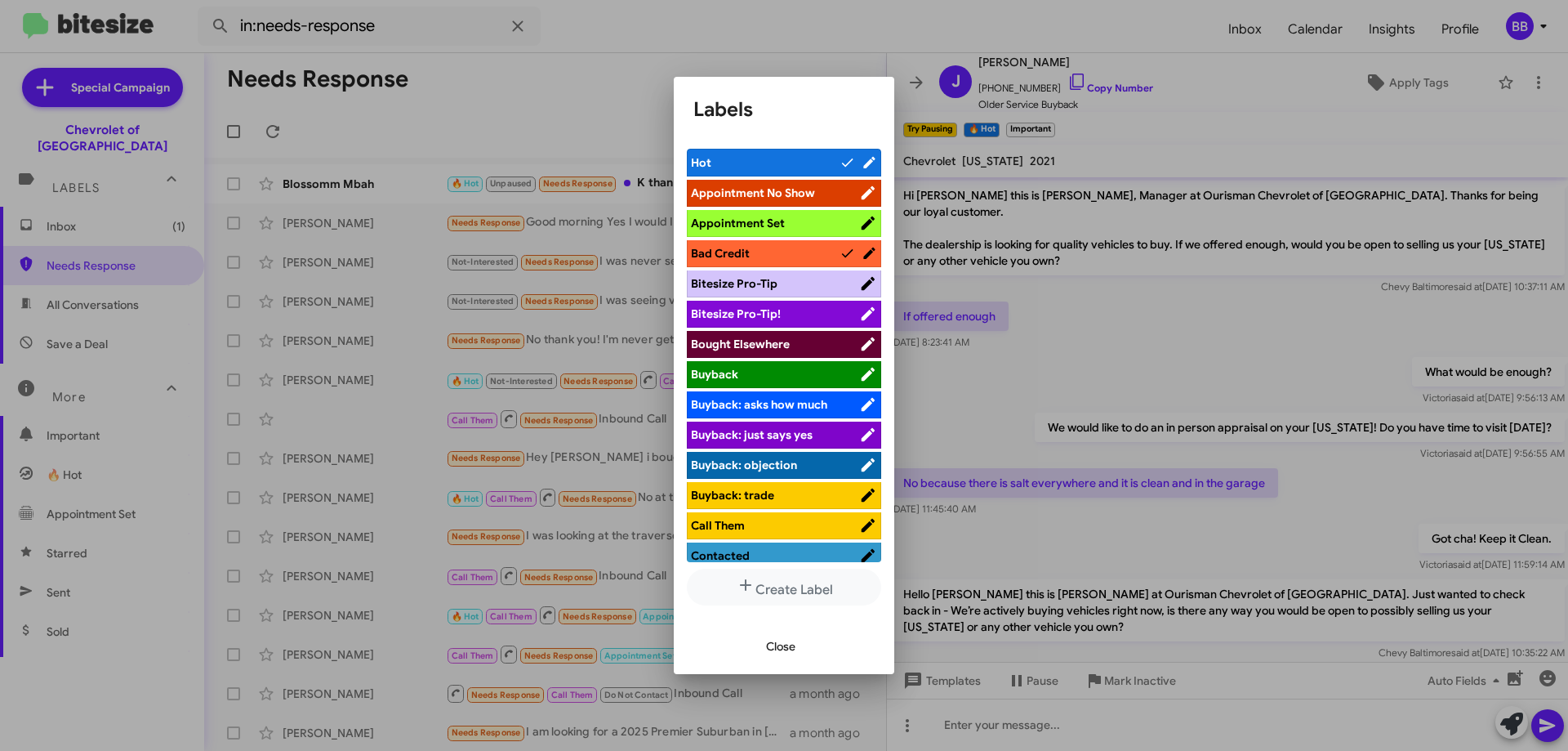
click at [766, 641] on span "Close" at bounding box center [780, 646] width 29 height 29
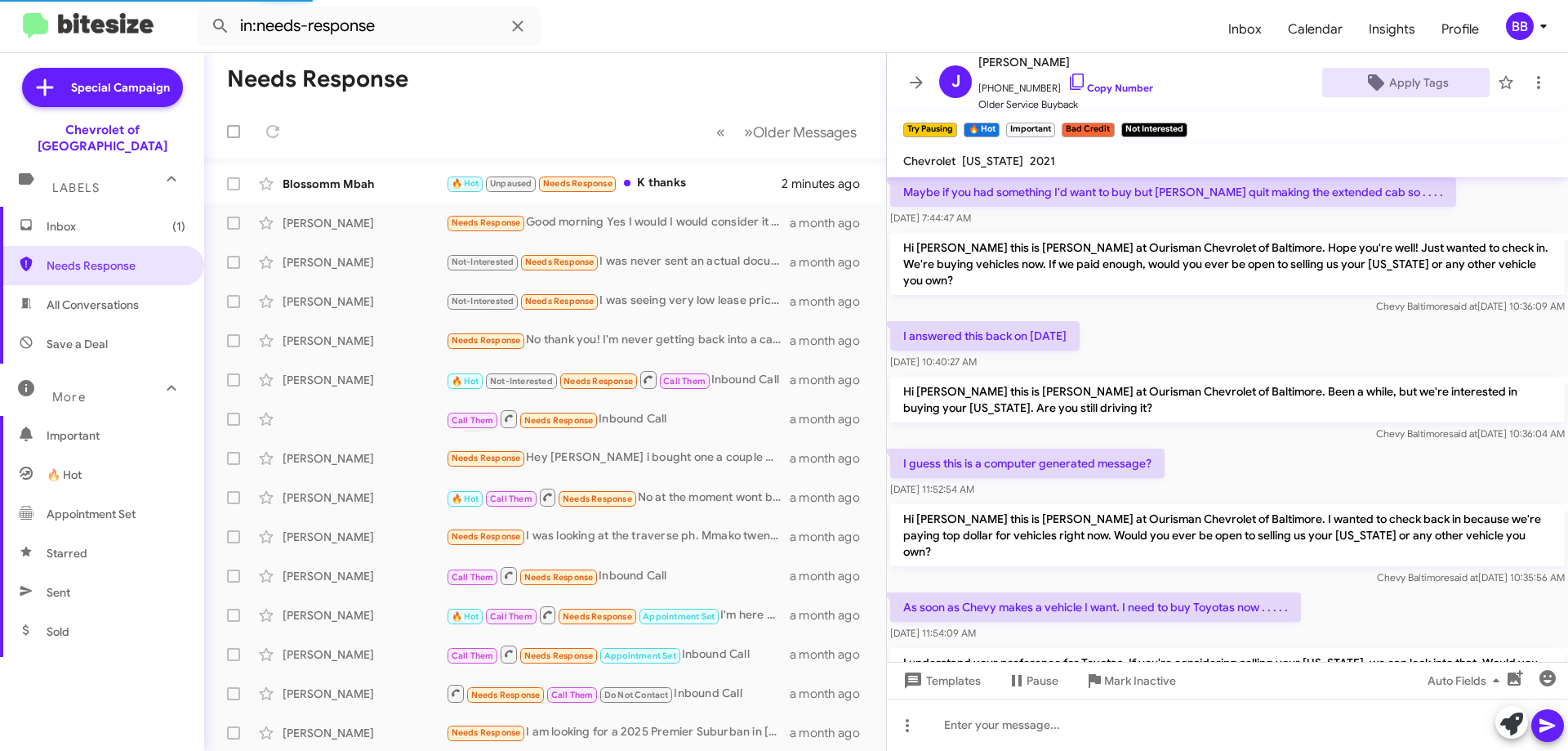
scroll to position [1110, 0]
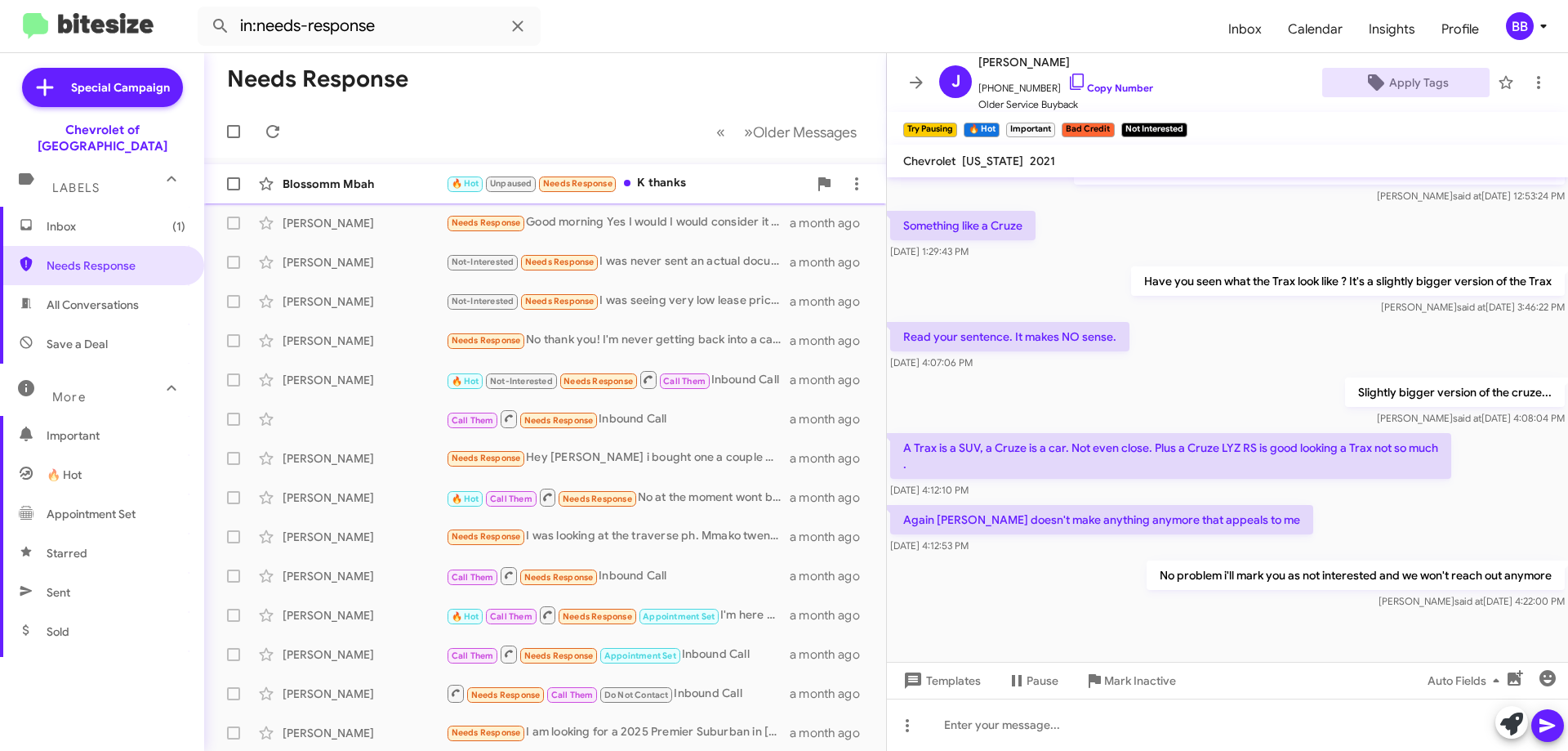
click at [720, 182] on div "🔥 Hot Unpaused Needs Response K thanks" at bounding box center [627, 183] width 362 height 18
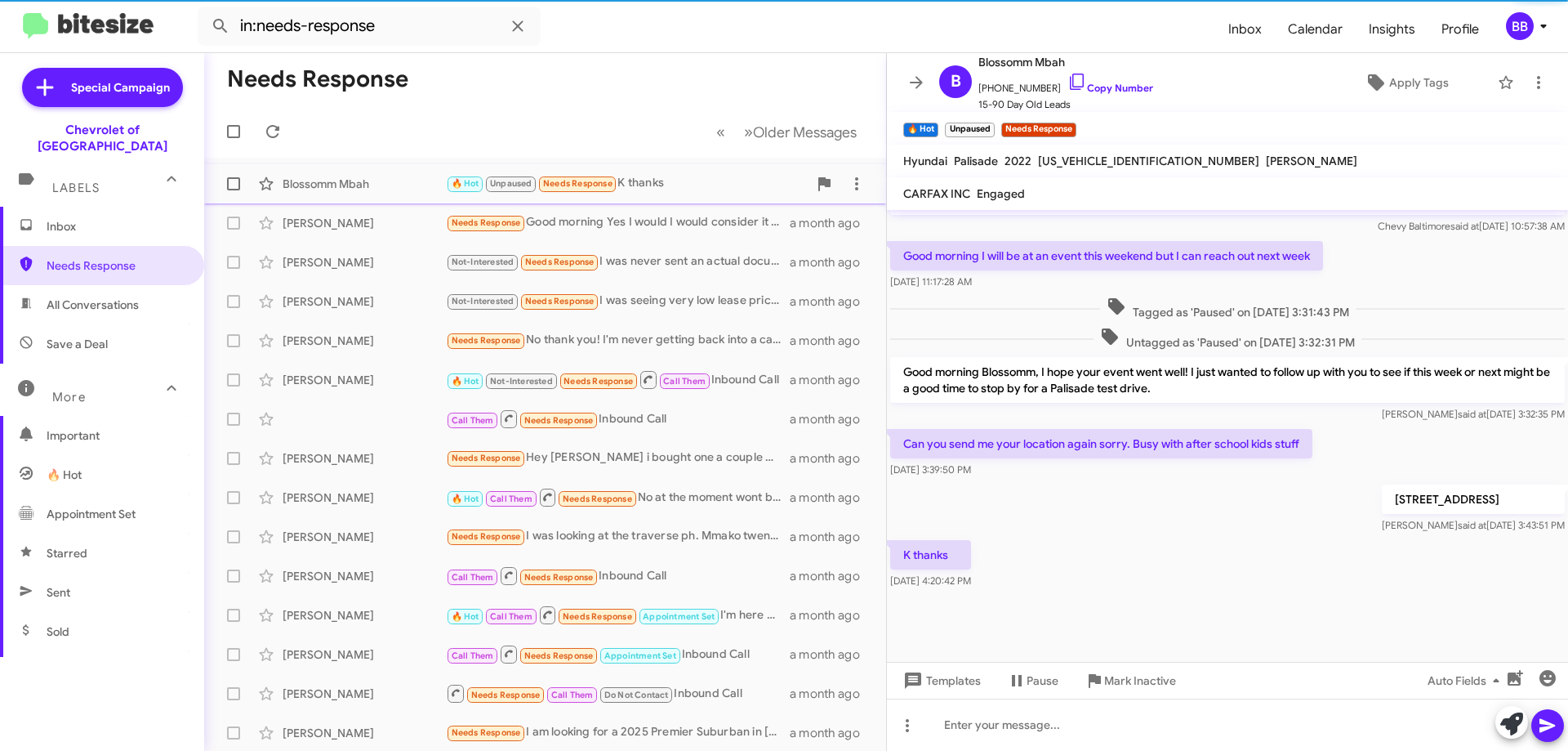
scroll to position [1116, 0]
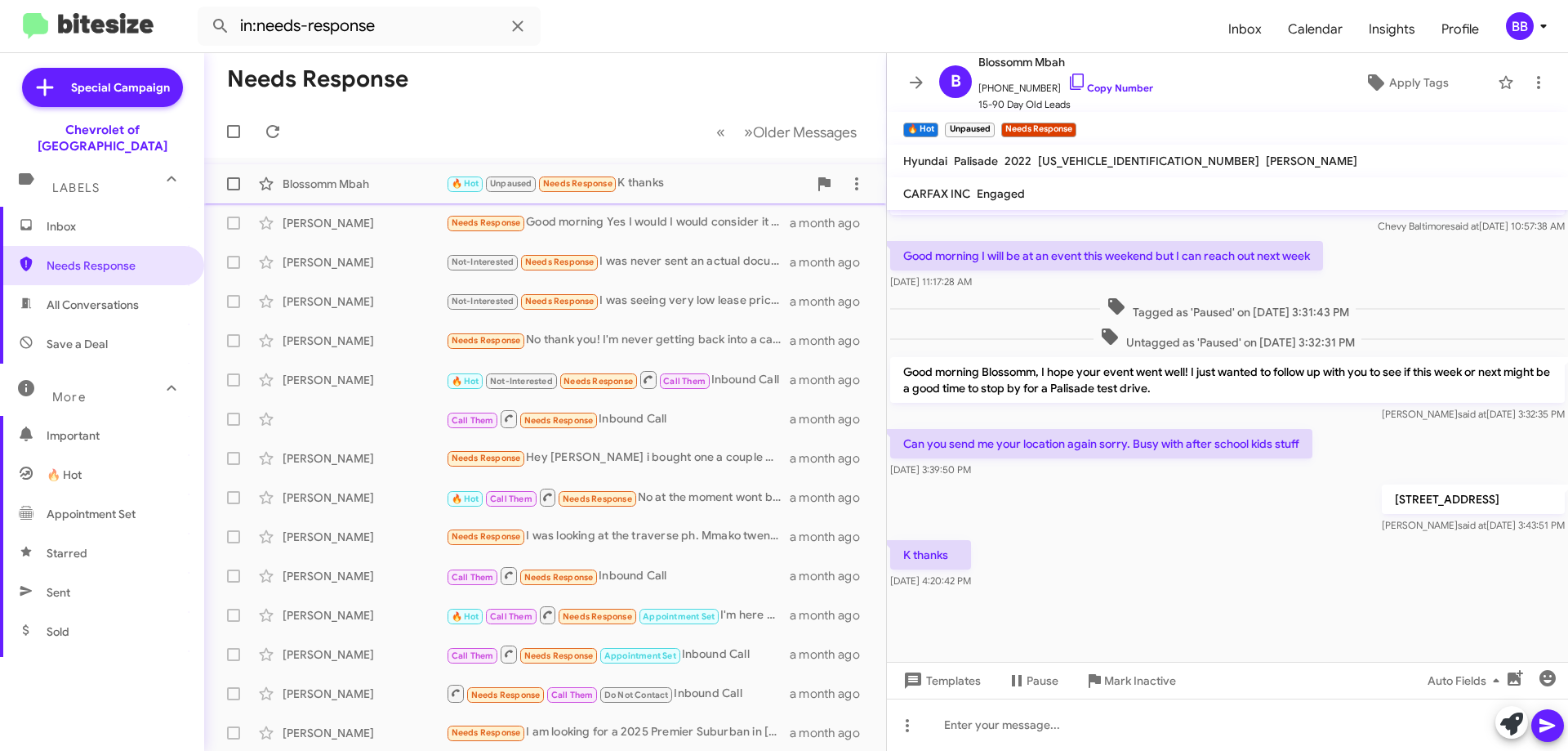
click at [675, 186] on div "🔥 Hot Unpaused Needs Response K thanks" at bounding box center [627, 183] width 362 height 18
click at [1544, 679] on icon "button" at bounding box center [1547, 678] width 17 height 17
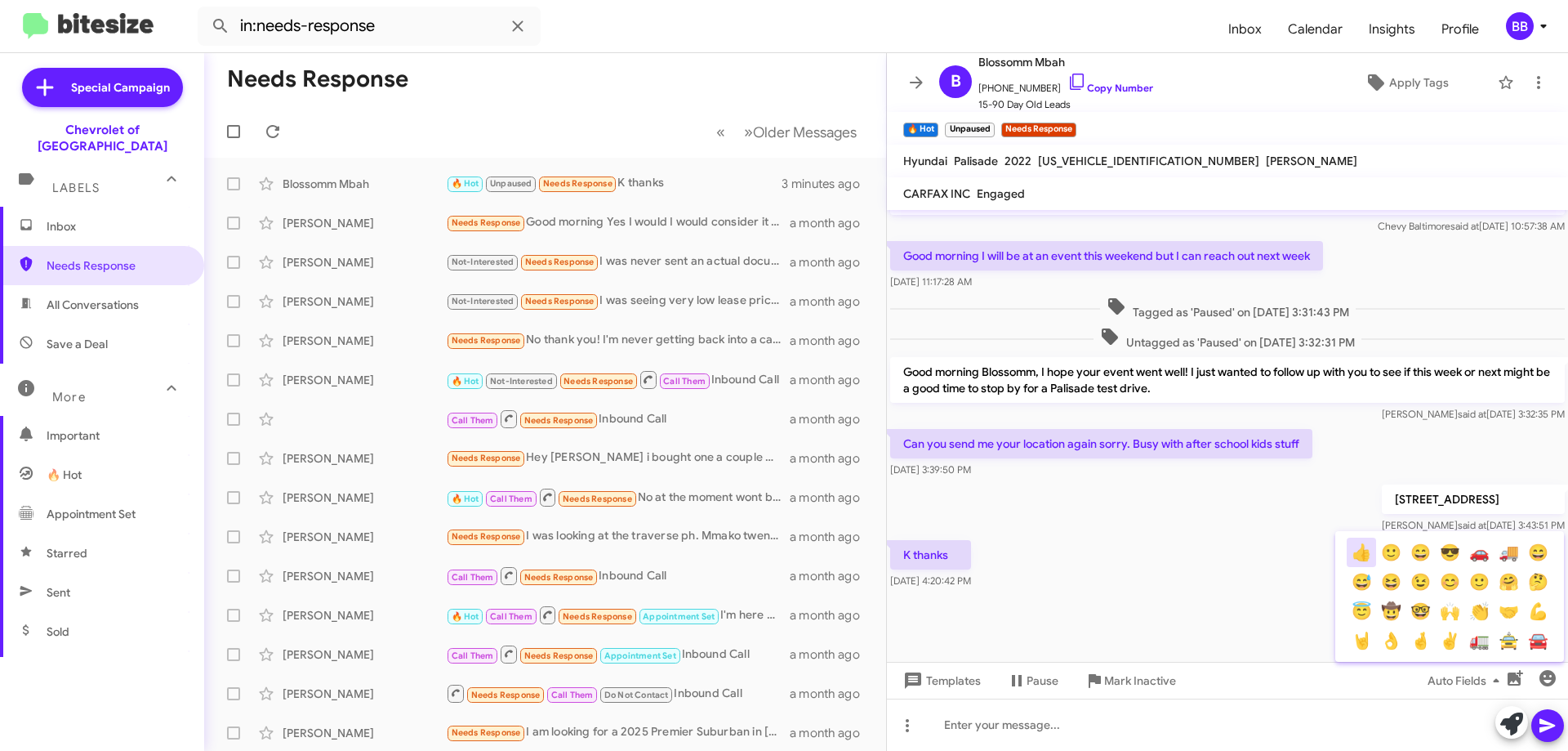
click at [1357, 557] on button "👍" at bounding box center [1361, 552] width 29 height 29
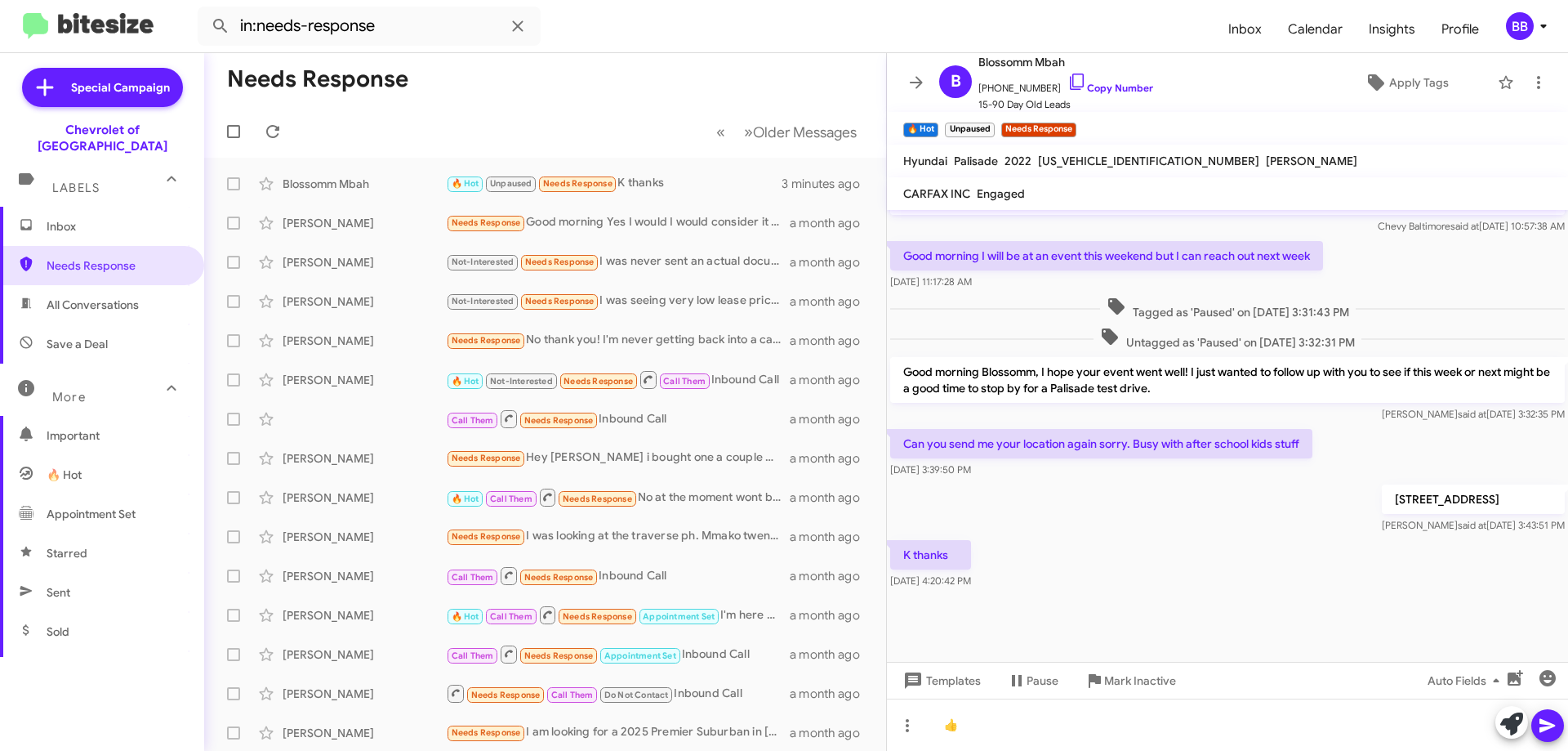
click at [1548, 729] on icon at bounding box center [1547, 726] width 16 height 14
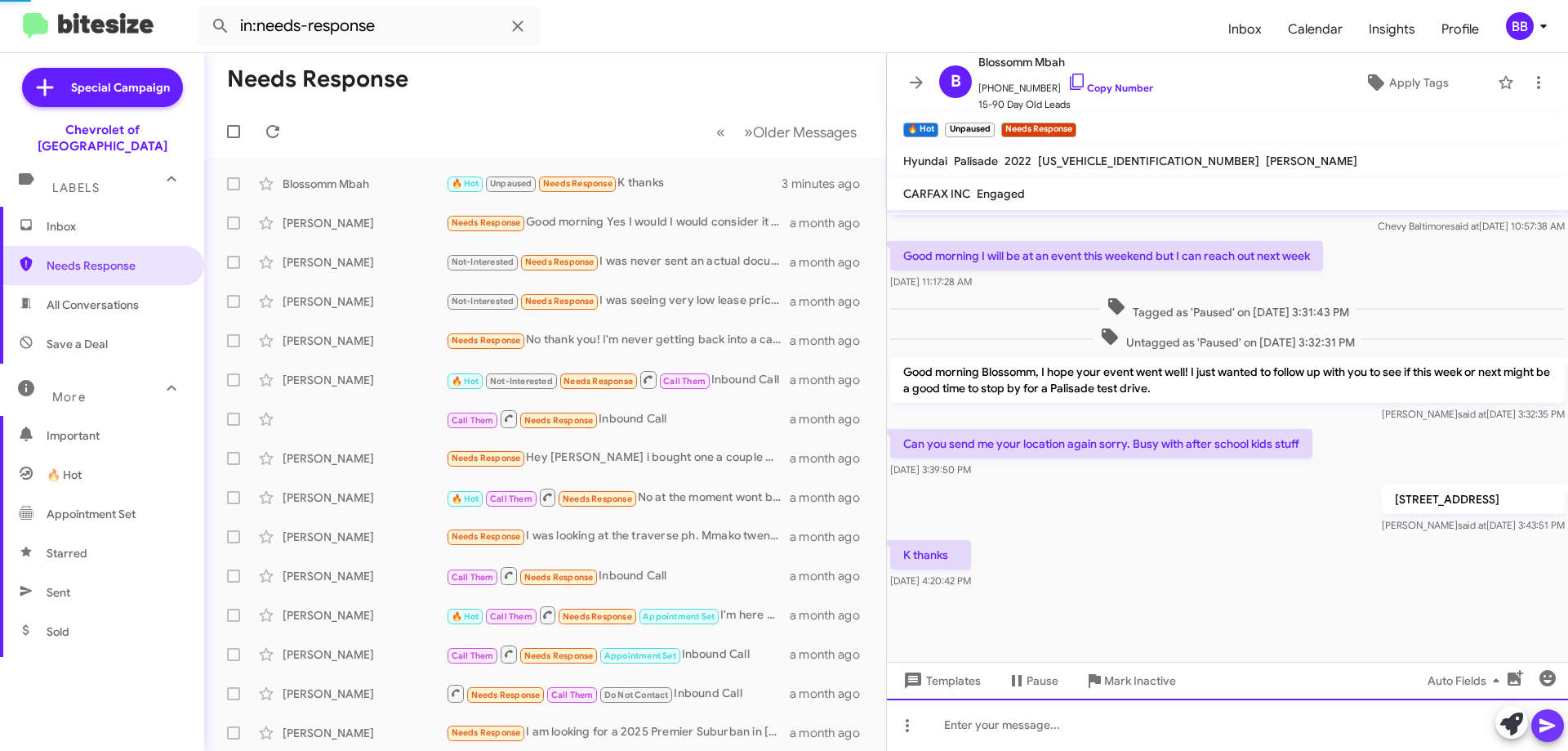
scroll to position [0, 0]
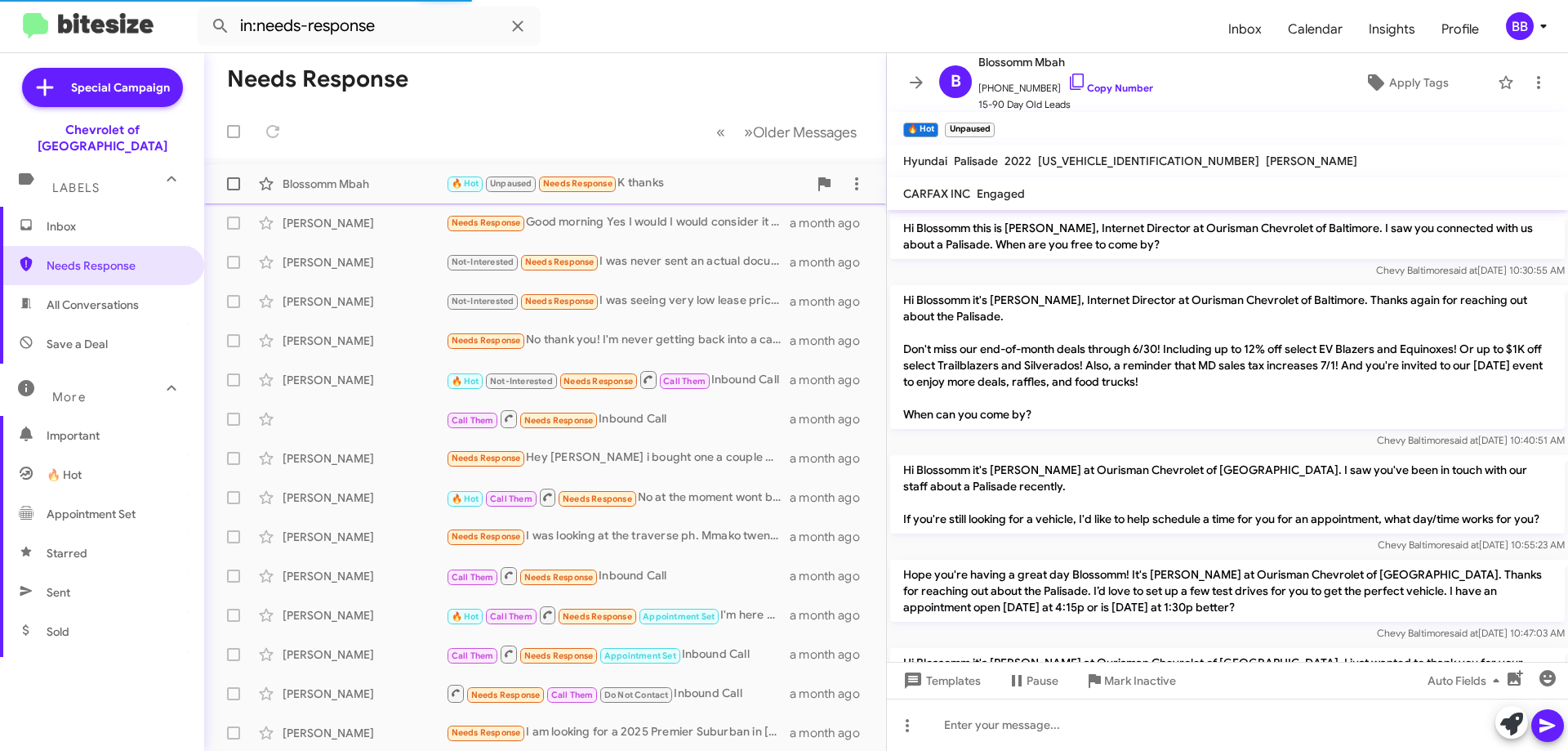
click at [662, 181] on div "🔥 Hot Unpaused Needs Response K thanks" at bounding box center [627, 183] width 362 height 18
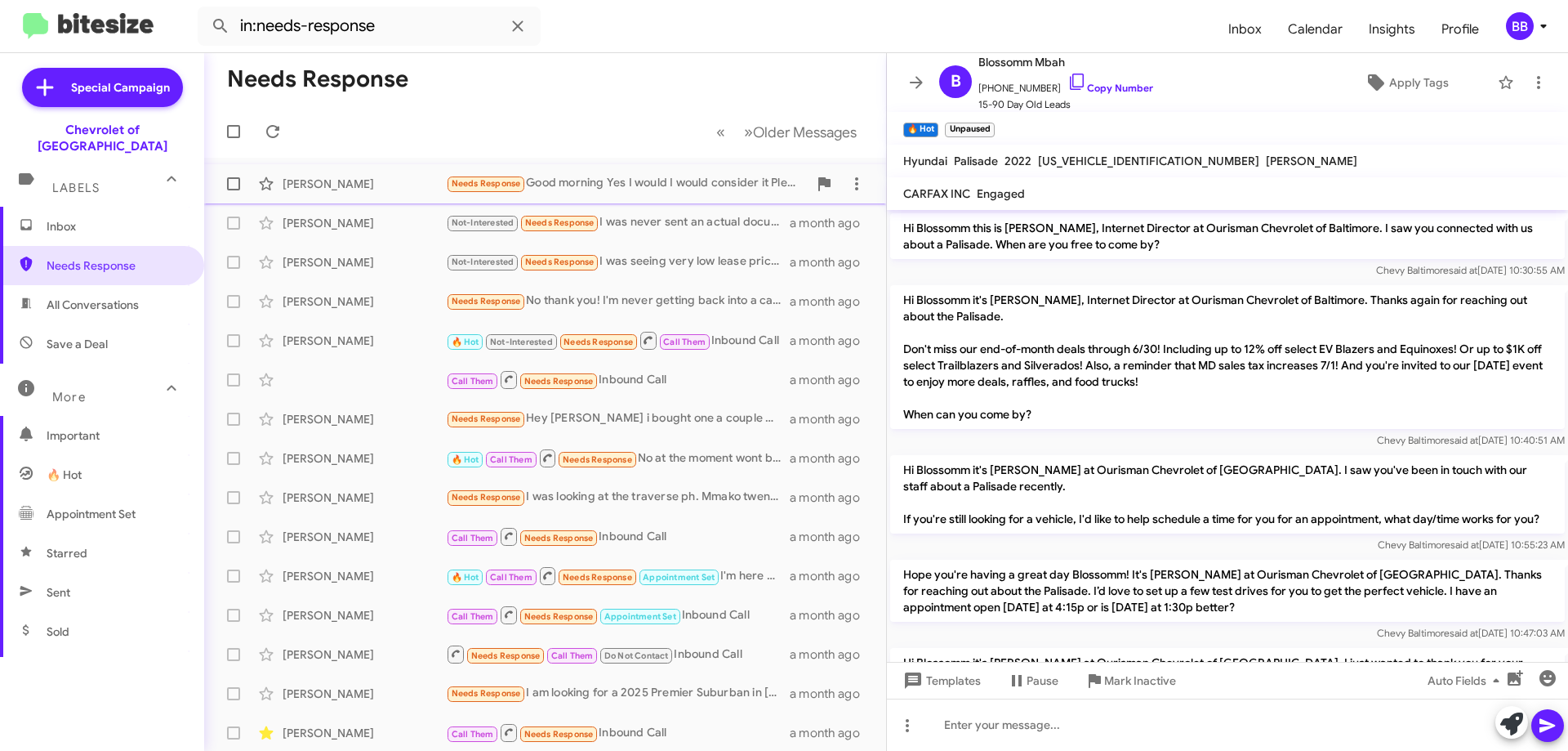
click at [703, 186] on div "Needs Response Good morning Yes I would I would consider it Please feel free to…" at bounding box center [627, 183] width 362 height 18
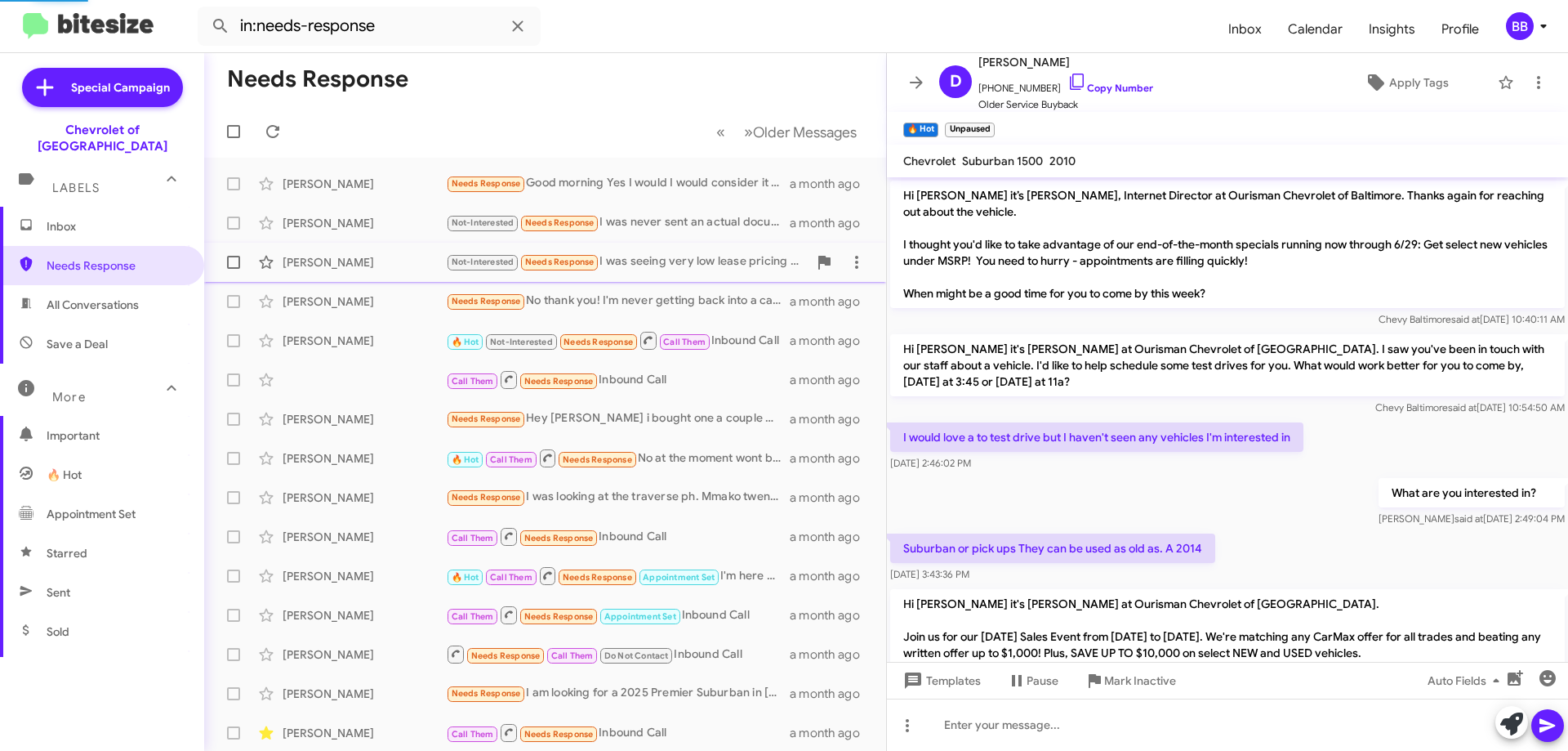
scroll to position [607, 0]
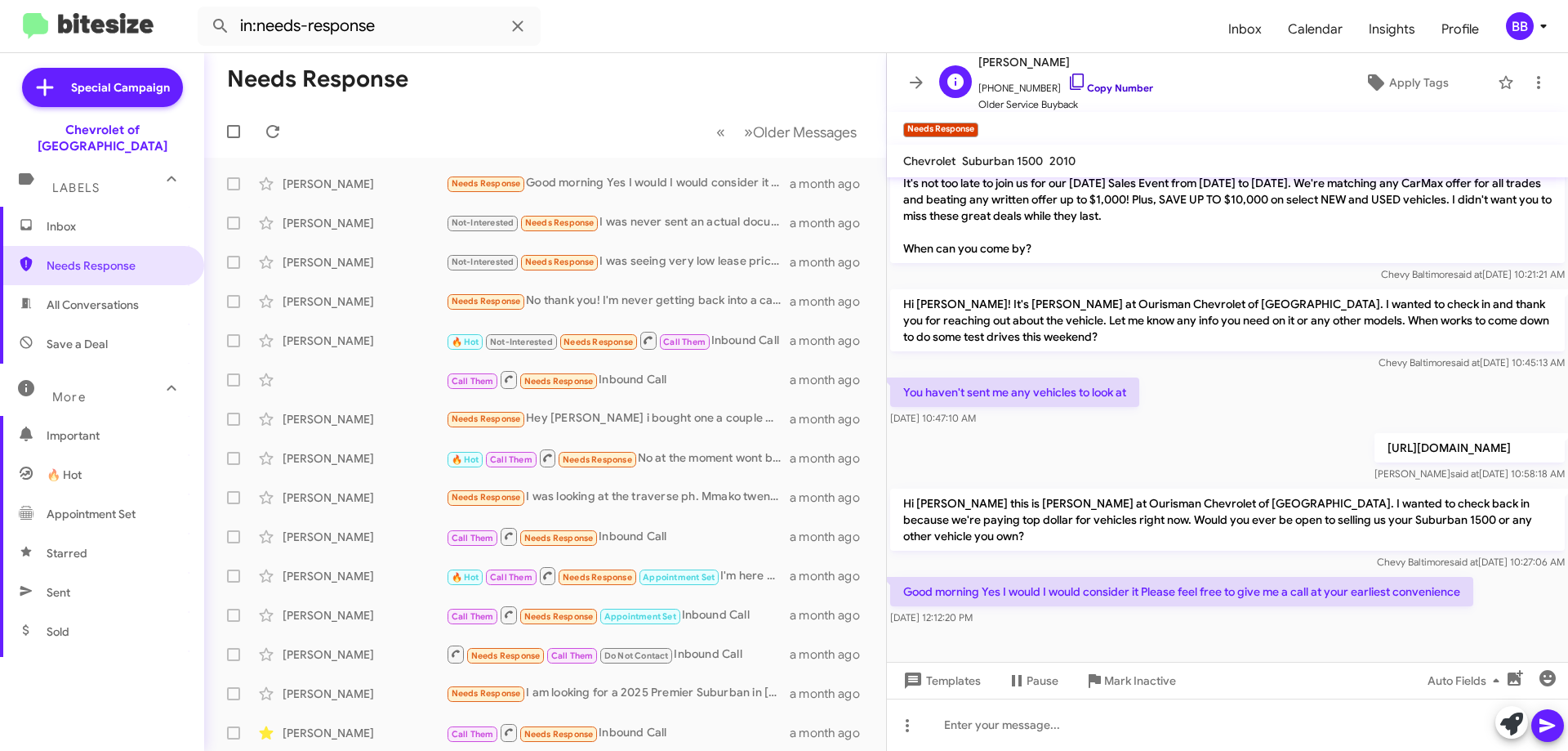
click at [1116, 85] on link "Copy Number" at bounding box center [1111, 88] width 86 height 12
drag, startPoint x: 928, startPoint y: 576, endPoint x: 1433, endPoint y: 578, distance: 505.0
click at [1433, 578] on p "Good morning Yes I would I would consider it Please feel free to give me a call…" at bounding box center [1182, 591] width 583 height 29
click at [1439, 578] on p "Good morning Yes I would I would consider it Please feel free to give me a call…" at bounding box center [1182, 591] width 583 height 29
click at [1101, 76] on span "[PHONE_NUMBER] Copy Number" at bounding box center [1065, 84] width 175 height 25
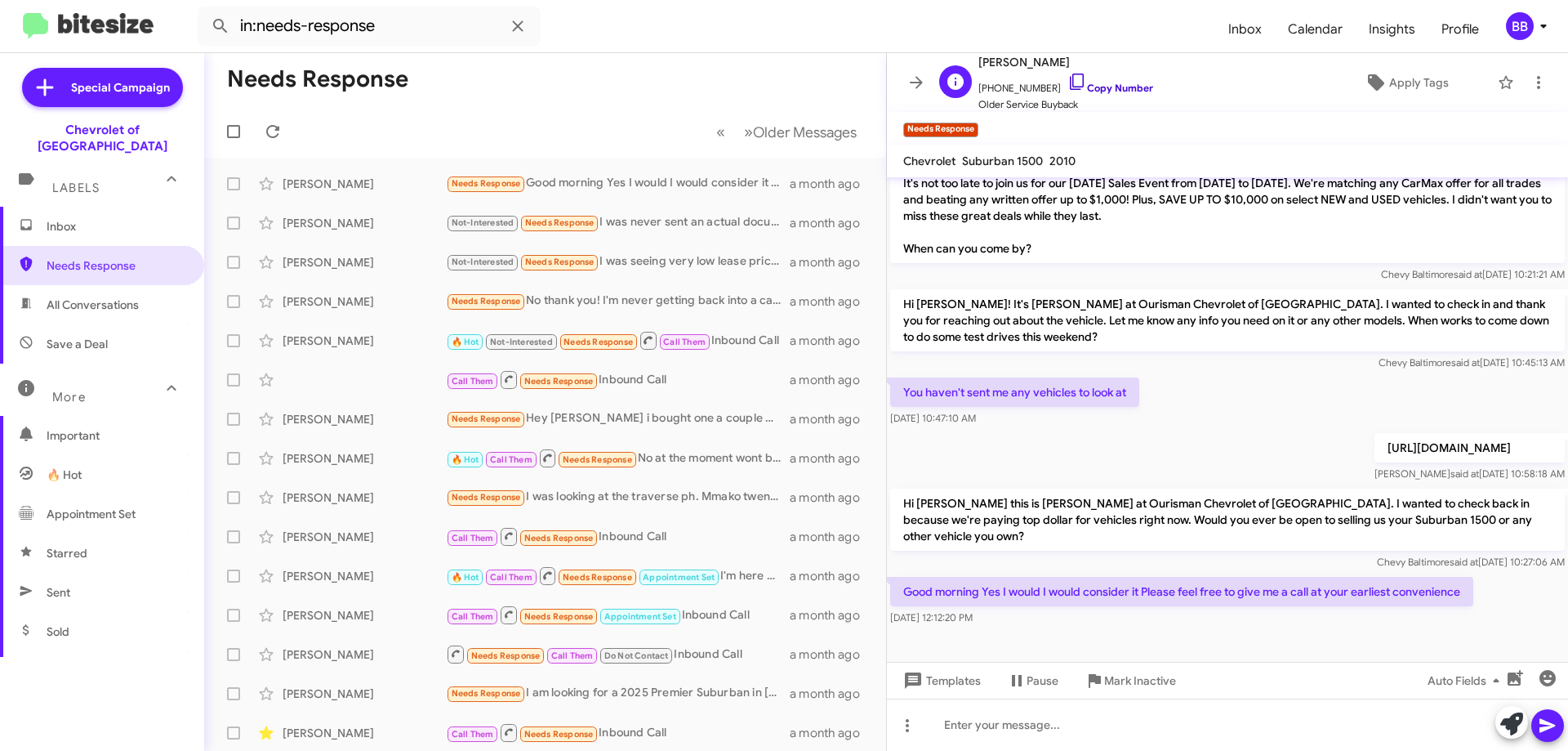
click at [1081, 83] on link "Copy Number" at bounding box center [1111, 88] width 86 height 12
click at [1424, 88] on span "Apply Tags" at bounding box center [1419, 82] width 60 height 29
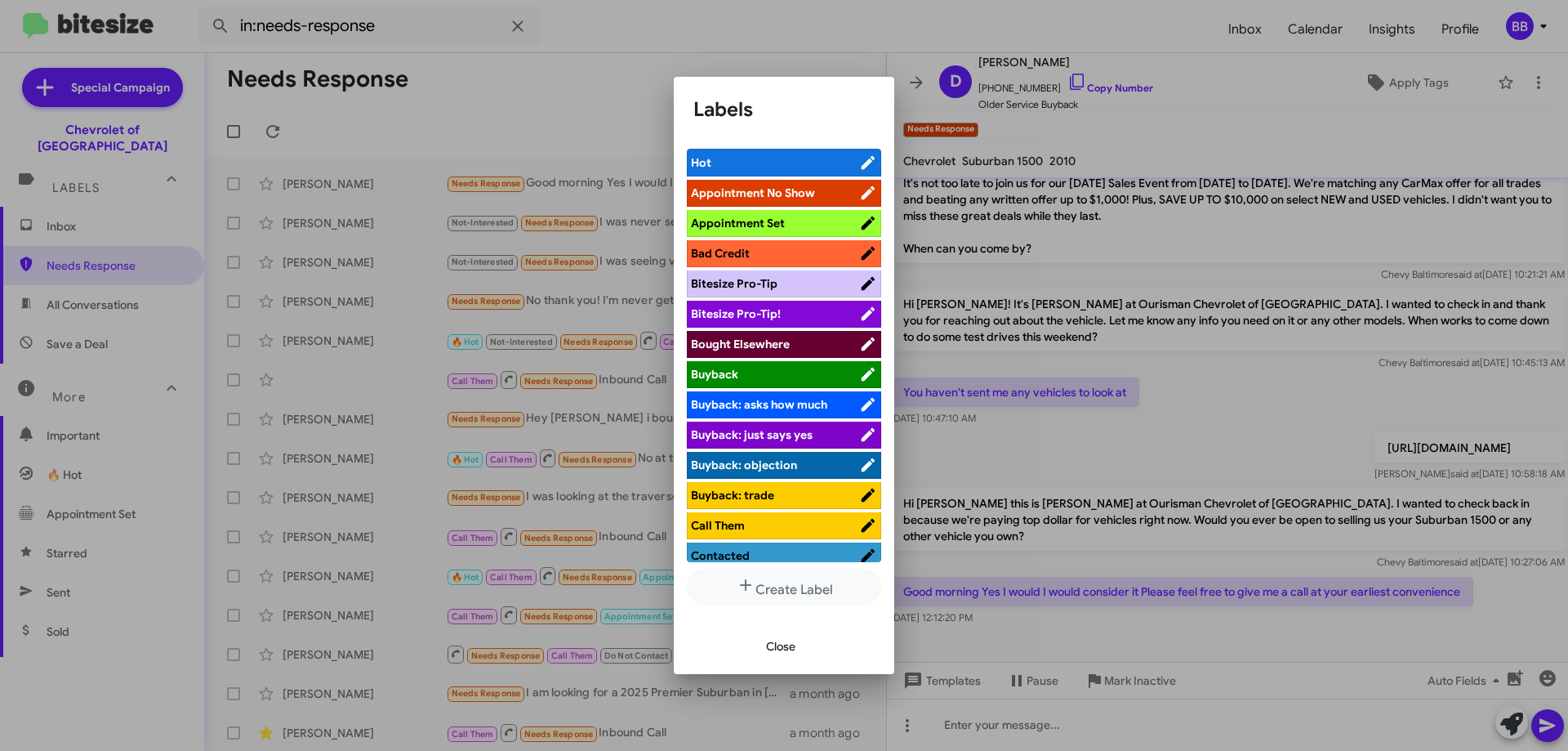
click at [773, 255] on span "Bad Credit" at bounding box center [775, 253] width 169 height 17
click at [816, 592] on button "Create Label" at bounding box center [783, 587] width 194 height 37
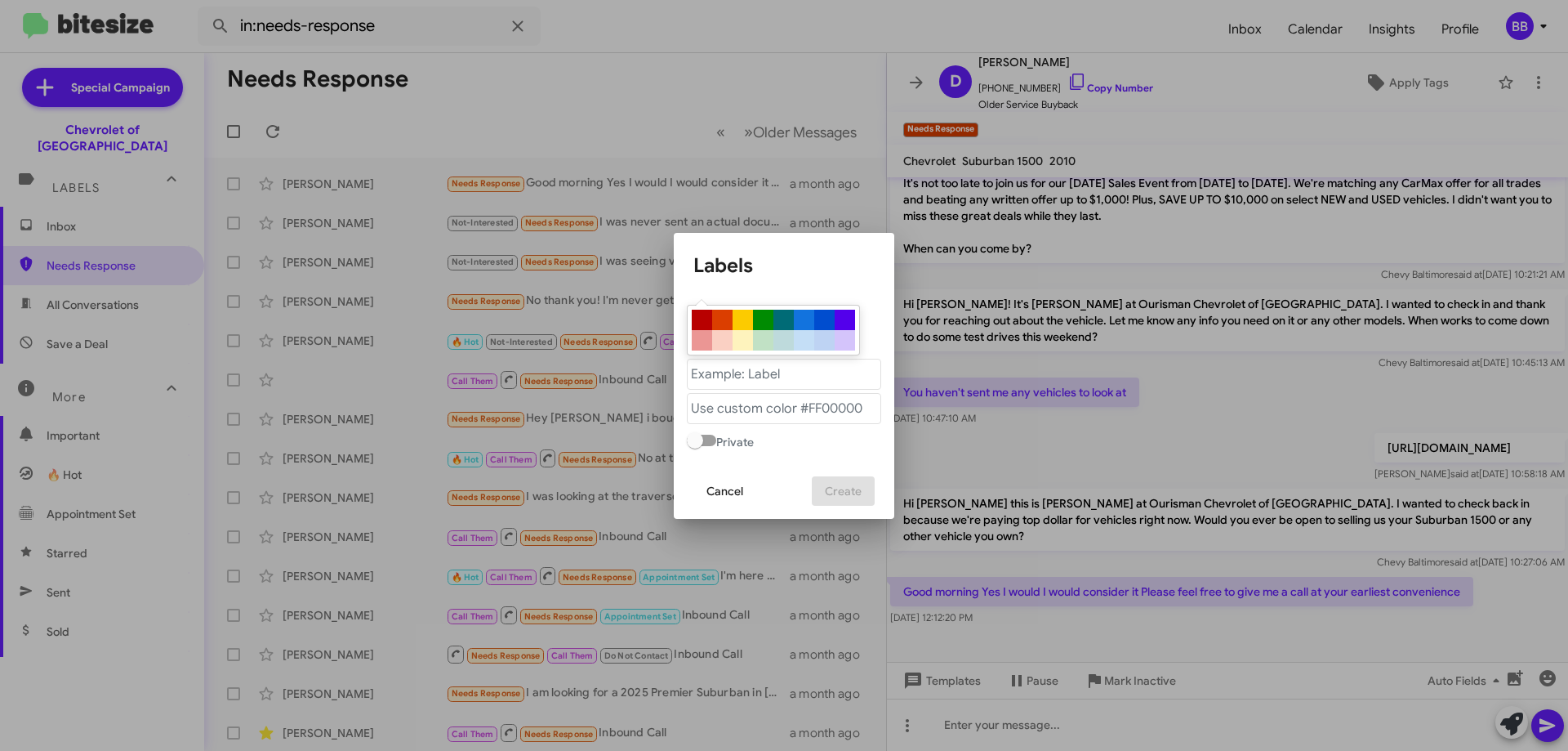
click at [705, 336] on div at bounding box center [701, 340] width 20 height 20
type "#eb9694"
click at [778, 386] on "text" at bounding box center [783, 373] width 194 height 31
type "Needs Co-Signer"
click at [828, 486] on span "Create" at bounding box center [844, 490] width 37 height 29
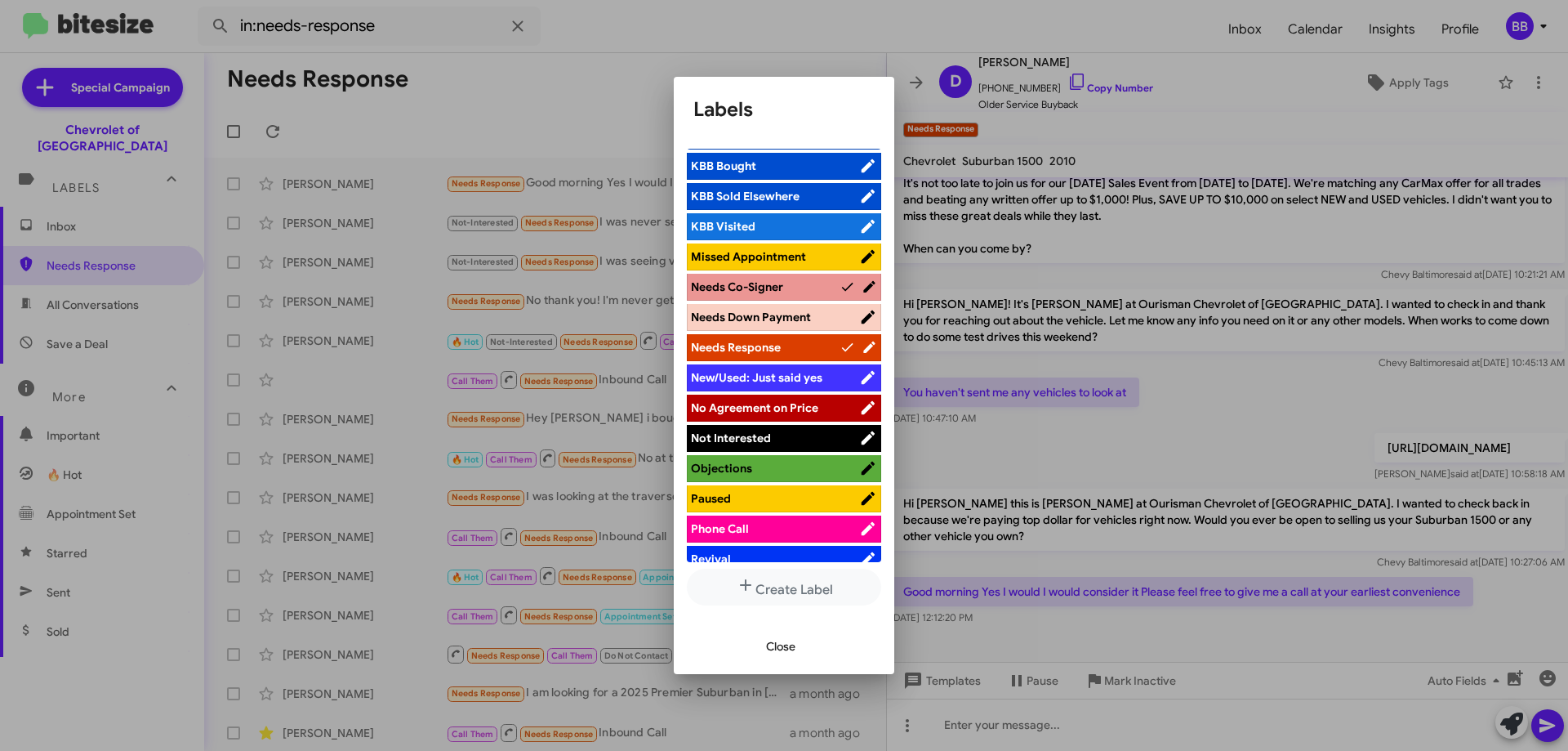
scroll to position [572, 0]
click at [793, 322] on span "Needs Down Payment" at bounding box center [751, 316] width 120 height 15
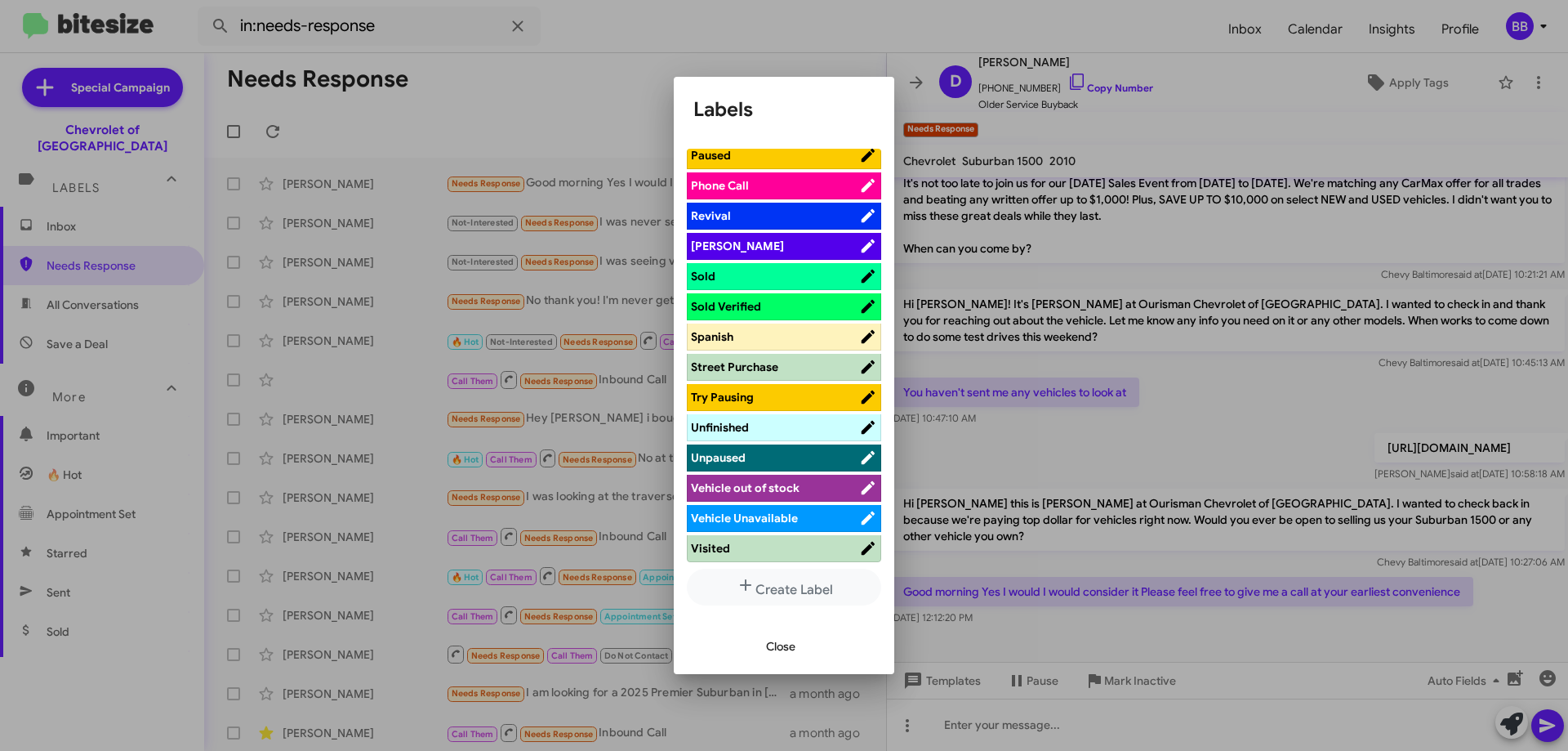
scroll to position [918, 0]
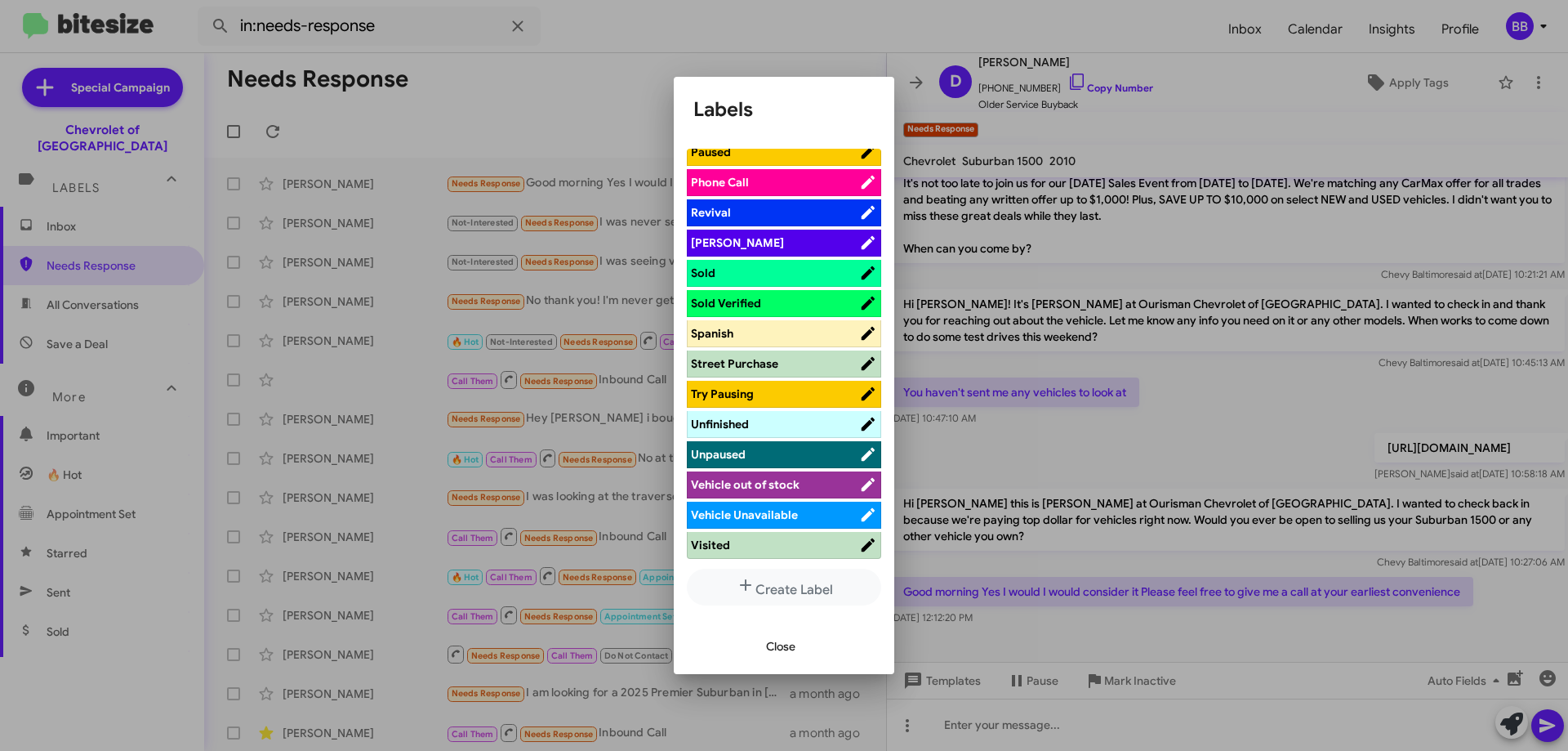
click at [787, 649] on span "Close" at bounding box center [780, 646] width 29 height 29
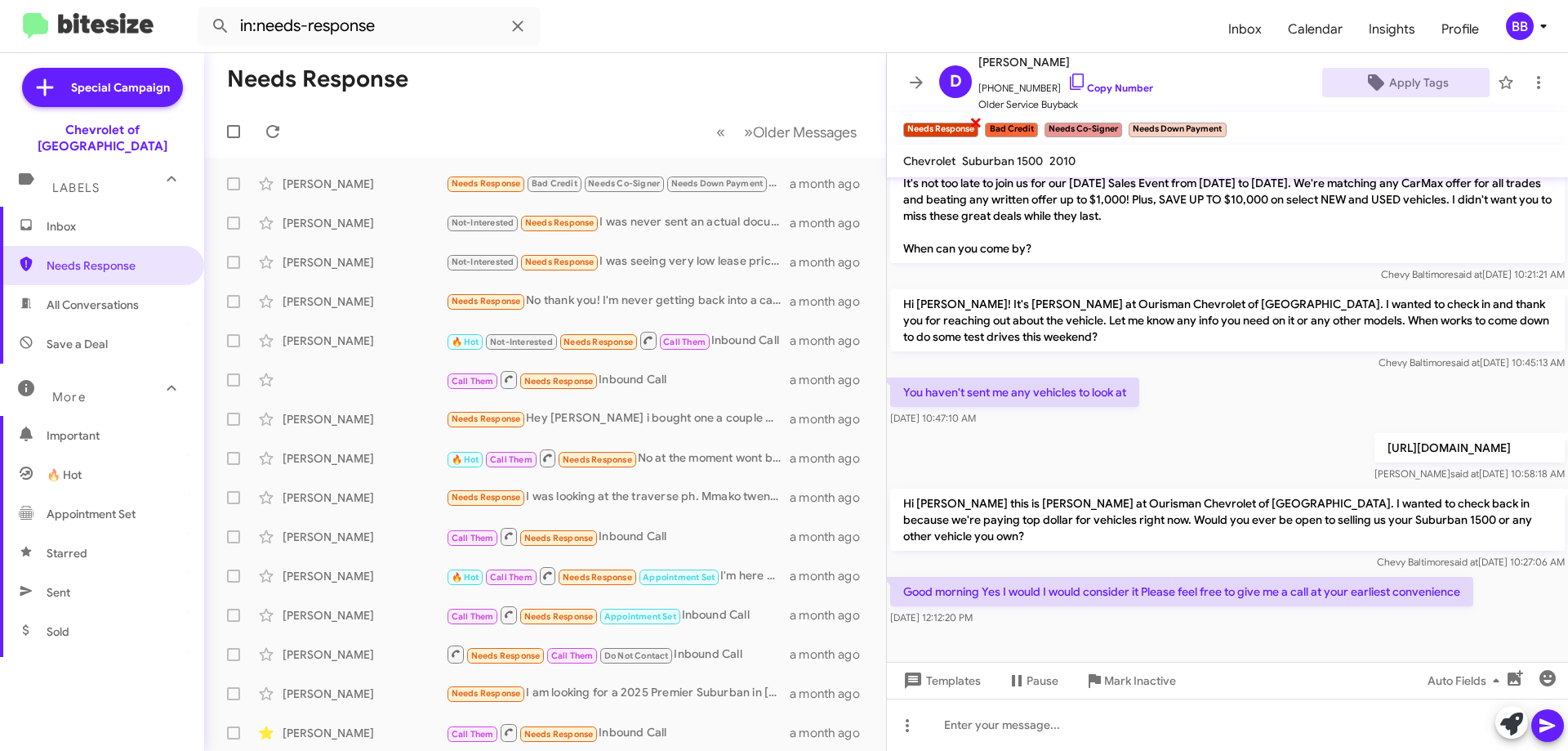
click at [977, 123] on span "×" at bounding box center [975, 121] width 13 height 19
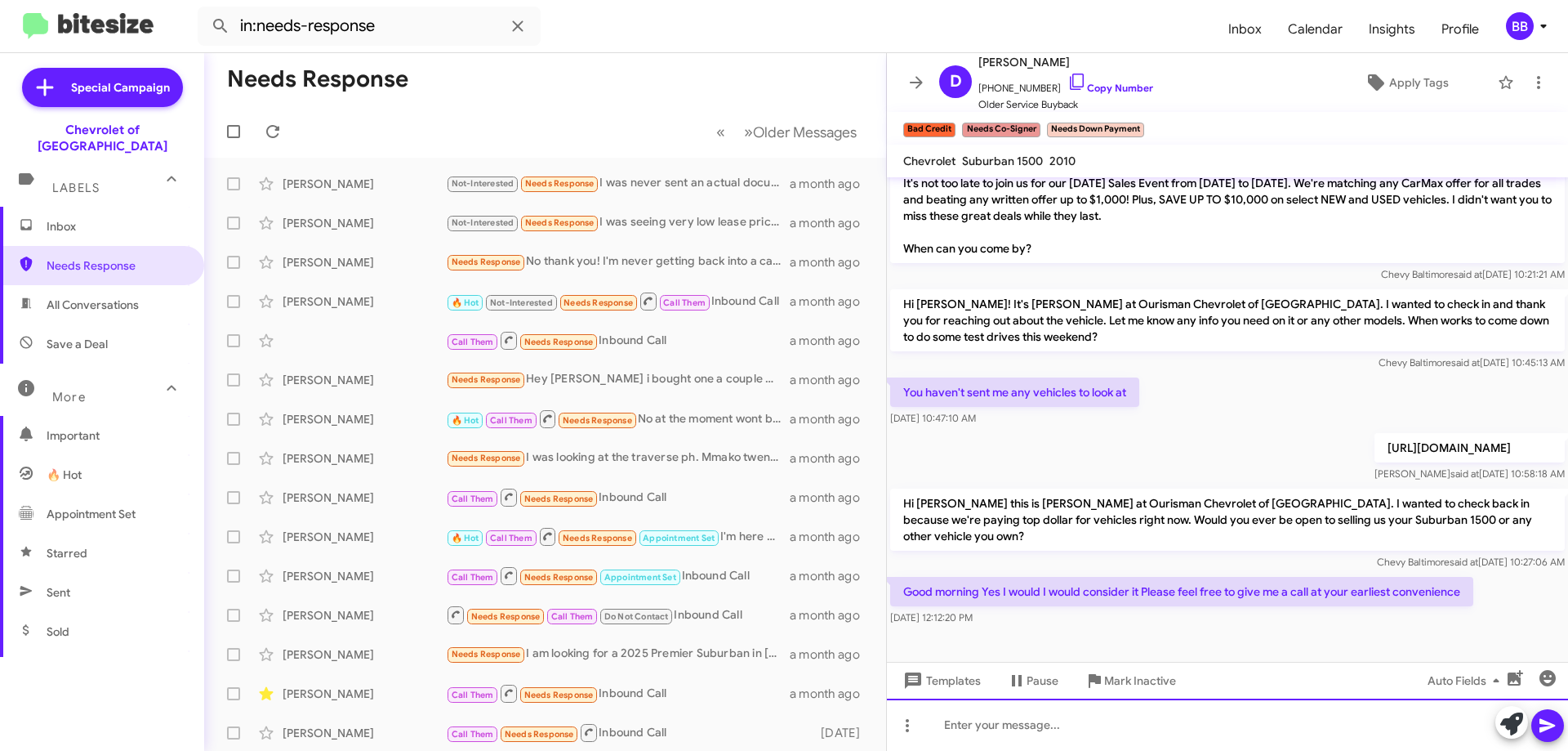
click at [989, 732] on div at bounding box center [1227, 725] width 681 height 53
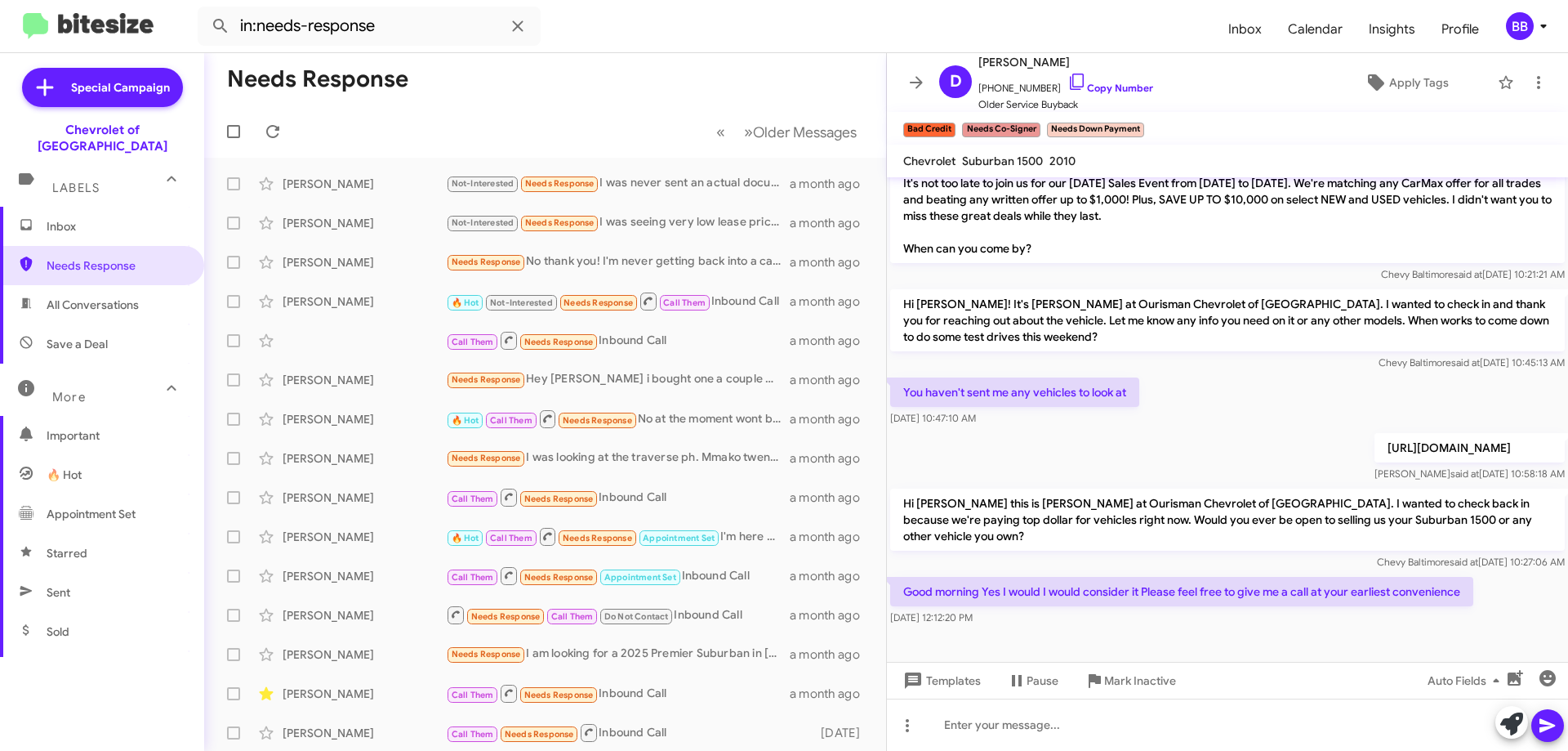
drag, startPoint x: 902, startPoint y: 499, endPoint x: 1464, endPoint y: 580, distance: 567.8
click at [1464, 580] on div "Hi [PERSON_NAME] it’s [PERSON_NAME], Internet Director at Ourisman Chevrolet of…" at bounding box center [1227, 100] width 681 height 1059
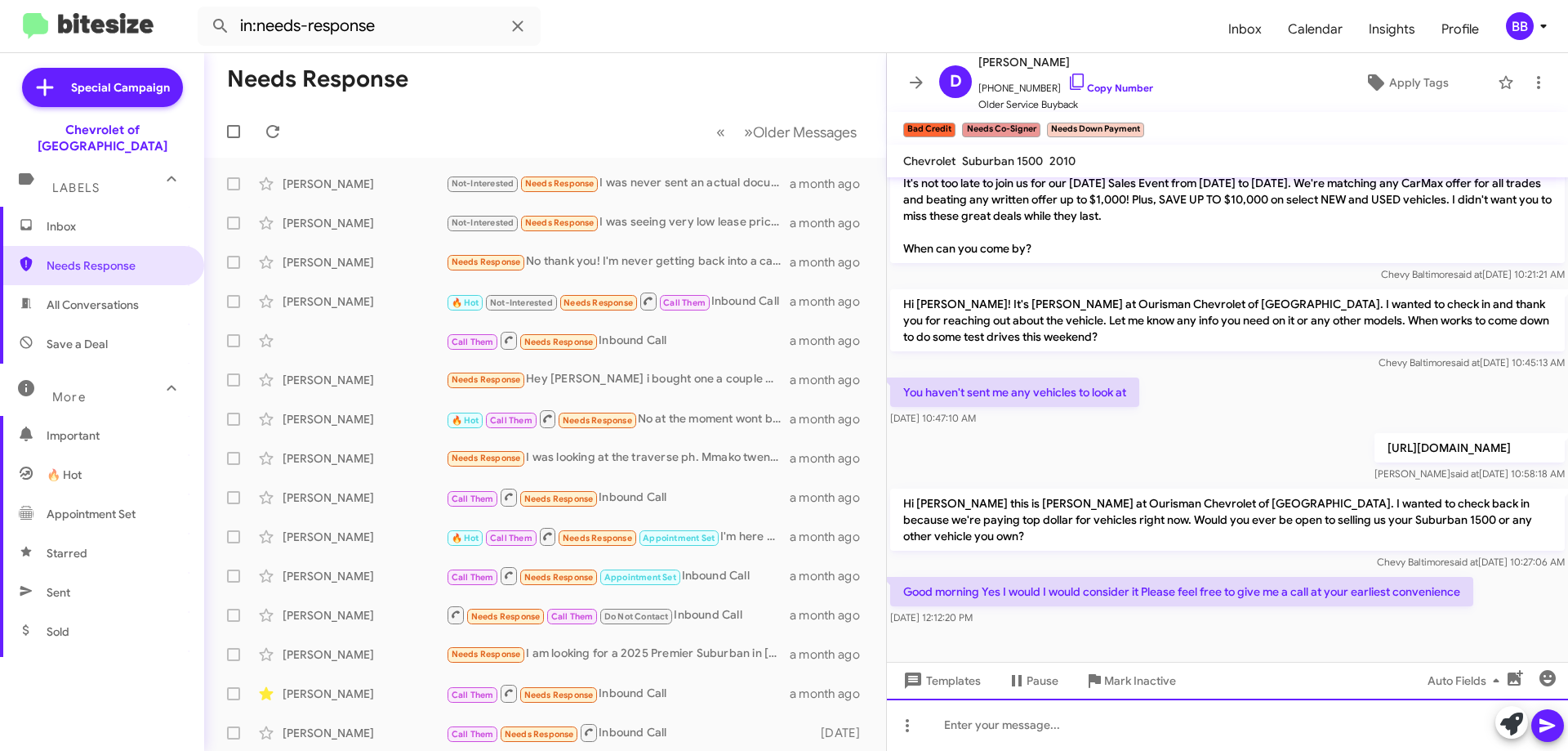
click at [1074, 741] on div at bounding box center [1227, 725] width 681 height 53
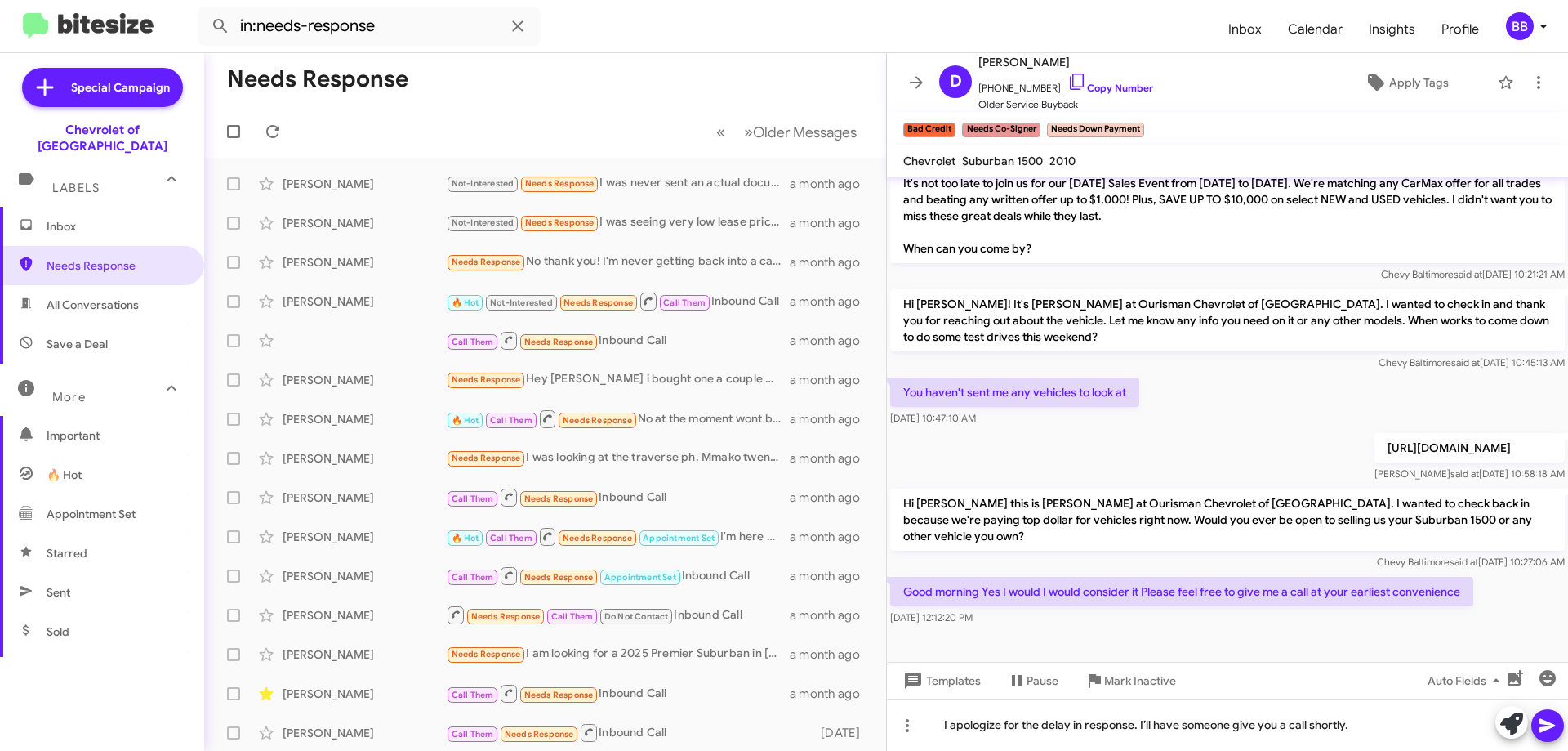
click at [1552, 736] on span at bounding box center [1548, 725] width 19 height 32
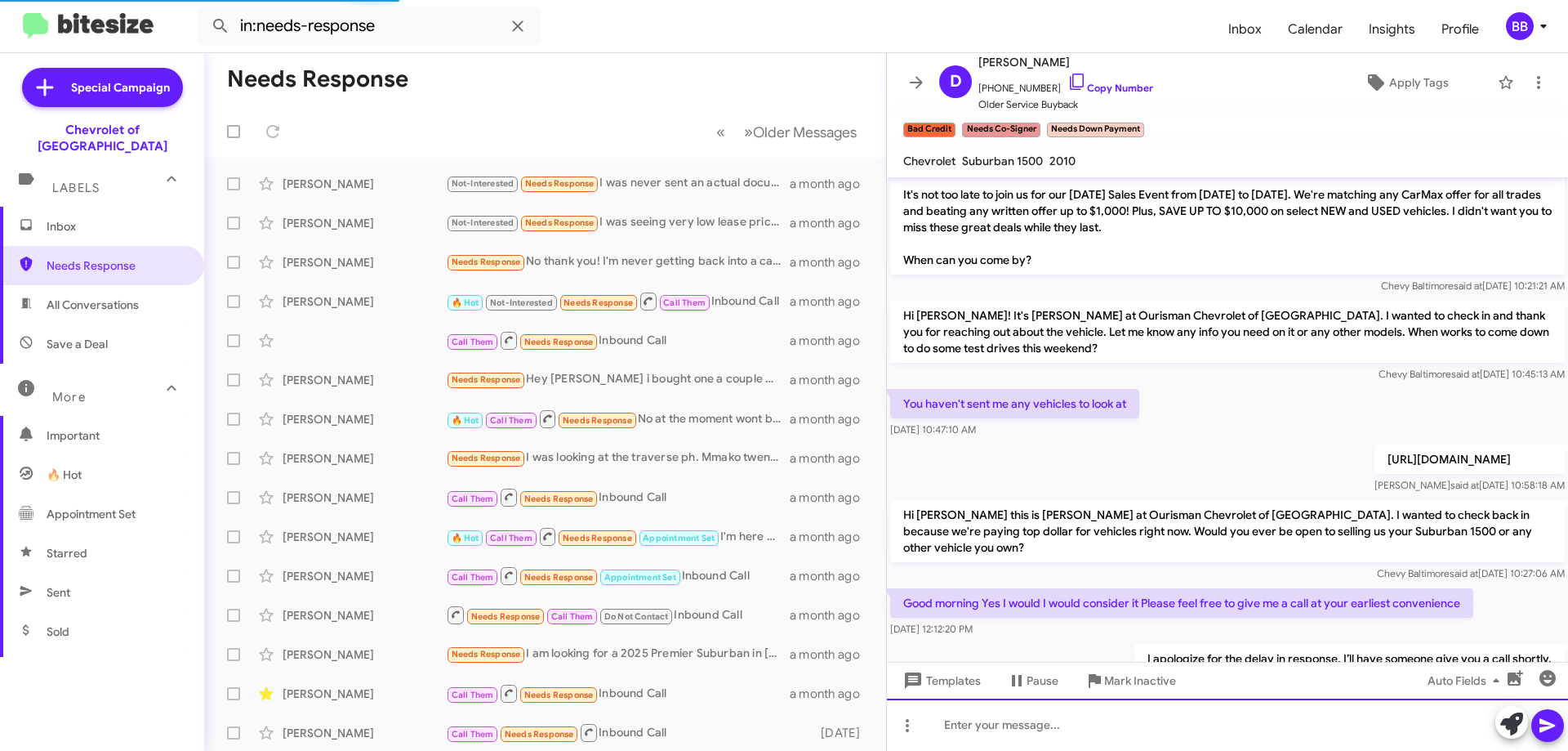
scroll to position [667, 0]
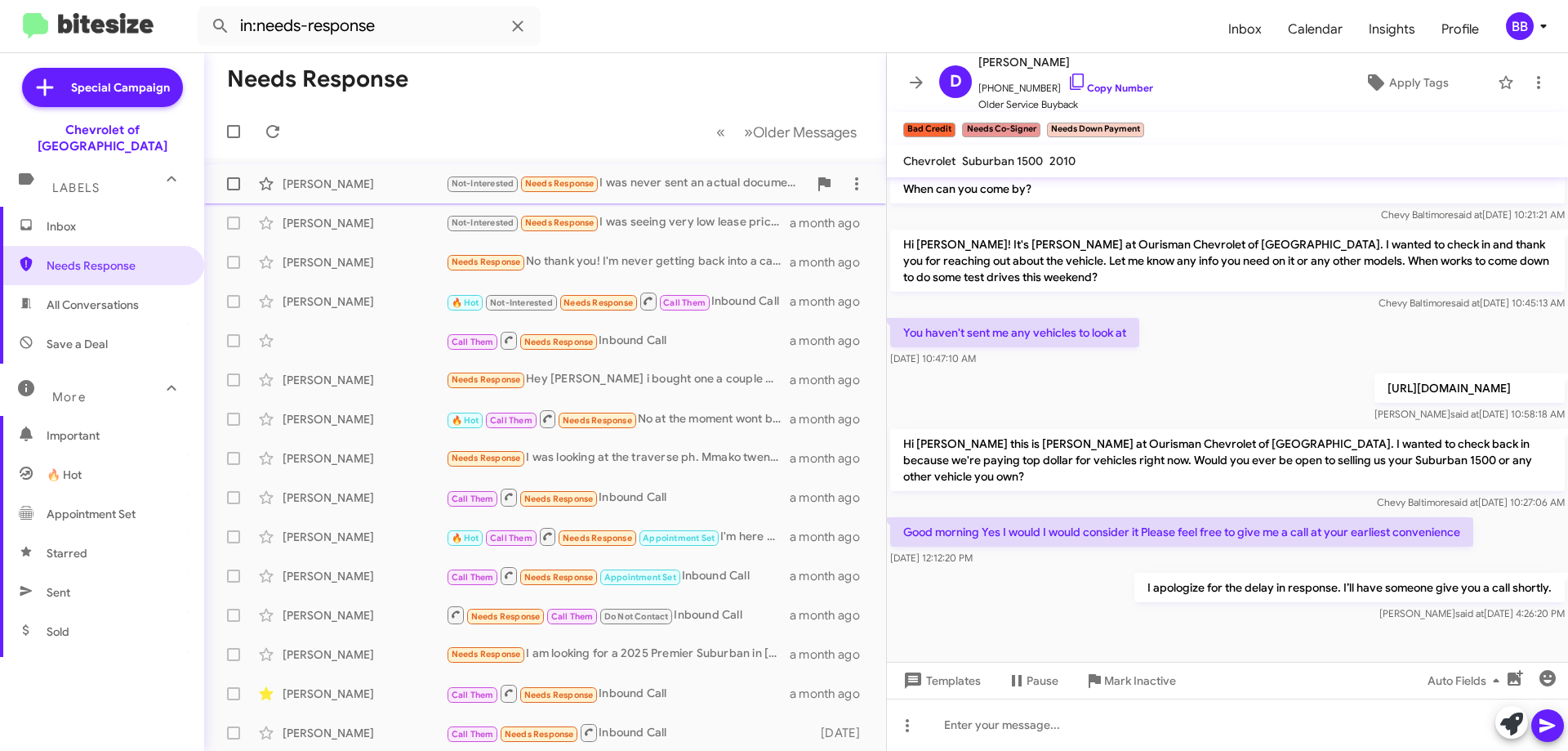
click at [637, 179] on div "Not-Interested Needs Response I was never sent an actual document over email bu…" at bounding box center [627, 183] width 362 height 18
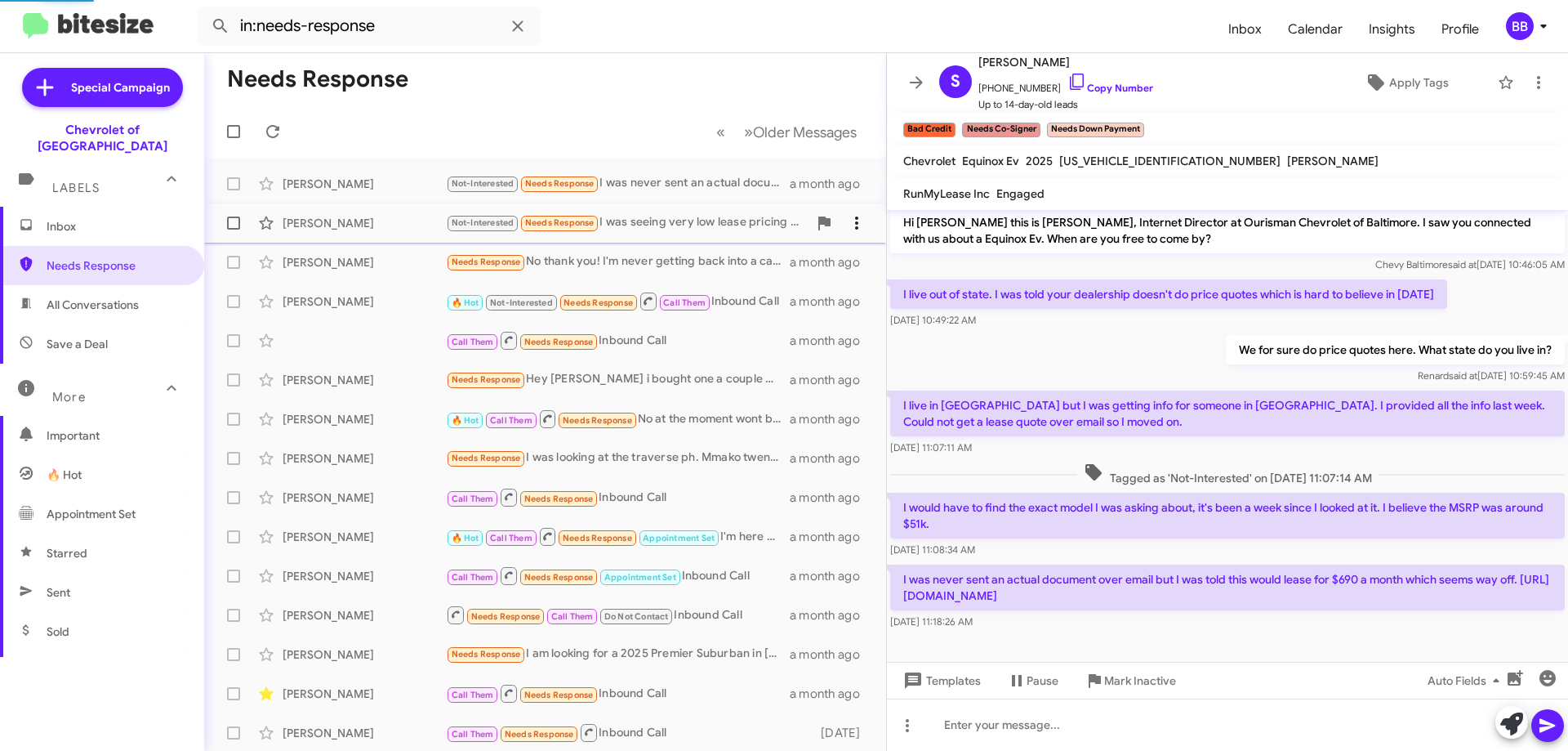
scroll to position [6, 0]
click at [1052, 123] on span "×" at bounding box center [1052, 121] width 13 height 19
click at [1410, 83] on span "Apply Tags" at bounding box center [1419, 82] width 60 height 29
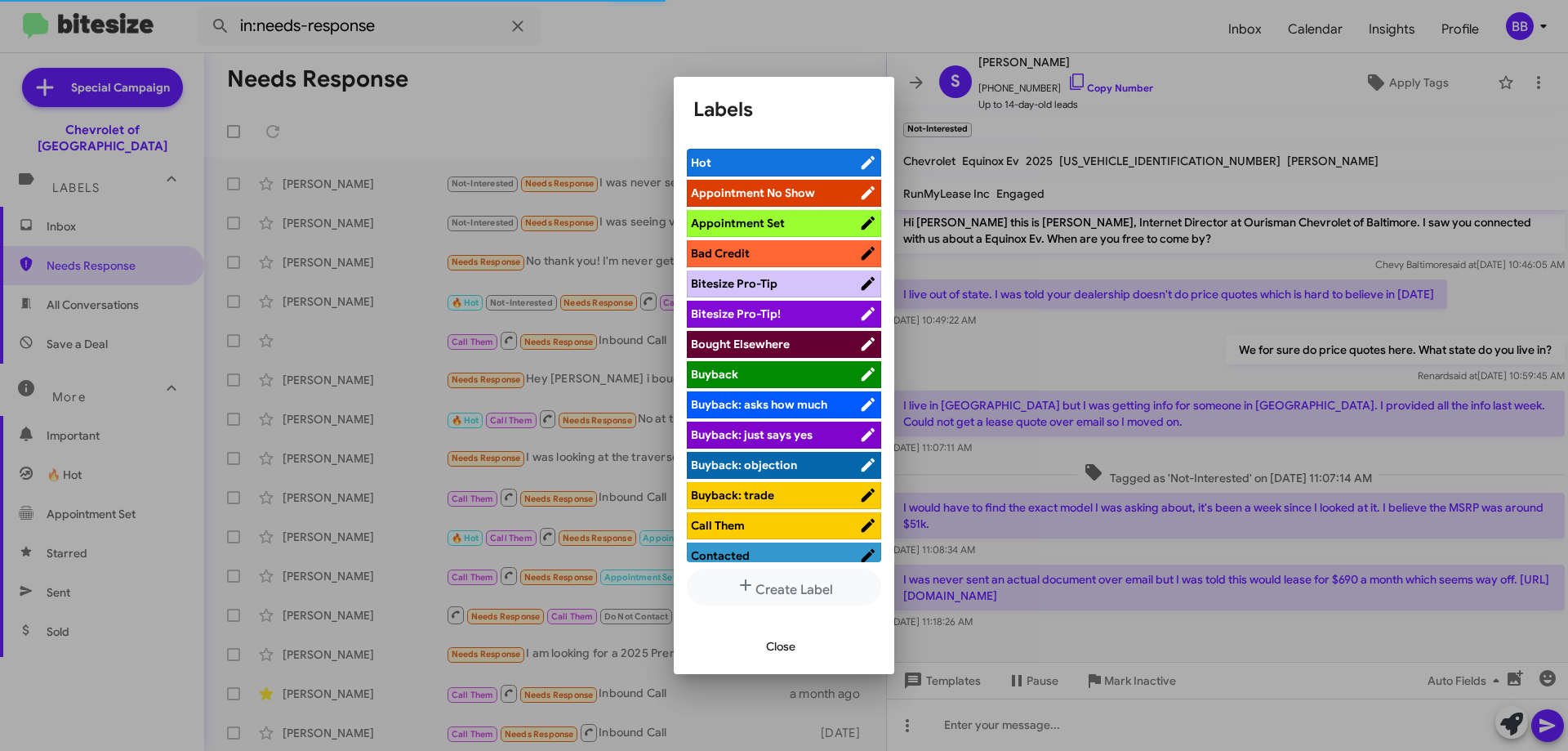
click at [810, 345] on span "Bought Elsewhere" at bounding box center [775, 343] width 169 height 17
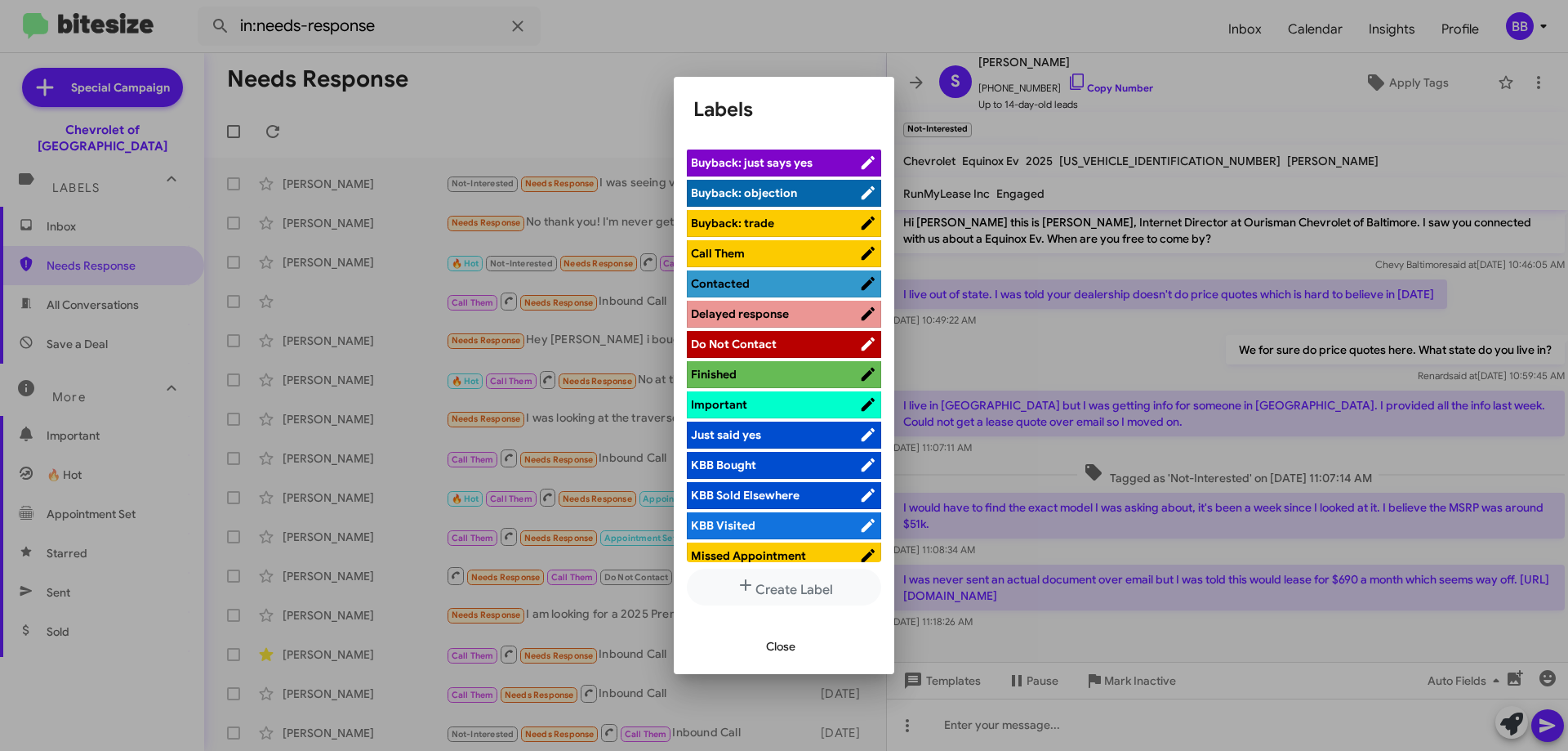
scroll to position [327, 0]
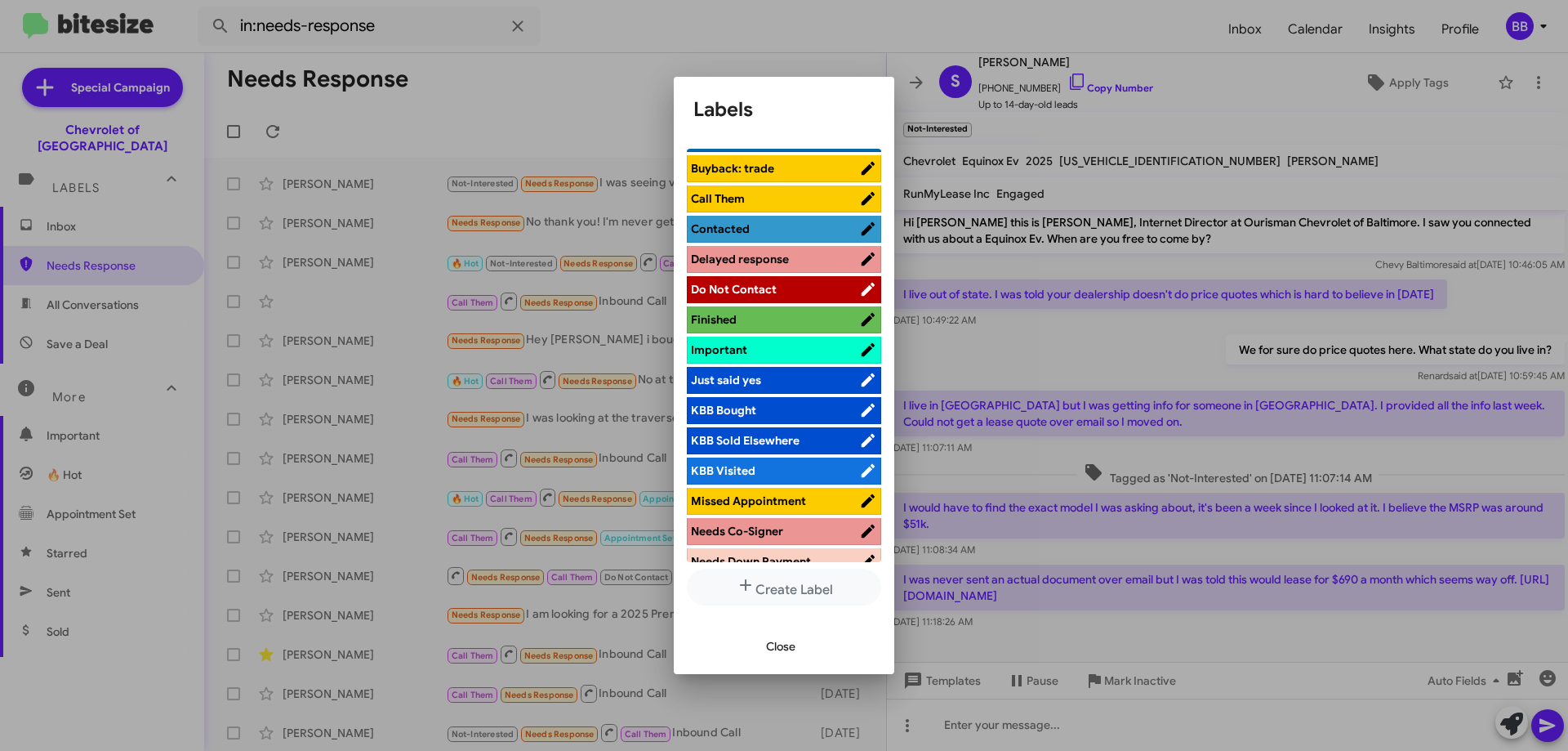
click at [797, 293] on span "Do Not Contact" at bounding box center [775, 289] width 169 height 17
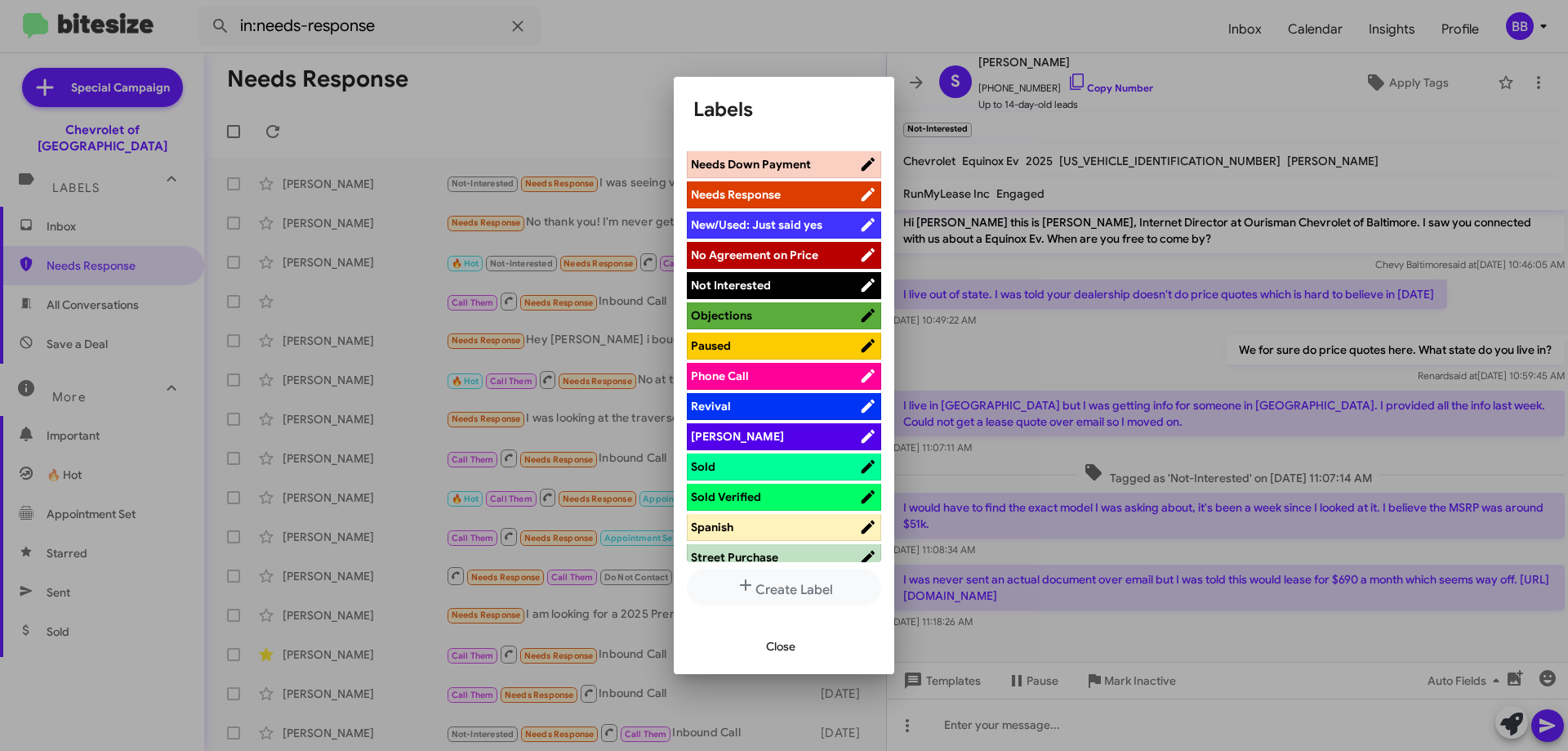
scroll to position [735, 0]
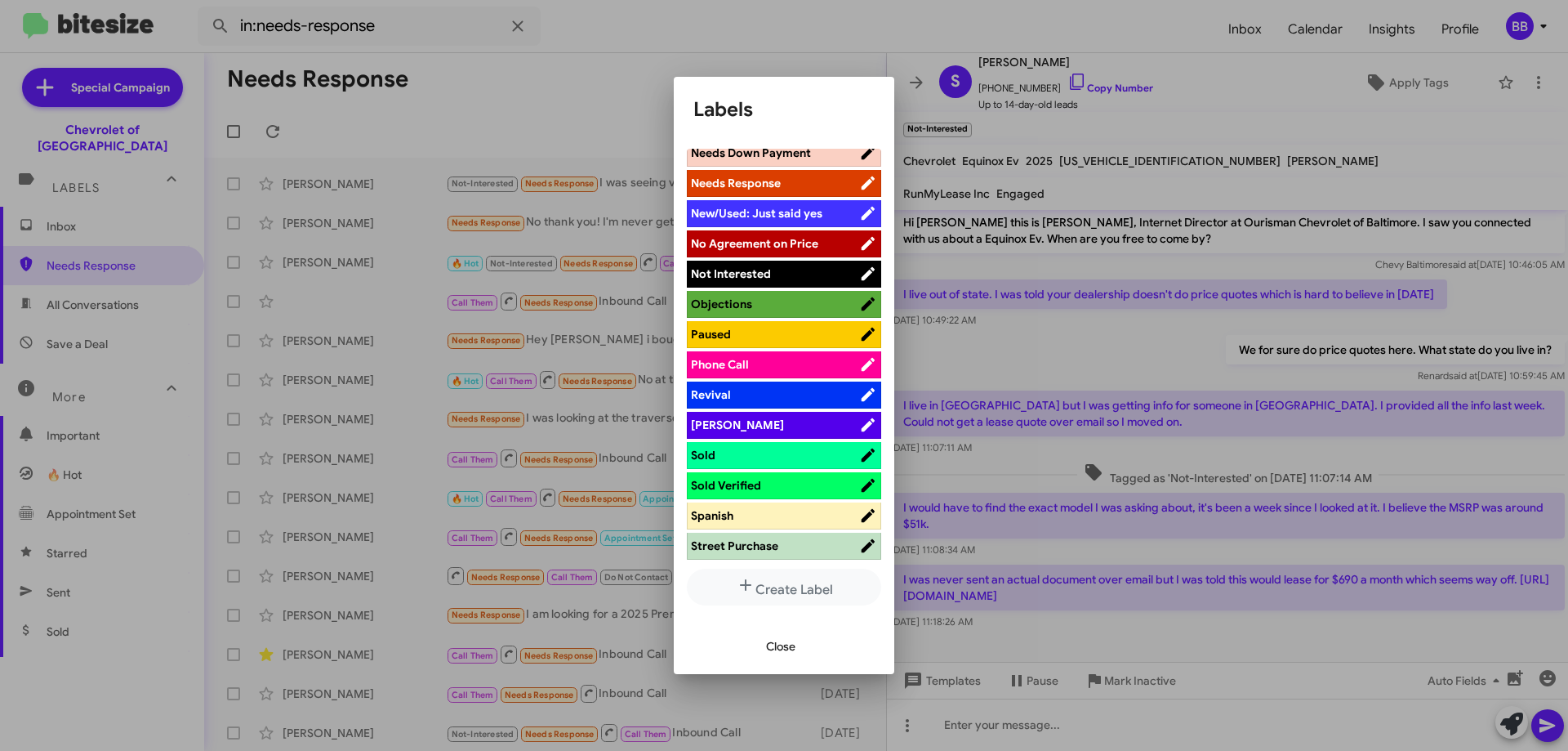
click at [789, 339] on span "Paused" at bounding box center [775, 334] width 169 height 17
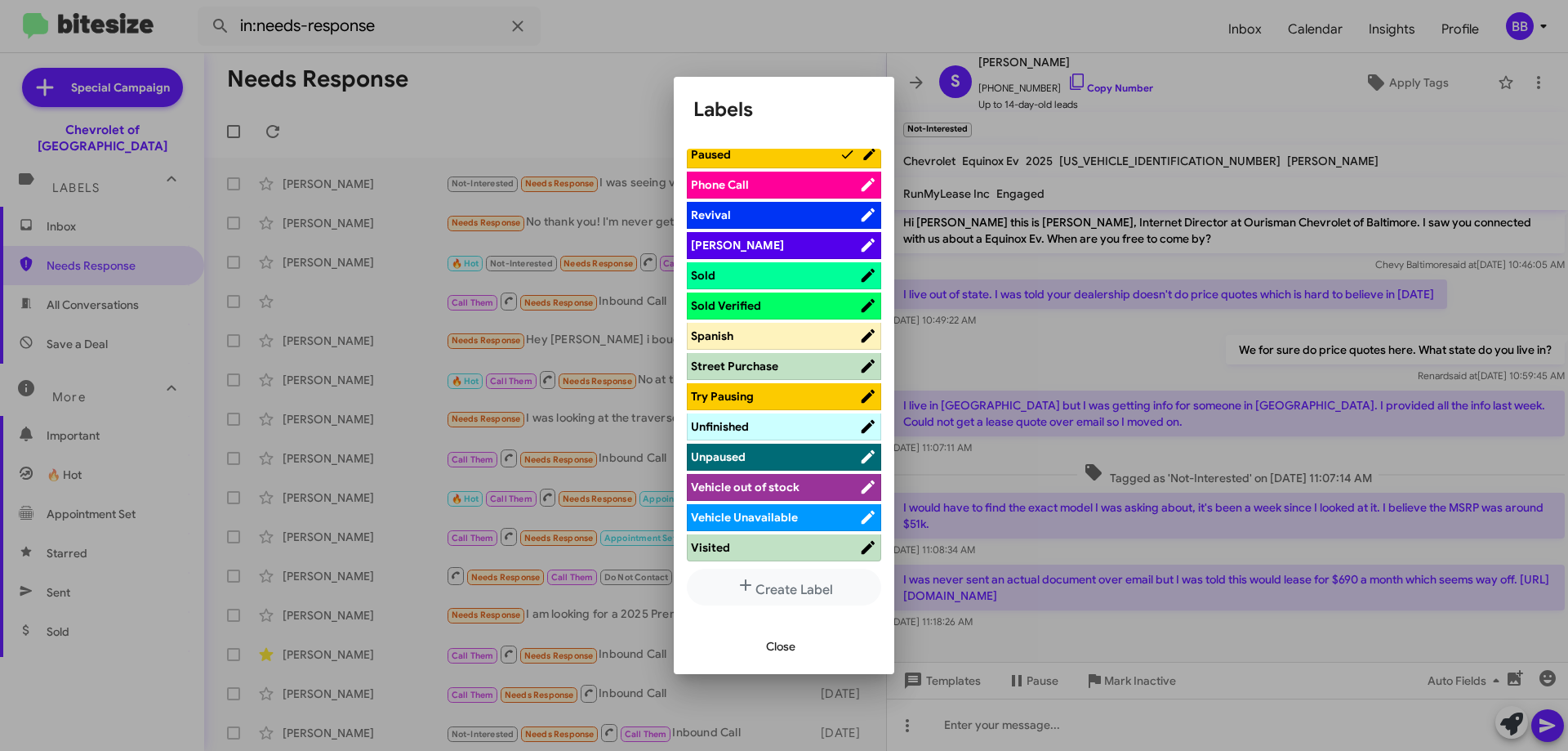
scroll to position [918, 0]
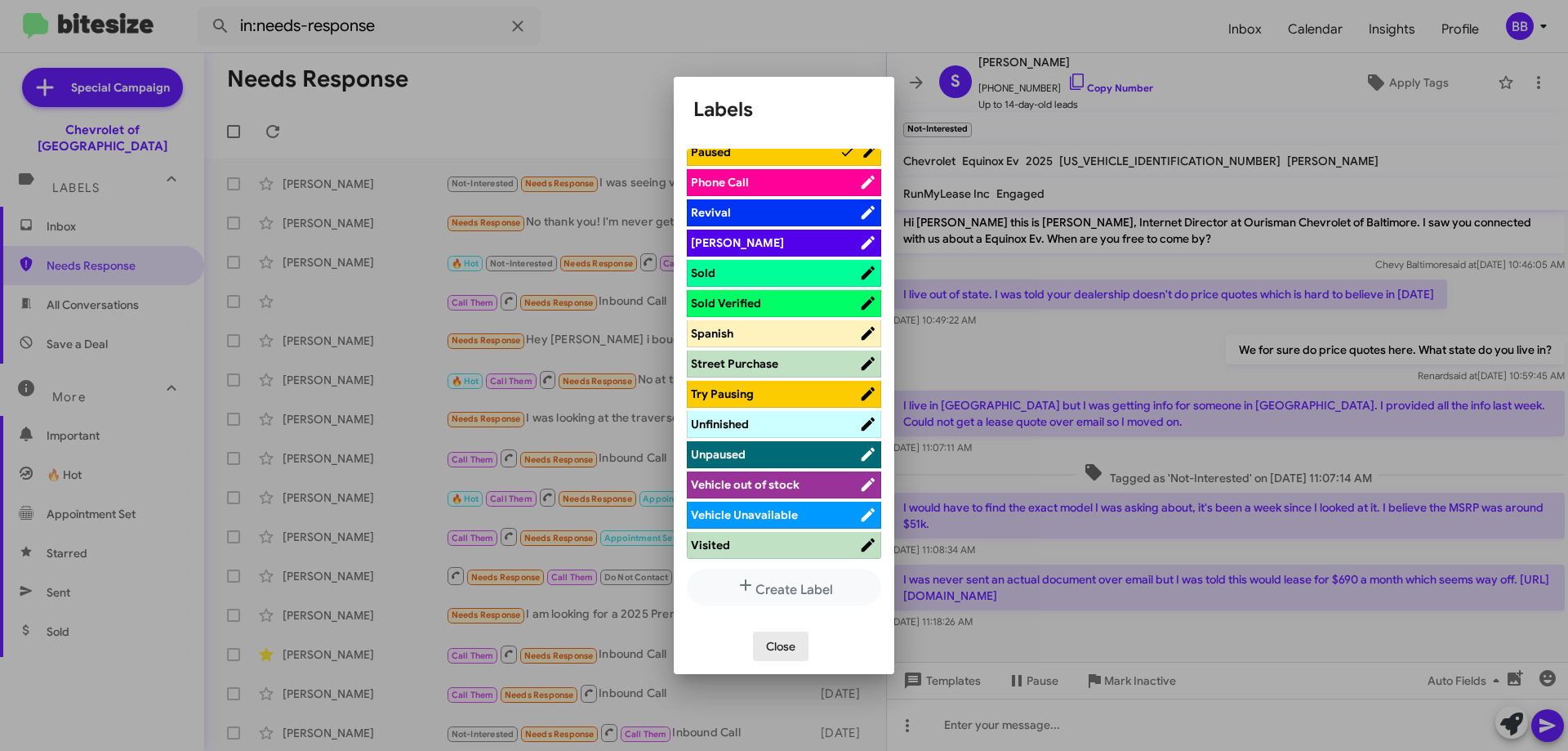
click at [785, 647] on span "Close" at bounding box center [780, 646] width 29 height 29
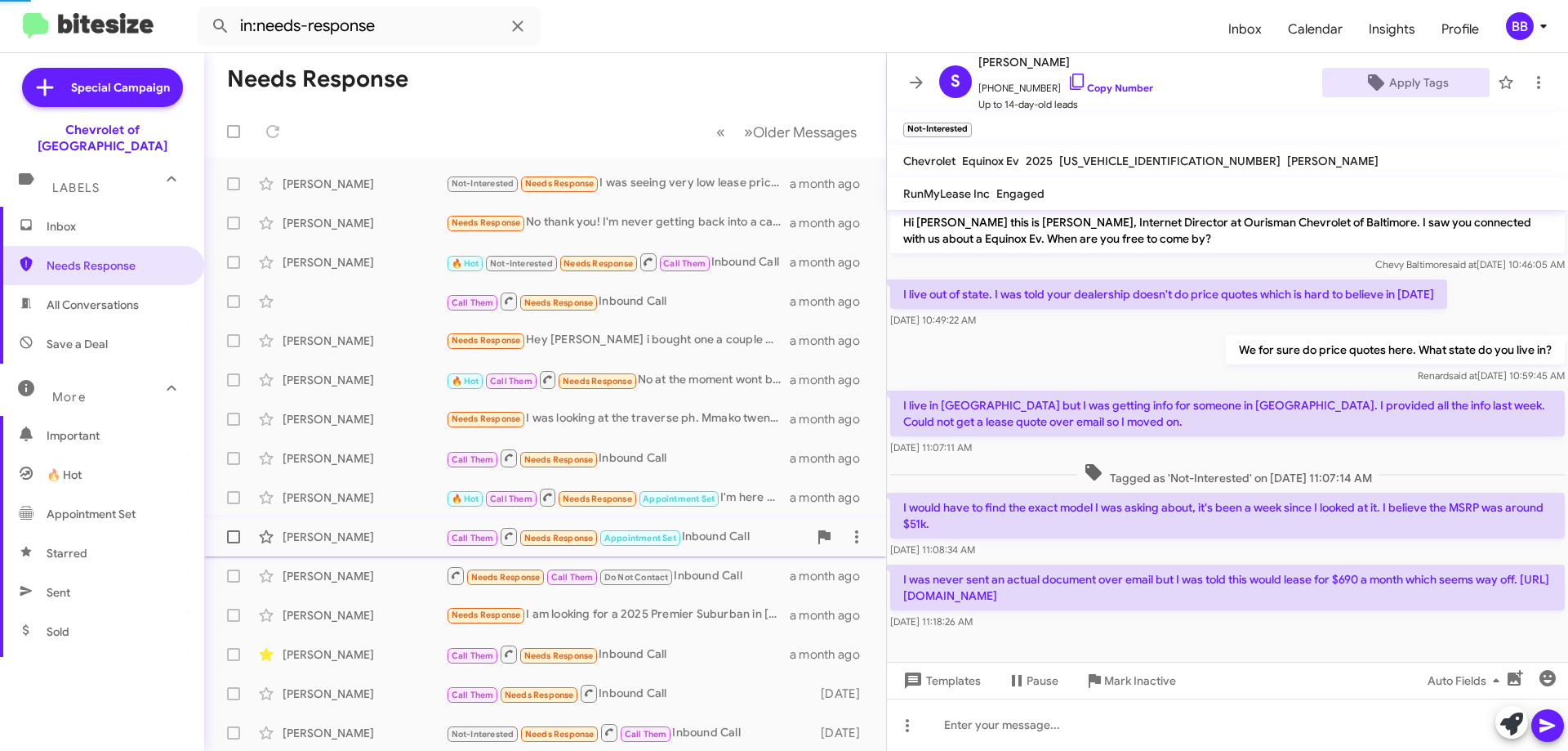
scroll to position [22, 0]
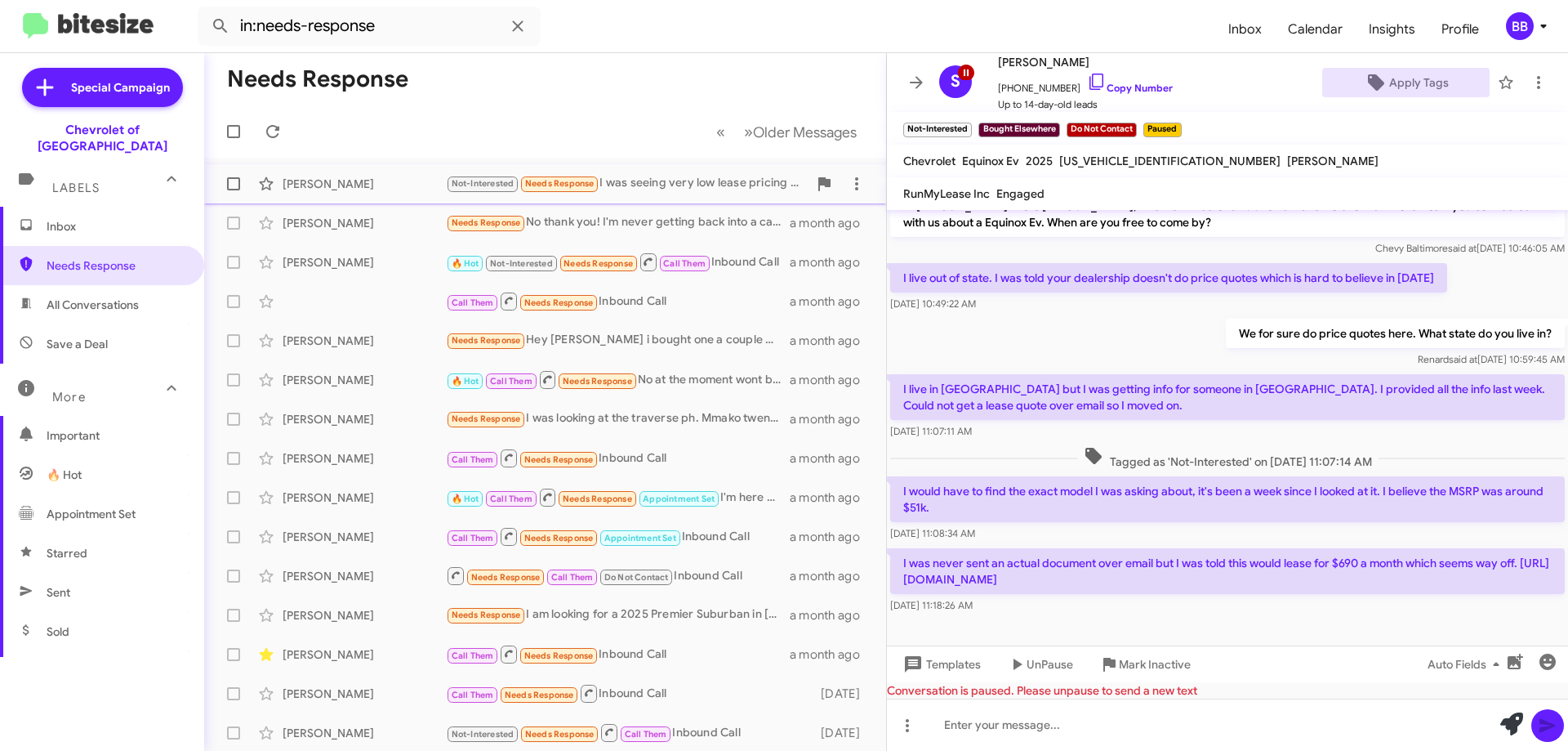
click at [635, 183] on div "Not-Interested Needs Response I was seeing very low lease pricing on the courte…" at bounding box center [627, 183] width 362 height 18
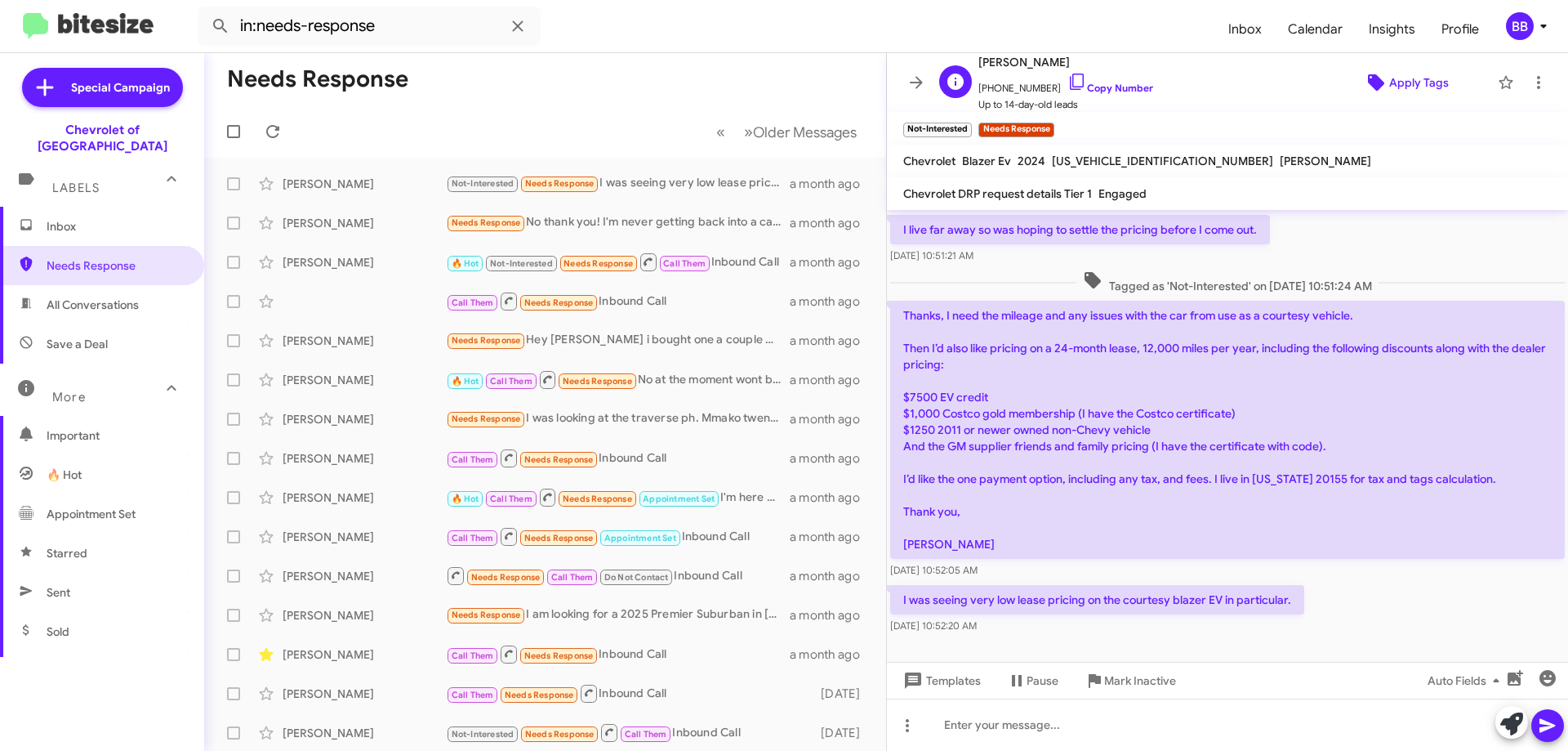
click at [1406, 90] on span "Apply Tags" at bounding box center [1419, 82] width 60 height 29
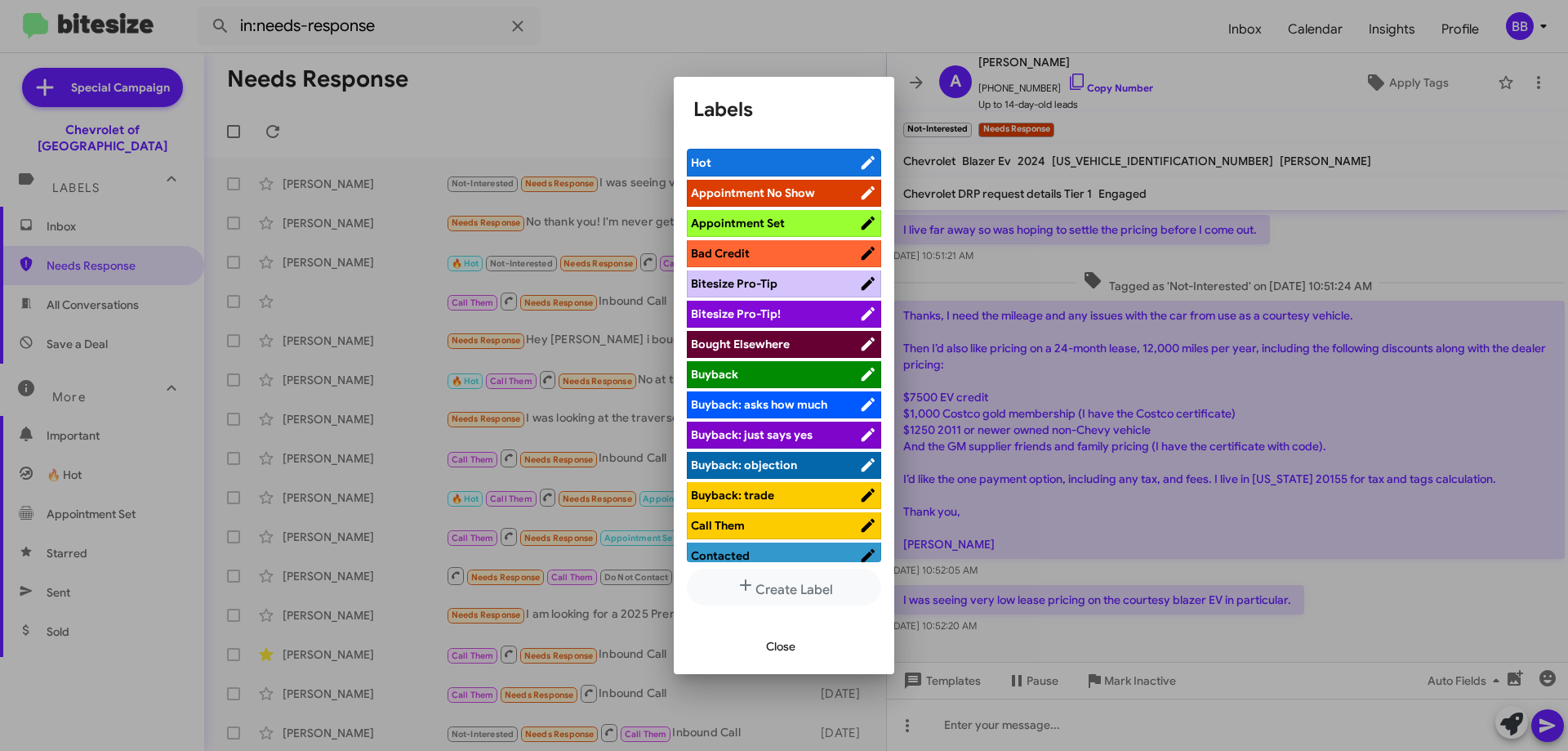
click at [799, 251] on span "Bad Credit" at bounding box center [775, 253] width 169 height 17
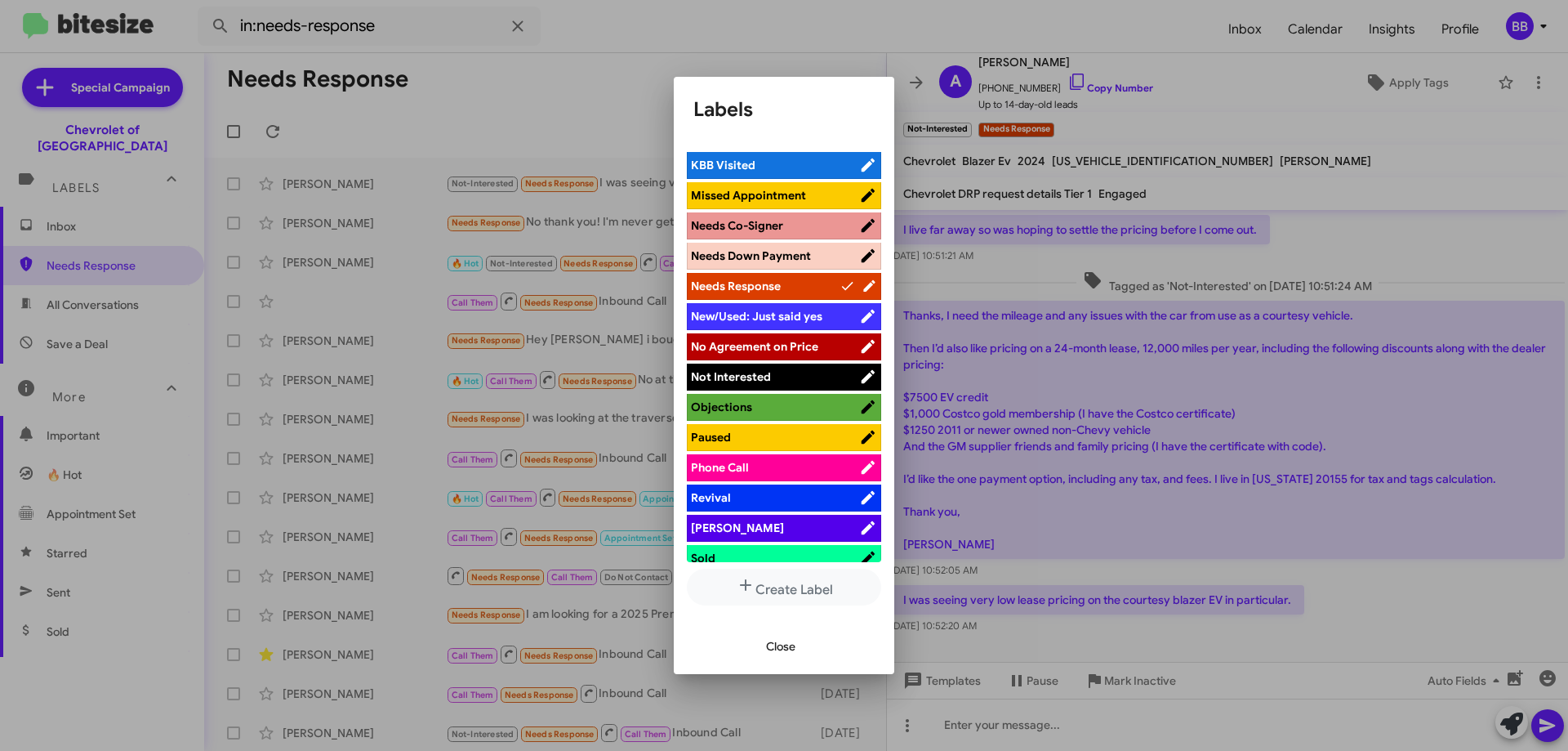
scroll to position [654, 0]
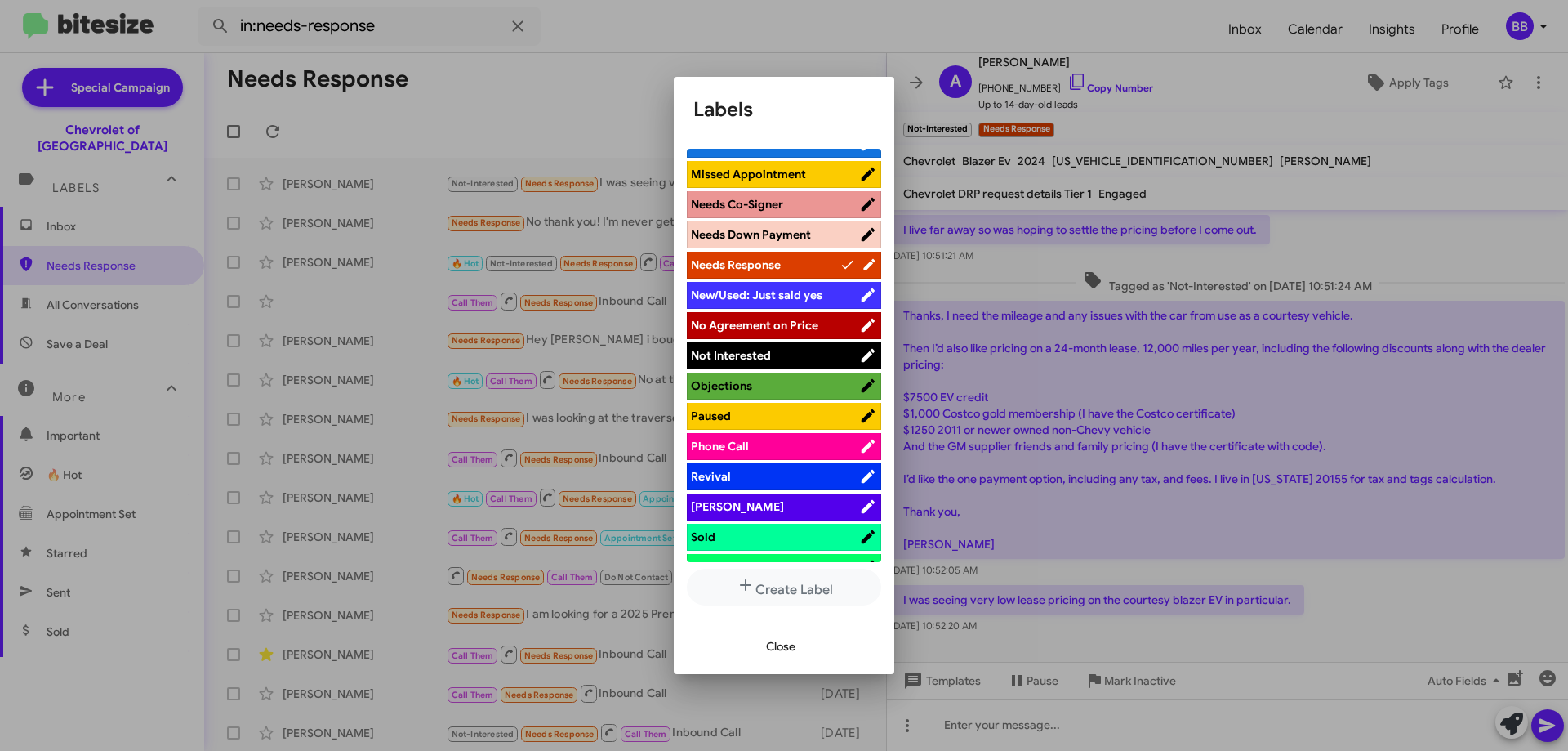
click at [778, 415] on span "Paused" at bounding box center [775, 415] width 169 height 17
click at [788, 327] on span "No Agreement on Price" at bounding box center [754, 325] width 127 height 15
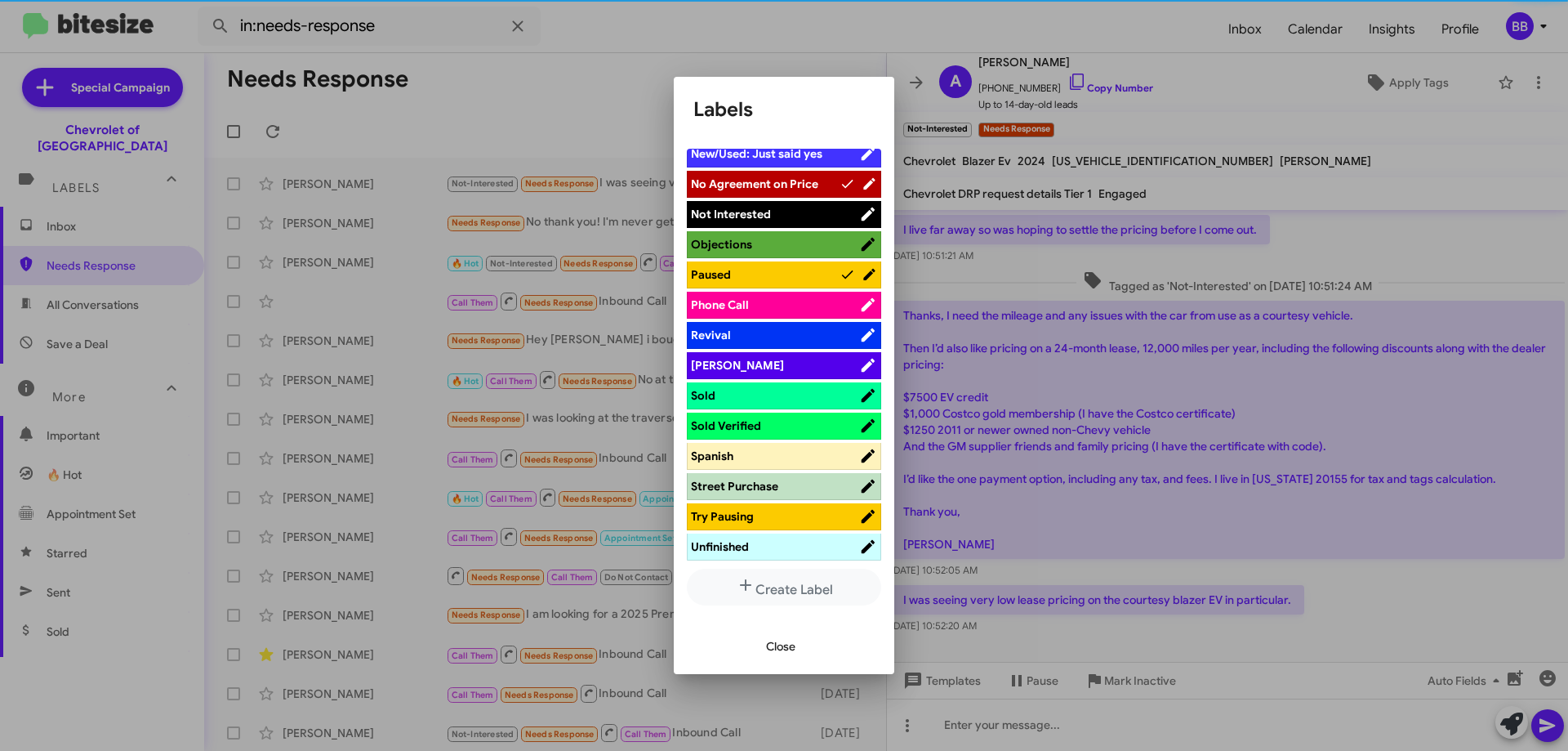
scroll to position [918, 0]
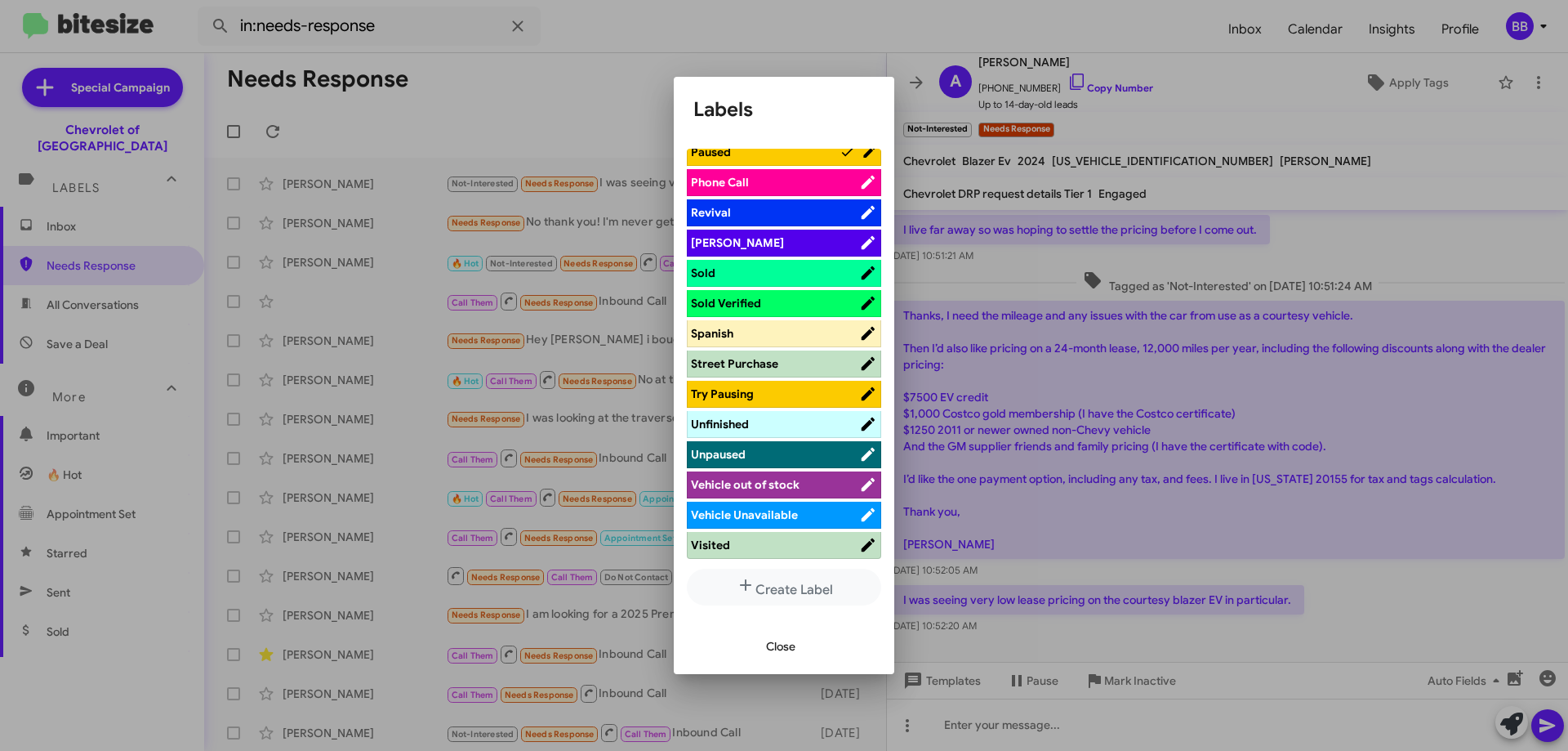
click at [780, 641] on span "Close" at bounding box center [780, 646] width 29 height 29
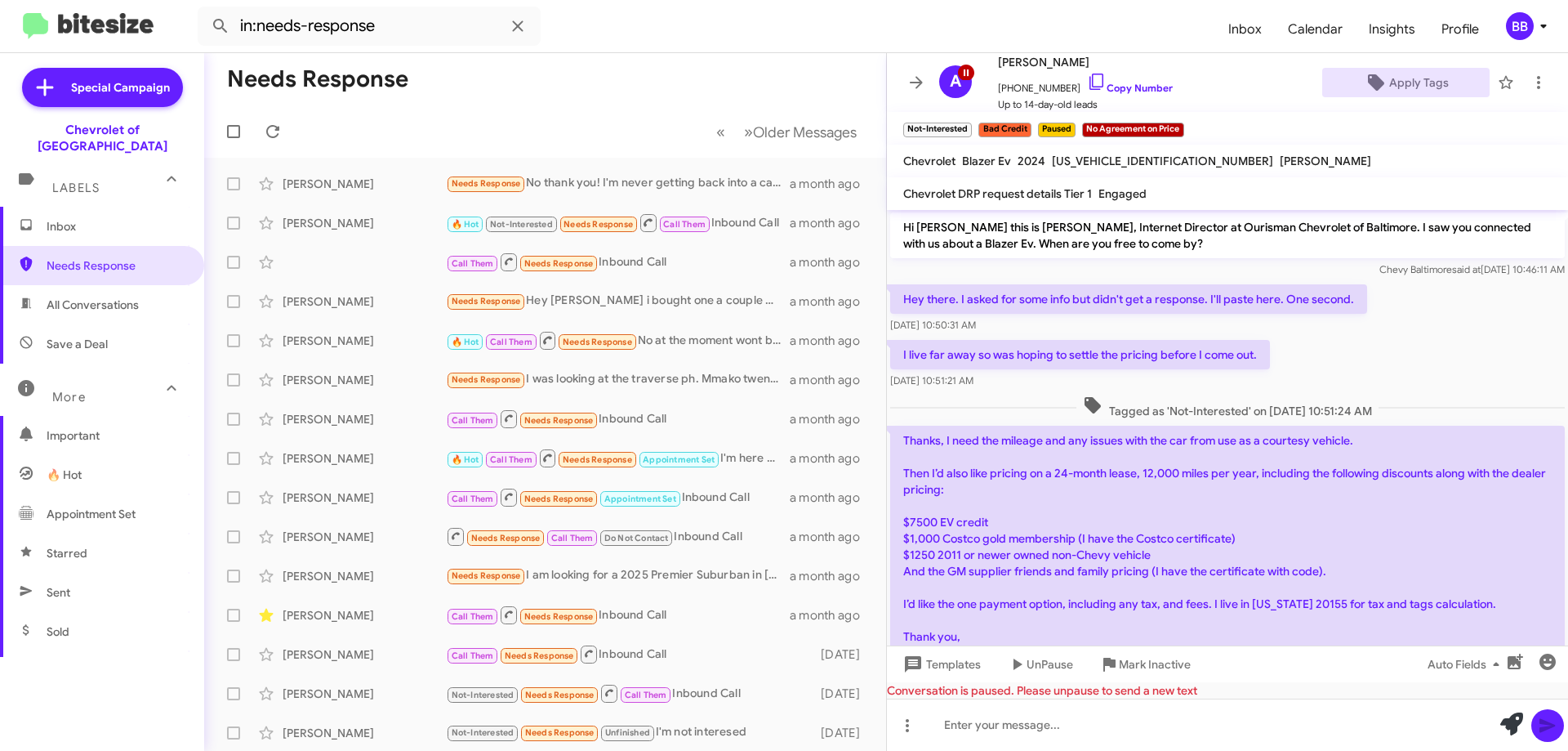
scroll to position [0, 0]
click at [640, 188] on div "Needs Response No thank you! I'm never getting back into a car loan again my Ch…" at bounding box center [627, 183] width 362 height 18
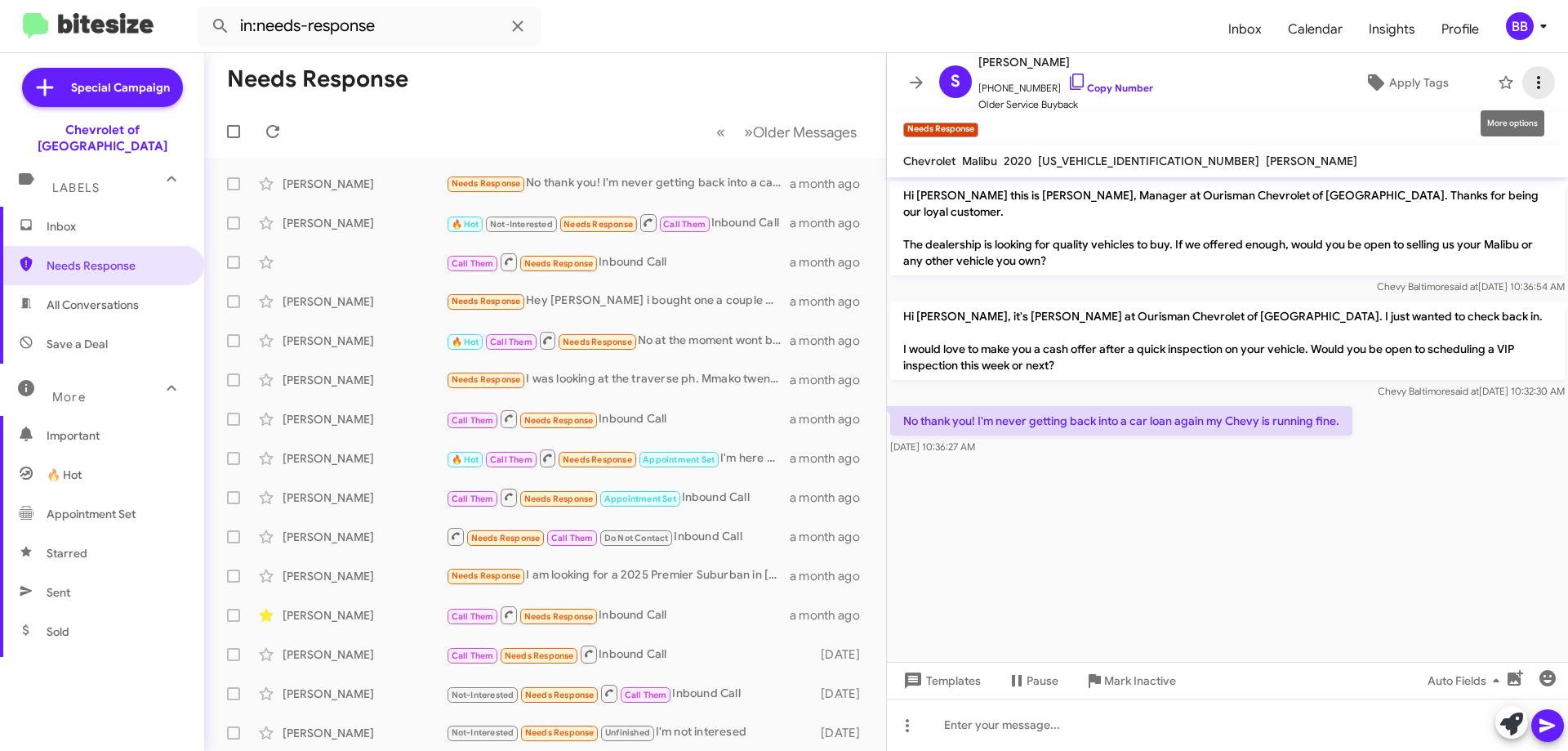
click at [1529, 83] on icon at bounding box center [1538, 83] width 19 height 19
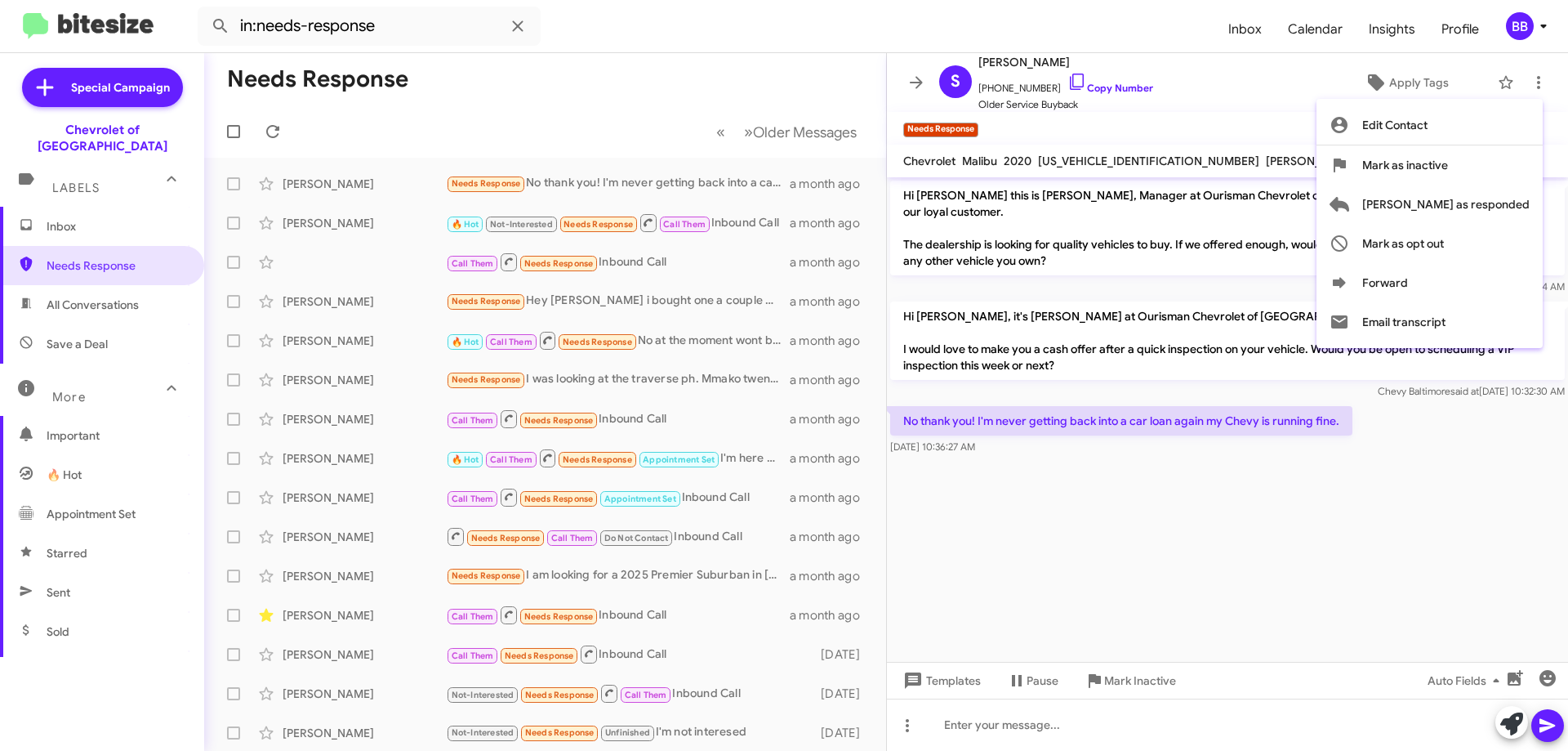
click at [1255, 127] on div at bounding box center [784, 375] width 1568 height 751
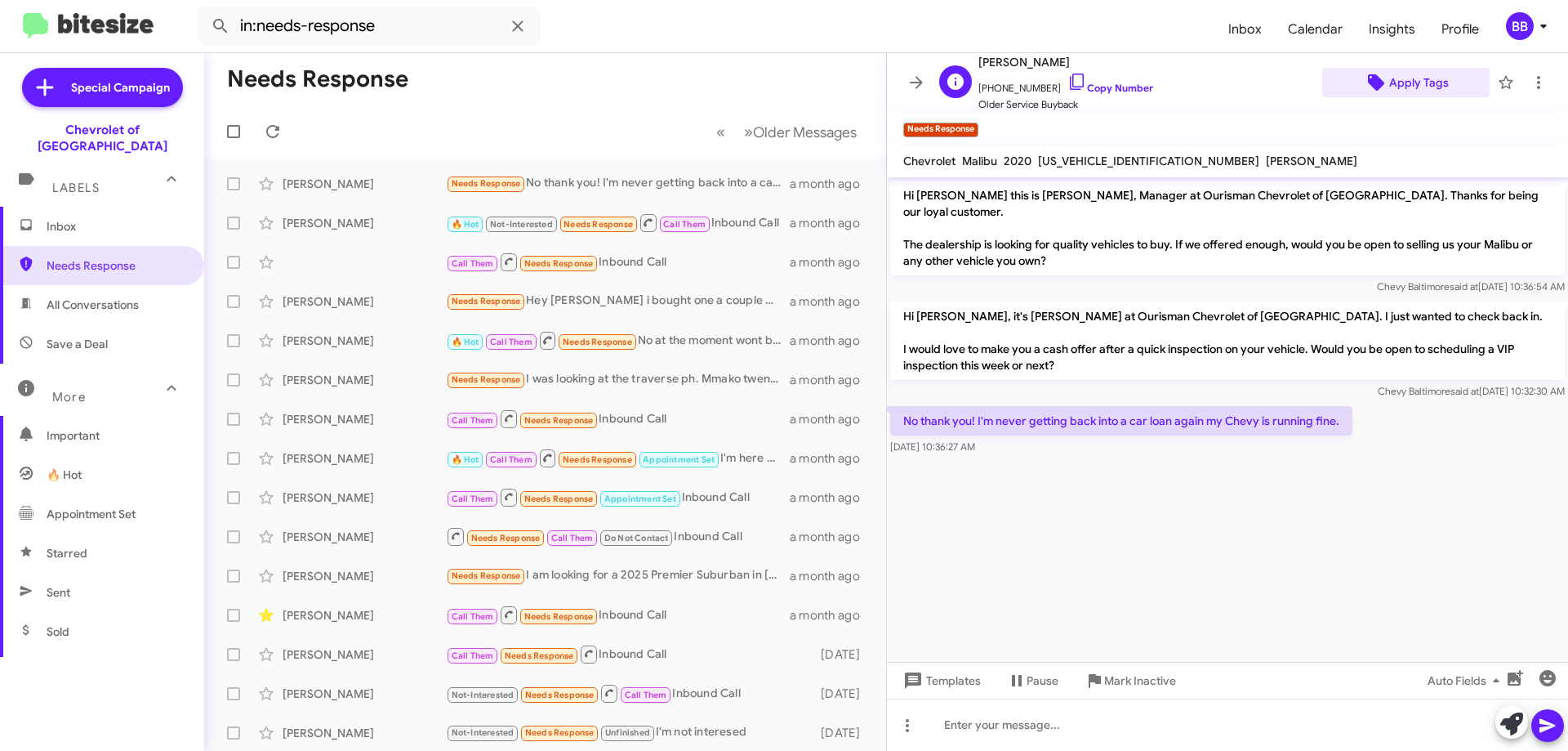
click at [1421, 77] on span "Apply Tags" at bounding box center [1419, 82] width 60 height 29
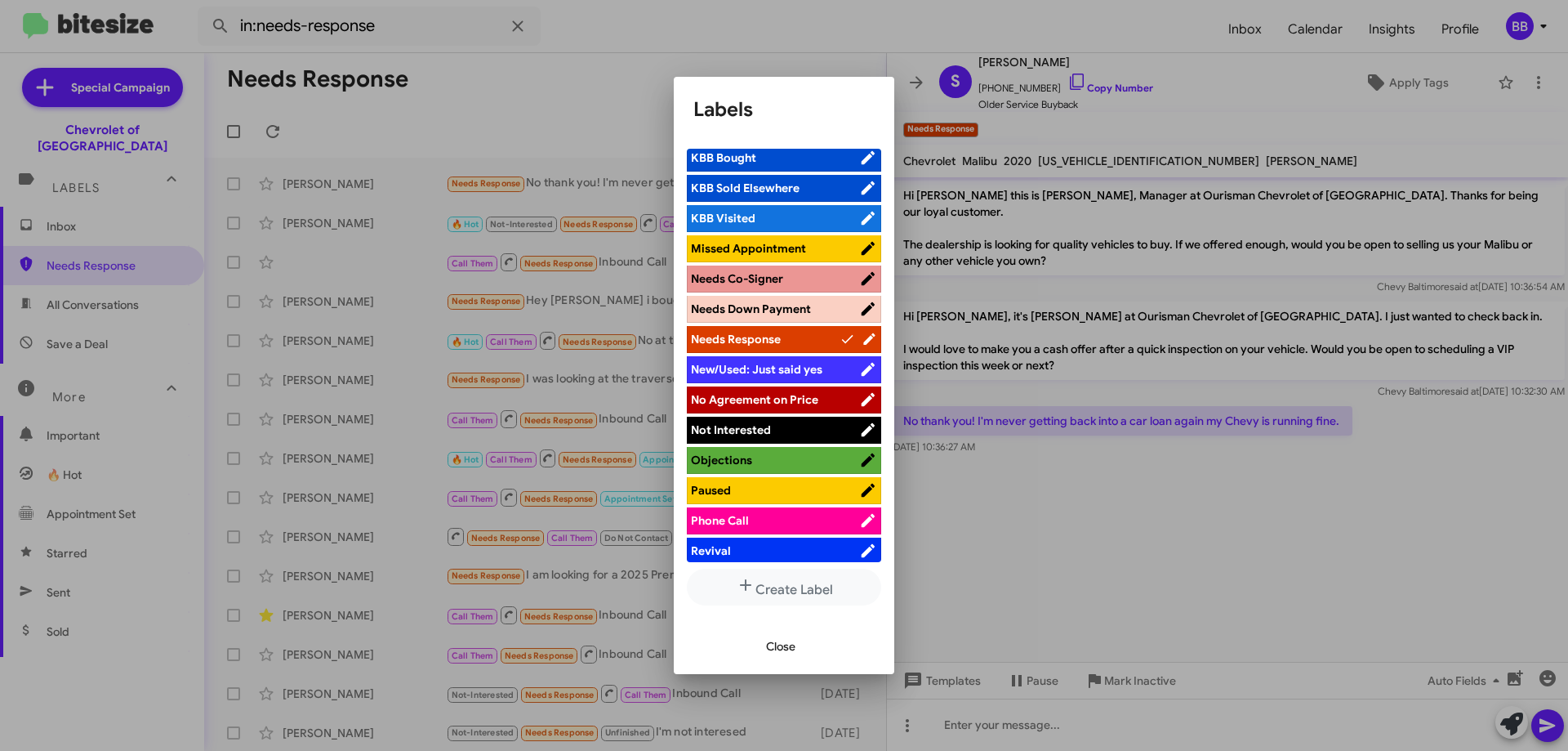
scroll to position [654, 0]
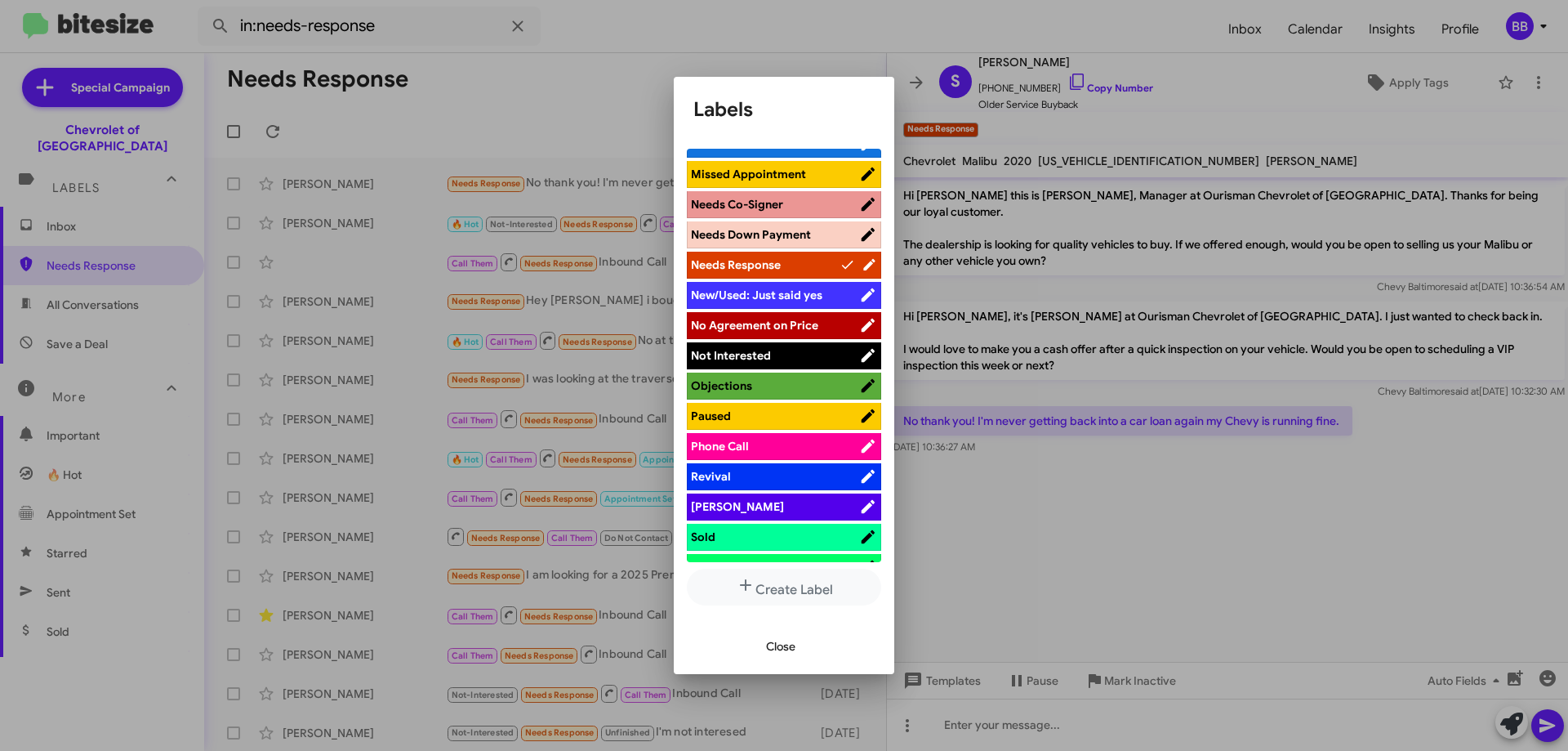
click at [795, 412] on span "Paused" at bounding box center [775, 415] width 169 height 17
click at [795, 384] on span "Objections" at bounding box center [775, 386] width 169 height 17
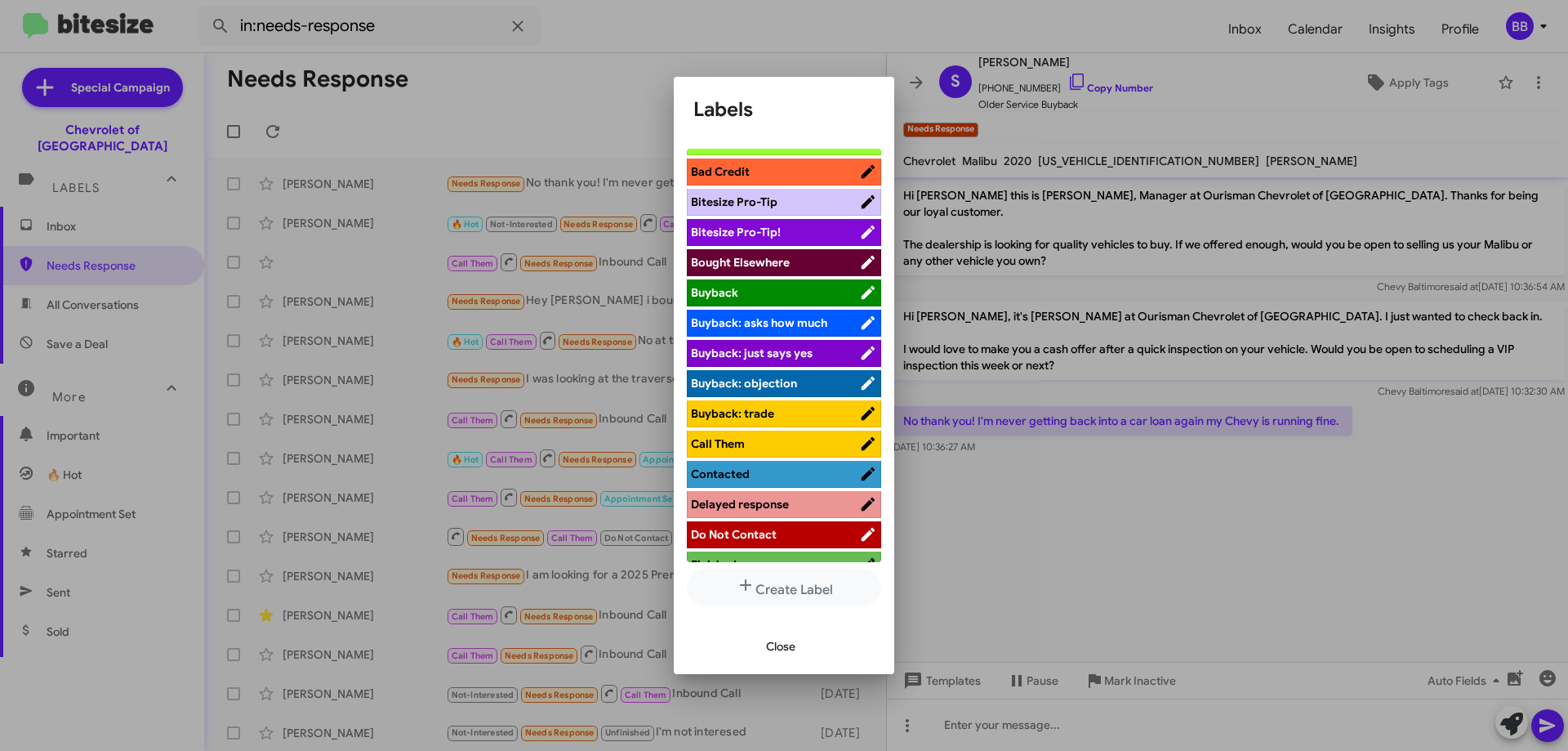
scroll to position [0, 0]
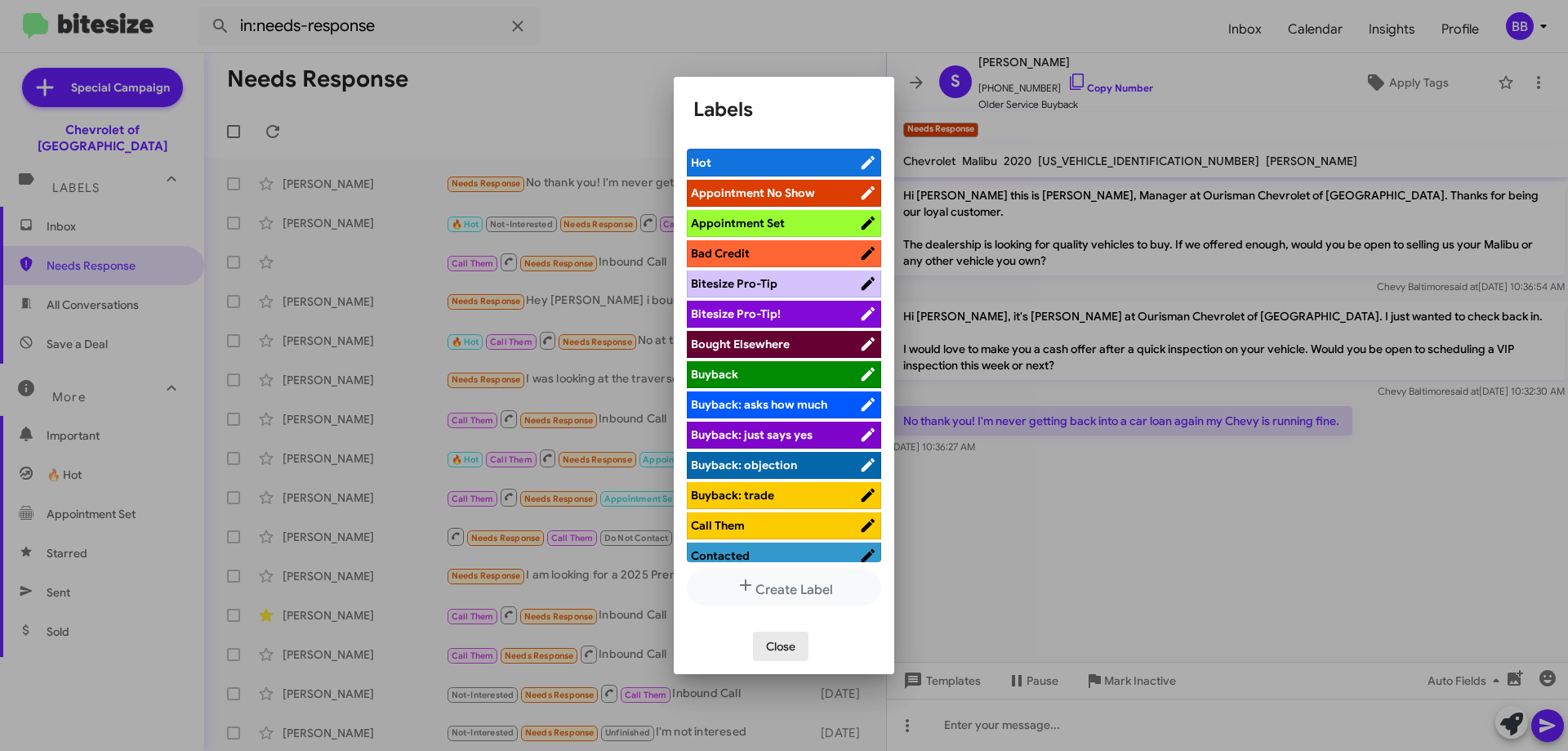
click at [783, 648] on span "Close" at bounding box center [780, 646] width 29 height 29
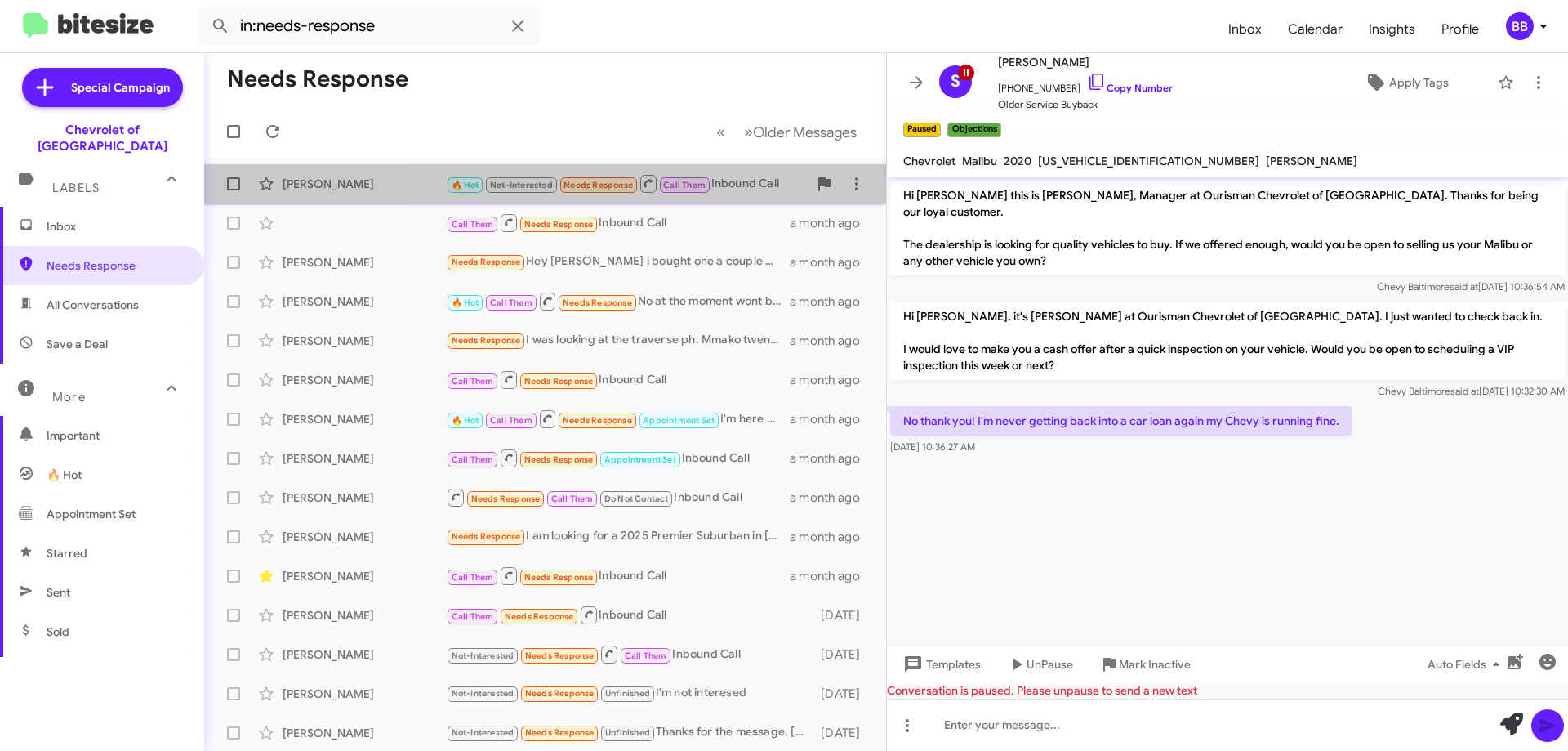
click at [738, 182] on div "🔥 Hot Not-Interested Needs Response Call Them Inbound Call" at bounding box center [627, 183] width 362 height 20
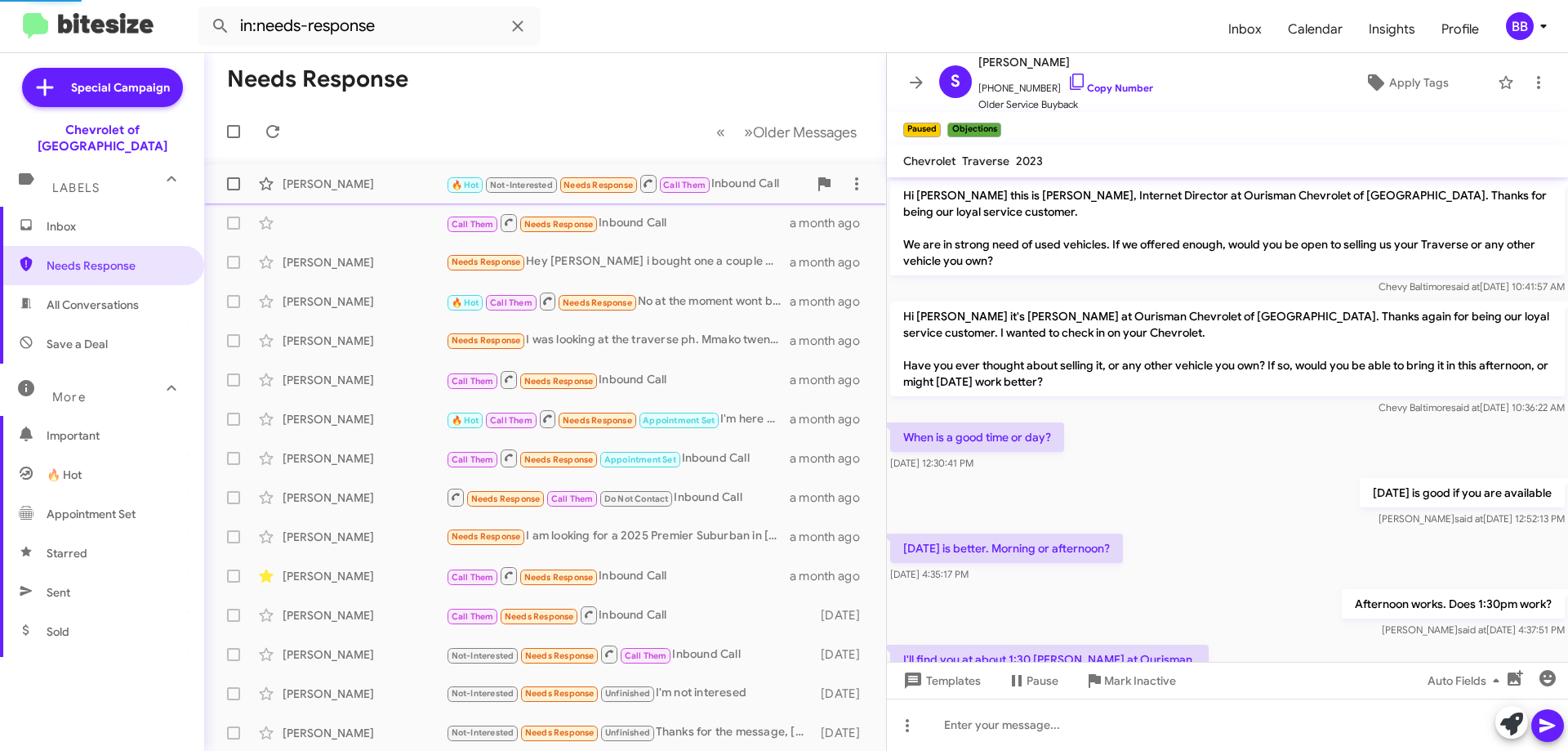
scroll to position [252, 0]
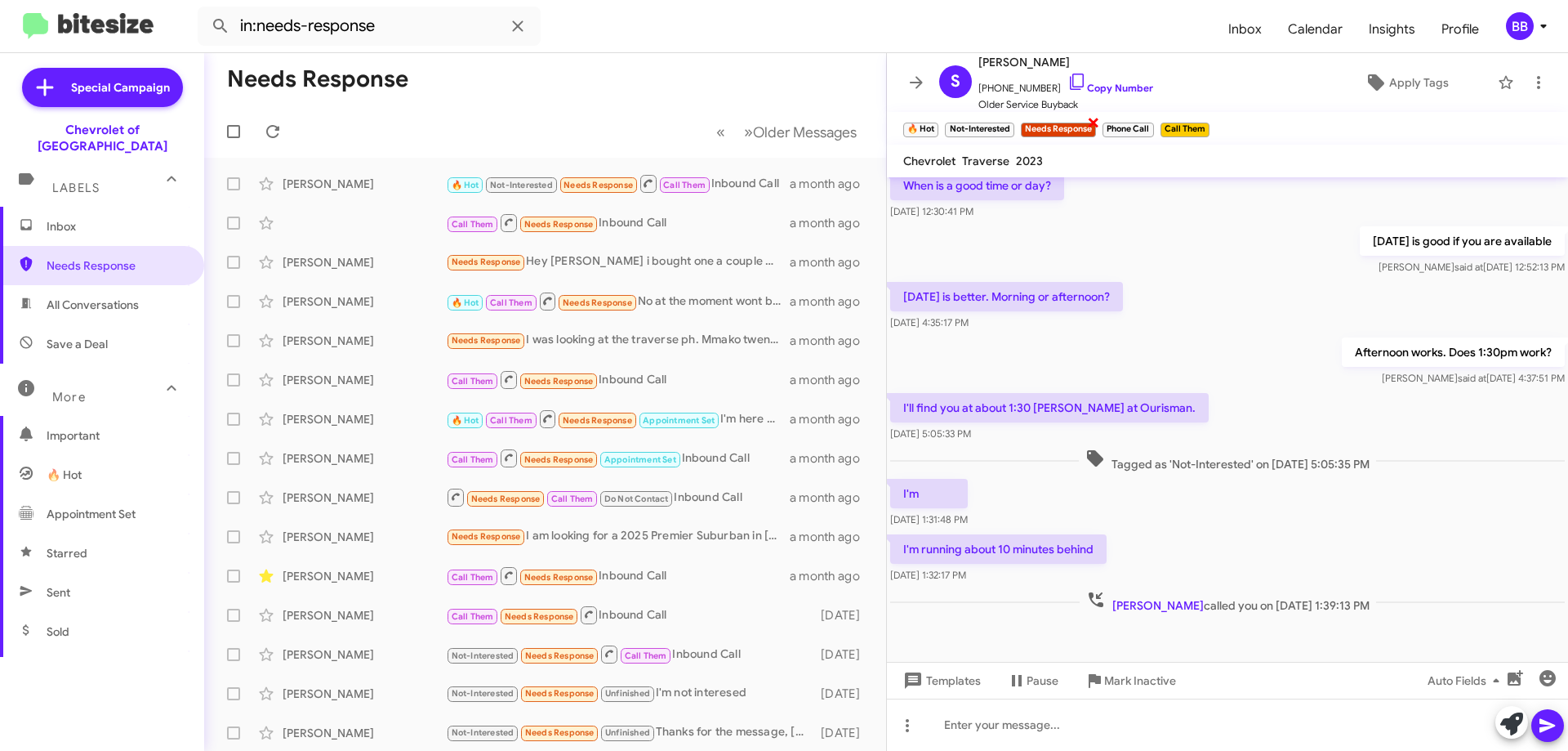
click at [1094, 125] on span "×" at bounding box center [1093, 121] width 13 height 19
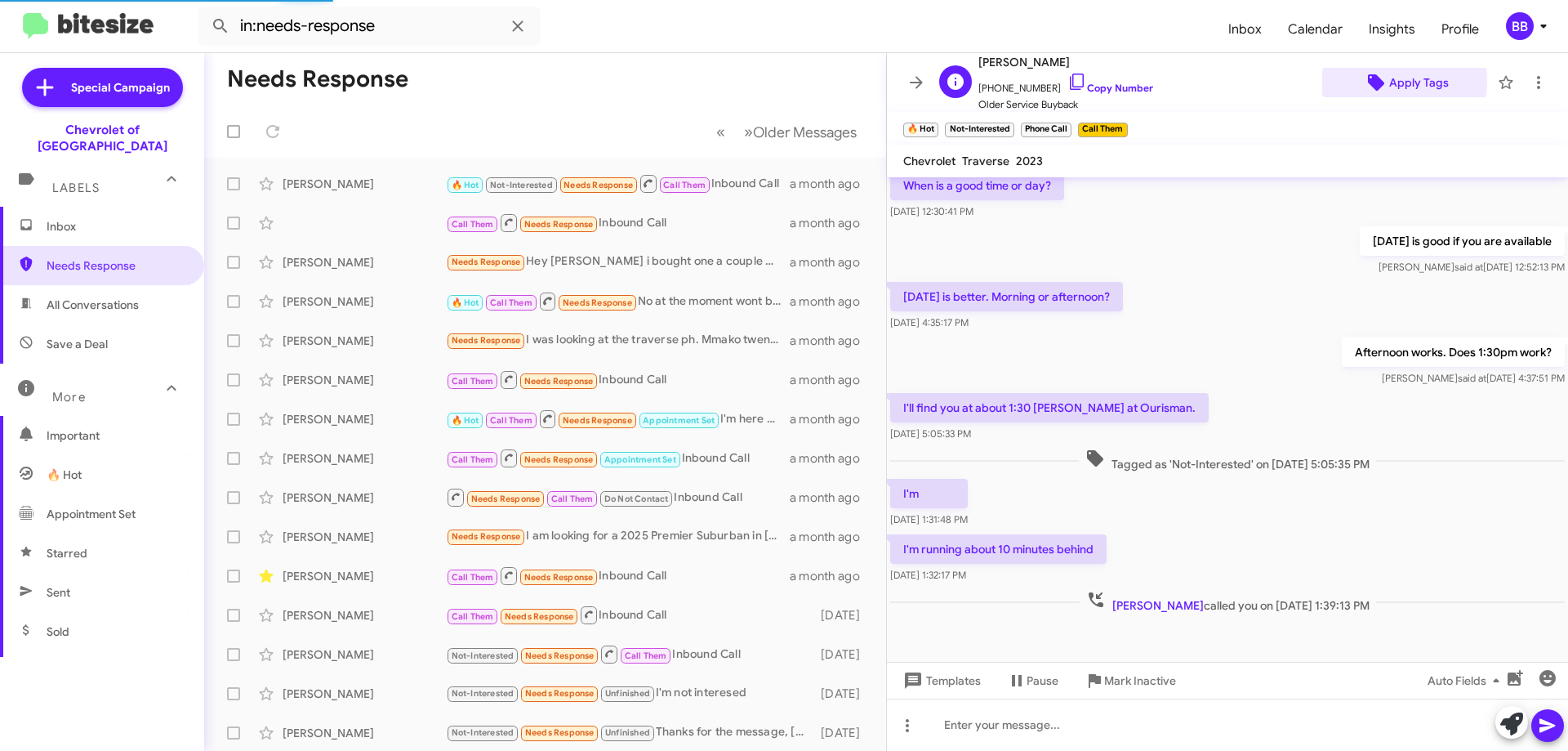
click at [1391, 83] on span "Apply Tags" at bounding box center [1406, 82] width 141 height 29
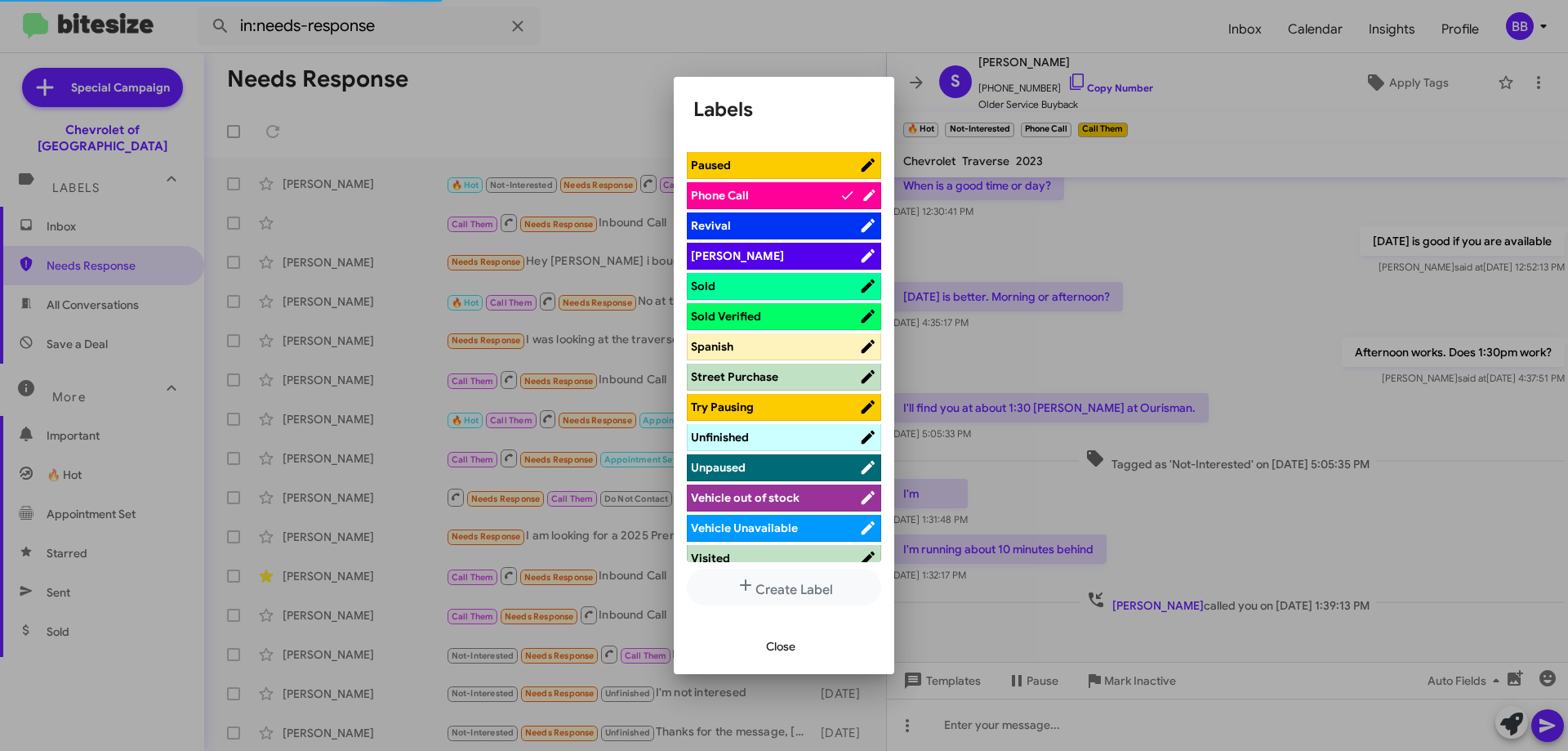
scroll to position [918, 0]
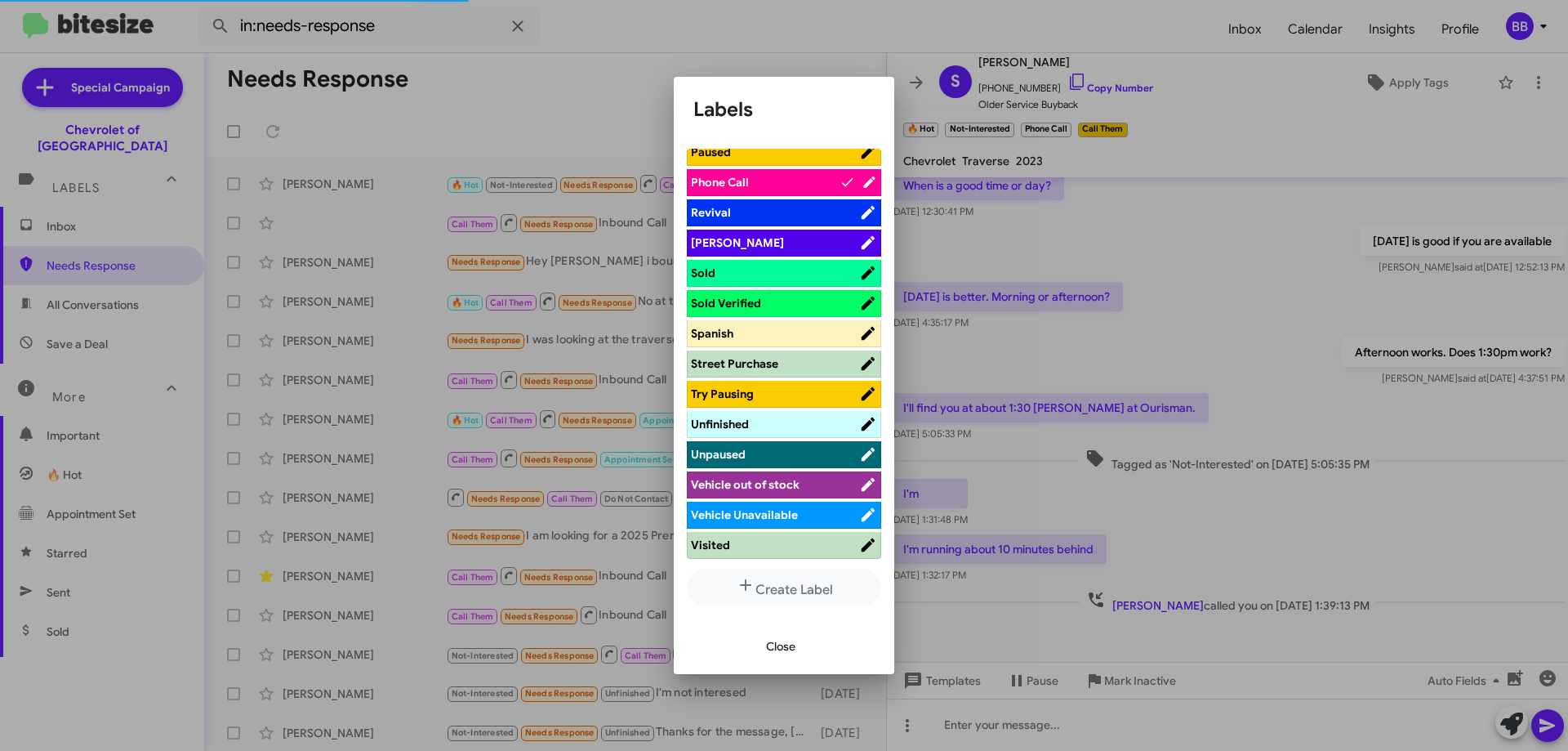
click at [766, 546] on span "Visited" at bounding box center [775, 545] width 169 height 17
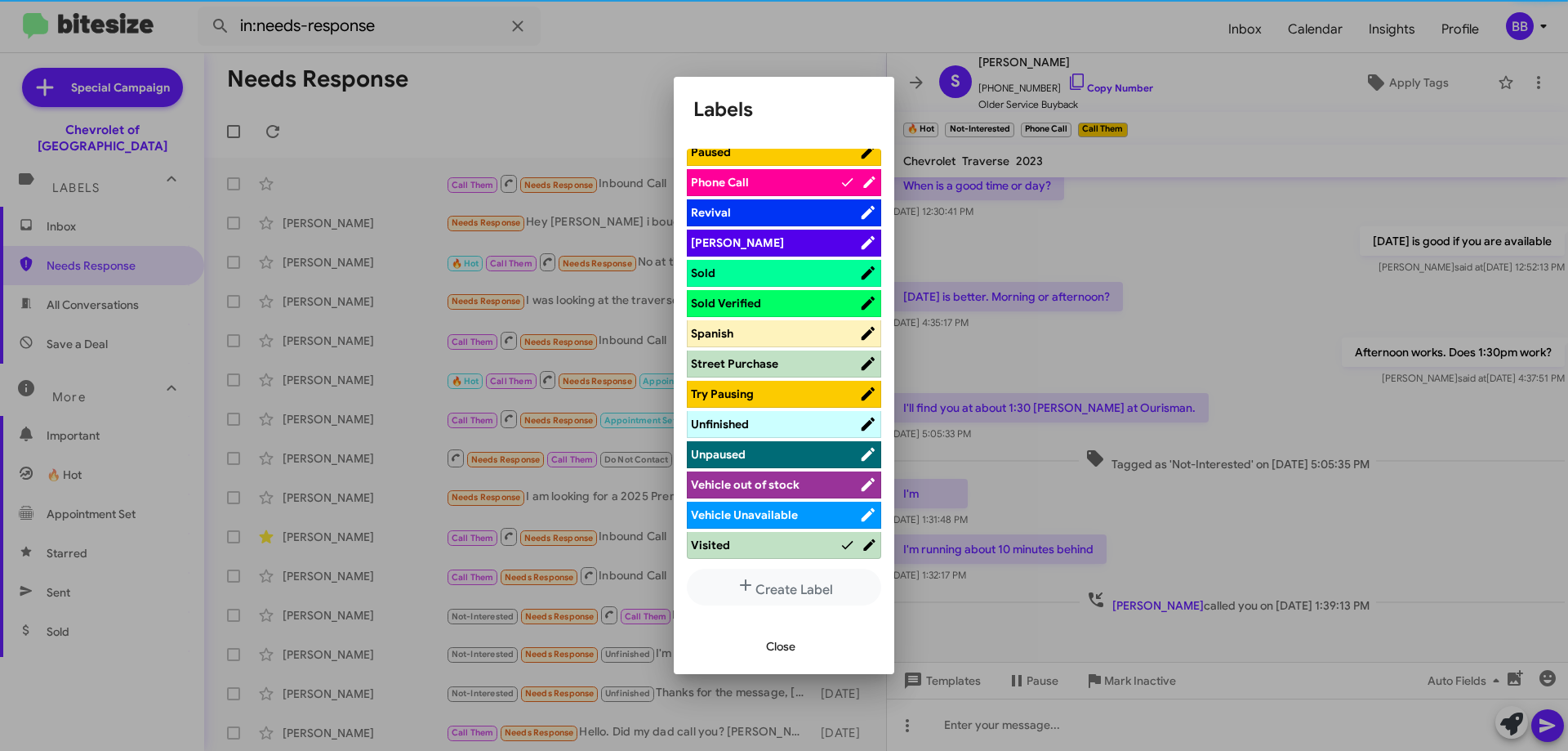
click at [780, 646] on span "Close" at bounding box center [780, 646] width 29 height 29
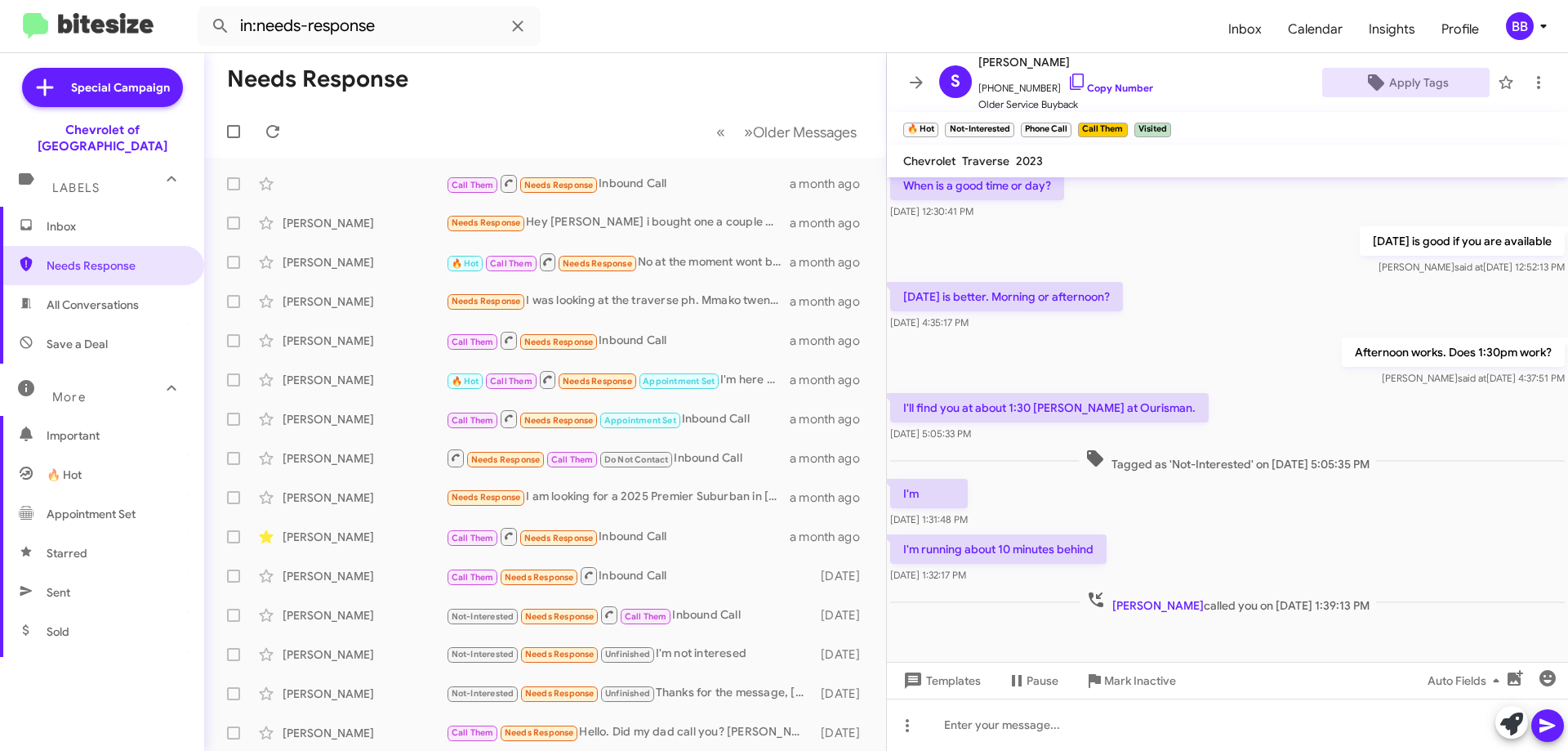
scroll to position [170, 0]
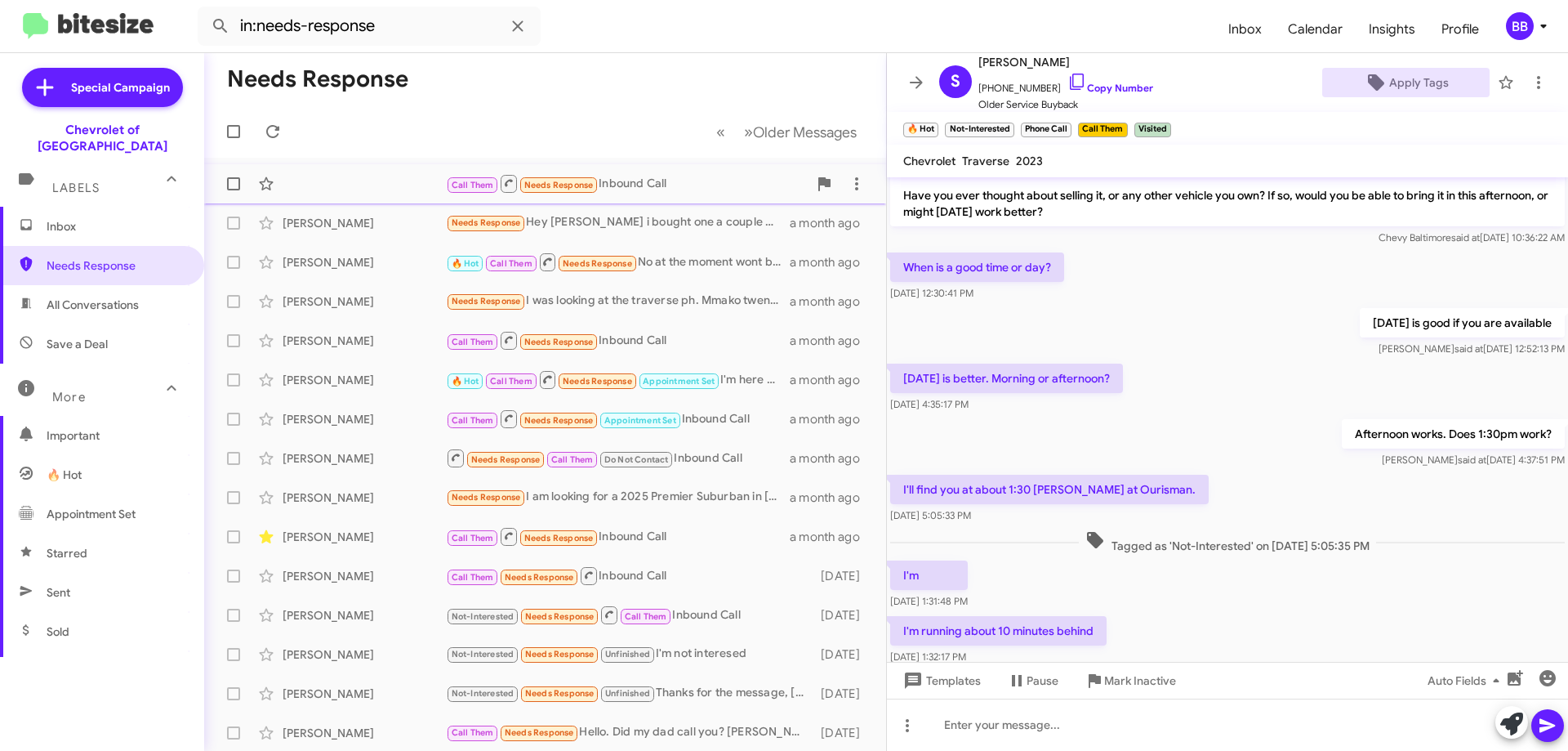
click at [663, 174] on div "Call Them Needs Response Inbound Call" at bounding box center [627, 183] width 362 height 20
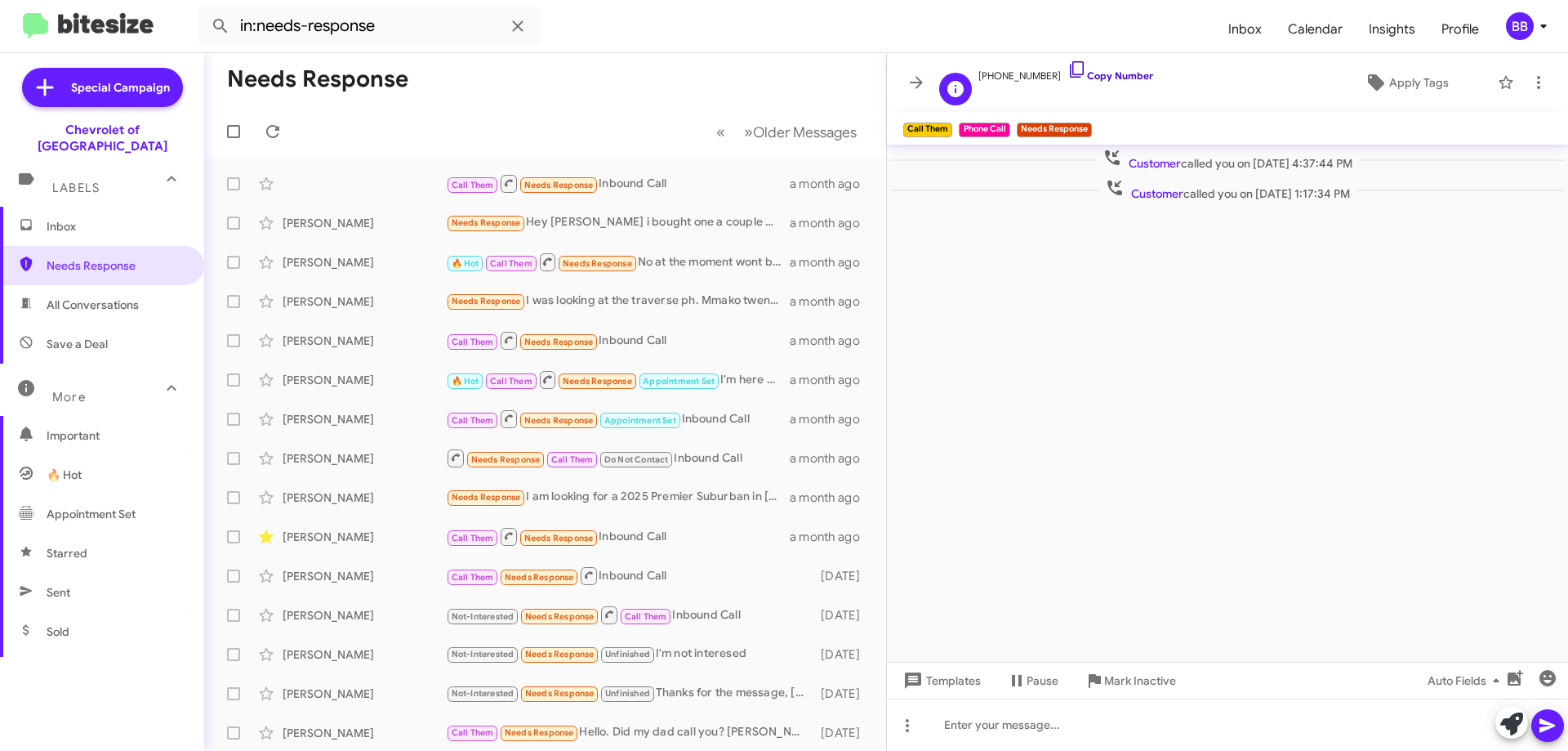
click at [1117, 81] on link "Copy Number" at bounding box center [1111, 76] width 86 height 12
click at [1401, 83] on span "Apply Tags" at bounding box center [1419, 82] width 60 height 29
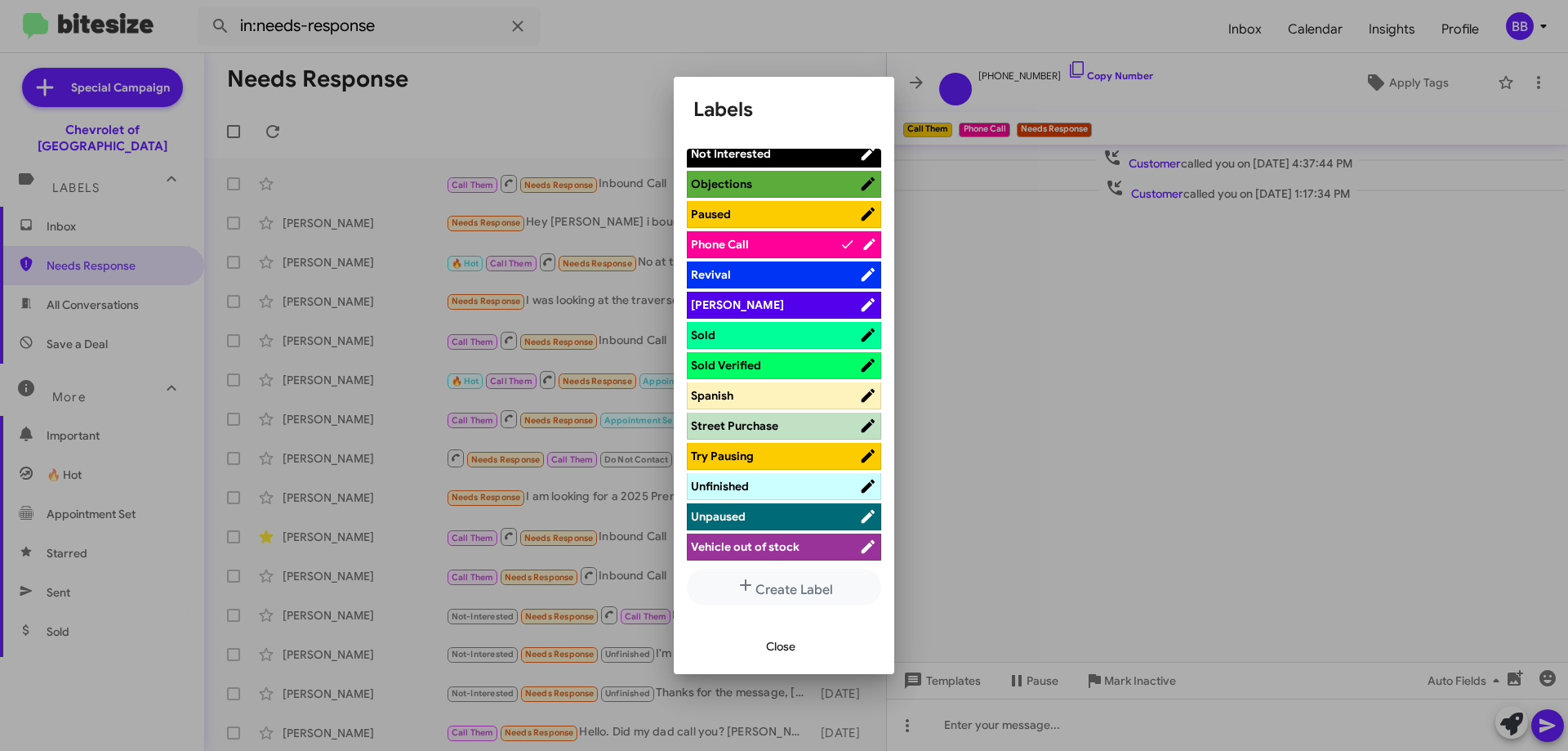
scroll to position [918, 0]
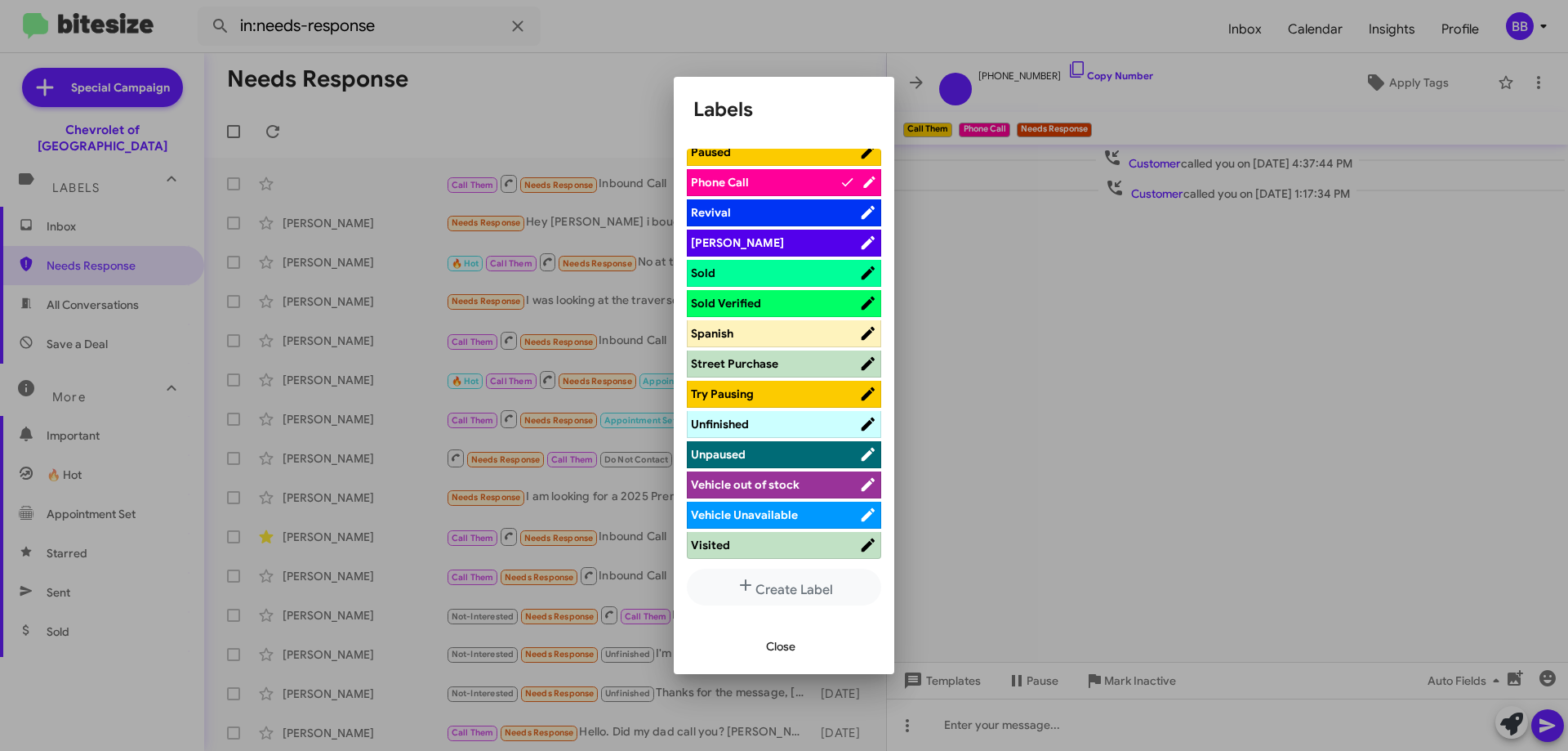
click at [769, 264] on span "Sold" at bounding box center [775, 272] width 169 height 17
click at [759, 548] on span "Visited" at bounding box center [775, 545] width 169 height 17
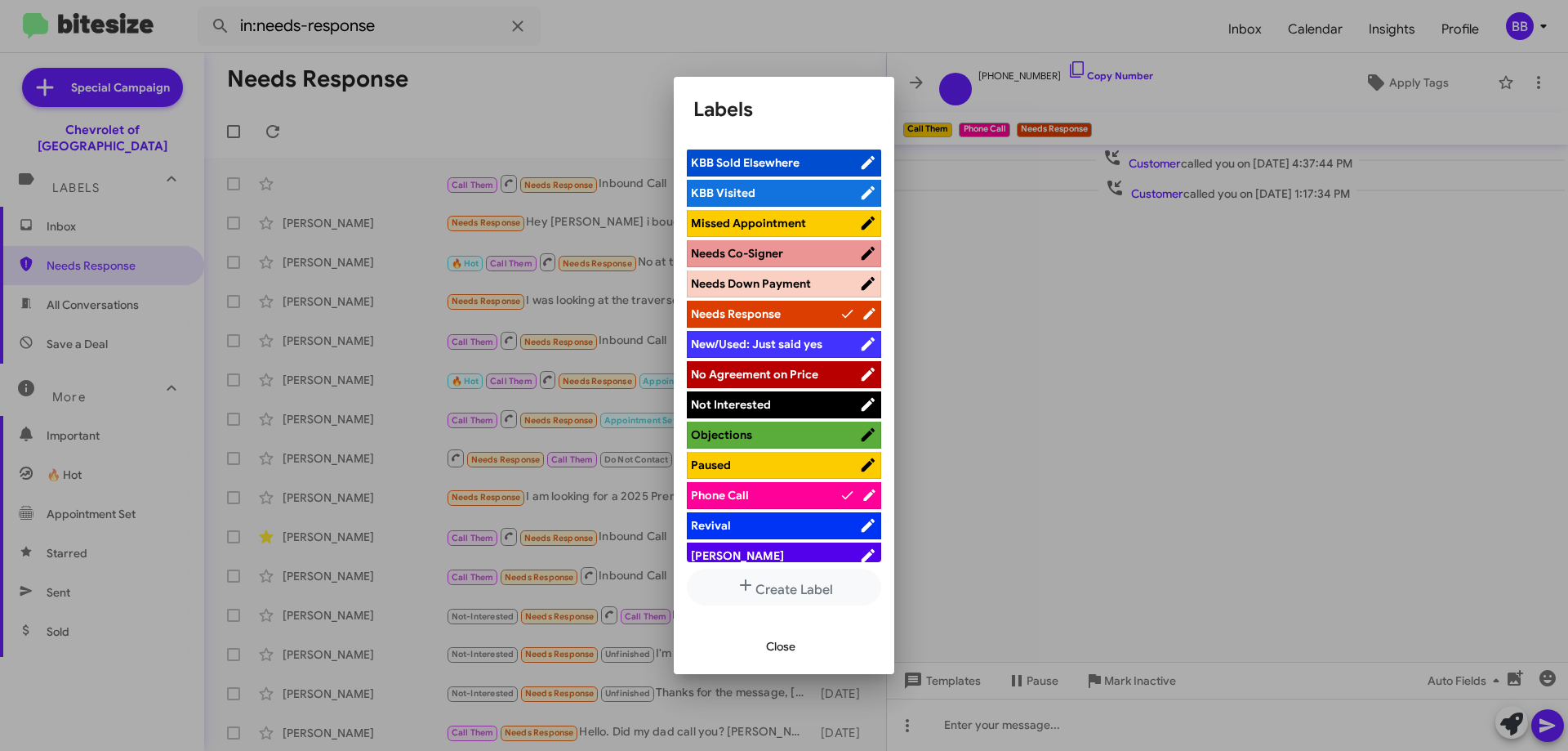
scroll to position [591, 0]
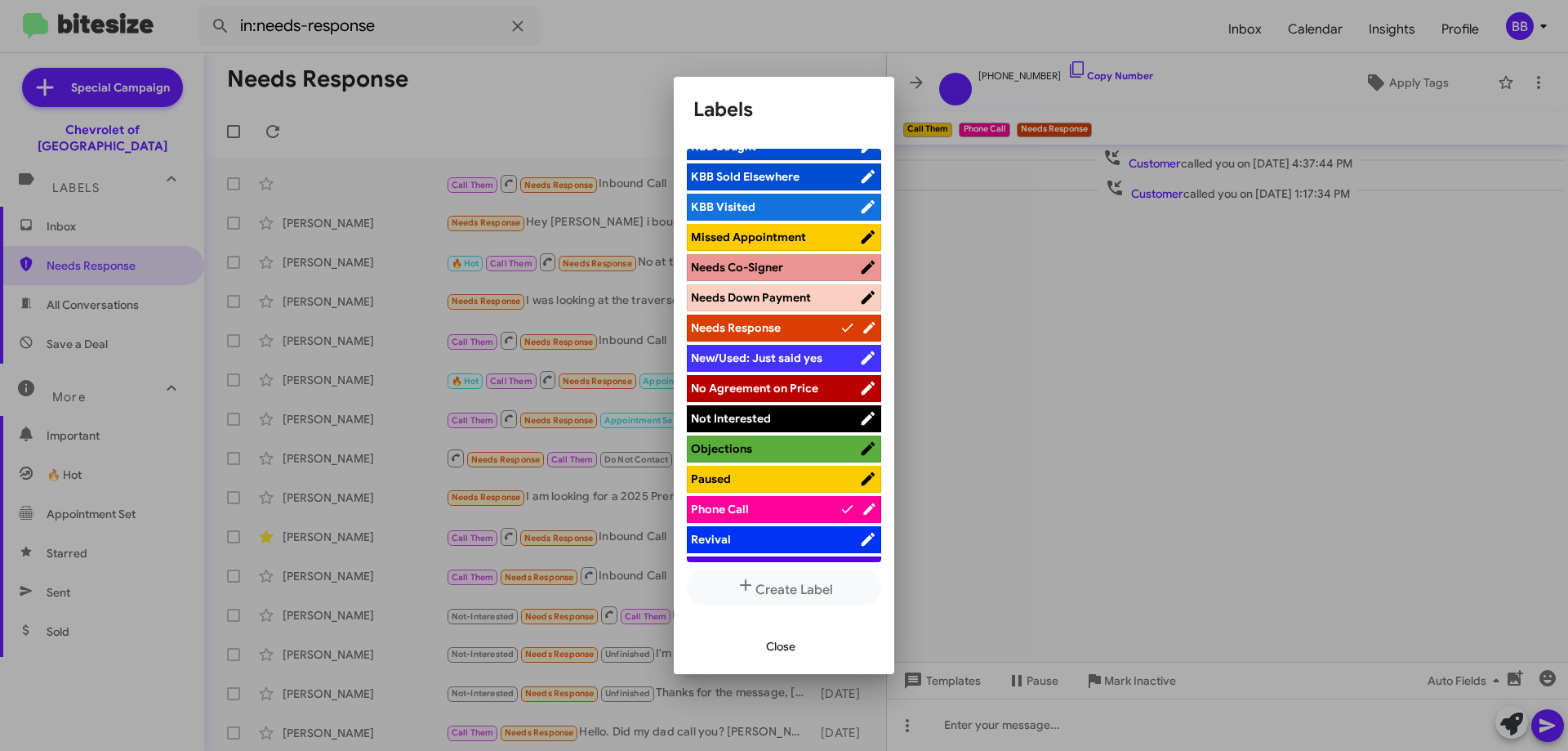
click at [841, 331] on icon at bounding box center [846, 328] width 11 height 9
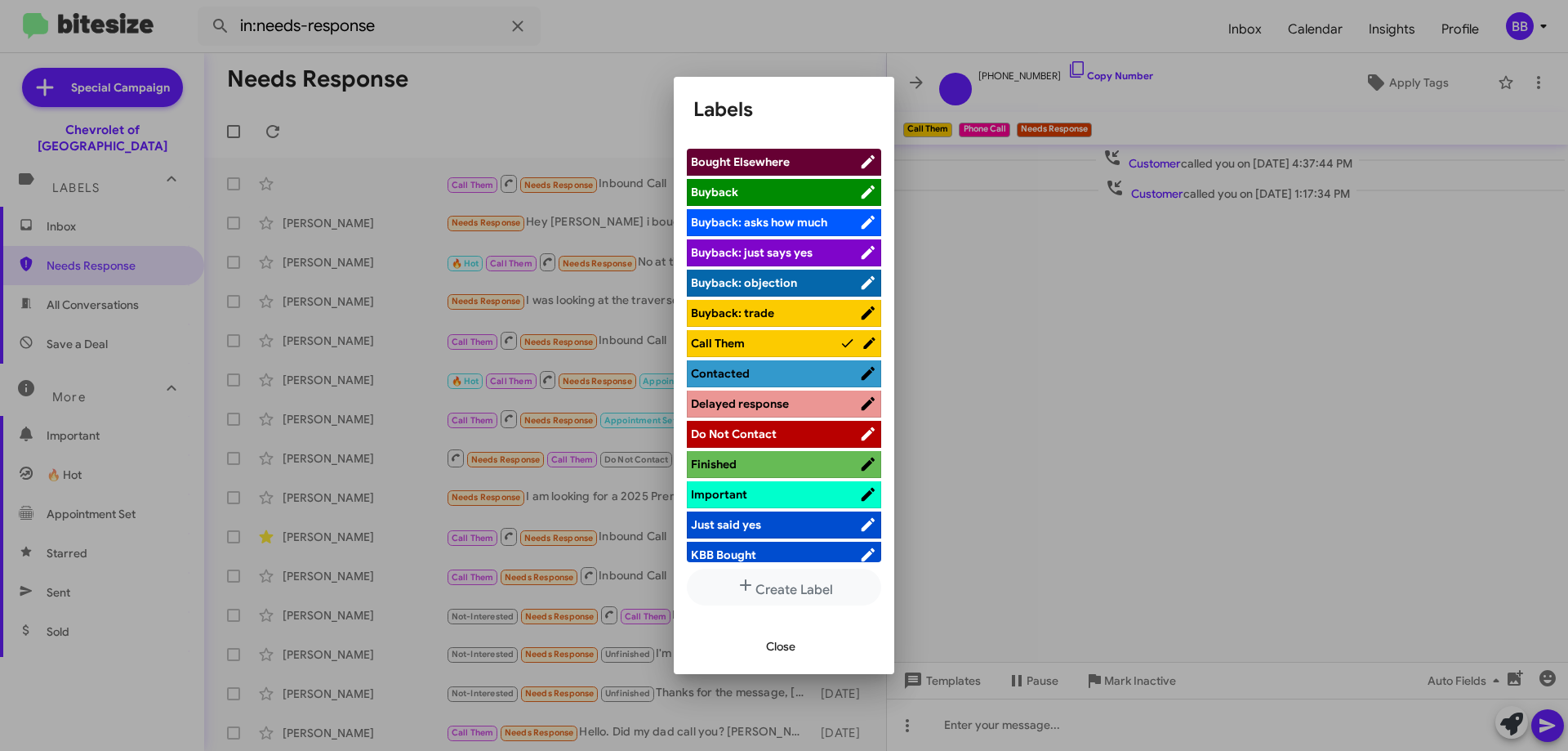
scroll to position [0, 0]
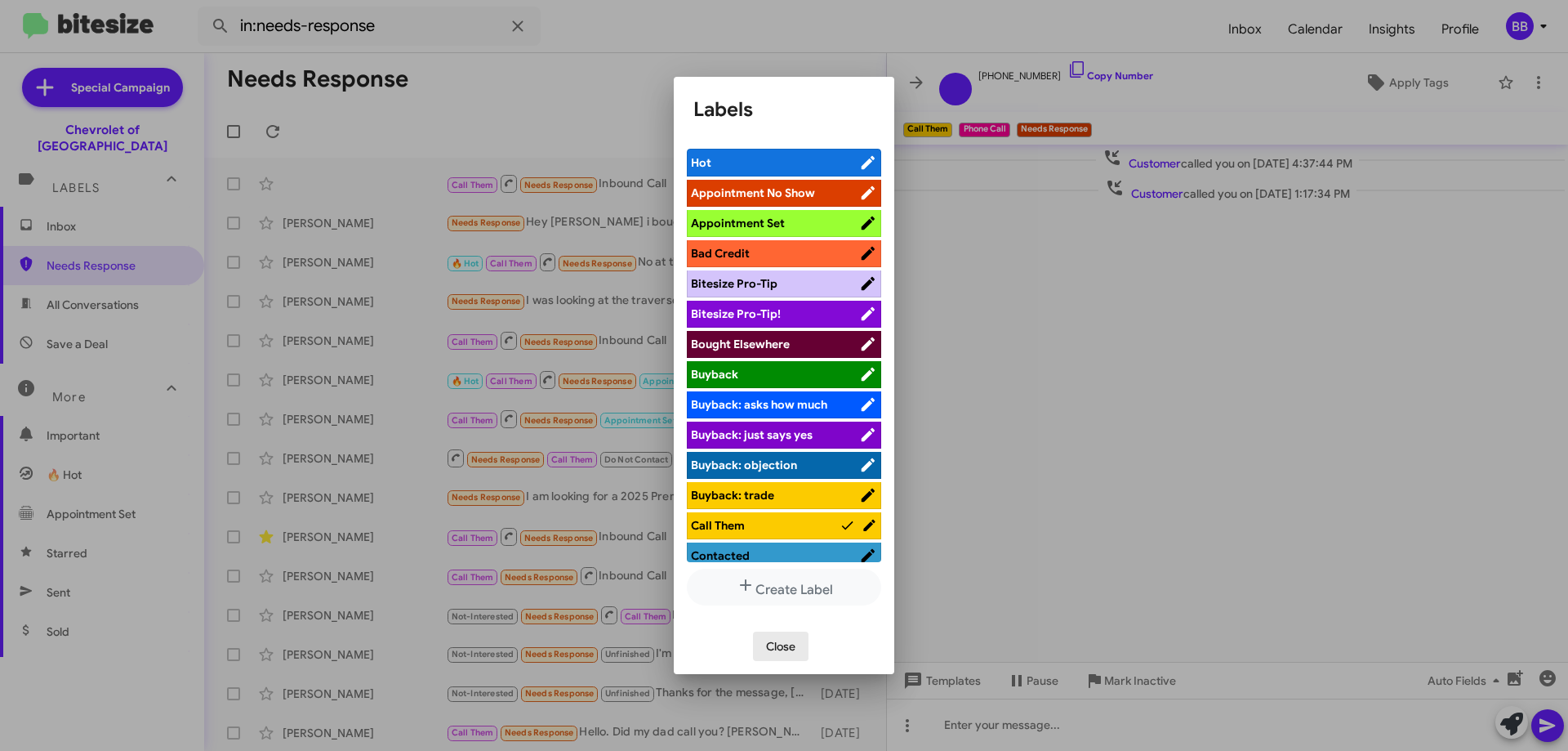
click at [778, 643] on span "Close" at bounding box center [780, 646] width 29 height 29
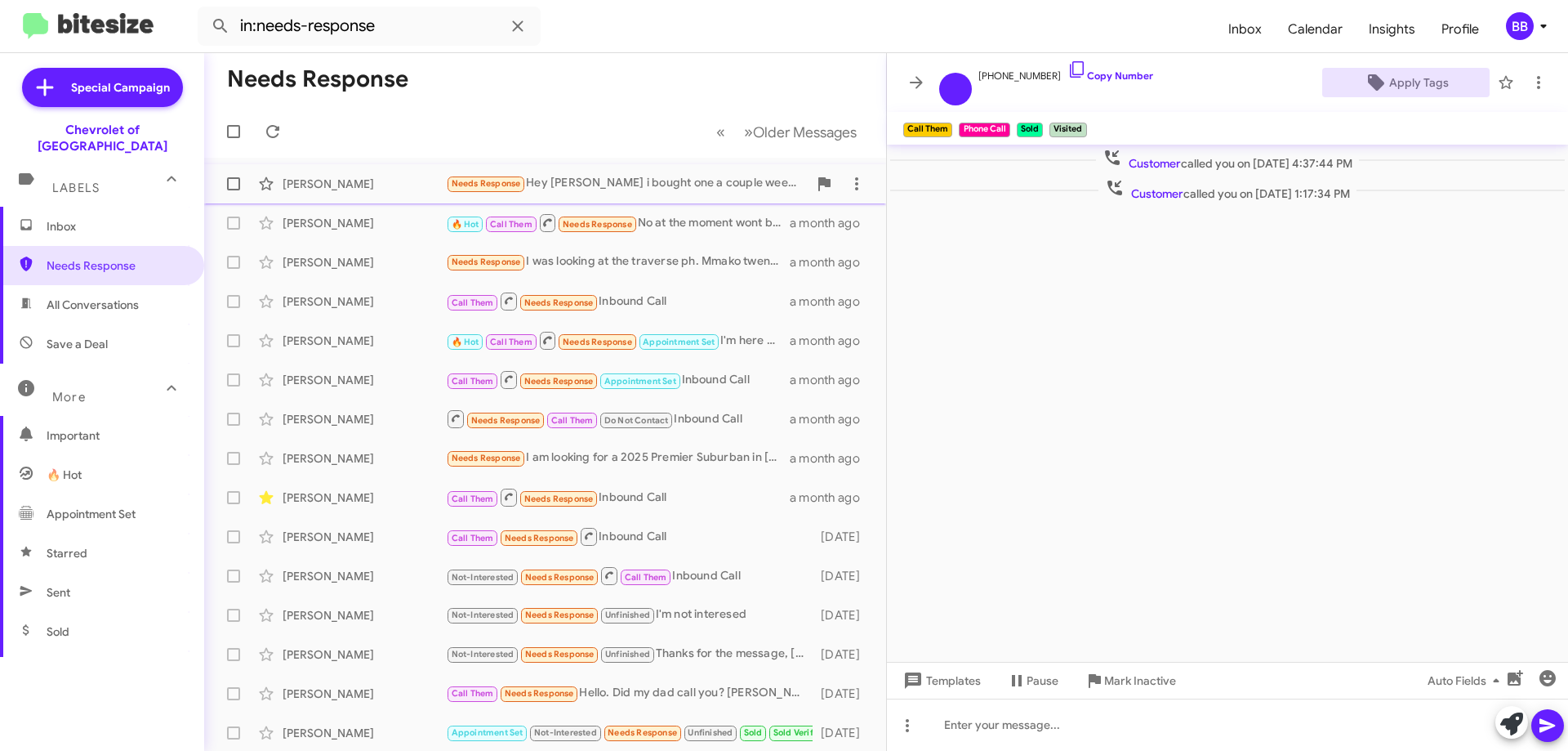
click at [622, 177] on div "Needs Response Hey [PERSON_NAME] i bought one a couple weeks ago thank you!" at bounding box center [627, 183] width 362 height 18
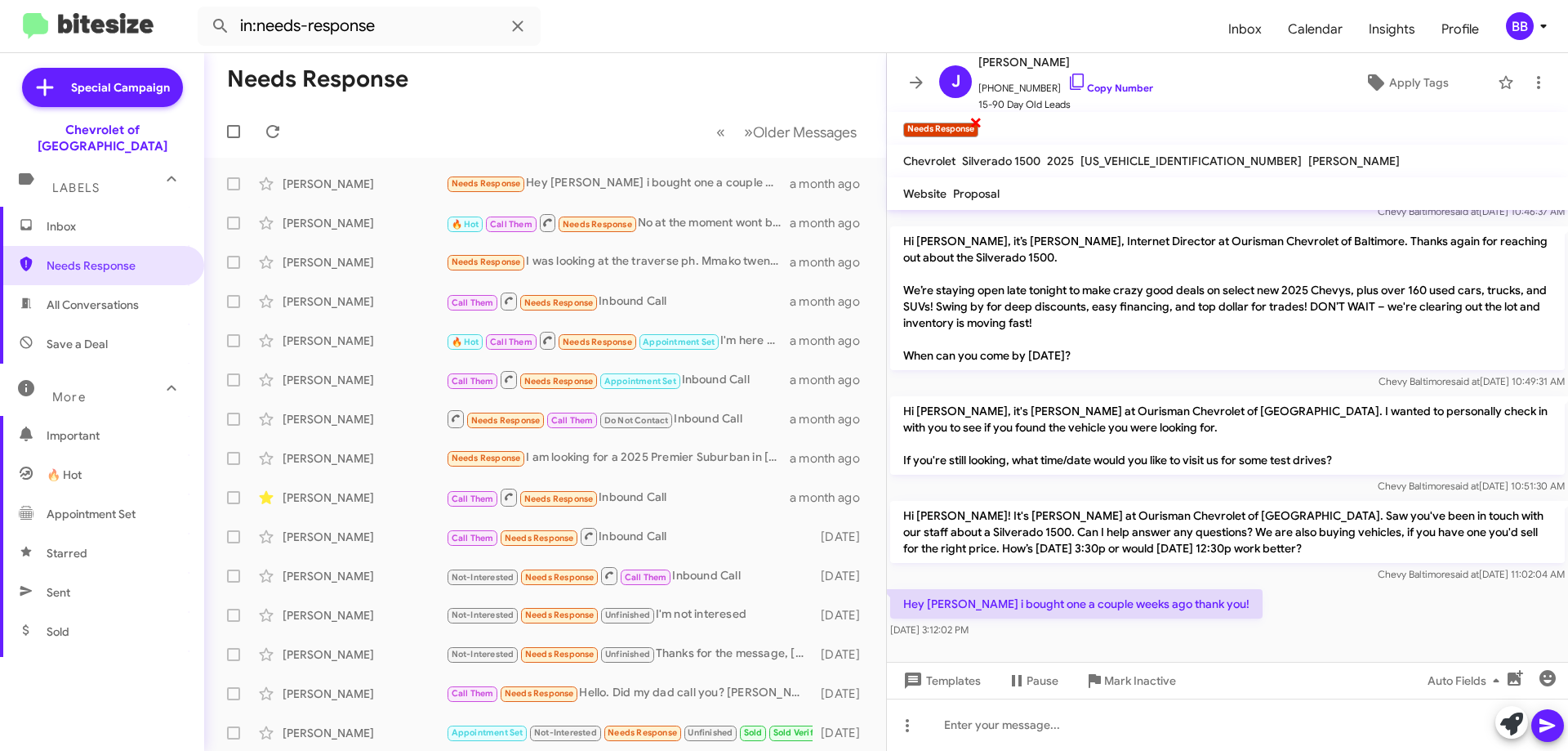
click at [978, 120] on span "×" at bounding box center [975, 121] width 13 height 19
click at [1390, 79] on span "Apply Tags" at bounding box center [1419, 82] width 60 height 29
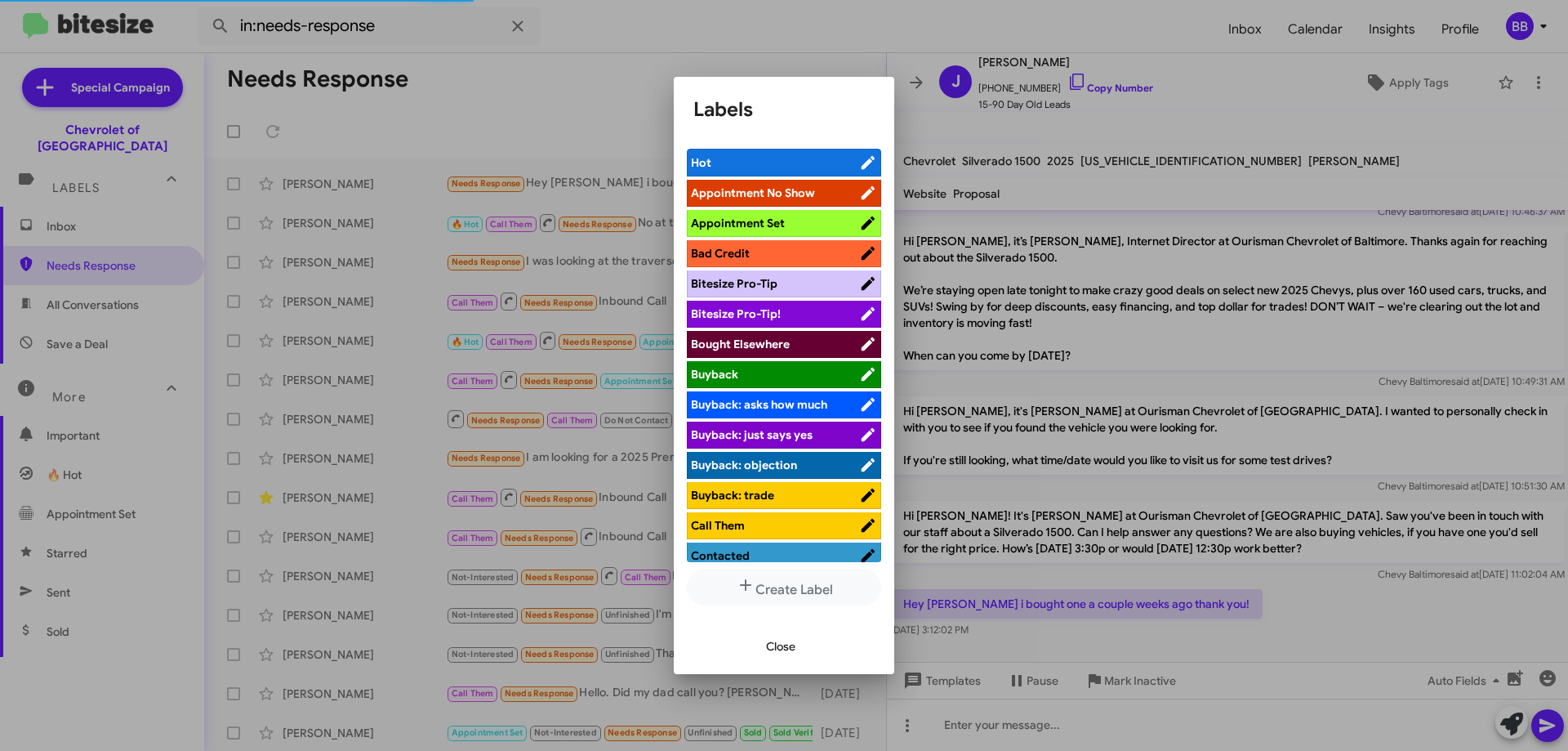
scroll to position [42, 0]
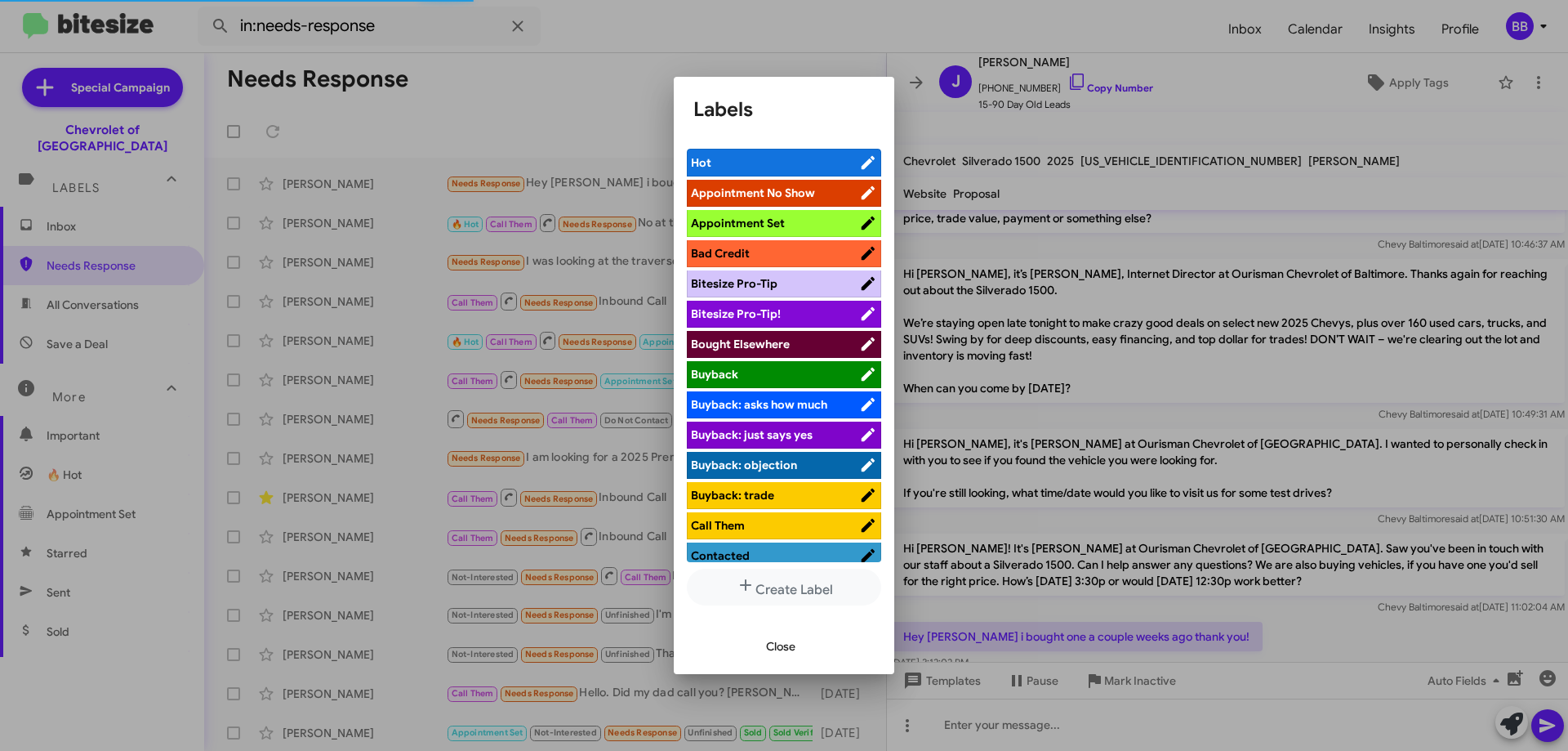
click at [784, 348] on span "Bought Elsewhere" at bounding box center [740, 343] width 99 height 15
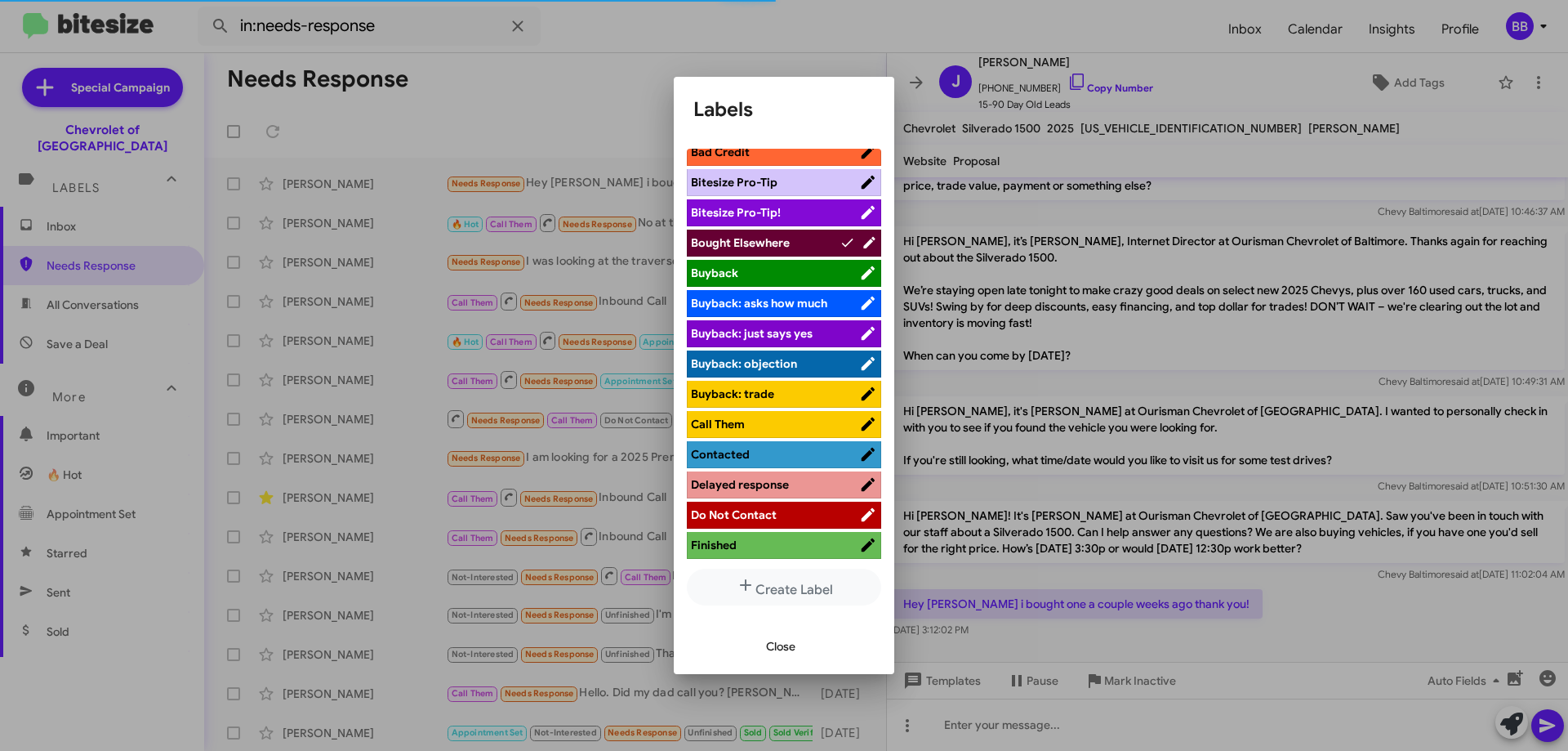
scroll to position [327, 0]
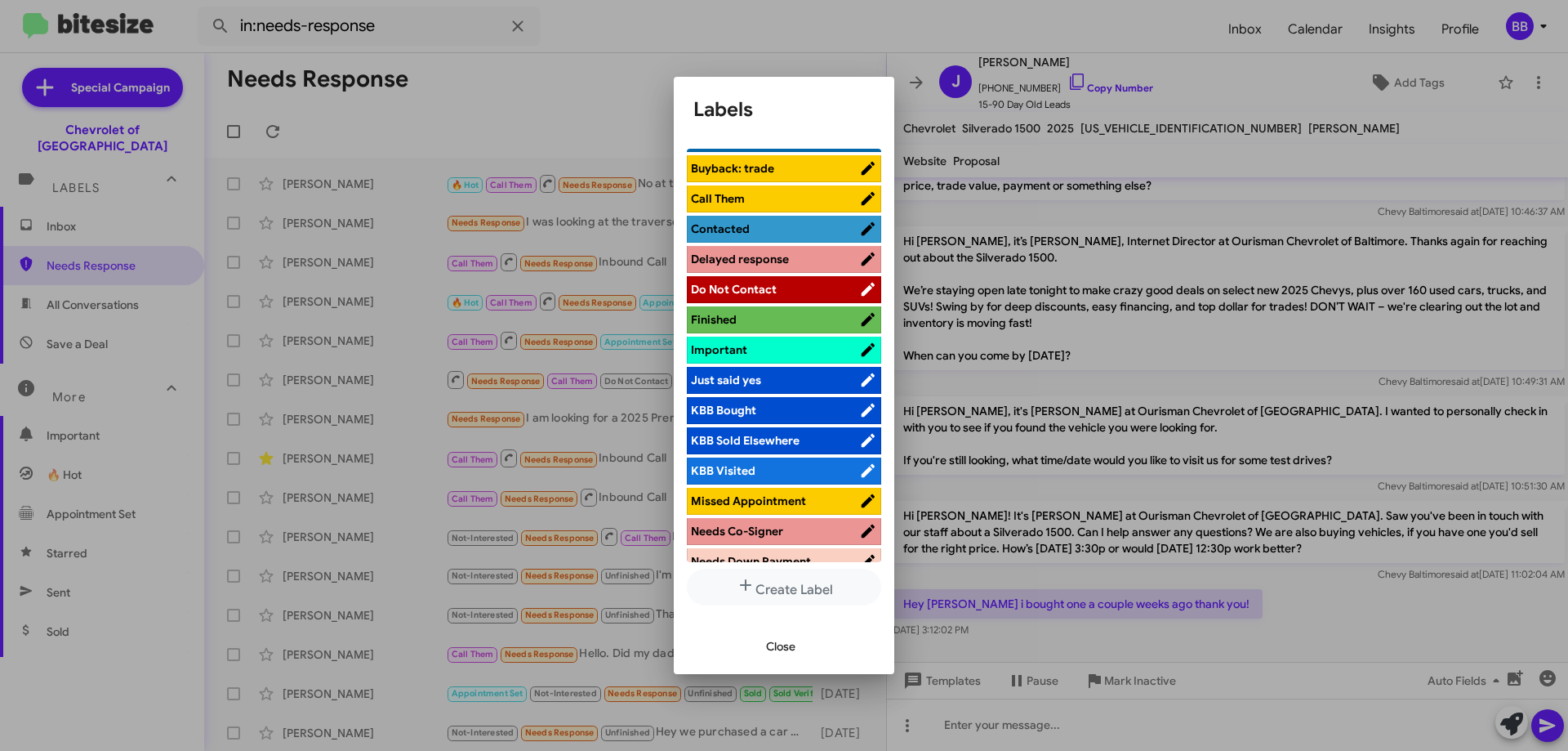
click at [787, 656] on span "Close" at bounding box center [780, 646] width 29 height 29
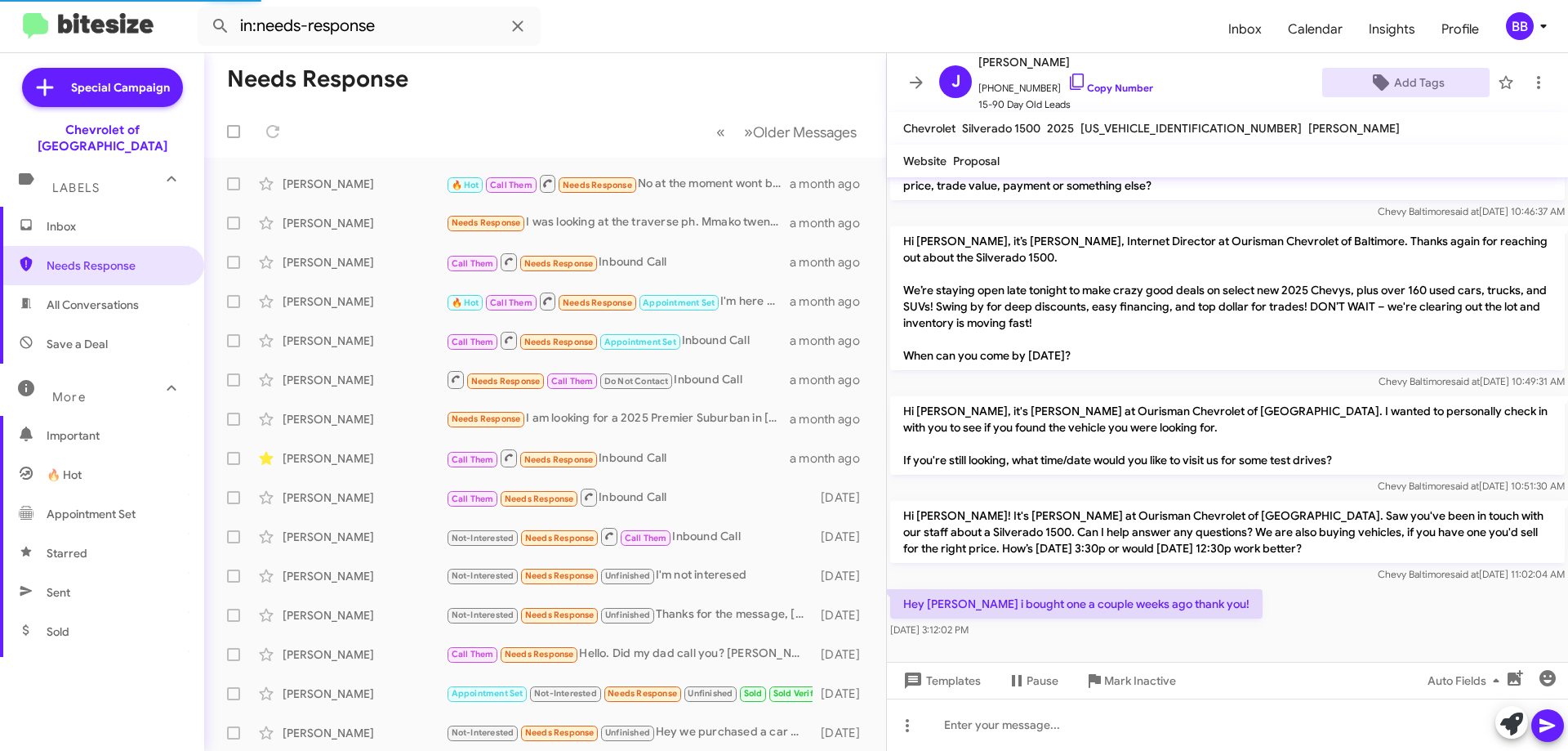
scroll to position [76, 0]
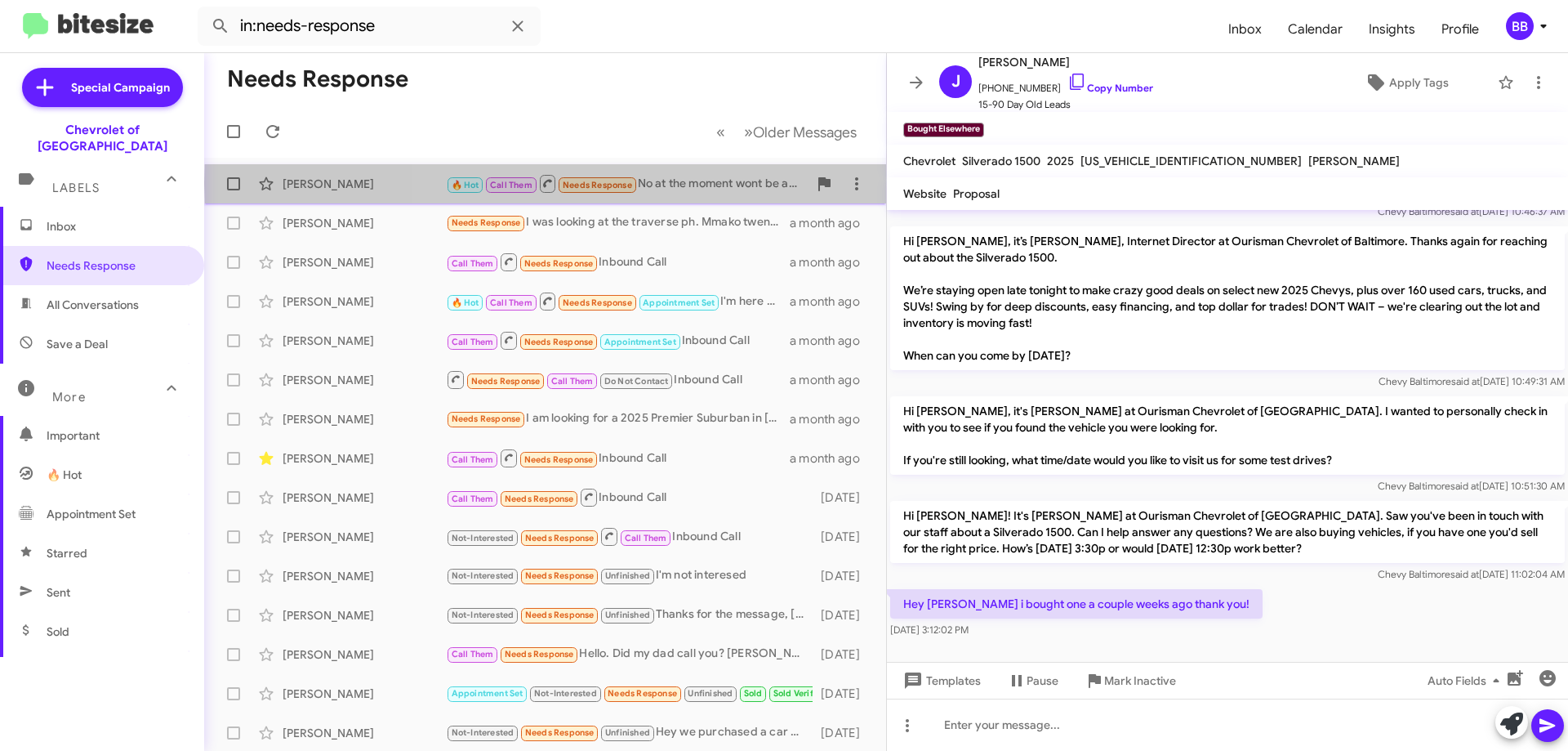
click at [700, 182] on div "🔥 Hot Call Them Needs Response No at the moment wont be able to get a car but, …" at bounding box center [627, 183] width 362 height 20
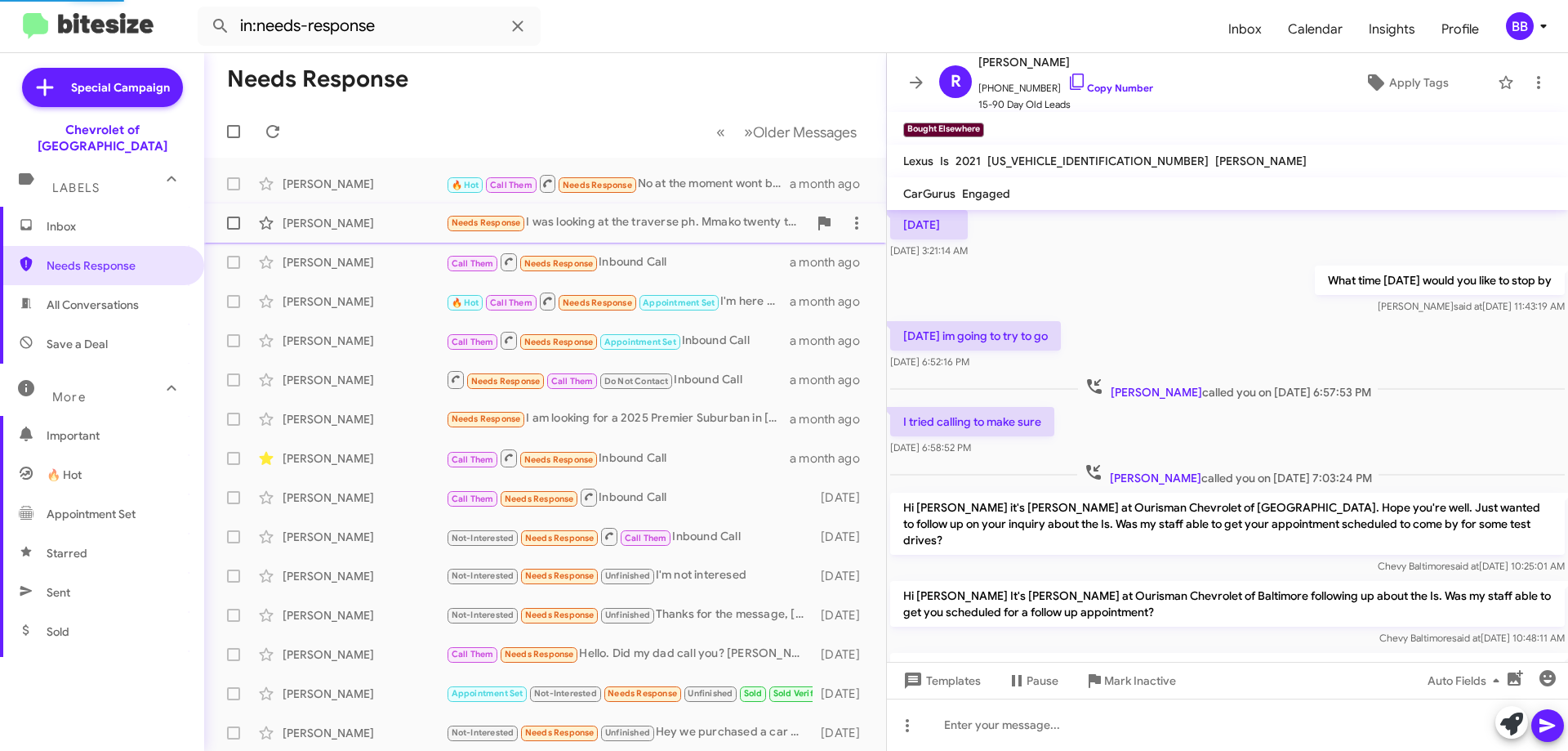
scroll to position [898, 0]
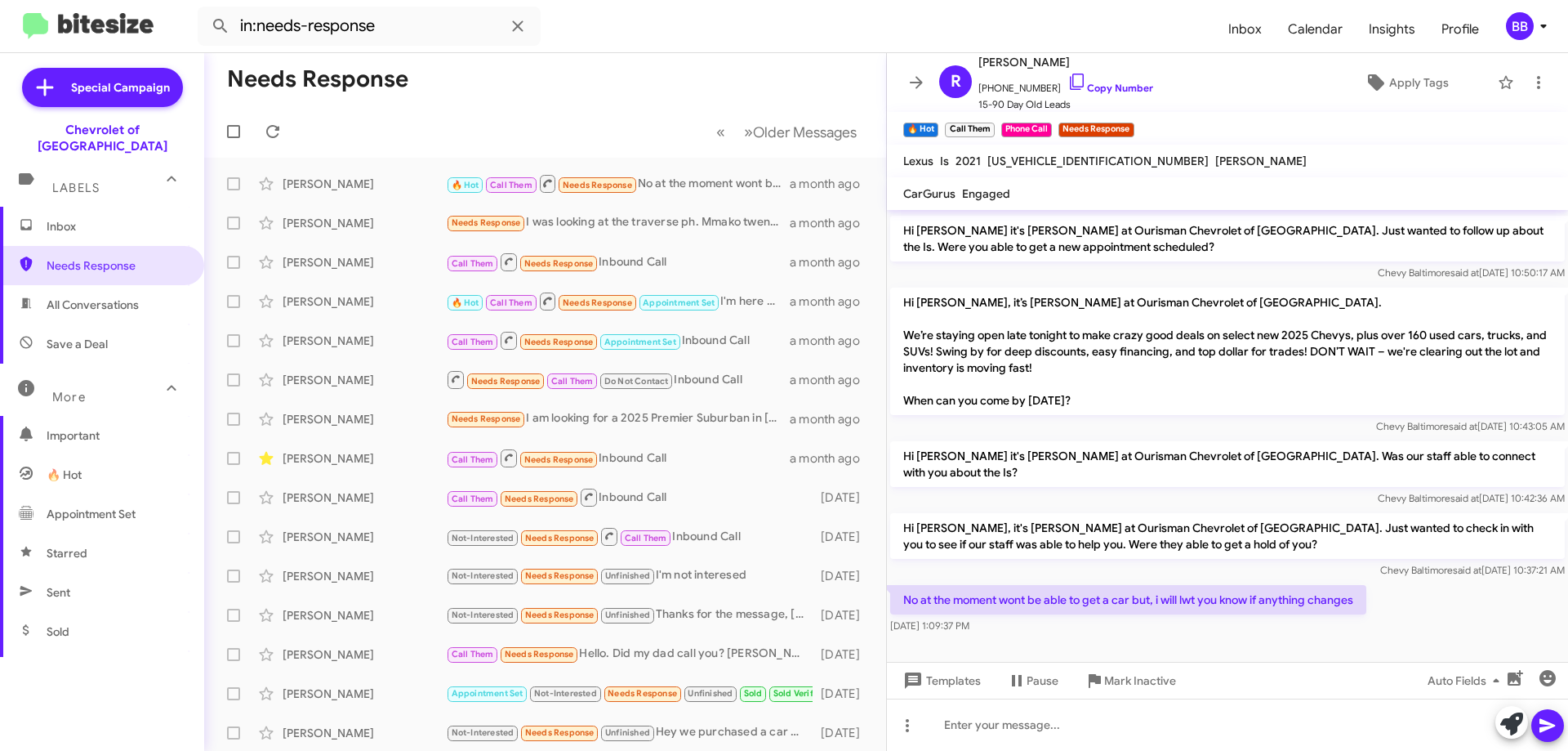
drag, startPoint x: 1363, startPoint y: 553, endPoint x: 894, endPoint y: 477, distance: 475.1
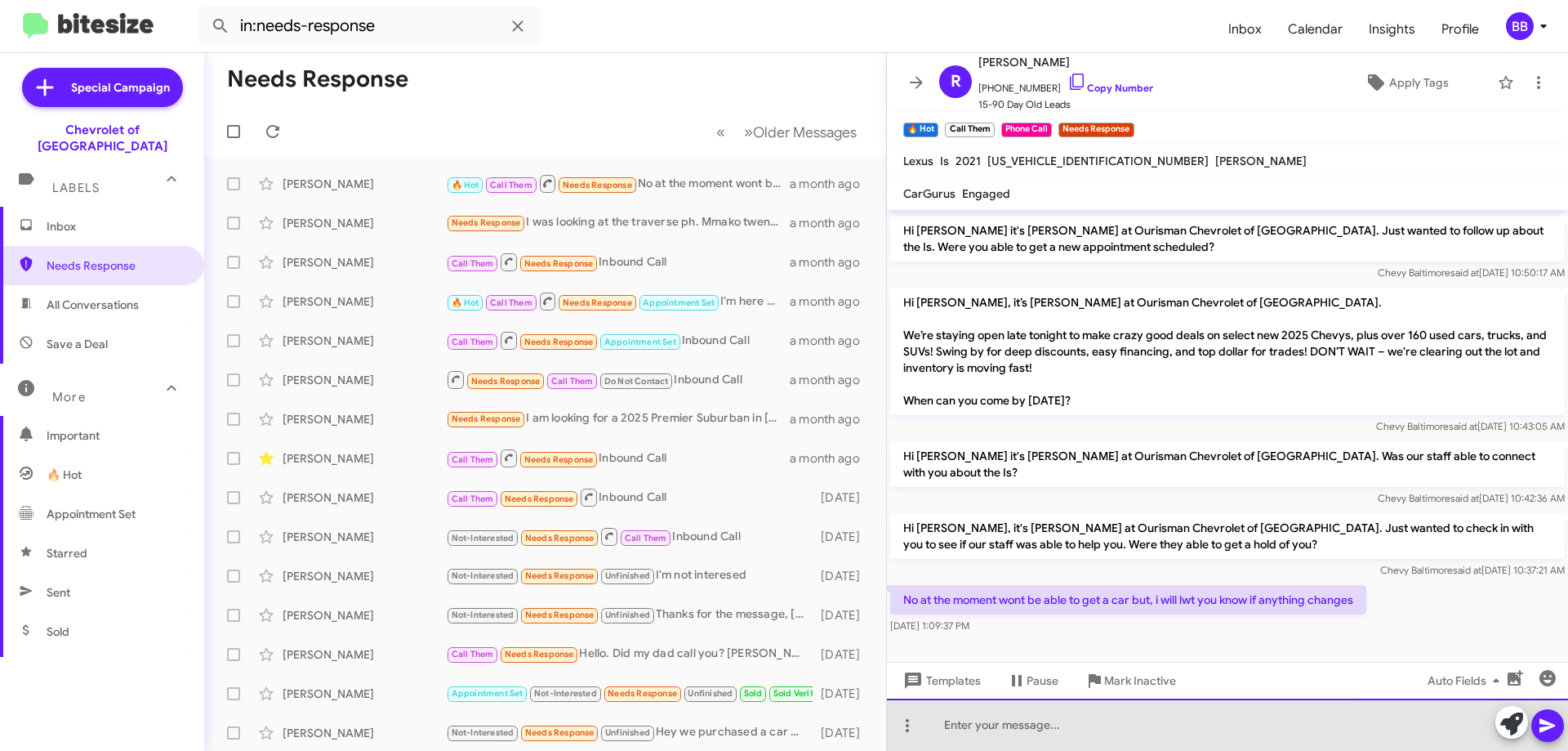
click at [1047, 734] on div at bounding box center [1227, 725] width 681 height 53
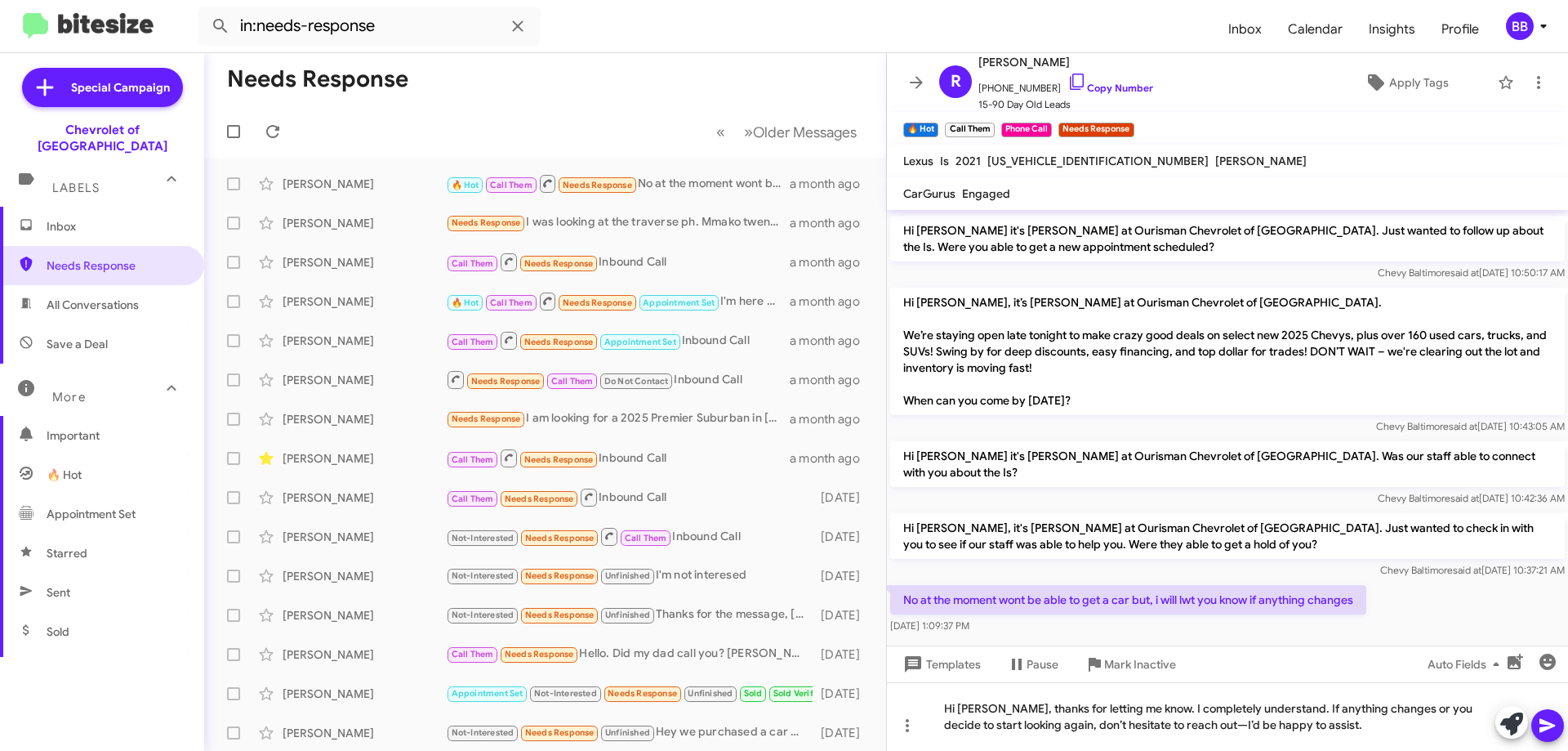
click at [1550, 730] on icon at bounding box center [1548, 726] width 19 height 19
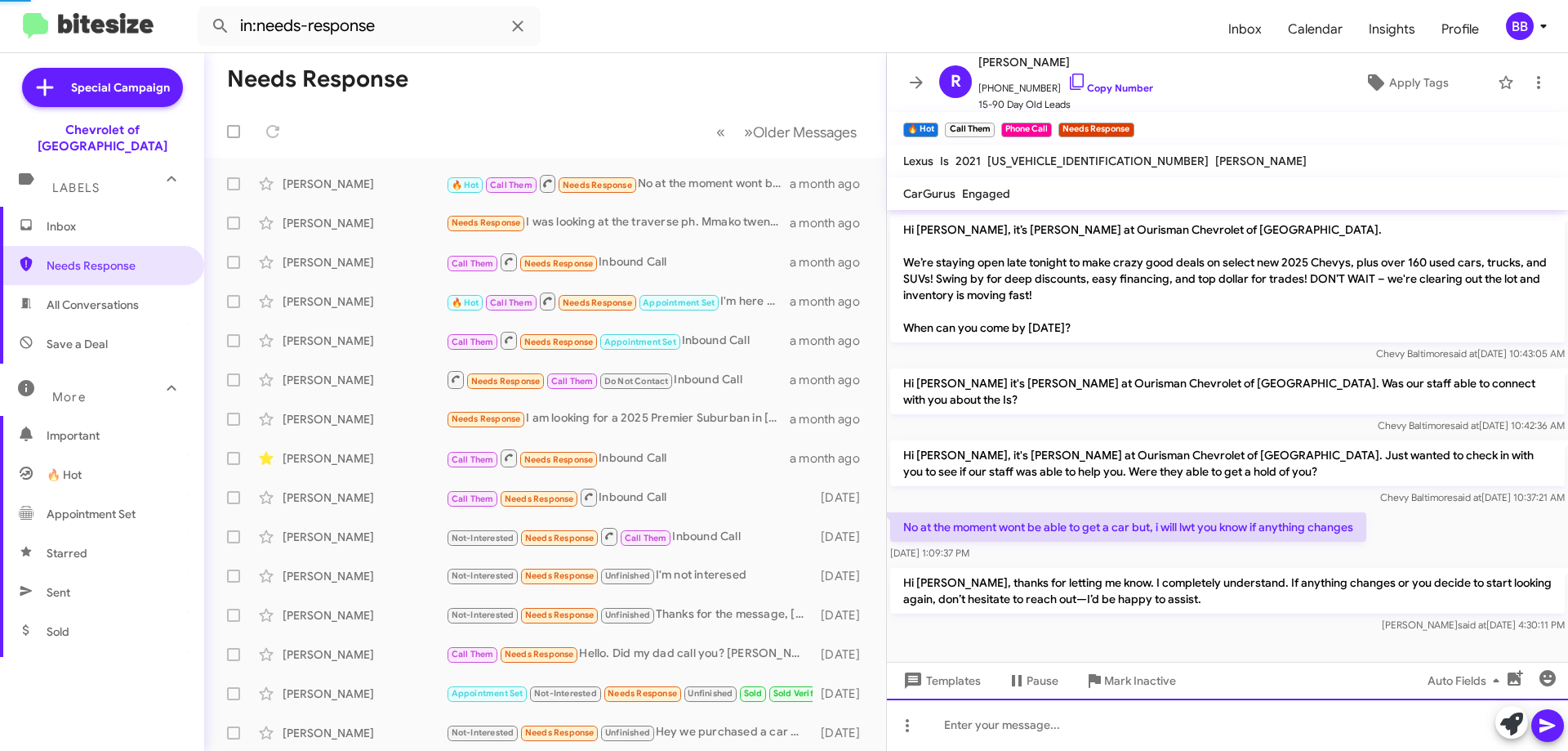
scroll to position [974, 0]
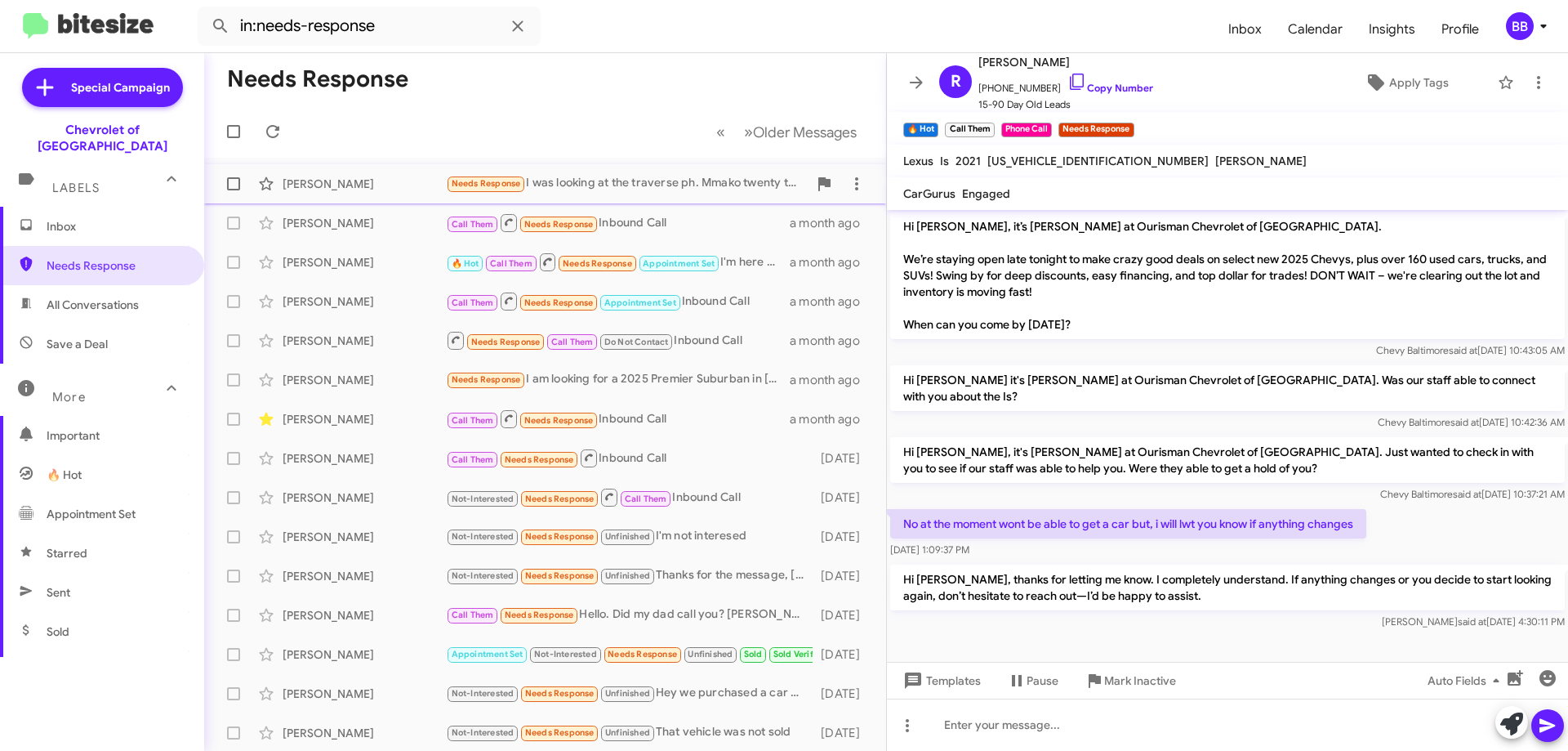
click at [660, 186] on div "Needs Response I was looking at the traverse ph. Mmako twenty twenty three, it …" at bounding box center [627, 183] width 362 height 18
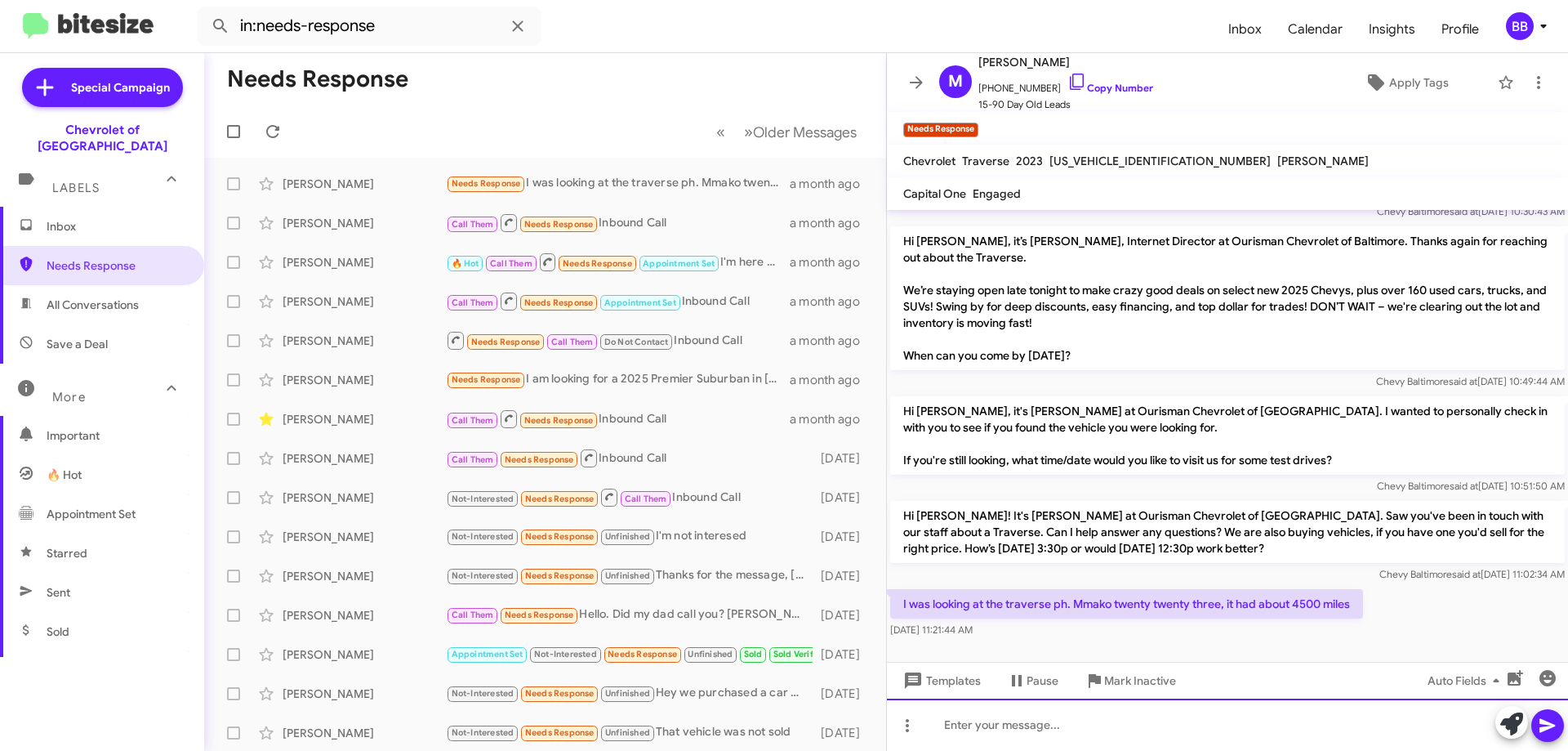
click at [1047, 723] on div at bounding box center [1227, 725] width 681 height 53
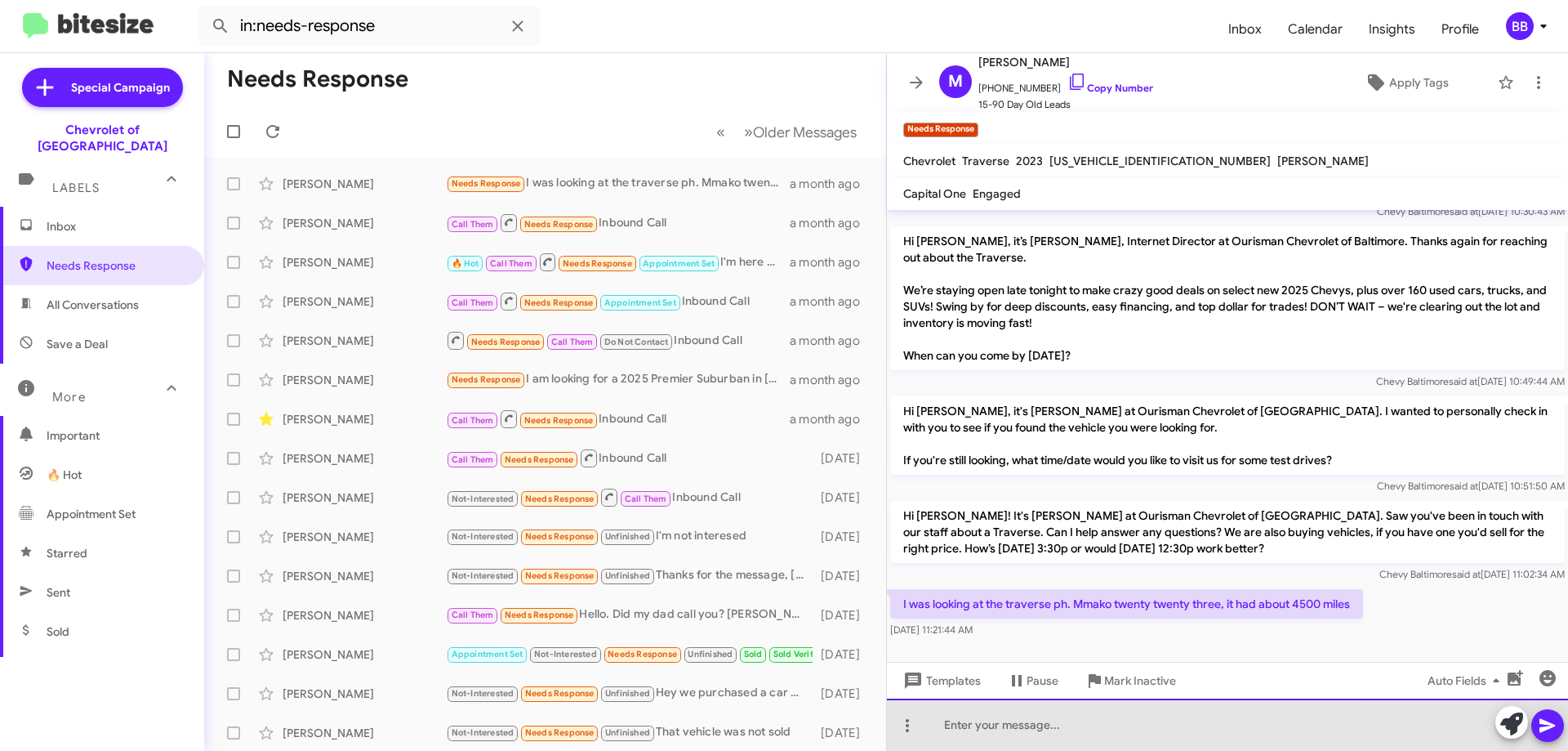
scroll to position [91, 0]
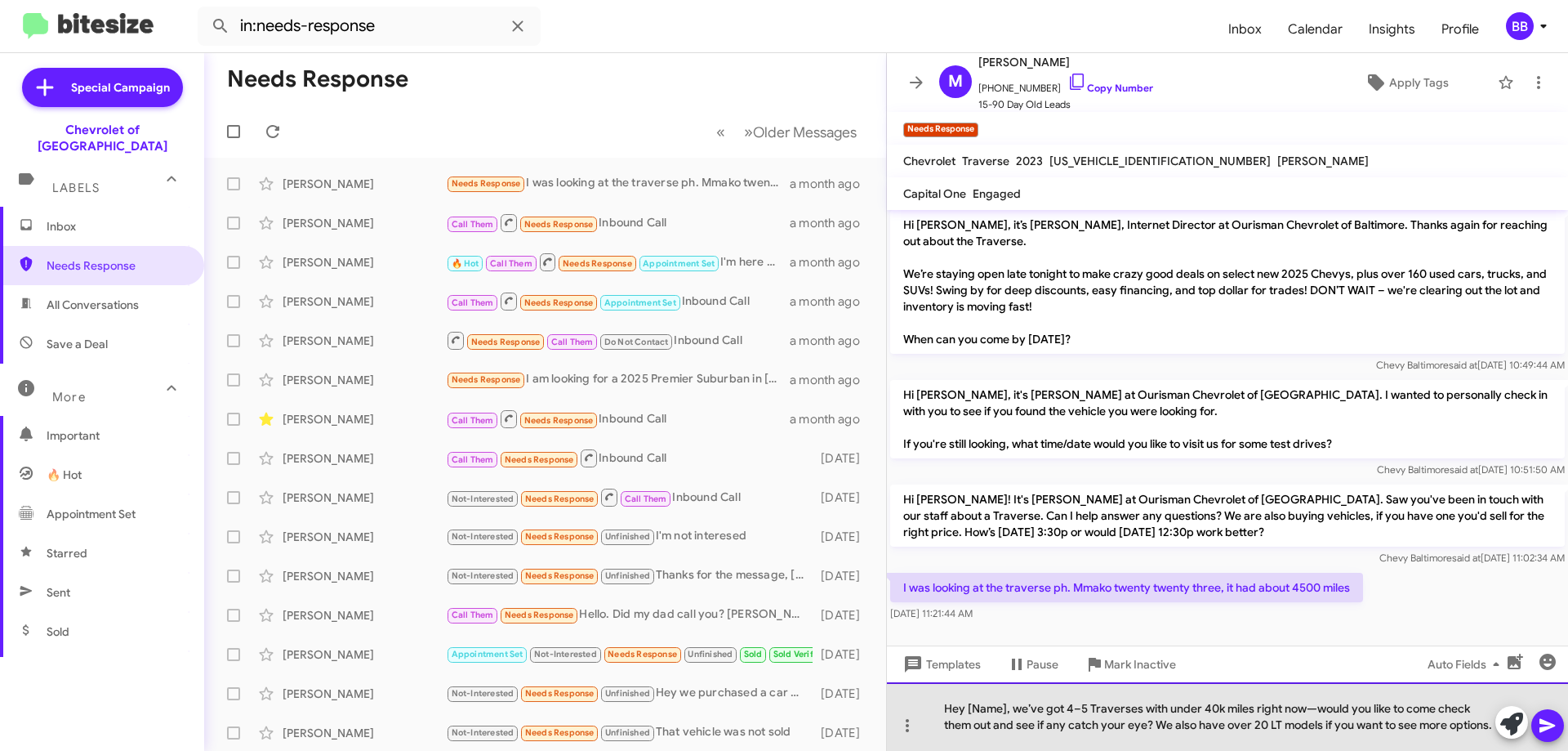
click at [1001, 692] on div "Hey [Name], we’ve got 4–5 Traverses with under 40k miles right now—would you li…" at bounding box center [1227, 717] width 681 height 69
drag, startPoint x: 1005, startPoint y: 691, endPoint x: 966, endPoint y: 695, distance: 39.2
click at [966, 695] on div "Hey [Name], we’ve got 4–5 Traverses with under 40k miles right now—would you li…" at bounding box center [1227, 717] width 681 height 69
drag, startPoint x: 968, startPoint y: 693, endPoint x: 1005, endPoint y: 691, distance: 37.1
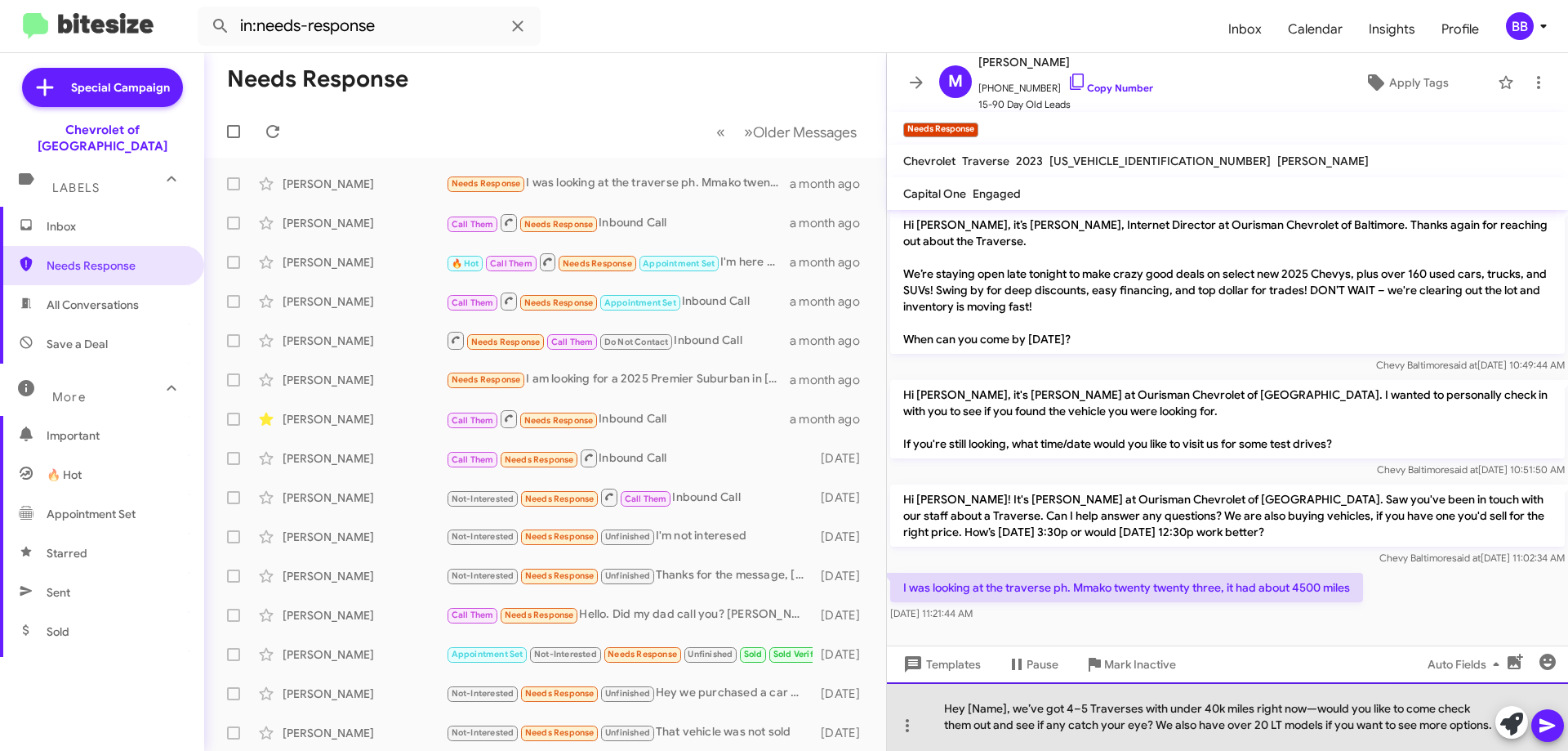
click at [1005, 691] on div "Hey [Name], we’ve got 4–5 Traverses with under 40k miles right now—would you li…" at bounding box center [1227, 717] width 681 height 69
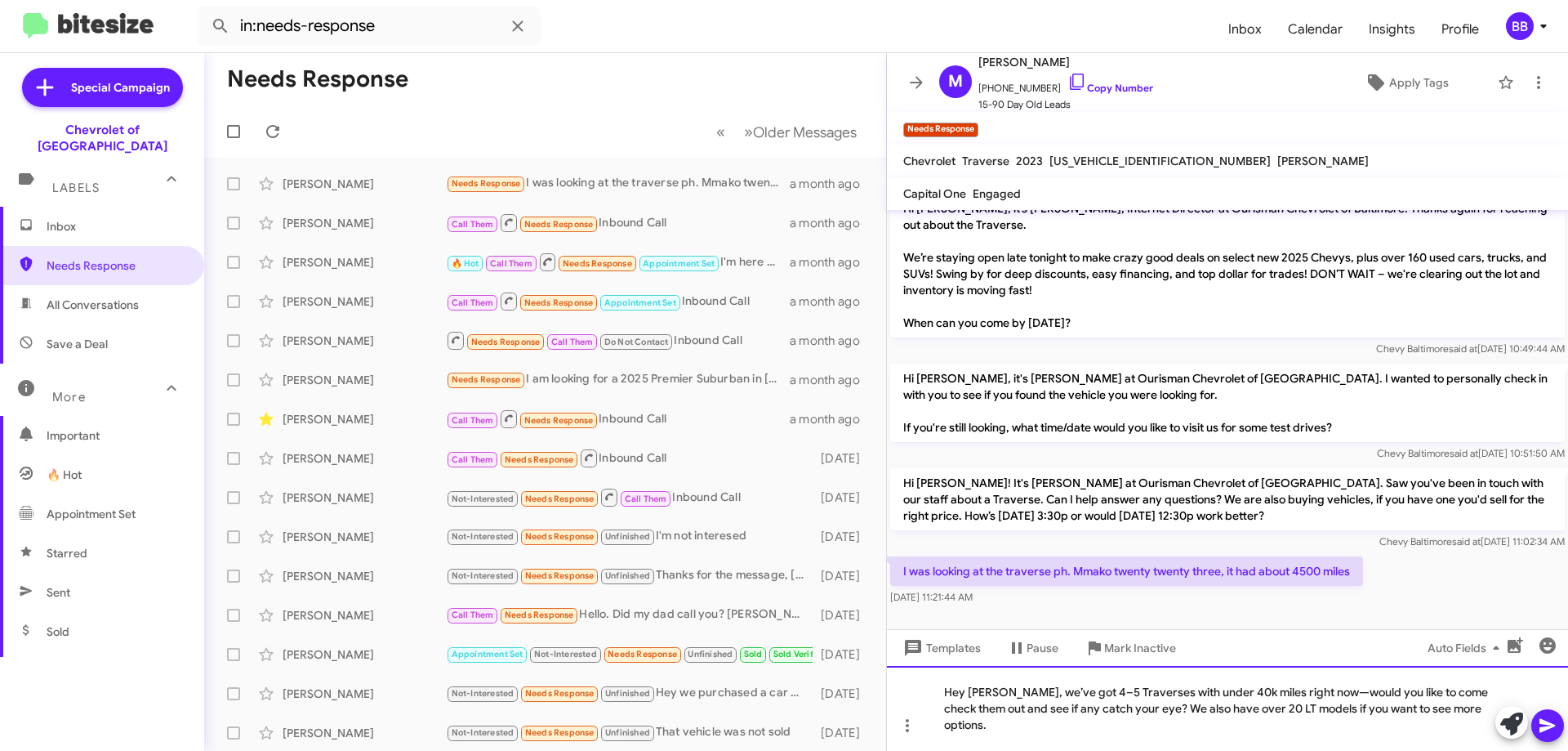
click at [1019, 726] on div "Hey [PERSON_NAME], we’ve got 4–5 Traverses with under 40k miles right now—would…" at bounding box center [1227, 708] width 681 height 85
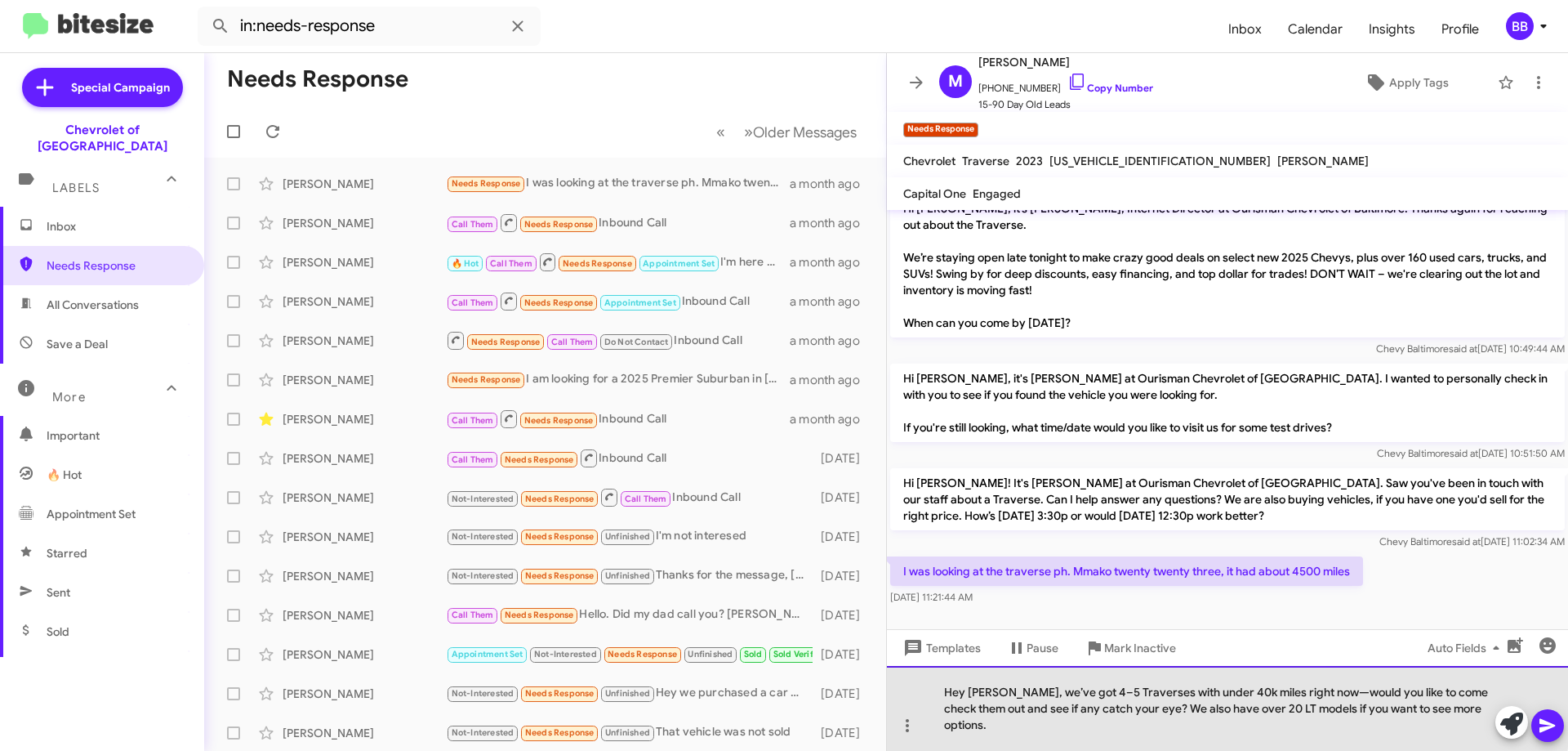
click at [1138, 689] on div "Hey [PERSON_NAME], we’ve got 4–5 Traverses with under 40k miles right now—would…" at bounding box center [1227, 708] width 681 height 85
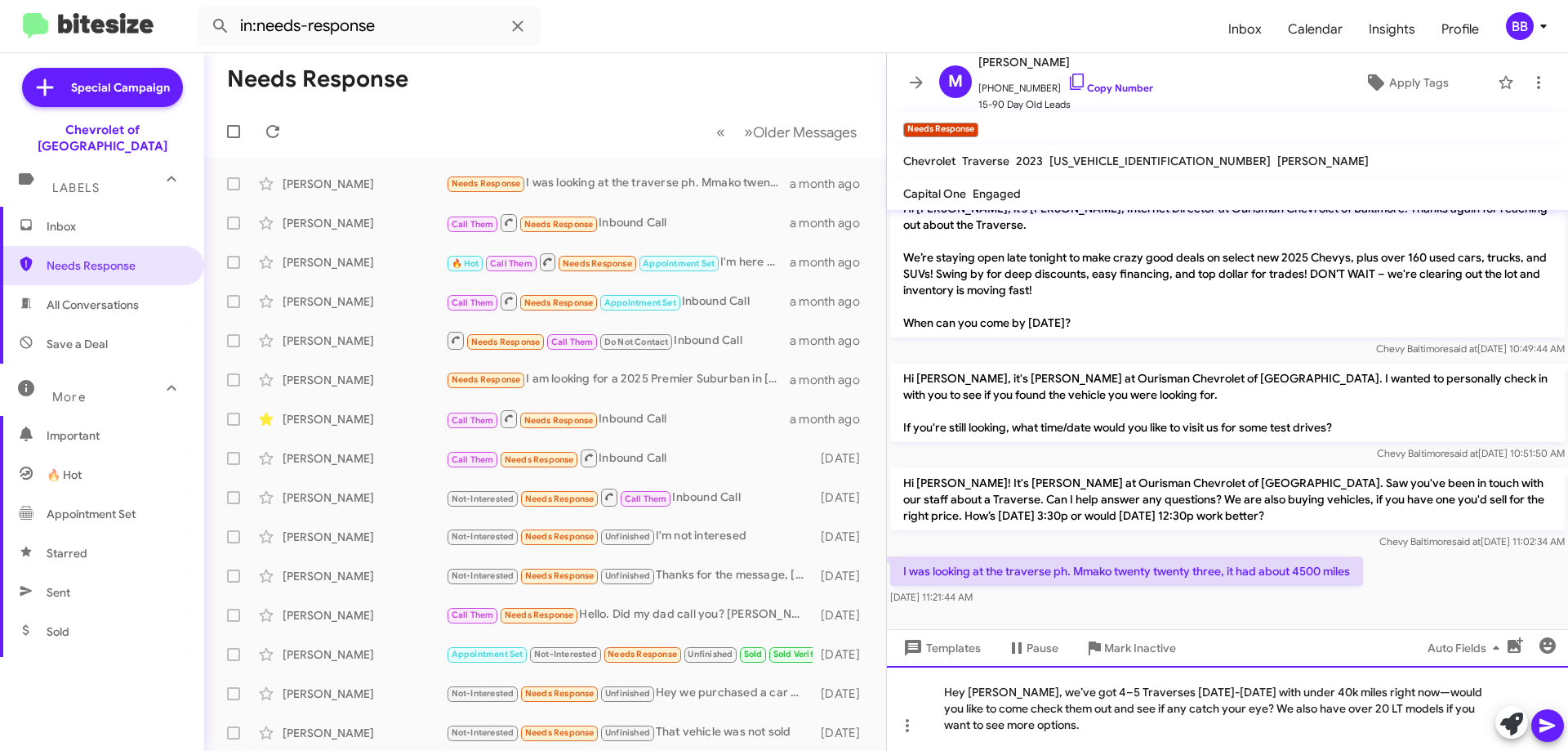
click at [1302, 710] on div "Hey [PERSON_NAME], we’ve got 4–5 Traverses [DATE]-[DATE] with under 40k miles r…" at bounding box center [1227, 708] width 681 height 85
click at [1558, 731] on button at bounding box center [1547, 725] width 32 height 32
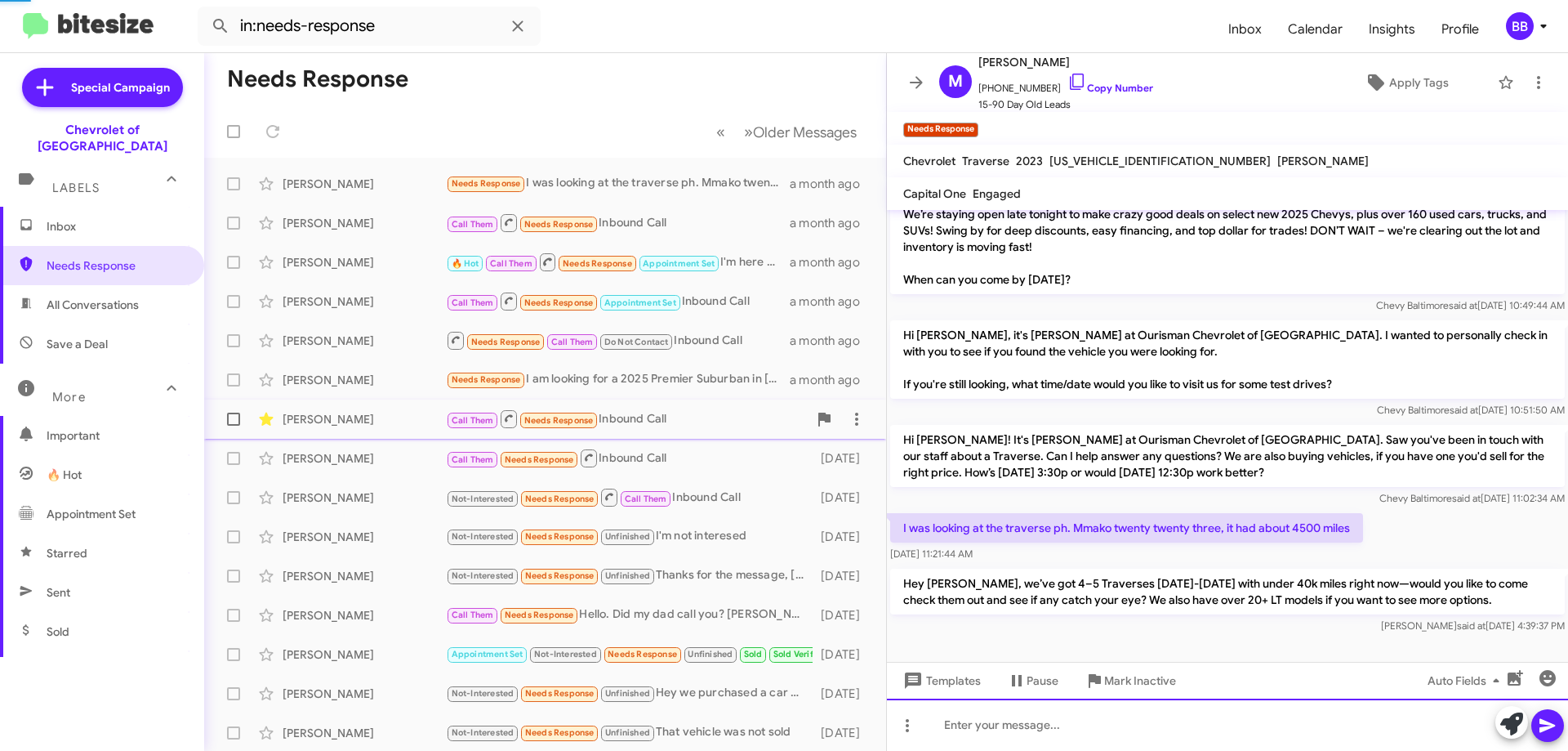
scroll to position [102, 0]
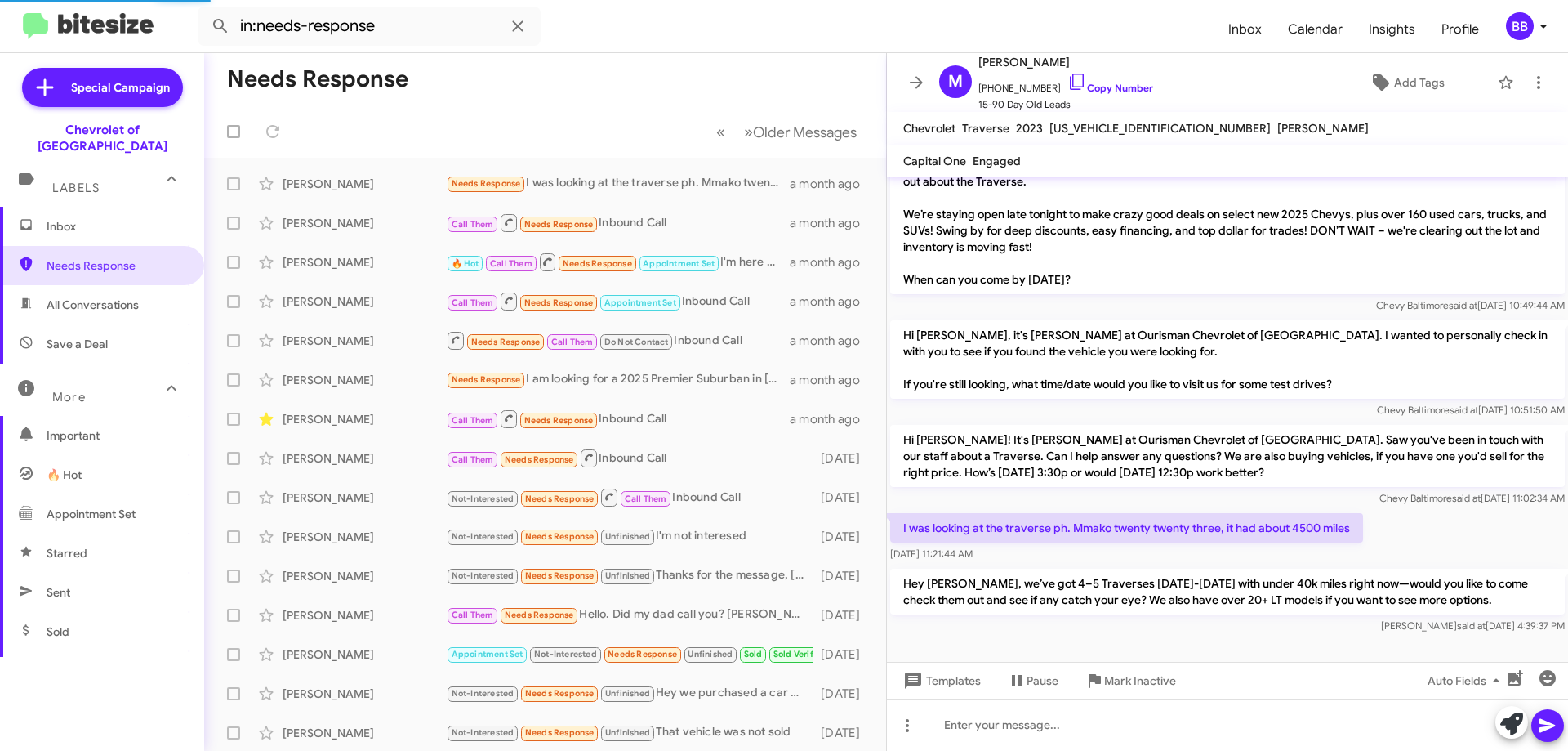
click at [108, 218] on span "Inbox" at bounding box center [116, 226] width 139 height 17
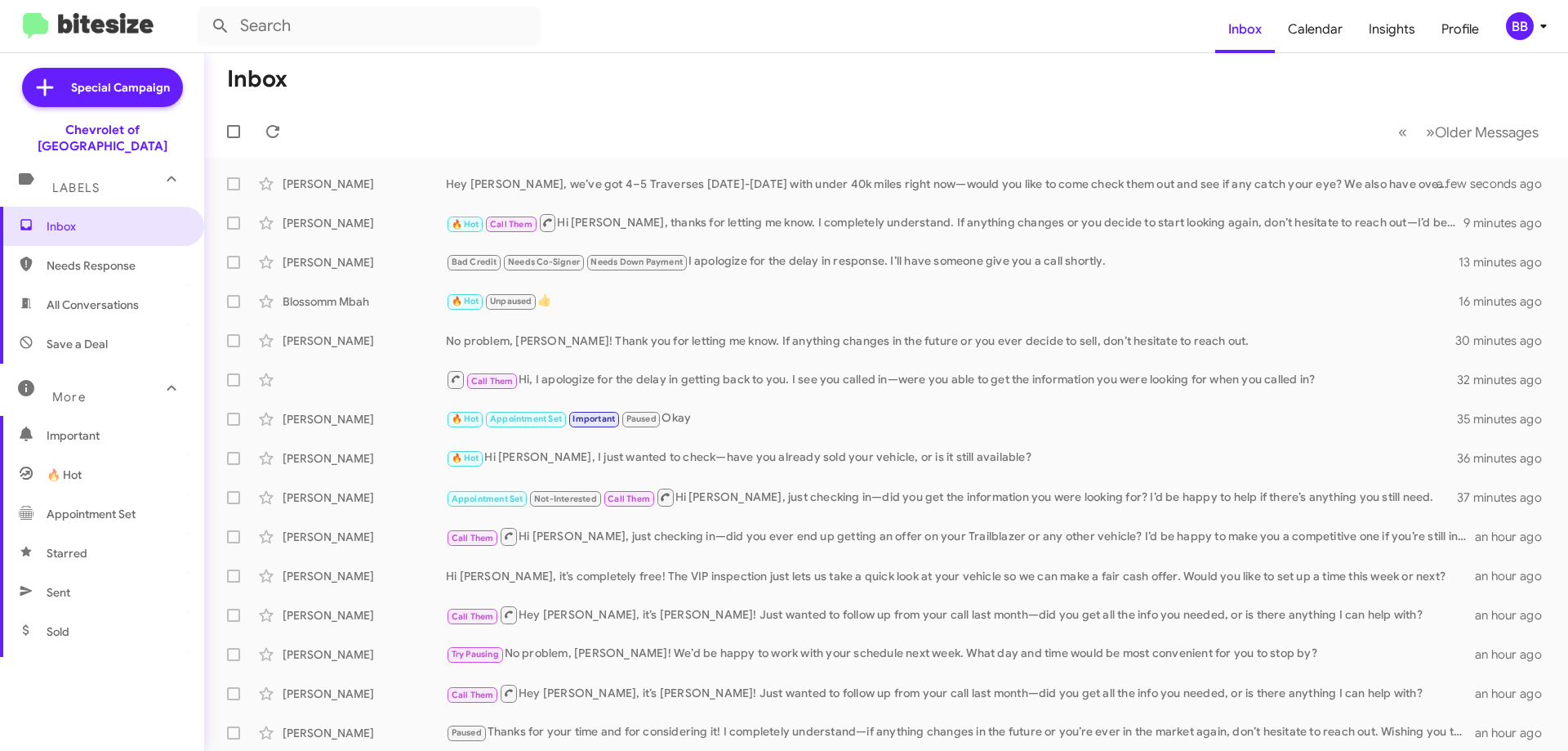
click at [129, 257] on span "Needs Response" at bounding box center [116, 265] width 139 height 17
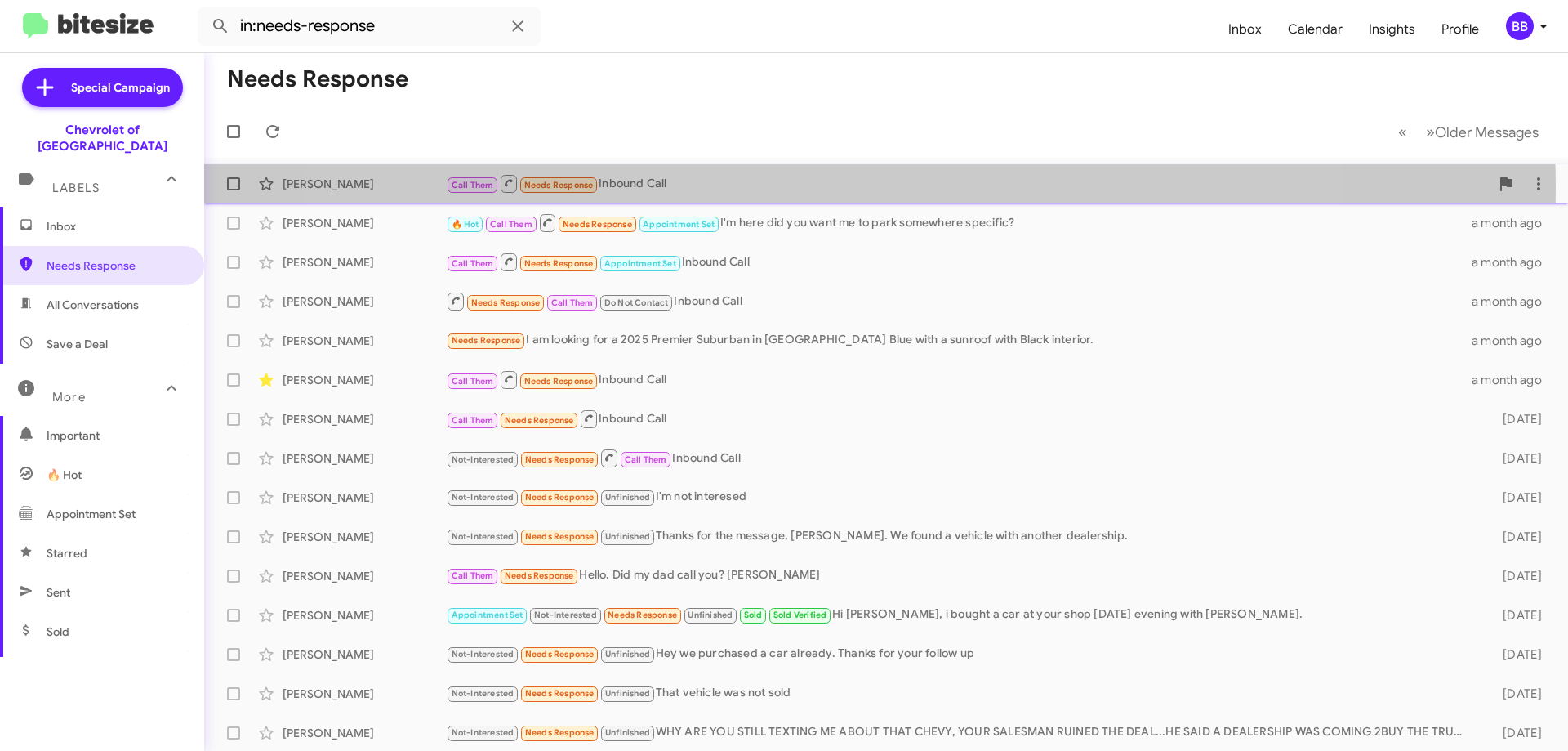
click at [826, 188] on div "Call Them Needs Response Inbound Call" at bounding box center [967, 183] width 1044 height 20
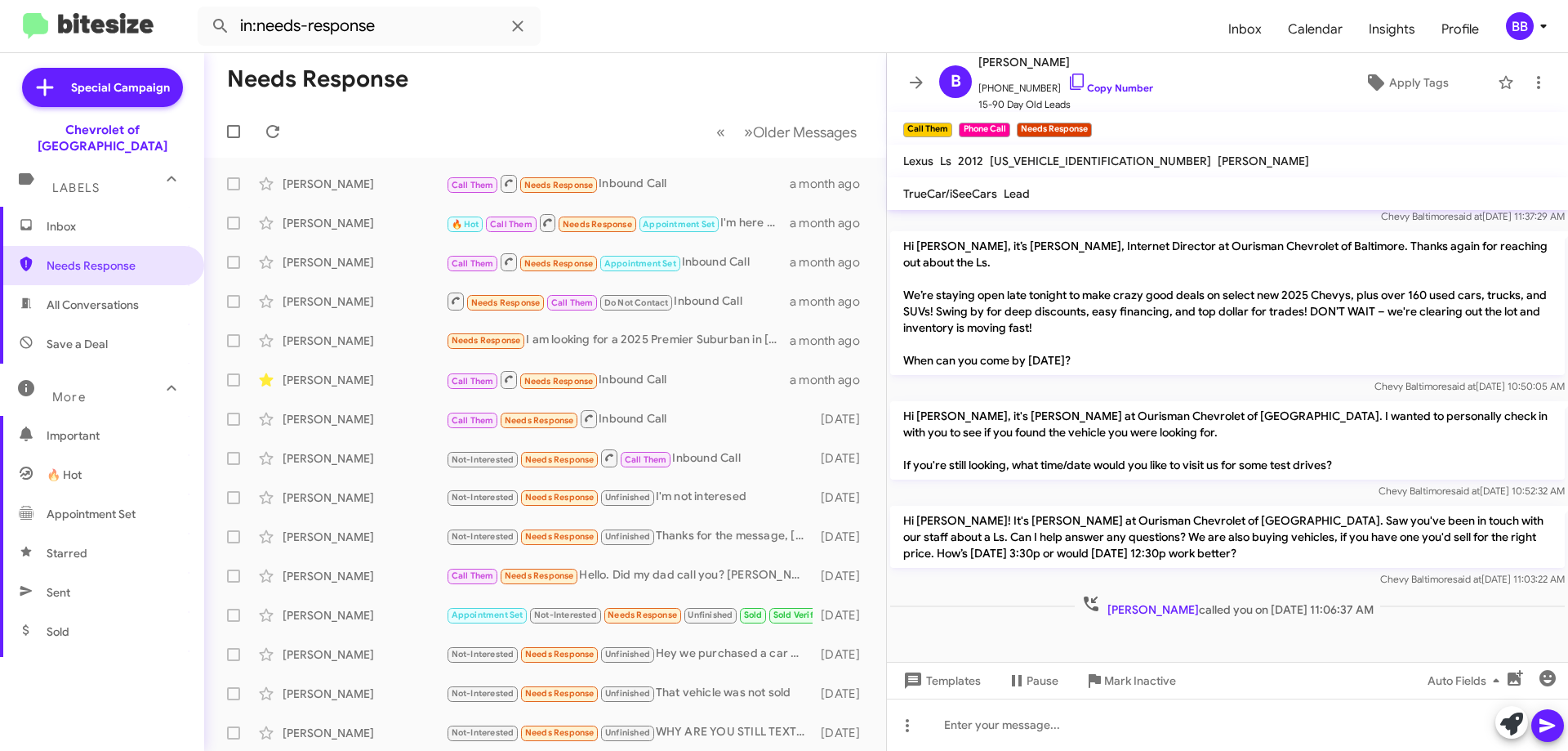
scroll to position [610, 0]
click at [1109, 86] on link "Copy Number" at bounding box center [1111, 88] width 86 height 12
click at [1095, 120] on span "×" at bounding box center [1089, 121] width 13 height 19
click at [1394, 80] on span "Apply Tags" at bounding box center [1419, 82] width 60 height 29
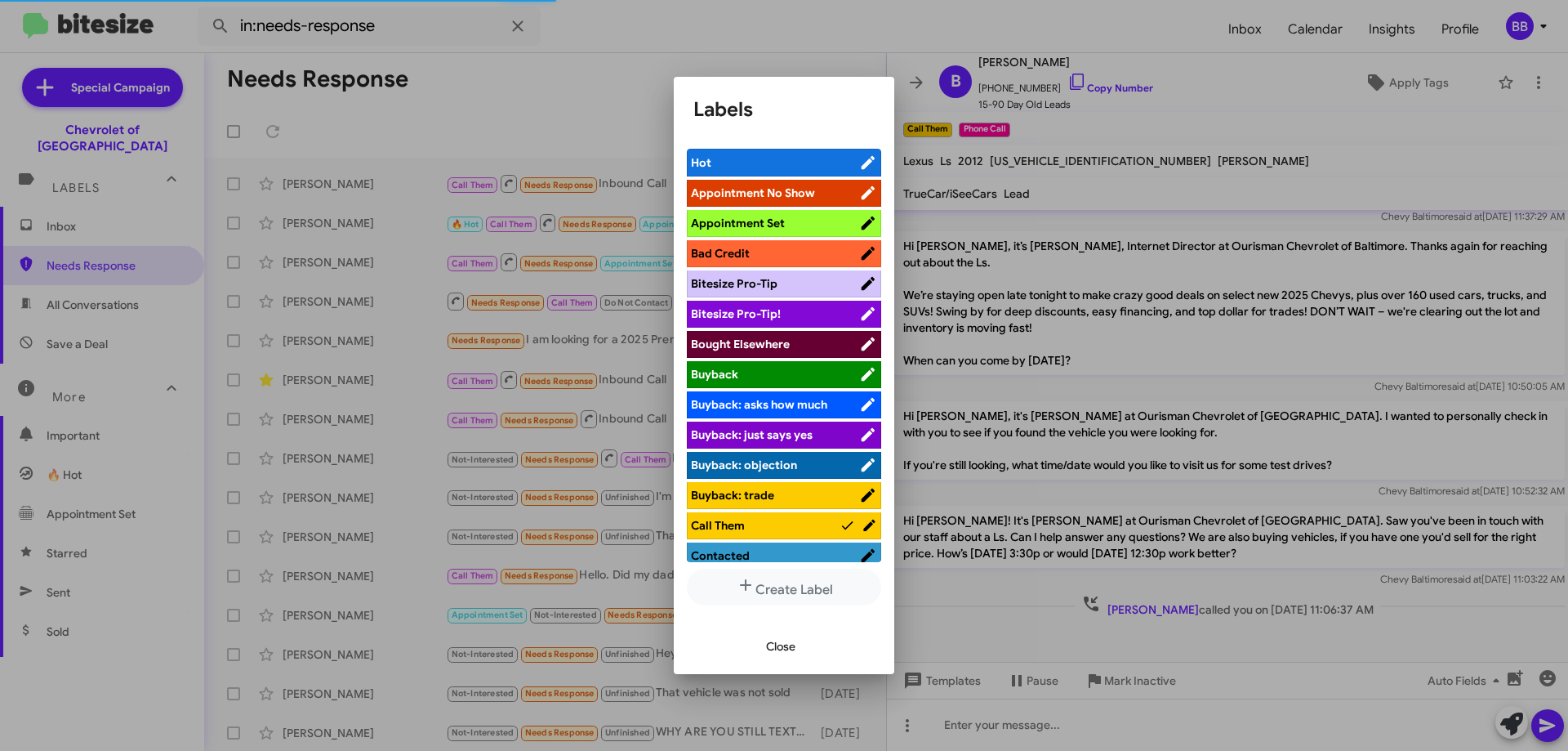
scroll to position [490, 0]
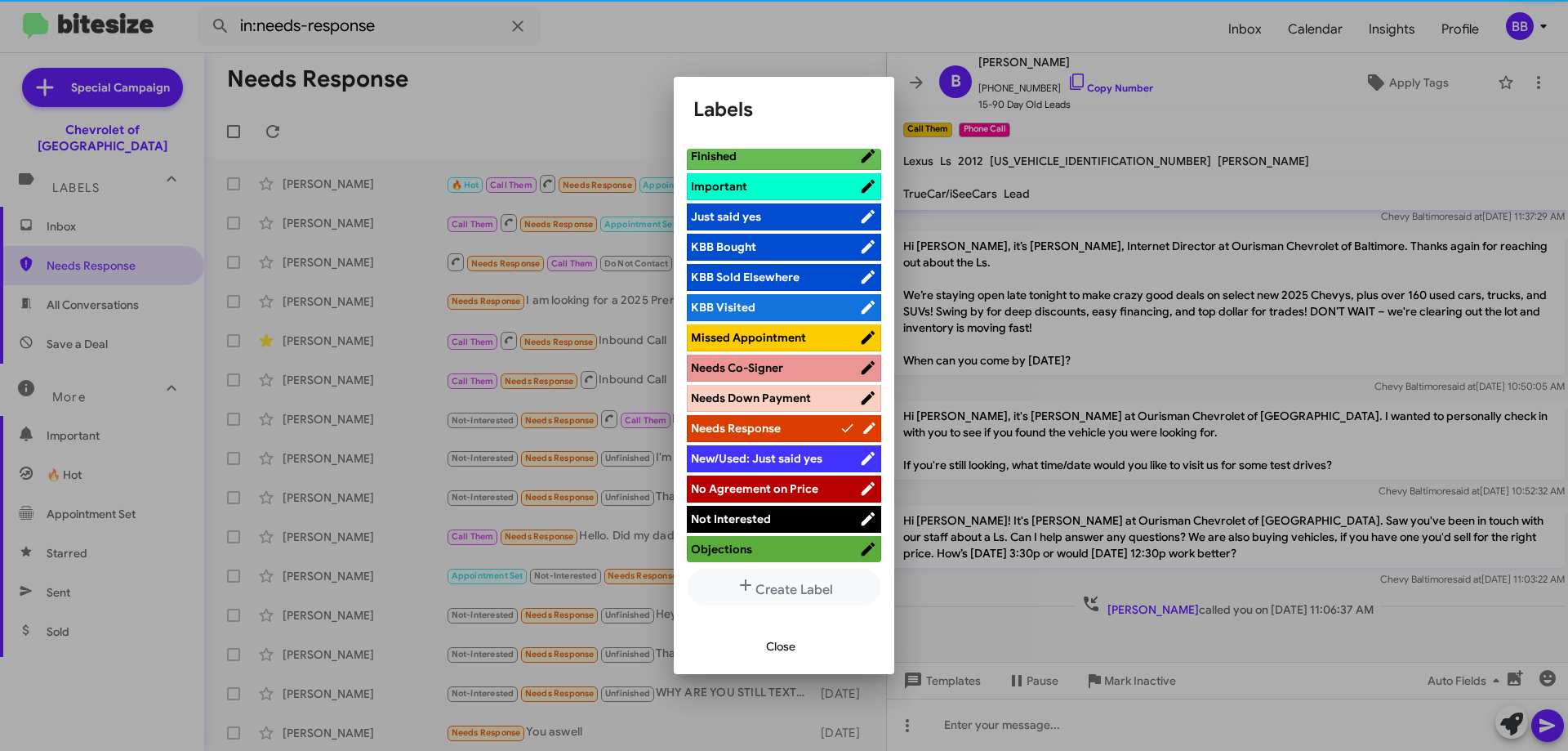
click at [776, 334] on span "Missed Appointment" at bounding box center [748, 337] width 115 height 15
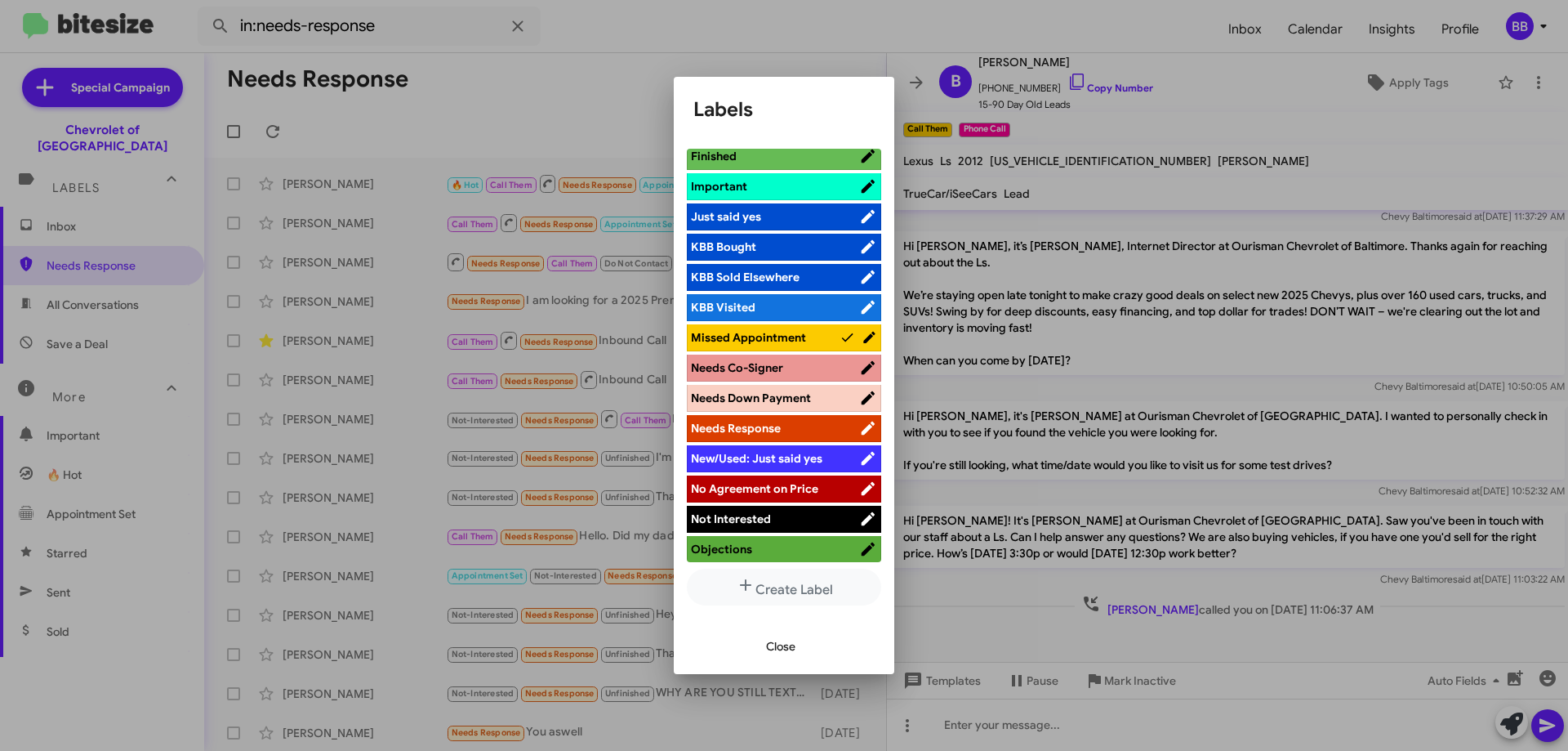
scroll to position [735, 0]
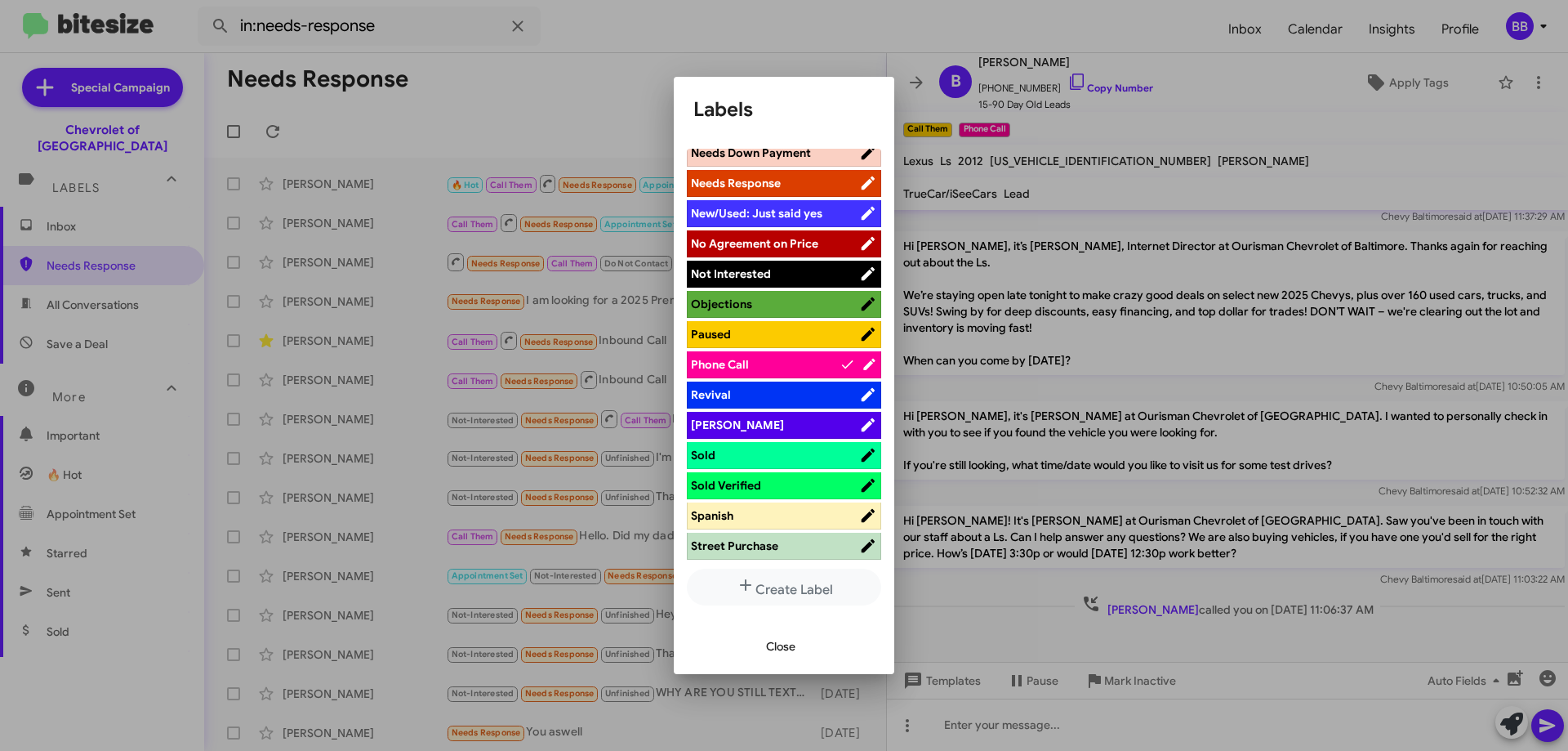
click at [788, 334] on span "Paused" at bounding box center [775, 334] width 169 height 17
click at [794, 649] on span "Close" at bounding box center [780, 646] width 29 height 29
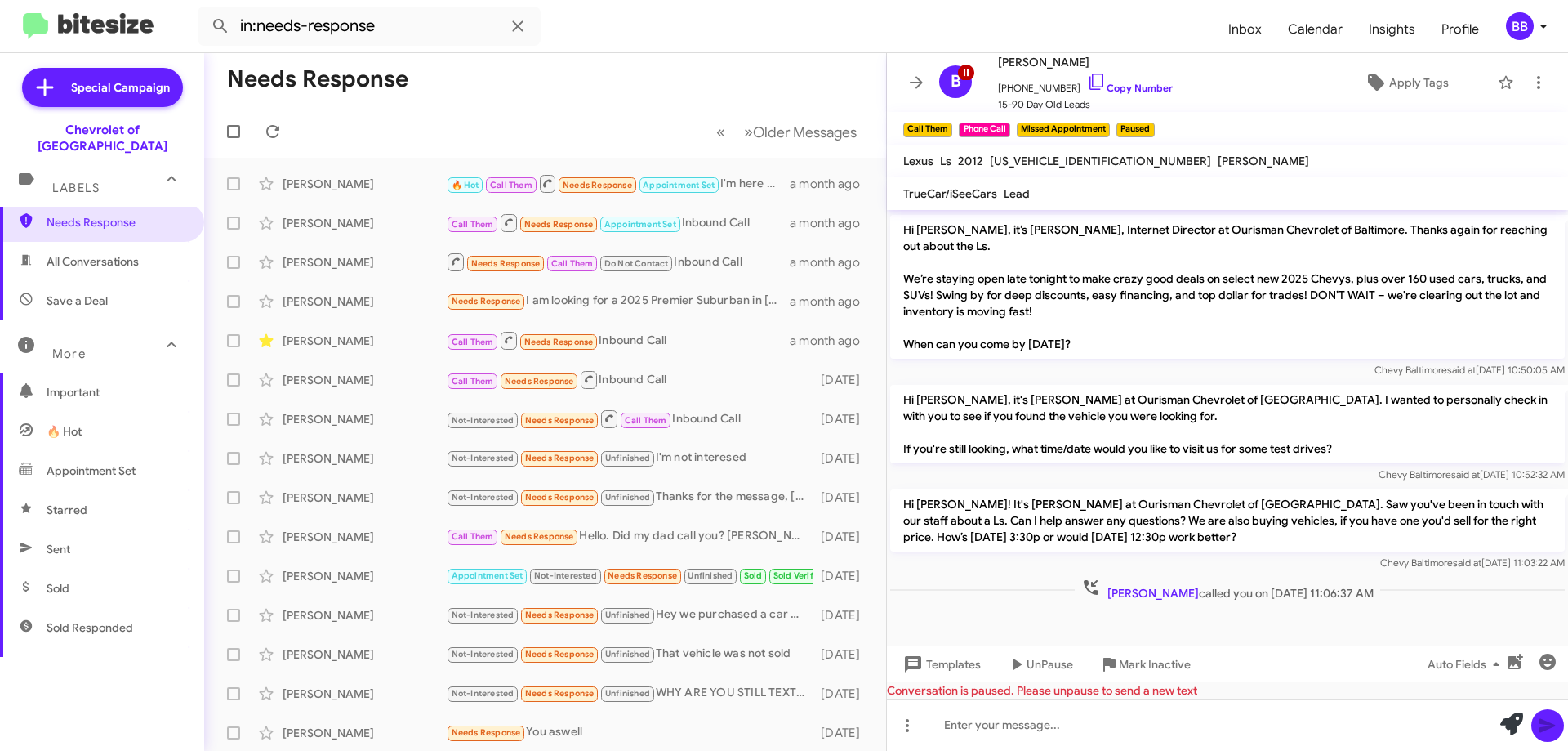
scroll to position [0, 0]
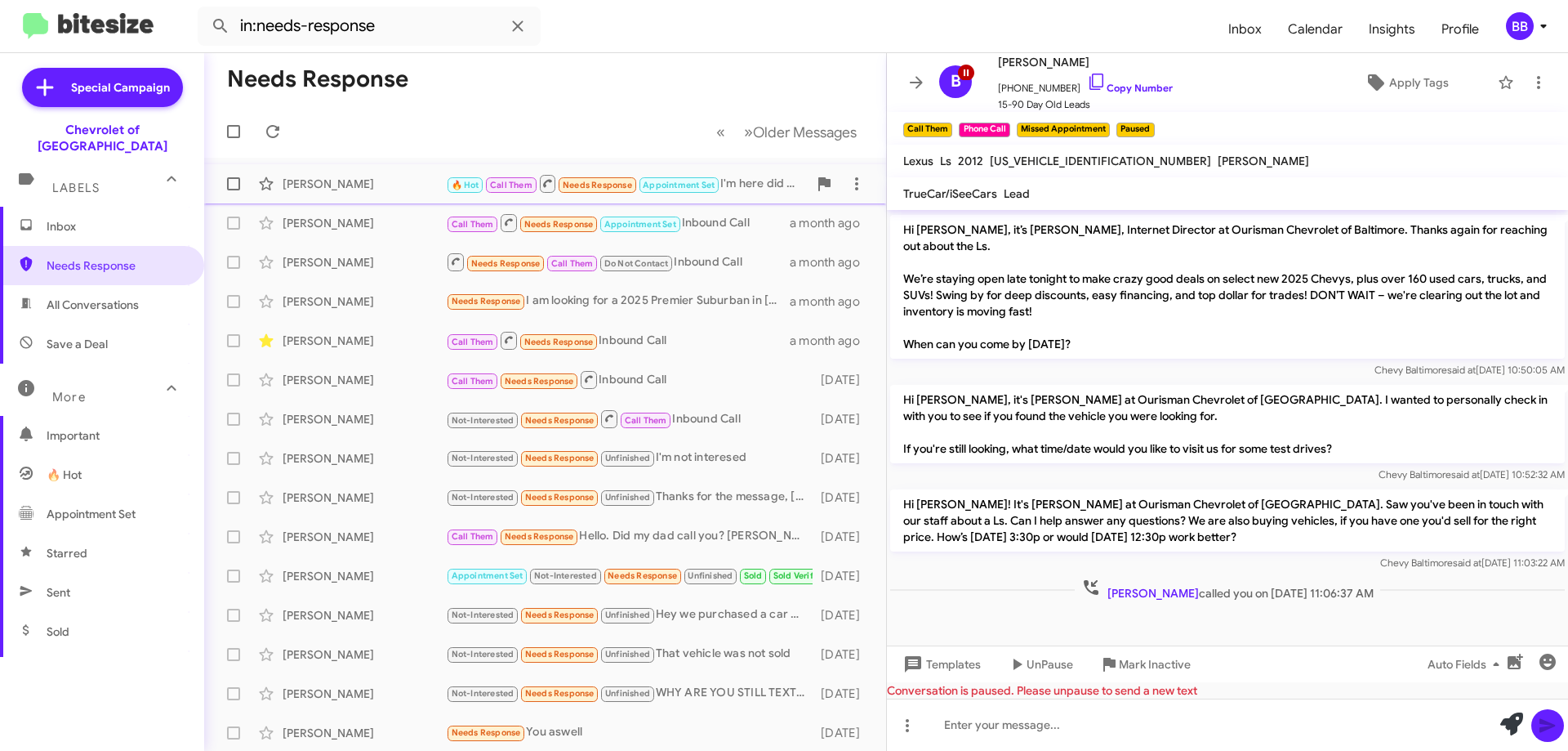
click at [696, 182] on span "Appointment Set" at bounding box center [679, 185] width 72 height 11
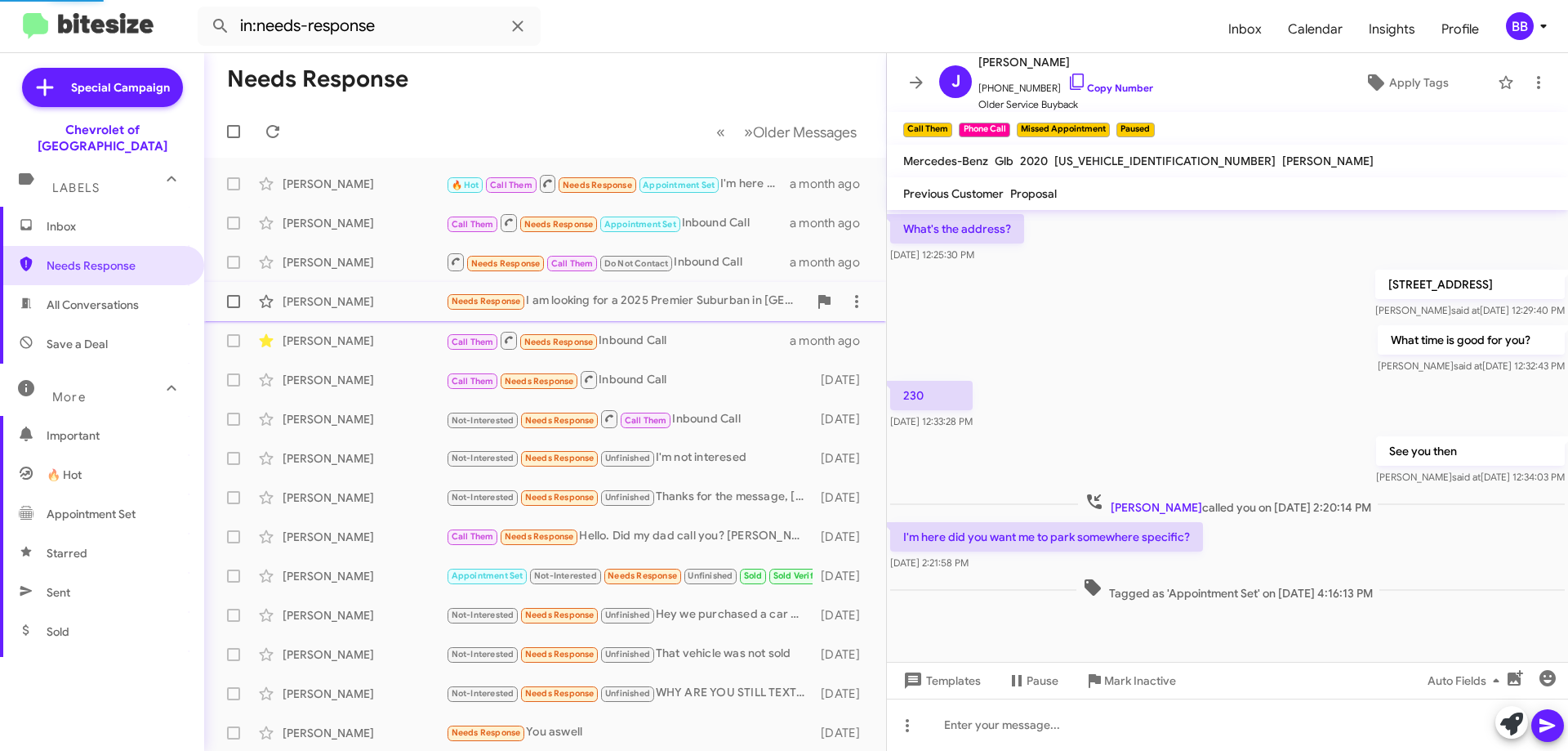
scroll to position [398, 0]
click at [1413, 81] on span "Apply Tags" at bounding box center [1419, 82] width 60 height 29
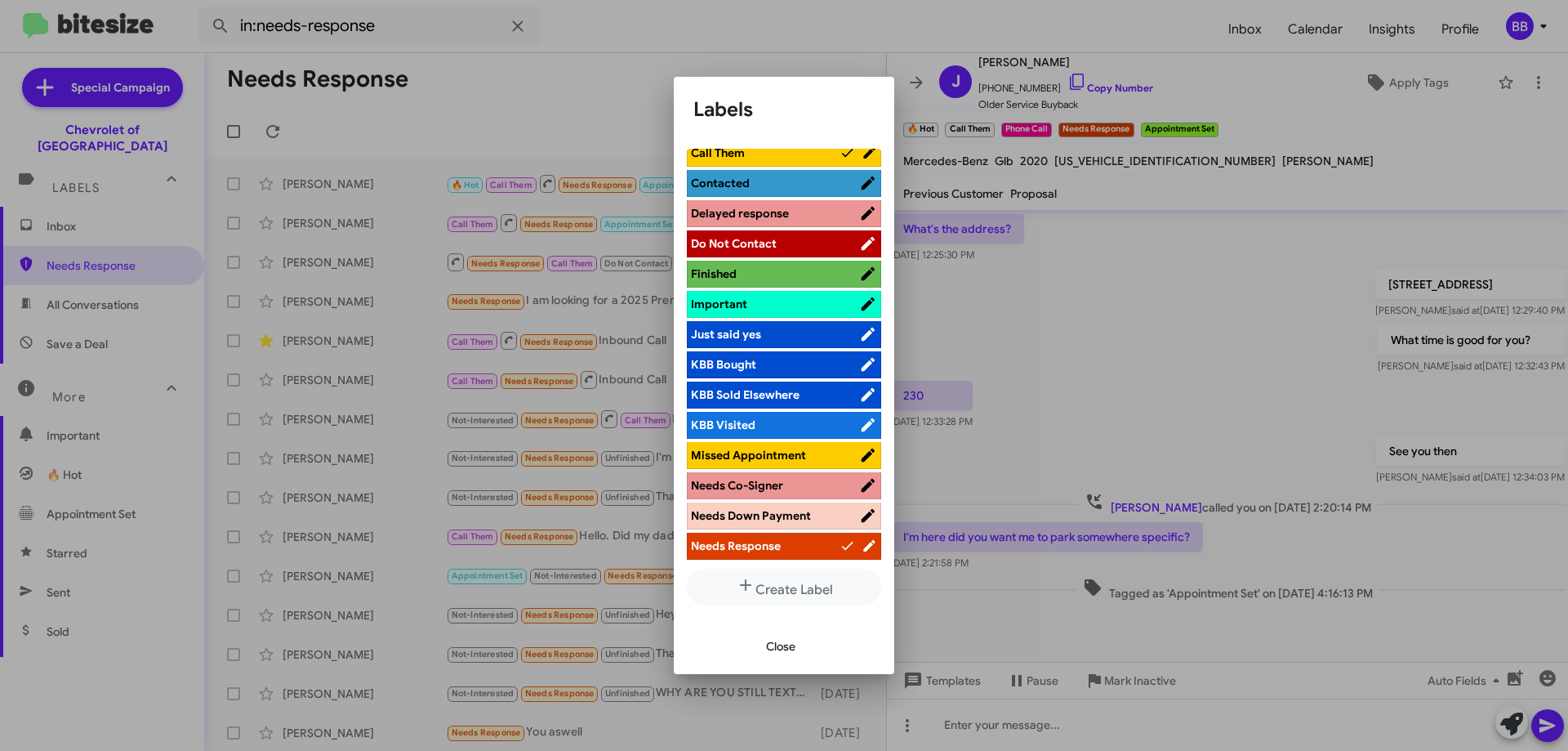
scroll to position [408, 0]
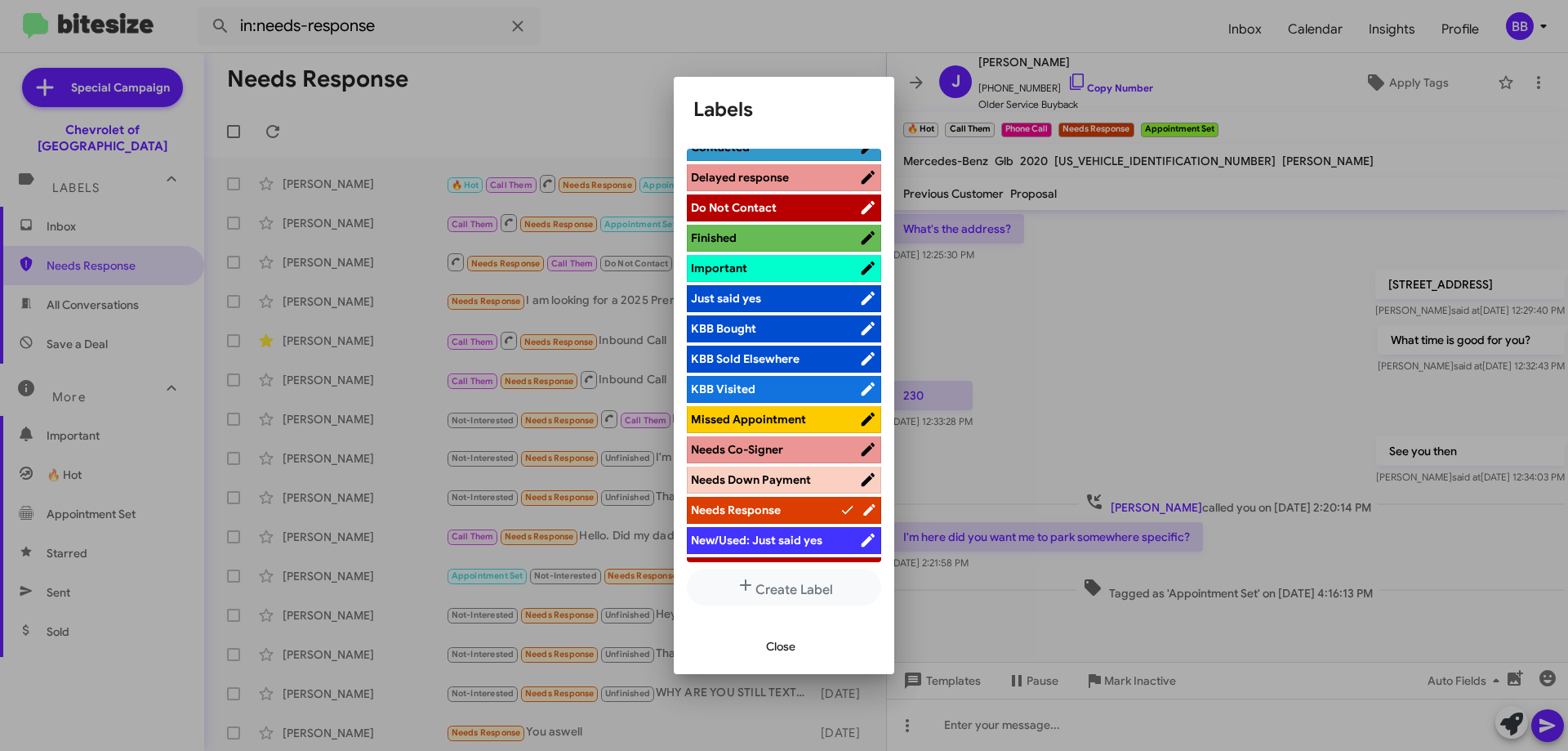
click at [798, 415] on span "Missed Appointment" at bounding box center [748, 419] width 115 height 15
click at [786, 646] on span "Close" at bounding box center [780, 646] width 29 height 29
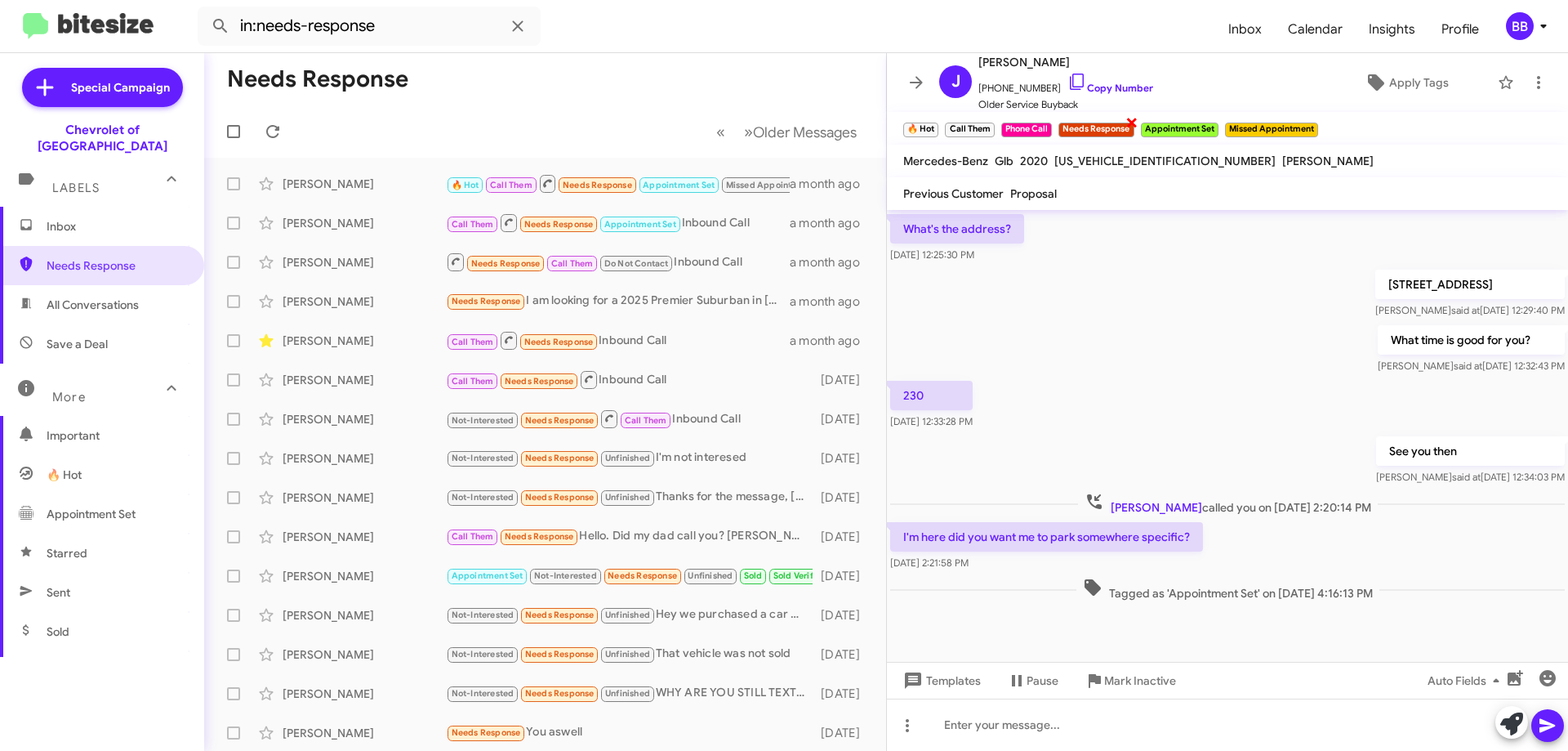
click at [1132, 123] on span "×" at bounding box center [1132, 121] width 13 height 19
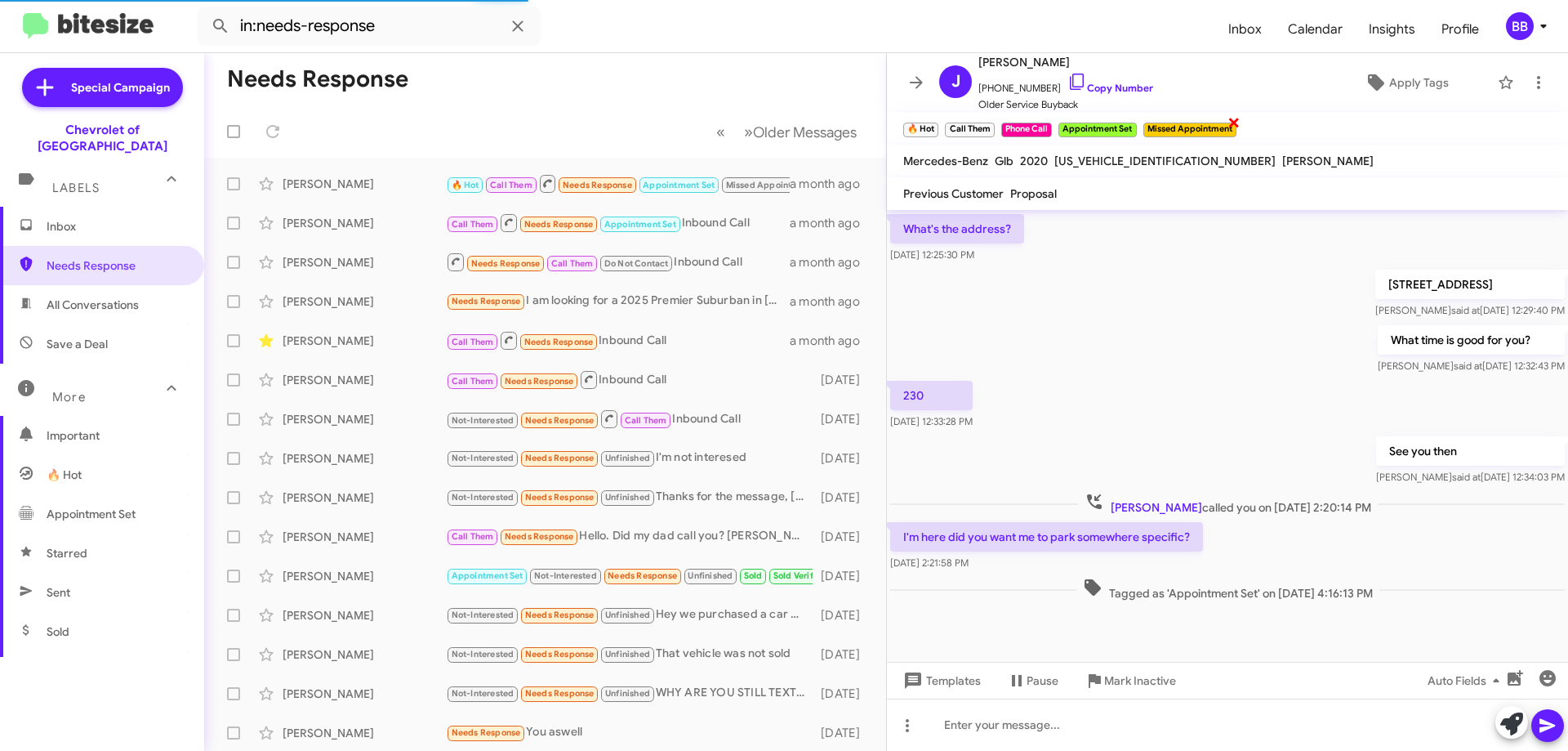
click at [1234, 121] on span "×" at bounding box center [1234, 121] width 13 height 19
click at [1389, 76] on span "Apply Tags" at bounding box center [1419, 82] width 60 height 29
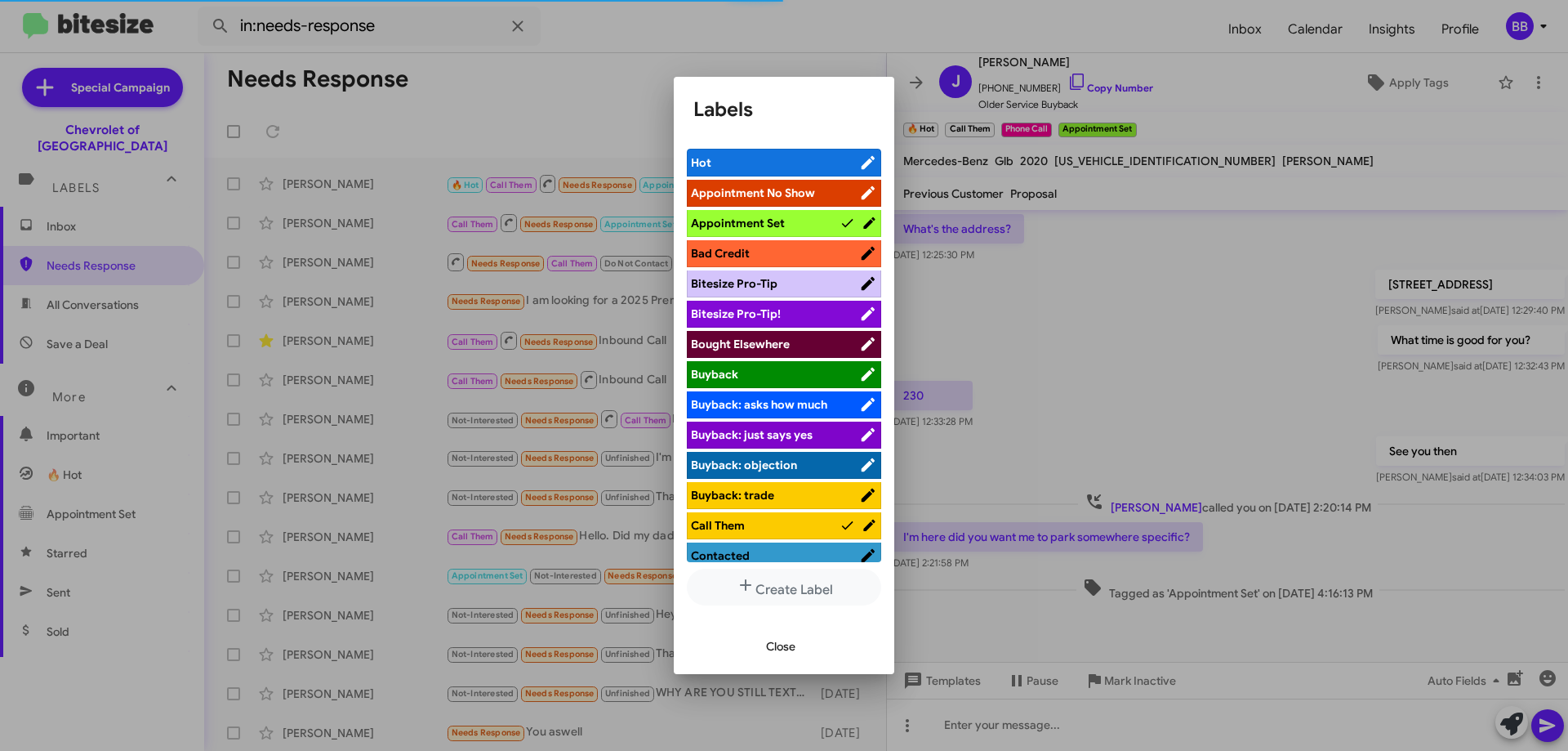
click at [771, 252] on span "Bad Credit" at bounding box center [775, 253] width 169 height 17
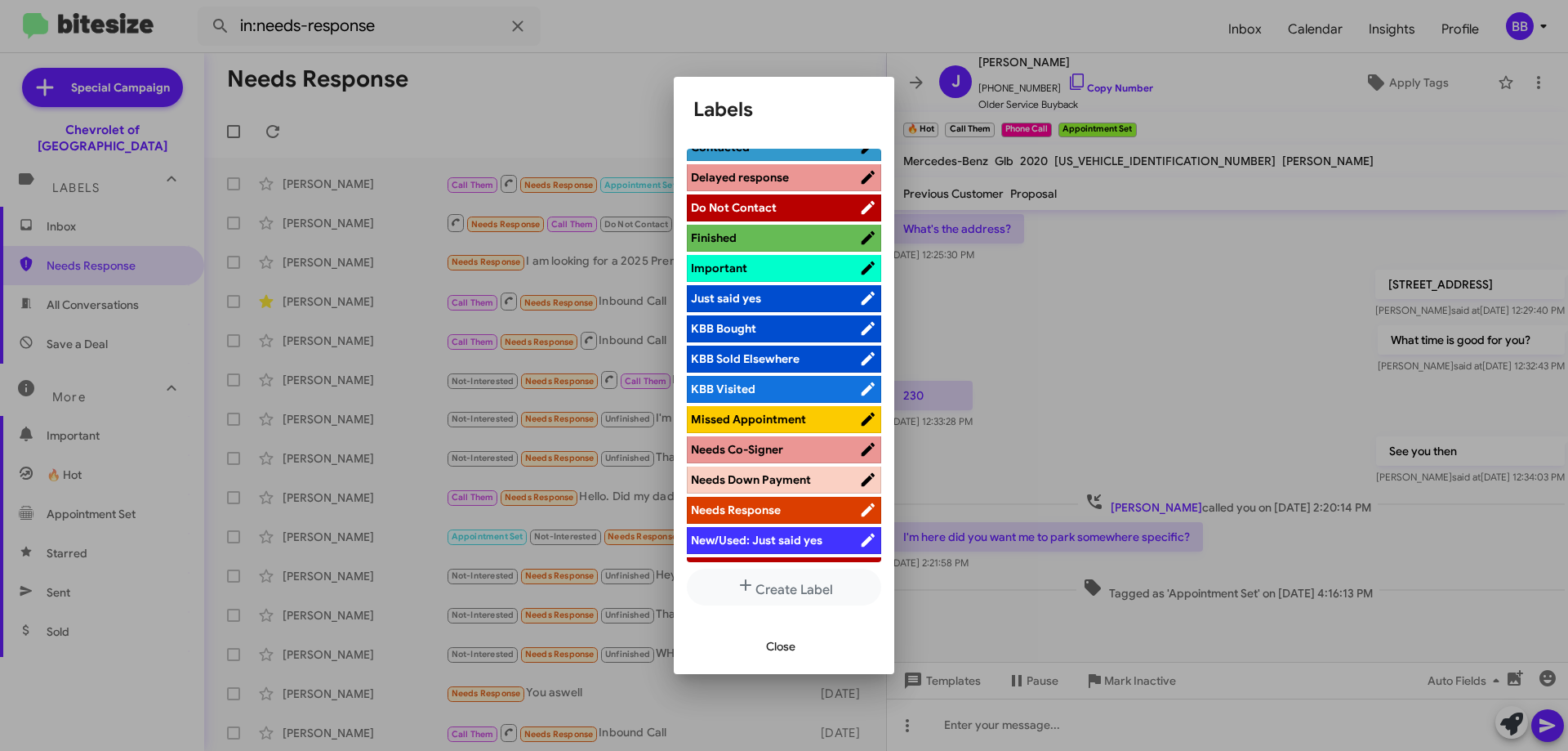
click at [783, 451] on span "Needs Co-Signer" at bounding box center [737, 449] width 92 height 15
click at [780, 643] on span "Close" at bounding box center [780, 646] width 29 height 29
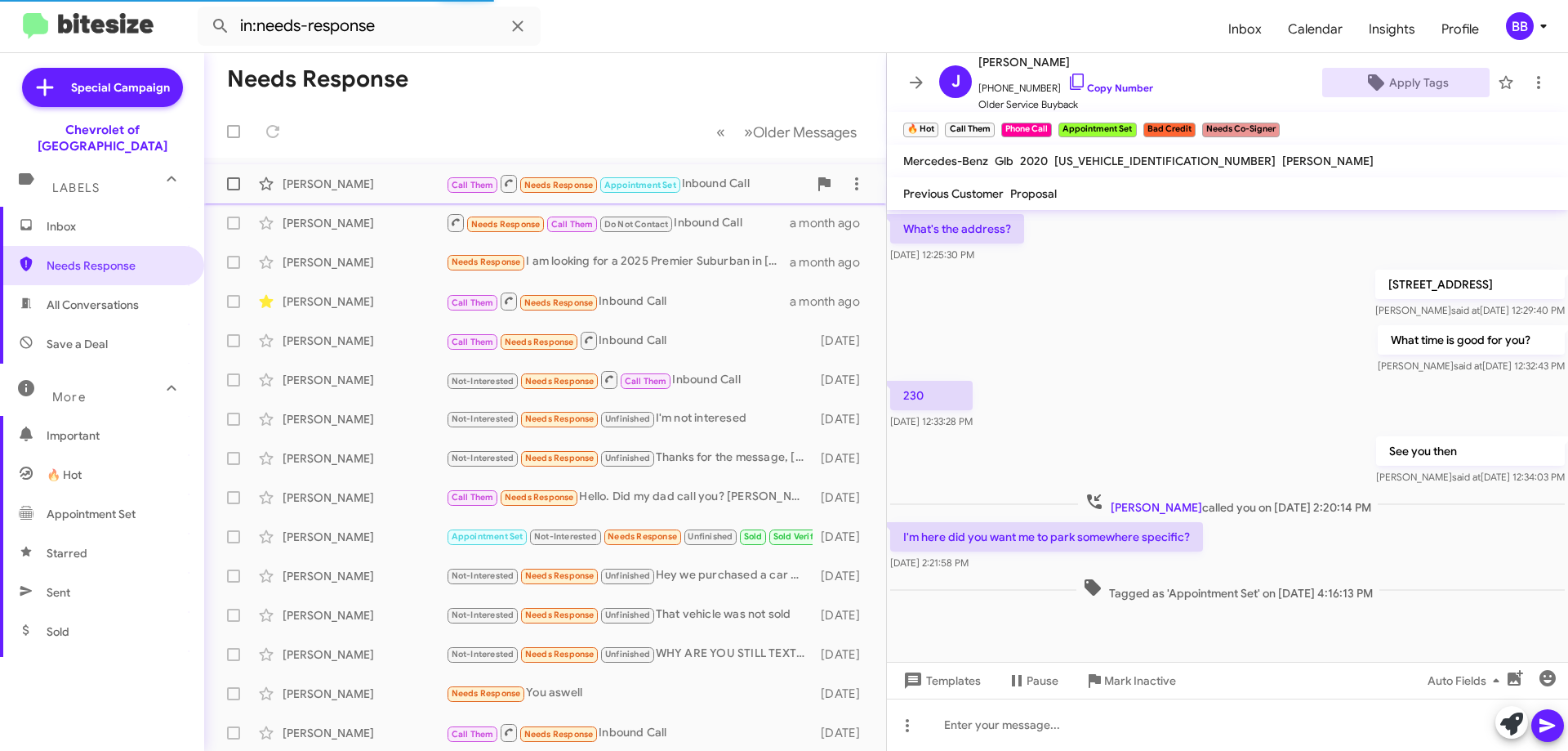
click at [706, 187] on div "Call Them Needs Response Appointment Set Inbound Call" at bounding box center [627, 183] width 362 height 20
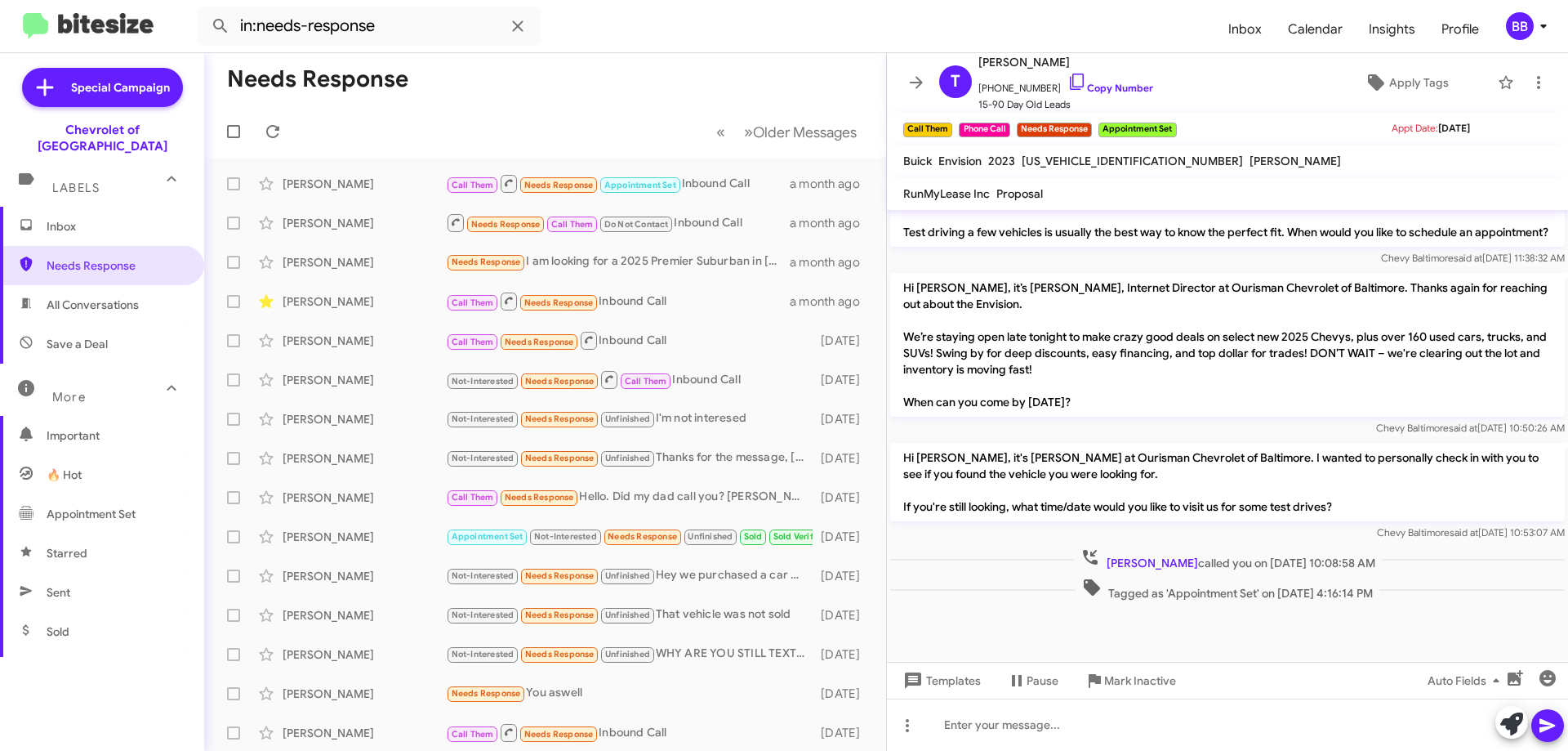
scroll to position [1002, 0]
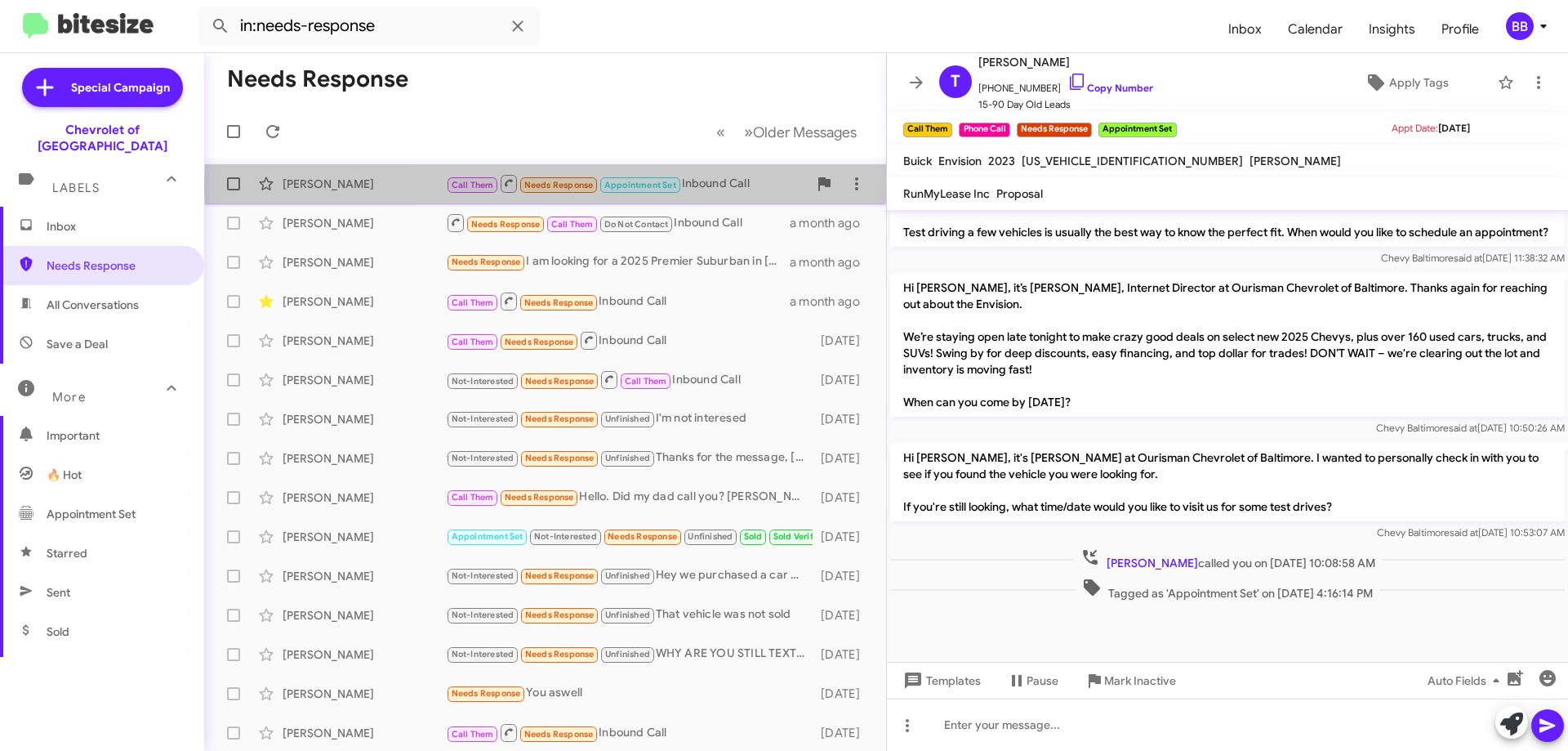
click at [753, 184] on div "Call Them Needs Response Appointment Set Inbound Call" at bounding box center [627, 183] width 362 height 20
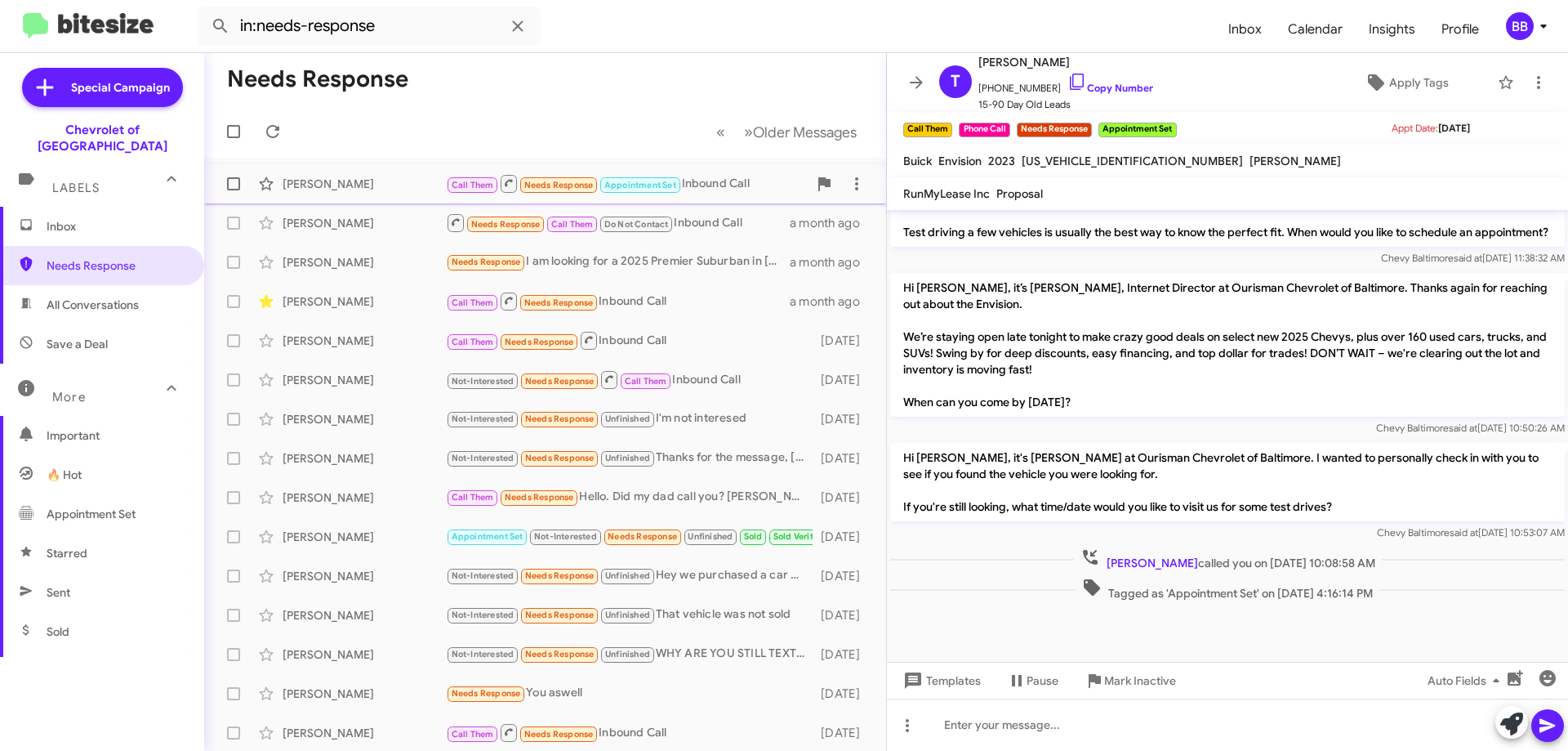
click at [719, 193] on div "Call Them Needs Response Appointment Set Inbound Call" at bounding box center [627, 183] width 362 height 20
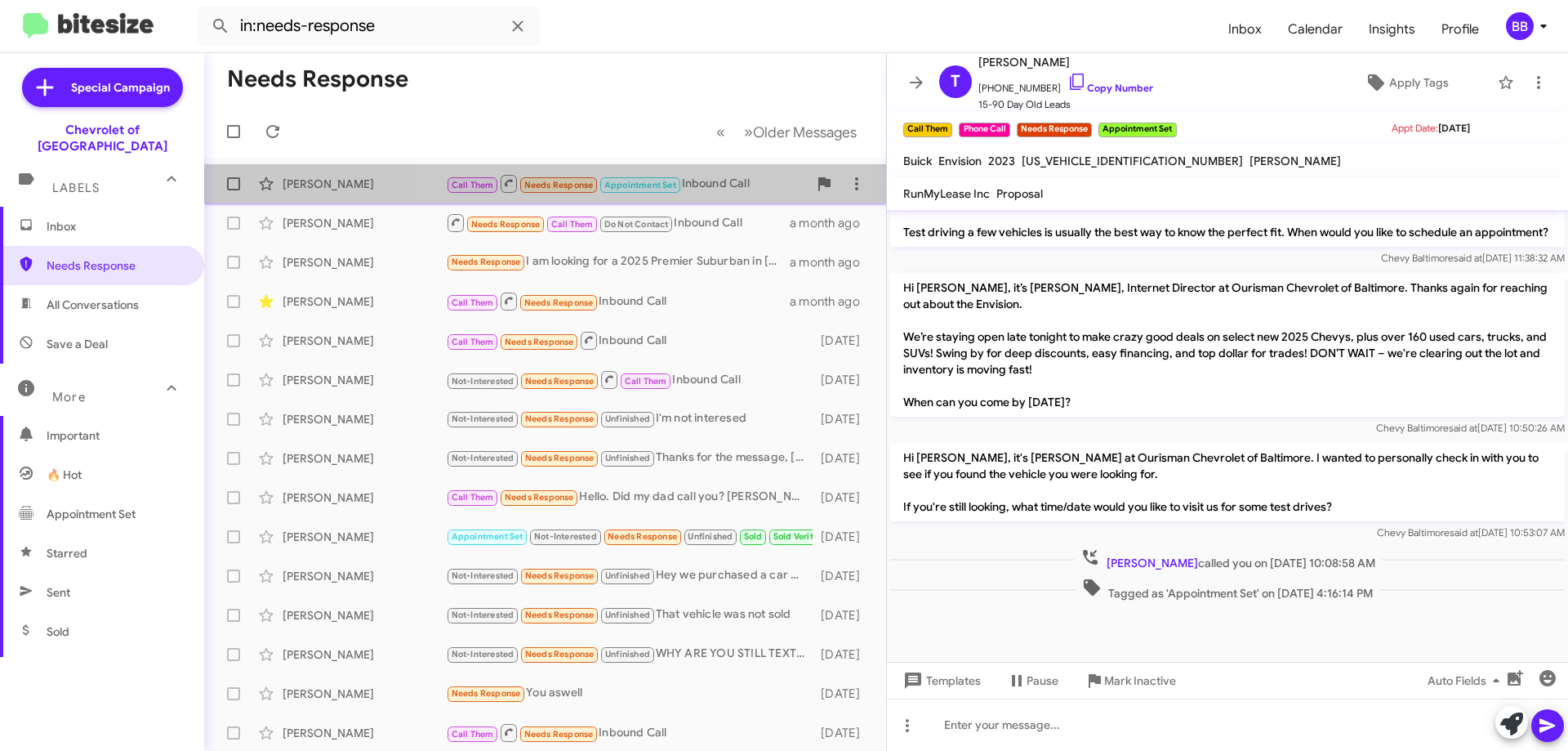
click at [709, 191] on div "Call Them Needs Response Appointment Set Inbound Call" at bounding box center [627, 183] width 362 height 20
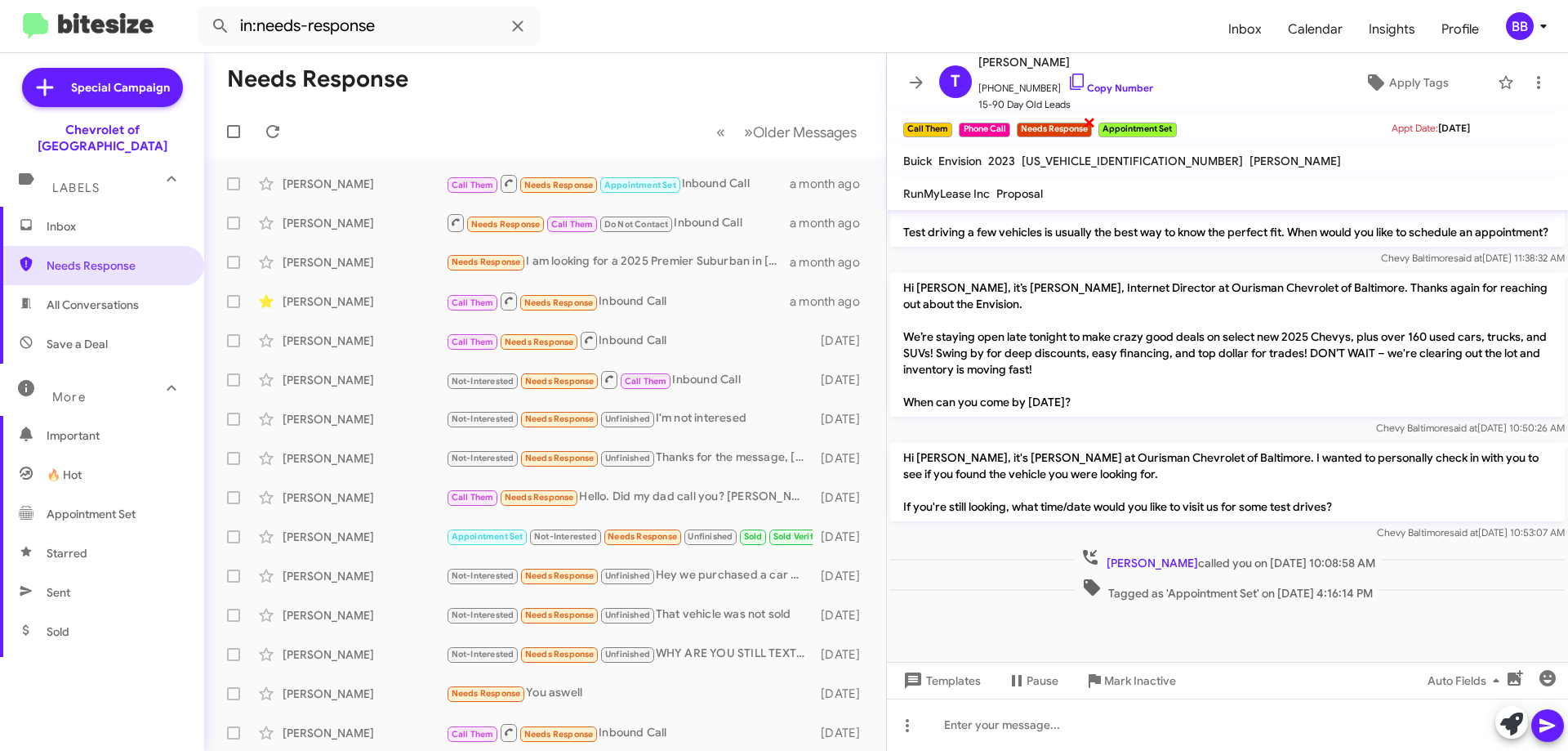
click at [1087, 119] on span "×" at bounding box center [1089, 121] width 13 height 19
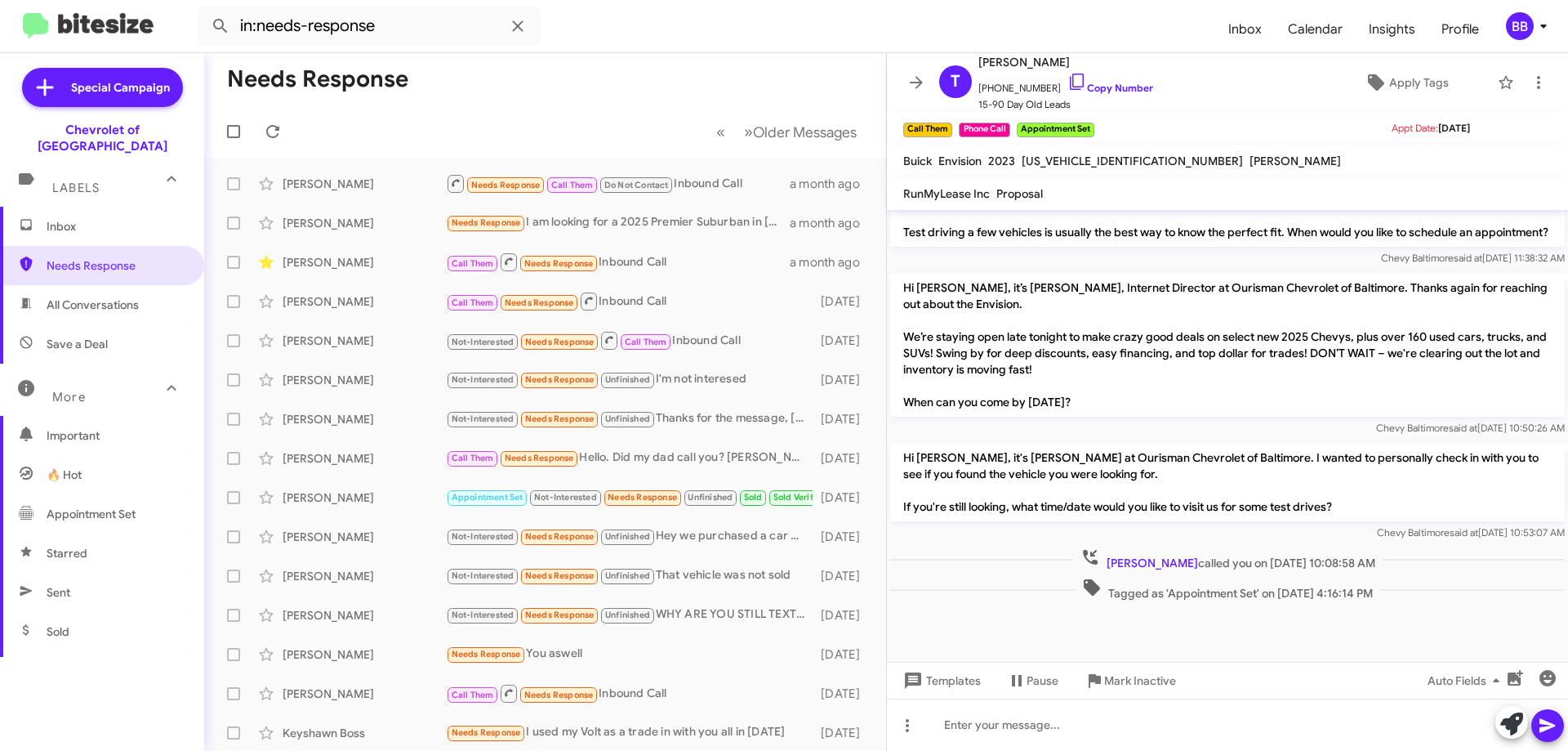
drag, startPoint x: 1386, startPoint y: 509, endPoint x: 903, endPoint y: 464, distance: 485.1
click at [903, 464] on p "Hi [PERSON_NAME], it's [PERSON_NAME] at Ourisman Chevrolet of Baltimore. I want…" at bounding box center [1227, 481] width 674 height 78
click at [1068, 84] on icon at bounding box center [1077, 82] width 19 height 19
click at [1393, 74] on span "Apply Tags" at bounding box center [1419, 82] width 60 height 29
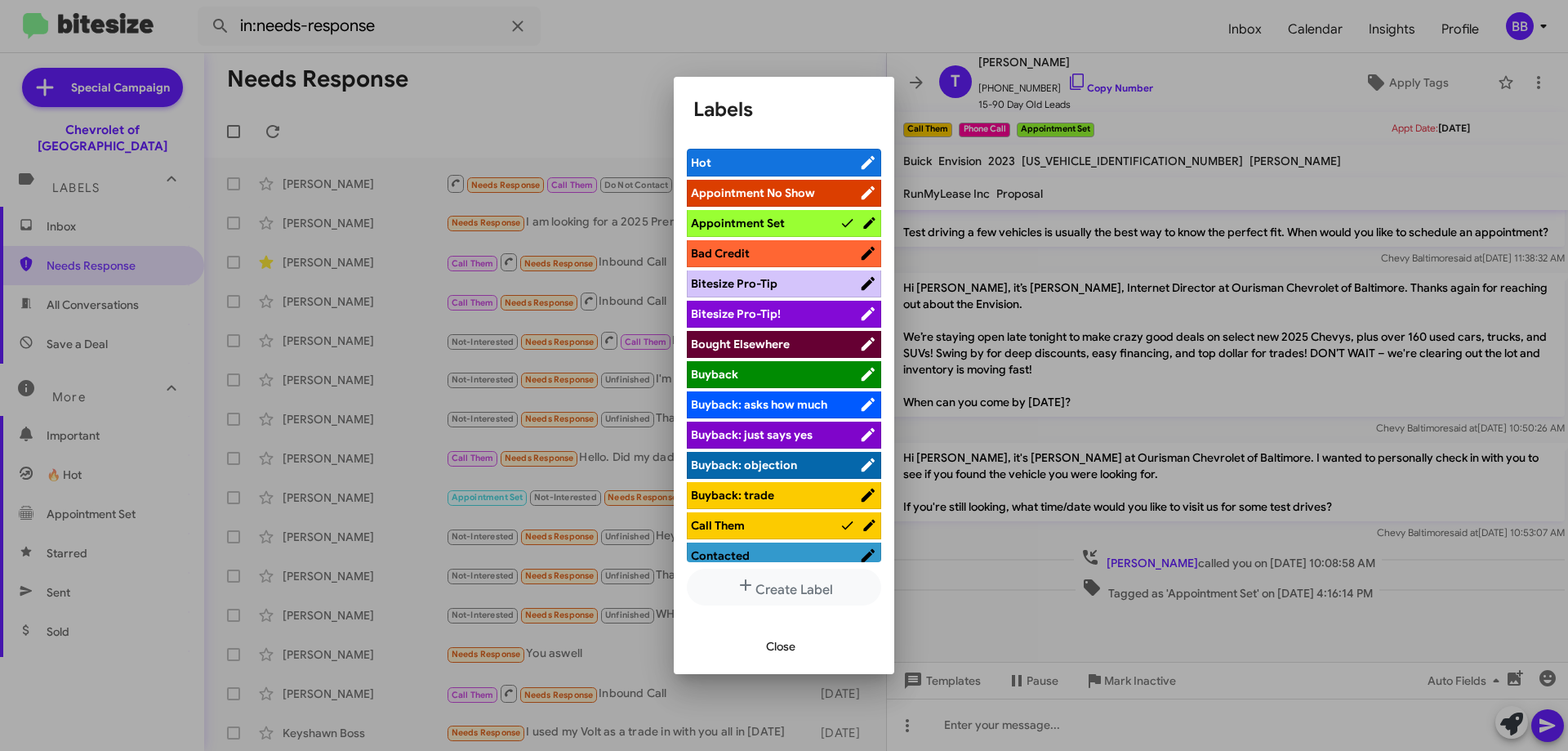
click at [754, 252] on span "Bad Credit" at bounding box center [775, 253] width 169 height 17
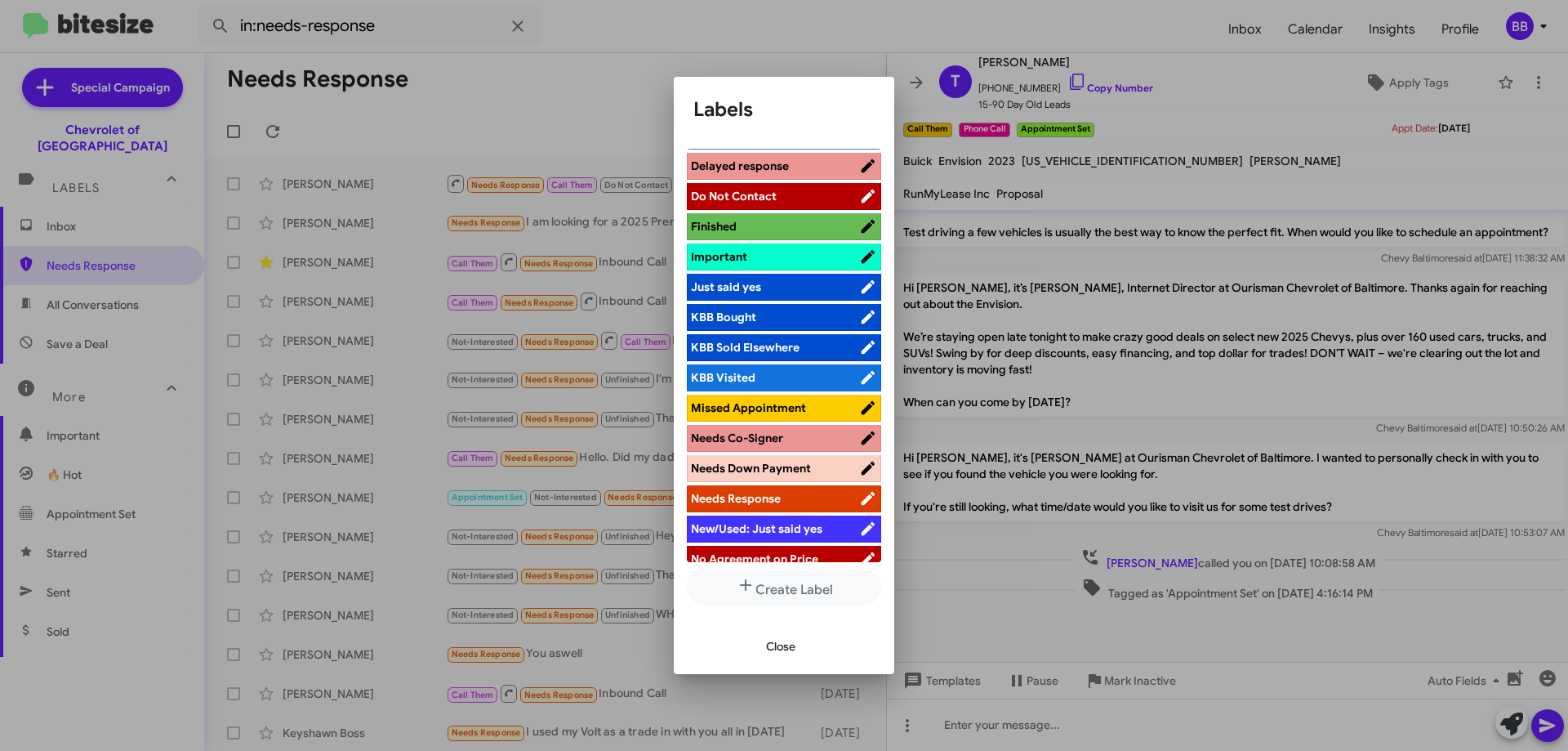
scroll to position [490, 0]
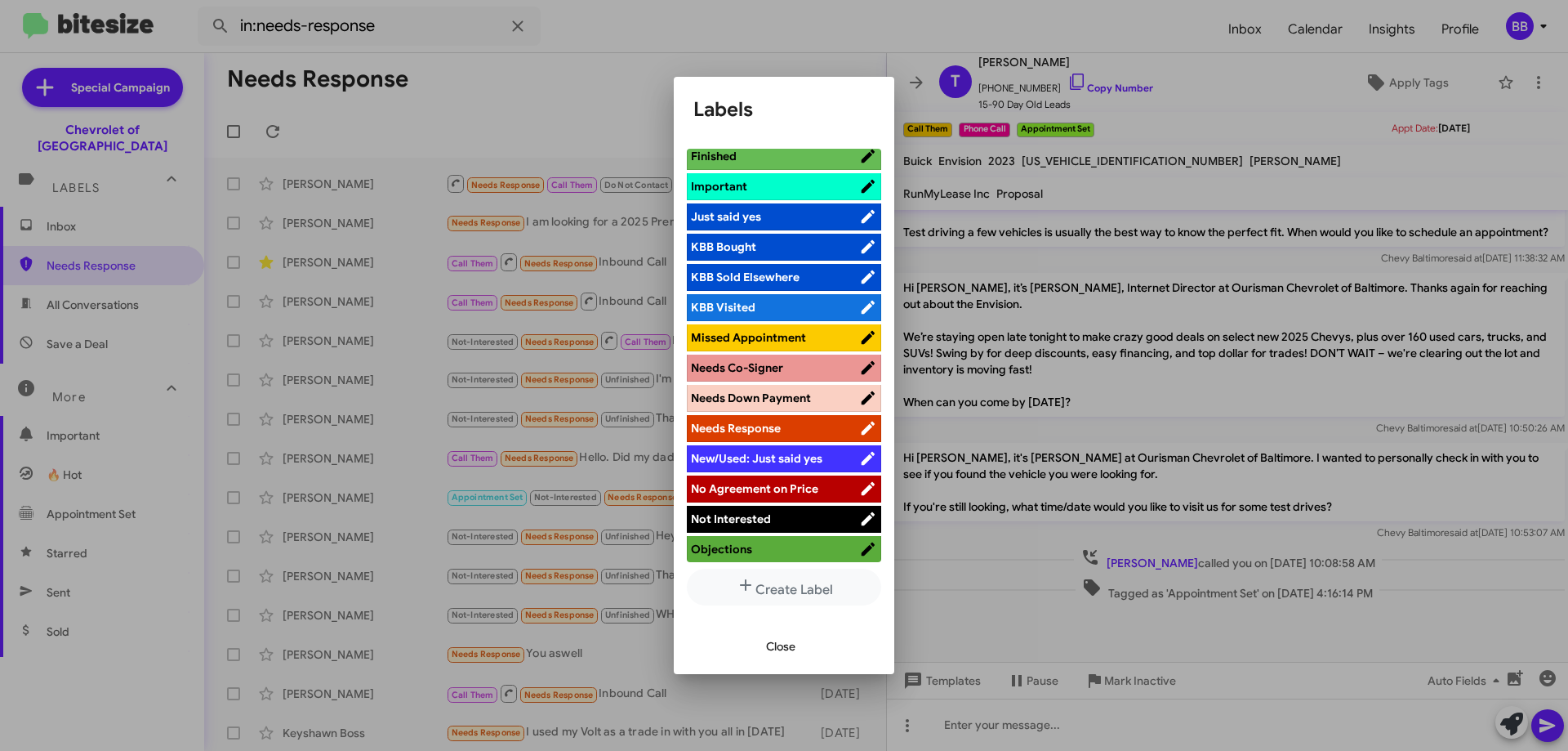
click at [759, 374] on span "Needs Co-Signer" at bounding box center [737, 367] width 92 height 15
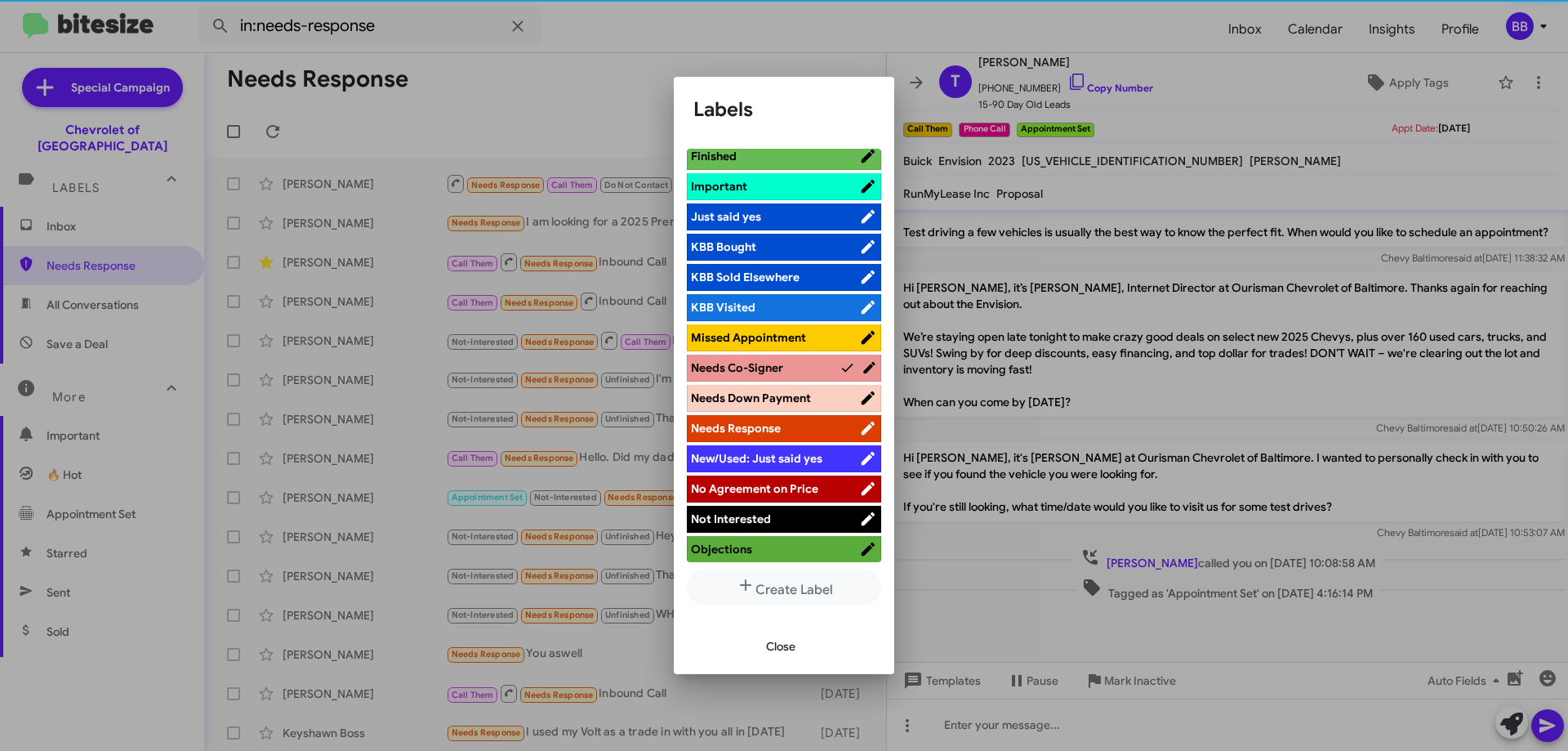
click at [793, 646] on span "Close" at bounding box center [780, 646] width 29 height 29
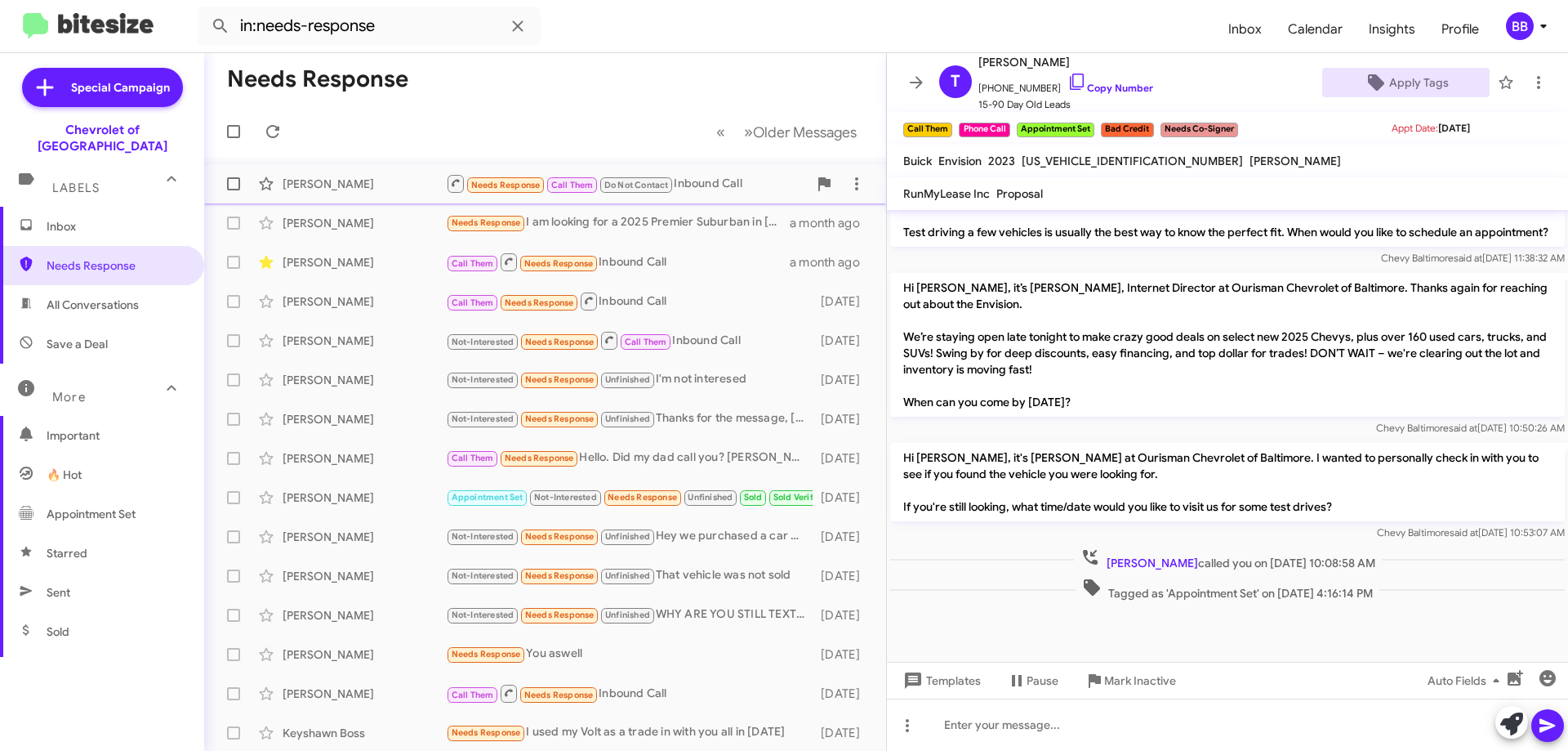
click at [725, 187] on div "Needs Response Call Them Do Not Contact Inbound Call" at bounding box center [627, 183] width 362 height 20
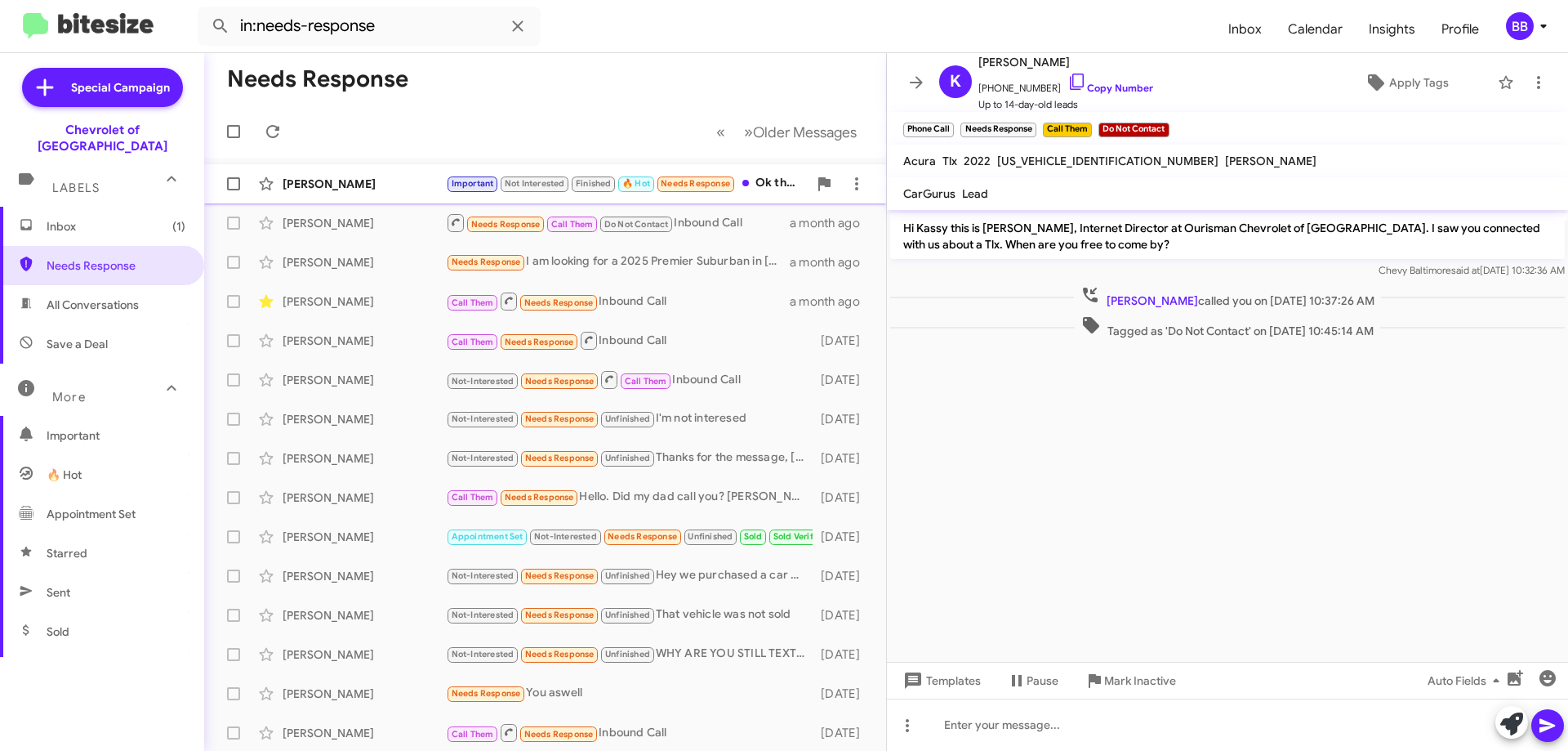
click at [421, 193] on div "[PERSON_NAME] Important Not Interested Finished 🔥 Hot Needs Response Ok thanks …" at bounding box center [544, 184] width 656 height 32
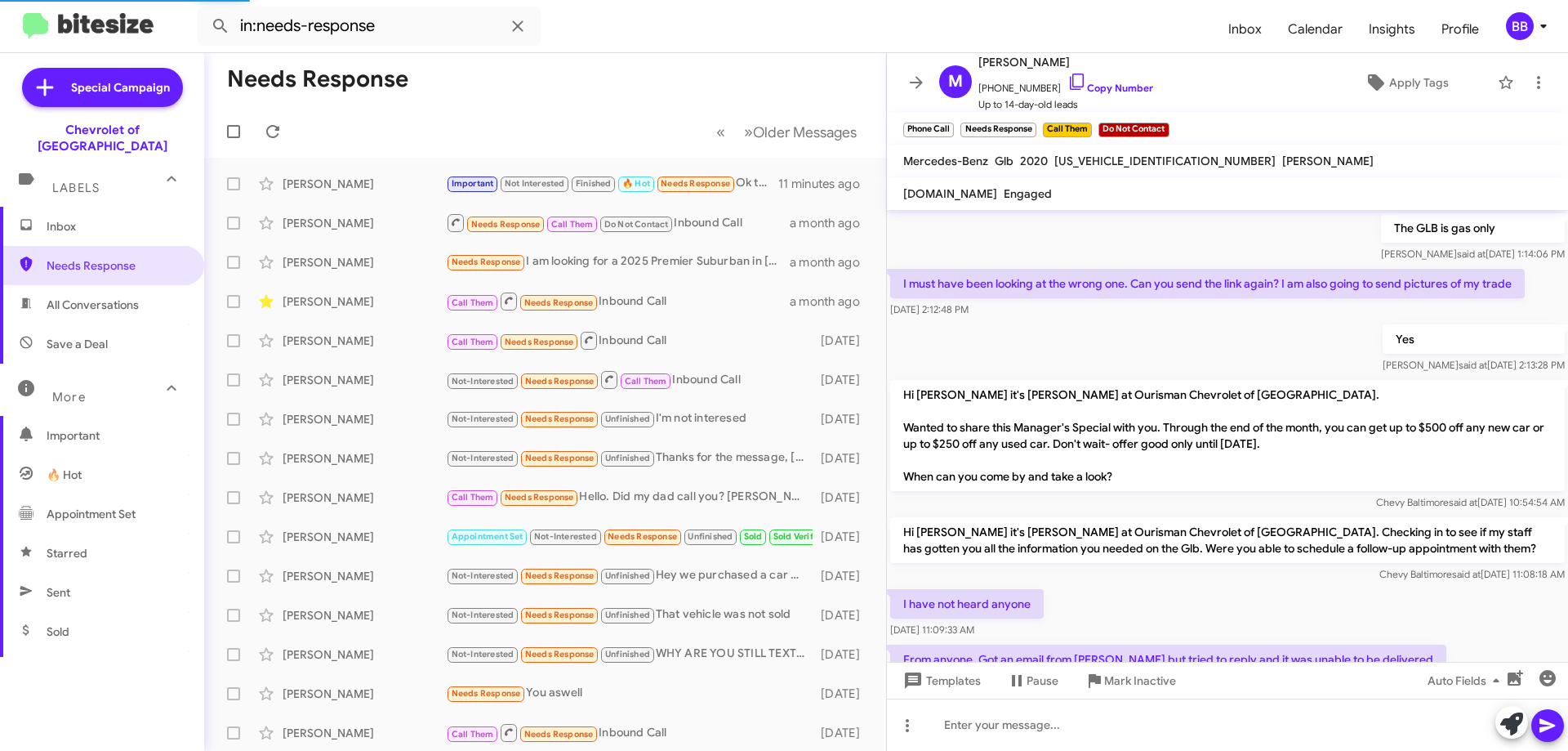
scroll to position [779, 0]
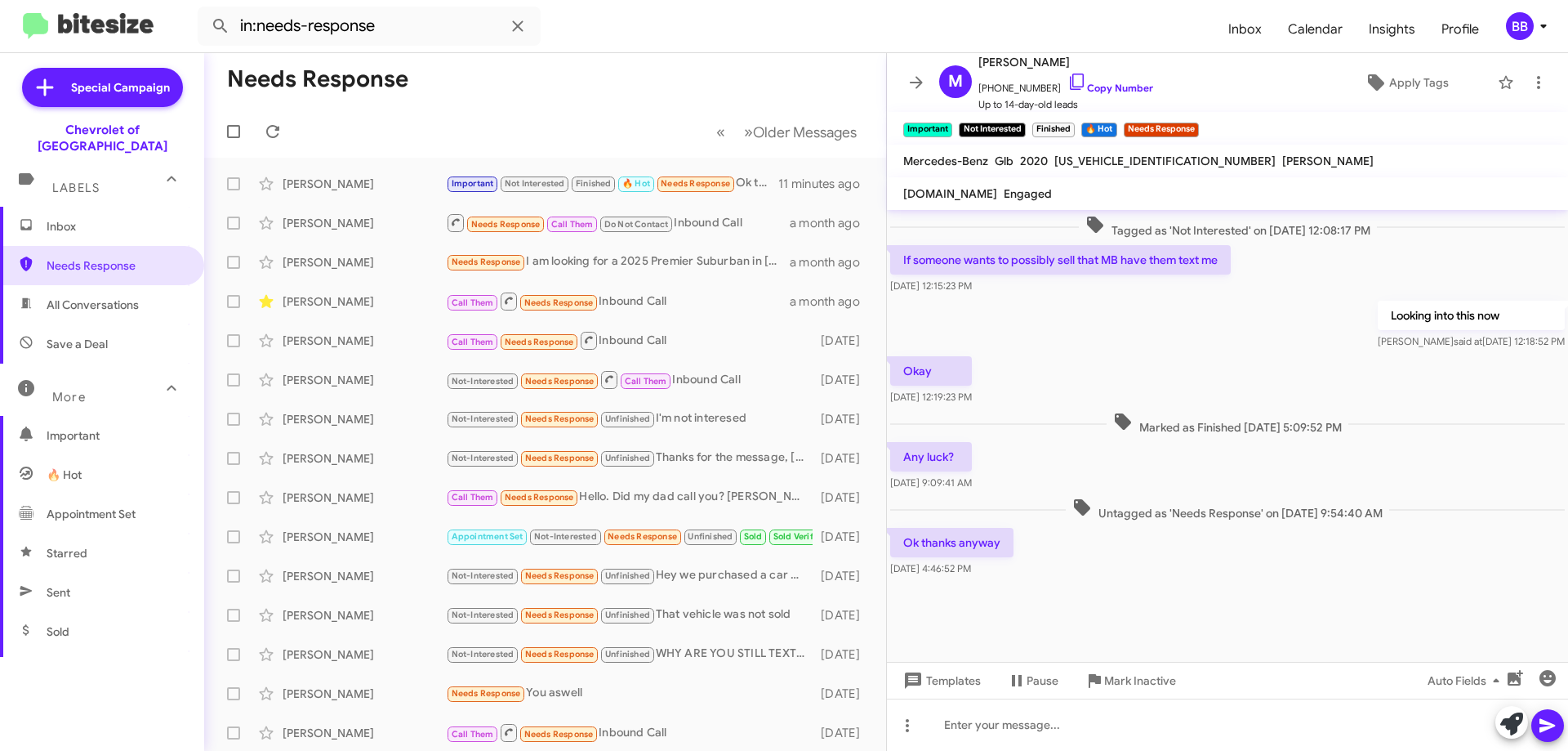
click at [1279, 124] on mat-toolbar "Important × Not Interested × Finished × 🔥 Hot × Needs Response ×" at bounding box center [1227, 127] width 681 height 32
click at [924, 83] on icon at bounding box center [917, 83] width 19 height 19
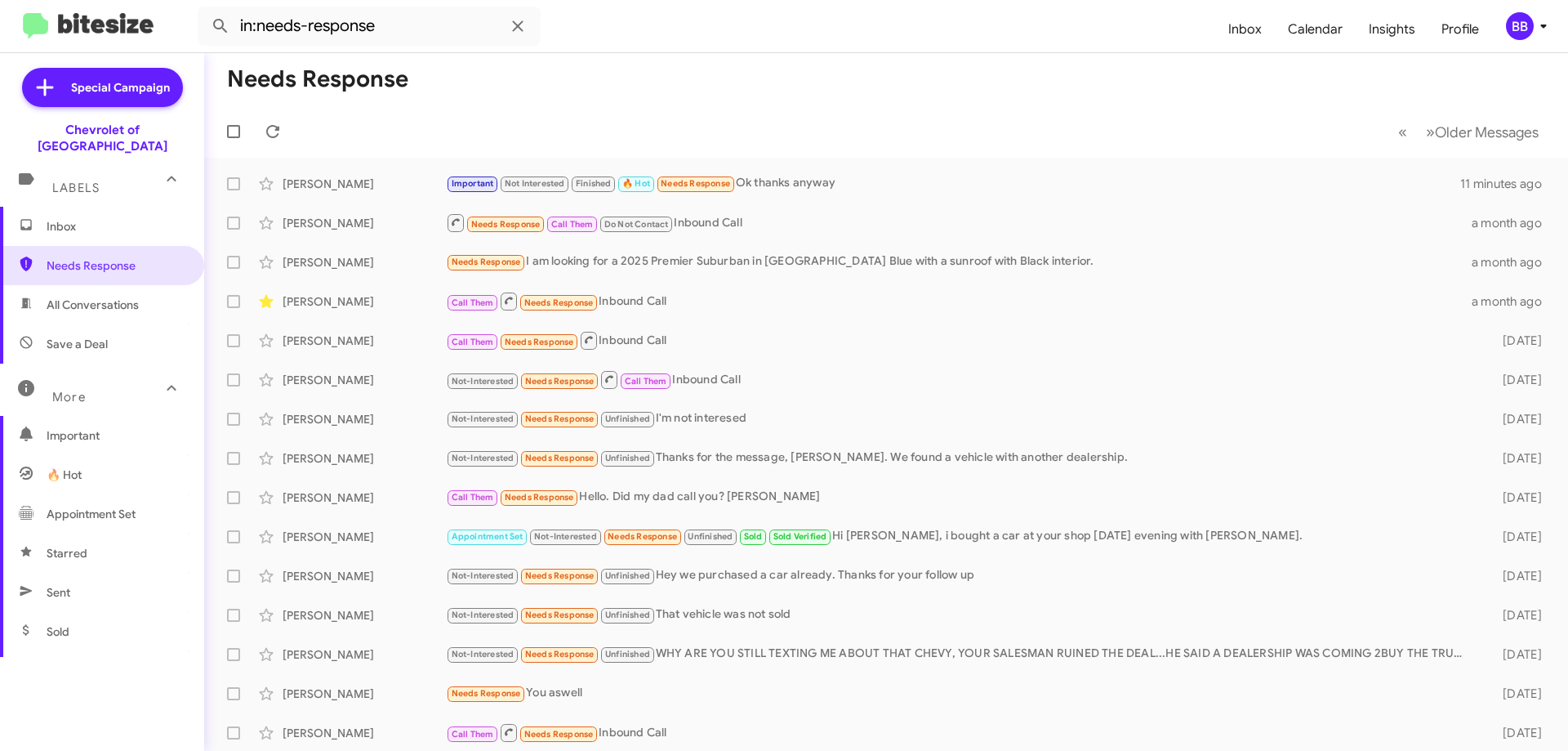
click at [88, 297] on span "All Conversations" at bounding box center [92, 305] width 92 height 17
type input "in:all-conversations"
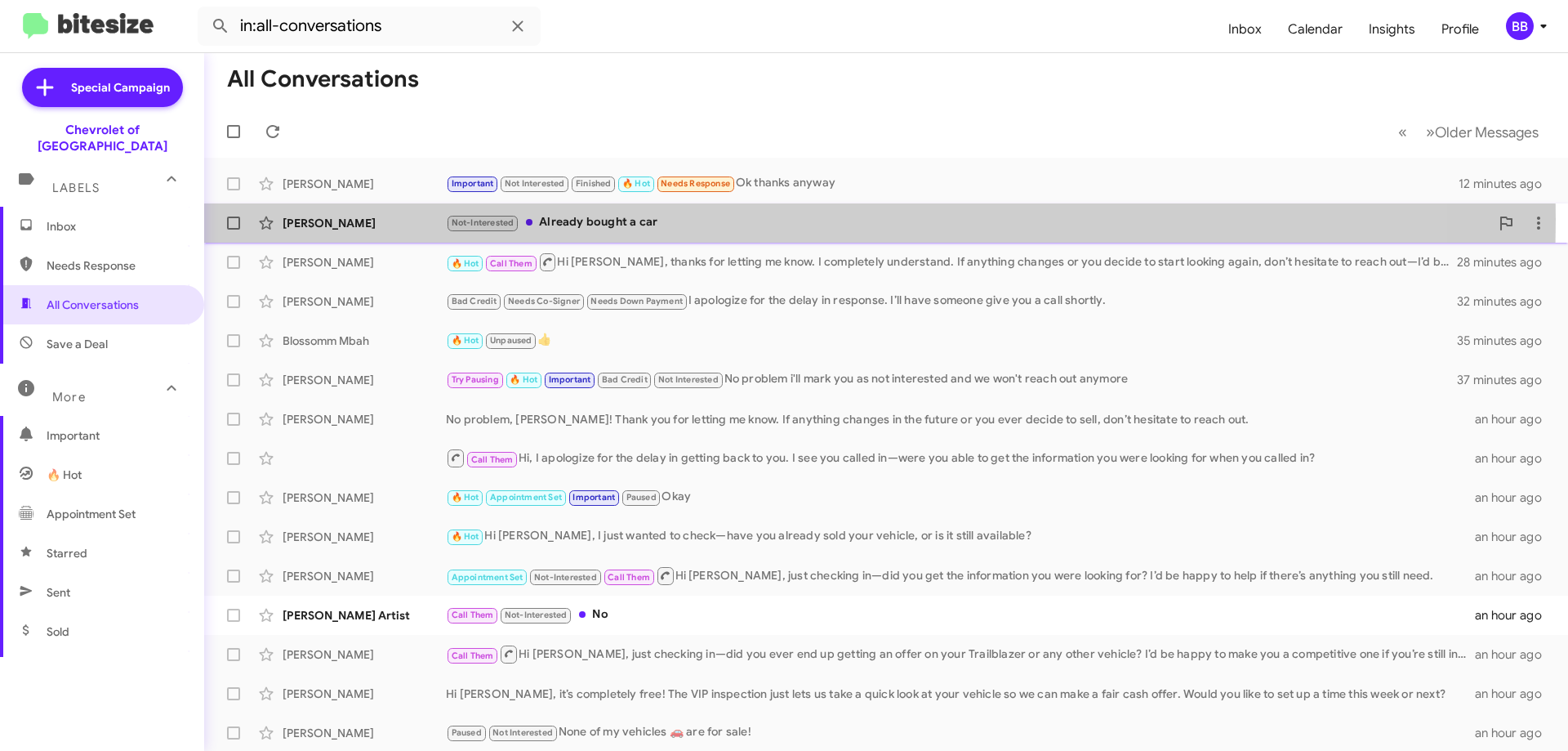
click at [673, 219] on div "Not-Interested Already bought a car" at bounding box center [967, 222] width 1044 height 18
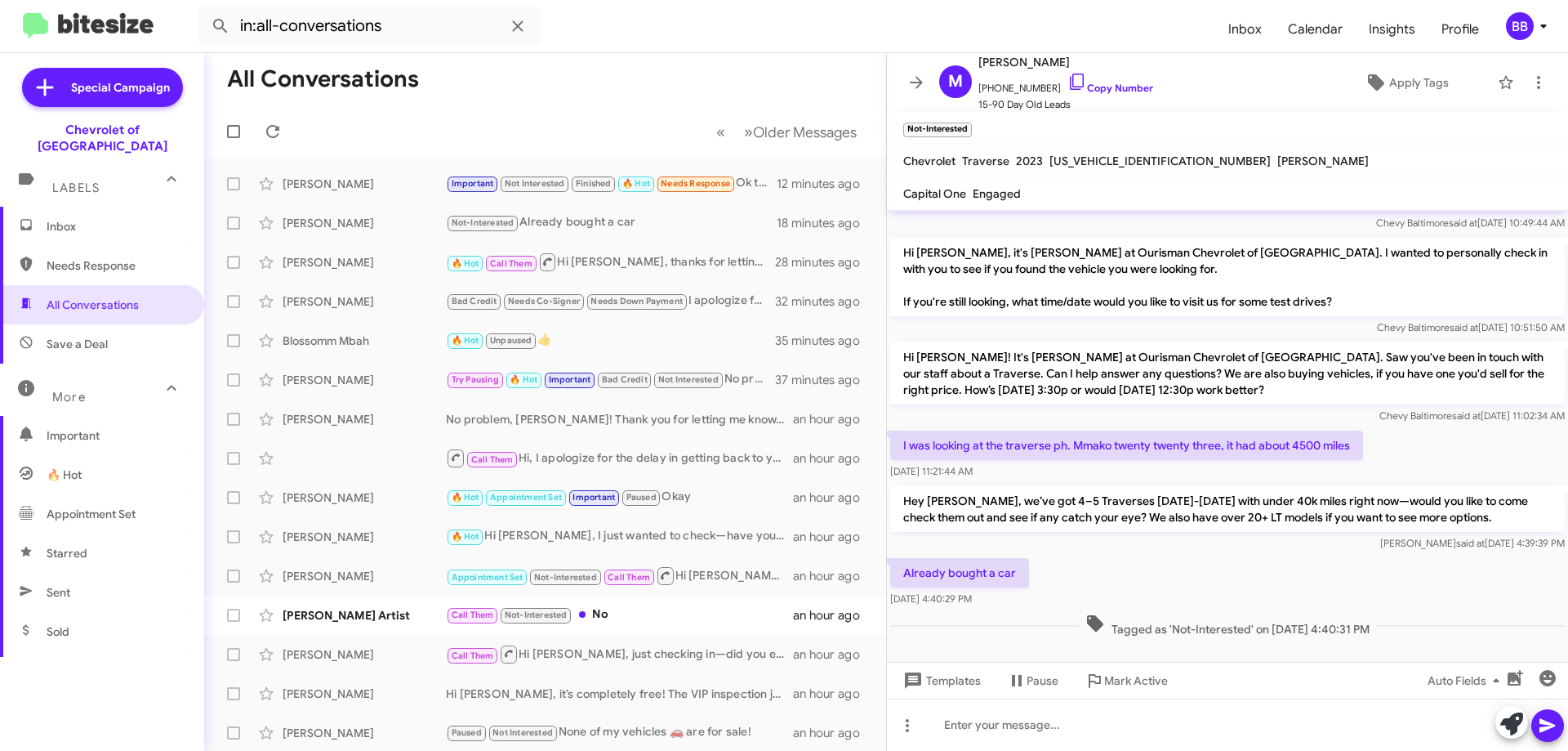
scroll to position [228, 0]
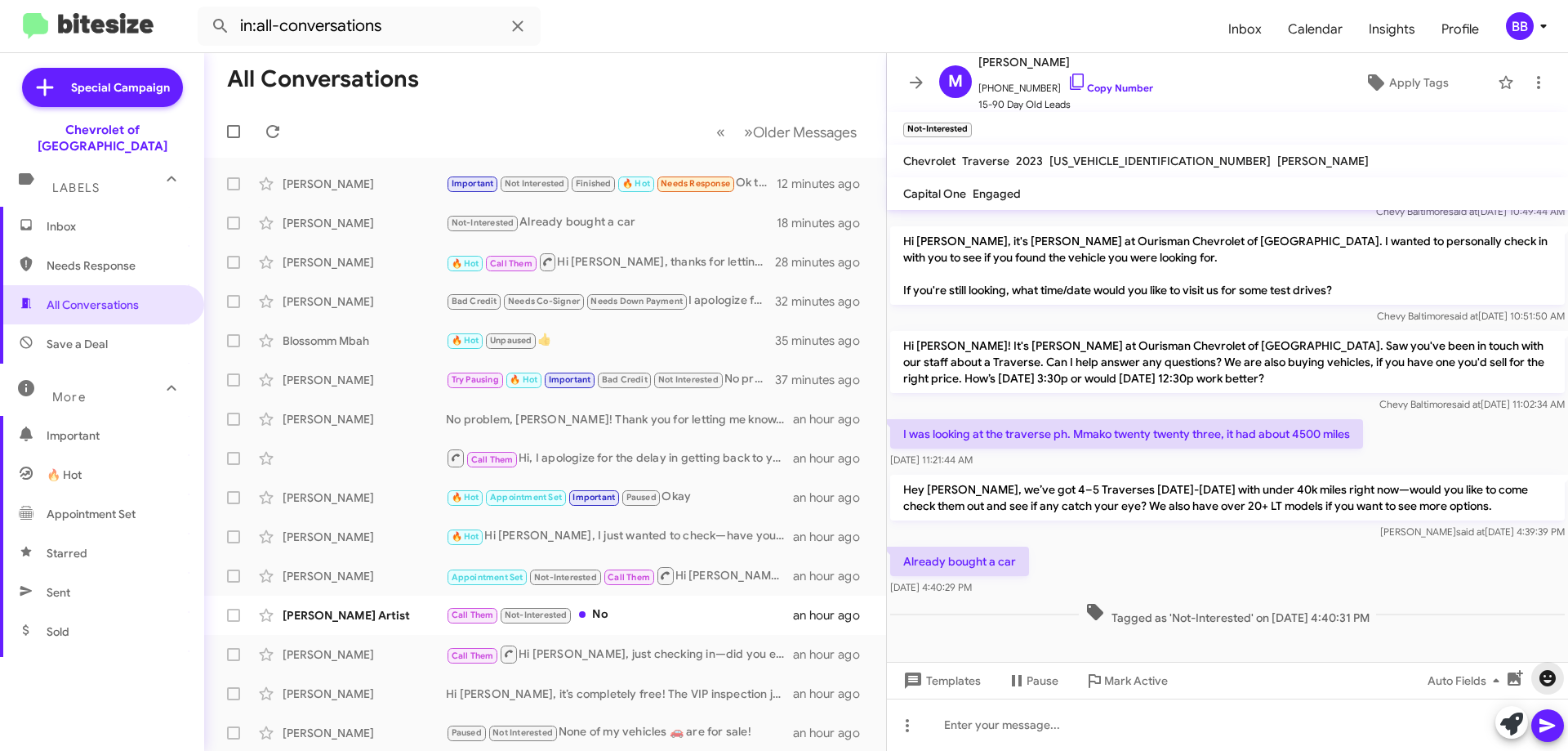
click at [1549, 680] on icon "button" at bounding box center [1547, 678] width 17 height 17
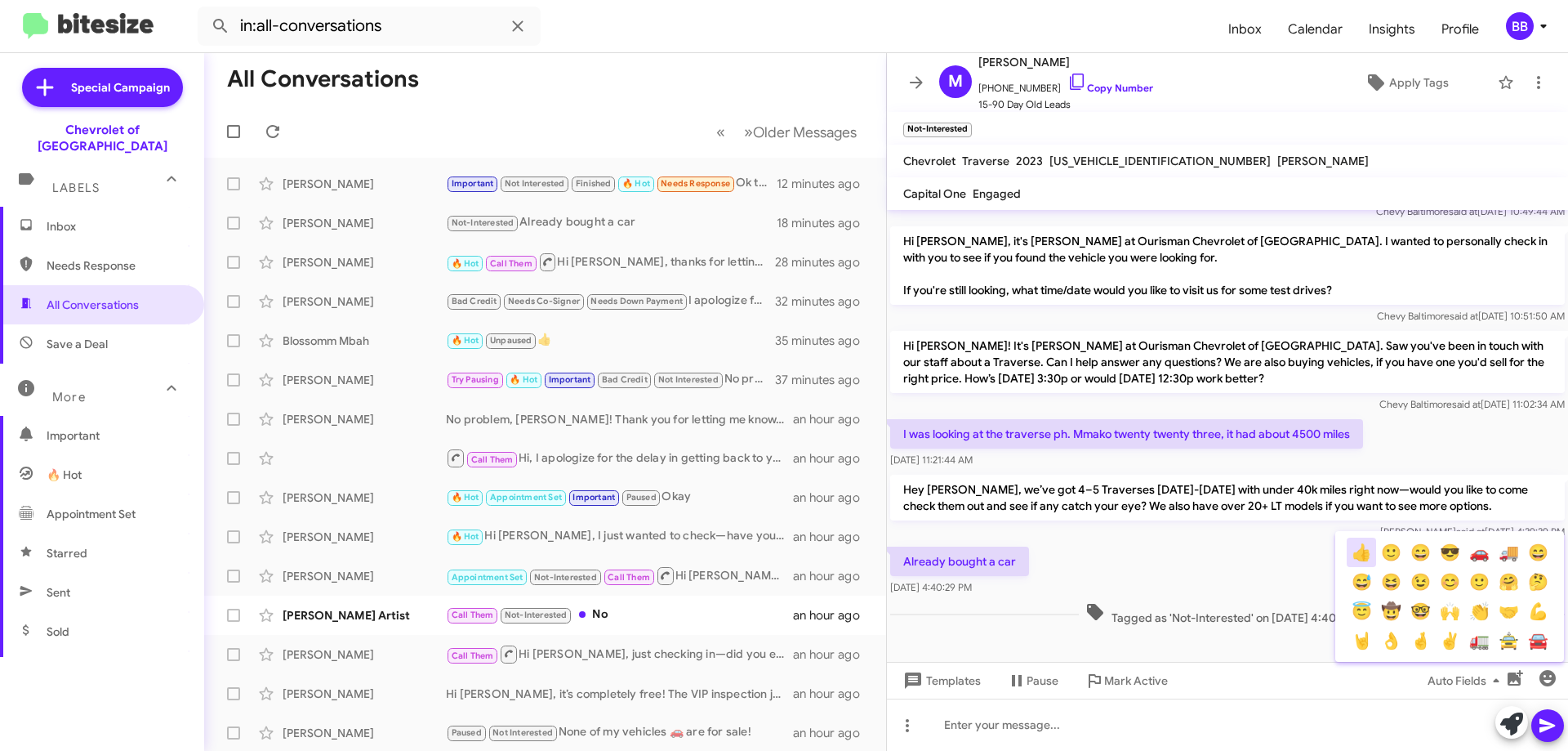
click at [1355, 554] on button "👍" at bounding box center [1361, 552] width 29 height 29
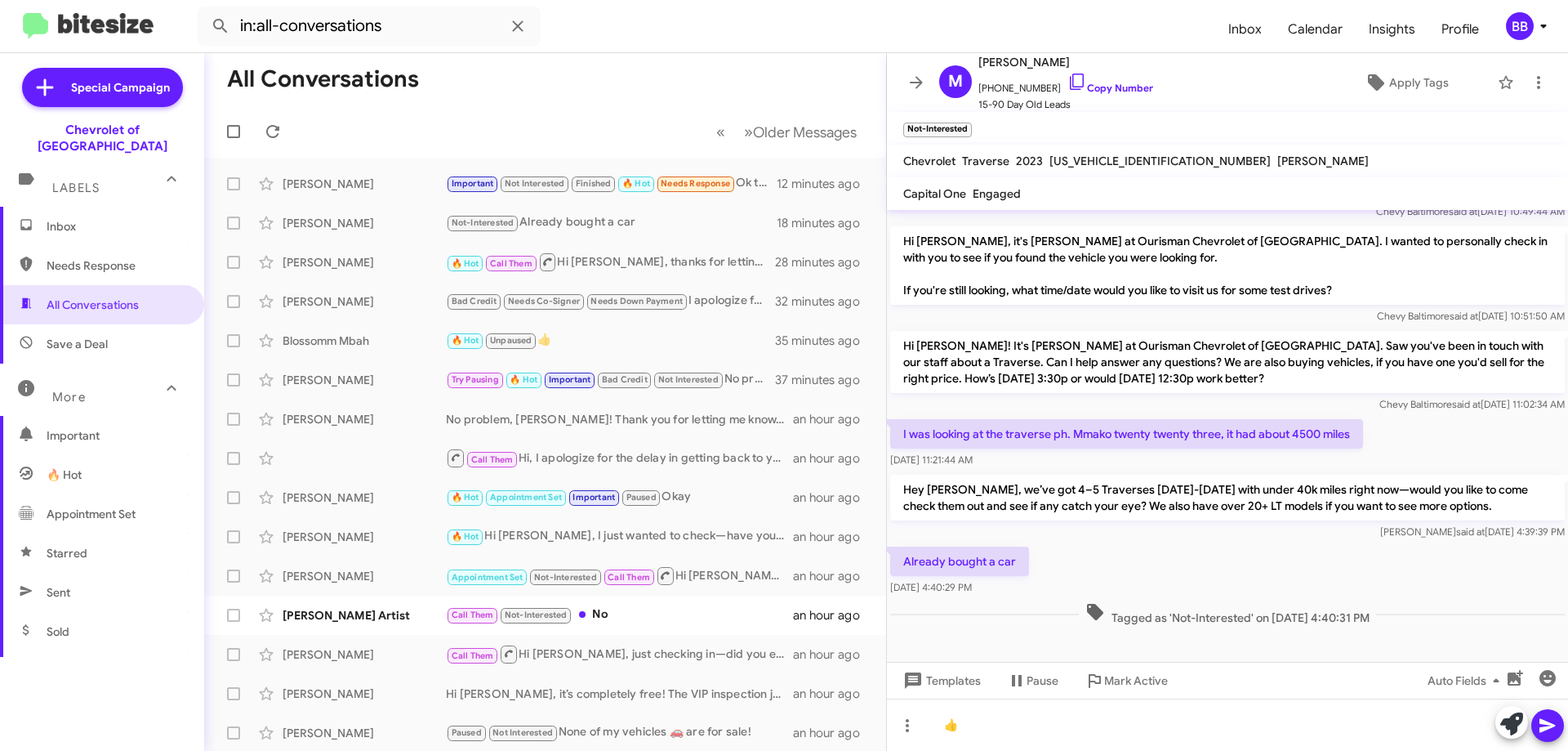
click at [1543, 731] on icon at bounding box center [1547, 726] width 16 height 14
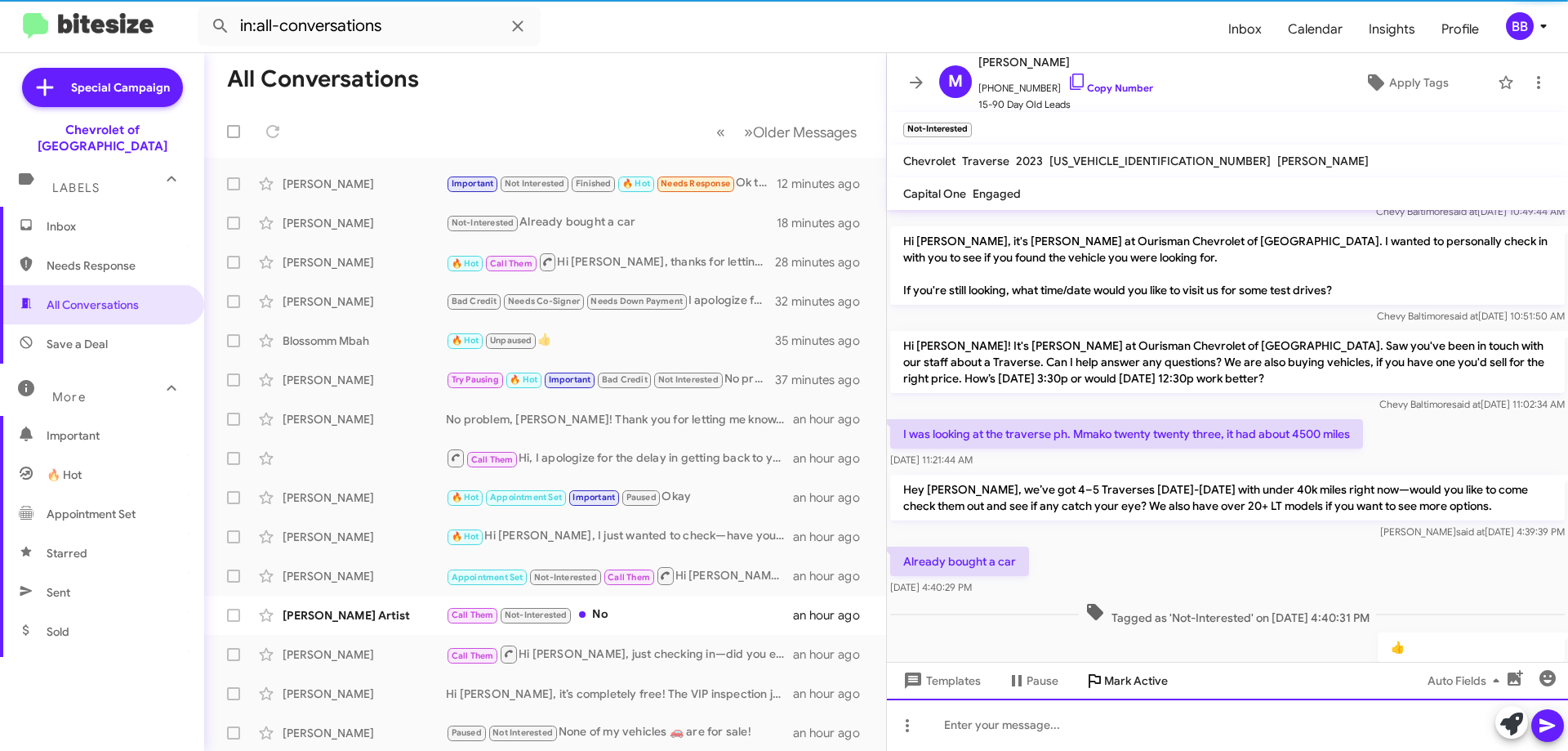
scroll to position [0, 0]
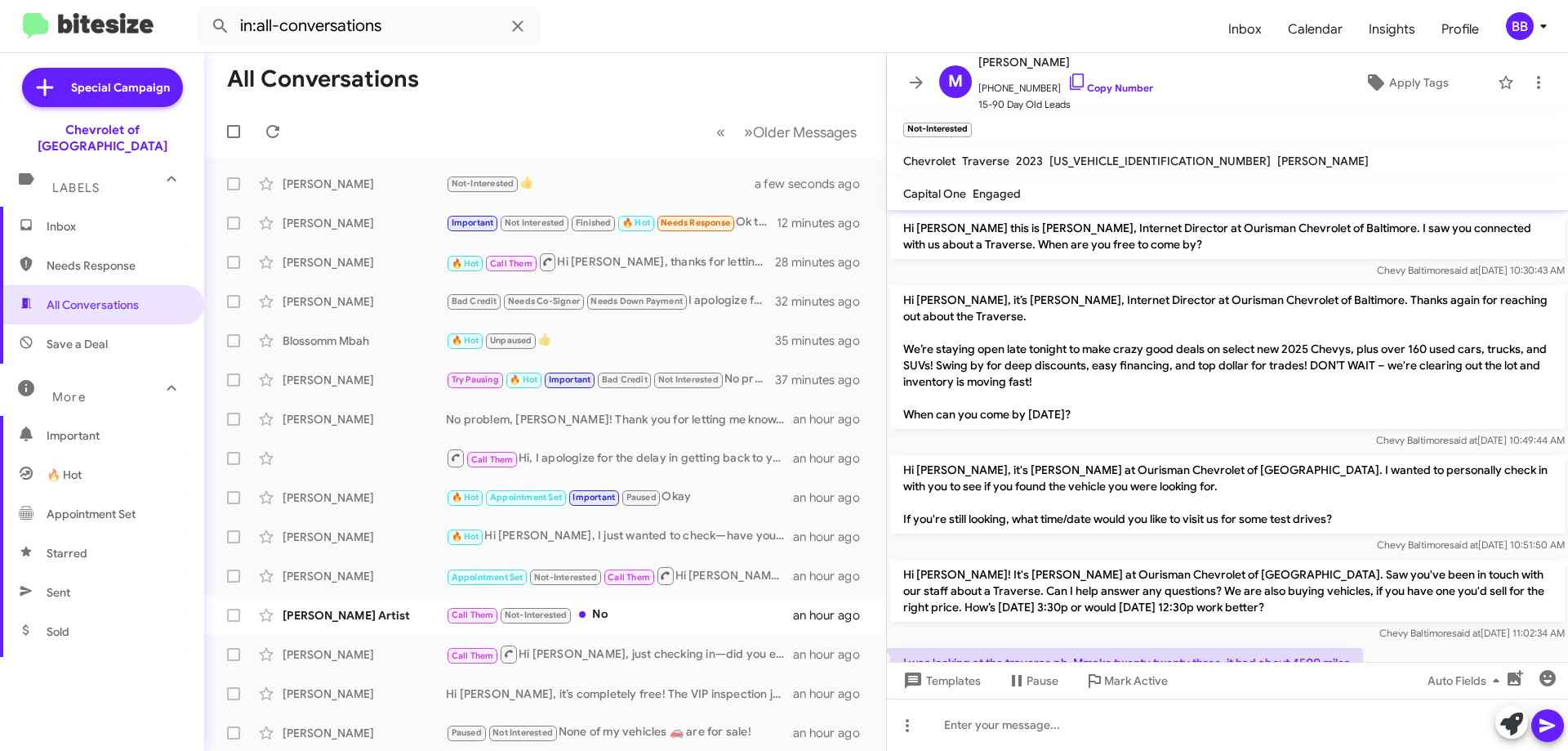
click at [65, 246] on span "Needs Response" at bounding box center [102, 265] width 205 height 40
type input "in:needs-response"
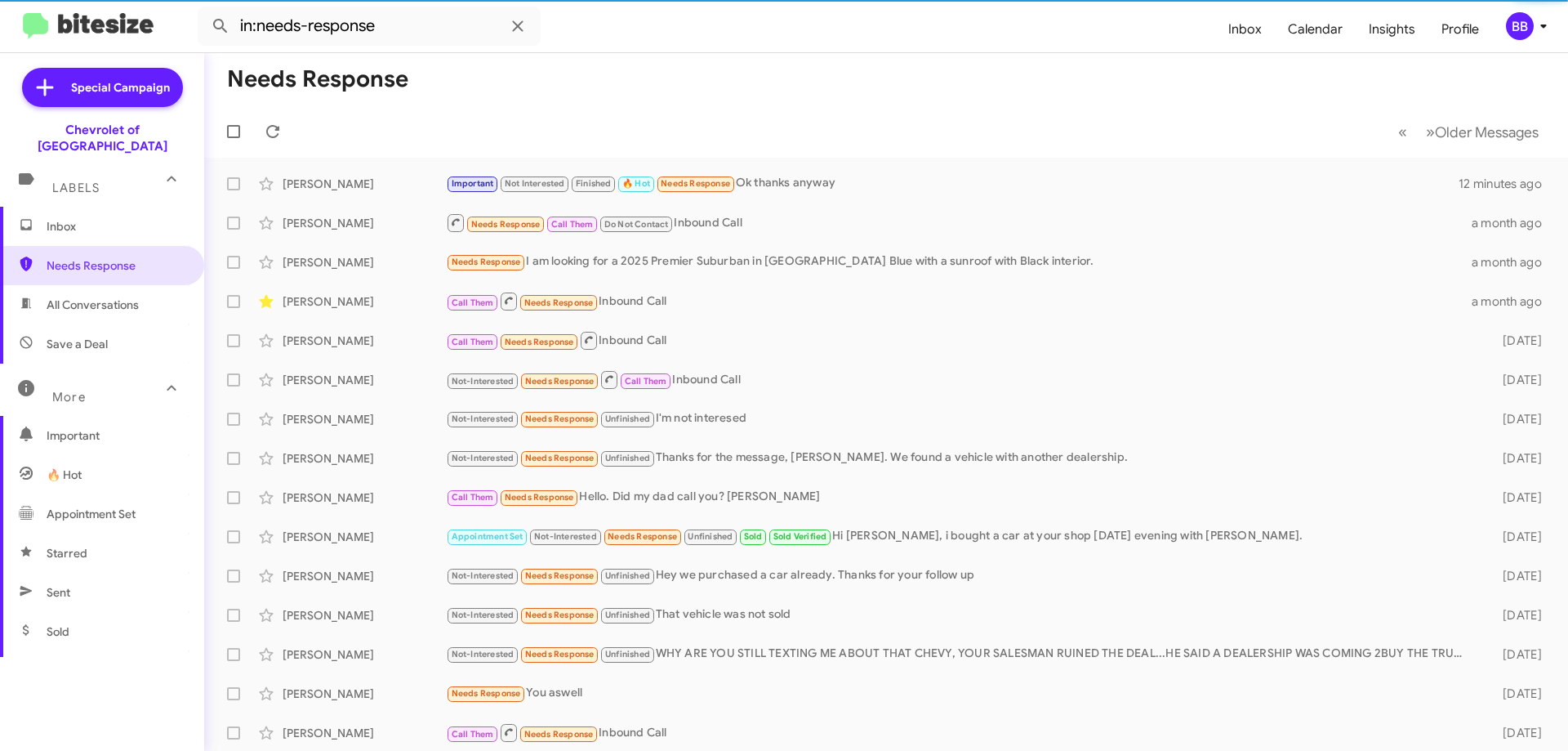
click at [121, 218] on span "Inbox" at bounding box center [116, 226] width 139 height 17
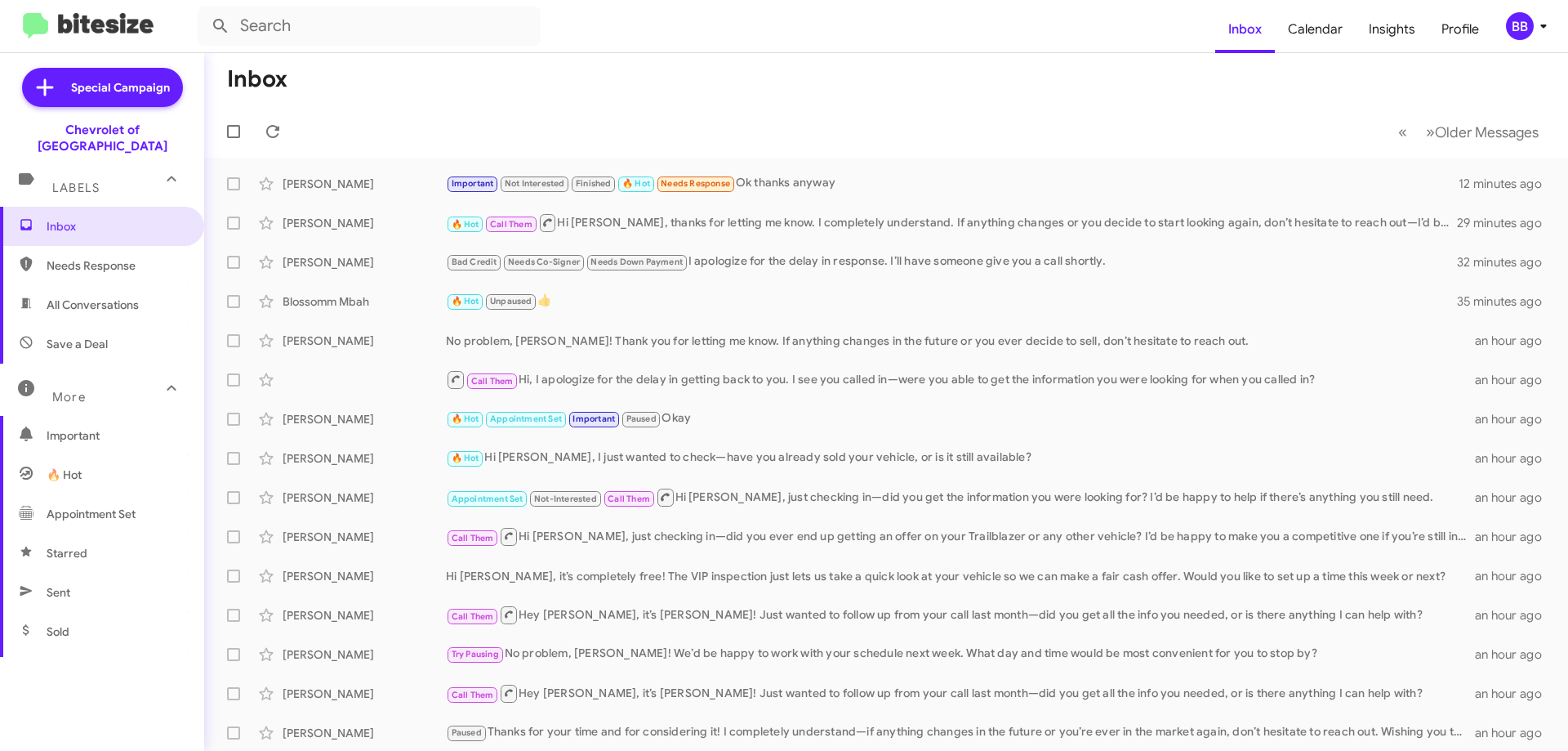
click at [104, 336] on span "Save a Deal" at bounding box center [77, 343] width 61 height 17
type input "in:not-interested"
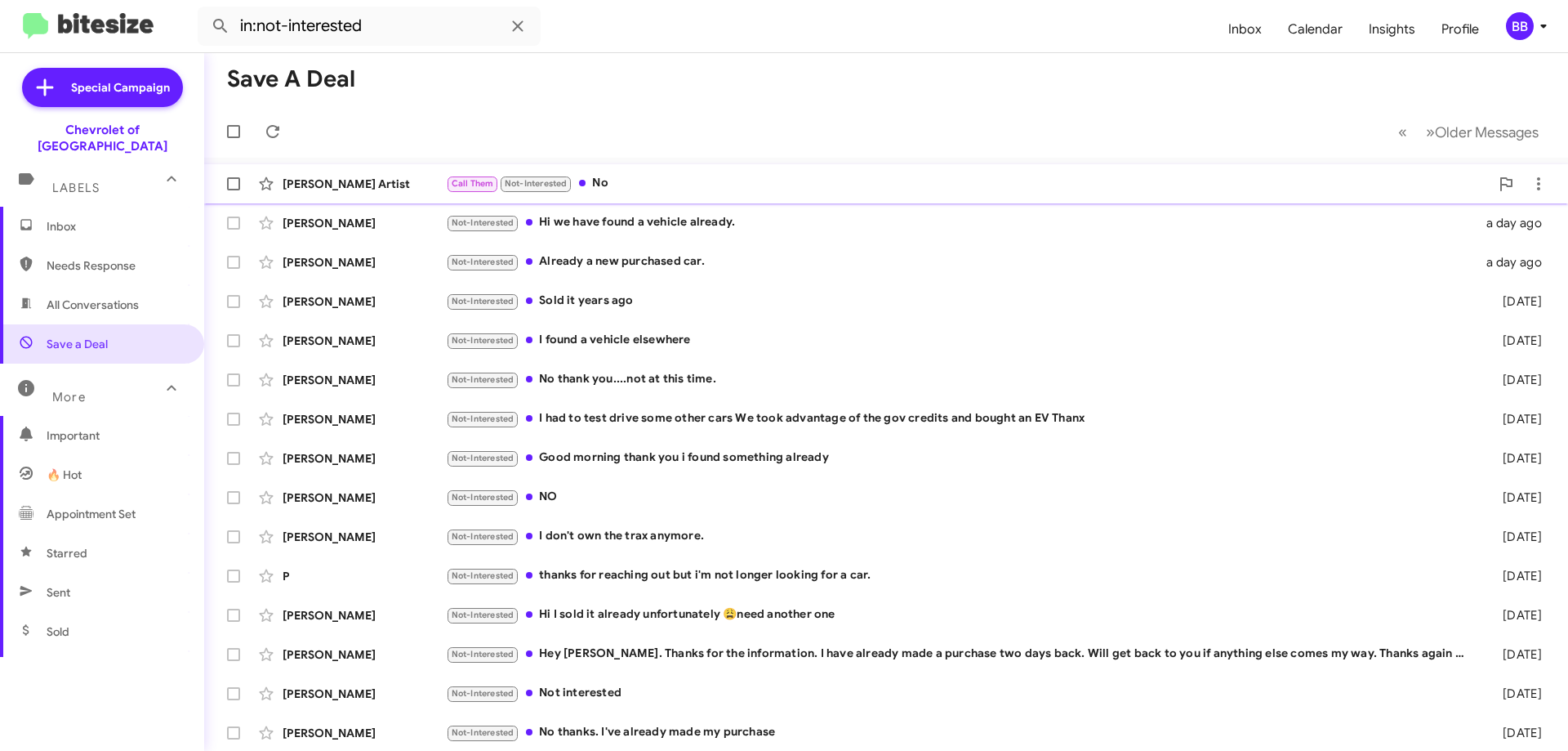
click at [756, 184] on div "Call Them Not-Interested No" at bounding box center [967, 183] width 1044 height 18
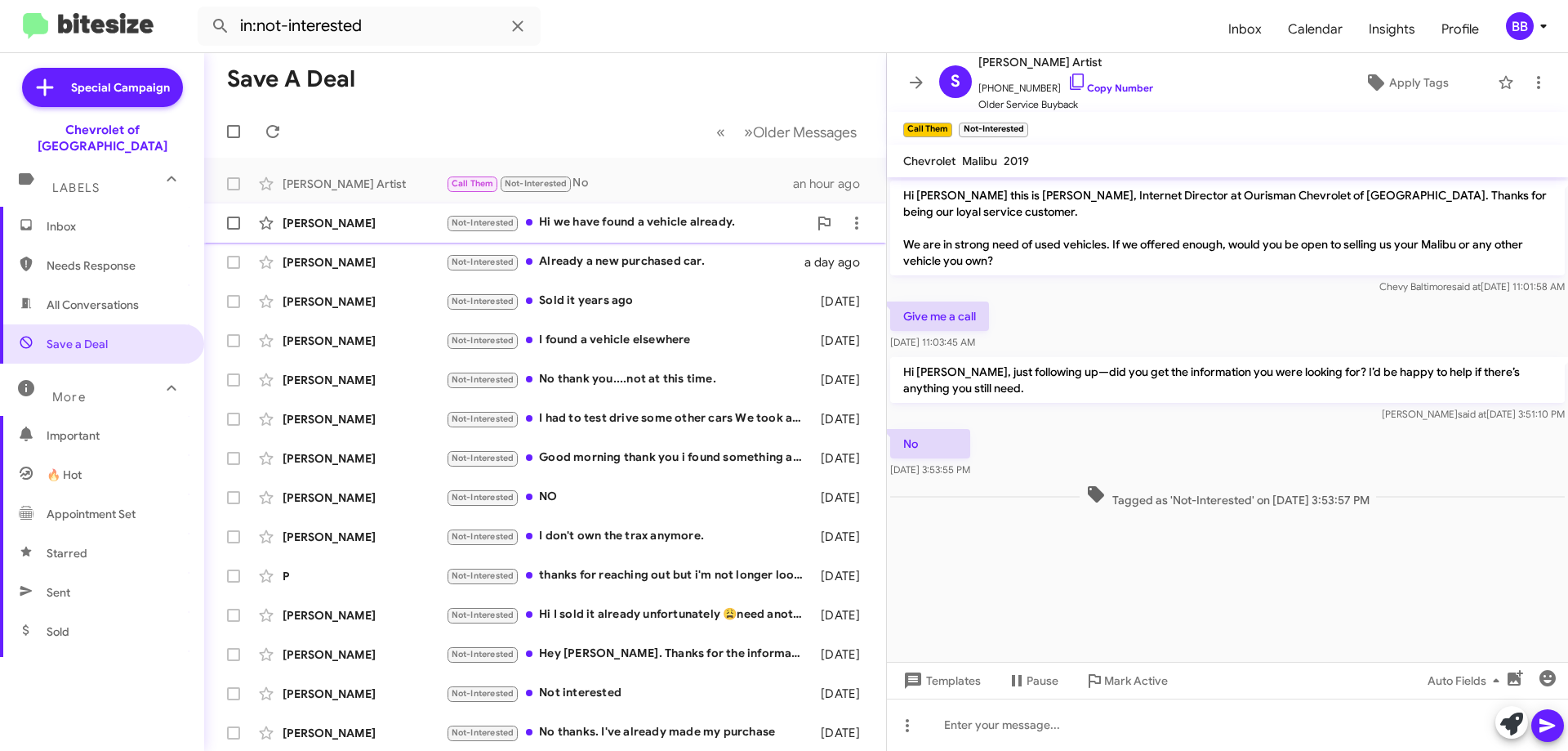
click at [677, 229] on div "Not-Interested Hi we have found a vehicle already." at bounding box center [627, 222] width 362 height 18
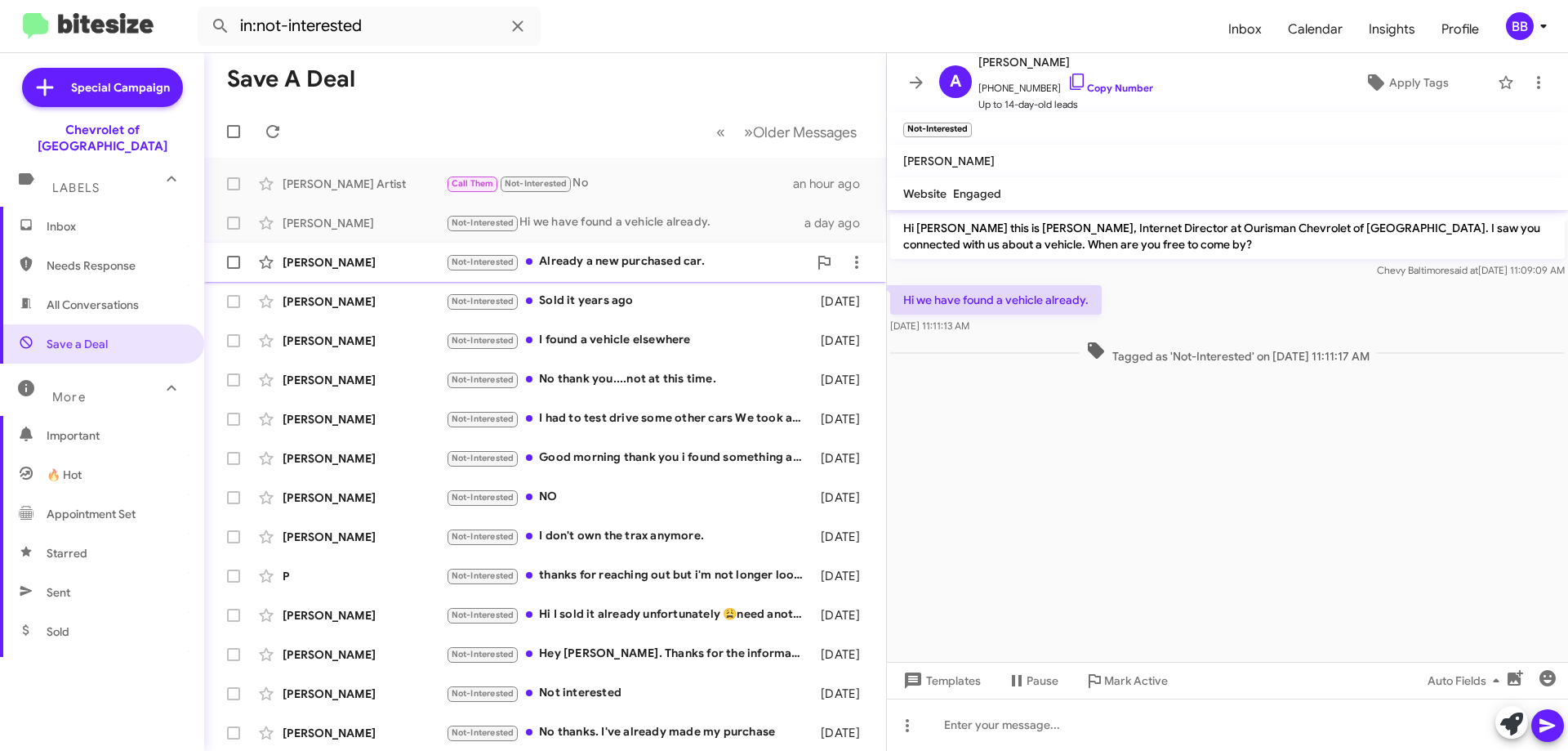
click at [658, 262] on div "Not-Interested Already a new purchased car." at bounding box center [627, 261] width 362 height 18
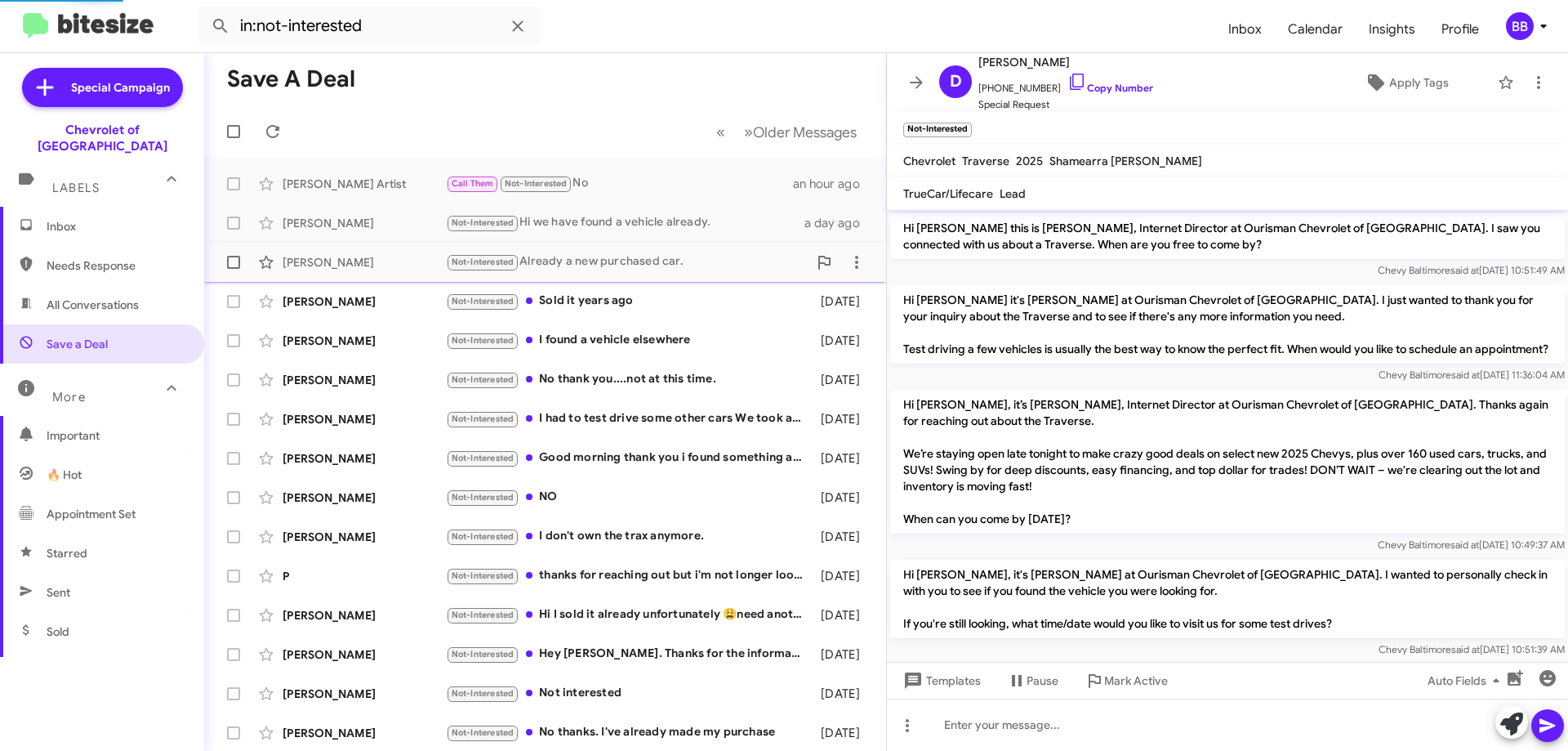
scroll to position [811, 0]
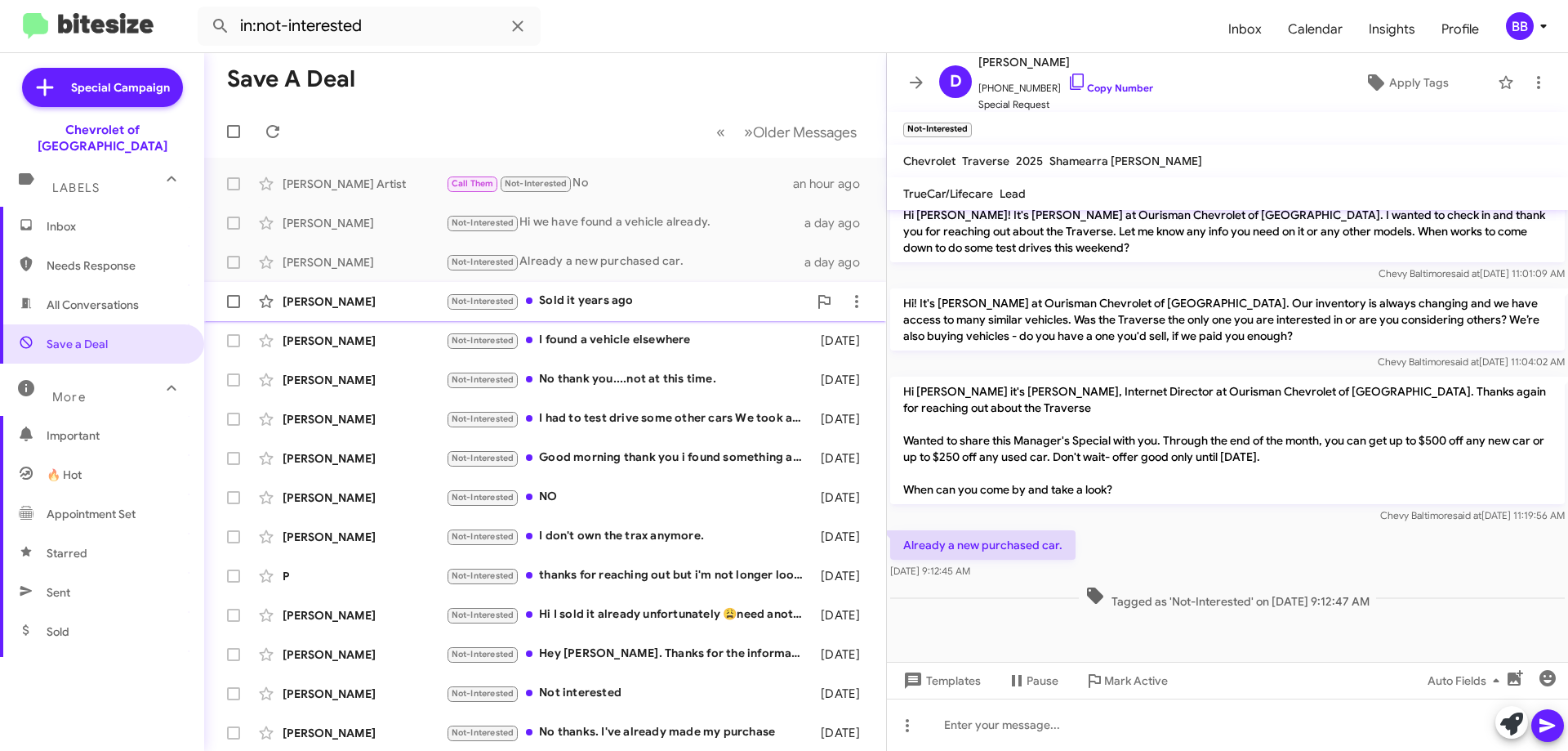
click at [654, 304] on div "Not-Interested Sold it years ago" at bounding box center [627, 300] width 362 height 18
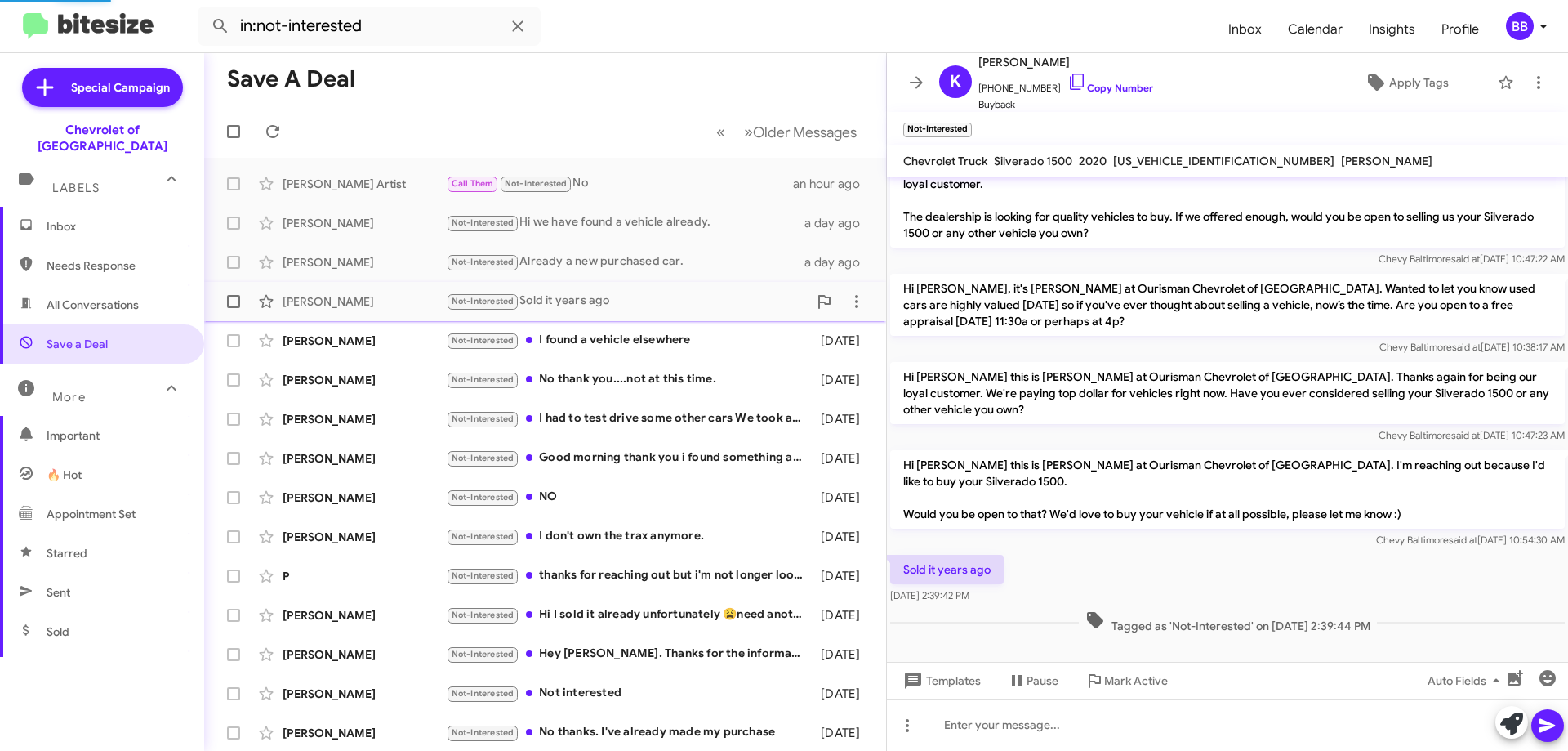
scroll to position [28, 0]
click at [655, 335] on div "Not-Interested I found a vehicle elsewhere" at bounding box center [627, 340] width 362 height 18
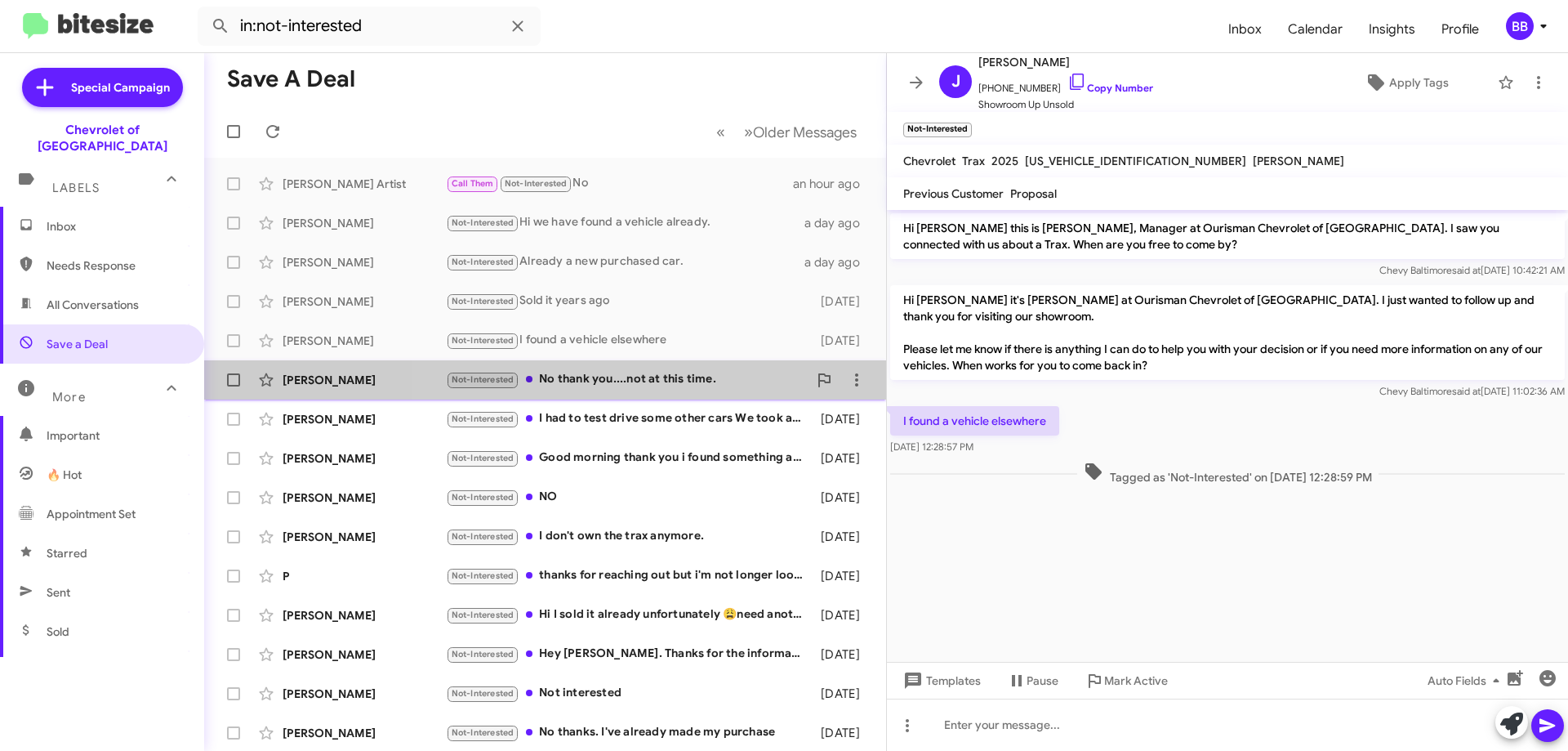
click at [657, 381] on div "Not-Interested No thank you....not at this time." at bounding box center [627, 379] width 362 height 18
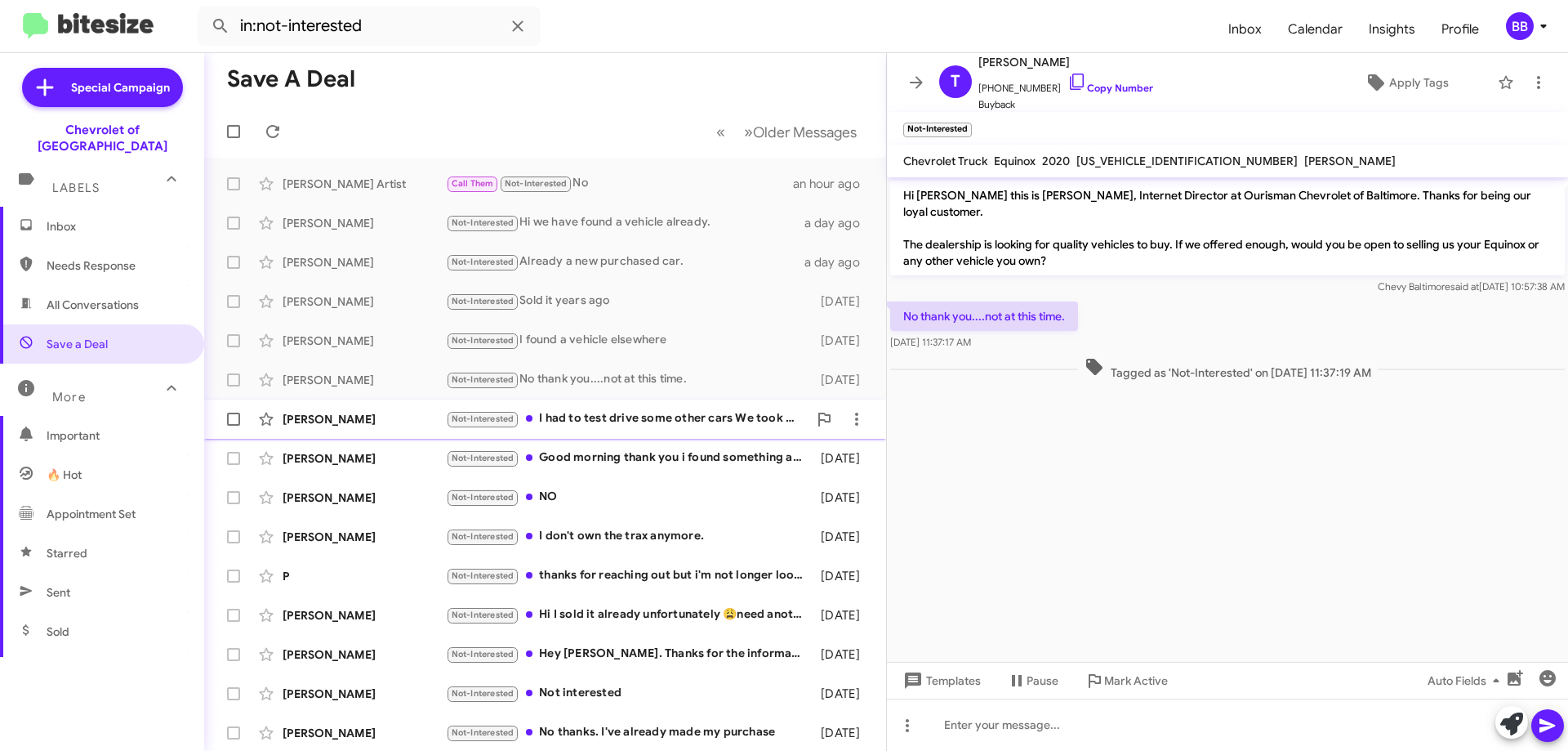
drag, startPoint x: 630, startPoint y: 419, endPoint x: 644, endPoint y: 425, distance: 15.2
click at [630, 419] on div "Not-Interested I had to test drive some other cars We took advantage of the gov…" at bounding box center [627, 418] width 362 height 18
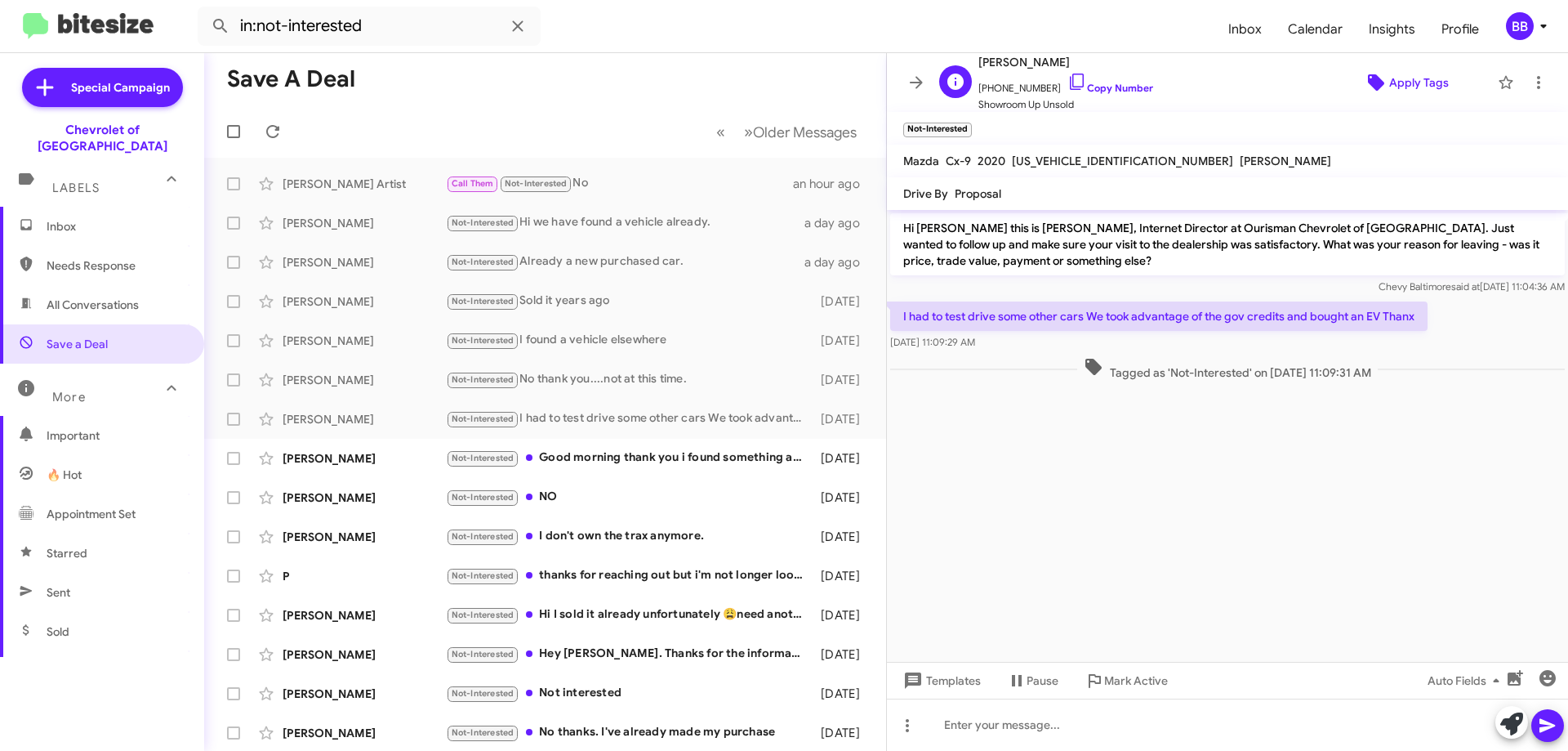
click at [1406, 76] on span "Apply Tags" at bounding box center [1419, 82] width 60 height 29
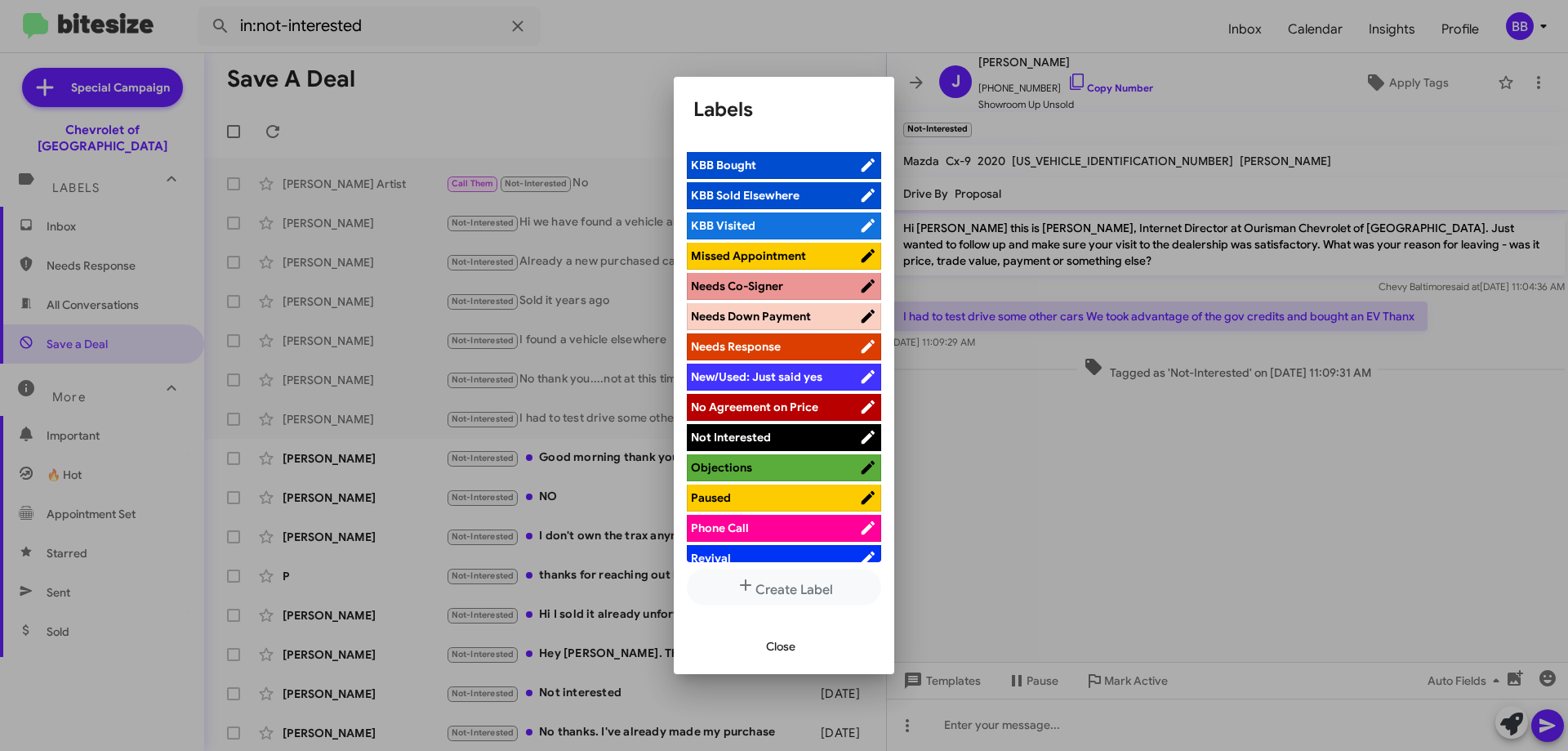
scroll to position [918, 0]
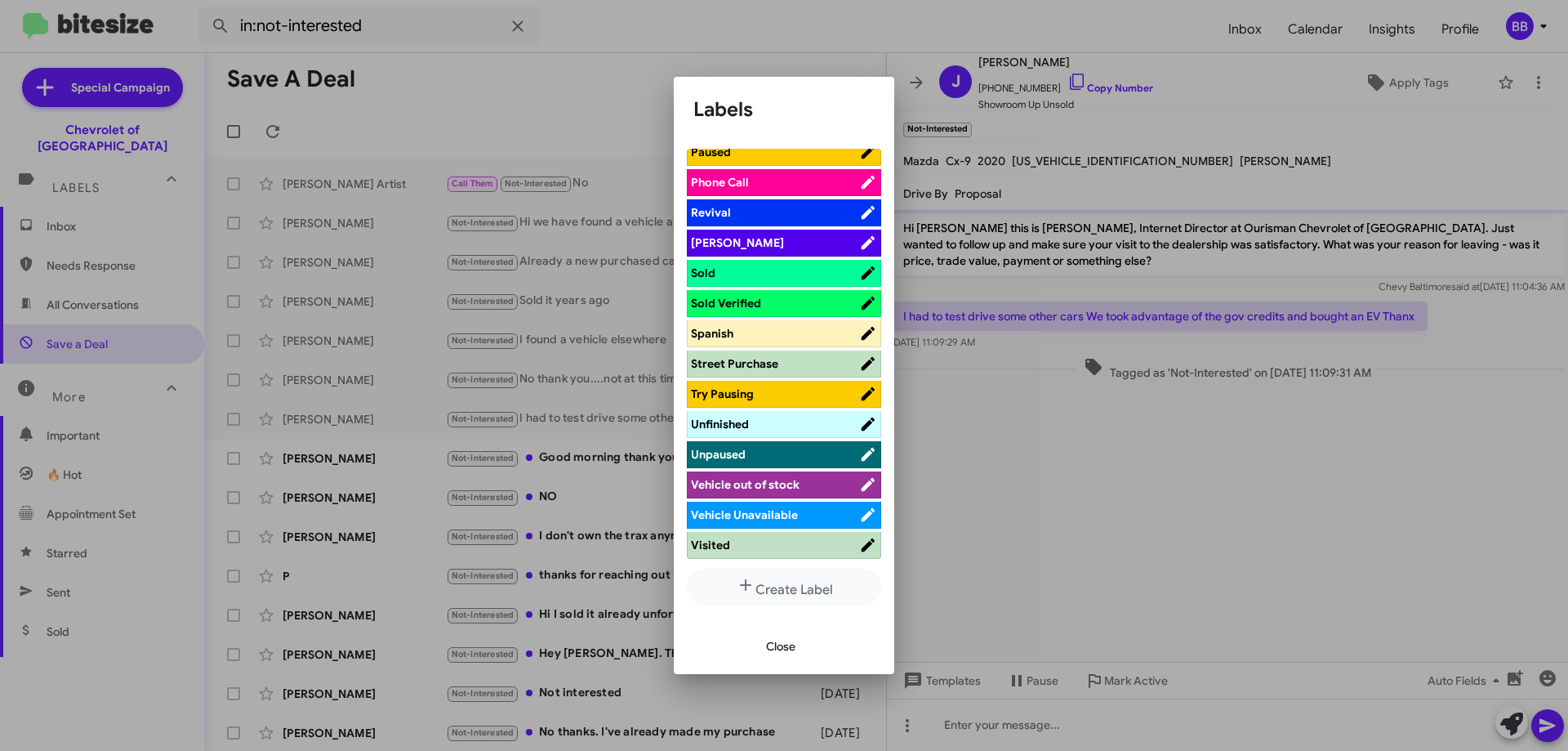
click at [783, 264] on span "Sold" at bounding box center [775, 272] width 169 height 17
click at [800, 551] on span "Visited" at bounding box center [775, 545] width 169 height 17
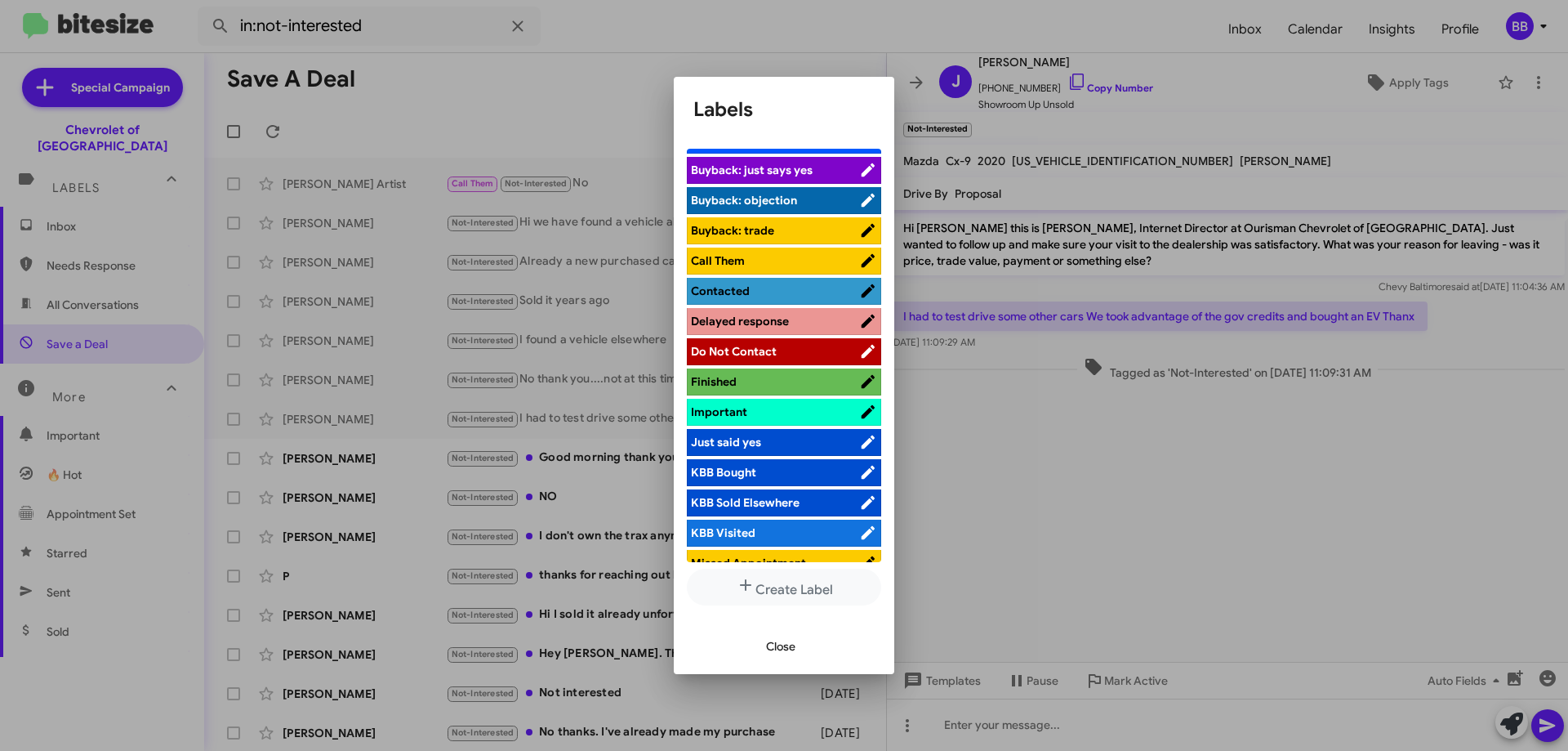
scroll to position [264, 0]
click at [784, 384] on span "Finished" at bounding box center [775, 382] width 169 height 17
click at [783, 651] on span "Close" at bounding box center [780, 646] width 29 height 29
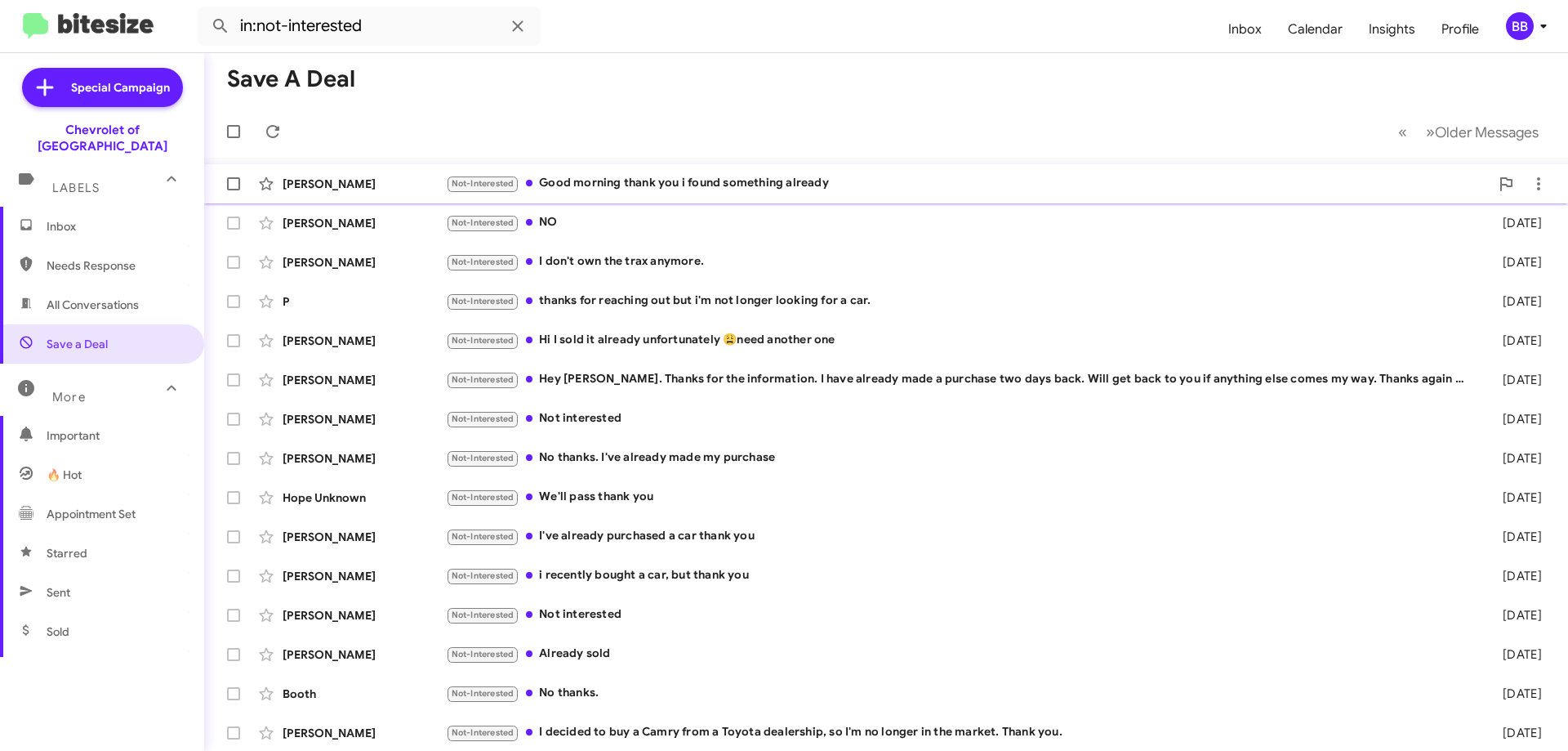
click at [889, 185] on div "Not-Interested Good morning thank you i found something already" at bounding box center [967, 183] width 1044 height 18
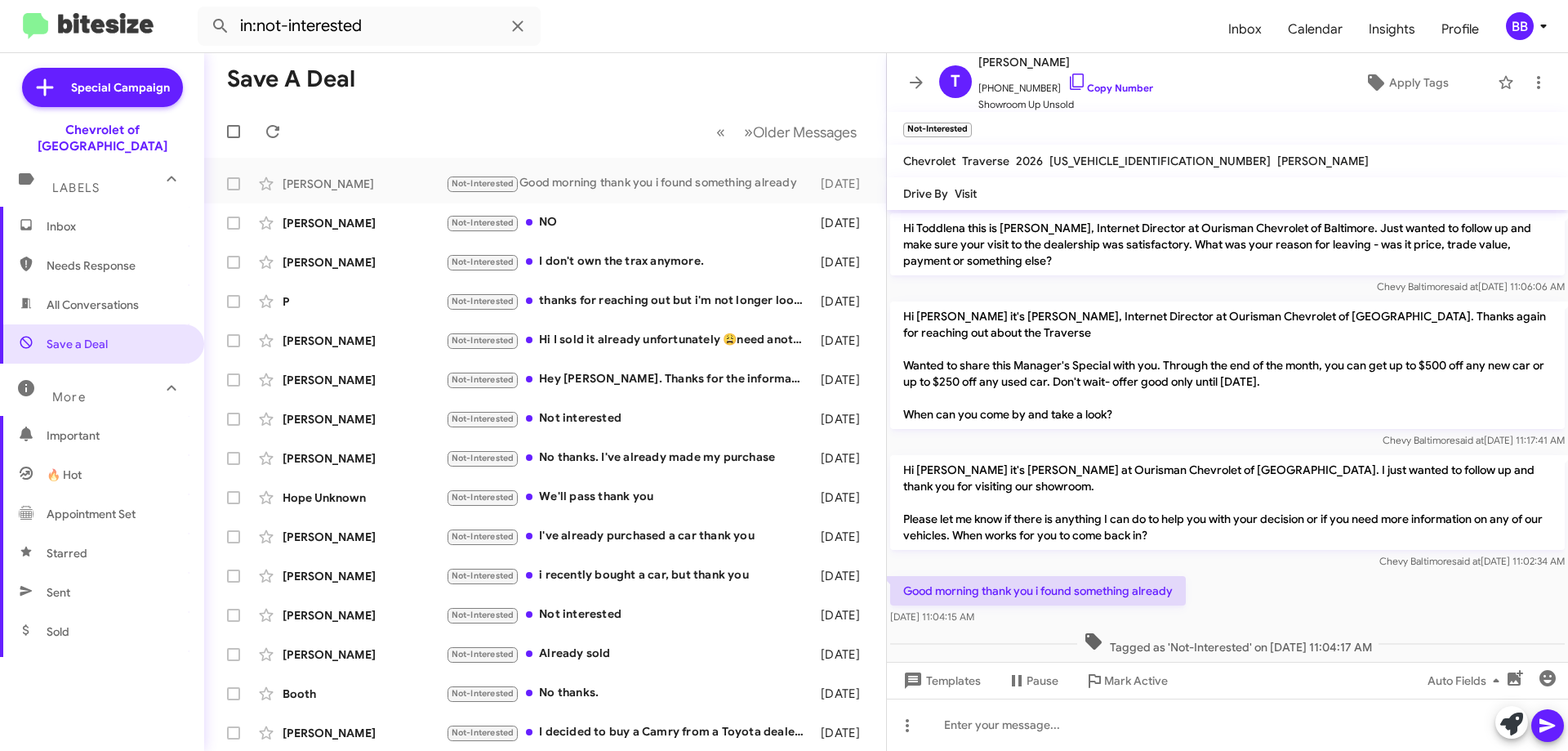
scroll to position [18, 0]
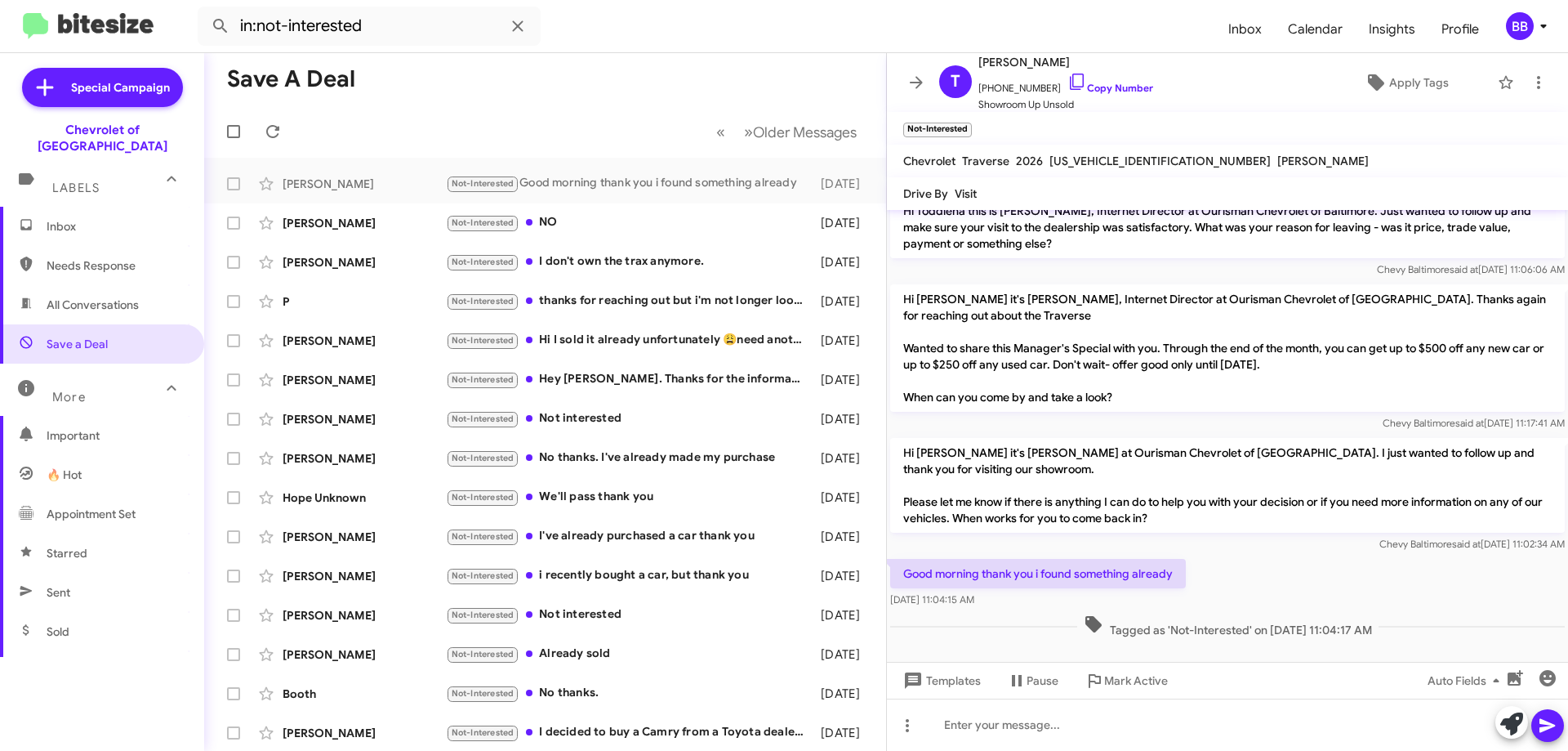
click at [725, 96] on mat-toolbar-row "Save a Deal" at bounding box center [545, 79] width 682 height 53
click at [140, 218] on span "Inbox" at bounding box center [116, 226] width 139 height 17
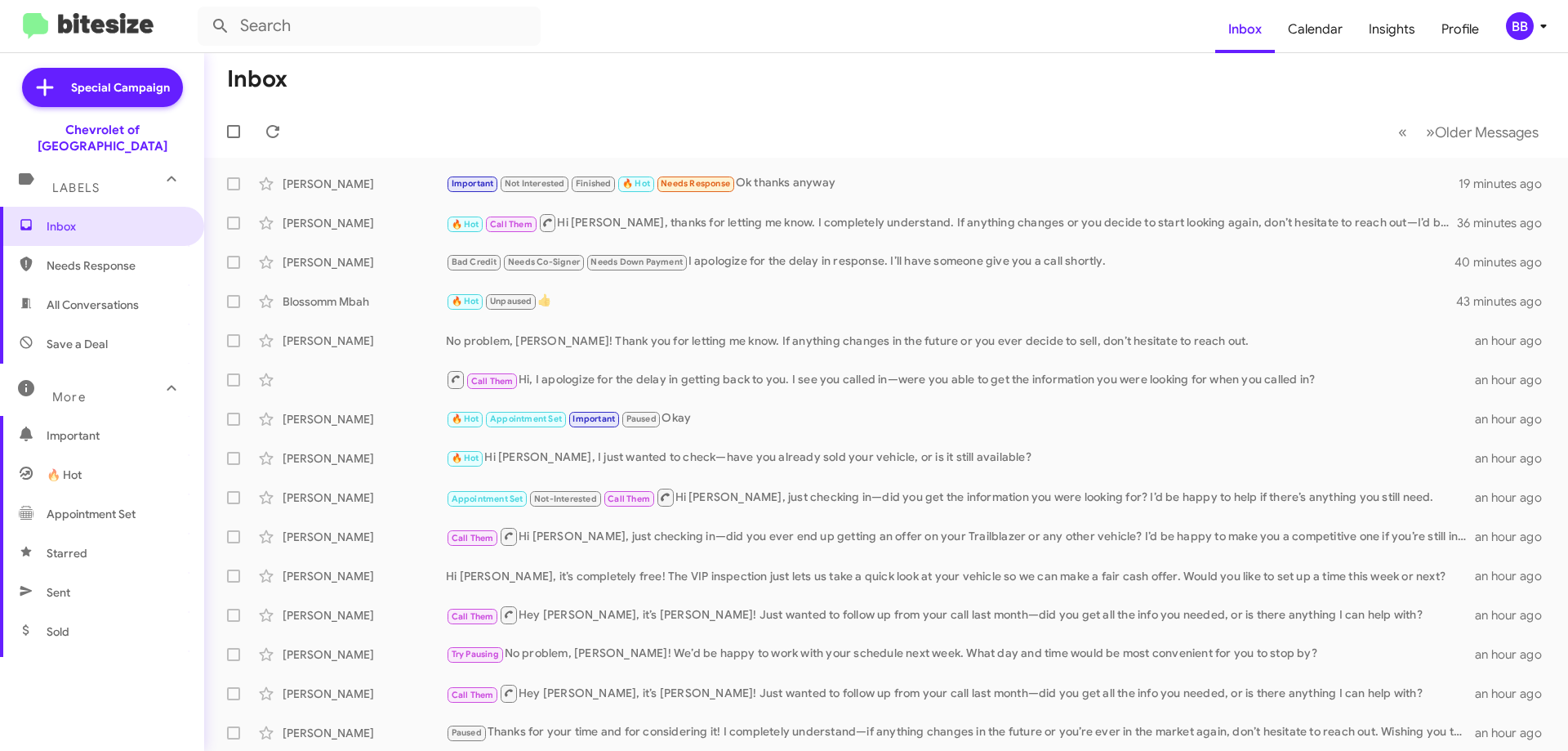
click at [125, 333] on span "Save a Deal" at bounding box center [102, 343] width 205 height 40
type input "in:not-interested"
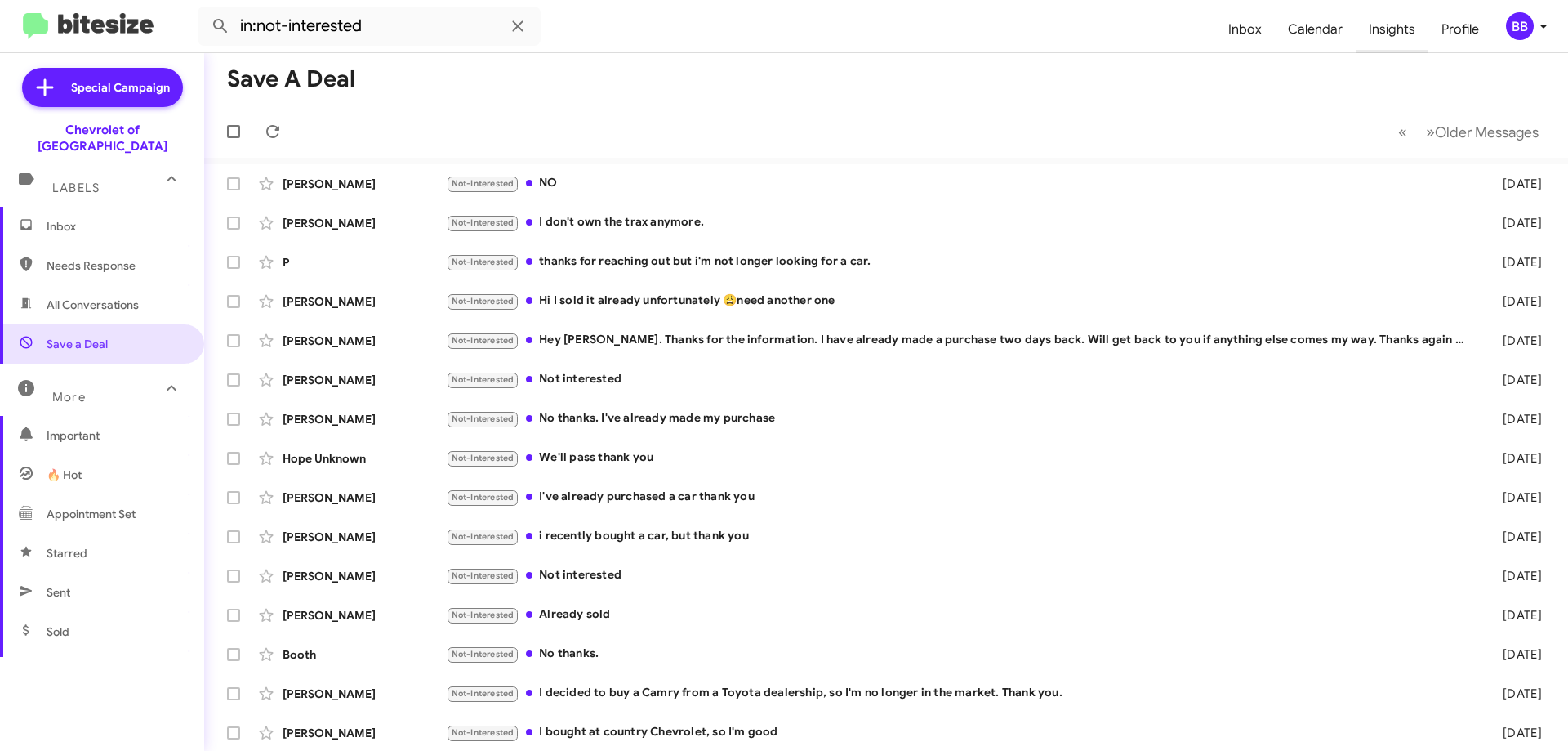
click at [1406, 30] on span "Insights" at bounding box center [1392, 30] width 73 height 47
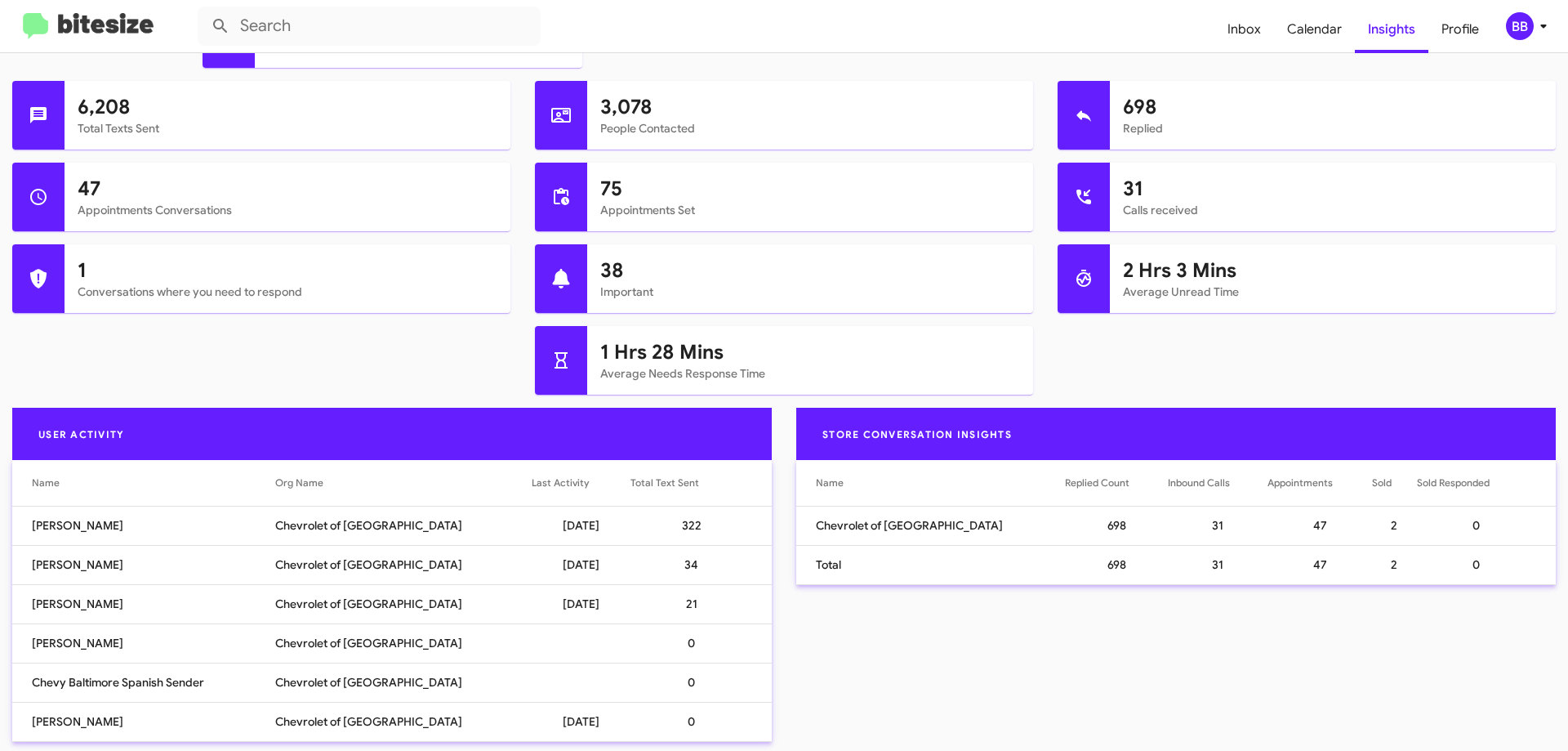
scroll to position [817, 0]
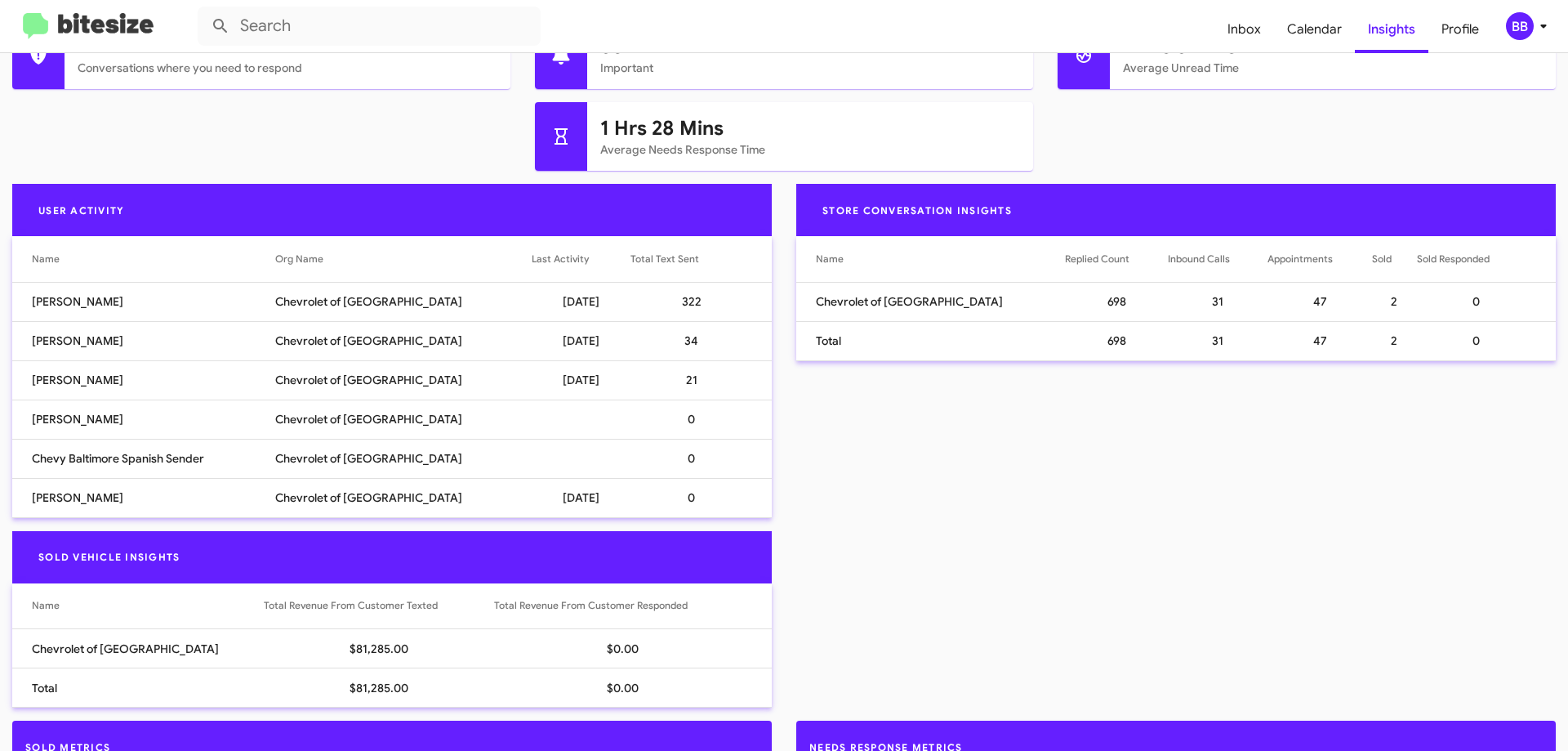
drag, startPoint x: 708, startPoint y: 387, endPoint x: 30, endPoint y: 345, distance: 679.3
click at [30, 345] on tbody "[PERSON_NAME] Chevrolet of Baltimore [DATE] 322 [PERSON_NAME] Chevrolet of [GEO…" at bounding box center [392, 400] width 759 height 235
click at [702, 356] on td "34" at bounding box center [701, 341] width 141 height 40
drag, startPoint x: 698, startPoint y: 350, endPoint x: 27, endPoint y: 341, distance: 671.1
click at [27, 341] on tr "[PERSON_NAME] Chevrolet of Baltimore [DATE] 34" at bounding box center [392, 341] width 759 height 40
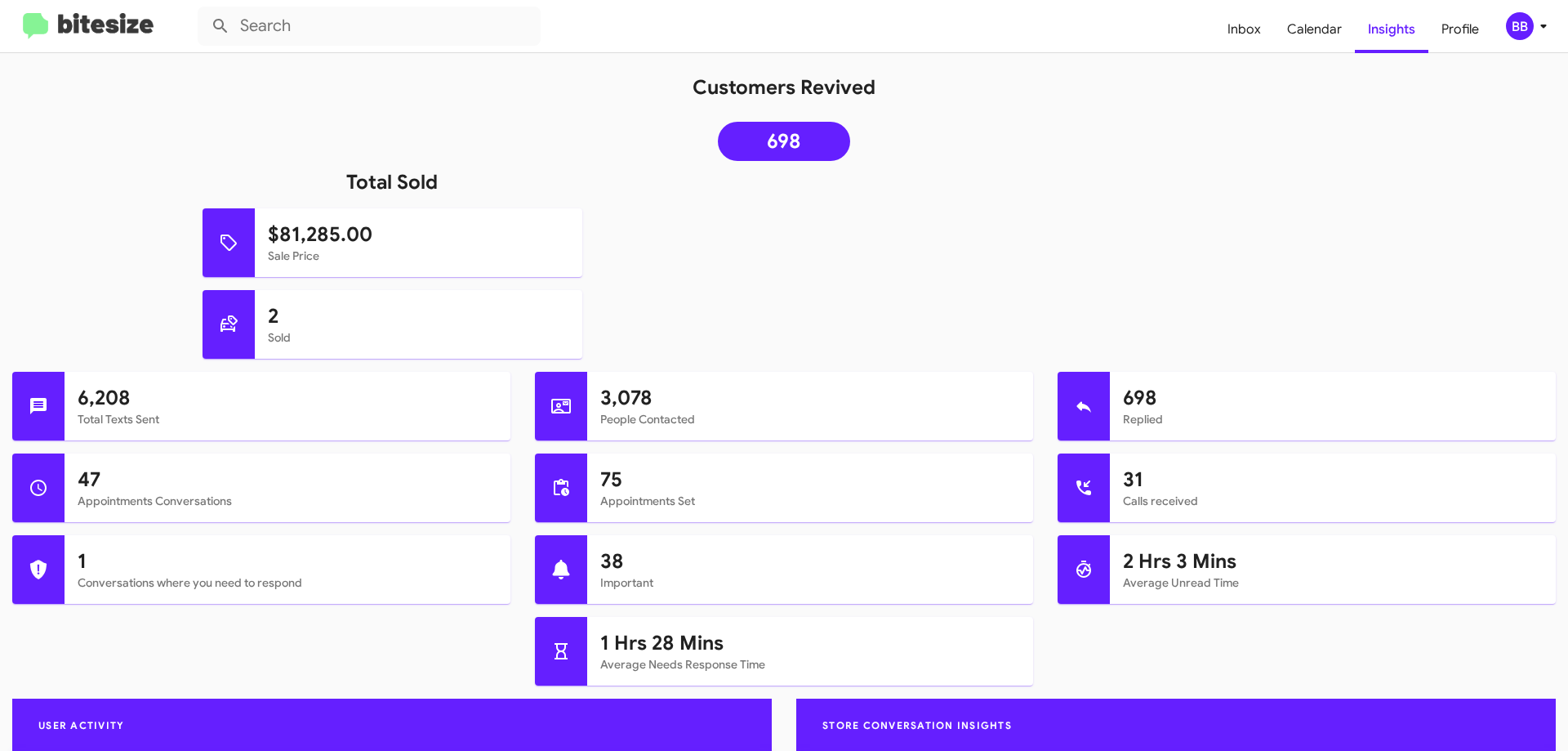
scroll to position [490, 0]
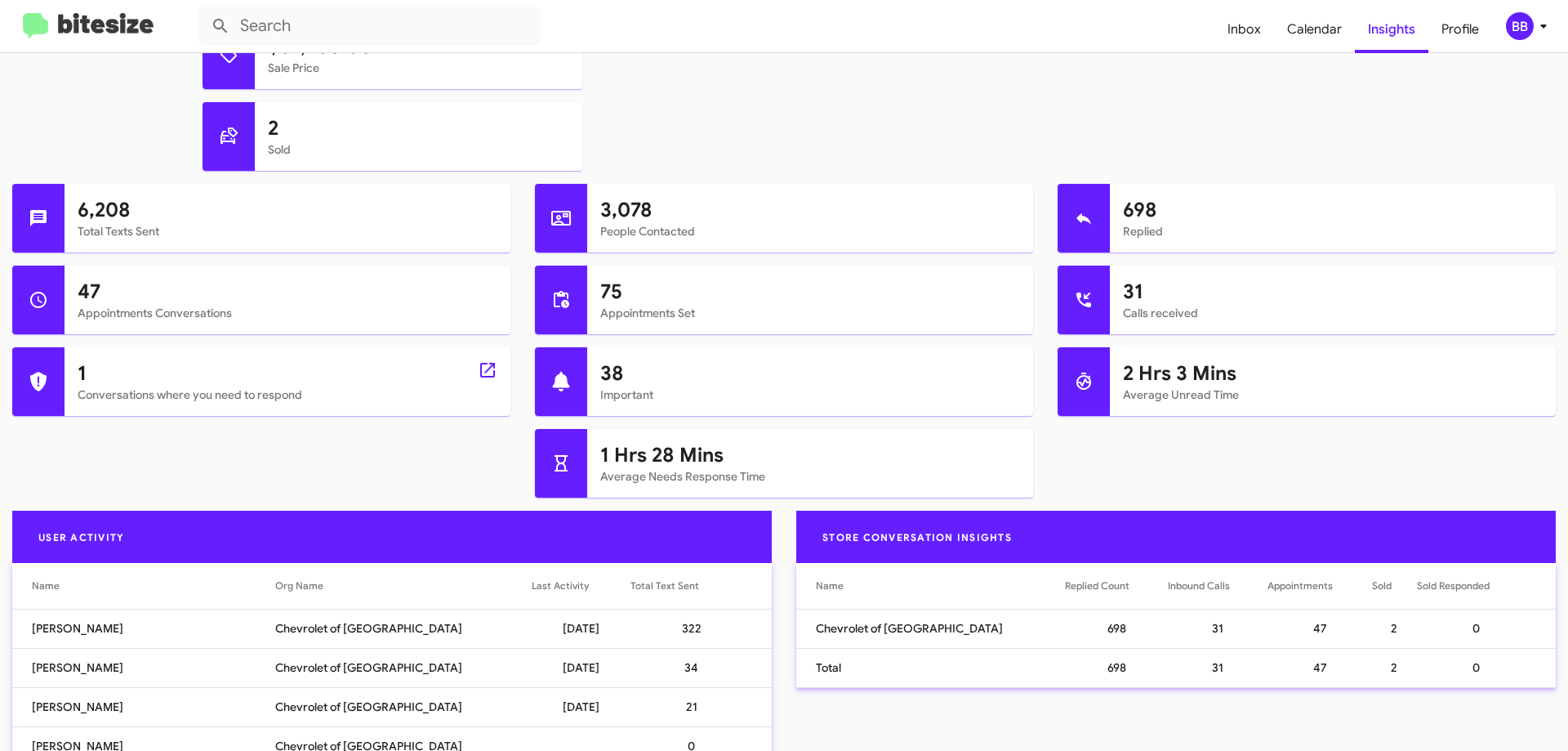
click at [137, 379] on h1 "1" at bounding box center [287, 373] width 420 height 26
click at [473, 370] on h1 "1" at bounding box center [287, 373] width 420 height 26
click at [481, 369] on icon at bounding box center [487, 370] width 19 height 19
type input "in:needs-response"
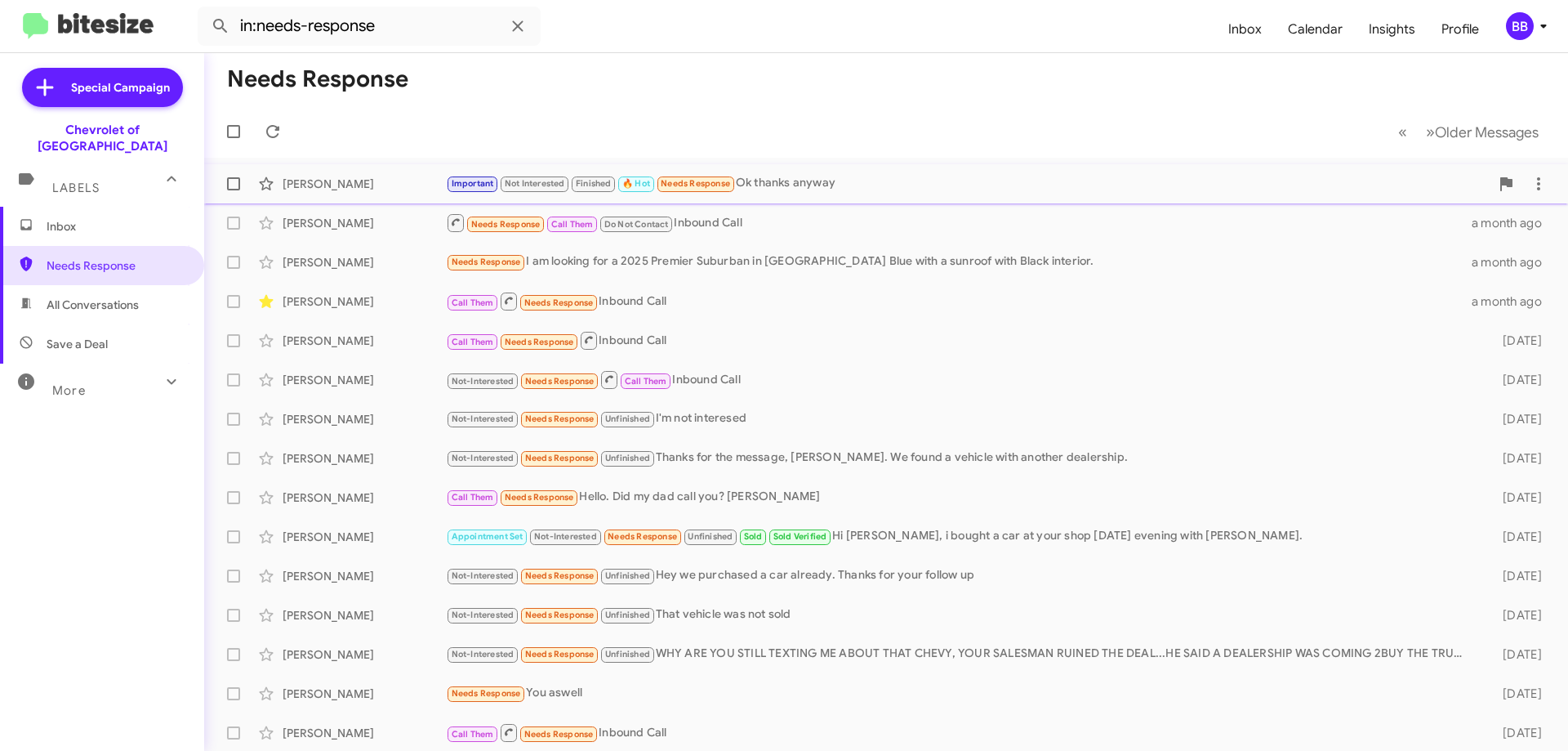
click at [910, 176] on div "Important Not Interested Finished 🔥 Hot Needs Response Ok thanks anyway" at bounding box center [967, 183] width 1044 height 18
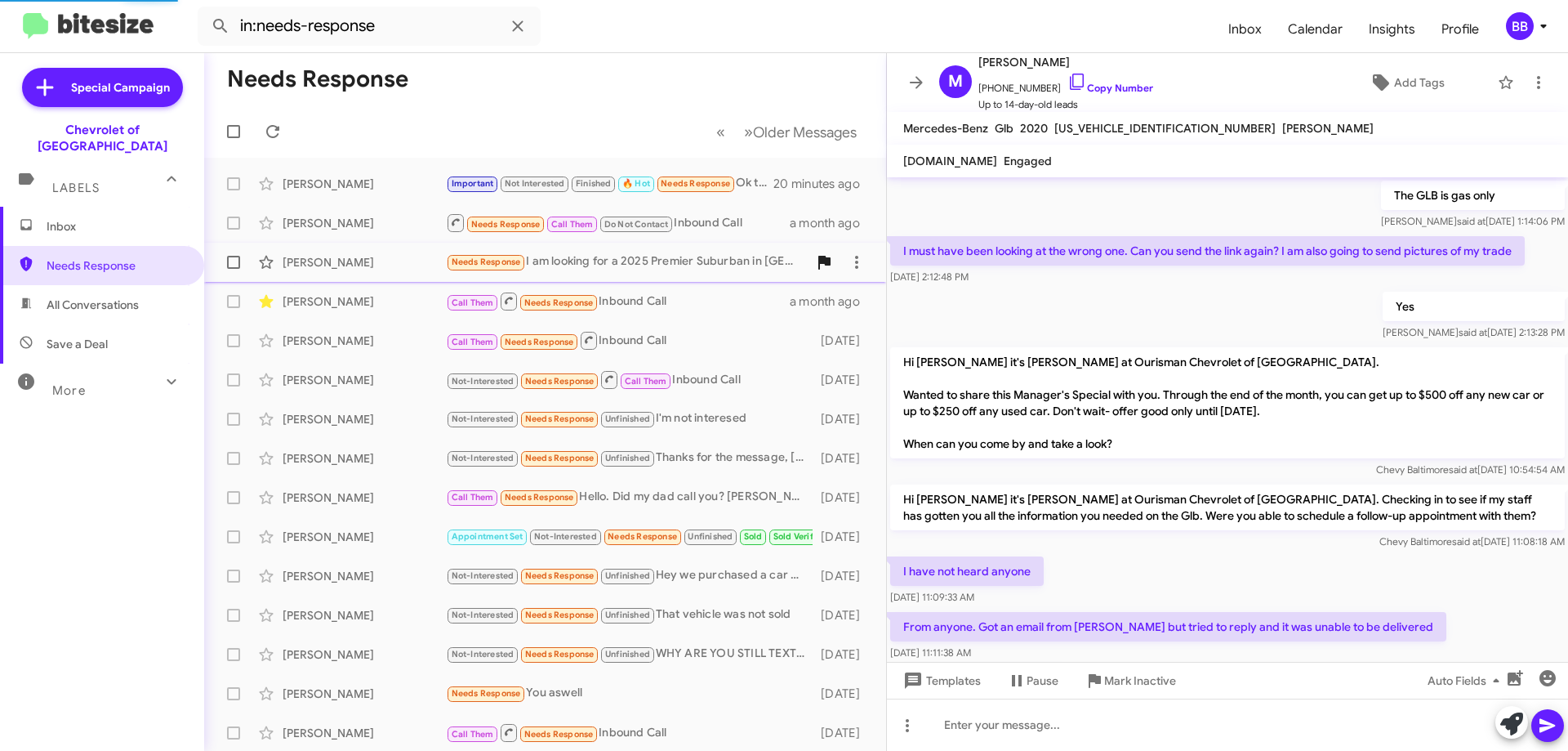
scroll to position [747, 0]
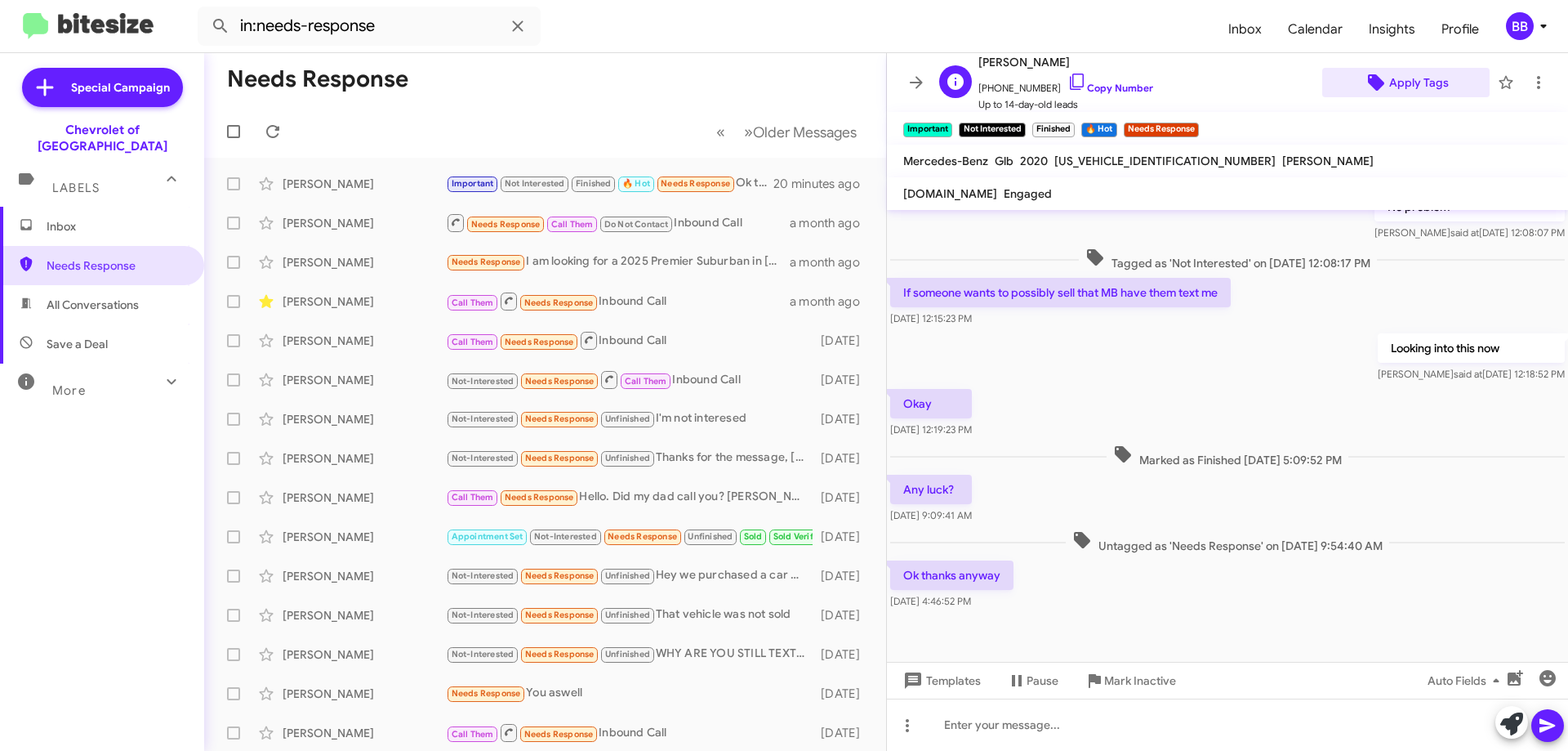
click at [1409, 88] on span "Apply Tags" at bounding box center [1419, 82] width 60 height 29
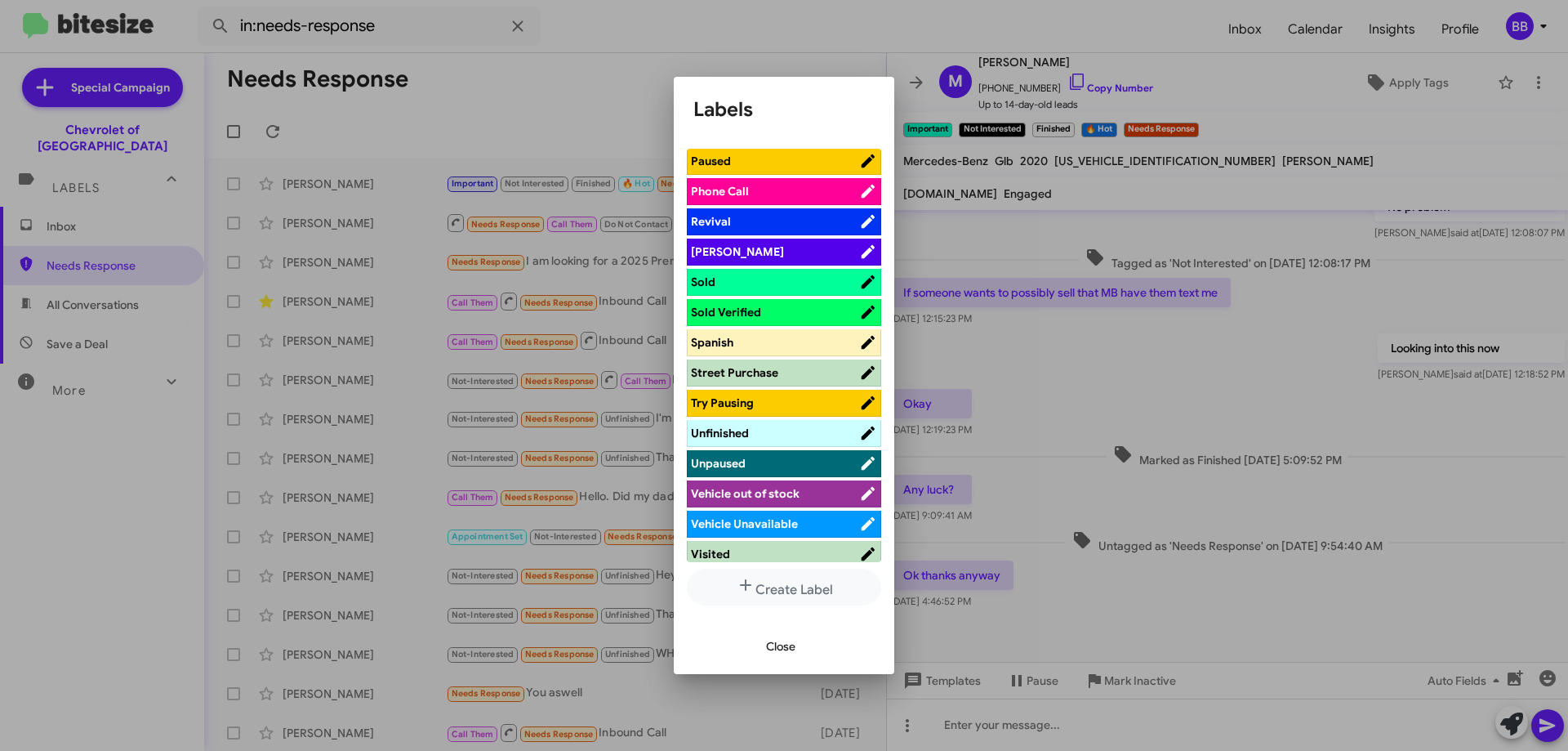
scroll to position [918, 0]
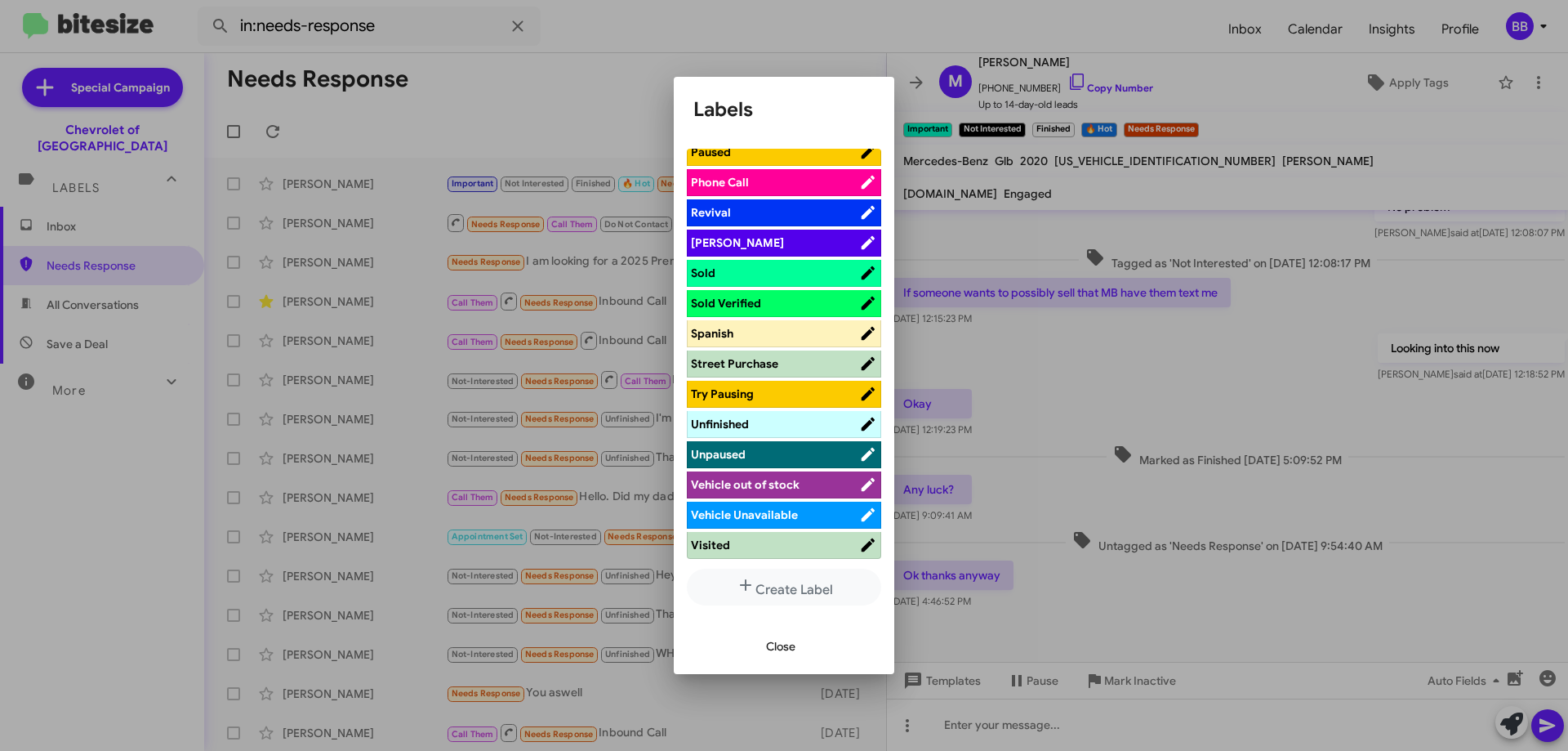
click at [788, 518] on span "Vehicle Unavailable" at bounding box center [744, 515] width 107 height 15
click at [790, 493] on span "Vehicle out of stock" at bounding box center [775, 484] width 169 height 17
click at [1140, 415] on div at bounding box center [784, 375] width 1568 height 751
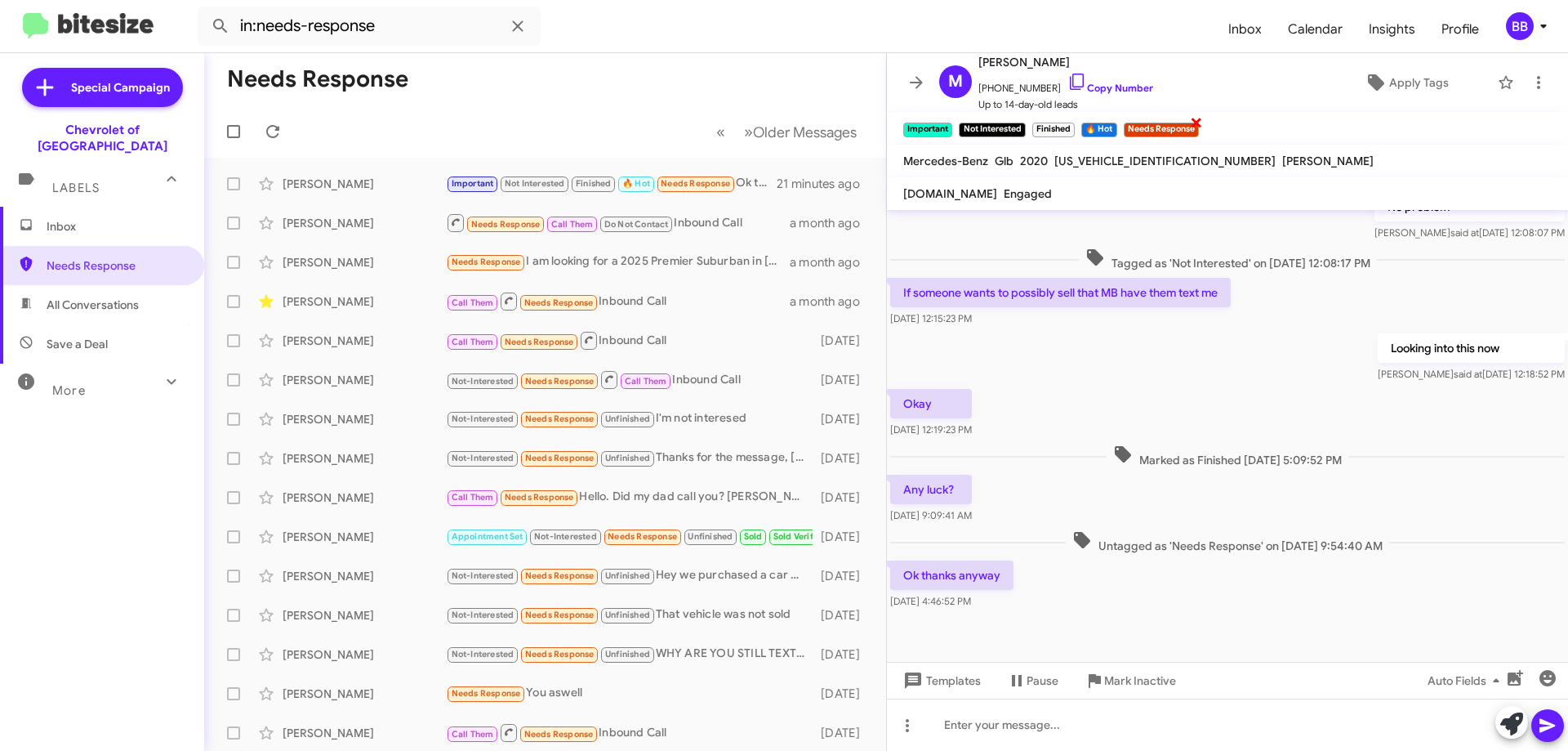
click at [1199, 125] on span "×" at bounding box center [1196, 121] width 13 height 19
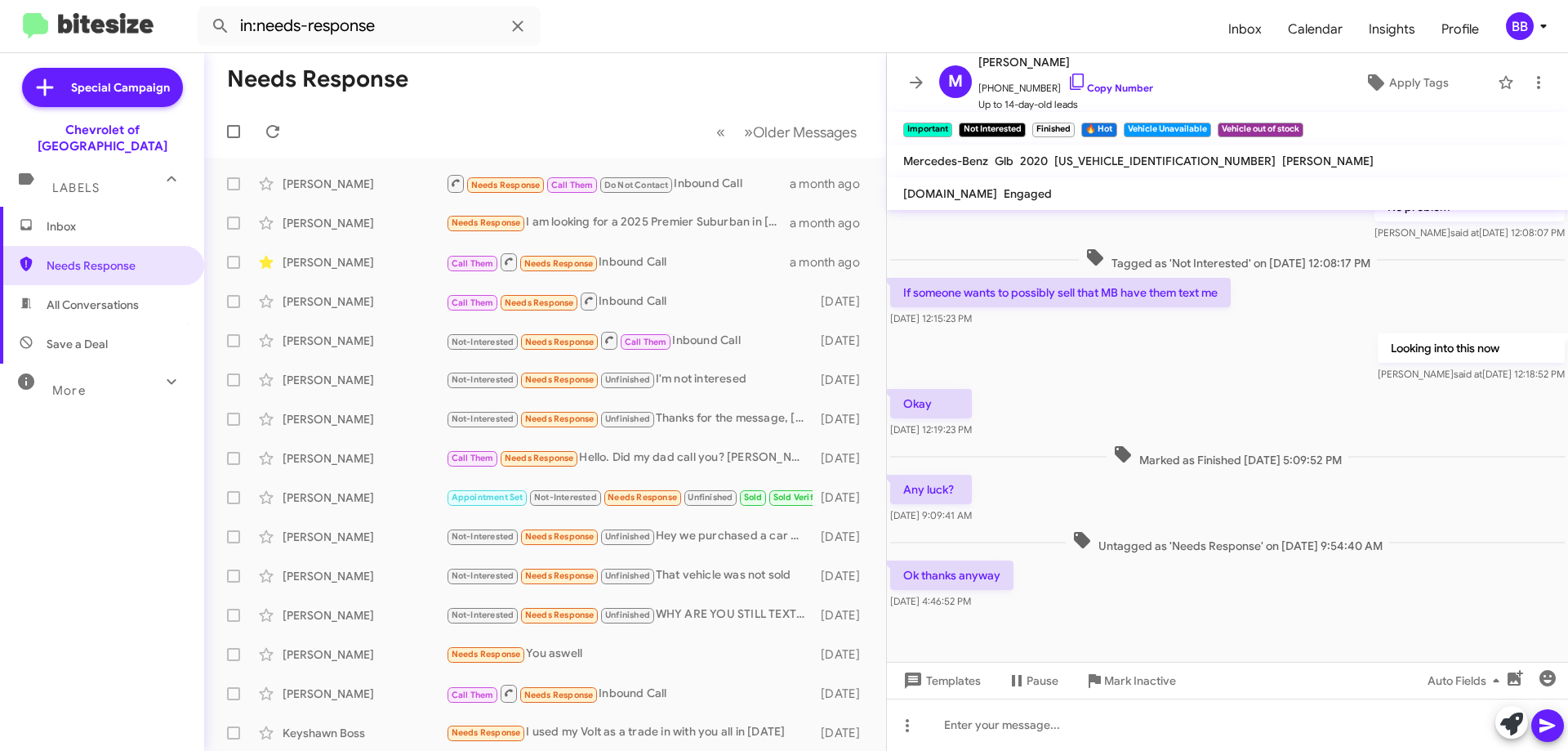
click at [119, 182] on mat-expansion-panel-header "Labels" at bounding box center [102, 181] width 205 height 53
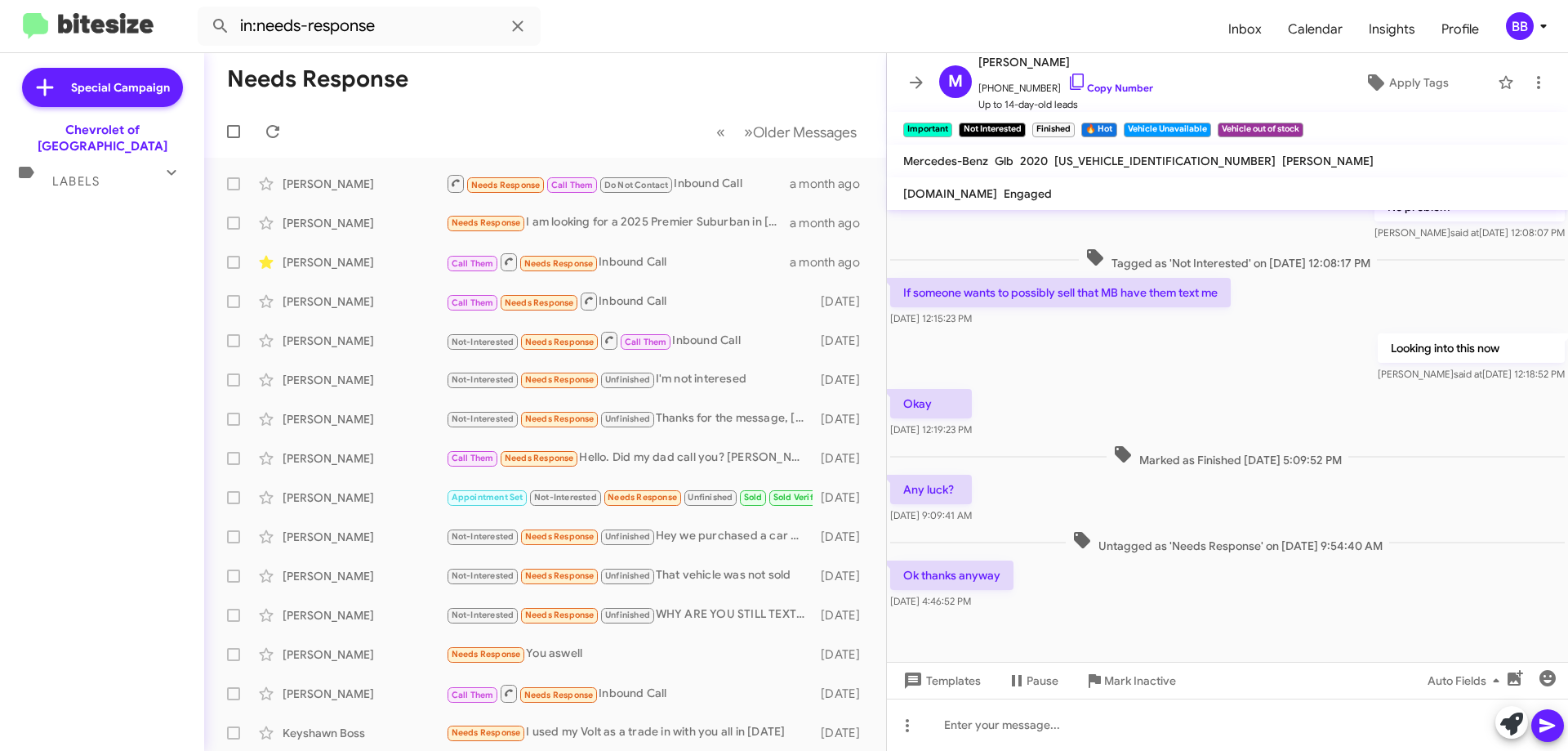
click at [121, 168] on div "Labels" at bounding box center [86, 174] width 146 height 30
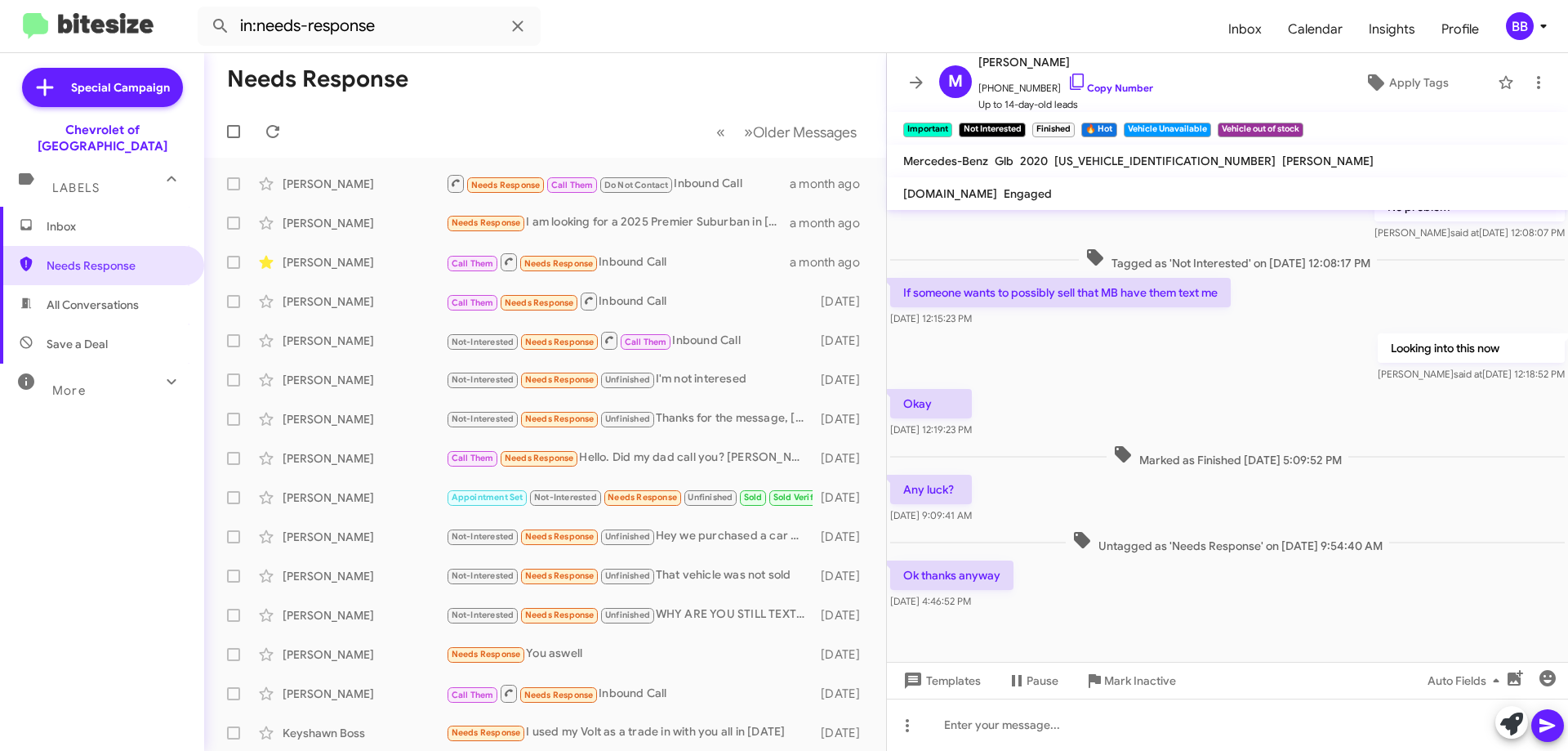
click at [112, 206] on span "Inbox" at bounding box center [102, 226] width 205 height 40
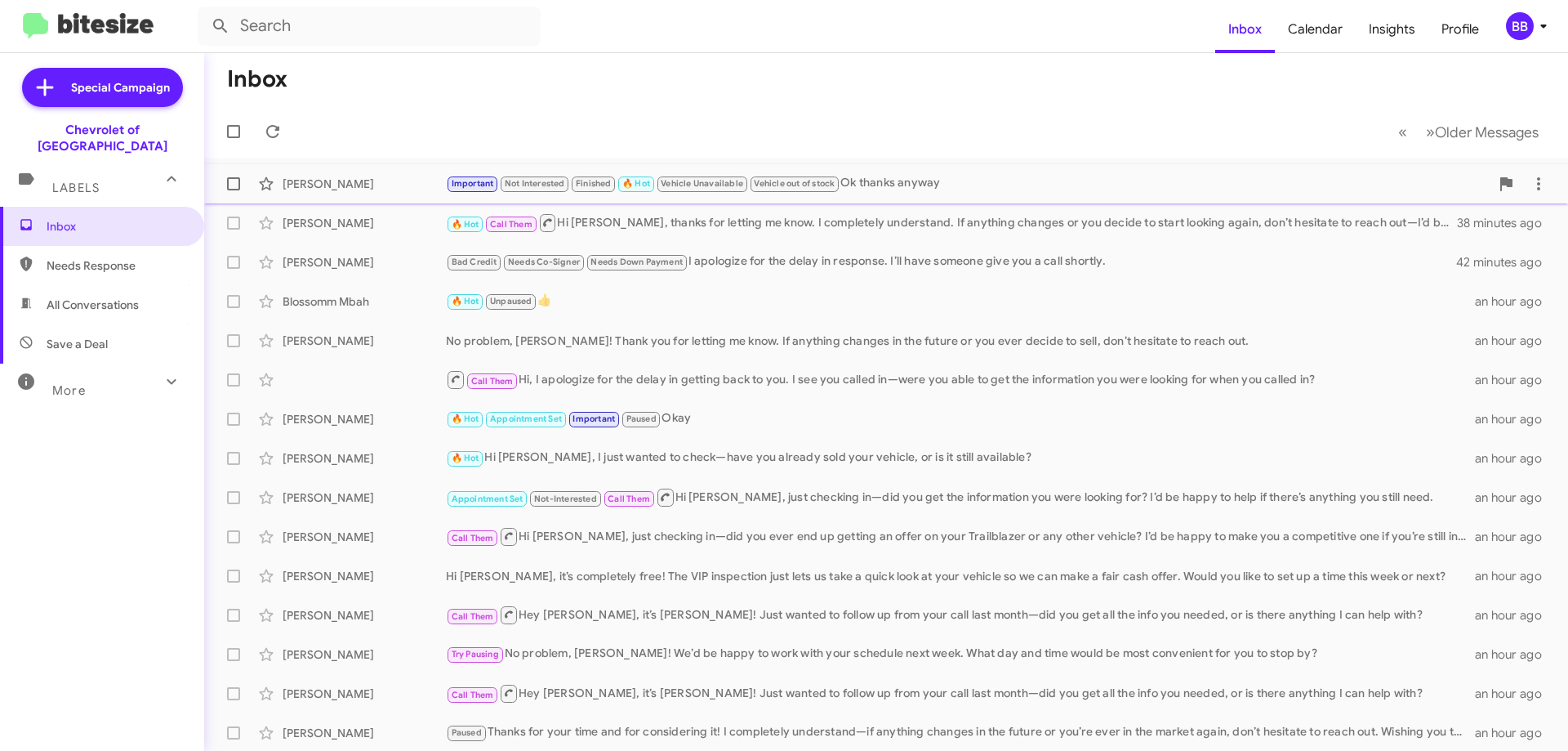
click at [956, 175] on div "Important Not Interested Finished 🔥 Hot Vehicle Unavailable Vehicle out of stoc…" at bounding box center [967, 183] width 1044 height 18
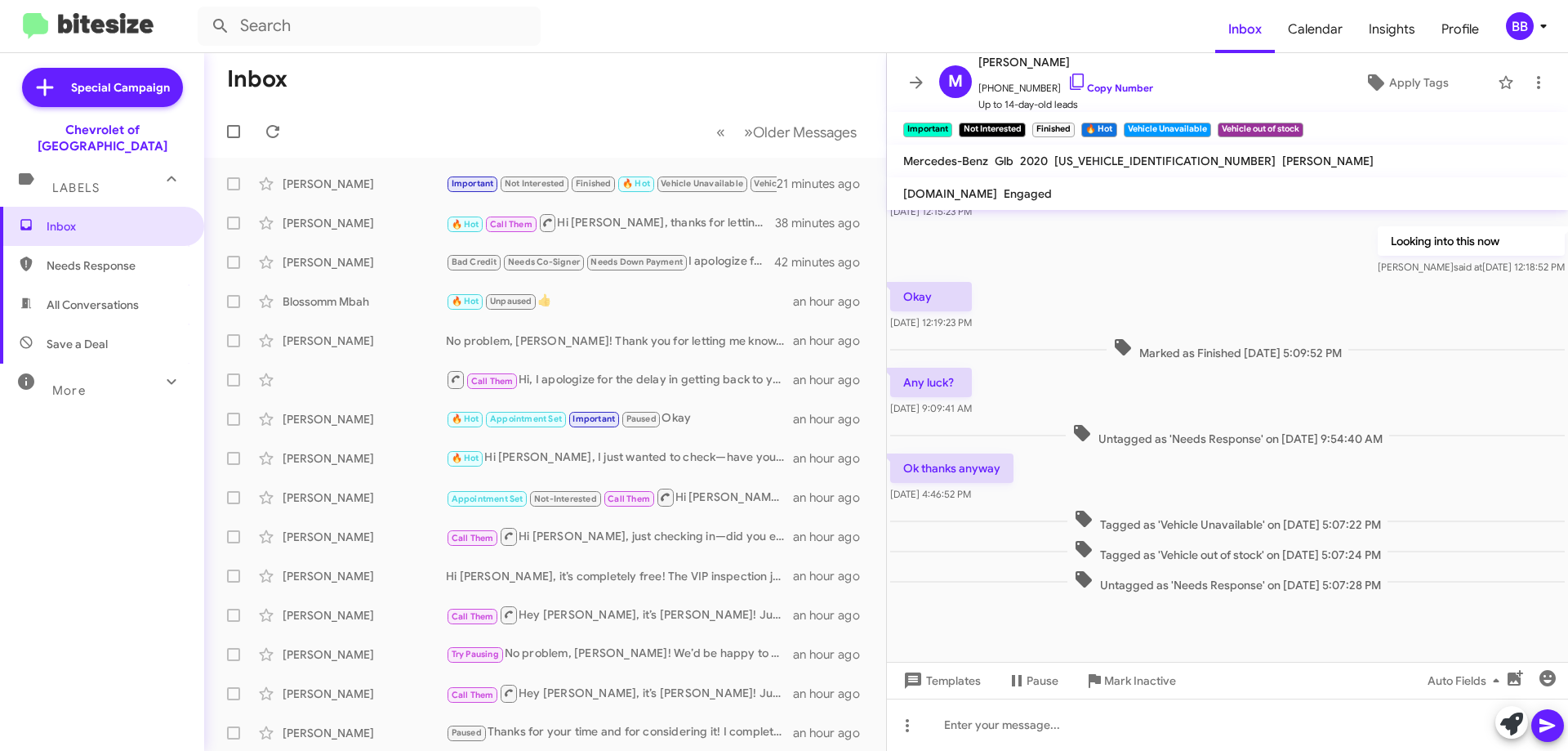
scroll to position [704, 0]
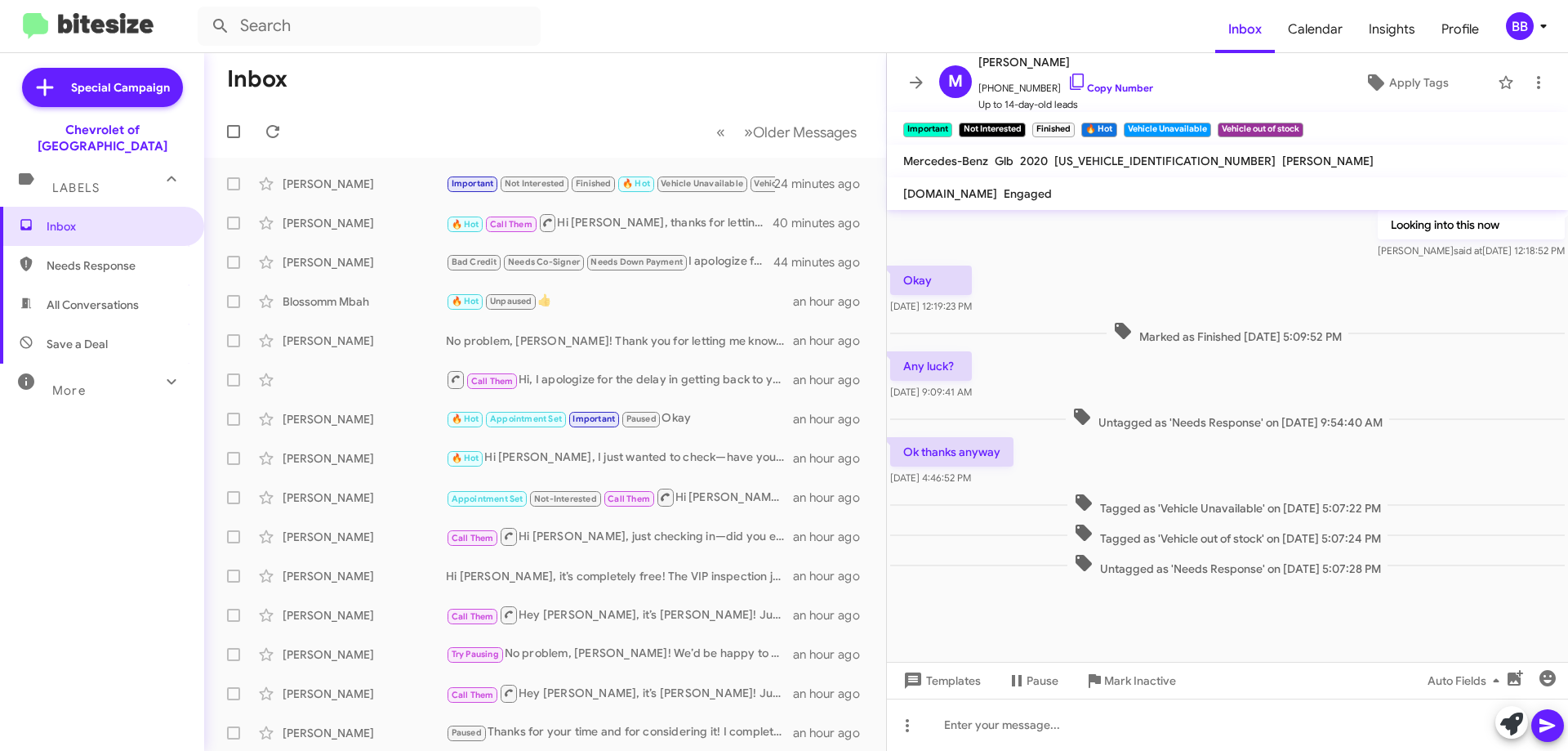
click at [111, 257] on span "Needs Response" at bounding box center [116, 265] width 139 height 17
type input "in:needs-response"
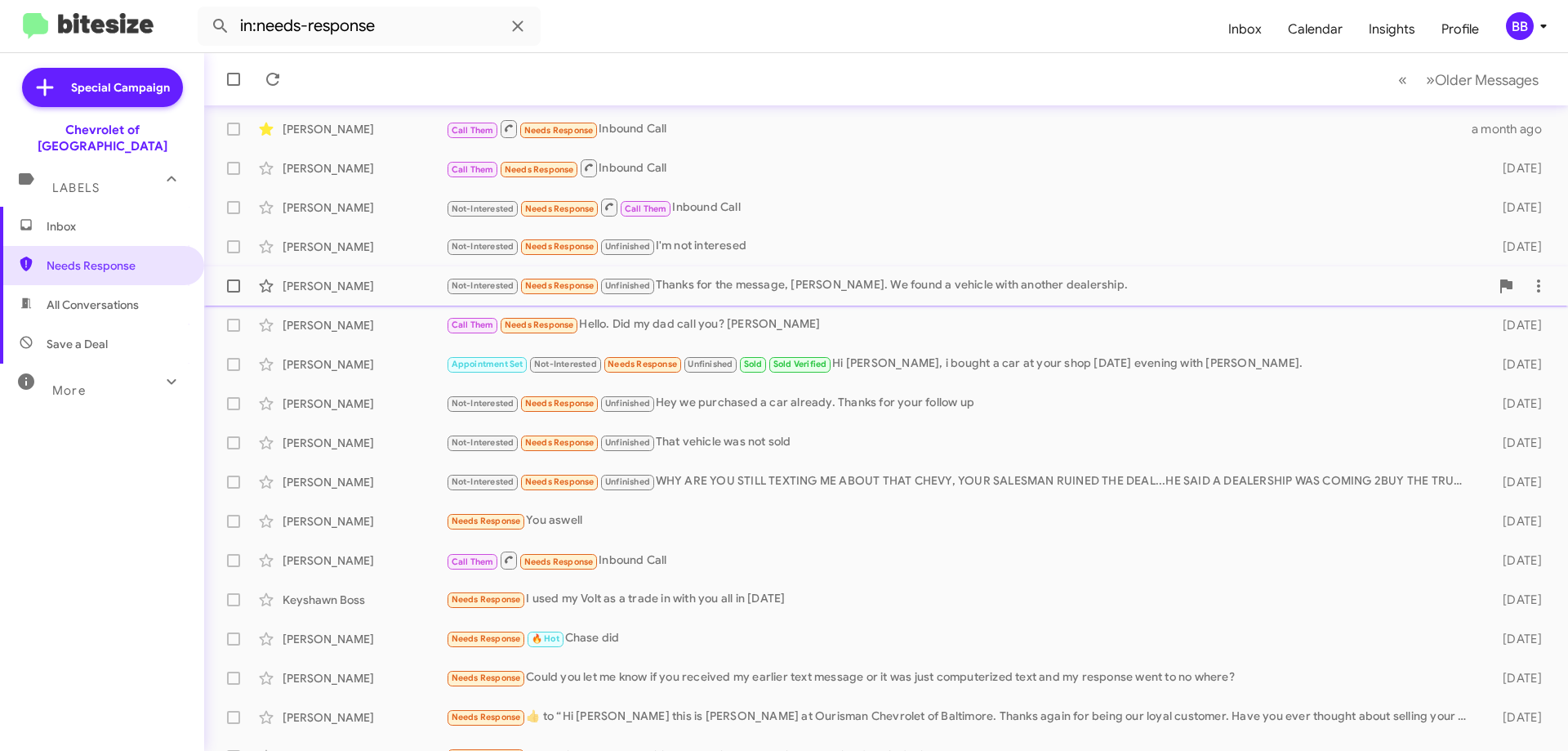
scroll to position [198, 0]
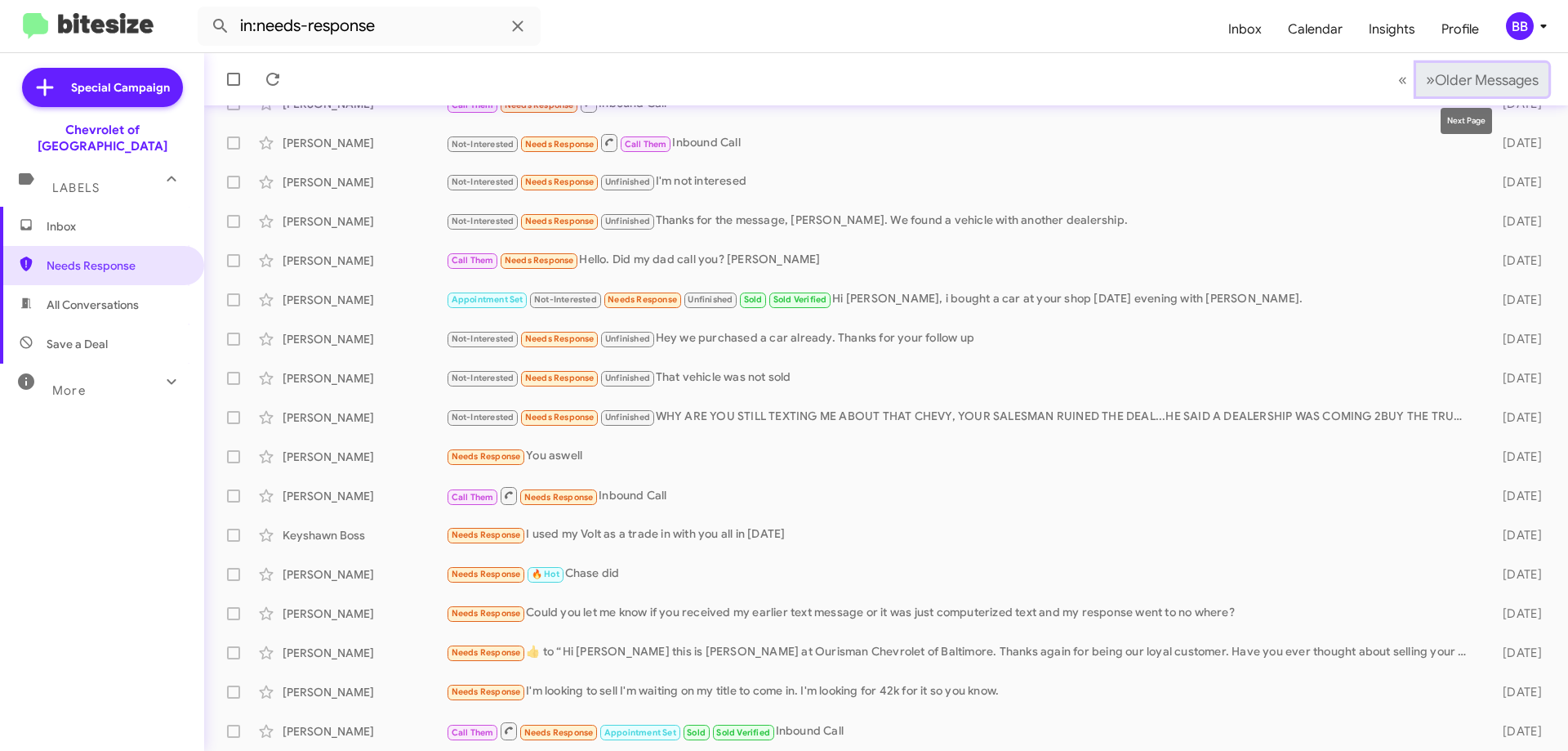
click at [1452, 81] on span "Older Messages" at bounding box center [1486, 80] width 104 height 18
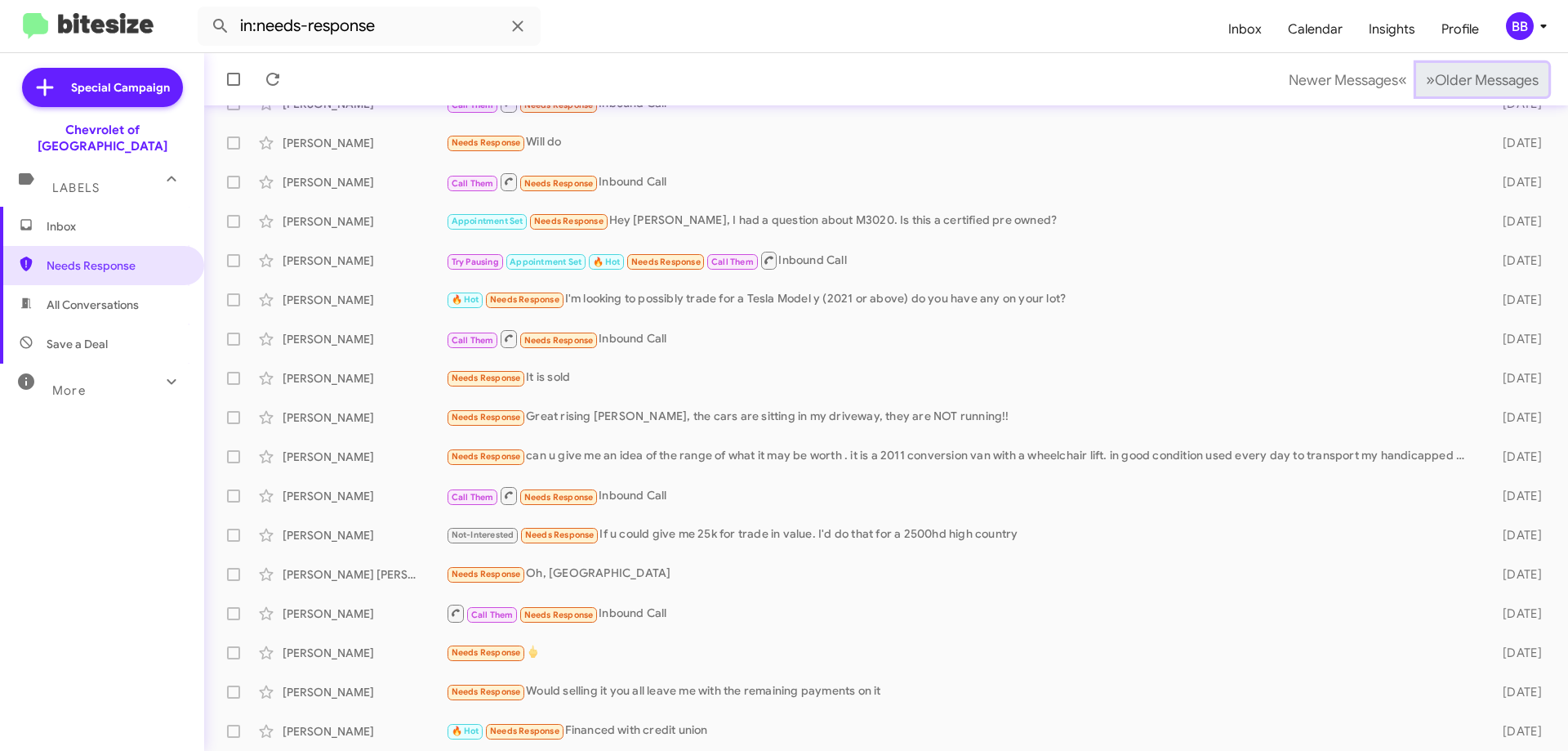
click at [1465, 78] on span "Older Messages" at bounding box center [1486, 80] width 104 height 18
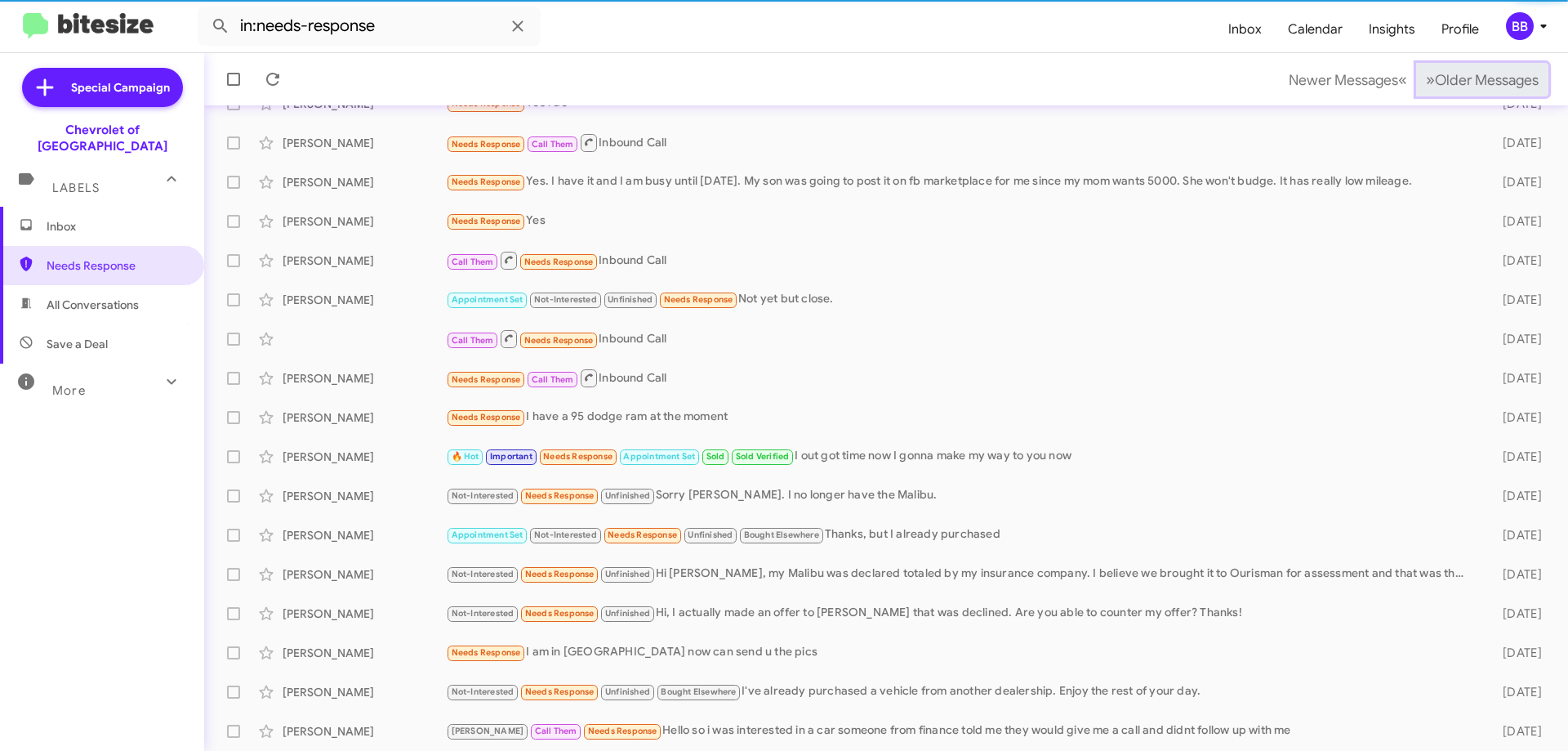
click at [1461, 81] on span "Older Messages" at bounding box center [1486, 80] width 104 height 18
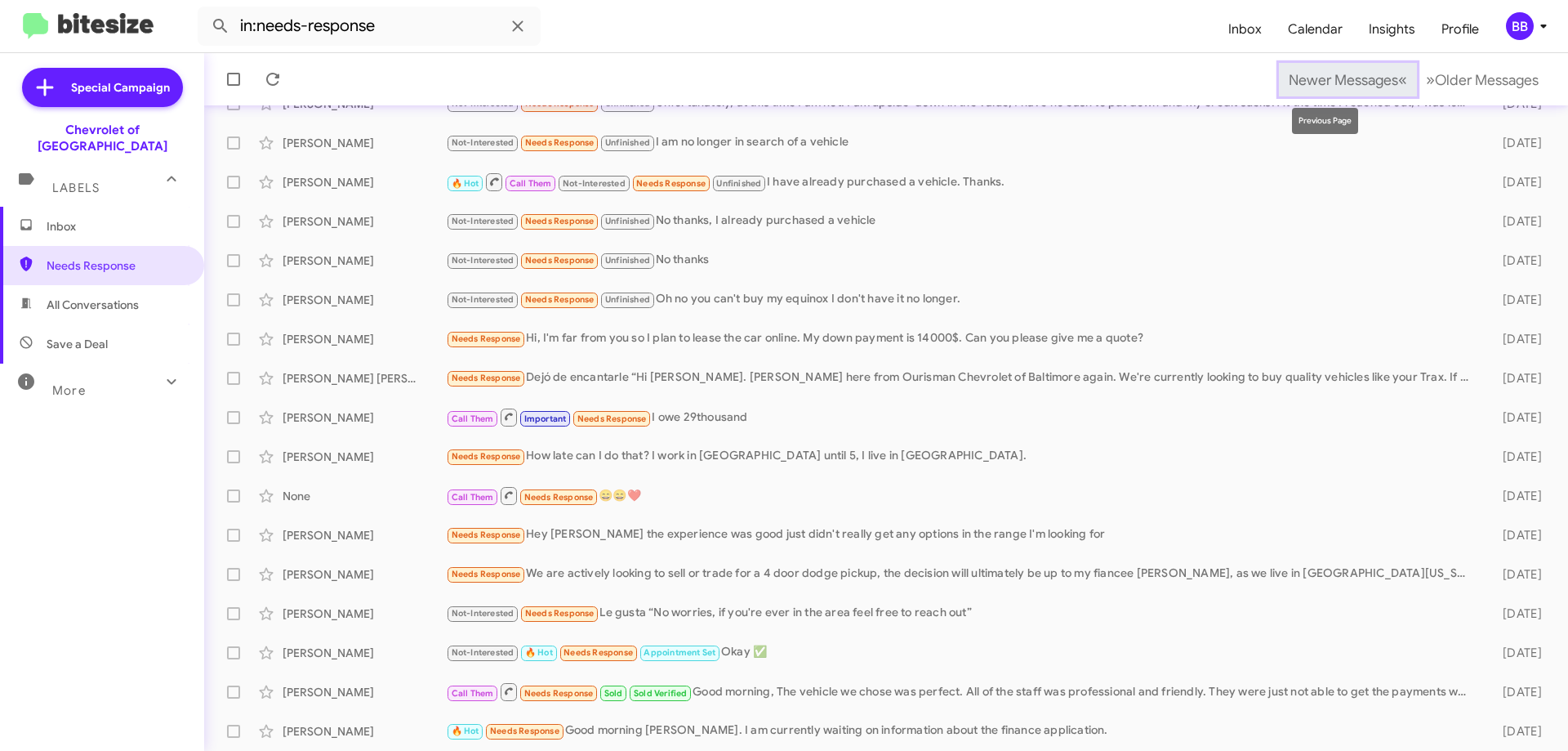
click at [1332, 79] on span "Newer Messages" at bounding box center [1343, 80] width 110 height 18
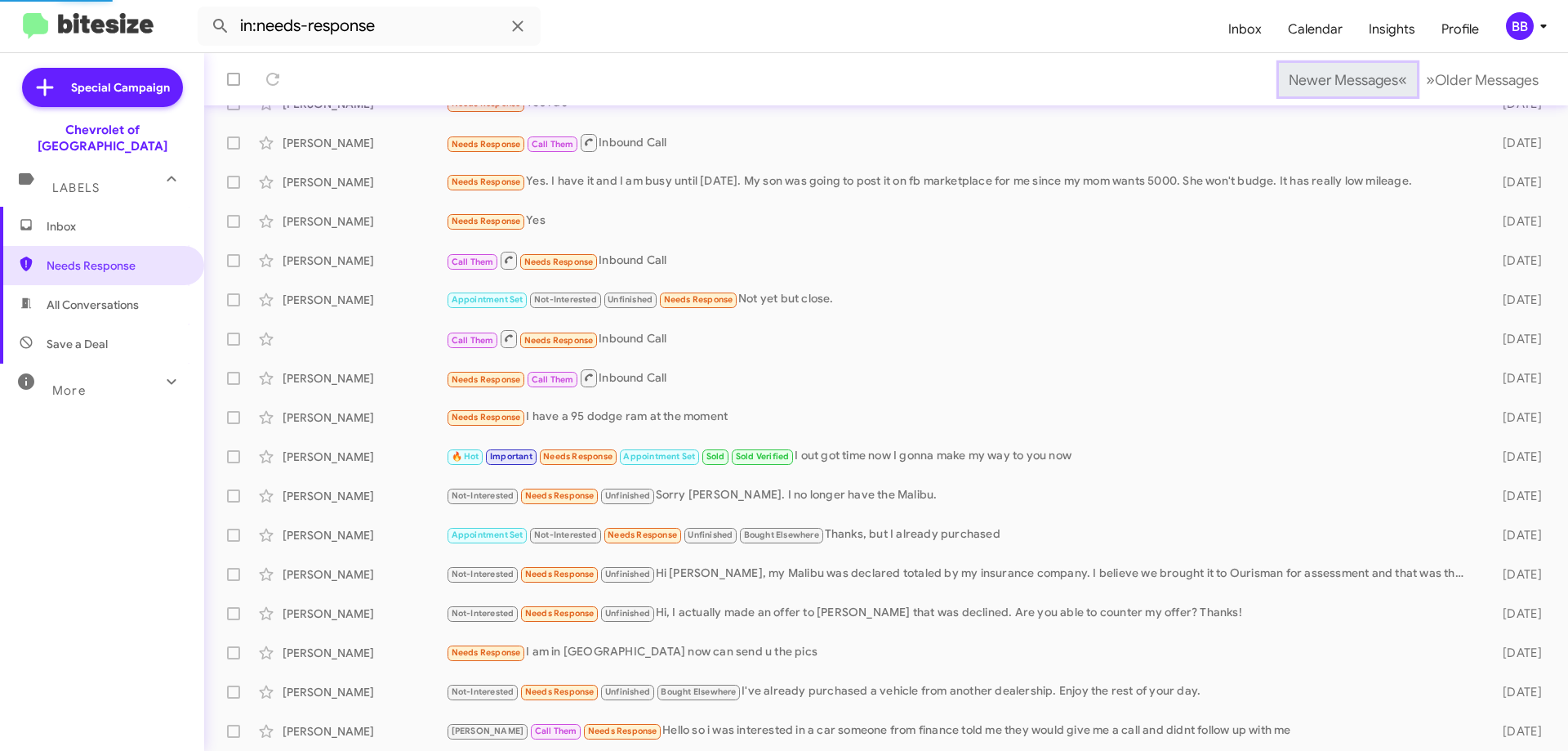
click at [1332, 79] on span "Newer Messages" at bounding box center [1343, 80] width 110 height 18
click at [1332, 79] on mat-toolbar-row "Newer Messages « Previous » Next Older Messages" at bounding box center [886, 79] width 1363 height 53
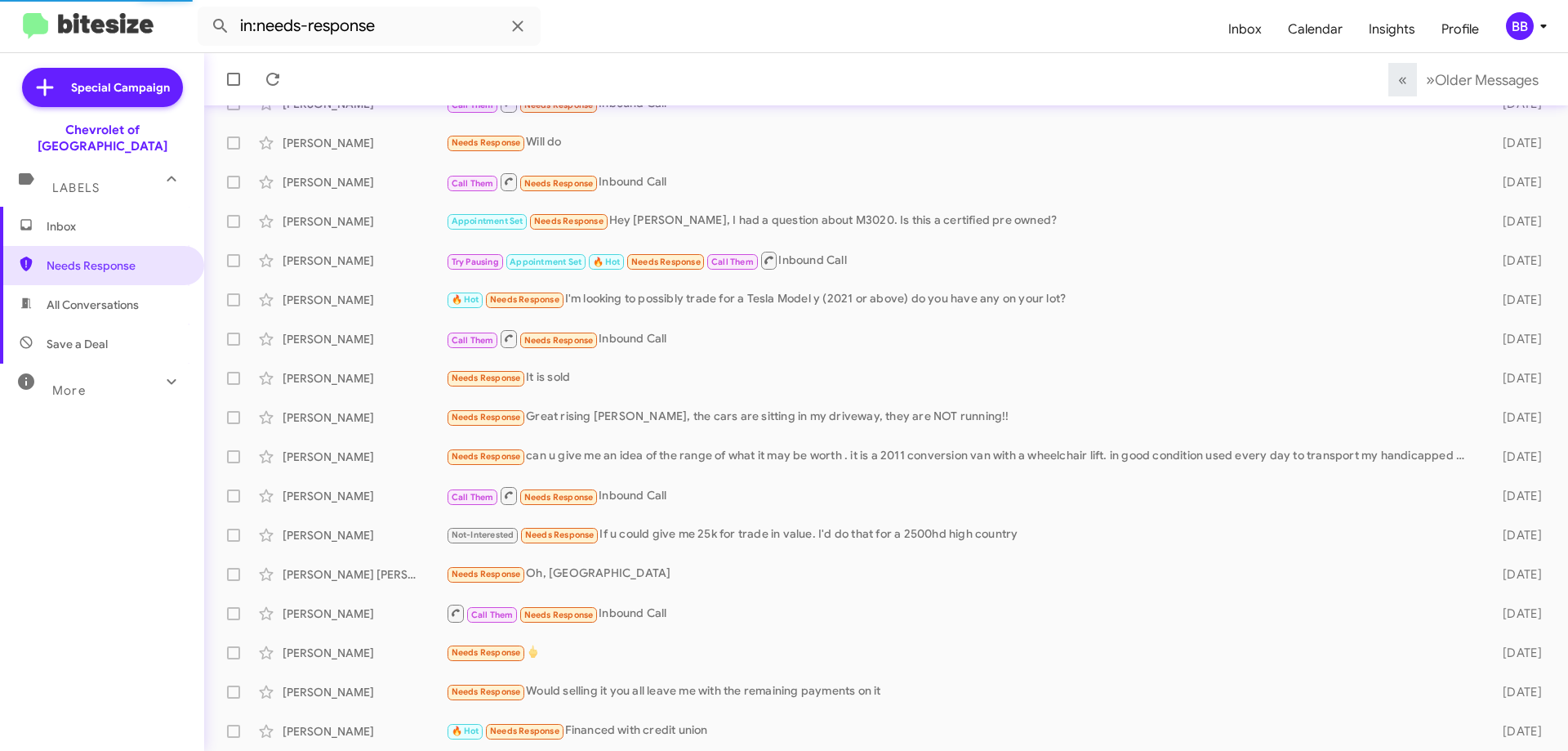
click at [1332, 79] on mat-toolbar-row "« Previous » Next Older Messages" at bounding box center [886, 79] width 1363 height 53
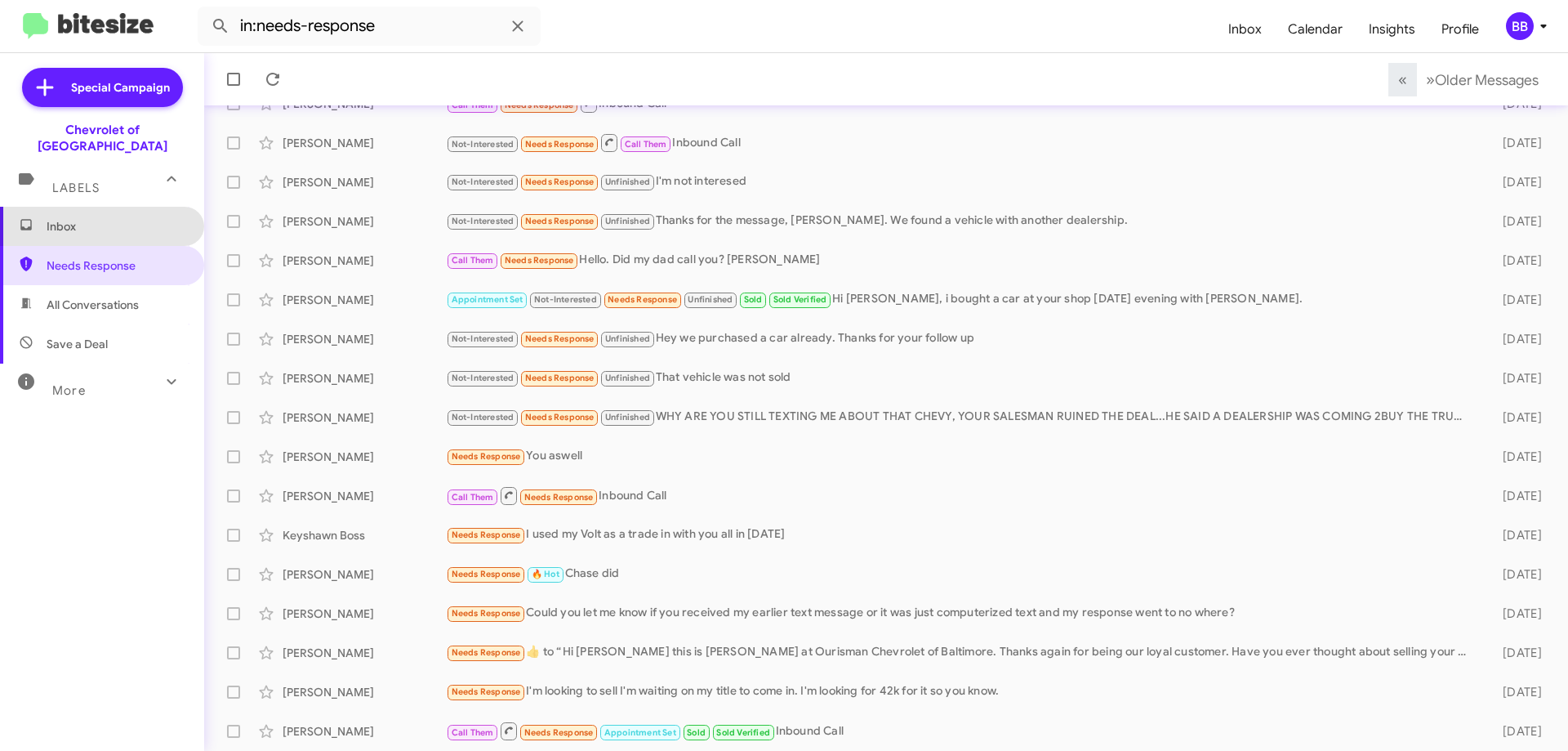
click at [120, 218] on span "Inbox" at bounding box center [116, 226] width 139 height 17
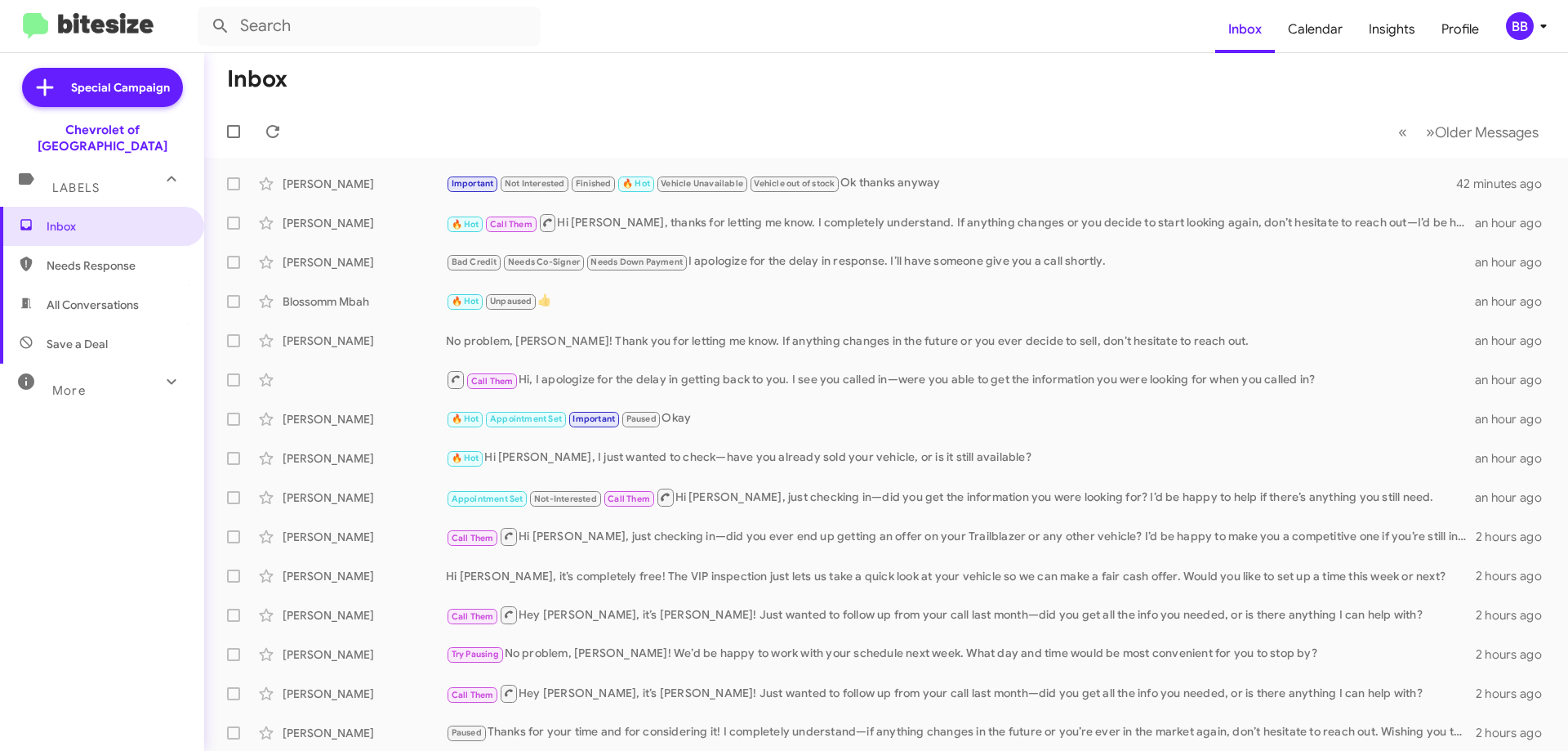
click at [144, 257] on span "Needs Response" at bounding box center [116, 265] width 139 height 17
type input "in:needs-response"
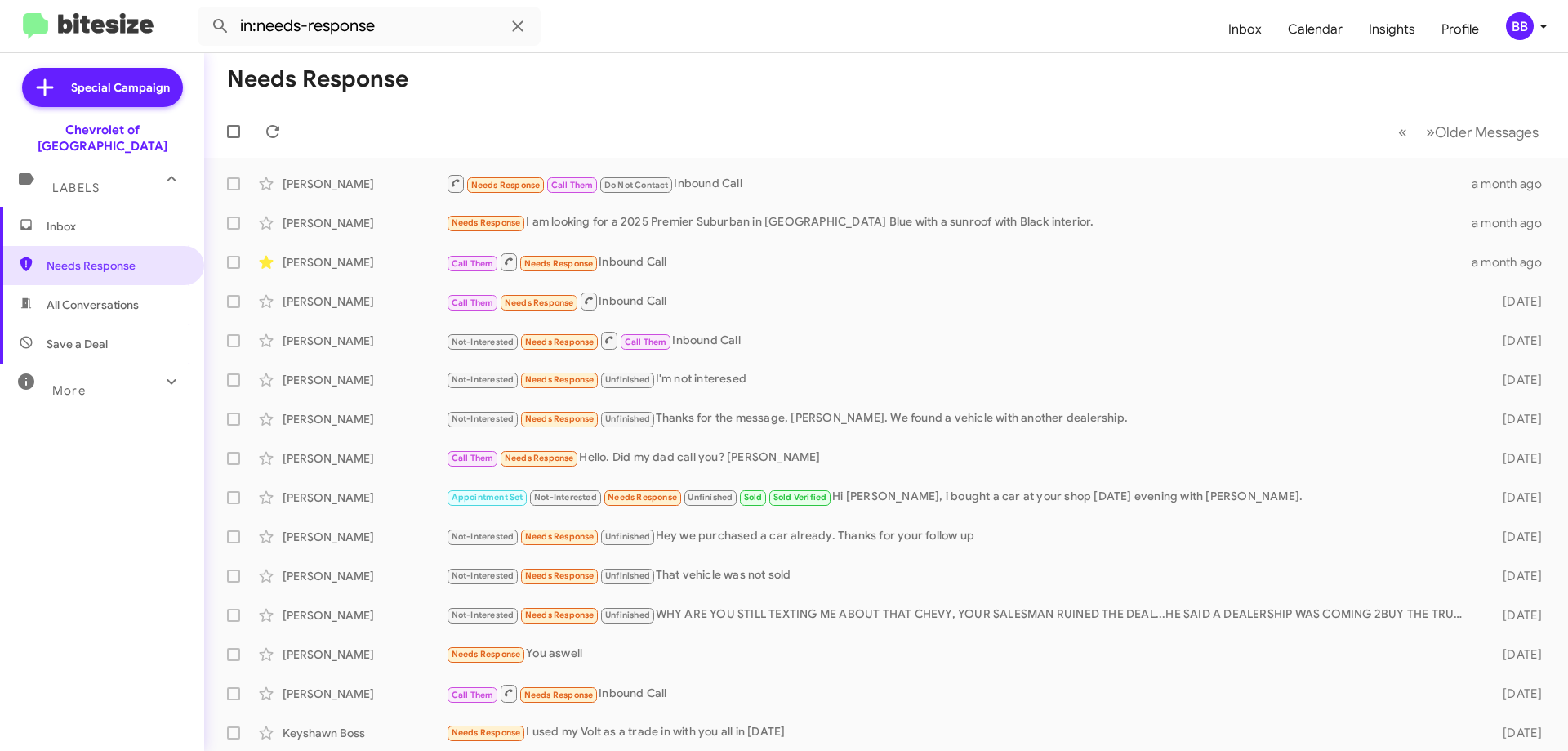
click at [129, 218] on span "Inbox" at bounding box center [116, 226] width 139 height 17
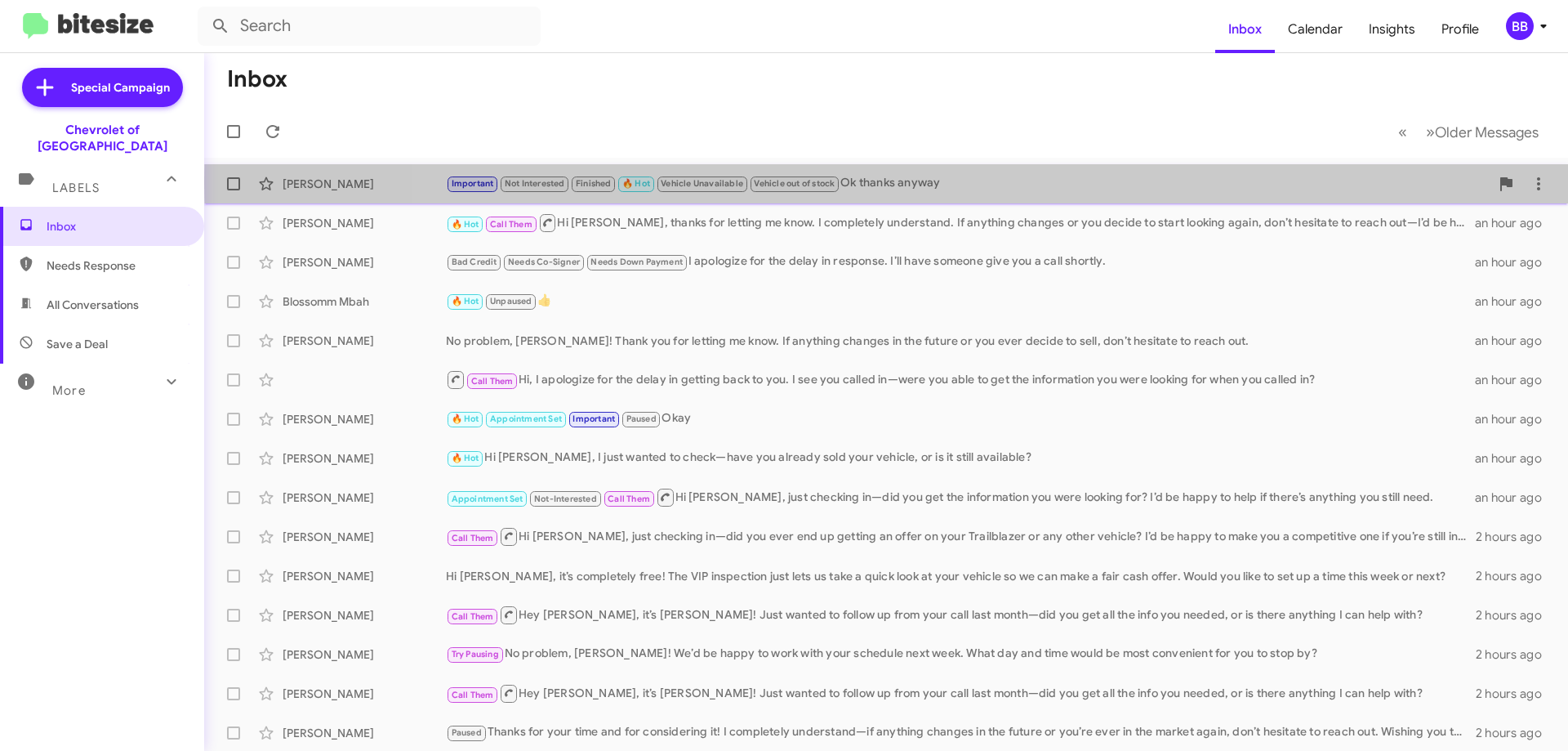
click at [907, 183] on div "Important Not Interested Finished 🔥 Hot Vehicle Unavailable Vehicle out of stoc…" at bounding box center [967, 183] width 1044 height 18
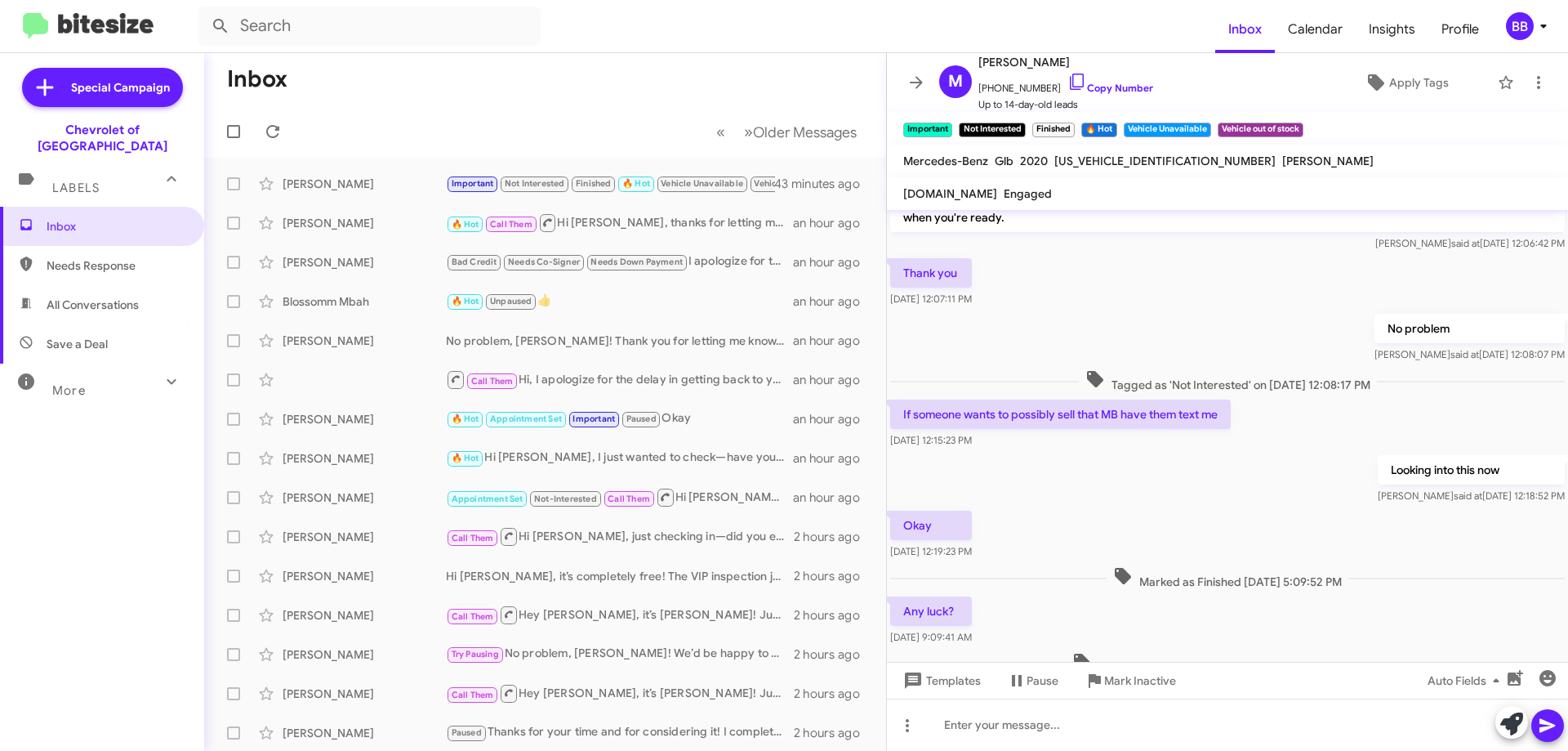
scroll to position [704, 0]
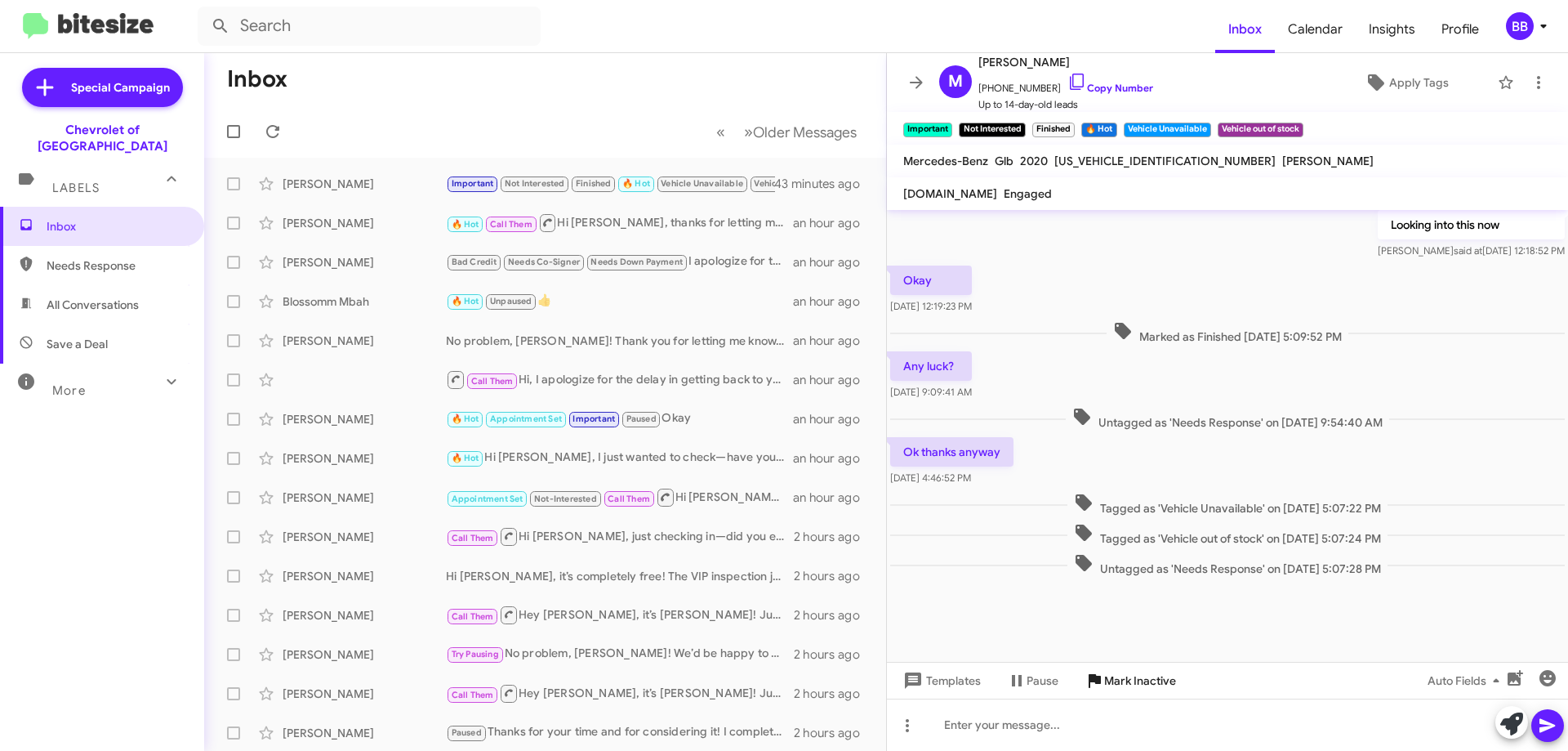
click at [1162, 685] on span "Mark Inactive" at bounding box center [1140, 680] width 72 height 29
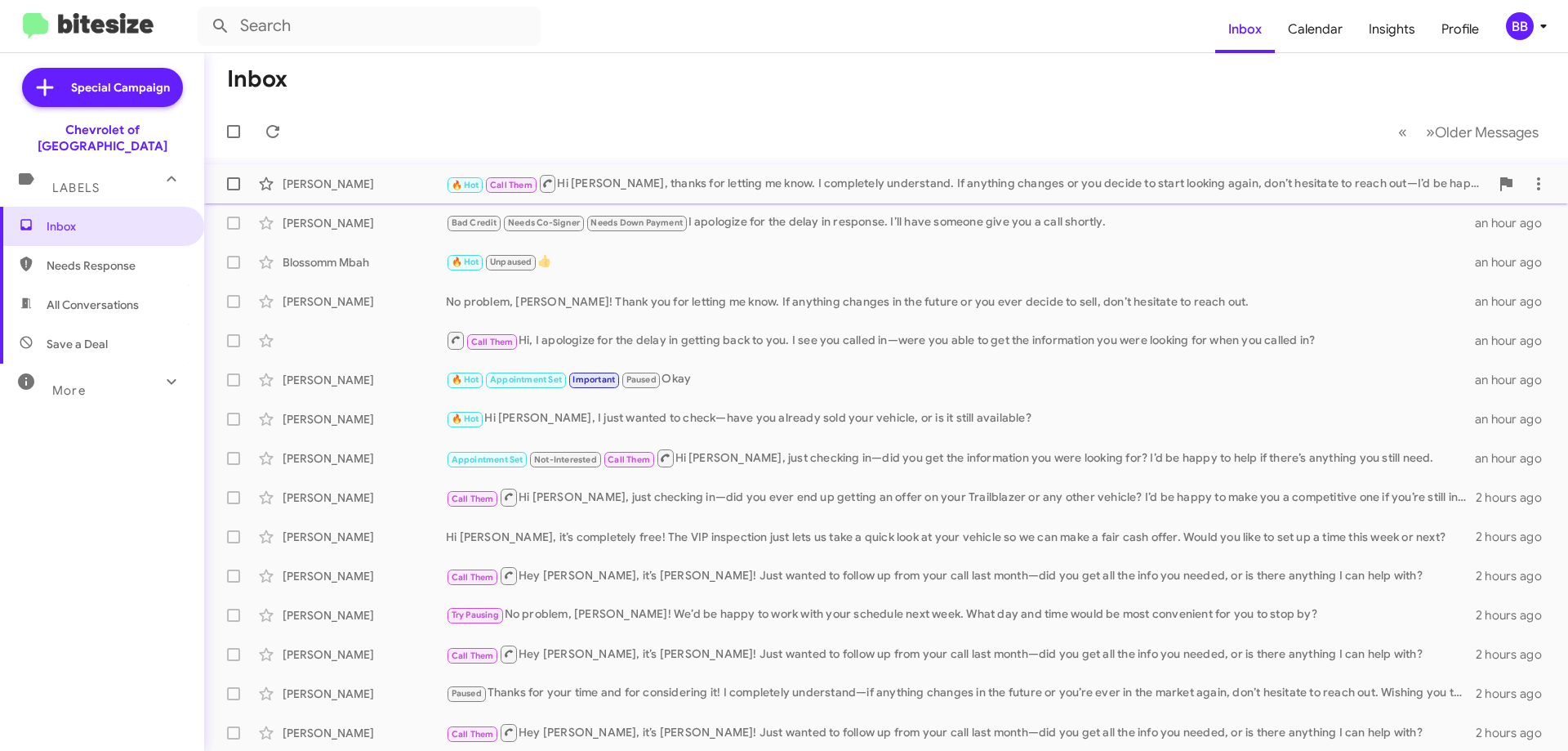
click at [824, 188] on div "🔥 Hot Call Them Hi Randy, thanks for letting me know. I completely understand. …" at bounding box center [967, 183] width 1044 height 20
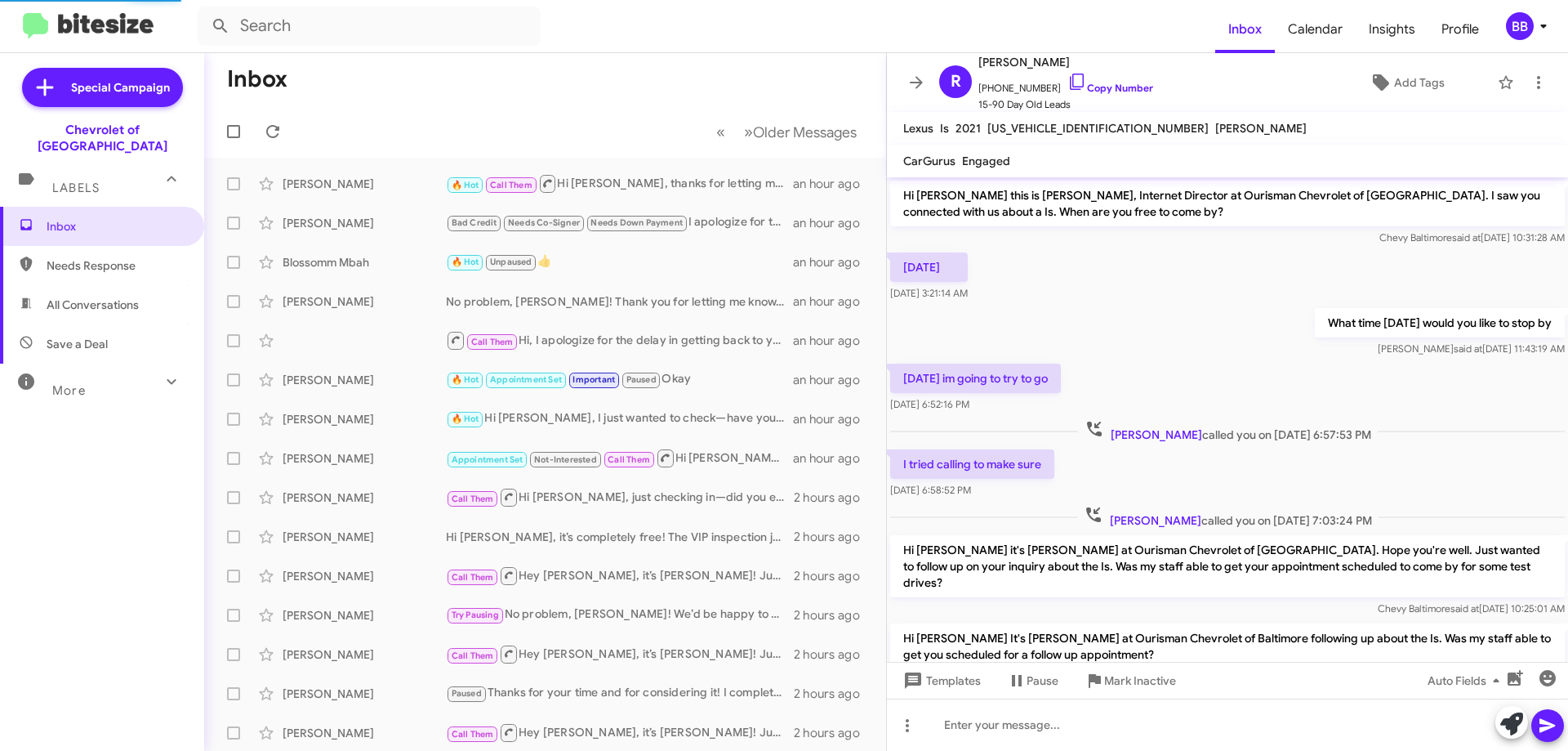
scroll to position [942, 0]
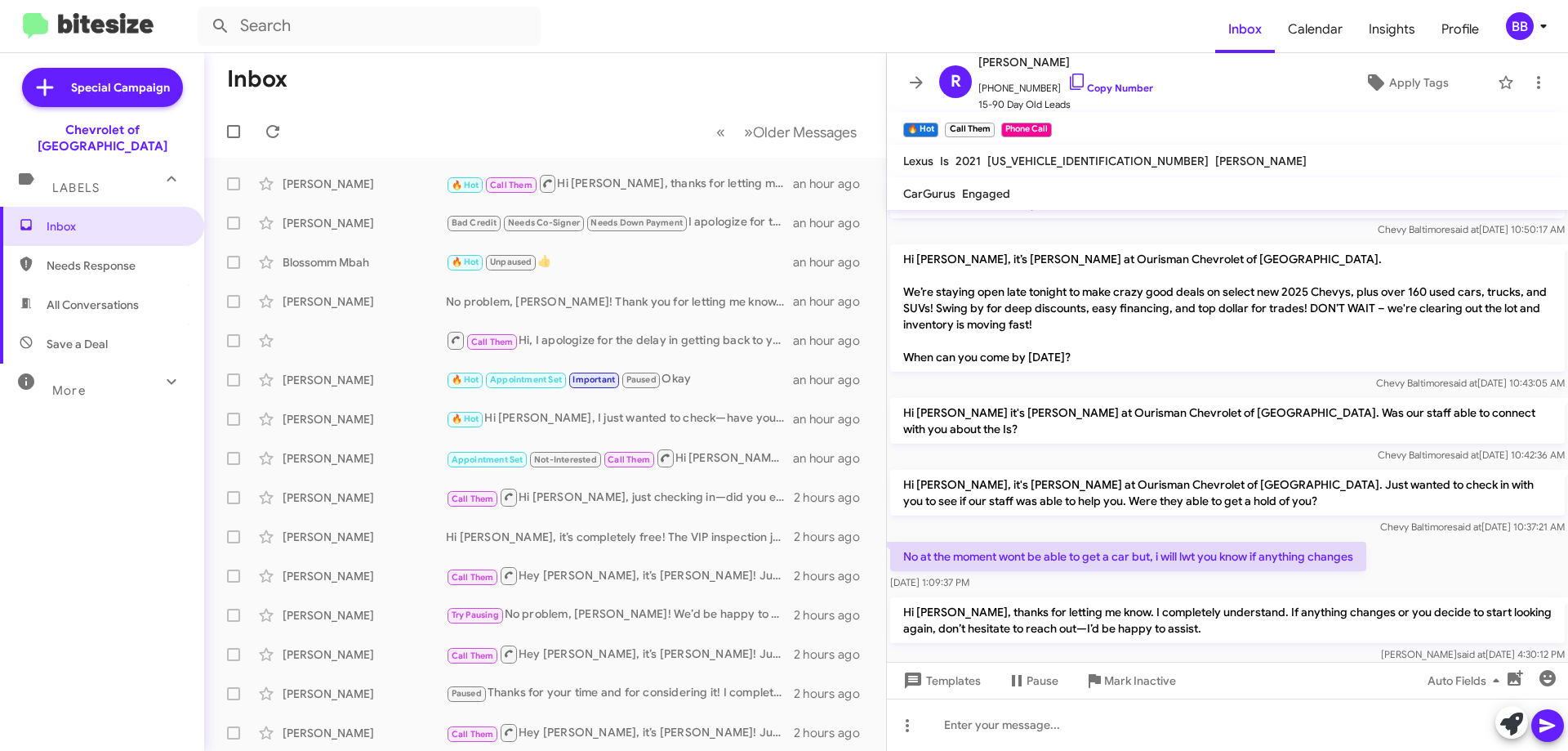
click at [1153, 189] on mat-toolbar "CarGurus Engaged" at bounding box center [1227, 193] width 681 height 32
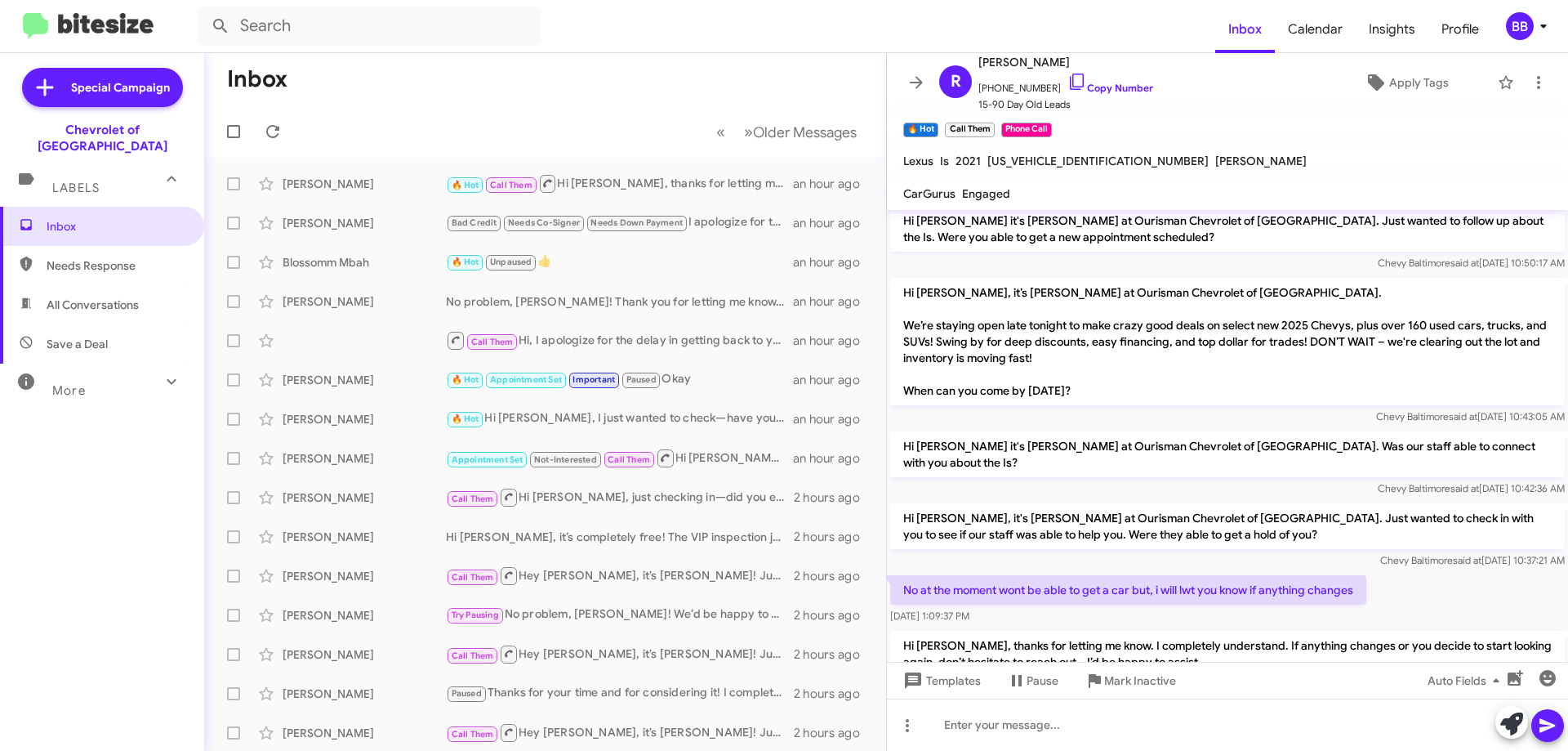
scroll to position [974, 0]
